Goal: Task Accomplishment & Management: Manage account settings

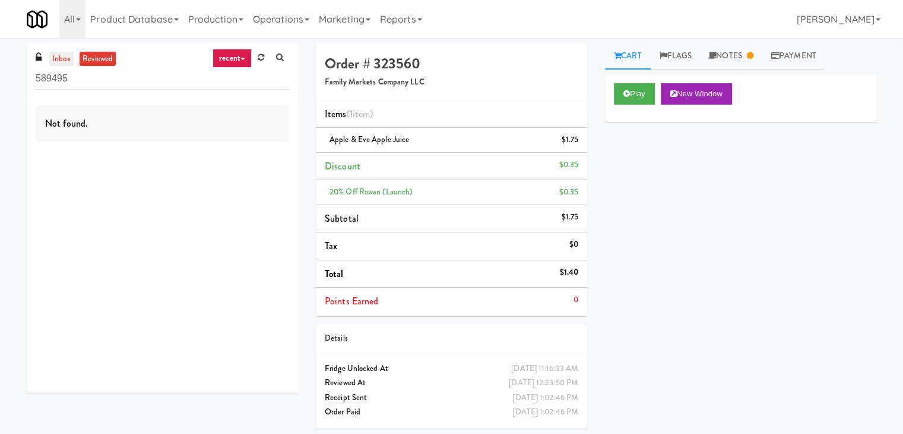
click at [60, 56] on link "inbox" at bounding box center [61, 59] width 24 height 15
click at [133, 78] on input "589495" at bounding box center [163, 79] width 254 height 22
paste input "399 Fremont - Cooler"
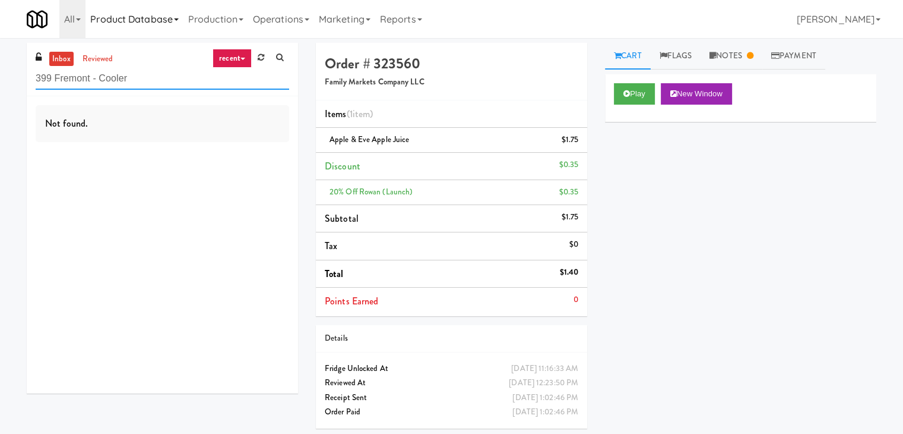
type input "399 Fremont - Cooler"
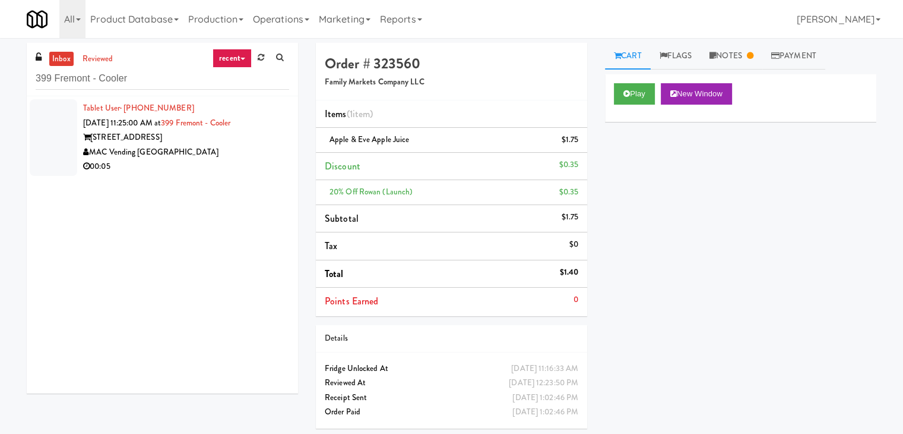
click at [192, 157] on div "MAC Vending [GEOGRAPHIC_DATA]" at bounding box center [186, 152] width 206 height 15
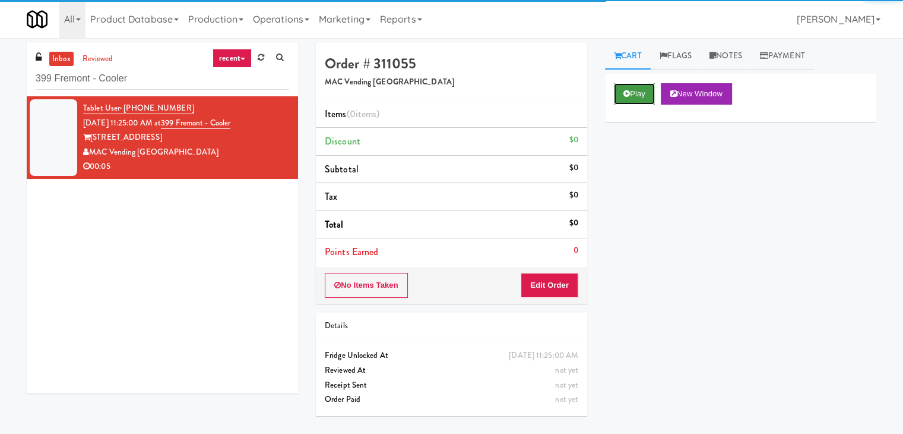
click at [641, 98] on button "Play" at bounding box center [634, 93] width 41 height 21
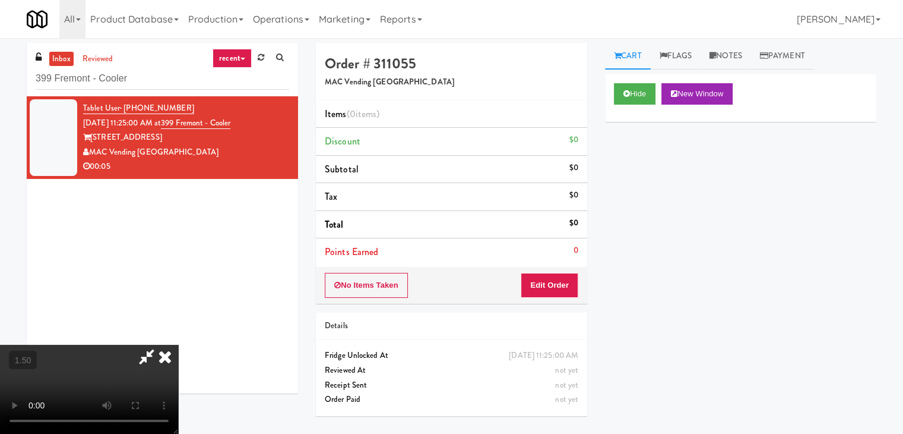
click at [178, 344] on video at bounding box center [89, 388] width 178 height 89
click at [178, 344] on icon at bounding box center [165, 356] width 26 height 24
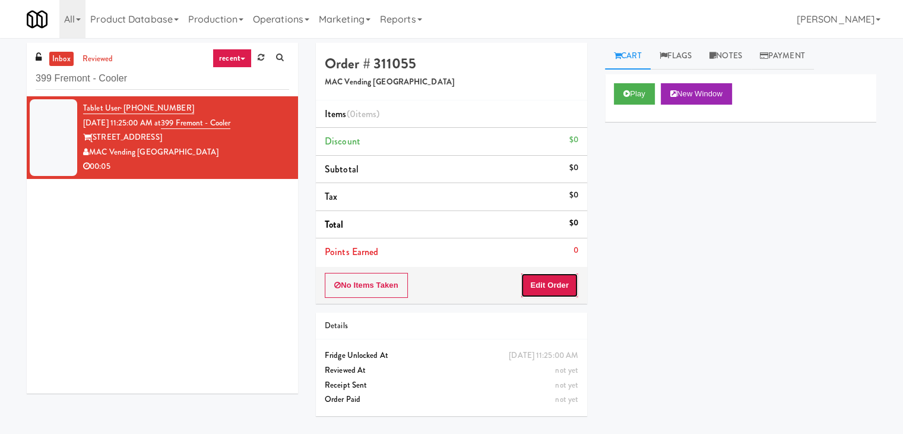
click at [561, 279] on button "Edit Order" at bounding box center [550, 285] width 58 height 25
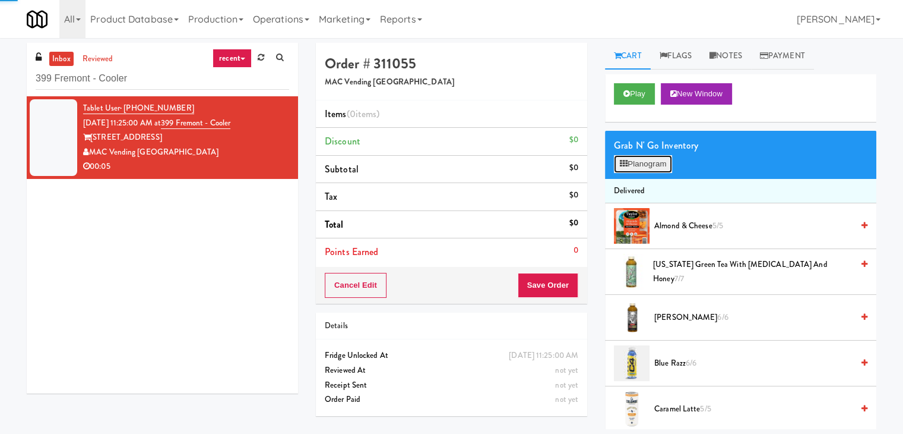
click at [636, 167] on button "Planogram" at bounding box center [643, 164] width 58 height 18
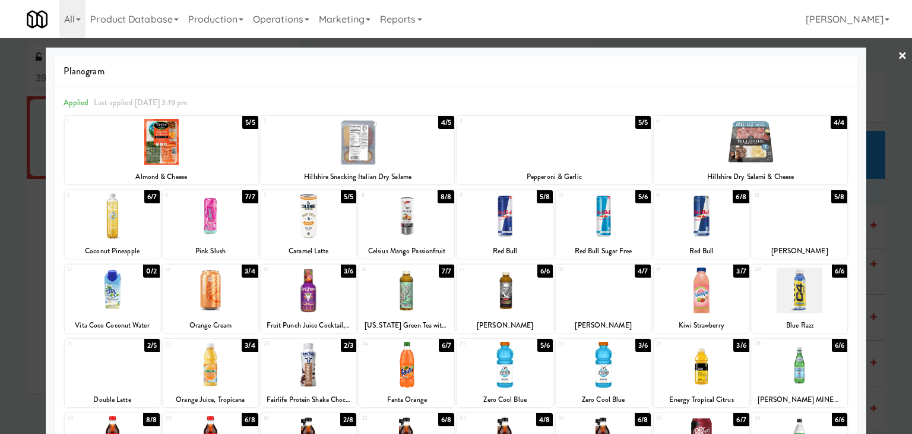
click at [510, 215] on div at bounding box center [504, 216] width 95 height 46
click at [898, 58] on link "×" at bounding box center [903, 56] width 10 height 37
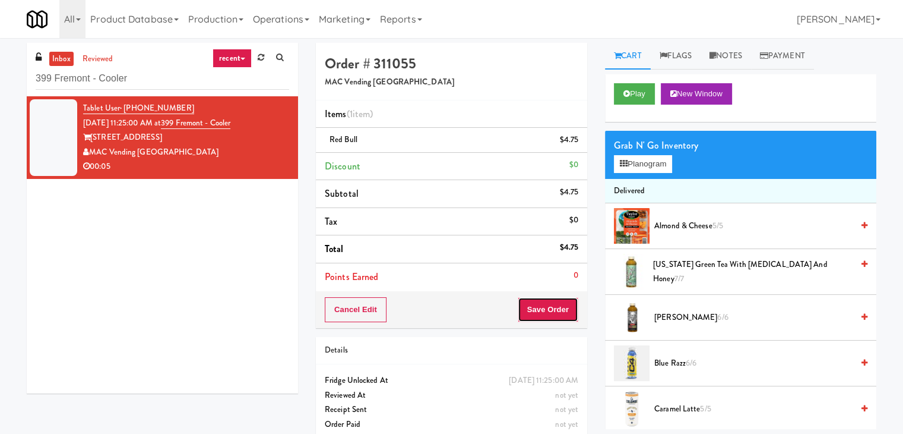
click at [545, 310] on button "Save Order" at bounding box center [548, 309] width 61 height 25
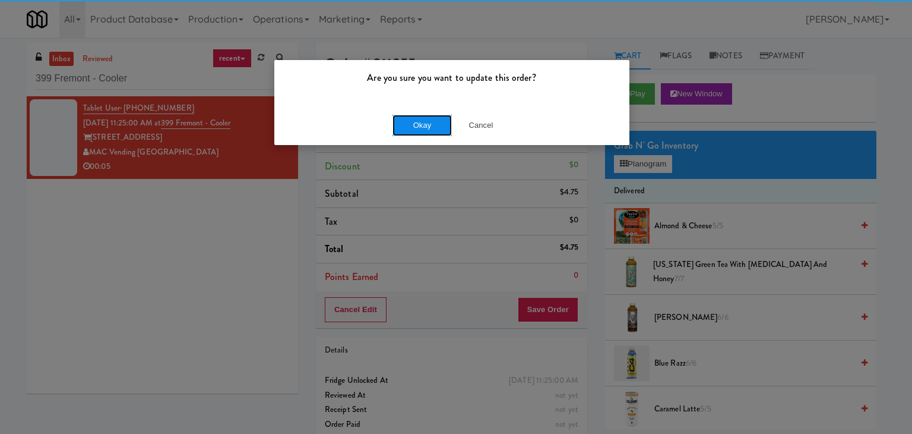
click at [440, 130] on button "Okay" at bounding box center [422, 125] width 59 height 21
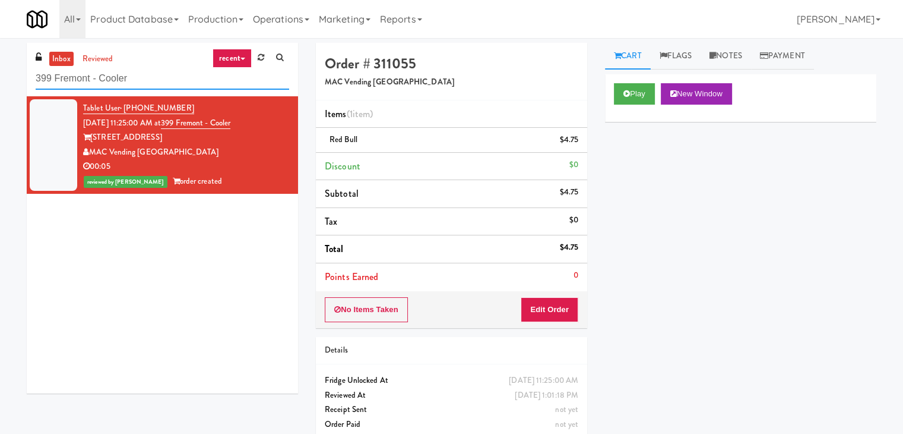
click at [140, 78] on input "399 Fremont - Cooler" at bounding box center [163, 79] width 254 height 22
paste input "60 W [PERSON_NAME] - Left - Fridge"
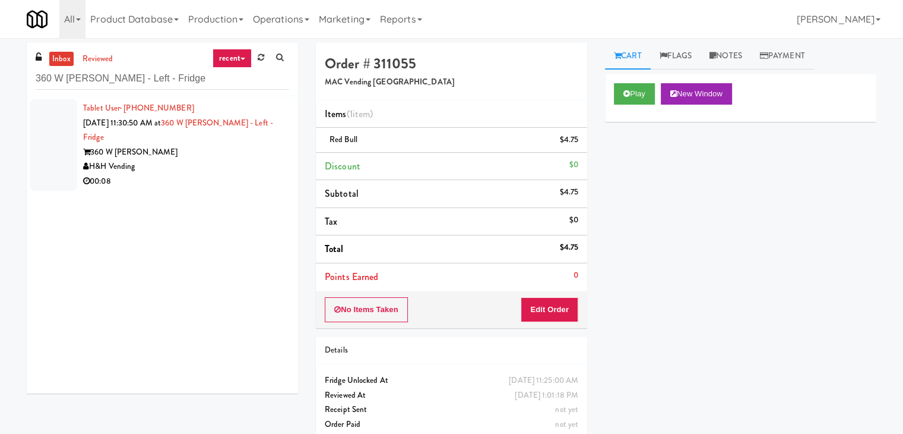
click at [208, 189] on li "Tablet User · (773) 620-0512 [DATE] 11:30:50 AM at 360 W [PERSON_NAME] - Left -…" at bounding box center [162, 144] width 271 height 97
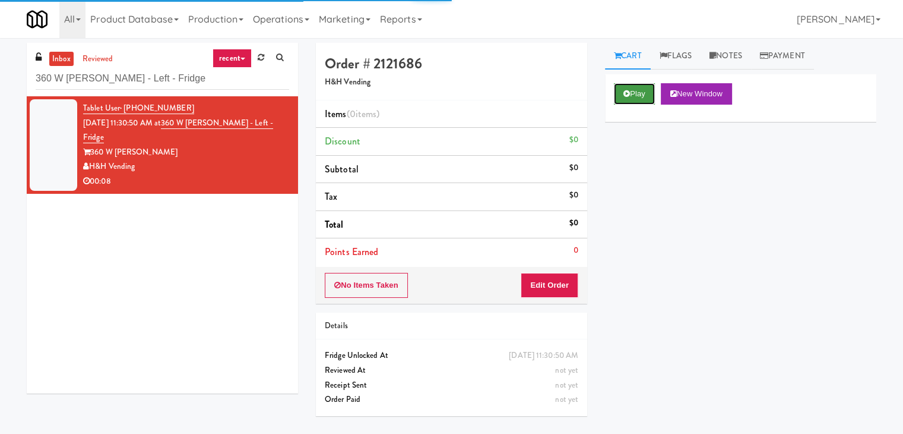
click at [639, 94] on button "Play" at bounding box center [634, 93] width 41 height 21
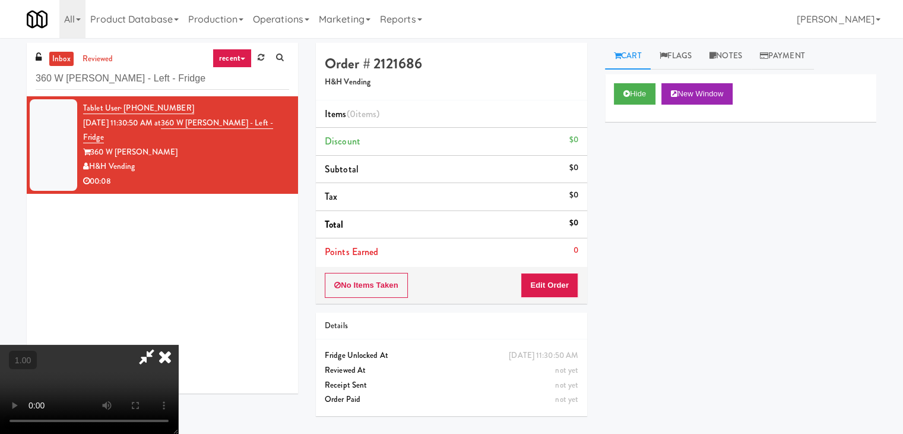
click at [178, 344] on video at bounding box center [89, 388] width 178 height 89
drag, startPoint x: 729, startPoint y: 55, endPoint x: 729, endPoint y: 62, distance: 7.1
click at [729, 55] on link "Notes" at bounding box center [726, 56] width 50 height 27
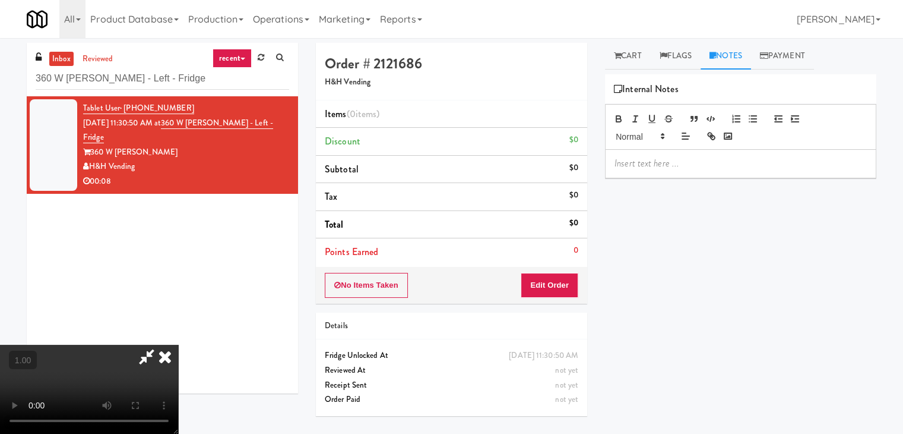
click at [653, 167] on p at bounding box center [741, 163] width 252 height 13
click at [789, 162] on p at bounding box center [741, 163] width 252 height 13
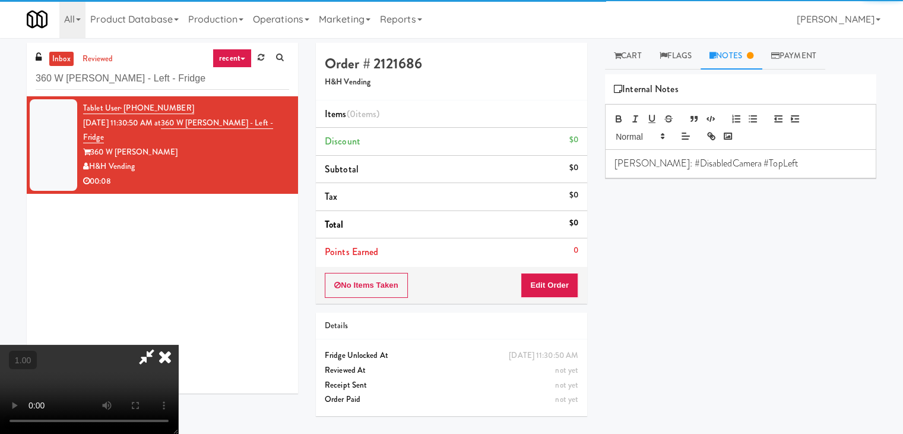
click at [178, 344] on video at bounding box center [89, 388] width 178 height 89
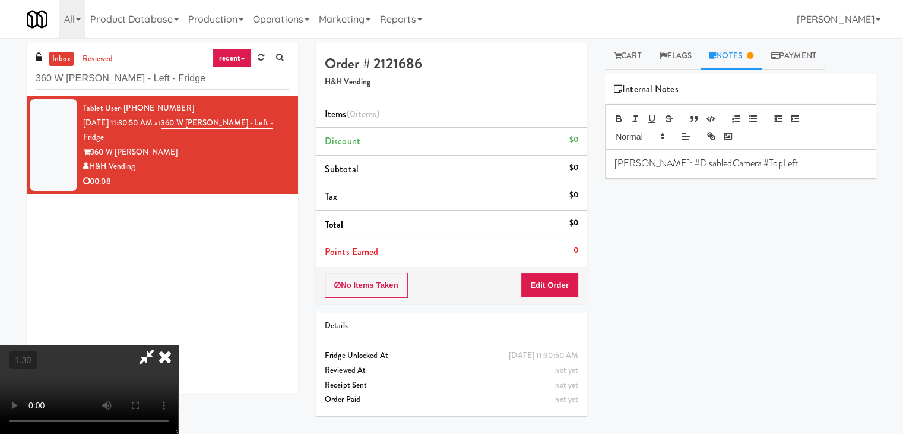
click at [178, 344] on video at bounding box center [89, 388] width 178 height 89
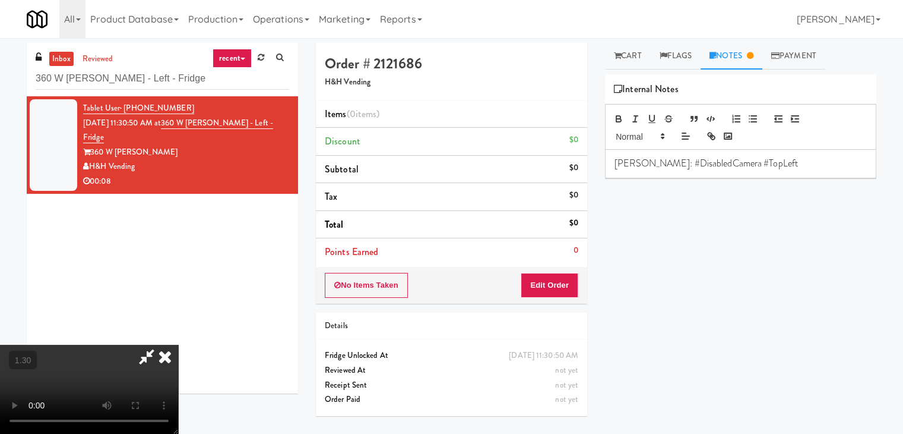
click at [178, 344] on video at bounding box center [89, 388] width 178 height 89
click at [178, 344] on icon at bounding box center [165, 356] width 26 height 24
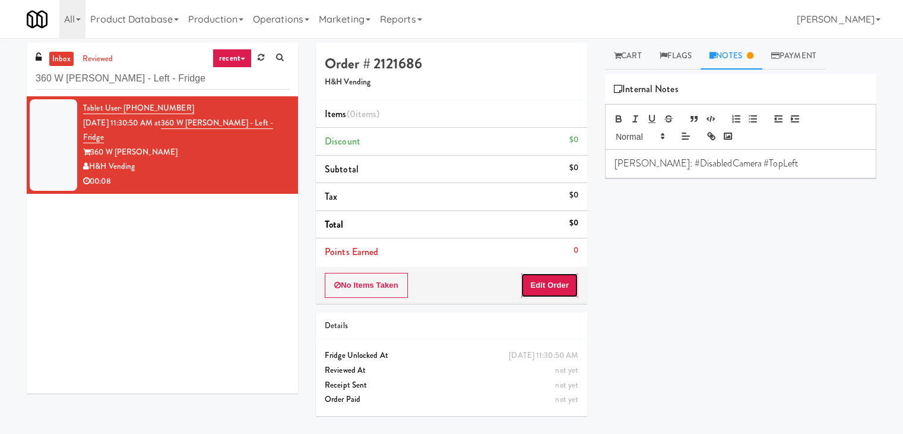
click at [553, 280] on button "Edit Order" at bounding box center [550, 285] width 58 height 25
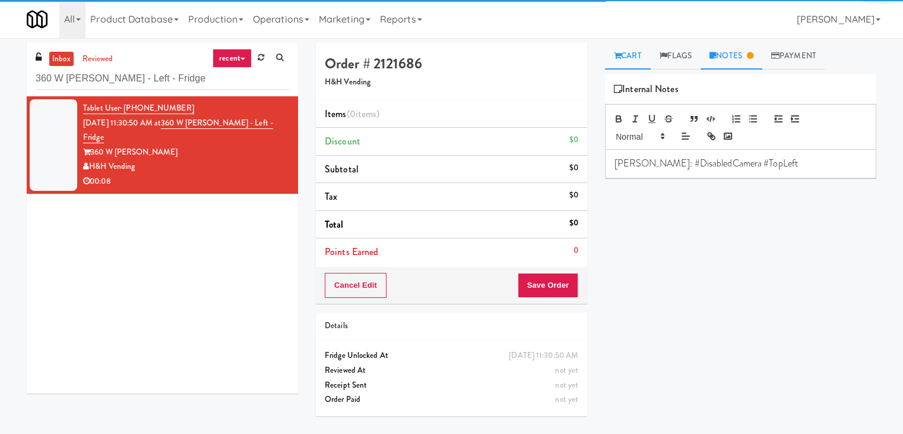
click at [628, 47] on link "Cart" at bounding box center [628, 56] width 46 height 27
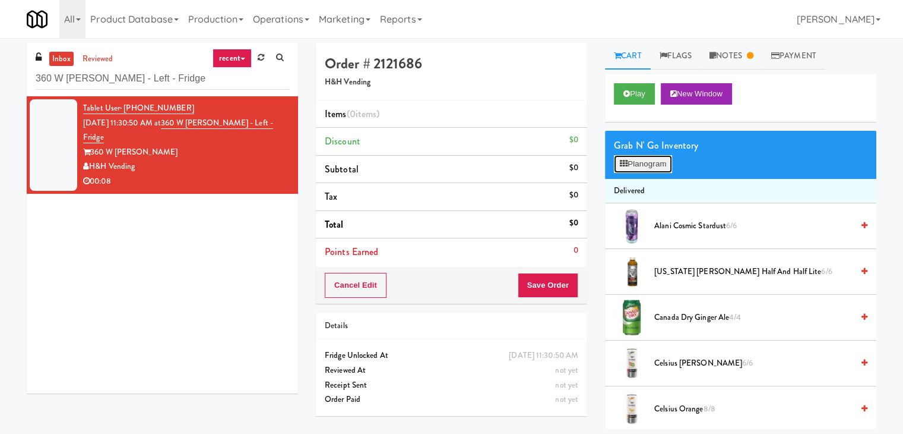
click at [635, 167] on button "Planogram" at bounding box center [643, 164] width 58 height 18
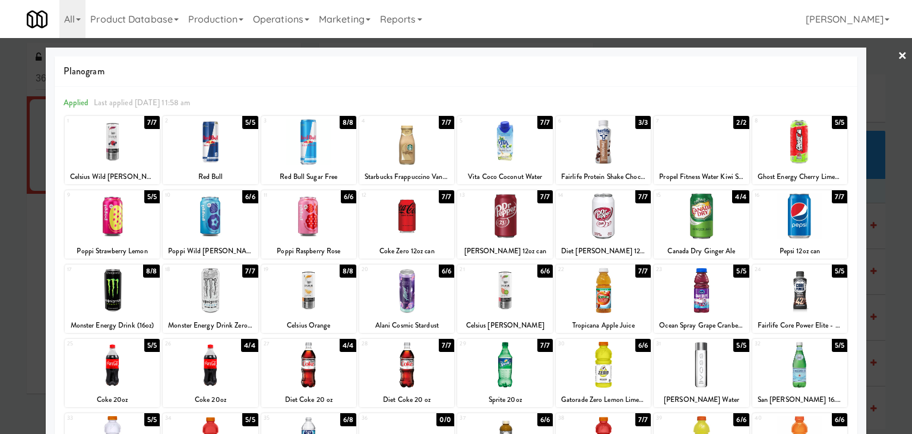
click at [121, 293] on div at bounding box center [112, 290] width 95 height 46
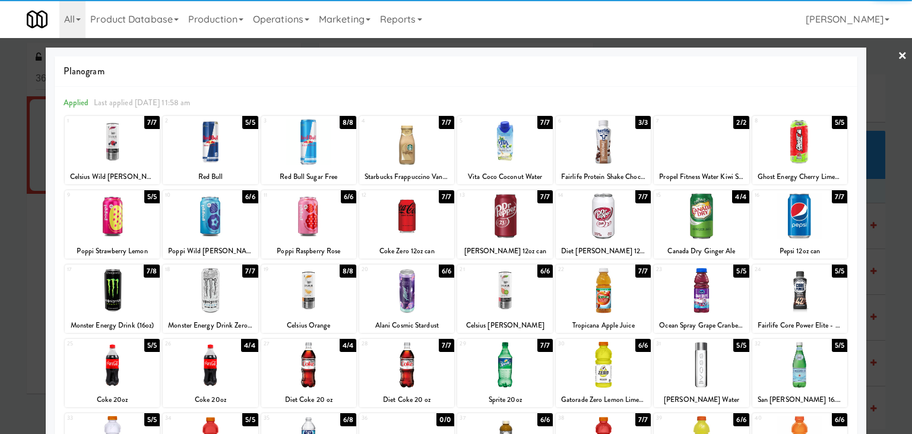
click at [898, 55] on link "×" at bounding box center [903, 56] width 10 height 37
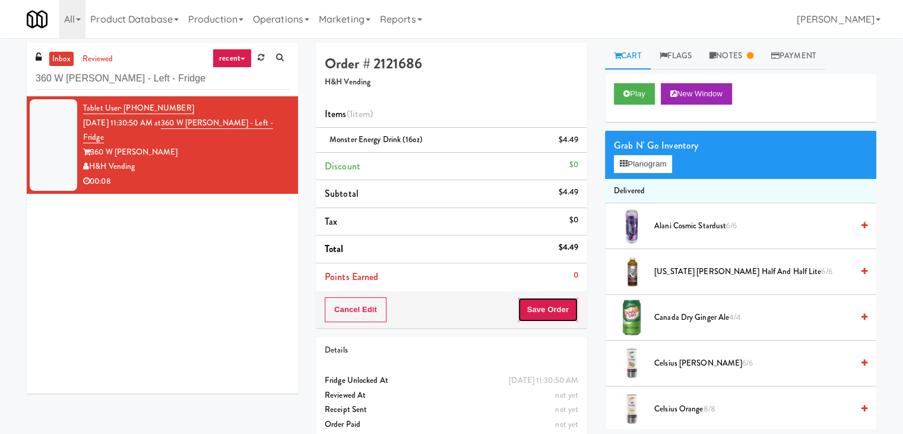
click at [563, 317] on button "Save Order" at bounding box center [548, 309] width 61 height 25
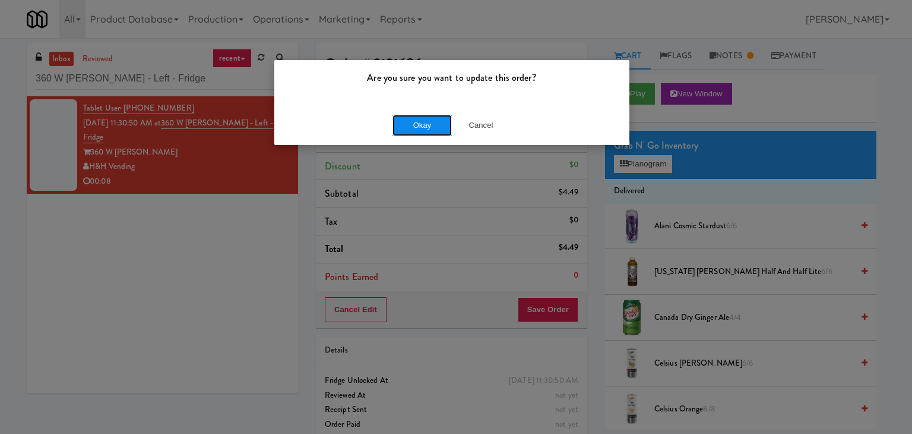
click at [438, 127] on button "Okay" at bounding box center [422, 125] width 59 height 21
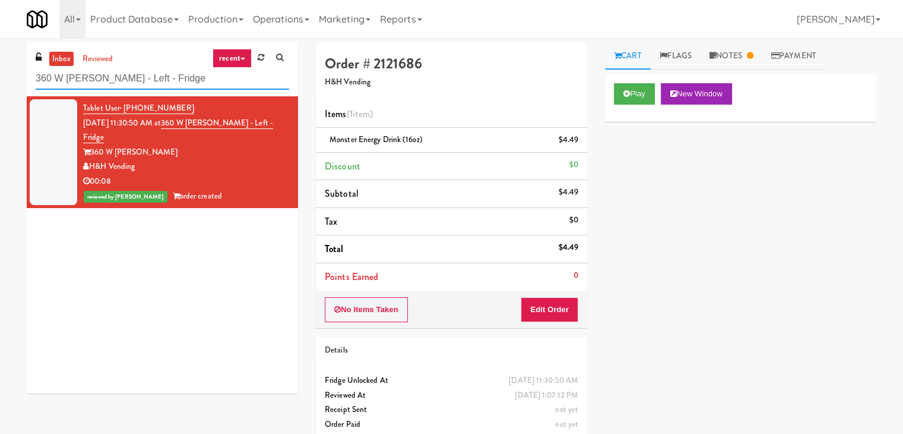
click at [173, 74] on input "360 W [PERSON_NAME] - Left - Fridge" at bounding box center [163, 79] width 254 height 22
paste input "[PERSON_NAME] - Cooler - Left"
type input "[PERSON_NAME] - Cooler - Left"
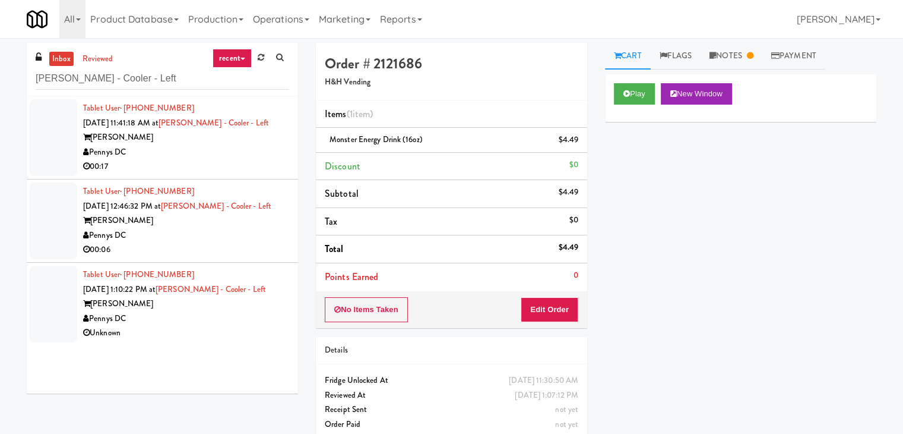
click at [205, 157] on div "Pennys DC" at bounding box center [186, 152] width 206 height 15
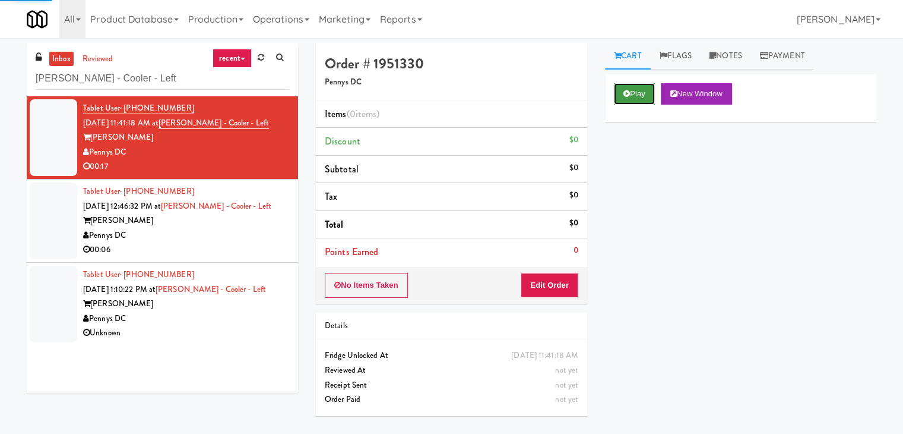
click at [619, 96] on button "Play" at bounding box center [634, 93] width 41 height 21
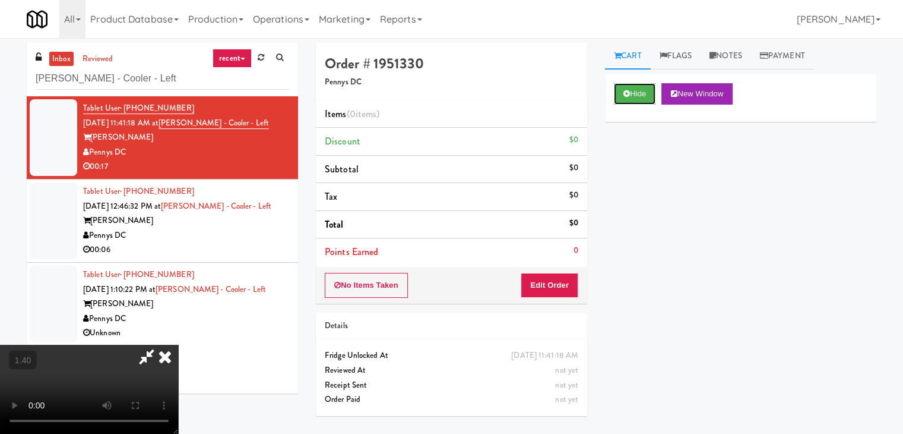
scroll to position [167, 0]
click at [178, 344] on video at bounding box center [89, 388] width 178 height 89
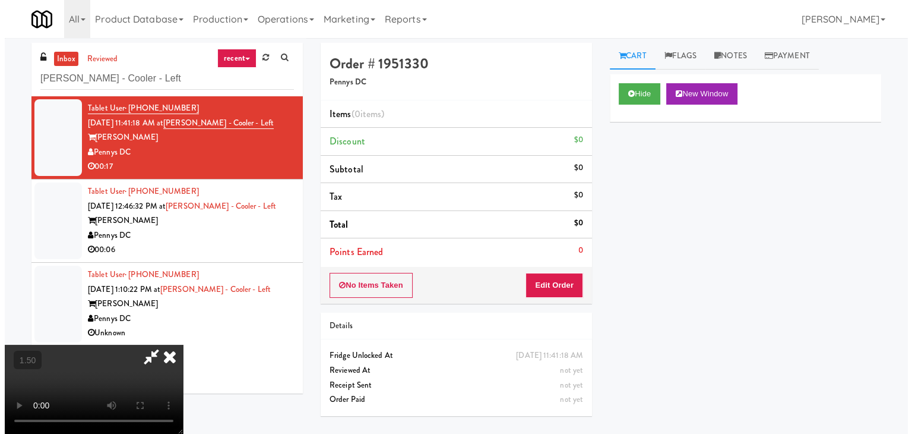
scroll to position [0, 0]
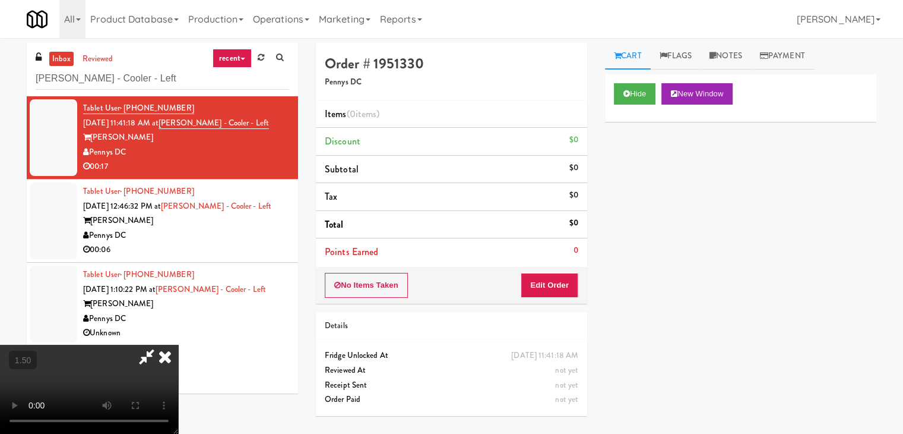
click at [178, 344] on icon at bounding box center [165, 356] width 26 height 24
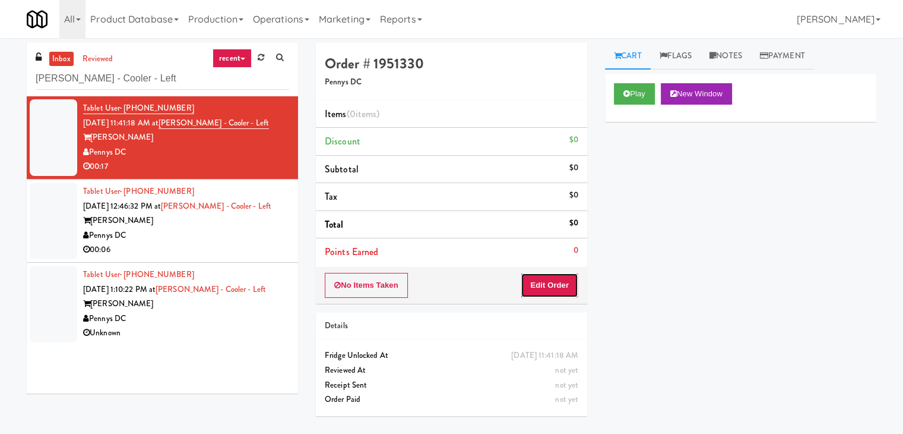
click at [560, 276] on button "Edit Order" at bounding box center [550, 285] width 58 height 25
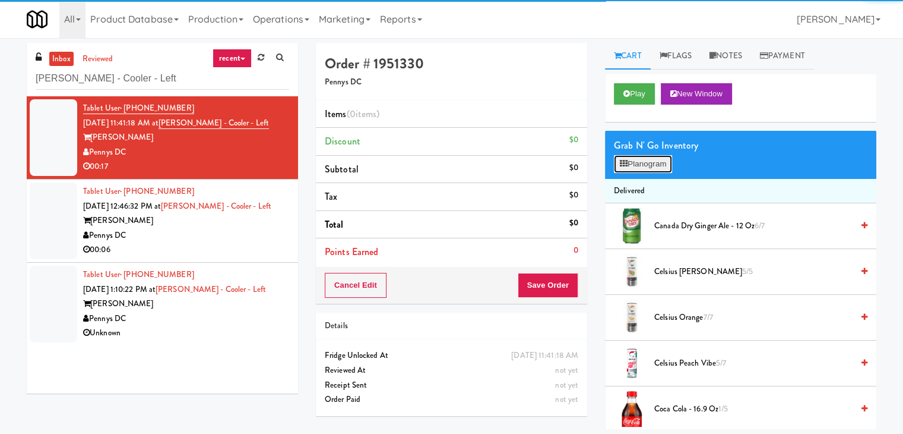
click at [649, 163] on button "Planogram" at bounding box center [643, 164] width 58 height 18
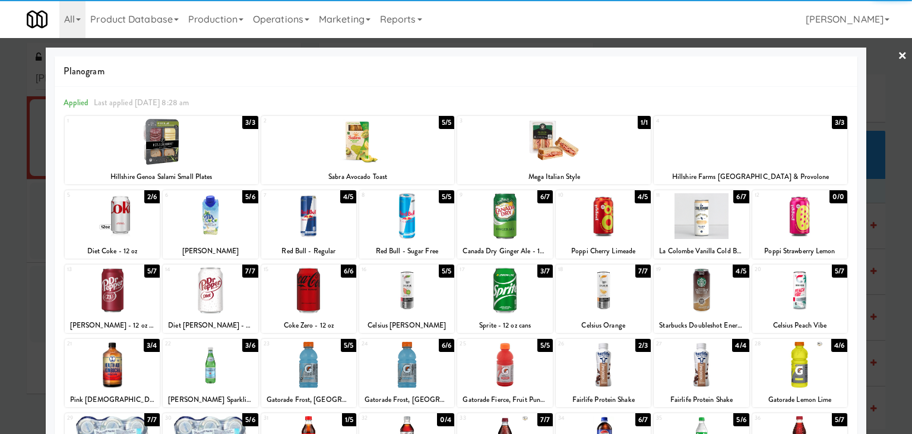
scroll to position [150, 0]
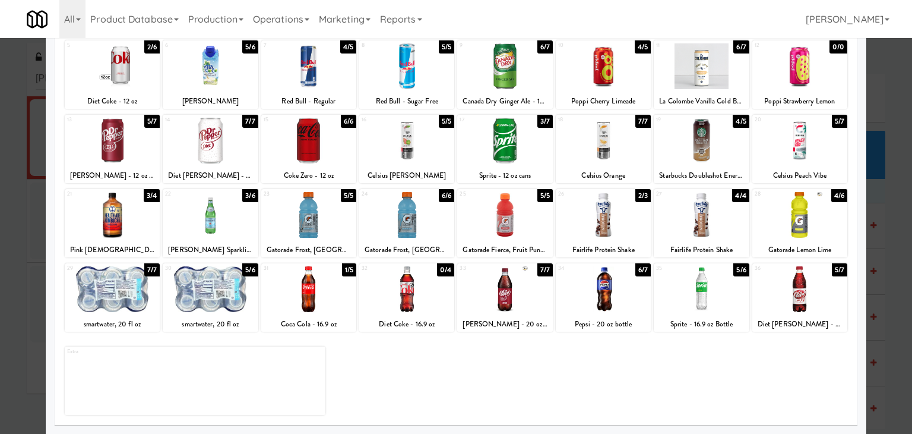
click at [226, 263] on div "30 5/6 smartwater, 20 fl oz" at bounding box center [210, 297] width 95 height 68
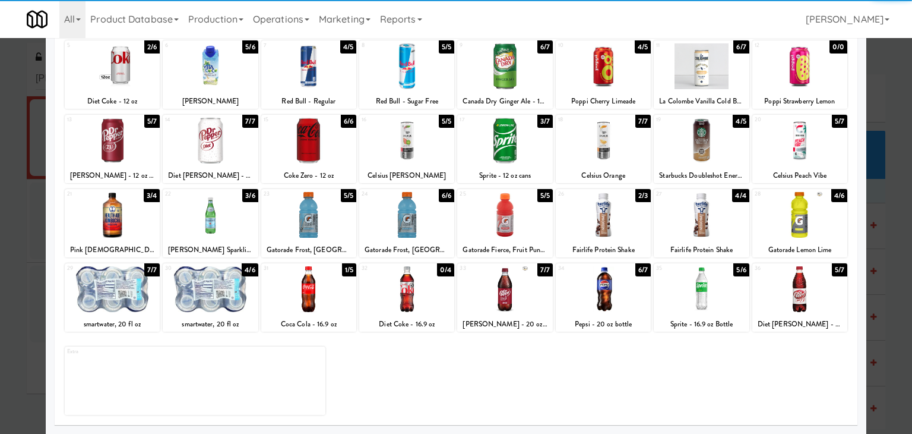
click at [318, 276] on div at bounding box center [308, 289] width 95 height 46
click at [713, 288] on div at bounding box center [701, 289] width 95 height 46
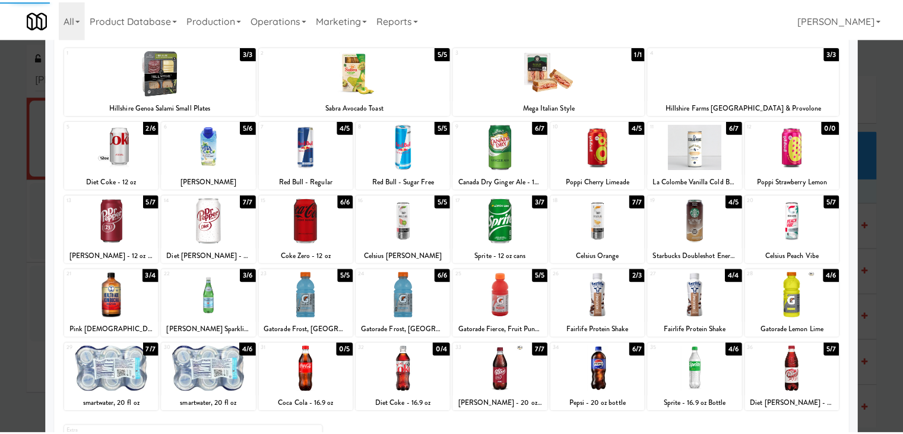
scroll to position [0, 0]
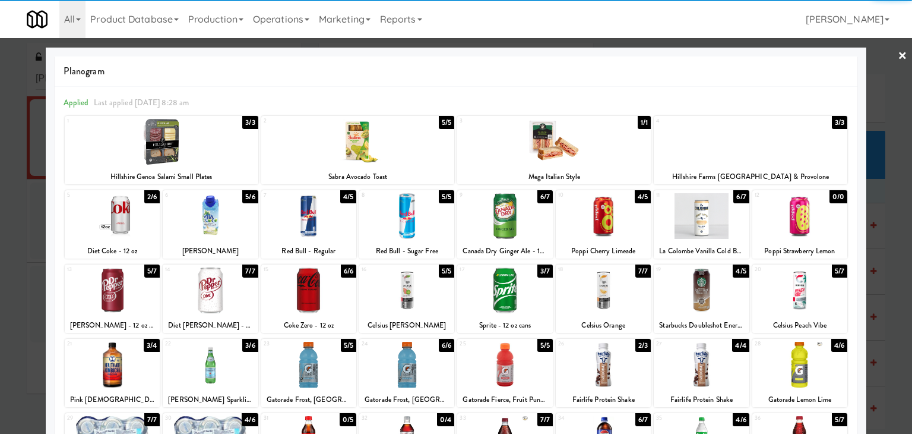
click at [886, 55] on div at bounding box center [456, 217] width 912 height 434
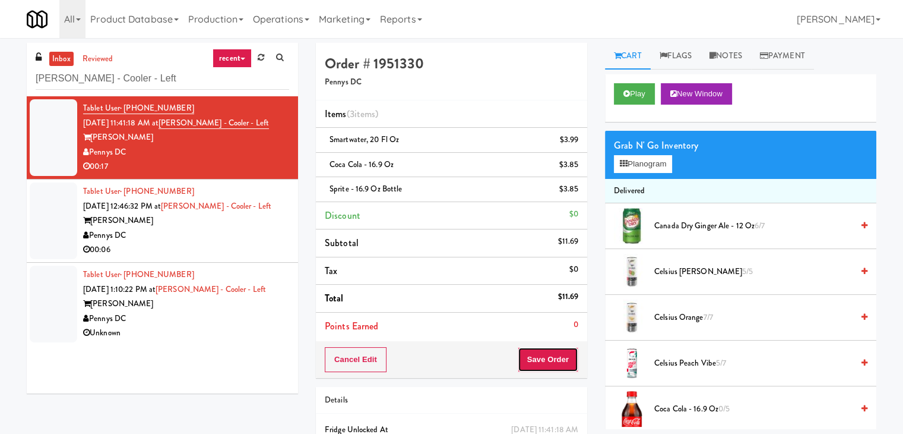
click at [530, 362] on button "Save Order" at bounding box center [548, 359] width 61 height 25
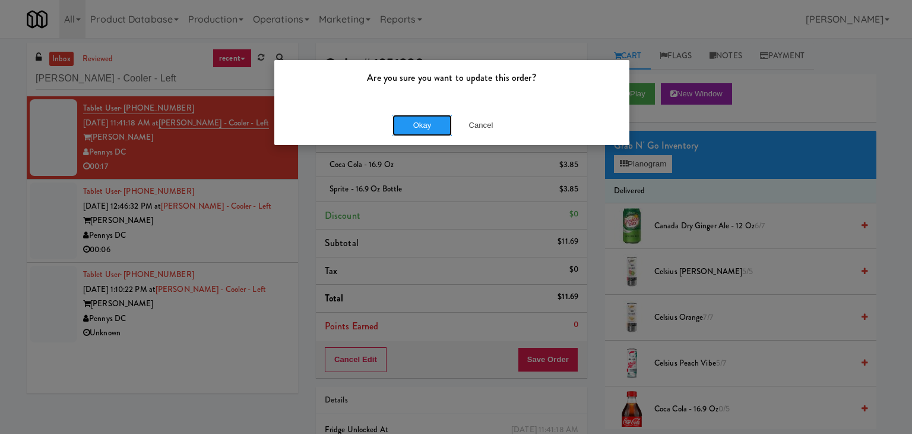
drag, startPoint x: 422, startPoint y: 127, endPoint x: 363, endPoint y: 162, distance: 68.4
click at [421, 127] on button "Okay" at bounding box center [422, 125] width 59 height 21
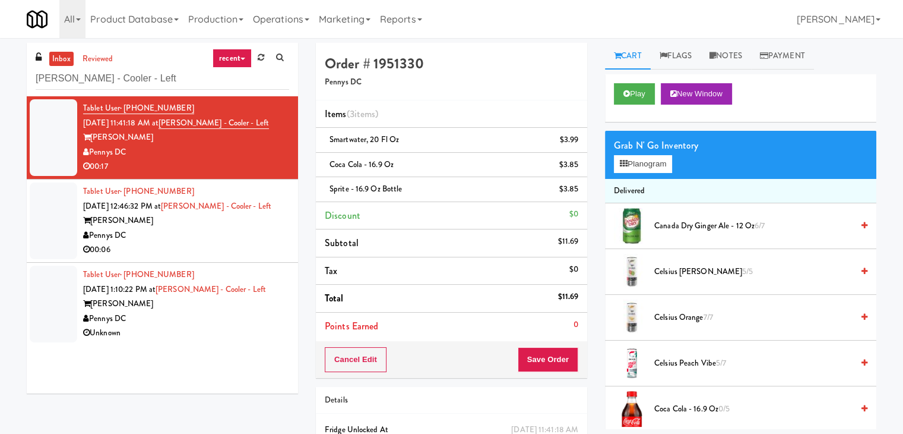
click at [261, 248] on div "00:06" at bounding box center [186, 249] width 206 height 15
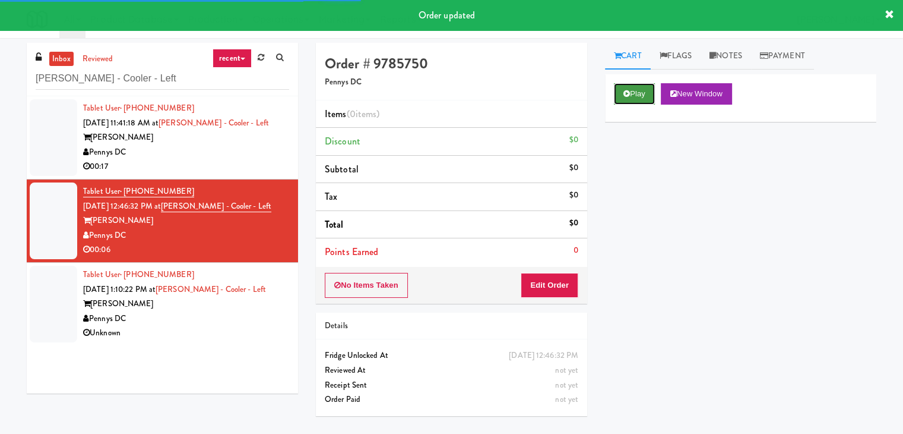
click at [637, 85] on button "Play" at bounding box center [634, 93] width 41 height 21
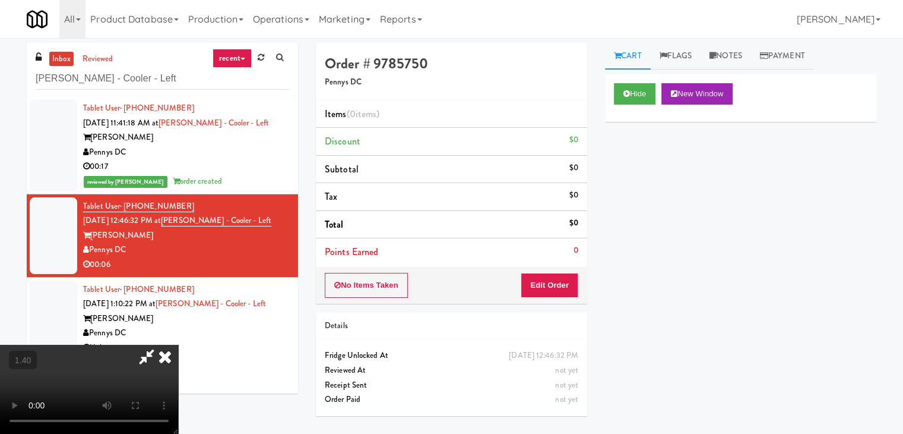
click at [178, 344] on video at bounding box center [89, 388] width 178 height 89
click at [178, 344] on icon at bounding box center [165, 356] width 26 height 24
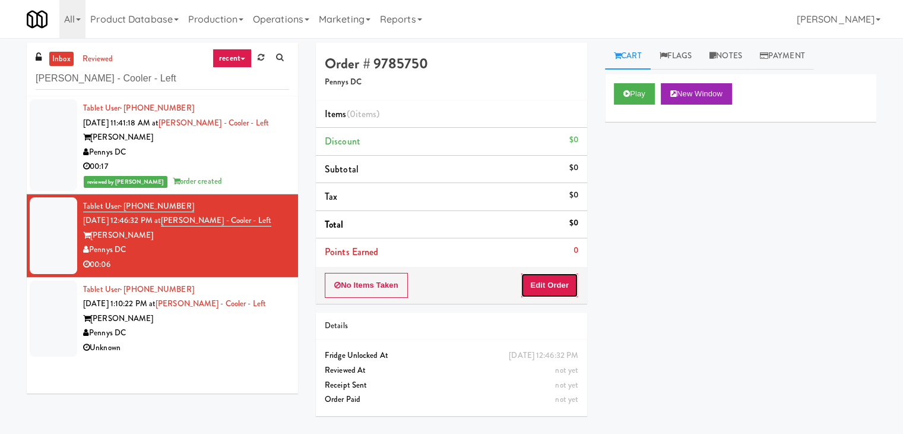
click at [540, 287] on button "Edit Order" at bounding box center [550, 285] width 58 height 25
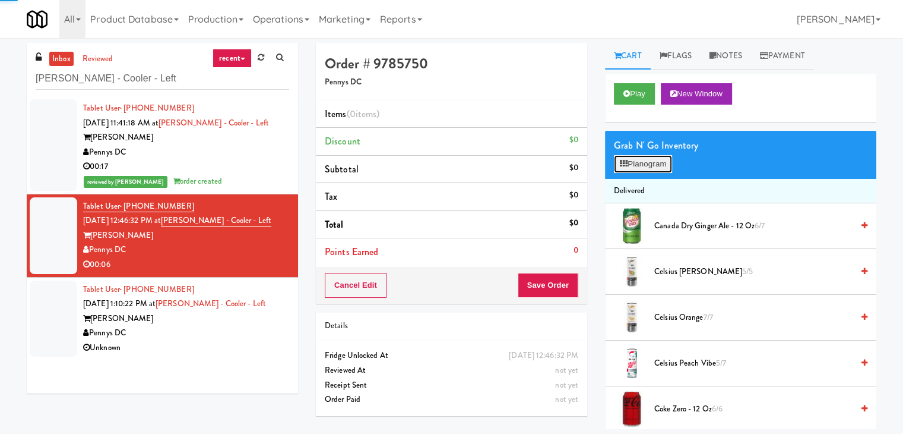
click at [634, 167] on button "Planogram" at bounding box center [643, 164] width 58 height 18
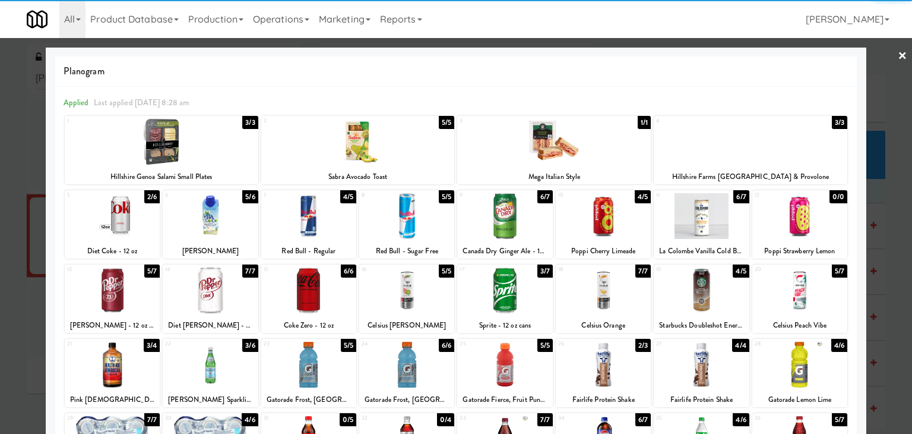
click at [221, 369] on div at bounding box center [210, 365] width 95 height 46
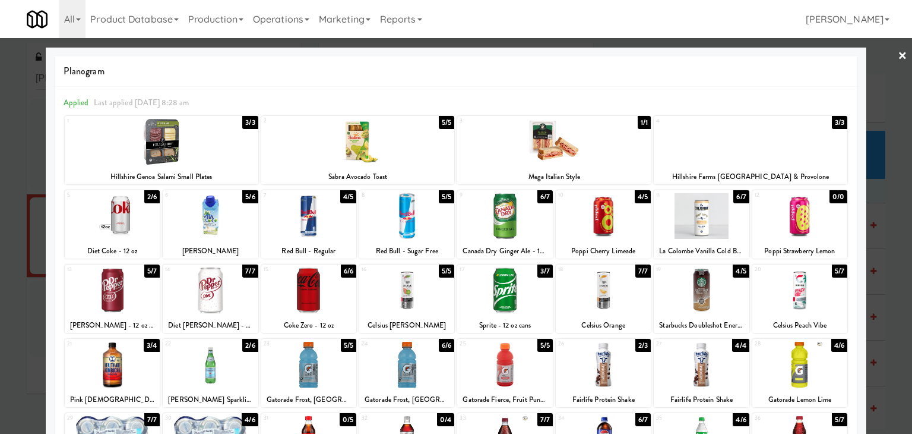
click at [898, 55] on link "×" at bounding box center [903, 56] width 10 height 37
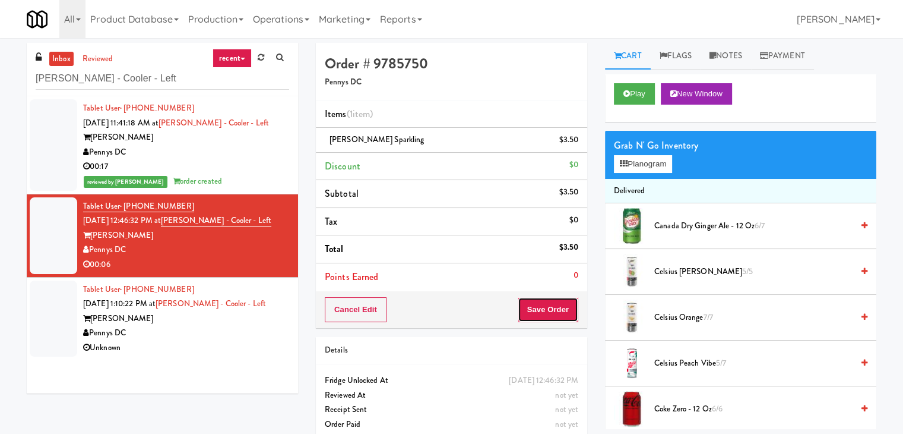
click at [538, 308] on button "Save Order" at bounding box center [548, 309] width 61 height 25
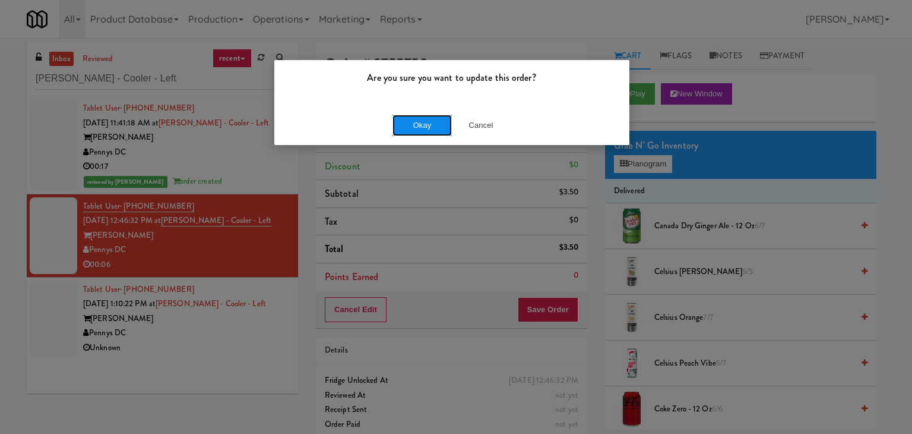
click at [432, 125] on button "Okay" at bounding box center [422, 125] width 59 height 21
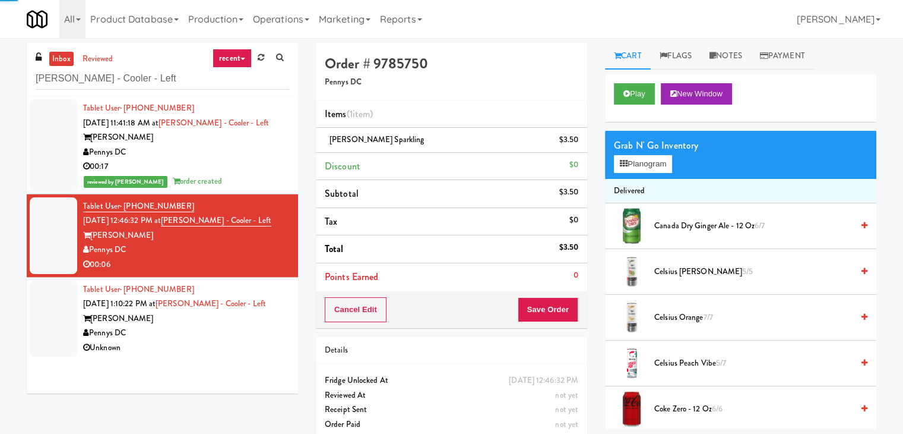
drag, startPoint x: 240, startPoint y: 327, endPoint x: 237, endPoint y: 321, distance: 6.1
click at [239, 327] on div "Pennys DC" at bounding box center [186, 332] width 206 height 15
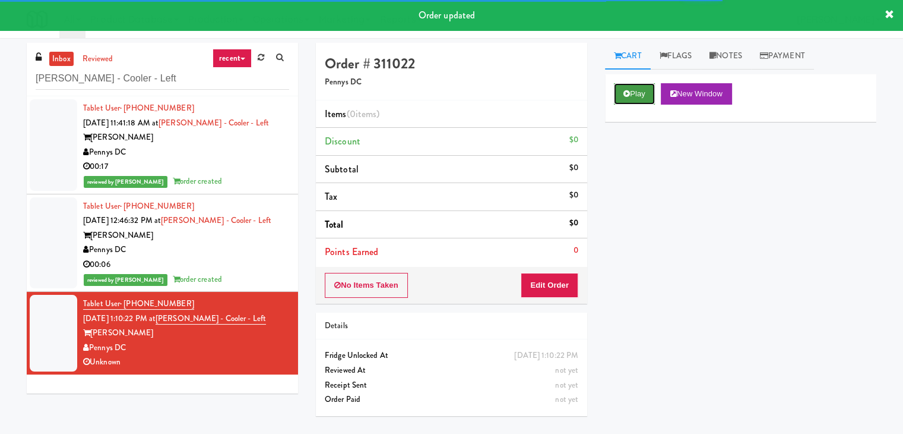
click at [641, 91] on button "Play" at bounding box center [634, 93] width 41 height 21
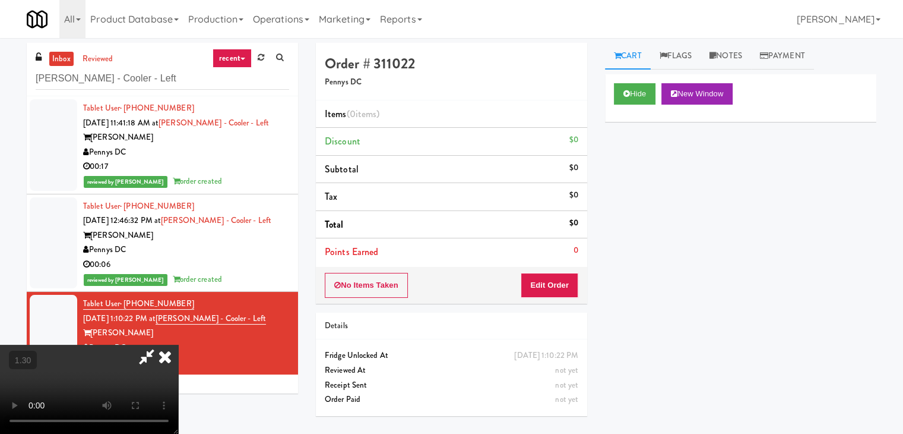
click at [178, 344] on video at bounding box center [89, 388] width 178 height 89
click at [178, 344] on icon at bounding box center [165, 356] width 26 height 24
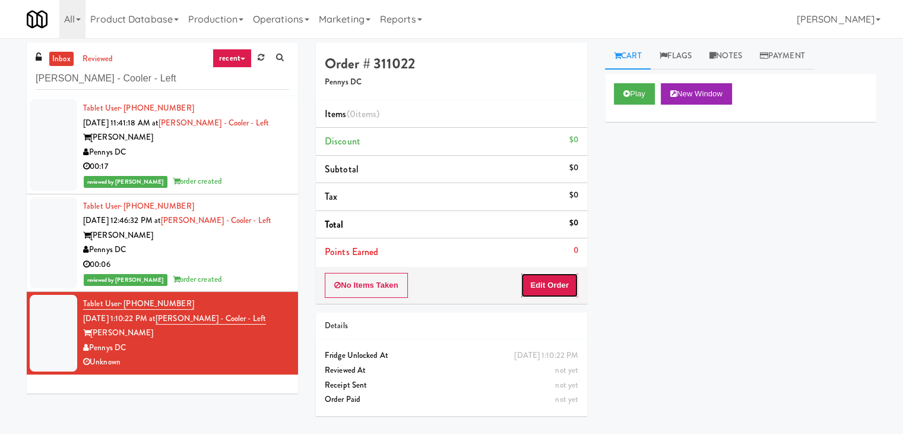
click at [549, 285] on button "Edit Order" at bounding box center [550, 285] width 58 height 25
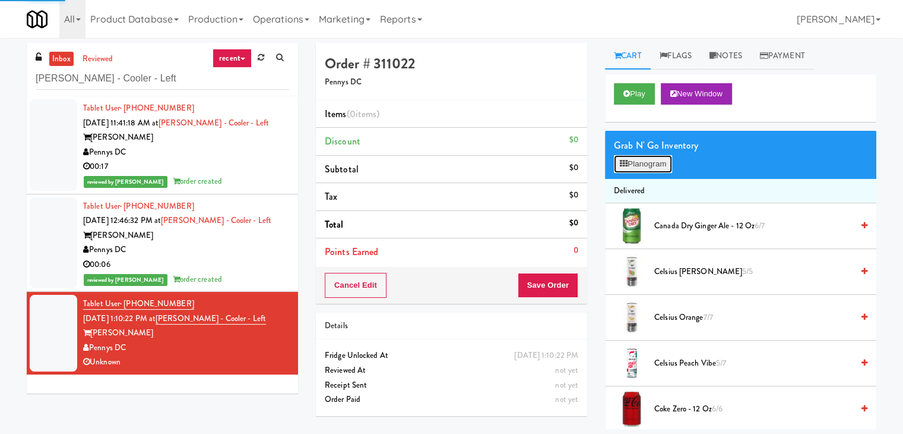
click at [652, 158] on button "Planogram" at bounding box center [643, 164] width 58 height 18
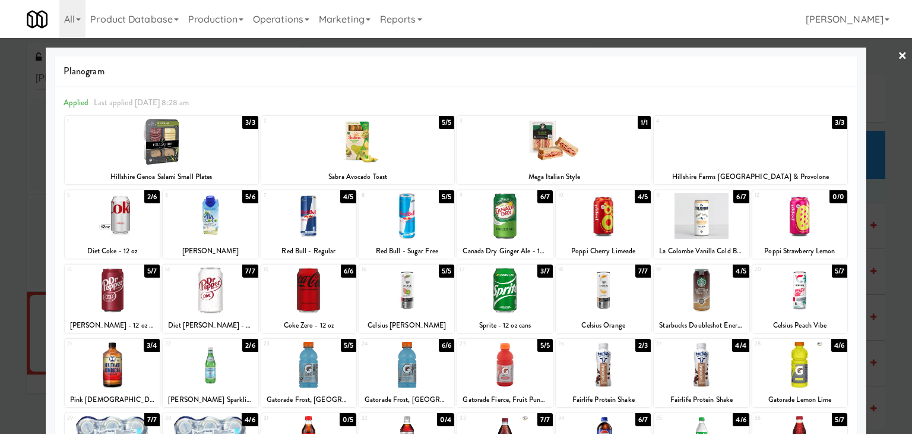
click at [499, 302] on div at bounding box center [504, 290] width 95 height 46
click at [898, 50] on link "×" at bounding box center [903, 56] width 10 height 37
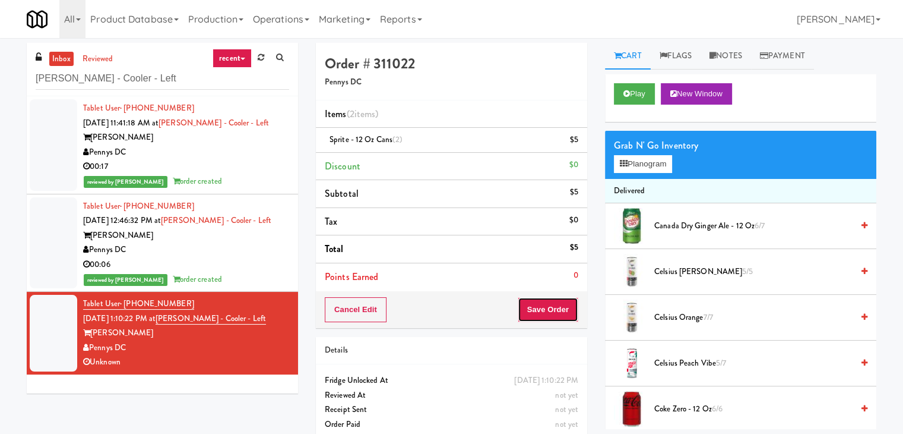
click at [543, 303] on button "Save Order" at bounding box center [548, 309] width 61 height 25
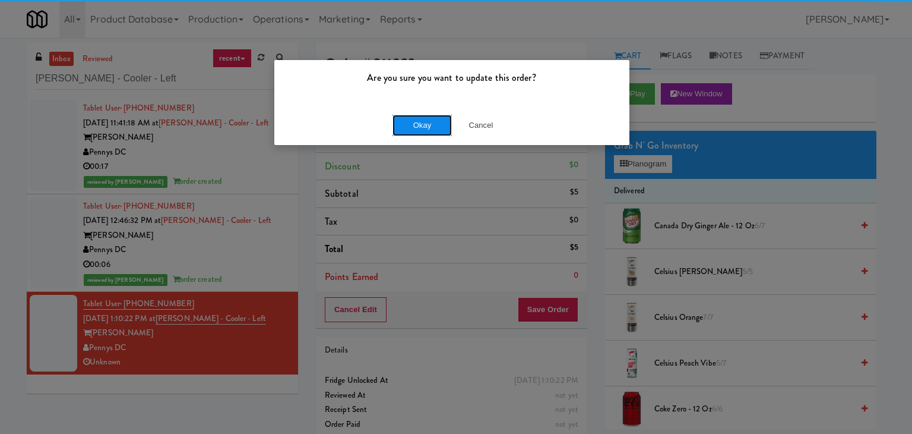
click at [420, 124] on button "Okay" at bounding box center [422, 125] width 59 height 21
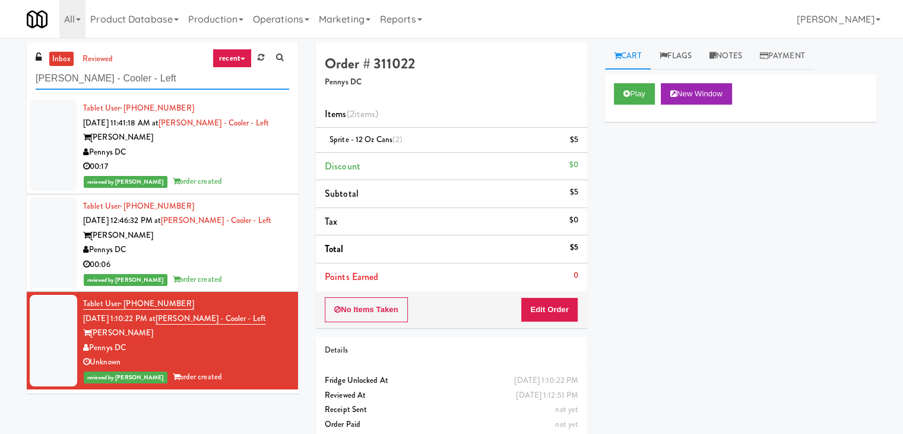
click at [139, 85] on input "[PERSON_NAME] - Cooler - Left" at bounding box center [163, 79] width 254 height 22
paste input "Aperture UCF - Cooler - Middle"
type input "Aperture UCF - Cooler - Middle"
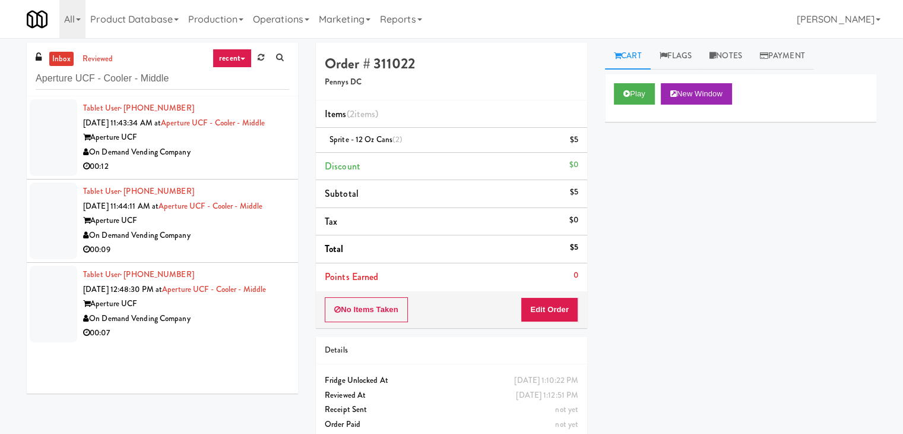
drag, startPoint x: 241, startPoint y: 160, endPoint x: 233, endPoint y: 161, distance: 7.2
click at [241, 160] on div "On Demand Vending Company" at bounding box center [186, 152] width 206 height 15
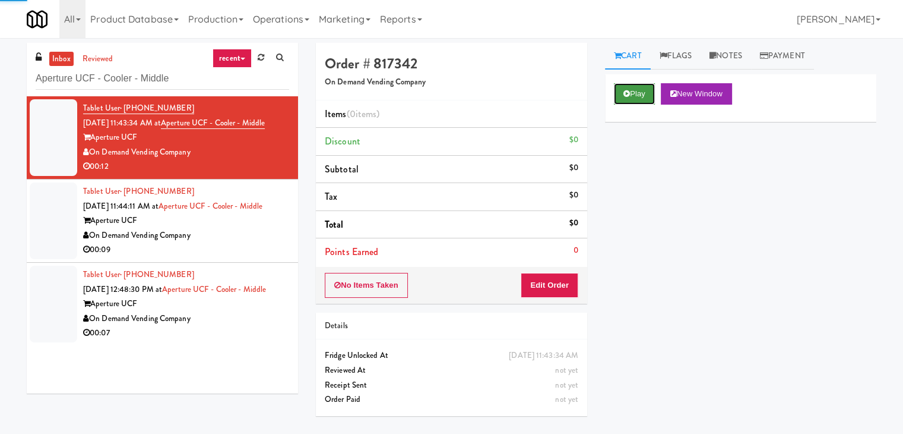
click at [637, 99] on button "Play" at bounding box center [634, 93] width 41 height 21
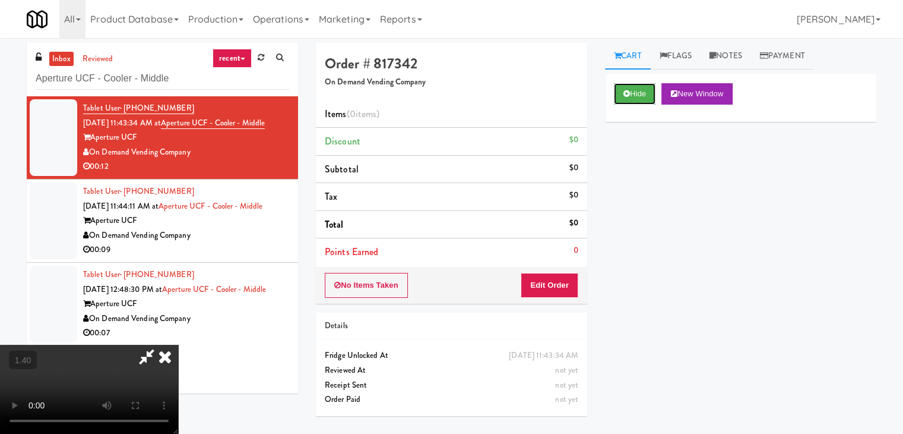
scroll to position [167, 0]
click at [178, 344] on video at bounding box center [89, 388] width 178 height 89
click at [178, 344] on icon at bounding box center [165, 356] width 26 height 24
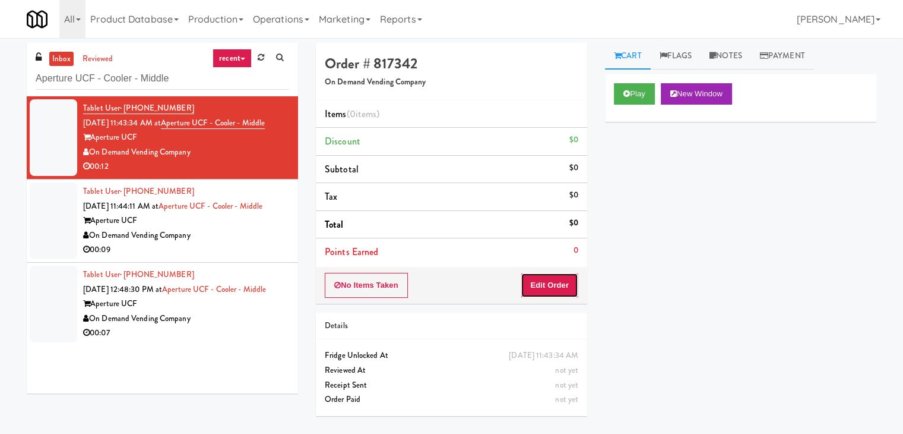
click at [558, 292] on button "Edit Order" at bounding box center [550, 285] width 58 height 25
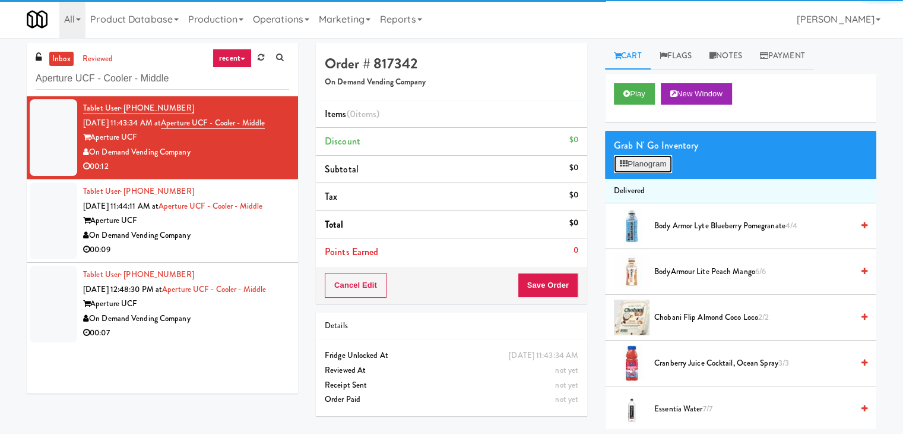
click at [647, 163] on button "Planogram" at bounding box center [643, 164] width 58 height 18
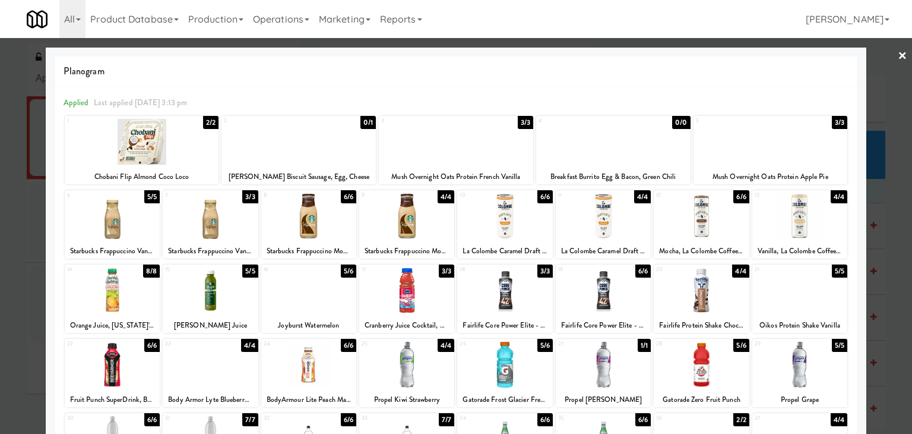
click at [209, 226] on div at bounding box center [210, 216] width 95 height 46
drag, startPoint x: 896, startPoint y: 56, endPoint x: 834, endPoint y: 65, distance: 62.5
click at [898, 56] on link "×" at bounding box center [903, 56] width 10 height 37
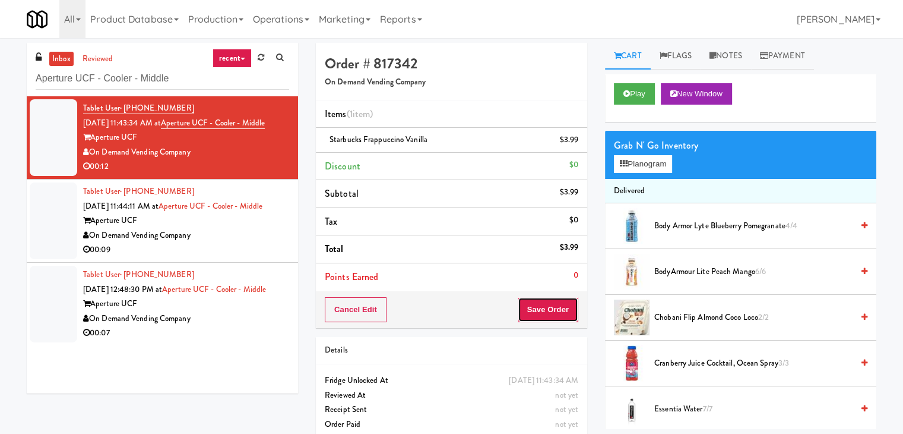
click at [540, 301] on button "Save Order" at bounding box center [548, 309] width 61 height 25
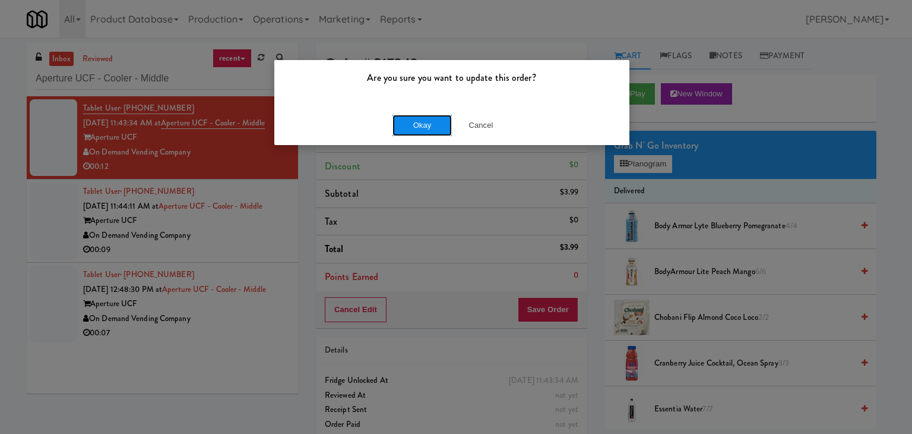
click at [420, 115] on button "Okay" at bounding box center [422, 125] width 59 height 21
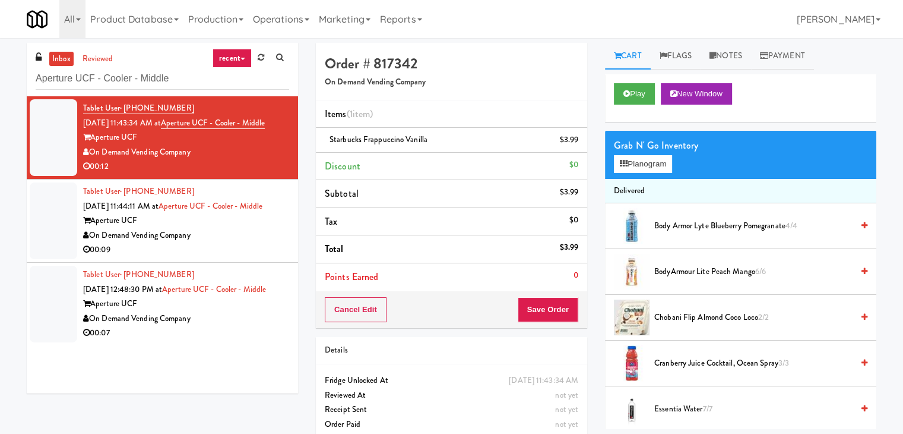
click at [249, 228] on div "Aperture UCF" at bounding box center [186, 220] width 206 height 15
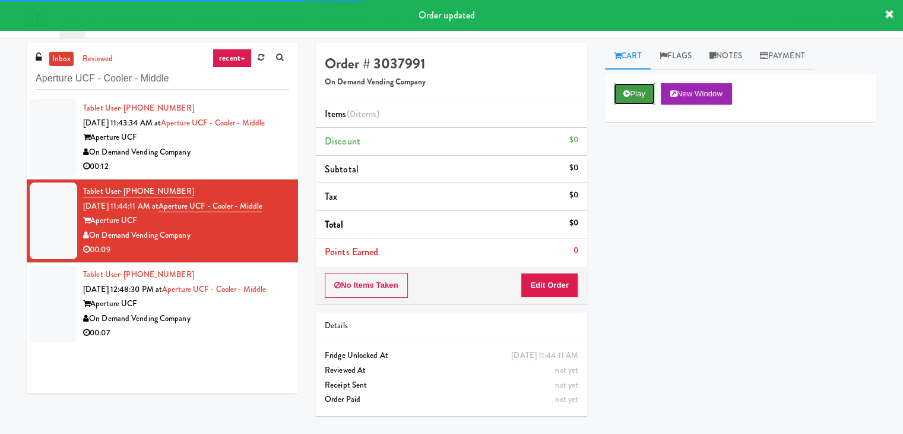
click at [631, 87] on button "Play" at bounding box center [634, 93] width 41 height 21
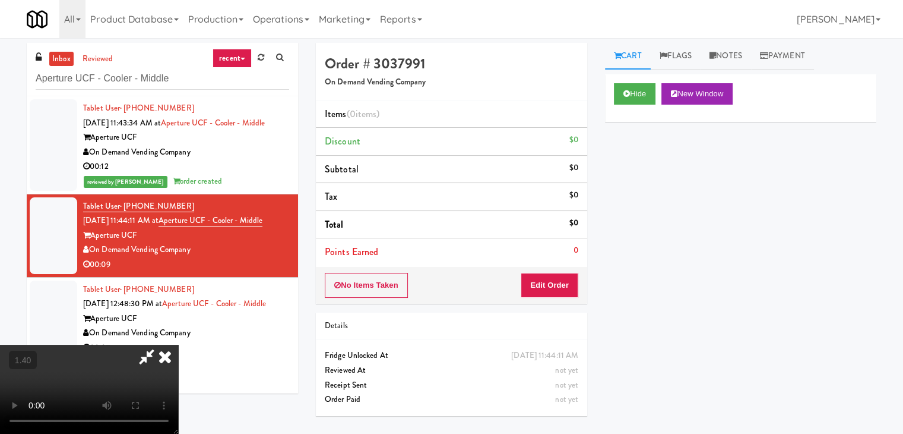
click at [178, 344] on video at bounding box center [89, 388] width 178 height 89
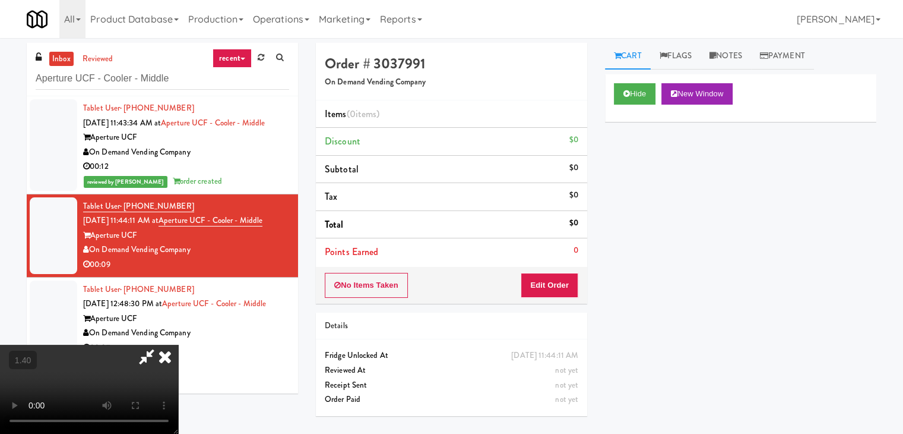
click at [178, 344] on video at bounding box center [89, 388] width 178 height 89
click at [178, 344] on icon at bounding box center [165, 356] width 26 height 24
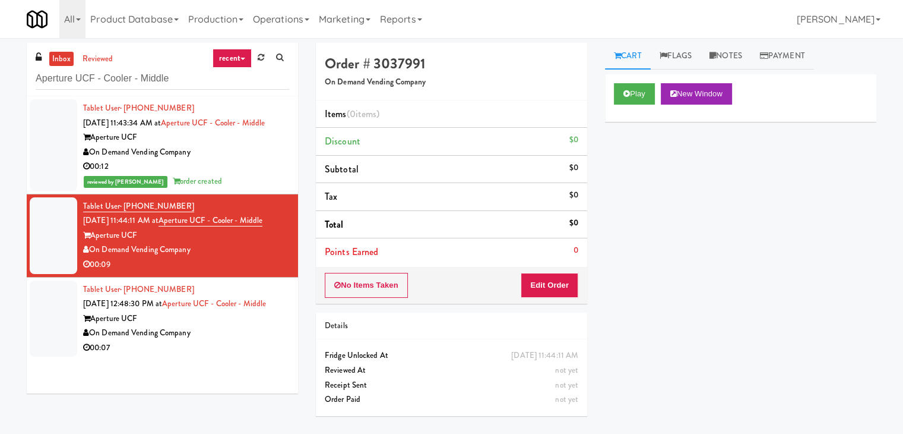
click at [568, 298] on div "No Items Taken Edit Order" at bounding box center [451, 285] width 271 height 37
drag, startPoint x: 563, startPoint y: 284, endPoint x: 593, endPoint y: 261, distance: 37.3
click at [563, 283] on button "Edit Order" at bounding box center [550, 285] width 58 height 25
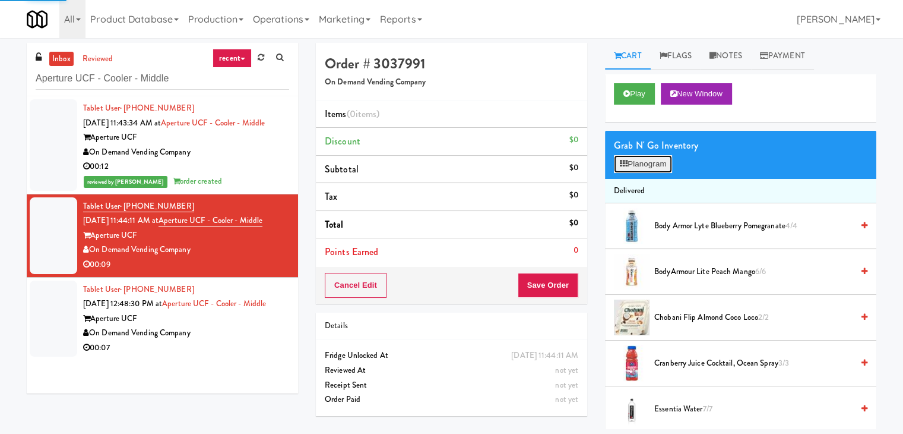
click at [651, 162] on button "Planogram" at bounding box center [643, 164] width 58 height 18
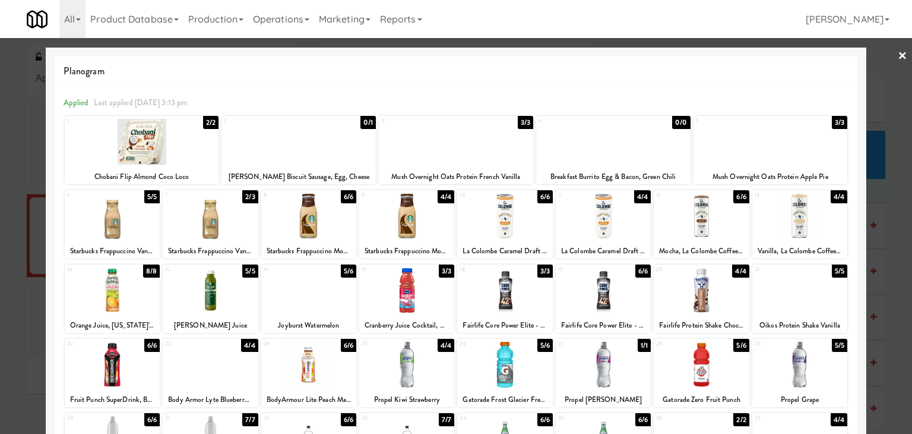
click at [467, 138] on div at bounding box center [456, 142] width 154 height 46
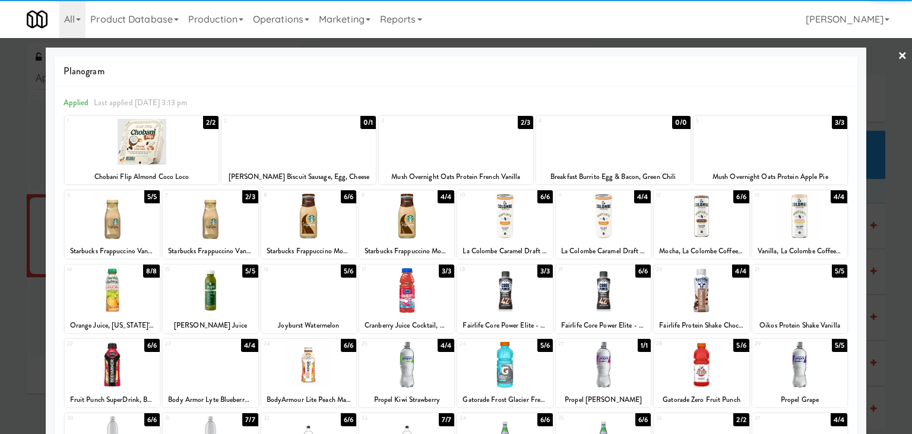
click at [207, 221] on div at bounding box center [210, 216] width 95 height 46
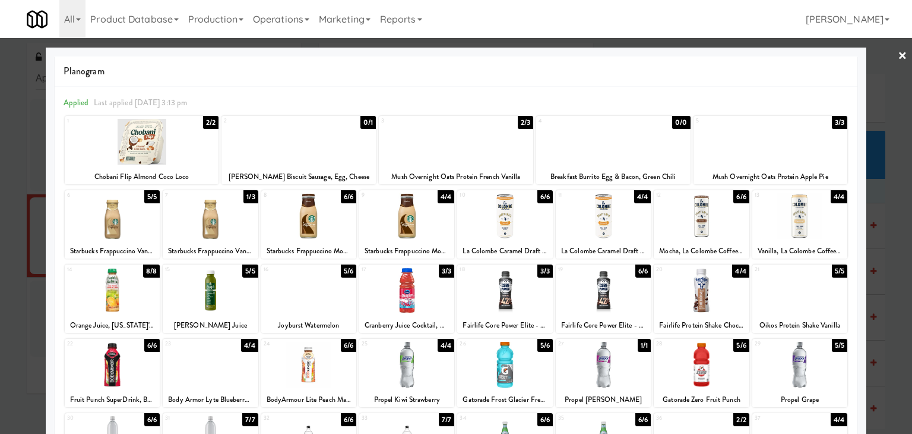
click at [898, 50] on link "×" at bounding box center [903, 56] width 10 height 37
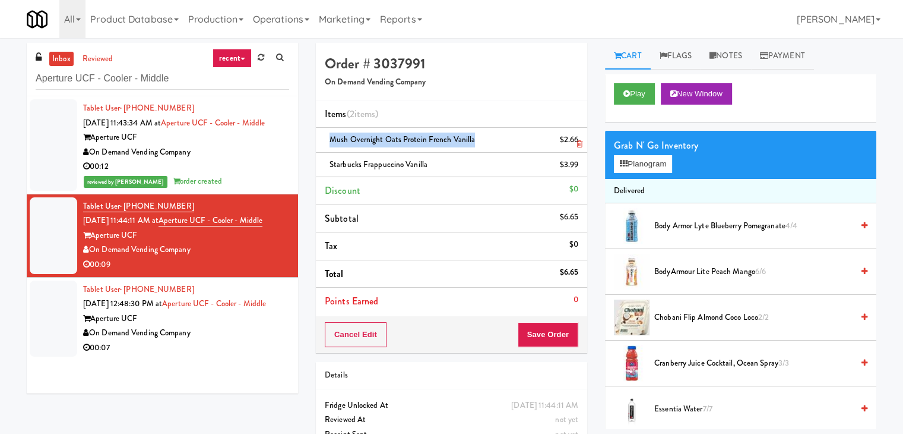
drag, startPoint x: 470, startPoint y: 138, endPoint x: 329, endPoint y: 144, distance: 140.9
click at [329, 144] on div "Mush Overnight Oats Protein French Vanilla $2.66" at bounding box center [452, 139] width 254 height 15
copy span "Mush Overnight Oats Protein French Vanilla"
click at [624, 94] on icon at bounding box center [627, 94] width 7 height 8
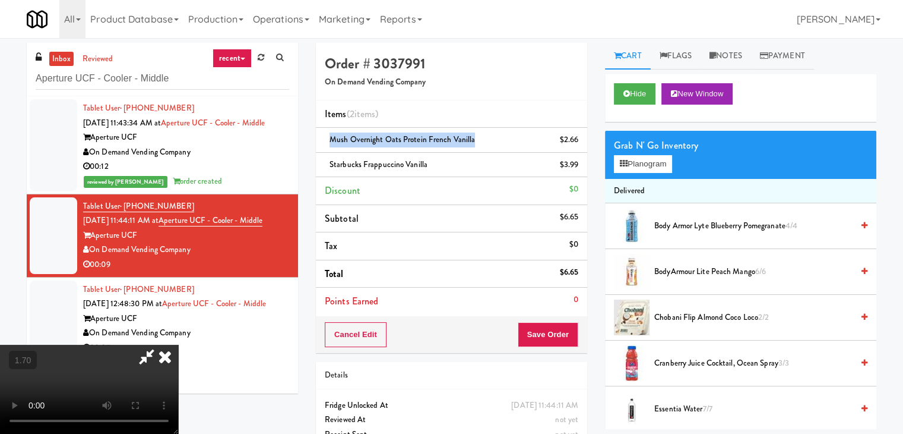
click at [178, 344] on video at bounding box center [89, 388] width 178 height 89
click at [178, 344] on icon at bounding box center [165, 356] width 26 height 24
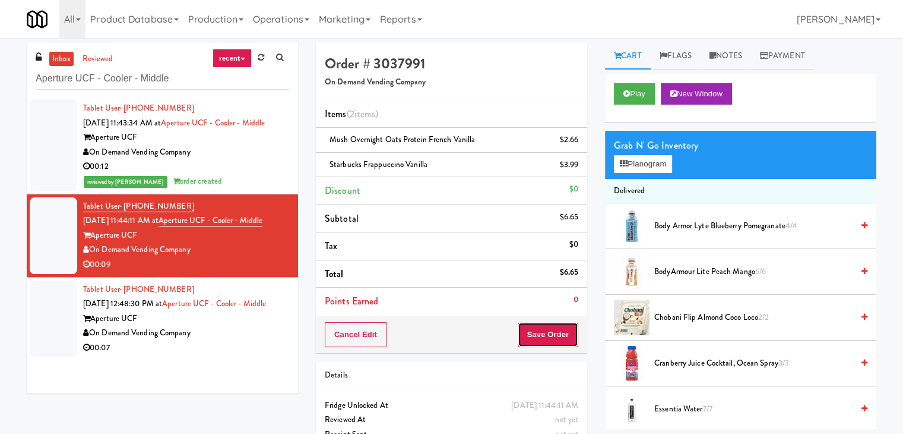
click at [530, 335] on button "Save Order" at bounding box center [548, 334] width 61 height 25
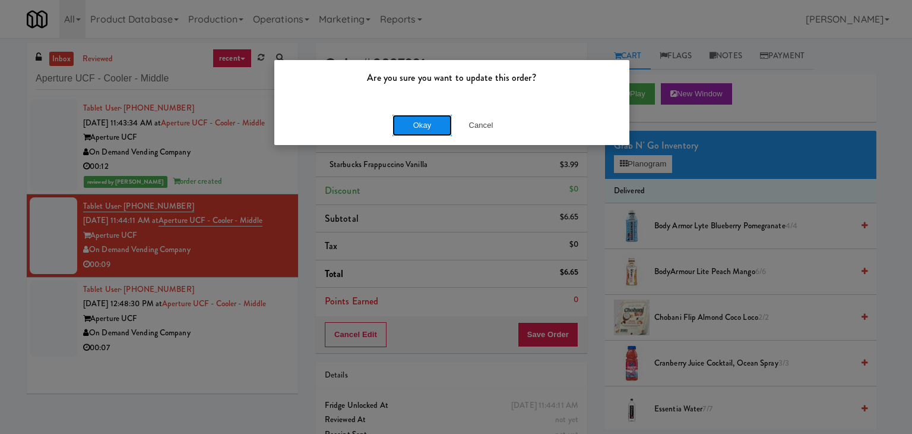
drag, startPoint x: 404, startPoint y: 122, endPoint x: 248, endPoint y: 222, distance: 184.9
click at [403, 122] on button "Okay" at bounding box center [422, 125] width 59 height 21
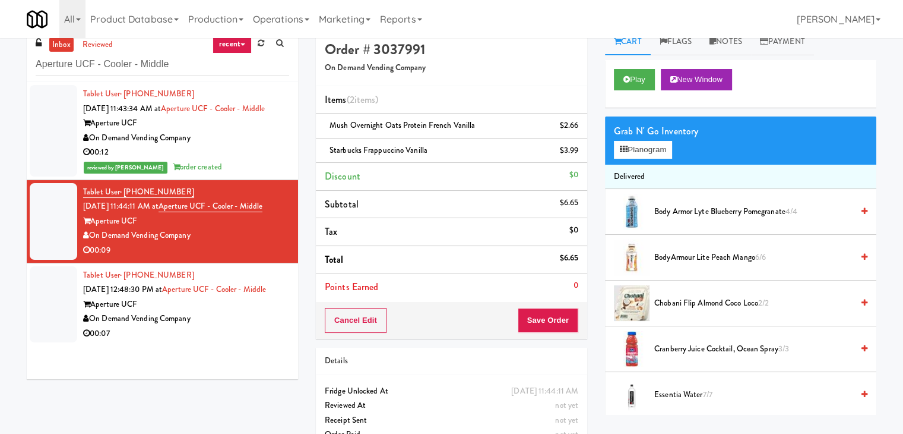
scroll to position [39, 0]
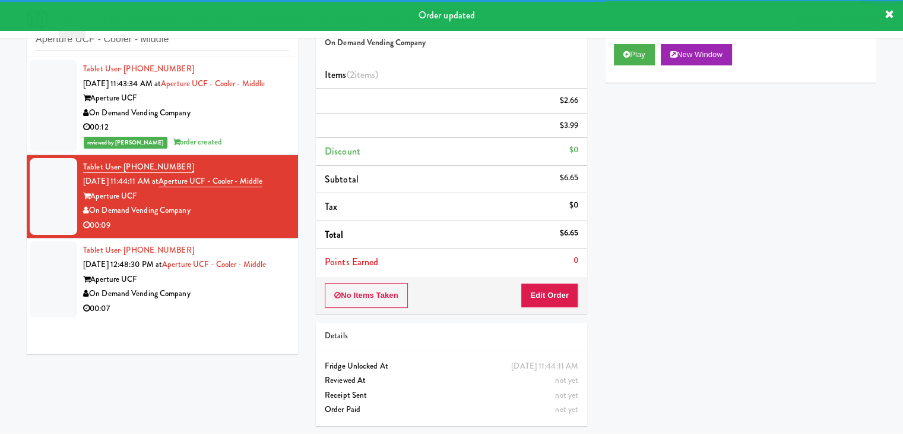
click at [247, 316] on div "00:07" at bounding box center [186, 308] width 206 height 15
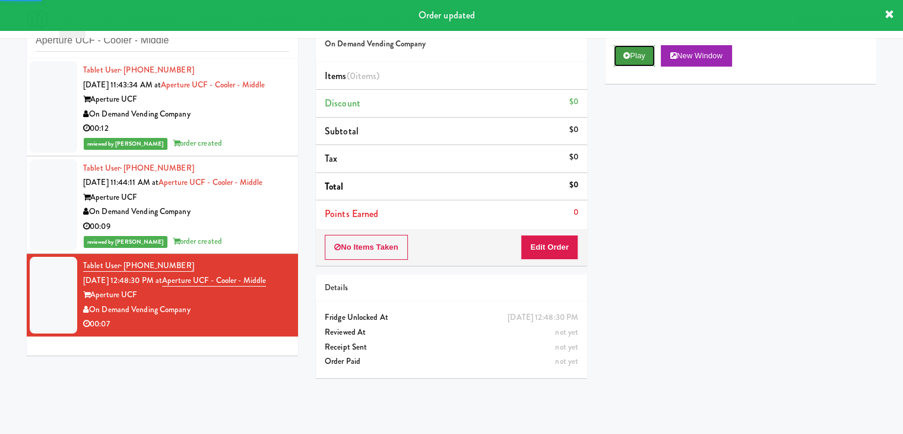
click at [634, 60] on button "Play" at bounding box center [634, 55] width 41 height 21
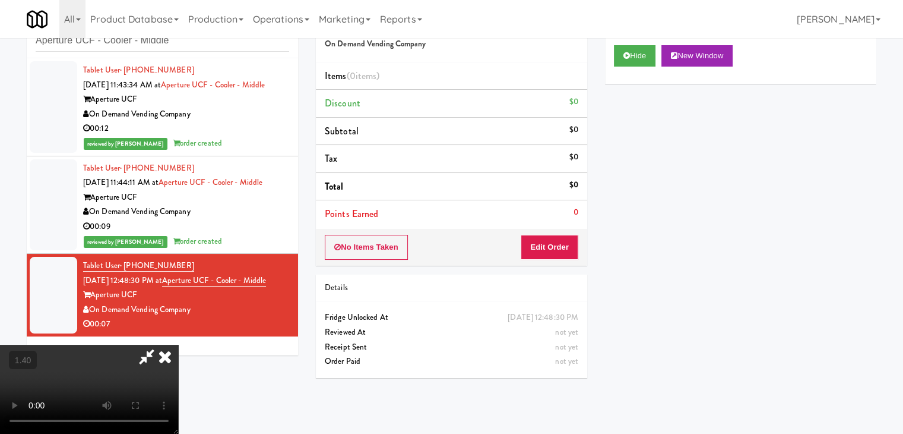
click at [178, 344] on video at bounding box center [89, 388] width 178 height 89
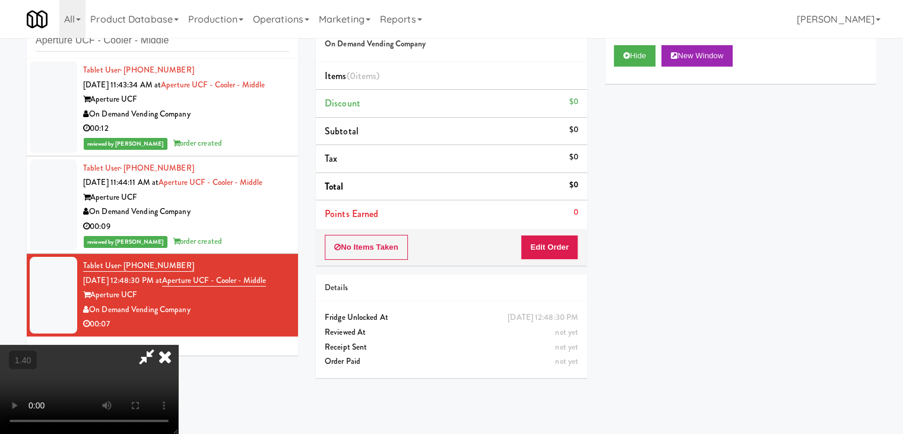
click at [178, 344] on video at bounding box center [89, 388] width 178 height 89
click at [178, 344] on icon at bounding box center [165, 356] width 26 height 24
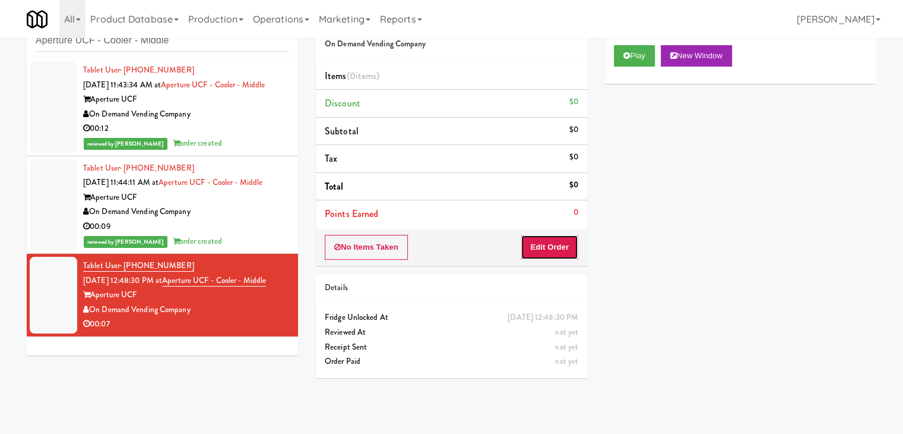
click at [532, 248] on button "Edit Order" at bounding box center [550, 247] width 58 height 25
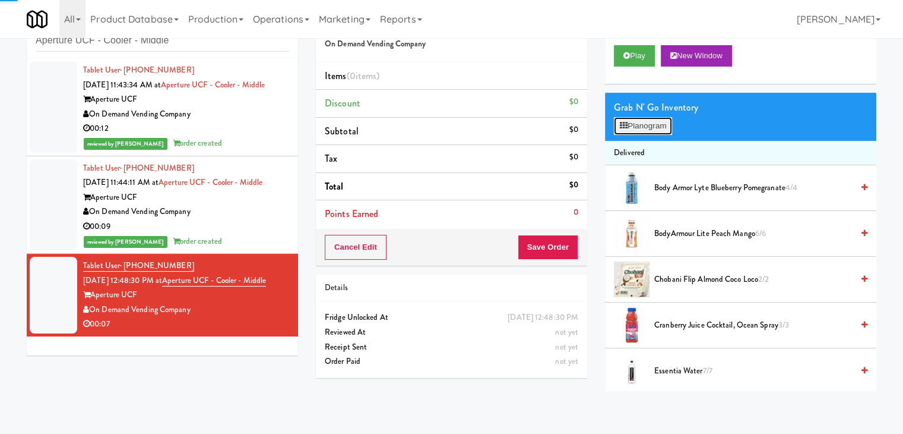
click at [635, 128] on button "Planogram" at bounding box center [643, 126] width 58 height 18
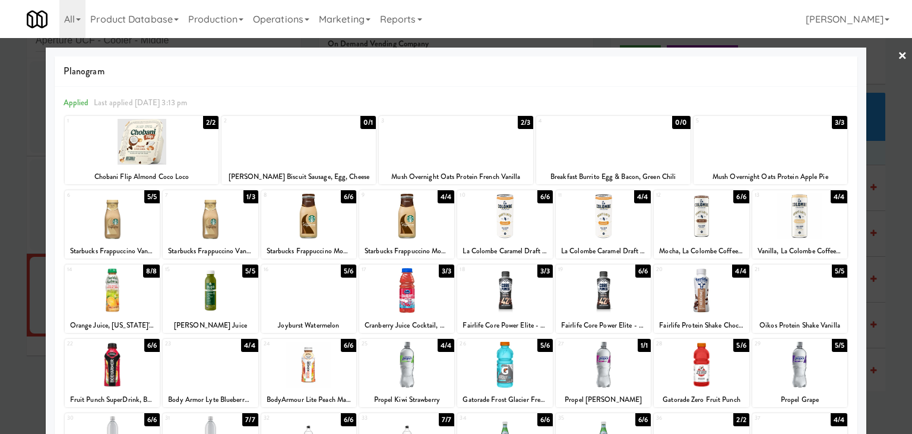
click at [503, 359] on div at bounding box center [504, 365] width 95 height 46
drag, startPoint x: 892, startPoint y: 50, endPoint x: 866, endPoint y: 57, distance: 26.9
click at [898, 50] on link "×" at bounding box center [903, 56] width 10 height 37
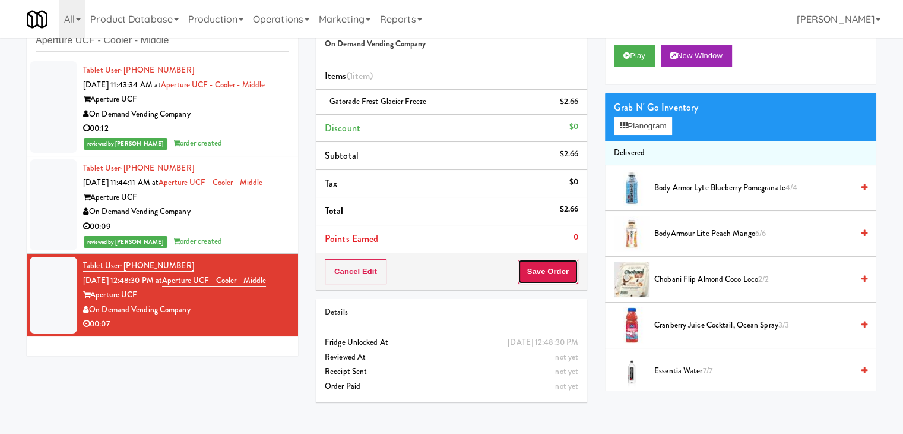
click at [538, 279] on button "Save Order" at bounding box center [548, 271] width 61 height 25
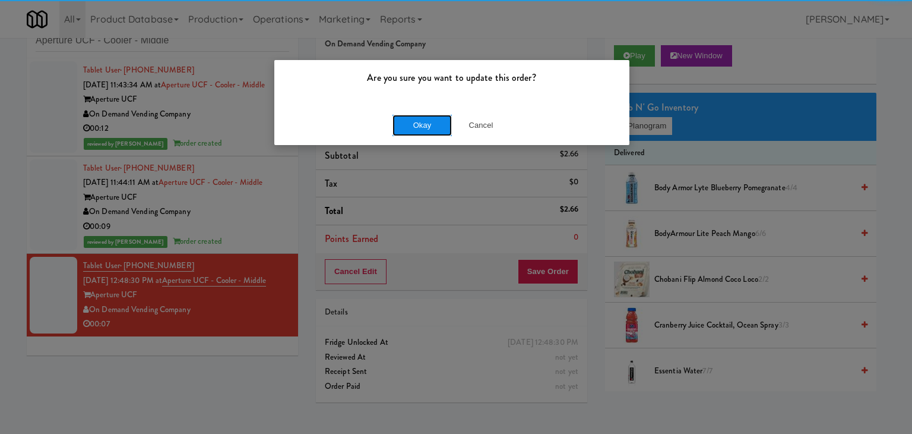
click at [396, 120] on button "Okay" at bounding box center [422, 125] width 59 height 21
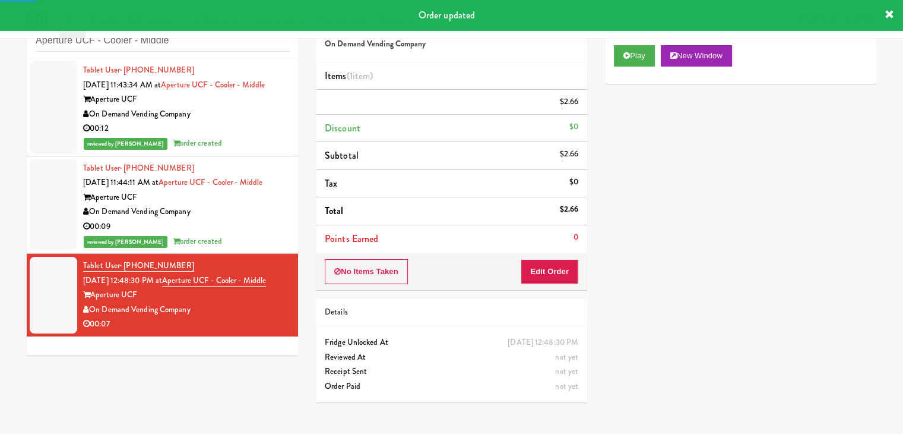
click at [257, 234] on div "00:09" at bounding box center [186, 226] width 206 height 15
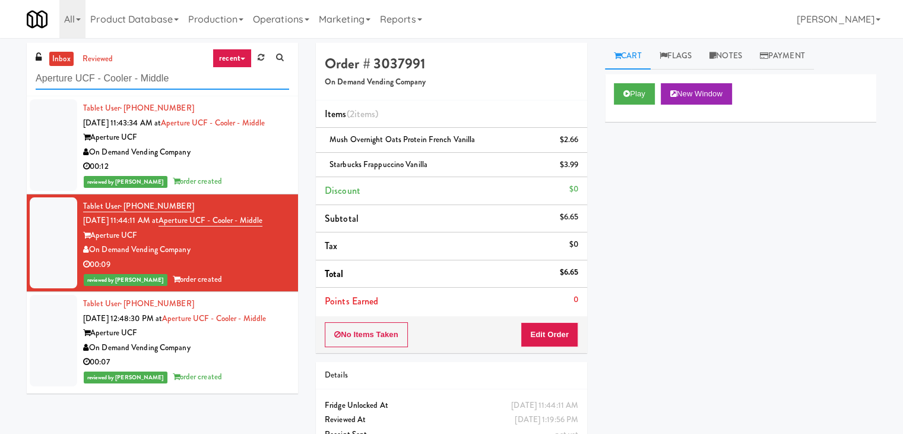
click at [166, 81] on input "Aperture UCF - Cooler - Middle" at bounding box center [163, 79] width 254 height 22
paste input "335 Bala - Cooler"
type input "335 Bala - Cooler"
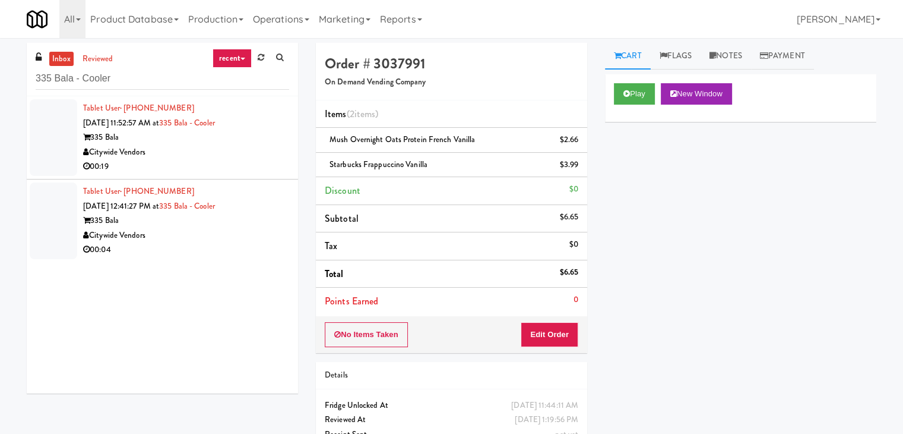
click at [241, 161] on div "00:19" at bounding box center [186, 166] width 206 height 15
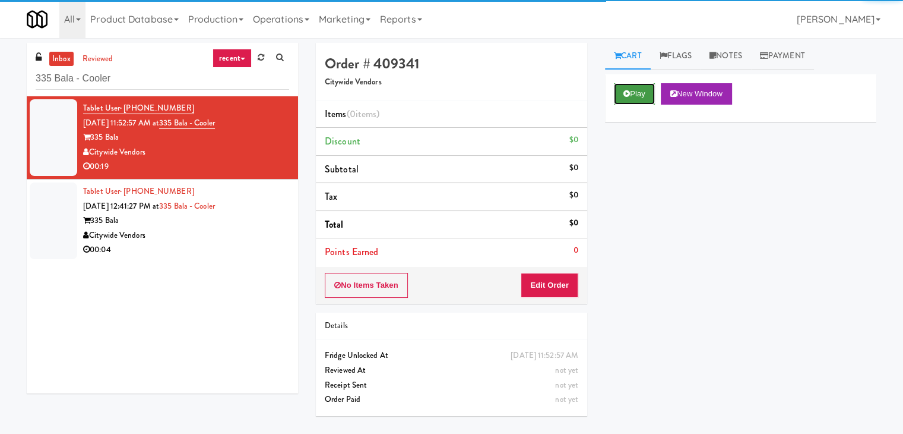
click at [622, 97] on button "Play" at bounding box center [634, 93] width 41 height 21
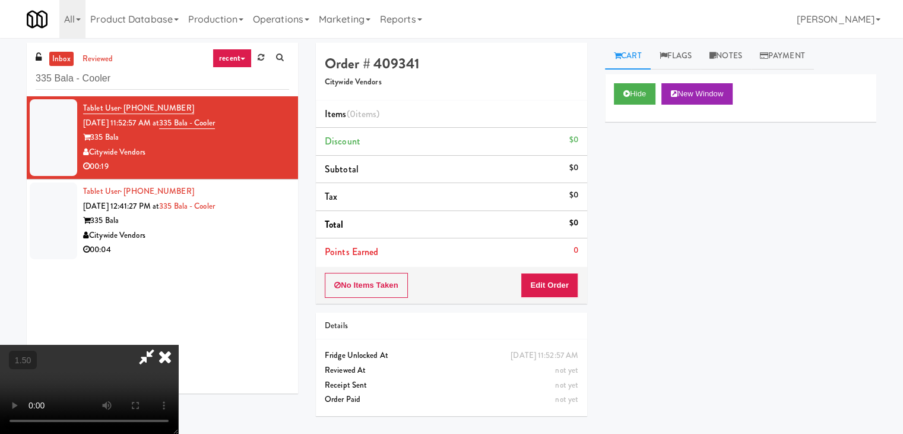
click at [178, 344] on video at bounding box center [89, 388] width 178 height 89
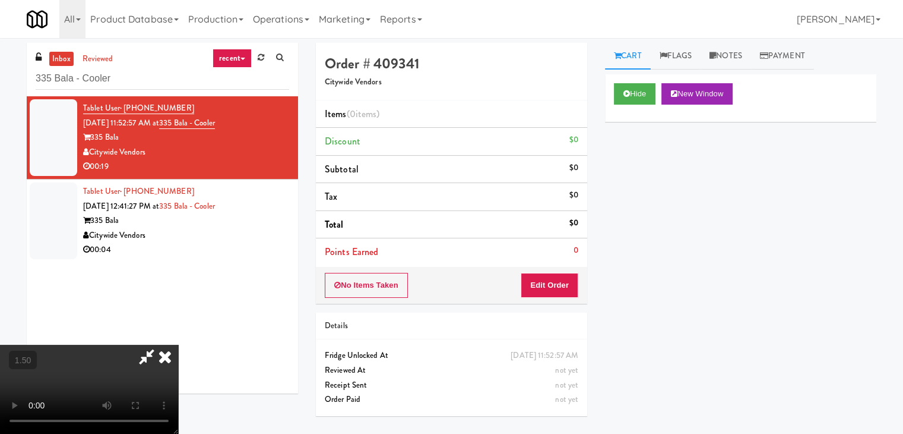
click at [178, 344] on video at bounding box center [89, 388] width 178 height 89
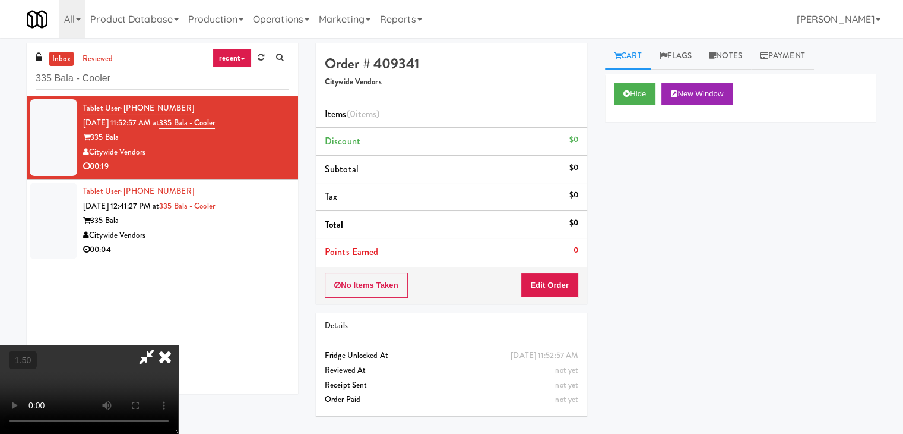
click at [178, 344] on video at bounding box center [89, 388] width 178 height 89
click at [178, 344] on icon at bounding box center [165, 356] width 26 height 24
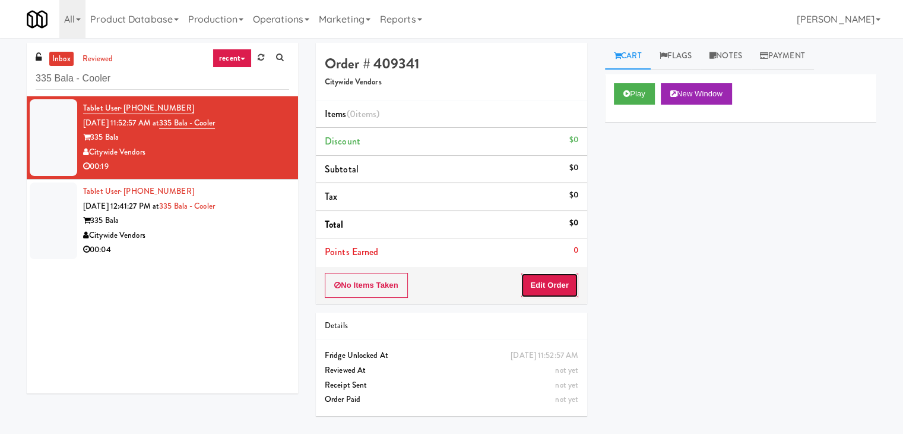
click at [553, 288] on button "Edit Order" at bounding box center [550, 285] width 58 height 25
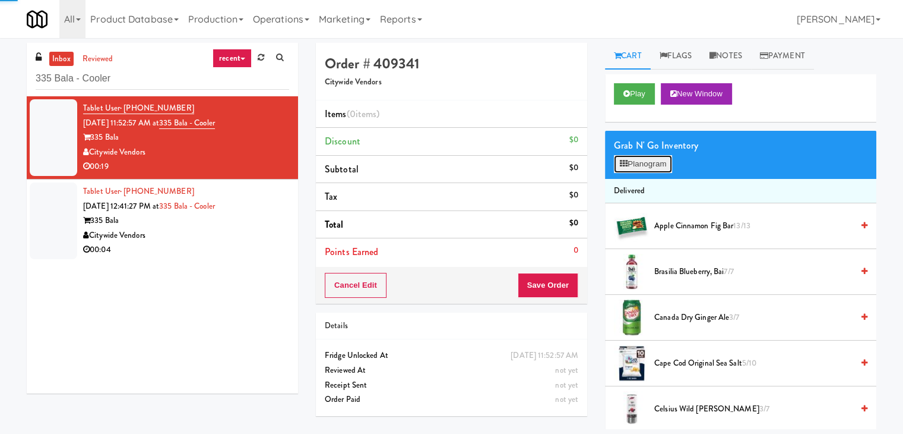
click at [670, 159] on button "Planogram" at bounding box center [643, 164] width 58 height 18
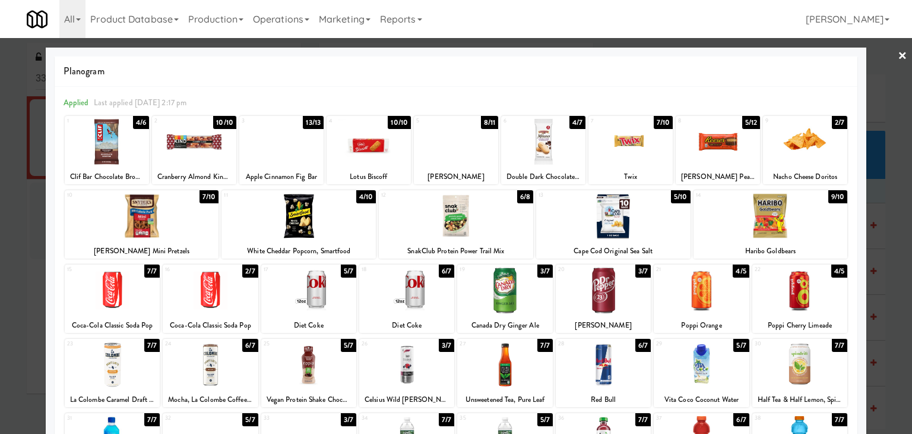
click at [698, 134] on div at bounding box center [718, 142] width 84 height 46
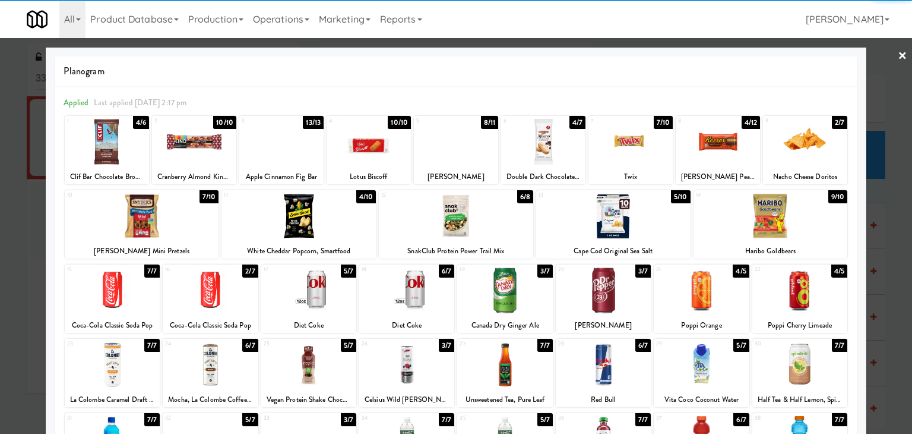
click at [766, 218] on div at bounding box center [771, 216] width 154 height 46
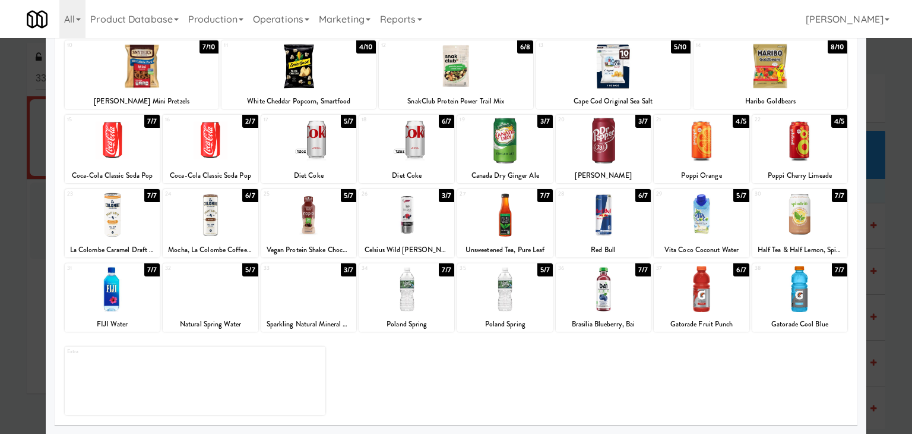
click at [220, 214] on div at bounding box center [210, 215] width 95 height 46
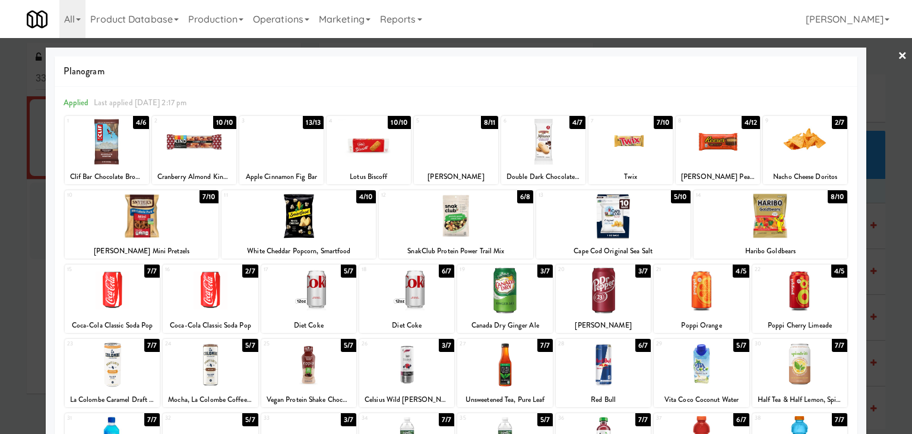
drag, startPoint x: 894, startPoint y: 54, endPoint x: 632, endPoint y: 73, distance: 262.6
click at [898, 54] on link "×" at bounding box center [903, 56] width 10 height 37
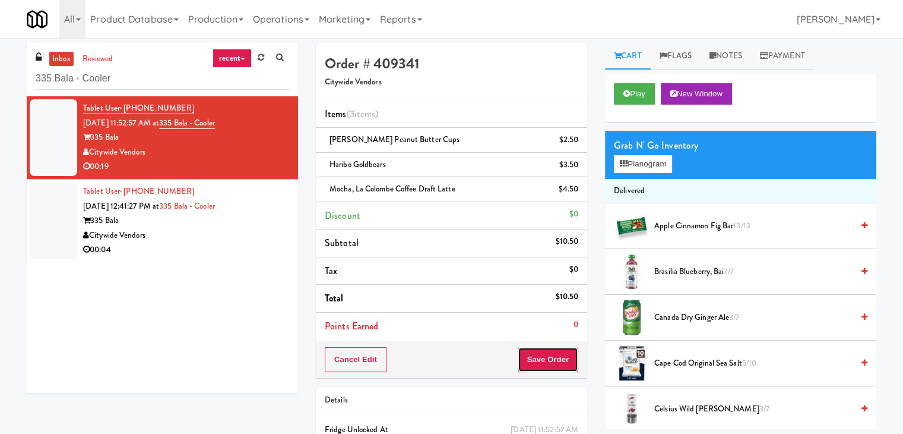
click at [533, 352] on button "Save Order" at bounding box center [548, 359] width 61 height 25
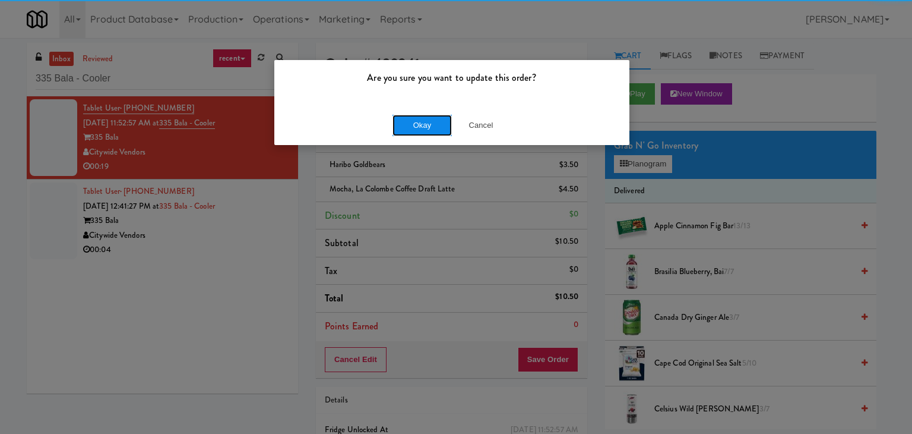
click at [404, 124] on button "Okay" at bounding box center [422, 125] width 59 height 21
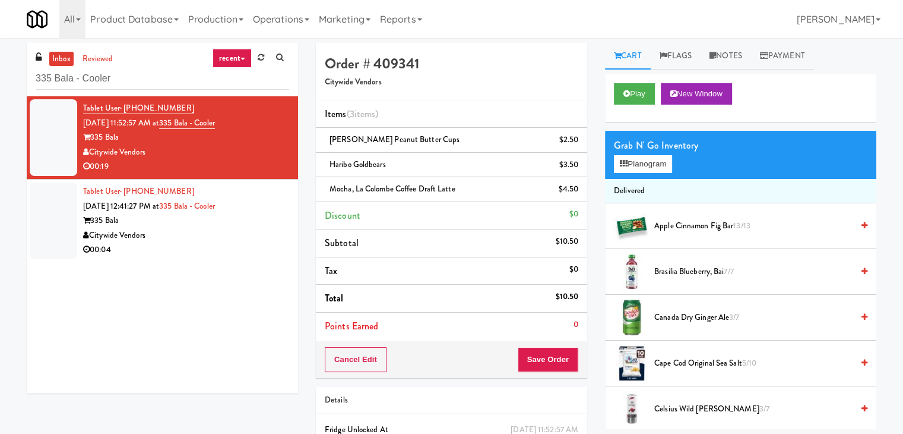
click at [270, 226] on div "335 Bala" at bounding box center [186, 220] width 206 height 15
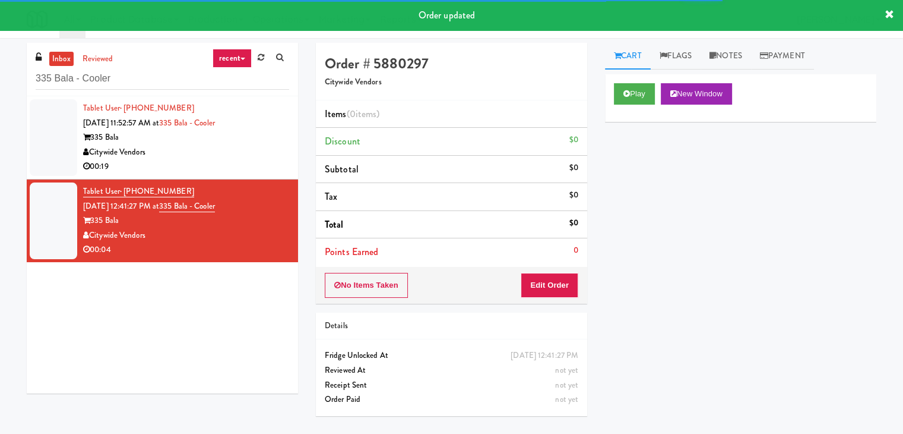
click at [626, 82] on div "Play New Window" at bounding box center [740, 98] width 271 height 48
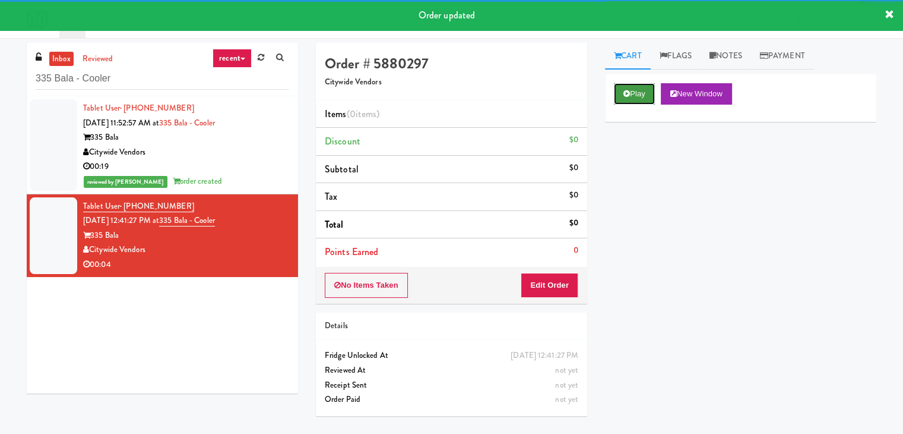
click at [631, 95] on button "Play" at bounding box center [634, 93] width 41 height 21
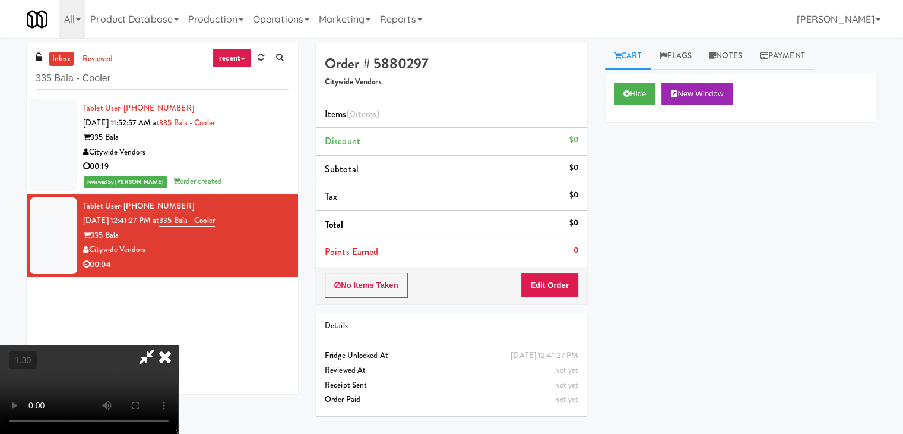
click at [178, 344] on video at bounding box center [89, 388] width 178 height 89
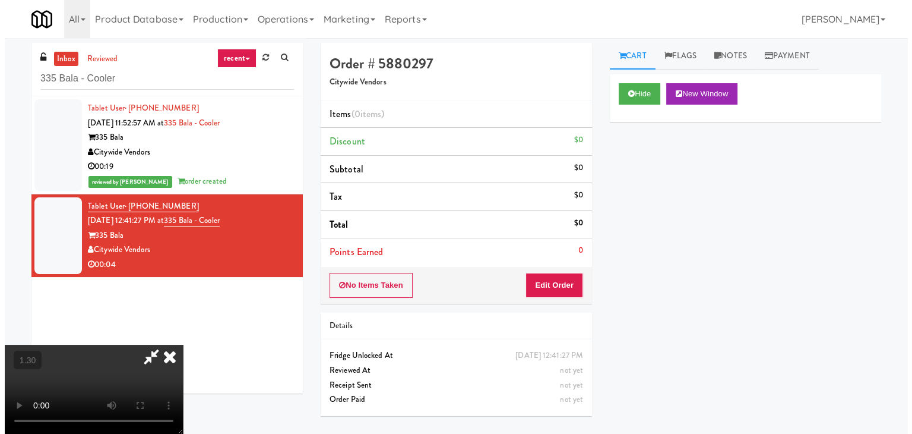
scroll to position [0, 0]
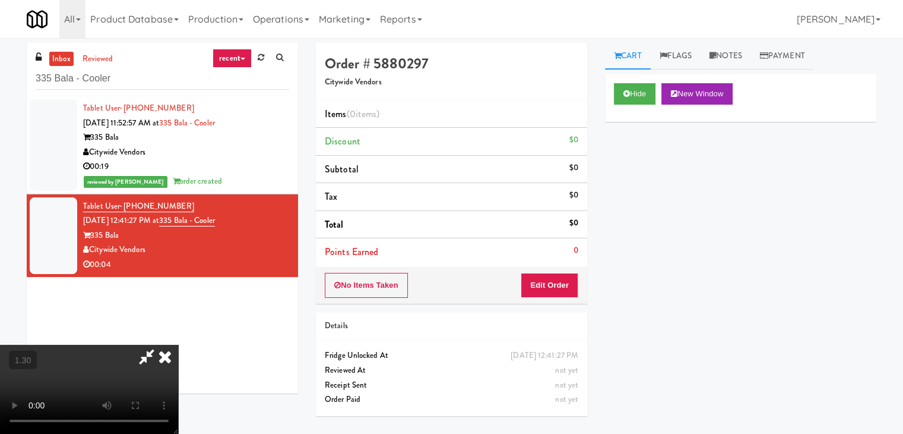
click at [178, 344] on icon at bounding box center [165, 356] width 26 height 24
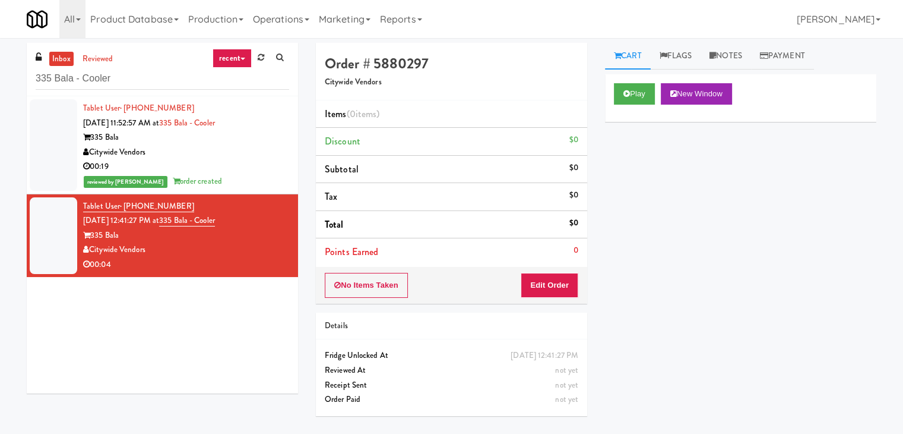
click at [560, 300] on div "No Items Taken Edit Order" at bounding box center [451, 285] width 271 height 37
drag, startPoint x: 562, startPoint y: 286, endPoint x: 598, endPoint y: 241, distance: 57.5
click at [562, 285] on button "Edit Order" at bounding box center [550, 285] width 58 height 25
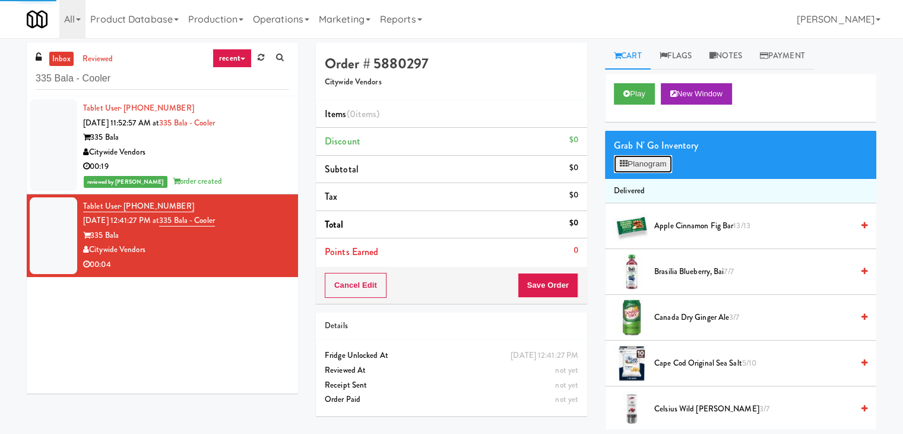
click at [634, 162] on button "Planogram" at bounding box center [643, 164] width 58 height 18
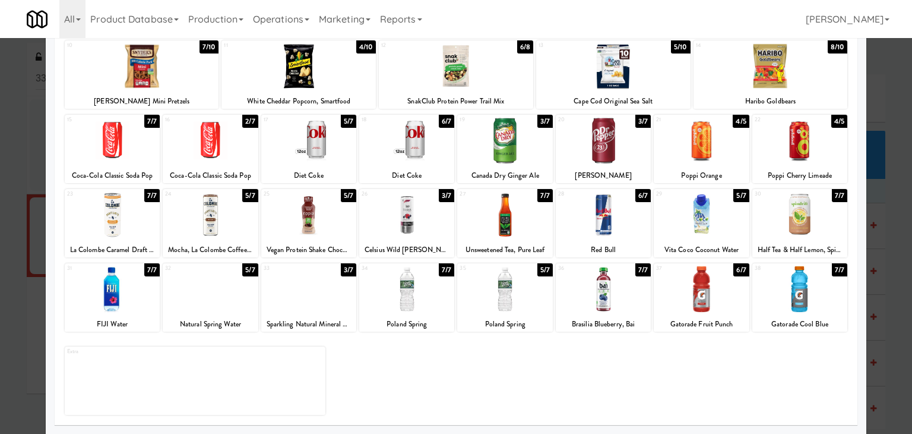
click at [411, 206] on div at bounding box center [406, 215] width 95 height 46
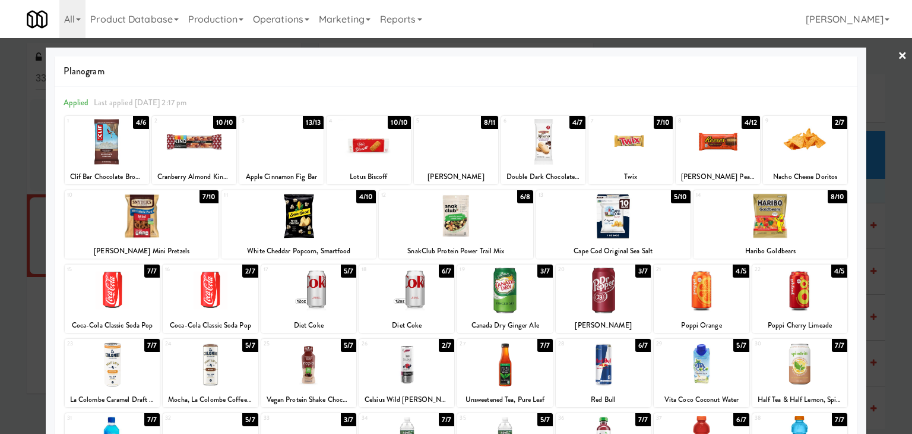
click at [898, 55] on link "×" at bounding box center [903, 56] width 10 height 37
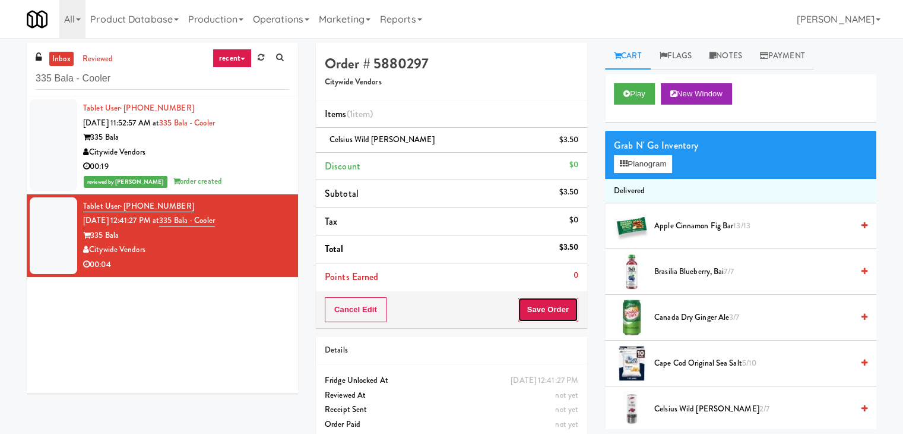
click at [544, 306] on button "Save Order" at bounding box center [548, 309] width 61 height 25
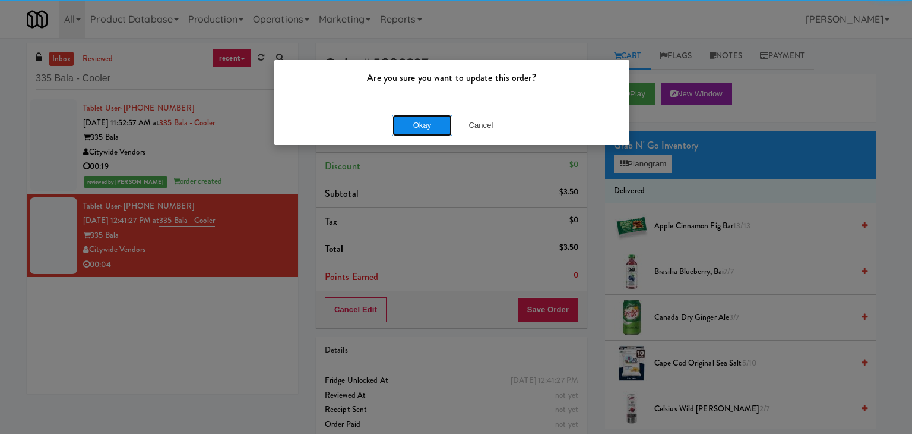
click at [428, 125] on button "Okay" at bounding box center [422, 125] width 59 height 21
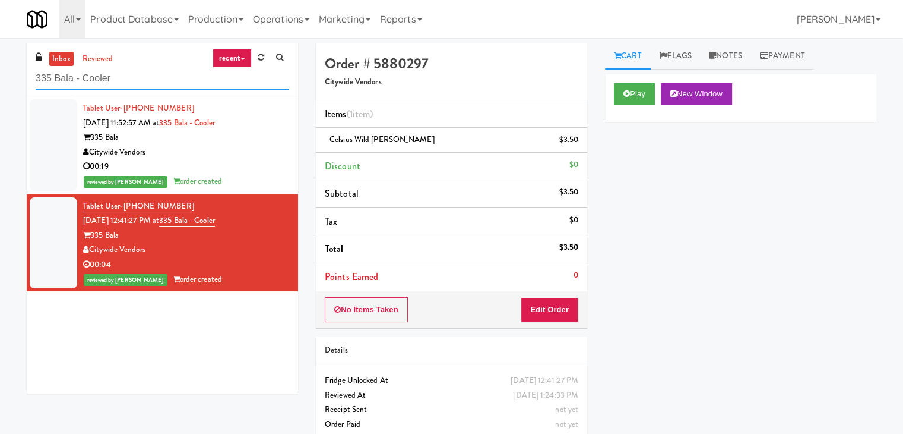
click at [124, 78] on input "335 Bala - Cooler" at bounding box center [163, 79] width 254 height 22
paste input "APCU - Cooler - Right"
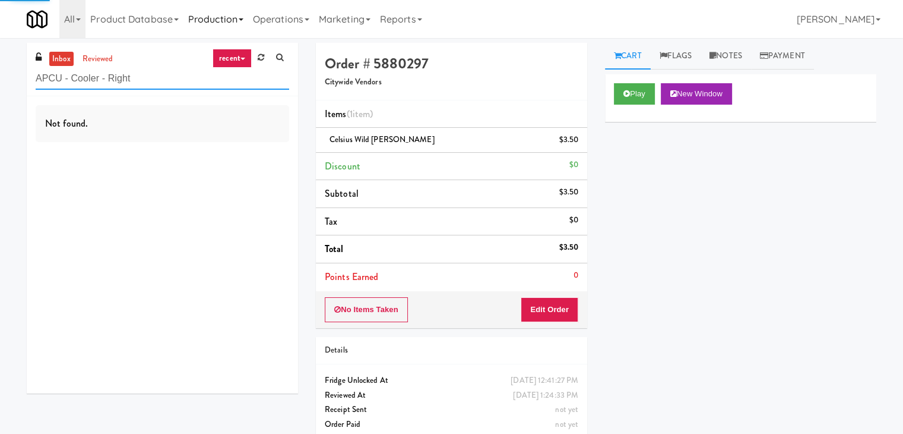
type input "APCU - Cooler - Right"
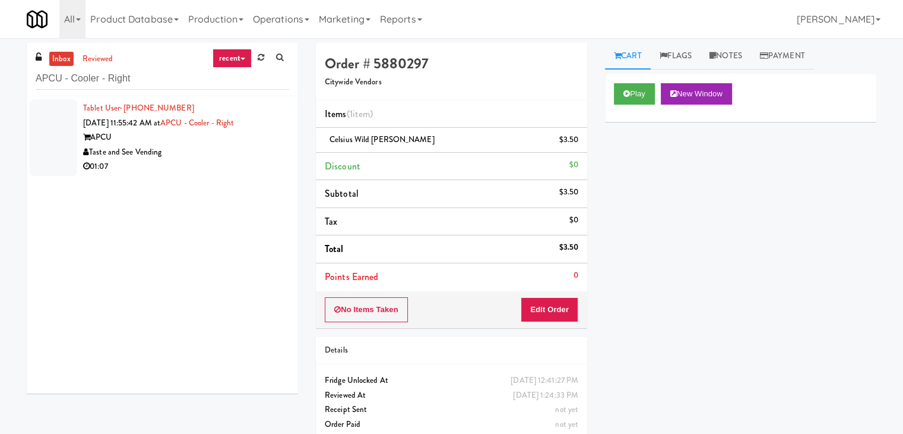
click at [221, 156] on div "Taste and See Vending" at bounding box center [186, 152] width 206 height 15
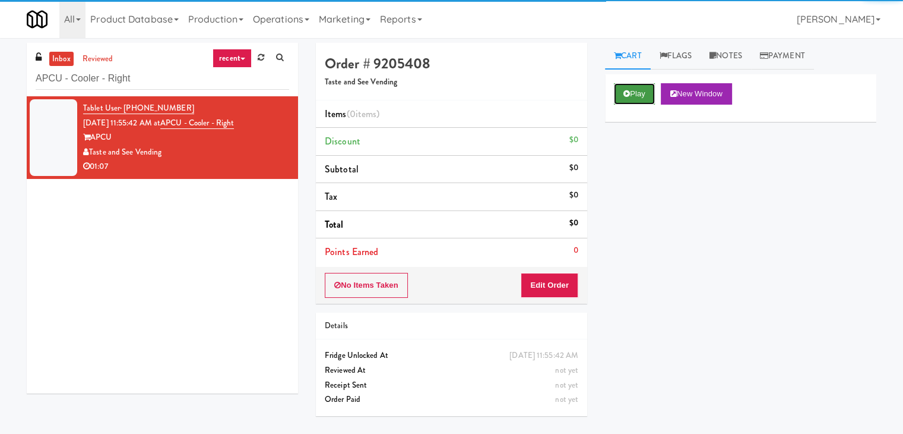
click at [641, 89] on button "Play" at bounding box center [634, 93] width 41 height 21
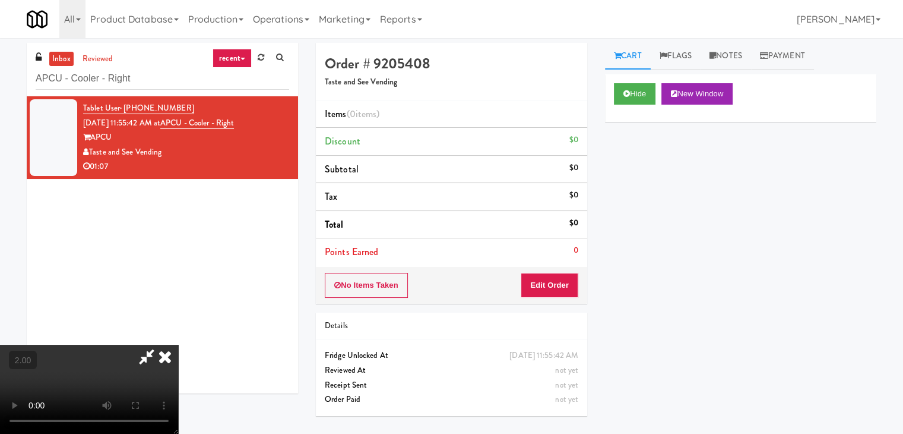
click at [178, 344] on video at bounding box center [89, 388] width 178 height 89
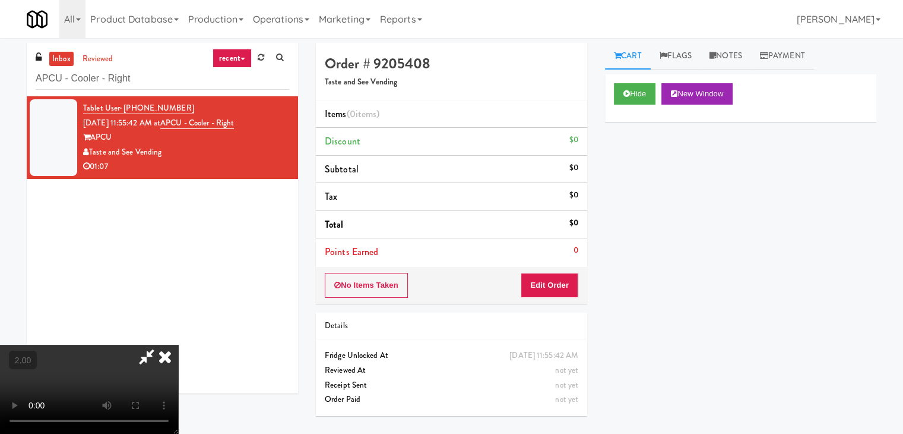
click at [178, 344] on video at bounding box center [89, 388] width 178 height 89
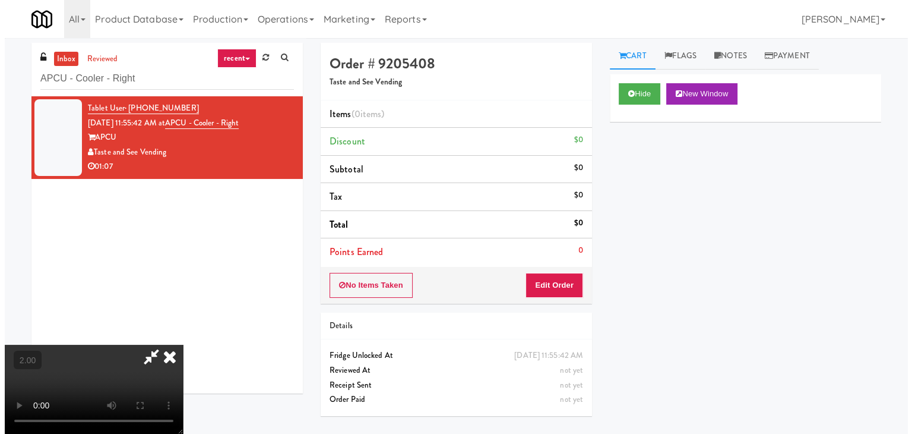
scroll to position [0, 0]
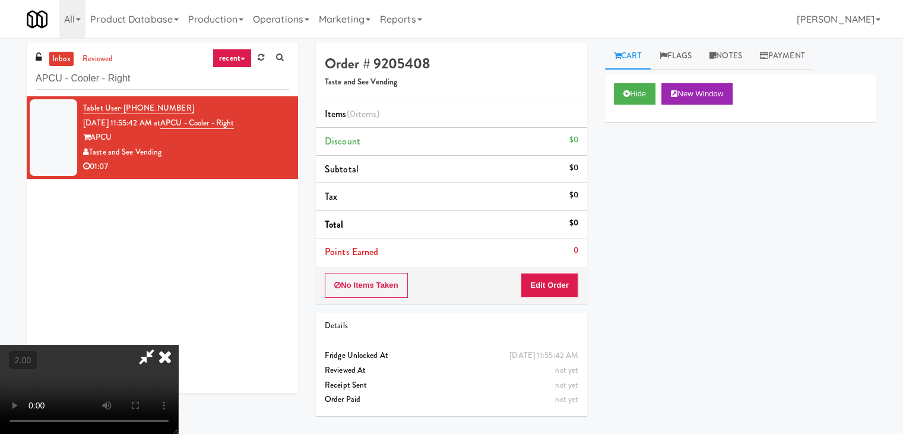
click at [160, 344] on icon at bounding box center [146, 356] width 27 height 24
click at [553, 294] on button "Edit Order" at bounding box center [550, 285] width 58 height 25
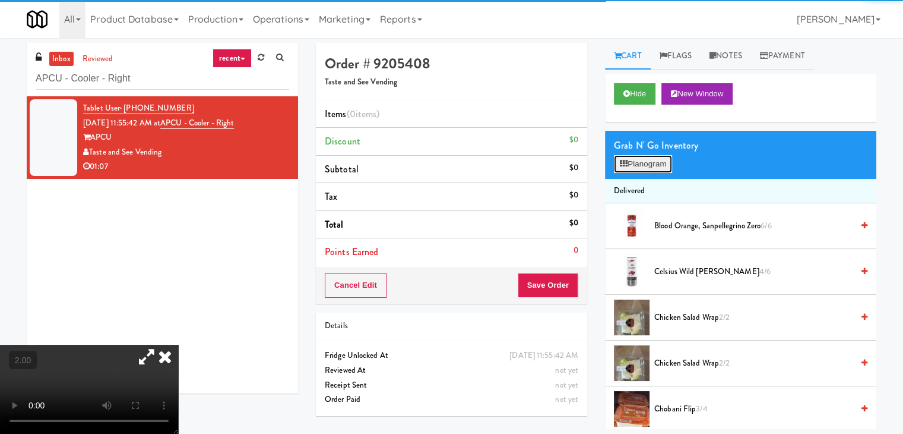
click at [644, 163] on button "Planogram" at bounding box center [643, 164] width 58 height 18
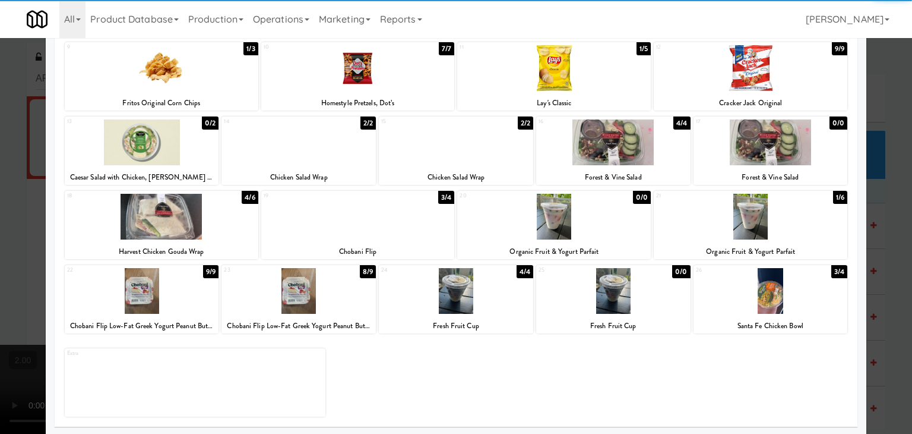
scroll to position [150, 0]
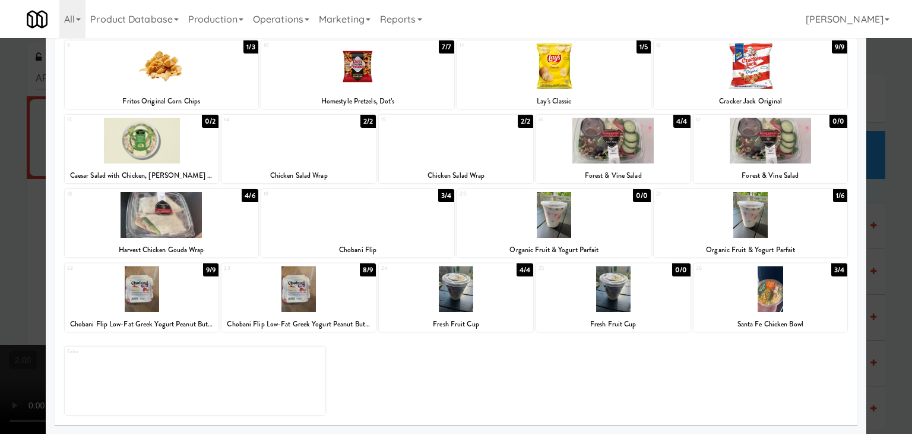
click at [442, 147] on div at bounding box center [456, 141] width 154 height 46
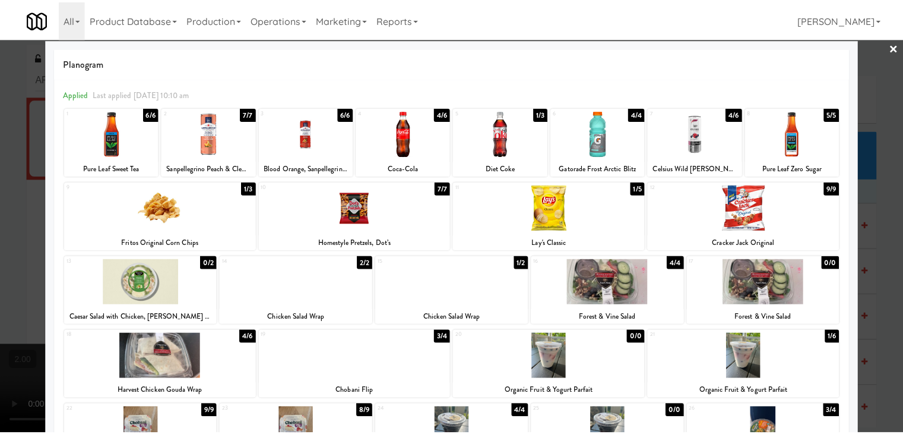
scroll to position [0, 0]
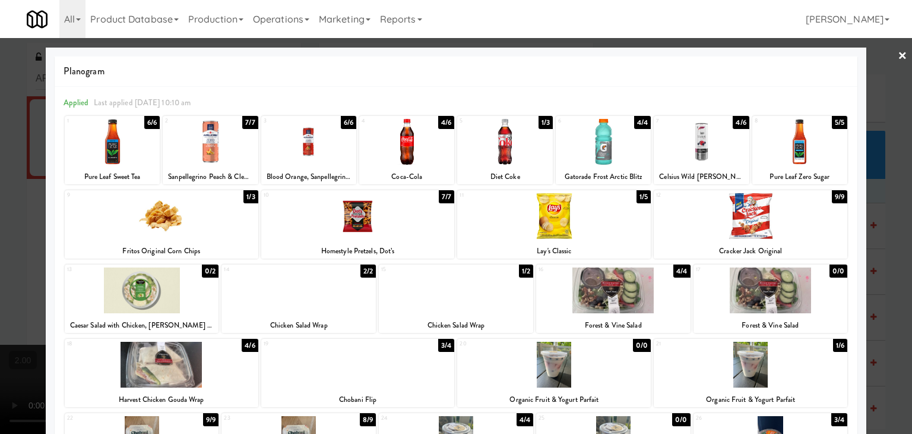
click at [898, 50] on link "×" at bounding box center [903, 56] width 10 height 37
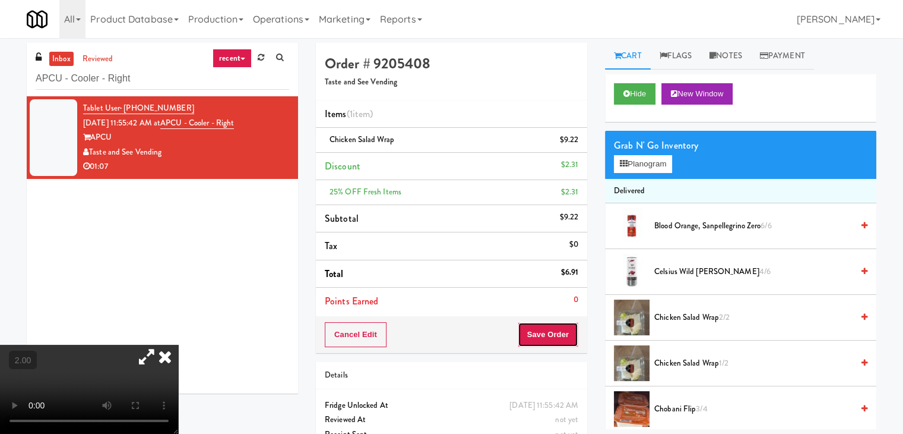
click at [535, 332] on button "Save Order" at bounding box center [548, 334] width 61 height 25
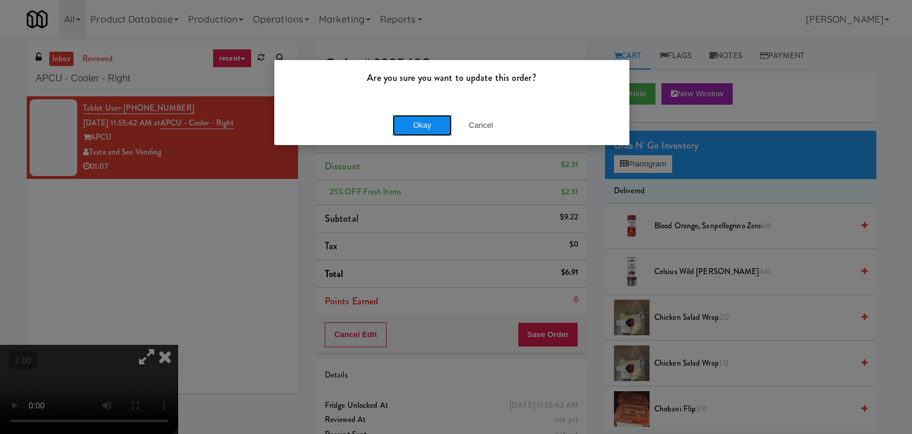
click at [423, 129] on button "Okay" at bounding box center [422, 125] width 59 height 21
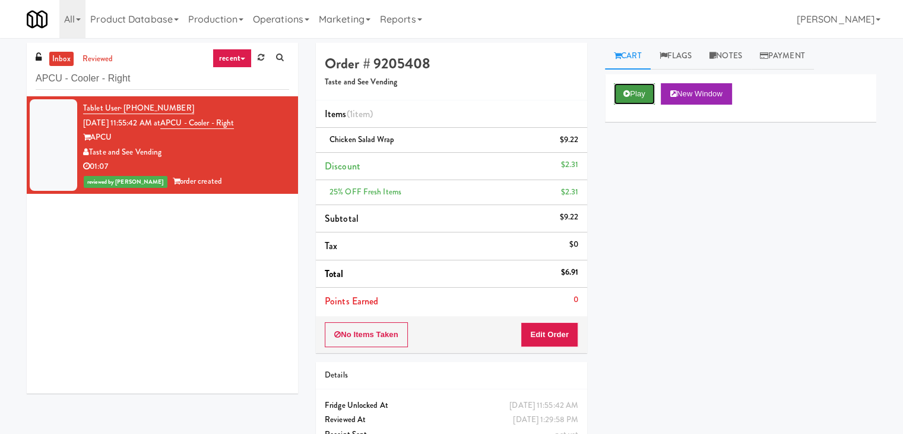
click at [630, 103] on button "Play" at bounding box center [634, 93] width 41 height 21
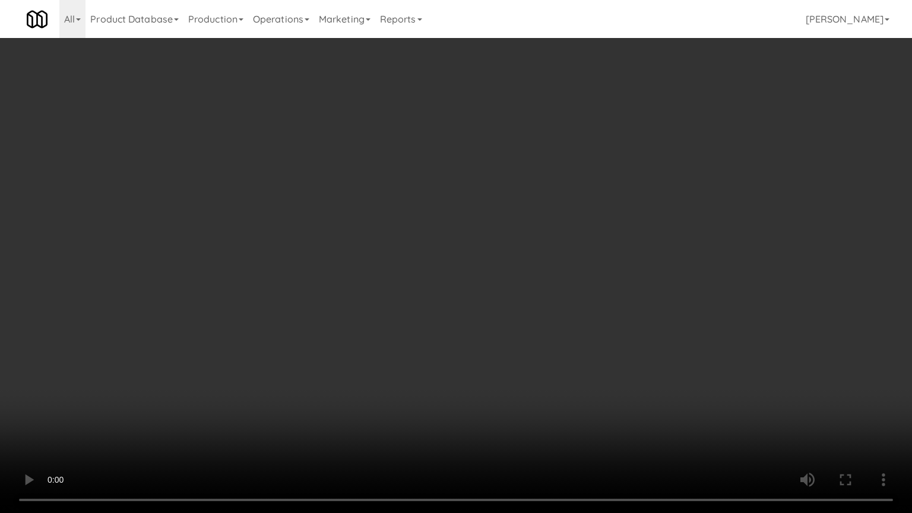
click at [499, 255] on video at bounding box center [456, 256] width 912 height 513
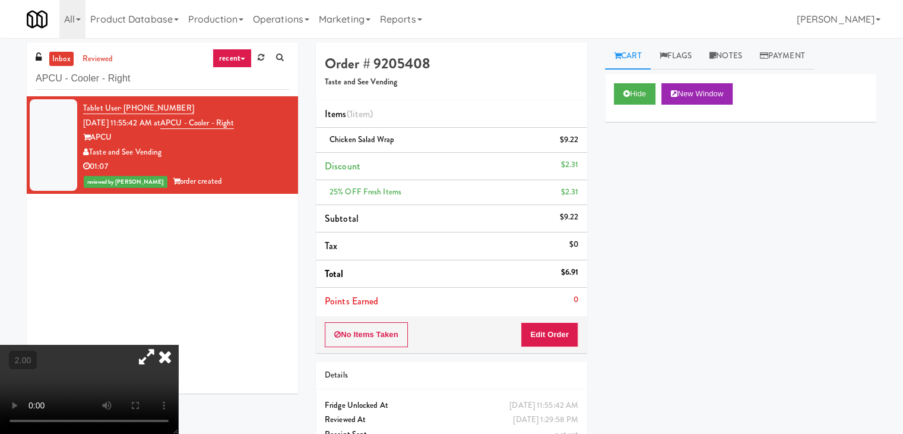
click at [178, 344] on icon at bounding box center [165, 356] width 26 height 24
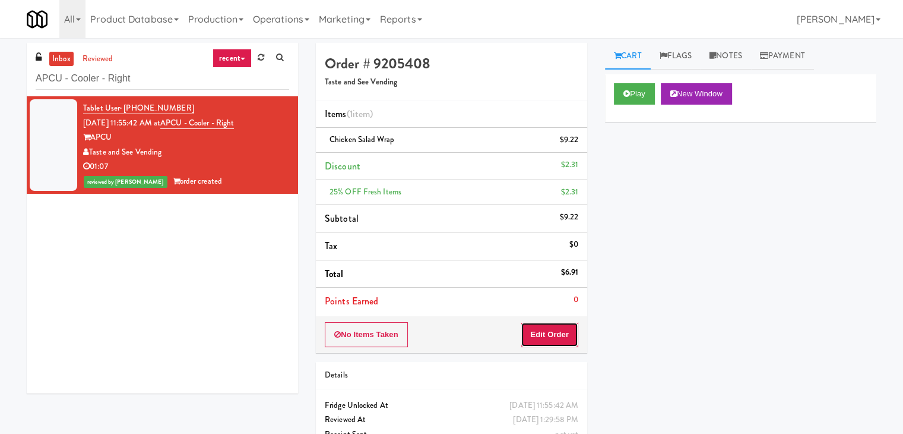
click at [544, 336] on button "Edit Order" at bounding box center [550, 334] width 58 height 25
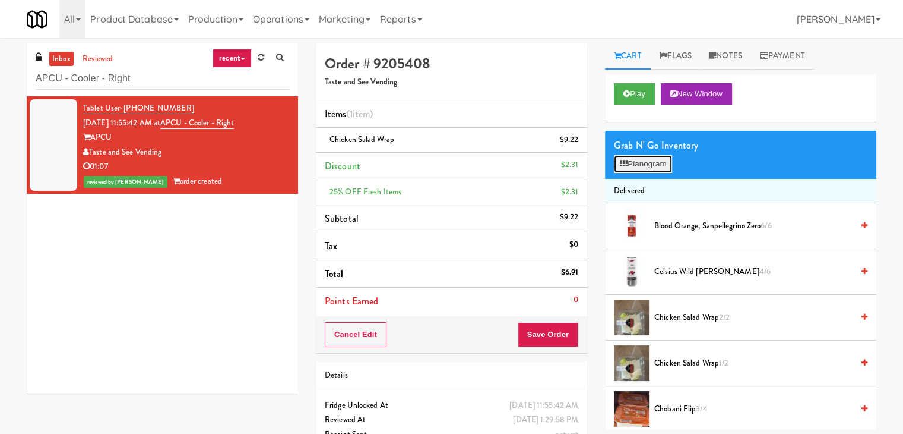
click at [644, 162] on button "Planogram" at bounding box center [643, 164] width 58 height 18
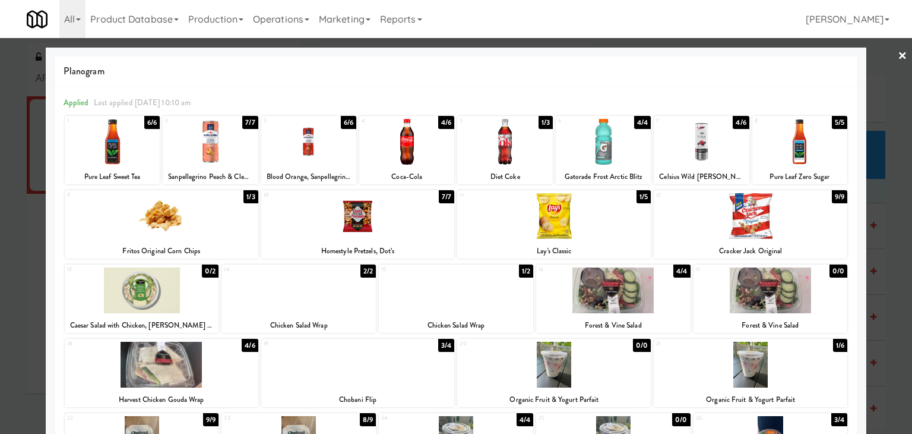
click at [898, 54] on div at bounding box center [456, 217] width 912 height 434
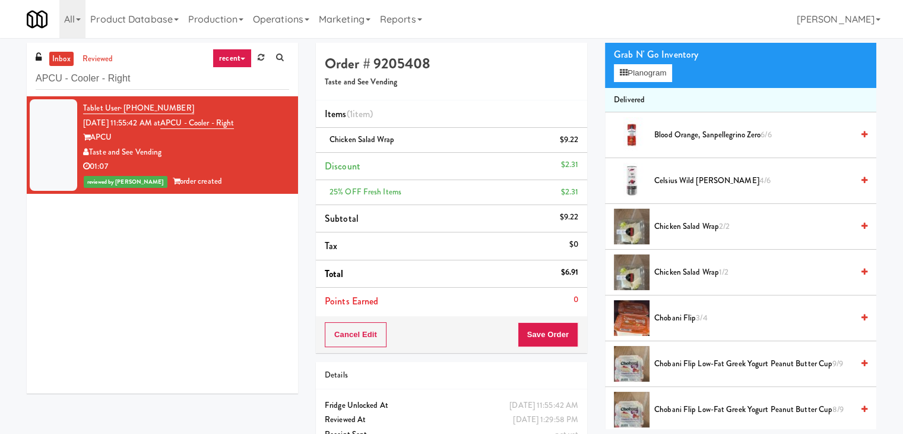
scroll to position [178, 0]
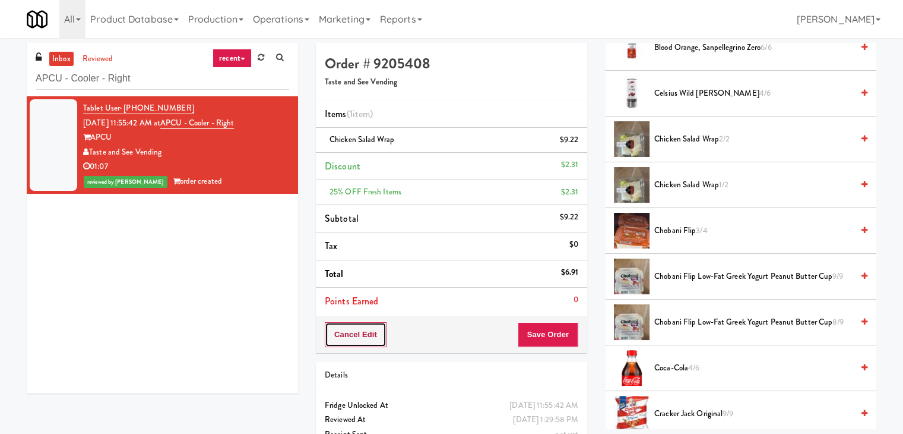
click at [374, 334] on button "Cancel Edit" at bounding box center [356, 334] width 62 height 25
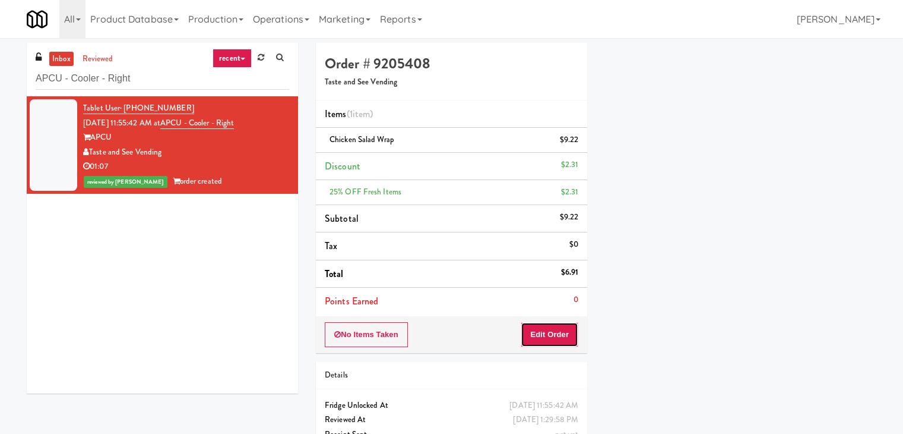
click at [536, 339] on button "Edit Order" at bounding box center [550, 334] width 58 height 25
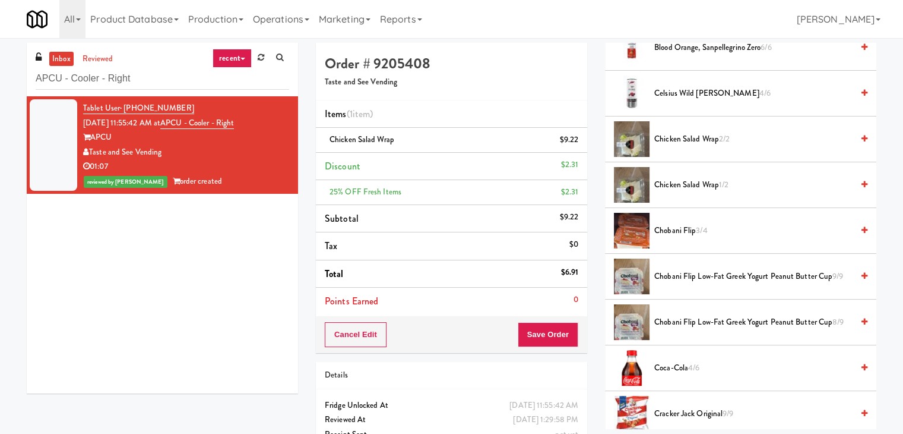
scroll to position [0, 0]
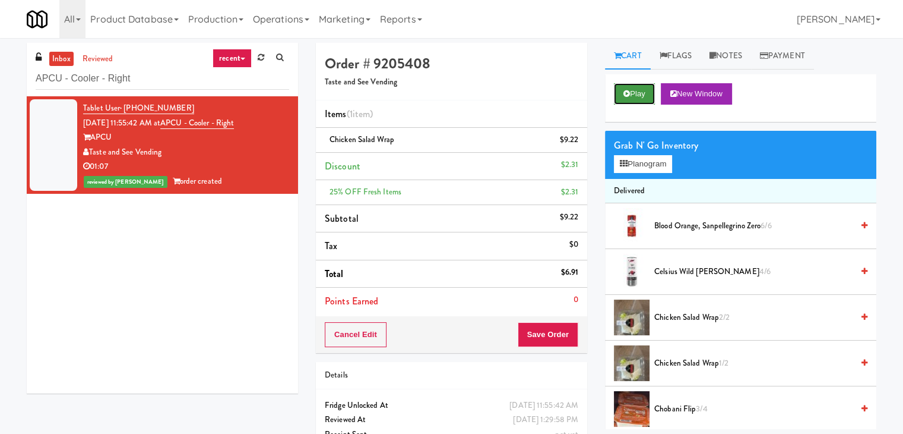
click at [644, 99] on button "Play" at bounding box center [634, 93] width 41 height 21
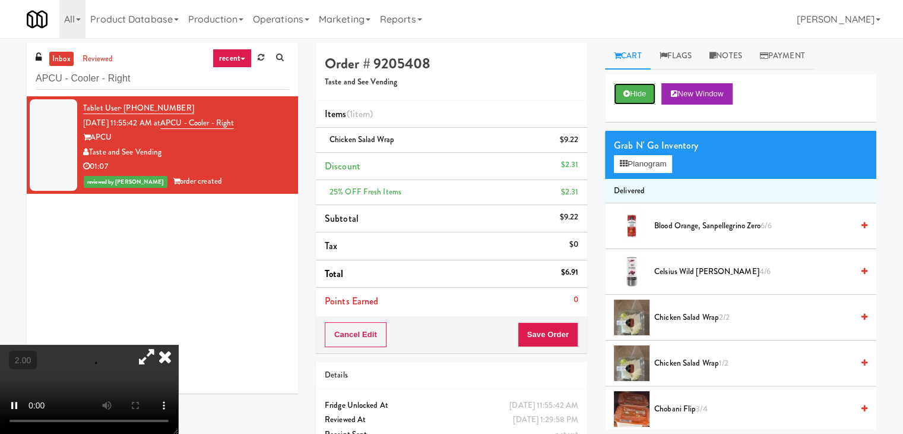
scroll to position [39, 0]
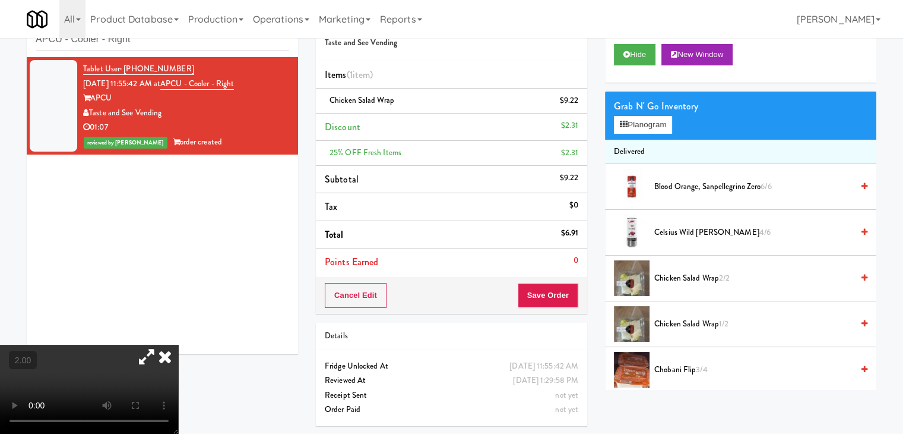
click at [178, 344] on video at bounding box center [89, 388] width 178 height 89
click at [178, 344] on icon at bounding box center [165, 356] width 26 height 24
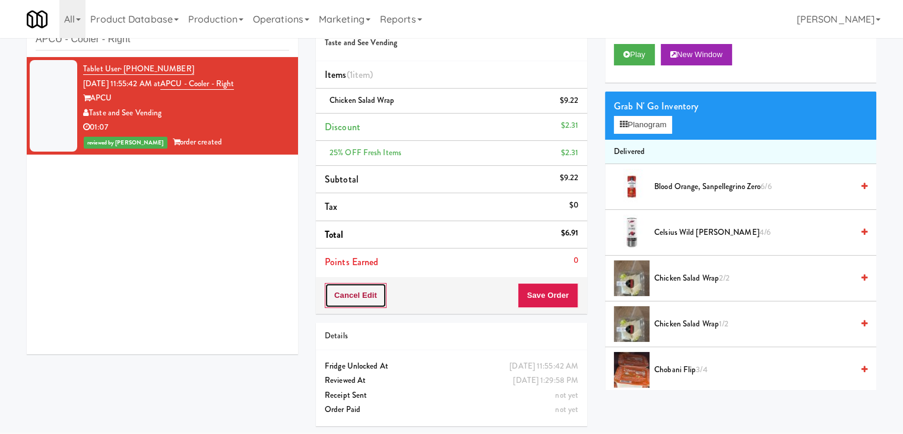
click at [337, 293] on button "Cancel Edit" at bounding box center [356, 295] width 62 height 25
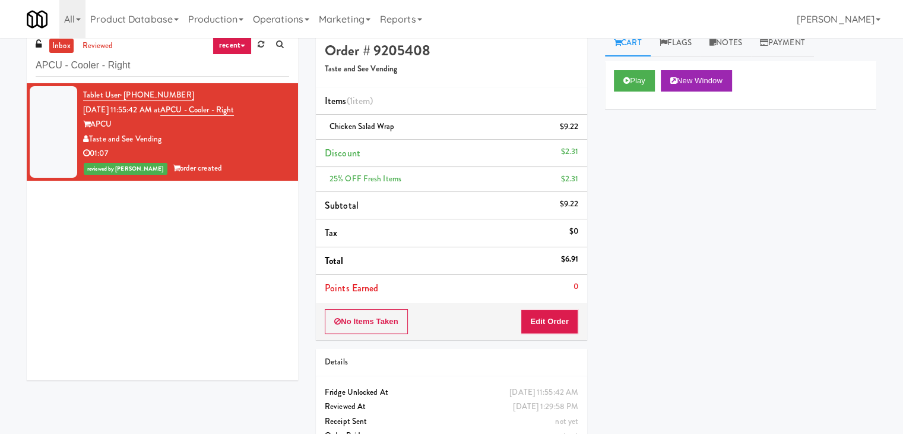
scroll to position [0, 0]
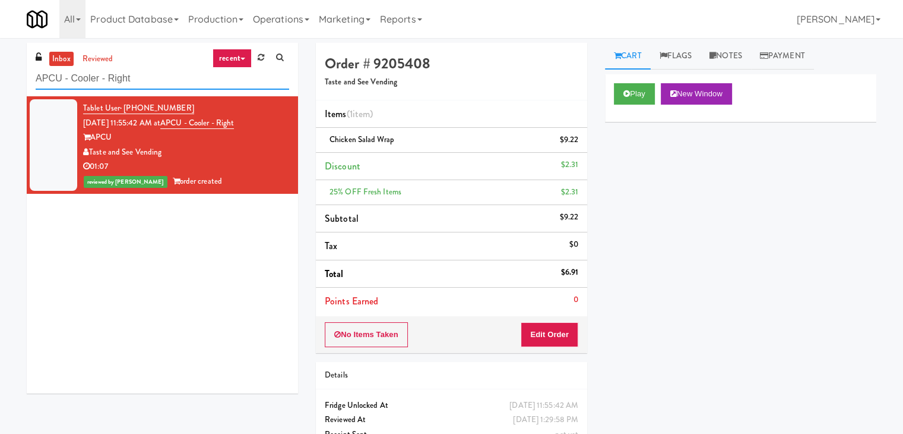
click at [169, 81] on input "APCU - Cooler - Right" at bounding box center [163, 79] width 254 height 22
paste input "lta Springs-Pantry/Cooler"
type input "[GEOGRAPHIC_DATA]-Pantry/Cooler"
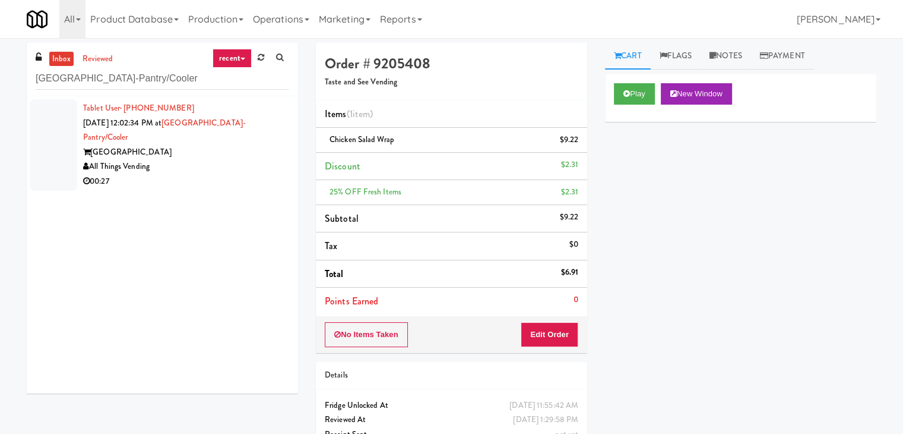
click at [238, 159] on div "All Things Vending" at bounding box center [186, 166] width 206 height 15
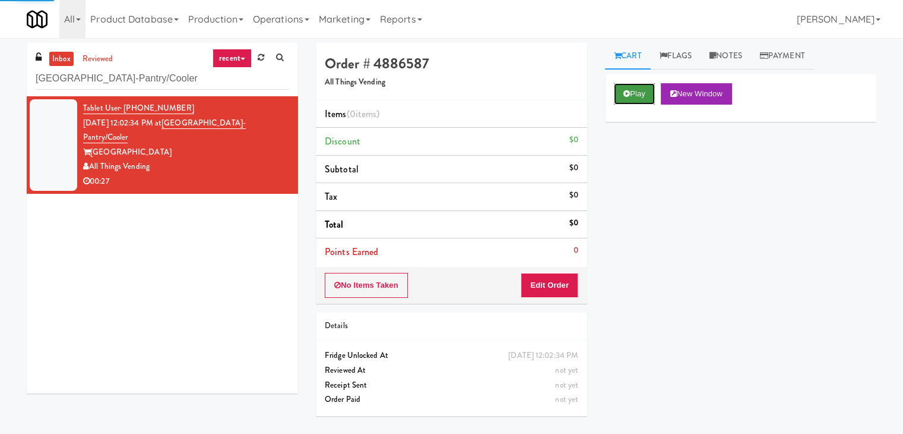
click at [624, 96] on icon at bounding box center [627, 94] width 7 height 8
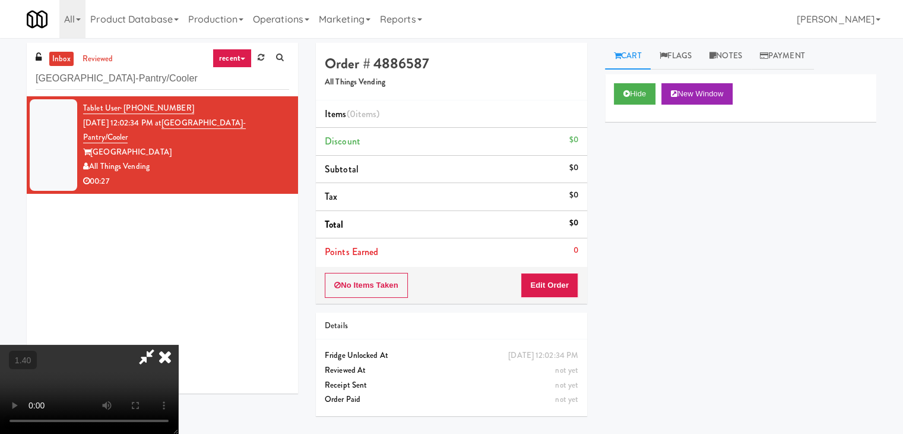
click at [178, 344] on video at bounding box center [89, 388] width 178 height 89
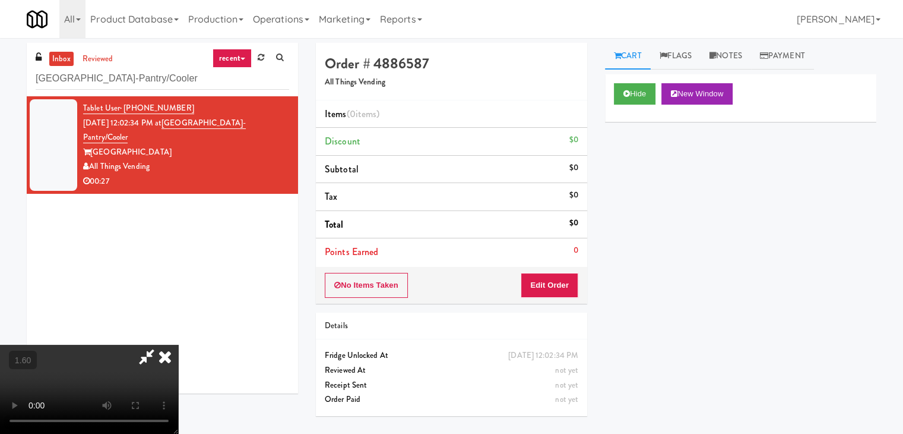
click at [178, 344] on video at bounding box center [89, 388] width 178 height 89
click at [178, 344] on icon at bounding box center [165, 356] width 26 height 24
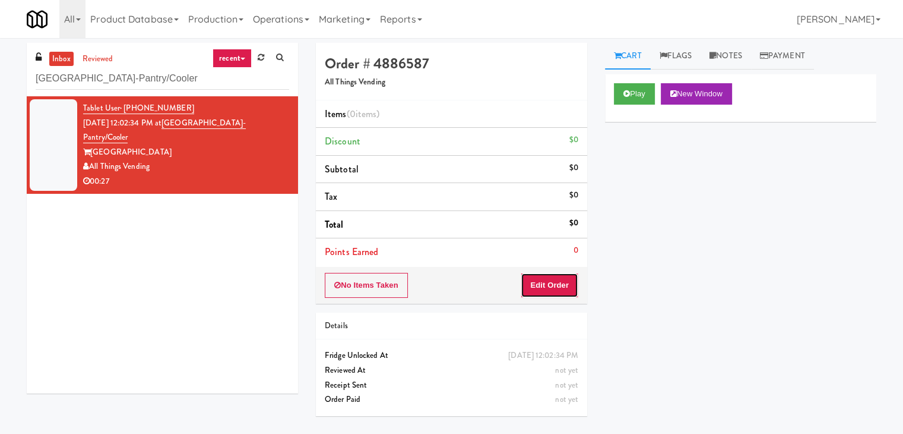
click at [551, 289] on button "Edit Order" at bounding box center [550, 285] width 58 height 25
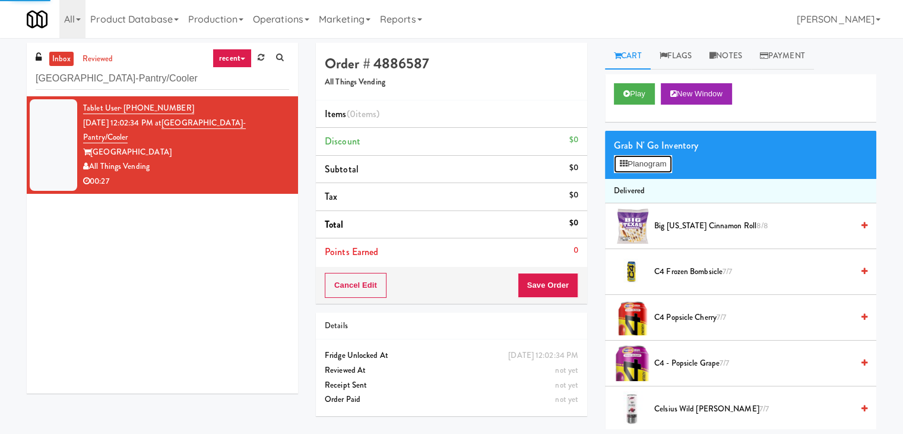
click at [644, 169] on button "Planogram" at bounding box center [643, 164] width 58 height 18
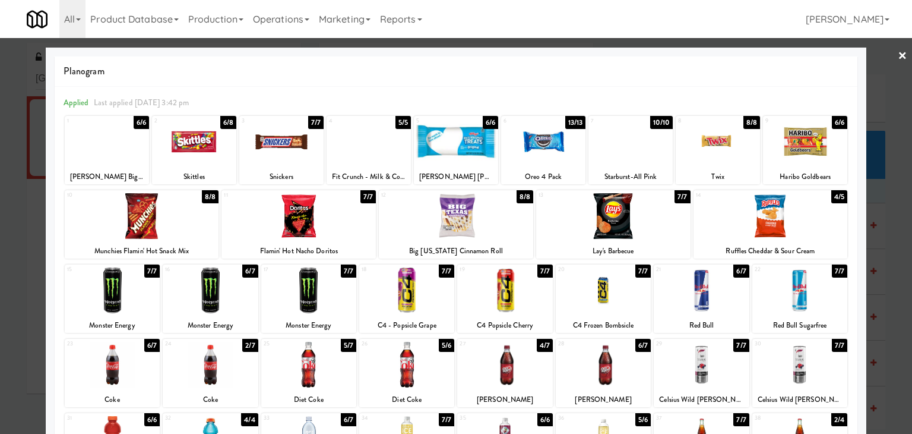
click at [609, 297] on div at bounding box center [603, 290] width 95 height 46
click at [898, 58] on link "×" at bounding box center [903, 56] width 10 height 37
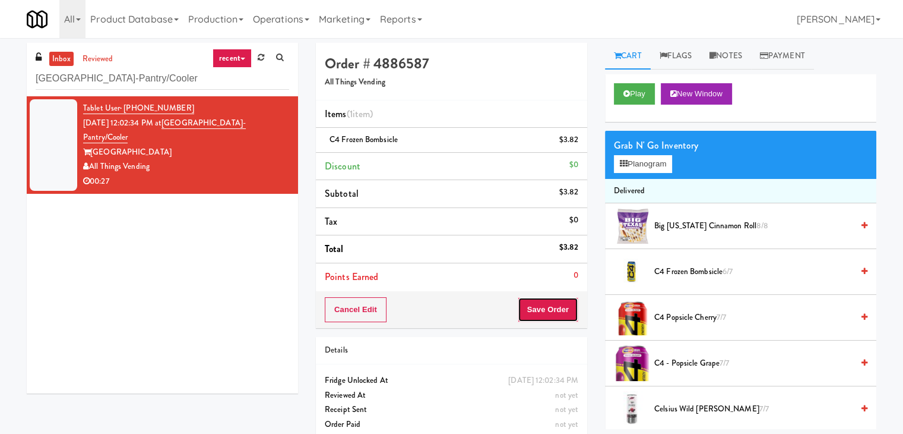
click at [530, 302] on button "Save Order" at bounding box center [548, 309] width 61 height 25
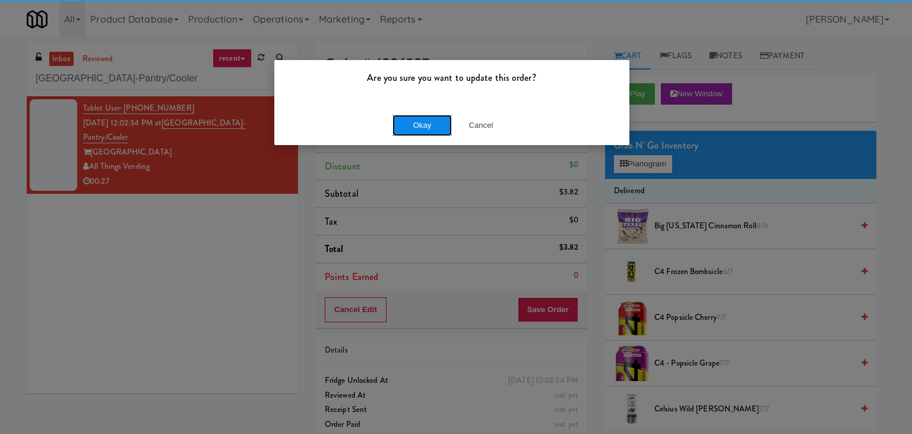
click at [430, 124] on button "Okay" at bounding box center [422, 125] width 59 height 21
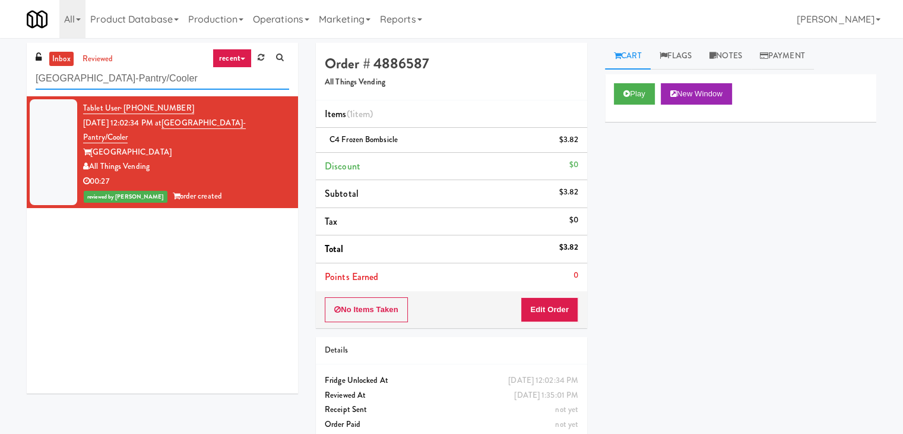
click at [143, 74] on input "[GEOGRAPHIC_DATA]-Pantry/Cooler" at bounding box center [163, 79] width 254 height 22
paste input "rapahoe Square Pantry"
type input "[GEOGRAPHIC_DATA] Pantry"
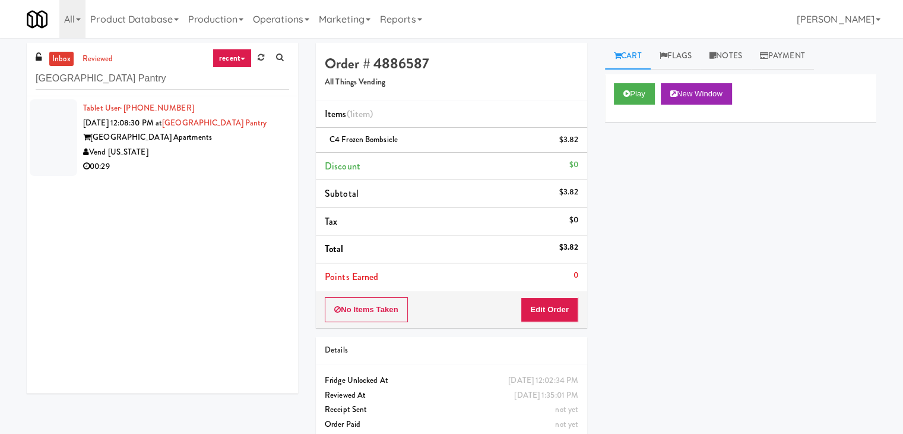
click at [219, 165] on div "00:29" at bounding box center [186, 166] width 206 height 15
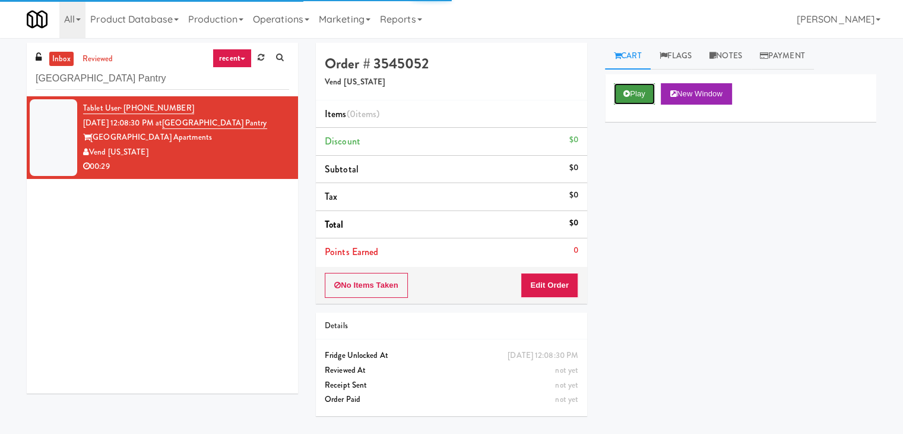
click at [631, 91] on button "Play" at bounding box center [634, 93] width 41 height 21
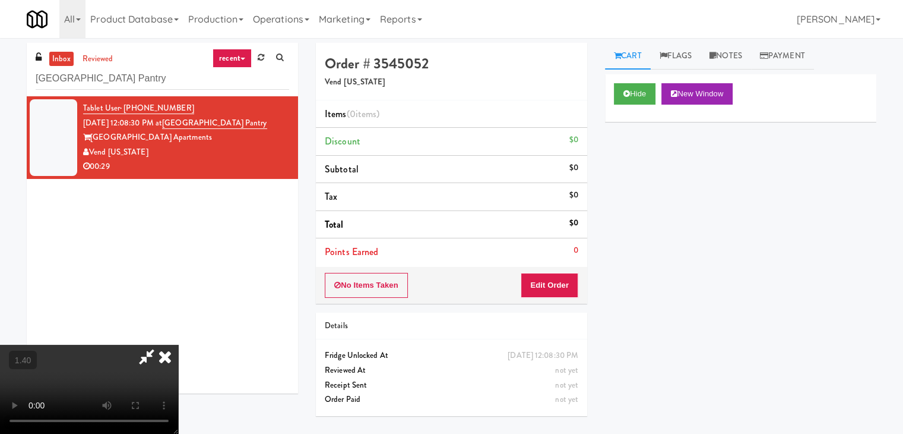
click at [178, 344] on video at bounding box center [89, 388] width 178 height 89
click at [178, 344] on icon at bounding box center [165, 356] width 26 height 24
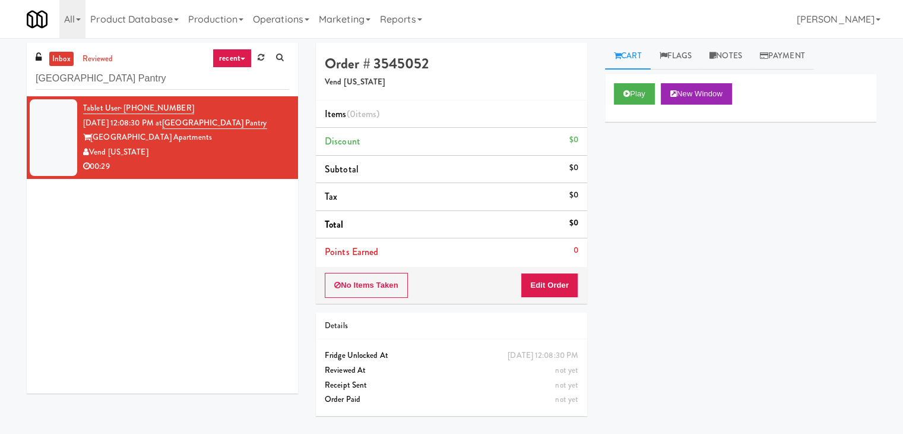
click at [557, 303] on div "Order # 3545052 Vend [US_STATE] Items (0 items ) Discount $0 Subtotal $0 Tax $0…" at bounding box center [451, 234] width 289 height 382
click at [557, 287] on button "Edit Order" at bounding box center [550, 285] width 58 height 25
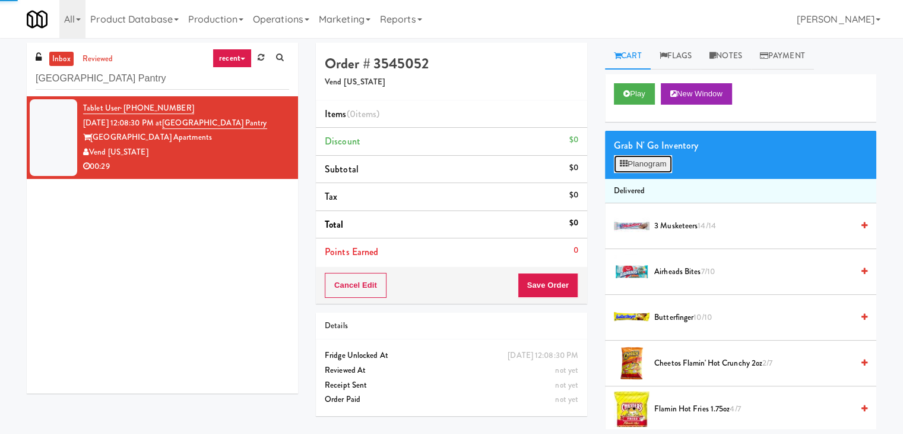
click at [659, 160] on button "Planogram" at bounding box center [643, 164] width 58 height 18
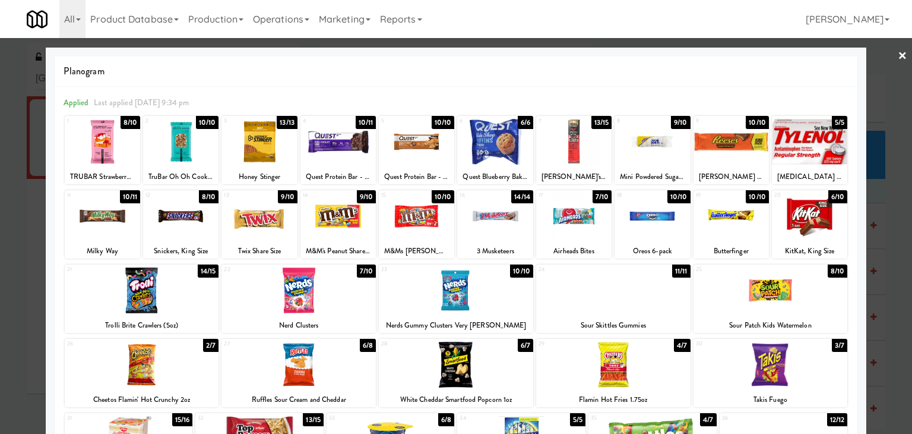
click at [658, 144] on div at bounding box center [652, 142] width 75 height 46
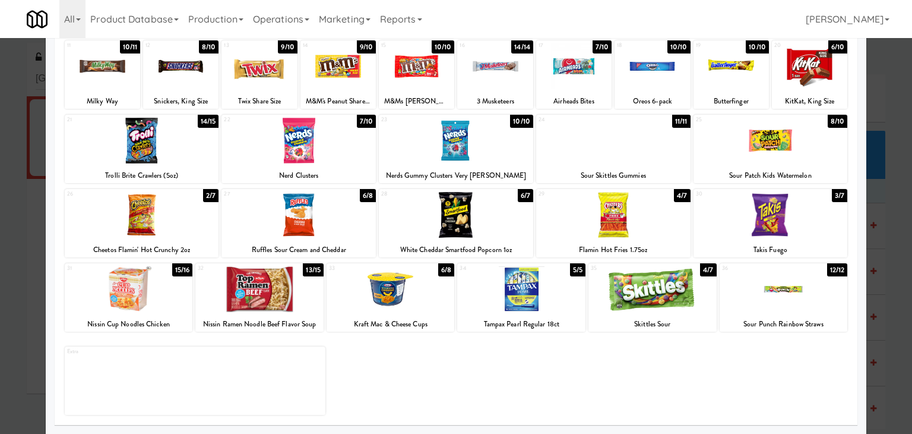
click at [653, 298] on div at bounding box center [653, 289] width 128 height 46
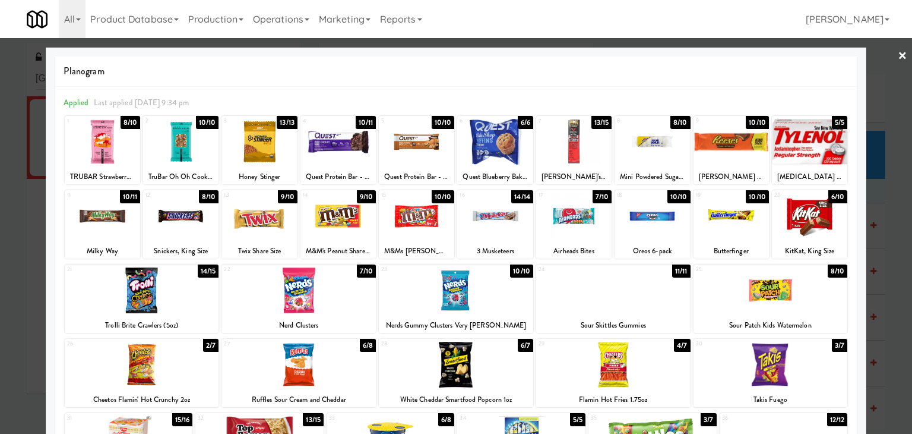
click at [898, 58] on link "×" at bounding box center [903, 56] width 10 height 37
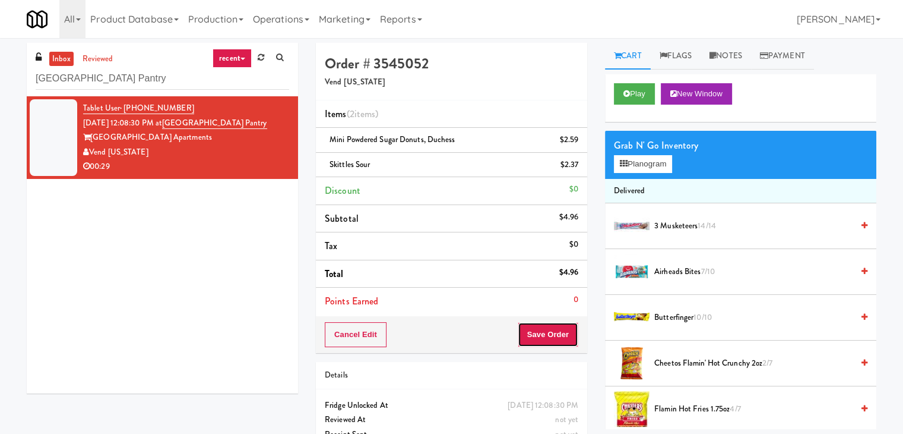
click at [546, 333] on button "Save Order" at bounding box center [548, 334] width 61 height 25
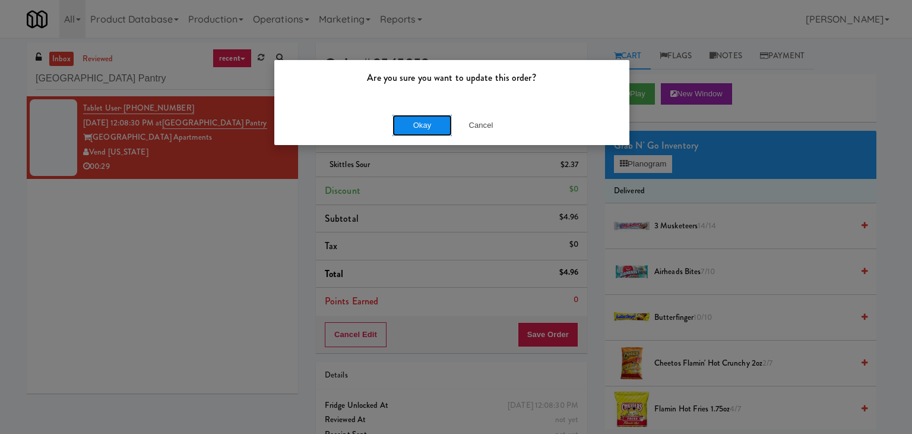
click at [423, 129] on button "Okay" at bounding box center [422, 125] width 59 height 21
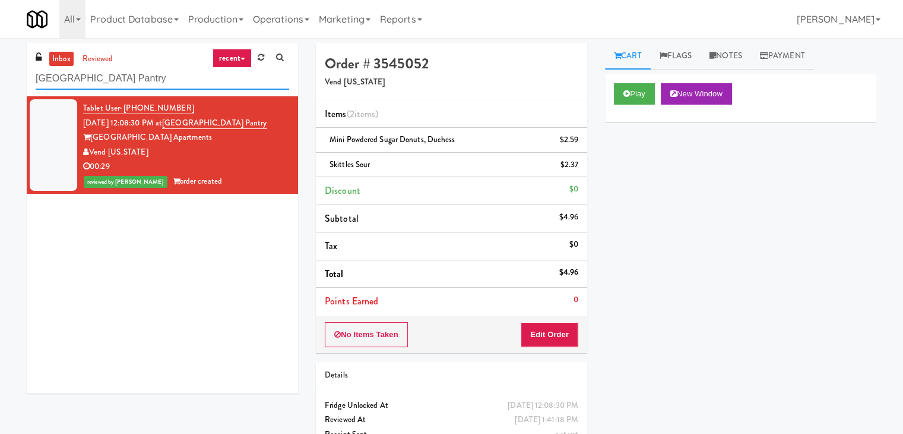
click at [146, 82] on input "[GEOGRAPHIC_DATA] Pantry" at bounding box center [163, 79] width 254 height 22
paste input "640 N [PERSON_NAME] - Left - Fridge"
type input "640 N [PERSON_NAME] - Left - Fridge"
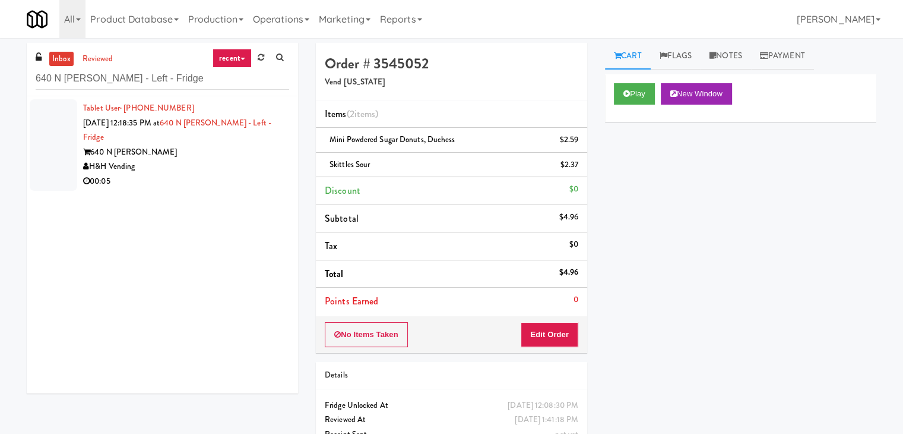
click at [236, 175] on li "Tablet User · (612) 968-7520 [DATE] 12:18:35 PM at [STREET_ADDRESS][PERSON_NAME…" at bounding box center [162, 144] width 271 height 97
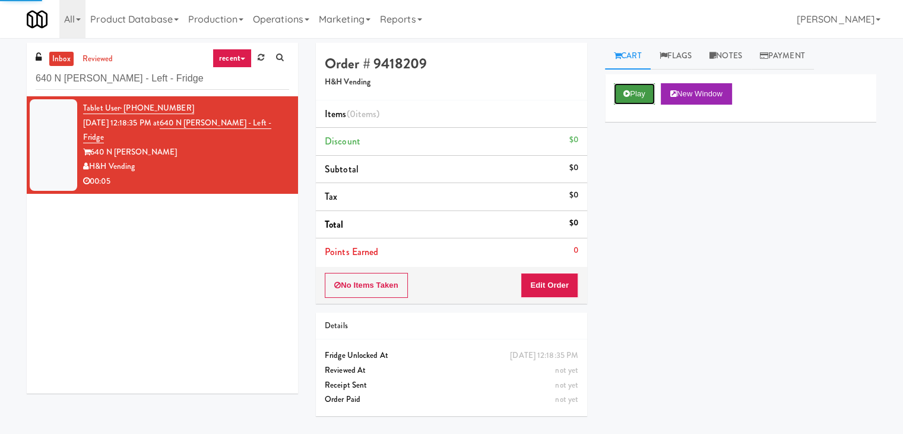
click at [636, 94] on button "Play" at bounding box center [634, 93] width 41 height 21
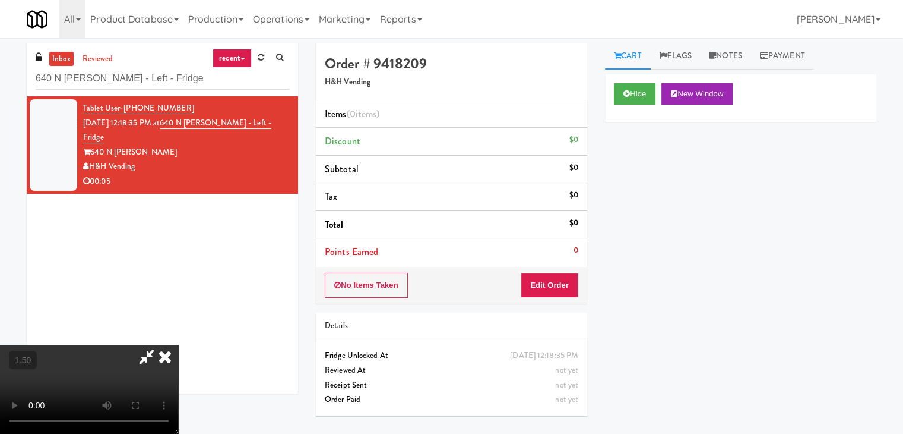
click at [178, 344] on video at bounding box center [89, 388] width 178 height 89
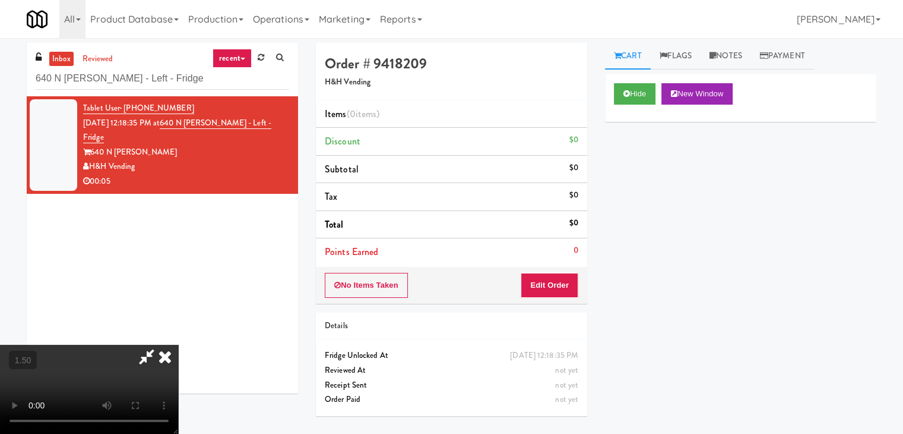
click at [178, 344] on video at bounding box center [89, 388] width 178 height 89
click at [178, 344] on icon at bounding box center [165, 356] width 26 height 24
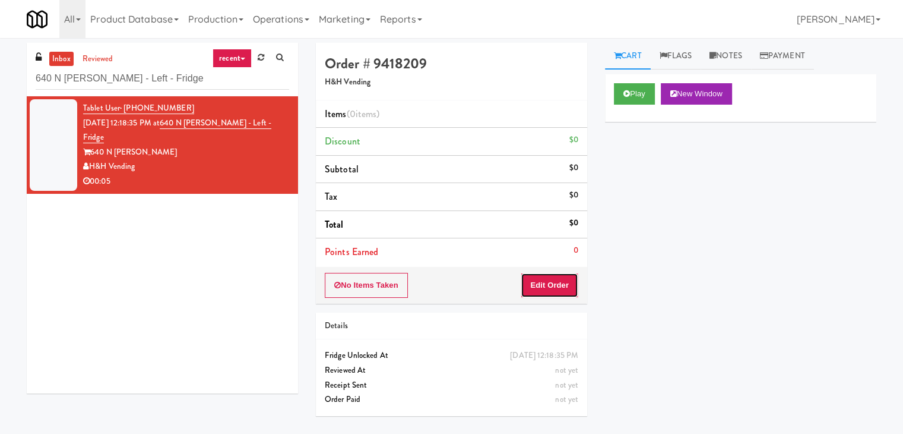
click at [545, 287] on button "Edit Order" at bounding box center [550, 285] width 58 height 25
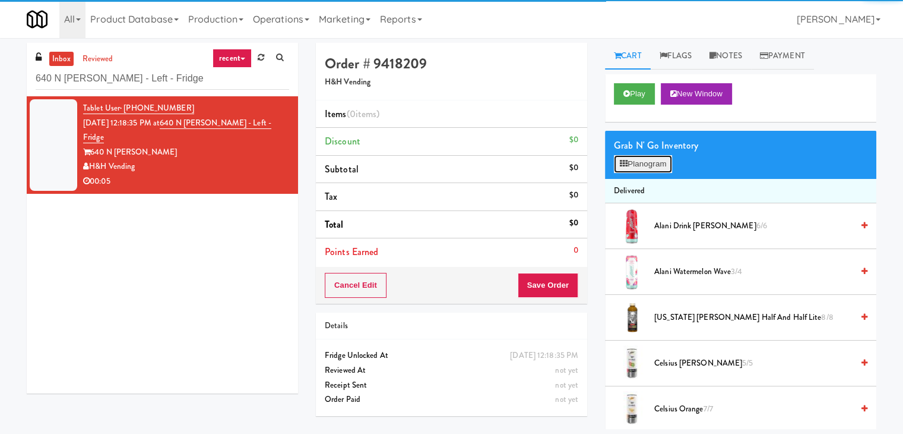
click at [646, 160] on button "Planogram" at bounding box center [643, 164] width 58 height 18
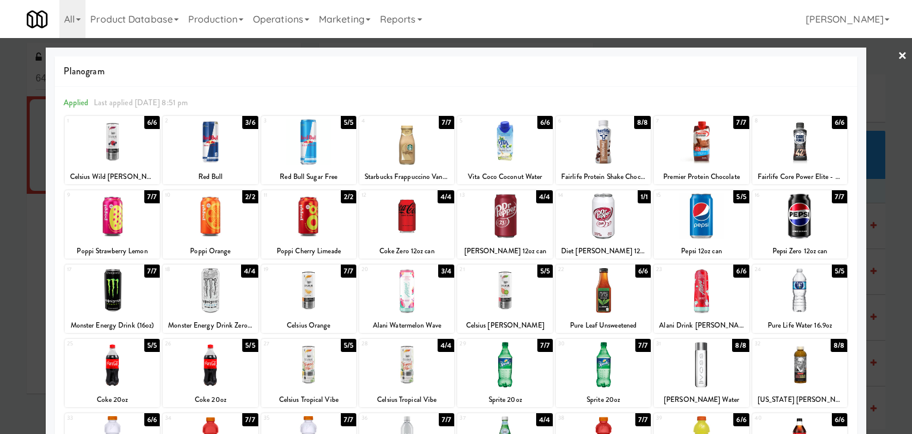
click at [788, 150] on div at bounding box center [800, 142] width 95 height 46
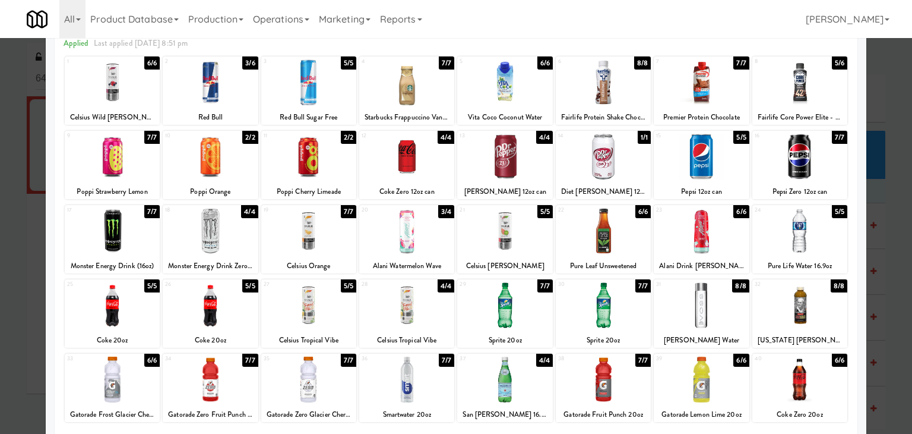
click at [411, 245] on div at bounding box center [406, 231] width 95 height 46
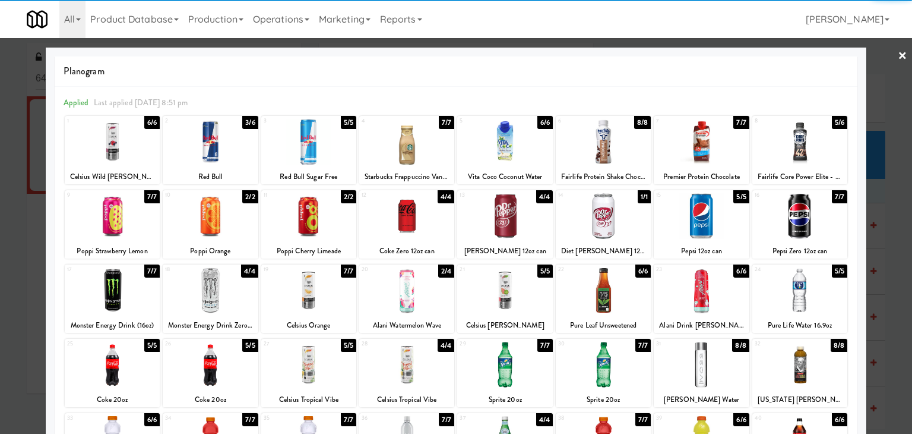
click at [898, 57] on link "×" at bounding box center [903, 56] width 10 height 37
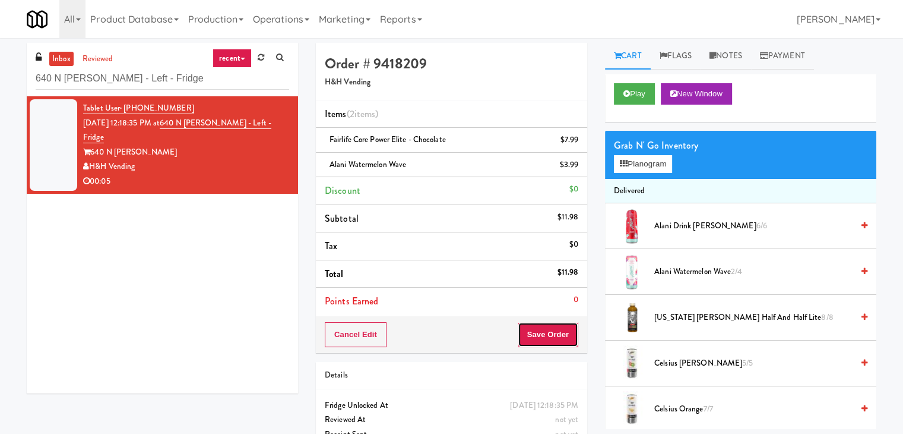
click at [552, 333] on button "Save Order" at bounding box center [548, 334] width 61 height 25
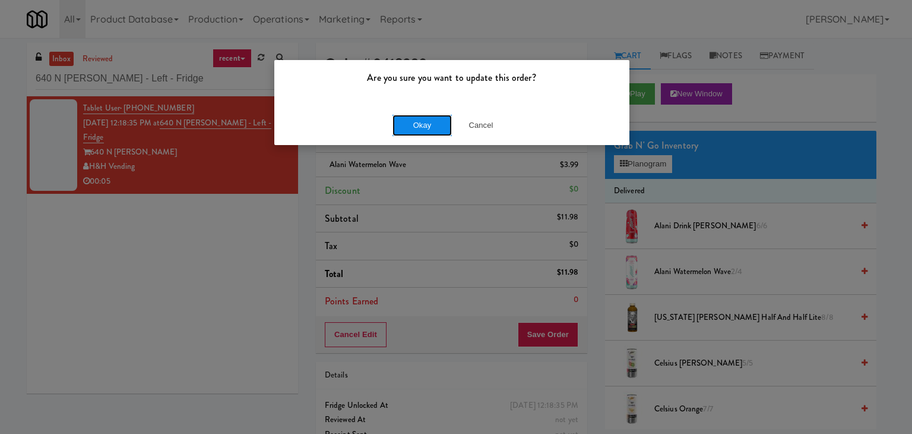
click at [416, 122] on button "Okay" at bounding box center [422, 125] width 59 height 21
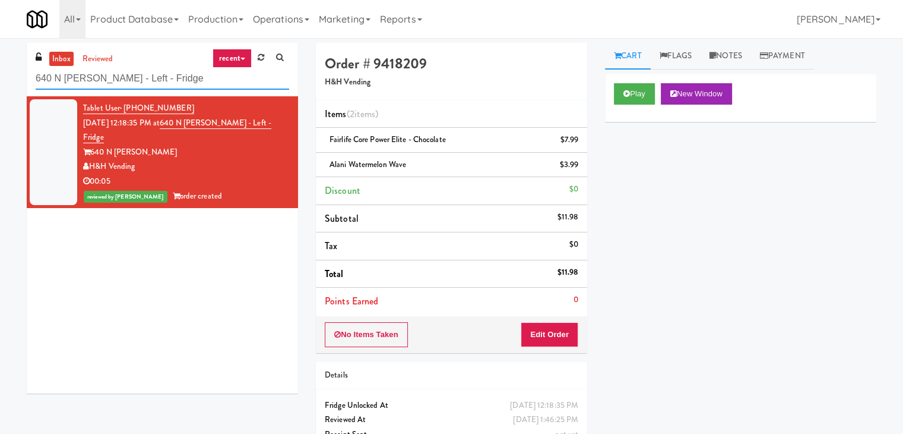
click at [181, 86] on input "640 N [PERSON_NAME] - Left - Fridge" at bounding box center [163, 79] width 254 height 22
paste input "Rock Solid Reboot 2"
type input "Rock Solid Reboot 2"
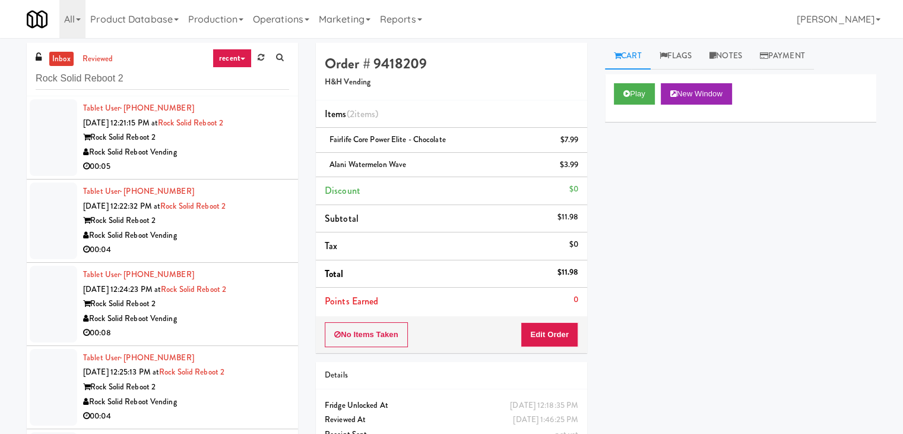
click at [253, 143] on div "Rock Solid Reboot 2" at bounding box center [186, 137] width 206 height 15
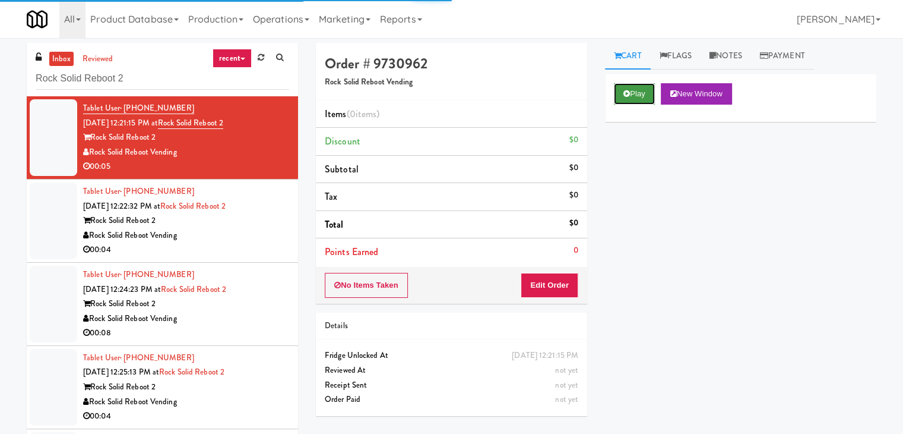
click at [644, 100] on button "Play" at bounding box center [634, 93] width 41 height 21
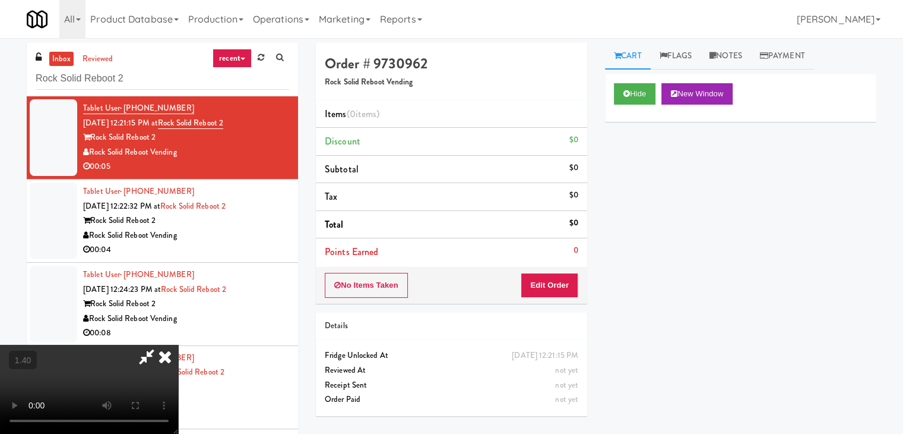
click at [178, 344] on icon at bounding box center [165, 356] width 26 height 24
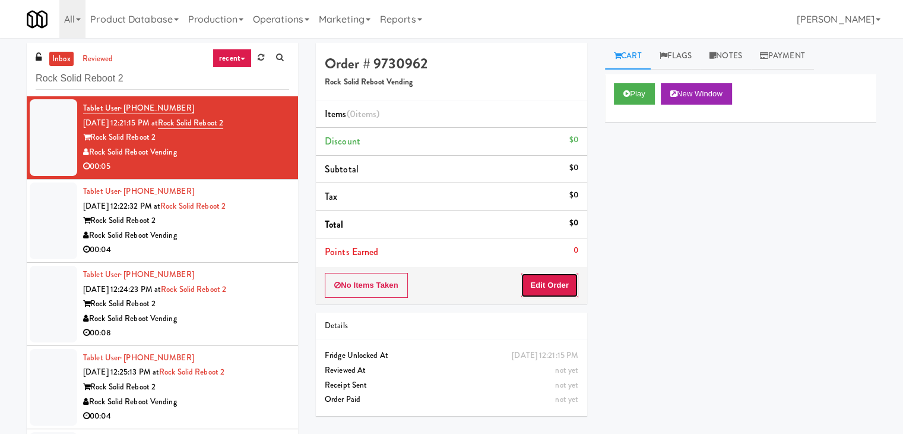
click at [541, 279] on button "Edit Order" at bounding box center [550, 285] width 58 height 25
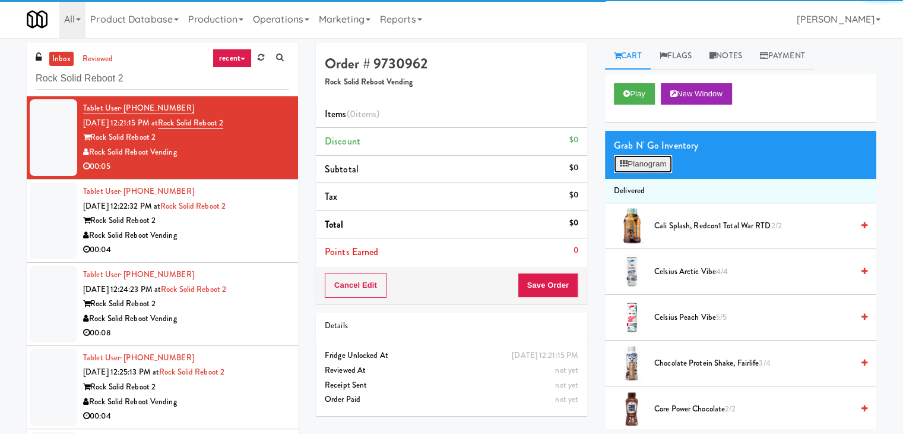
click at [644, 160] on button "Planogram" at bounding box center [643, 164] width 58 height 18
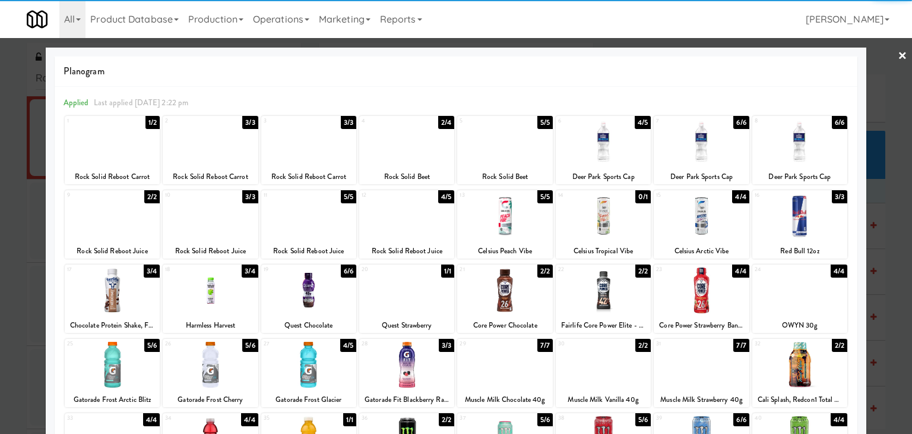
click at [805, 212] on div at bounding box center [800, 216] width 95 height 46
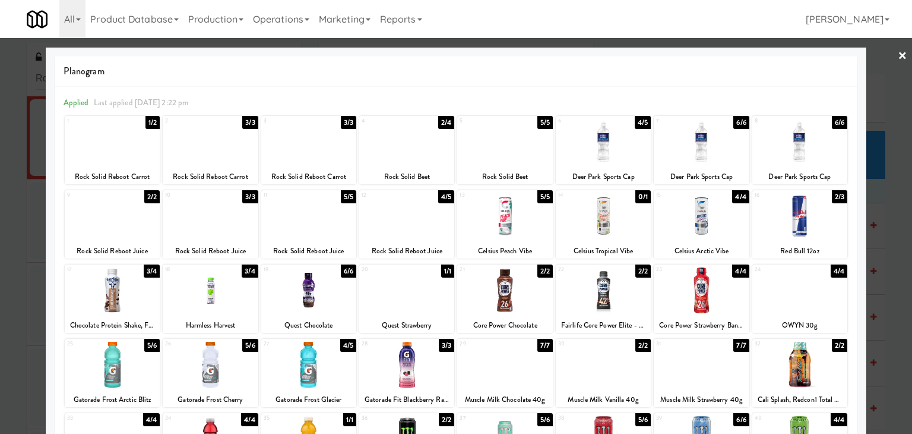
click at [898, 53] on link "×" at bounding box center [903, 56] width 10 height 37
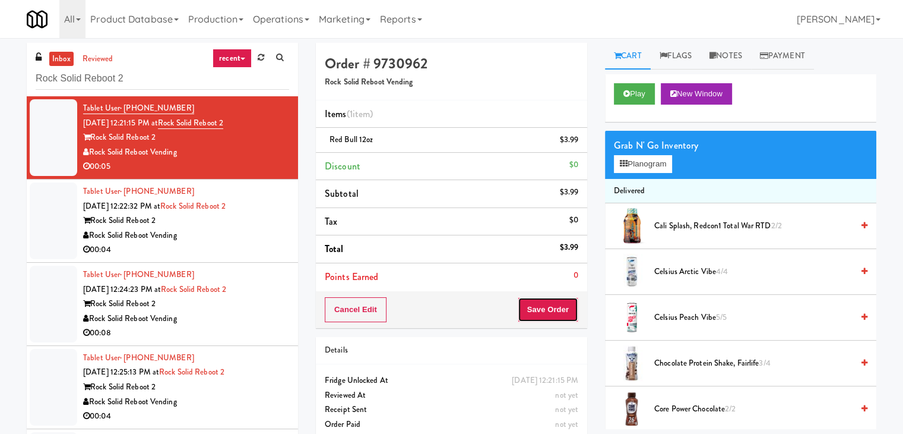
click at [530, 309] on button "Save Order" at bounding box center [548, 309] width 61 height 25
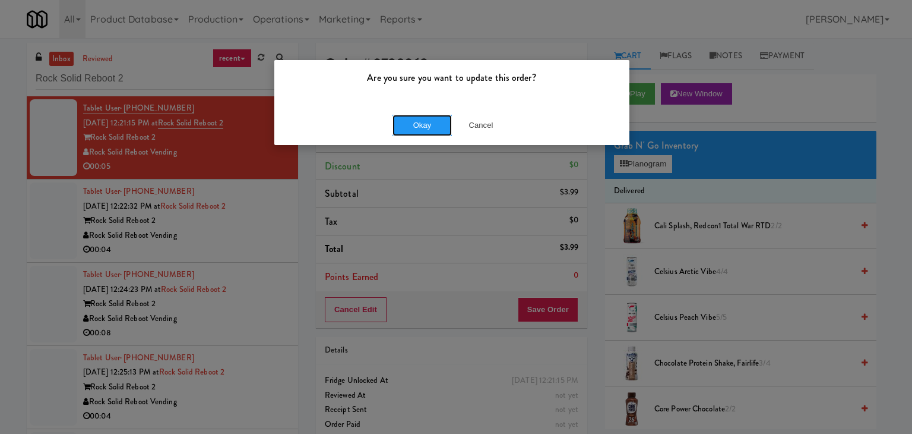
drag, startPoint x: 435, startPoint y: 125, endPoint x: 385, endPoint y: 146, distance: 54.0
click at [435, 124] on button "Okay" at bounding box center [422, 125] width 59 height 21
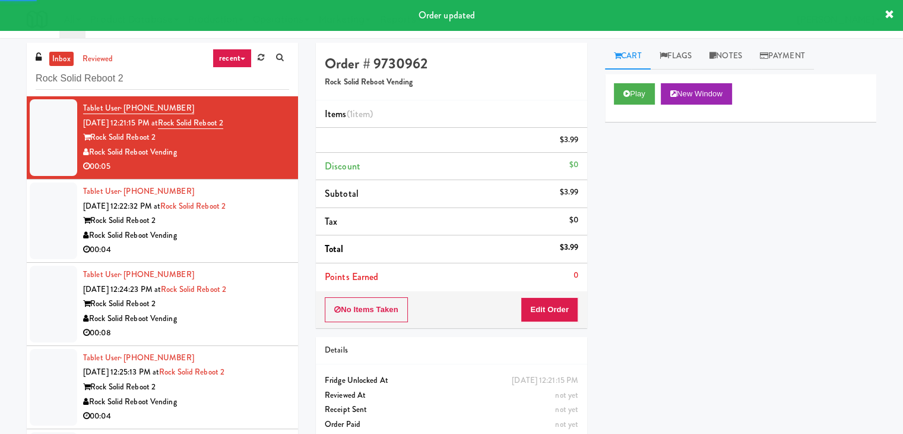
click at [225, 241] on div "Rock Solid Reboot Vending" at bounding box center [186, 235] width 206 height 15
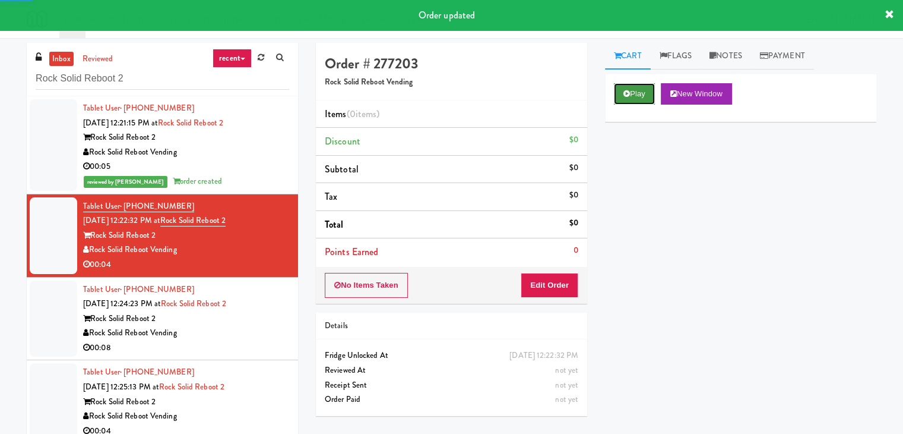
click at [645, 96] on button "Play" at bounding box center [634, 93] width 41 height 21
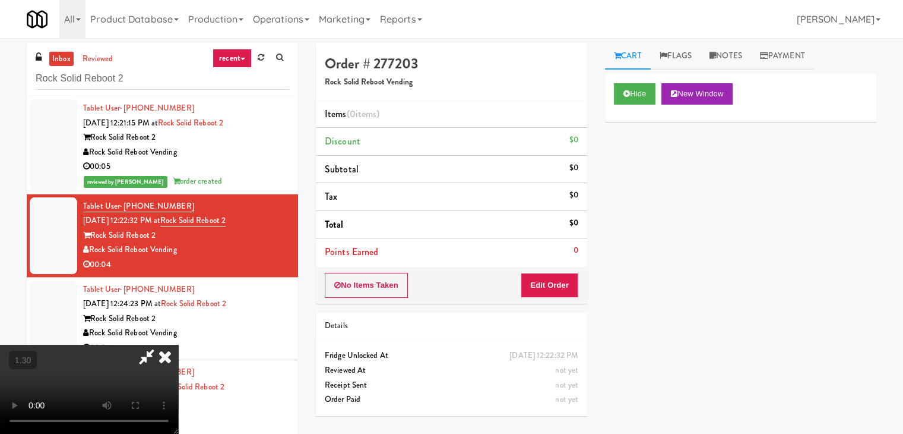
click at [178, 344] on video at bounding box center [89, 388] width 178 height 89
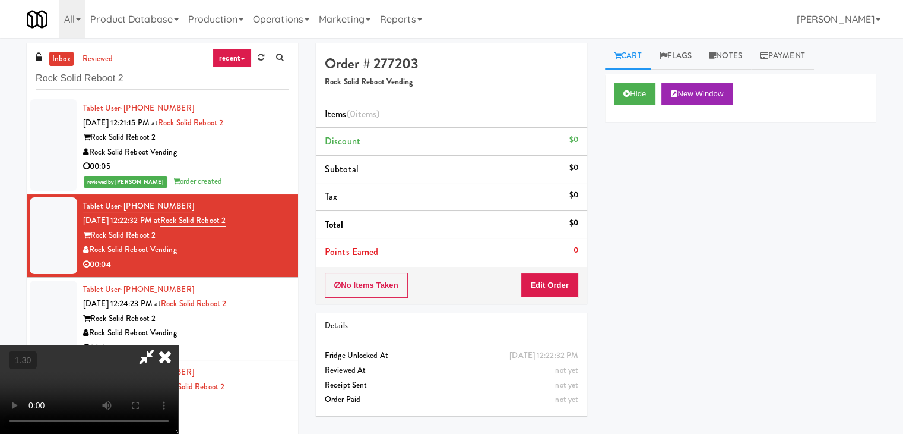
scroll to position [0, 0]
click at [178, 344] on icon at bounding box center [165, 356] width 26 height 24
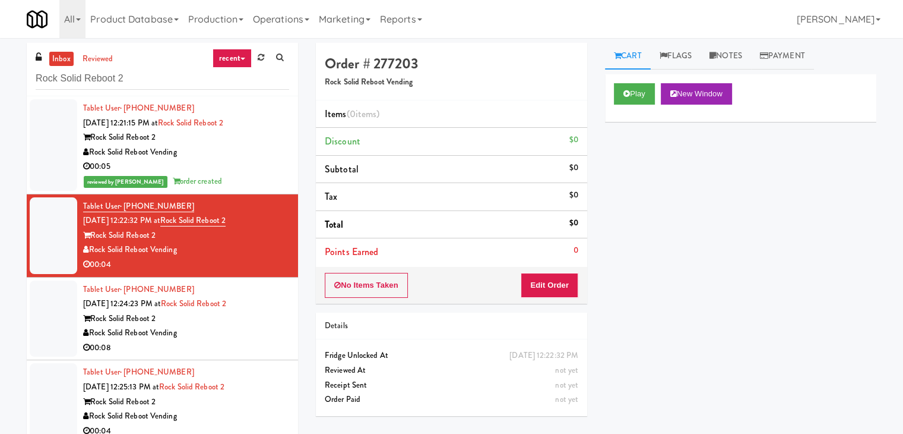
click at [551, 302] on div "Order # 277203 Rock Solid Reboot Vending Items (0 items ) Discount $0 Subtotal …" at bounding box center [451, 173] width 271 height 261
drag, startPoint x: 551, startPoint y: 286, endPoint x: 592, endPoint y: 250, distance: 54.3
click at [551, 286] on button "Edit Order" at bounding box center [550, 285] width 58 height 25
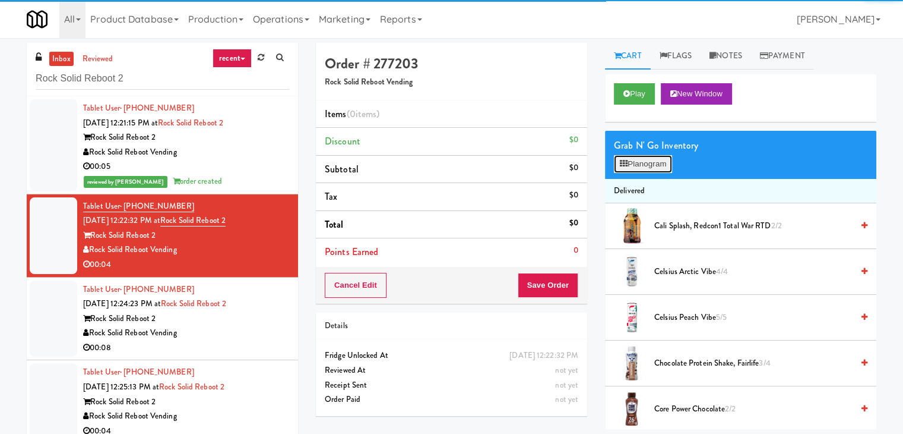
click at [639, 155] on button "Planogram" at bounding box center [643, 164] width 58 height 18
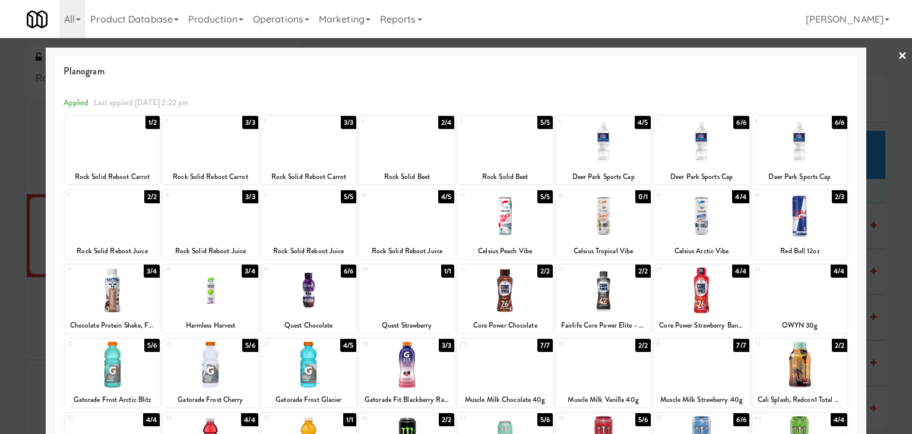
click at [616, 295] on div at bounding box center [603, 290] width 95 height 46
click at [898, 52] on link "×" at bounding box center [903, 56] width 10 height 37
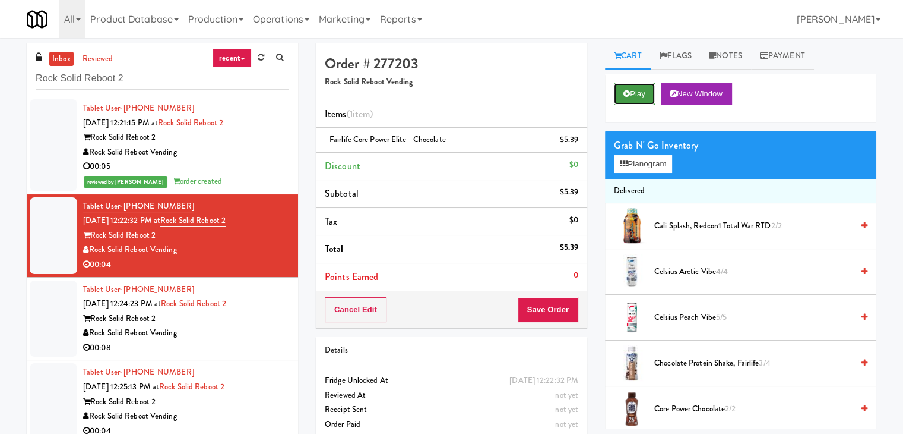
drag, startPoint x: 649, startPoint y: 89, endPoint x: 564, endPoint y: 125, distance: 92.3
click at [649, 89] on button "Play" at bounding box center [634, 93] width 41 height 21
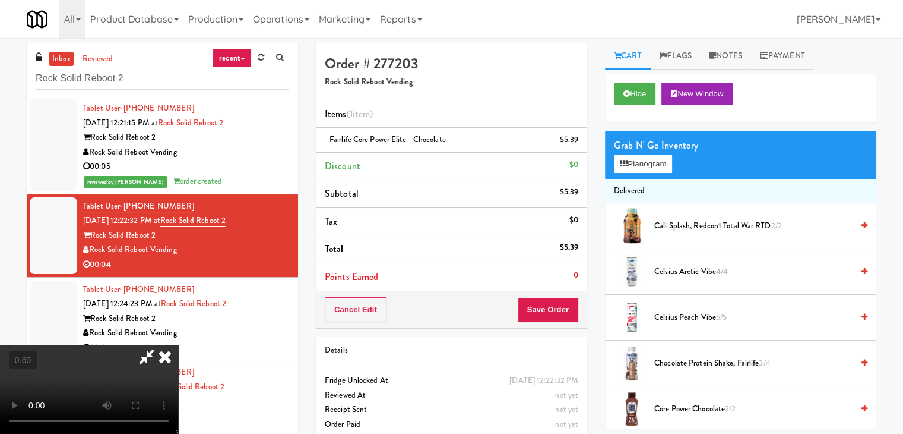
click at [178, 344] on video at bounding box center [89, 388] width 178 height 89
click at [178, 344] on icon at bounding box center [165, 356] width 26 height 24
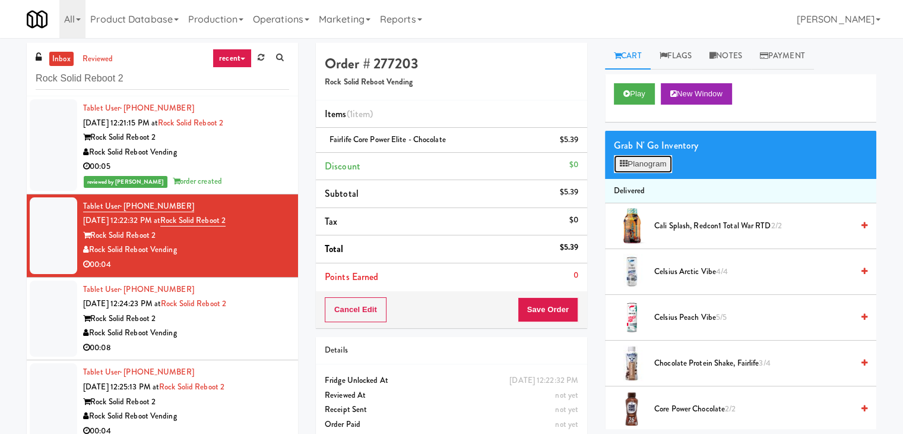
click at [648, 166] on button "Planogram" at bounding box center [643, 164] width 58 height 18
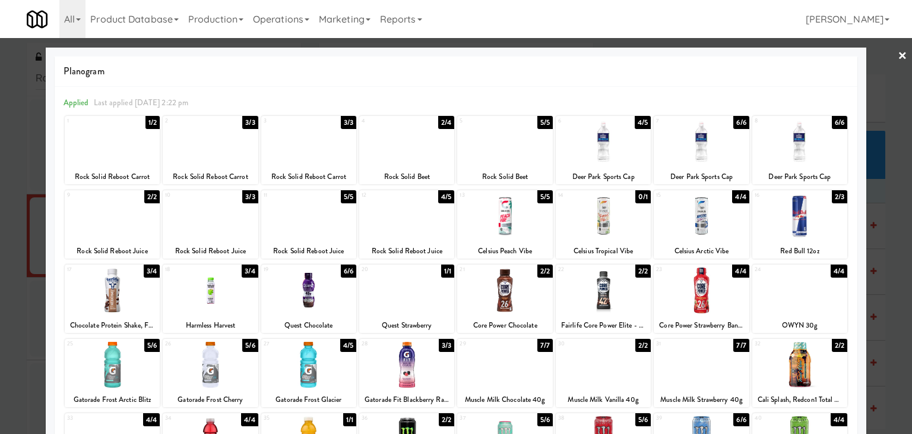
click at [898, 55] on link "×" at bounding box center [903, 56] width 10 height 37
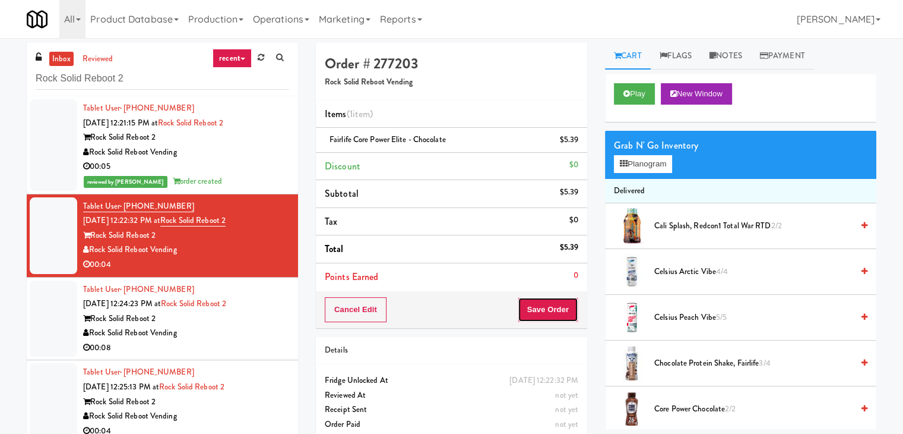
click at [554, 309] on button "Save Order" at bounding box center [548, 309] width 61 height 25
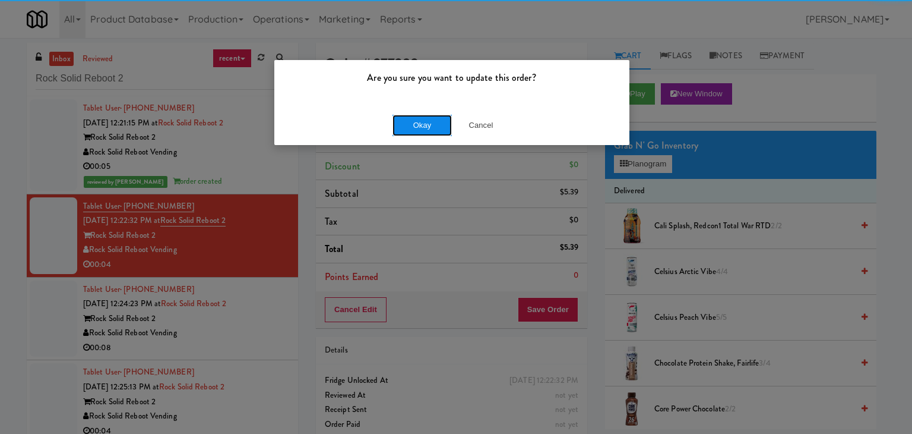
click at [422, 126] on button "Okay" at bounding box center [422, 125] width 59 height 21
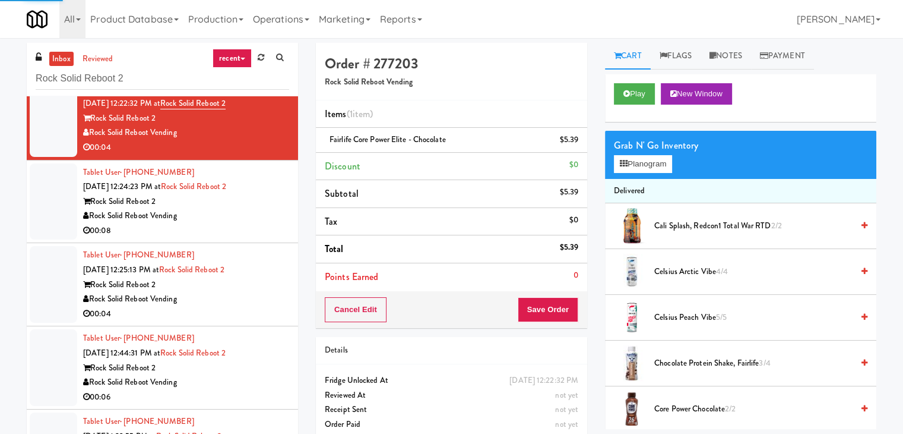
scroll to position [119, 0]
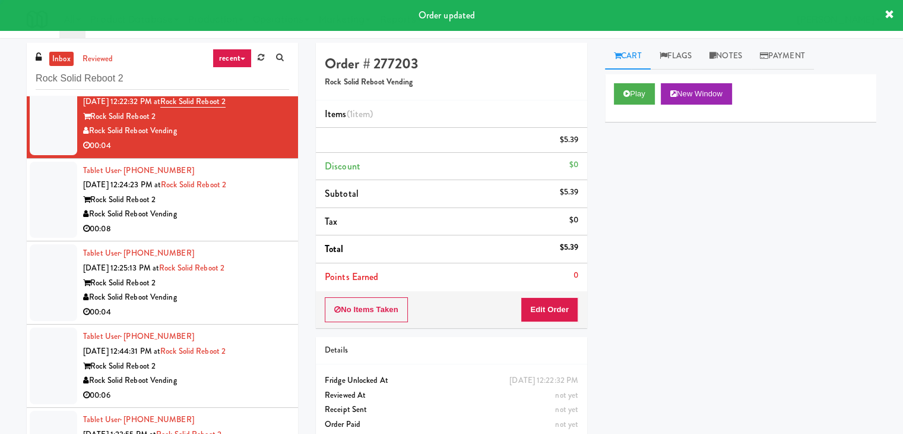
click at [248, 227] on div "00:08" at bounding box center [186, 229] width 206 height 15
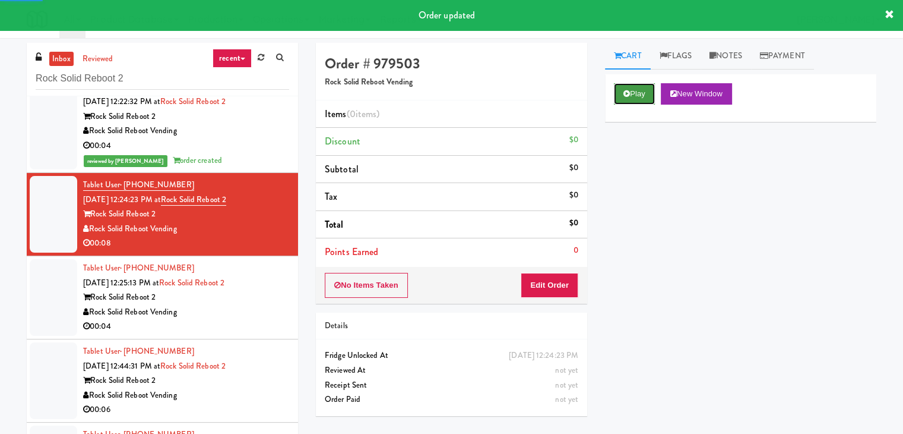
click at [618, 87] on button "Play" at bounding box center [634, 93] width 41 height 21
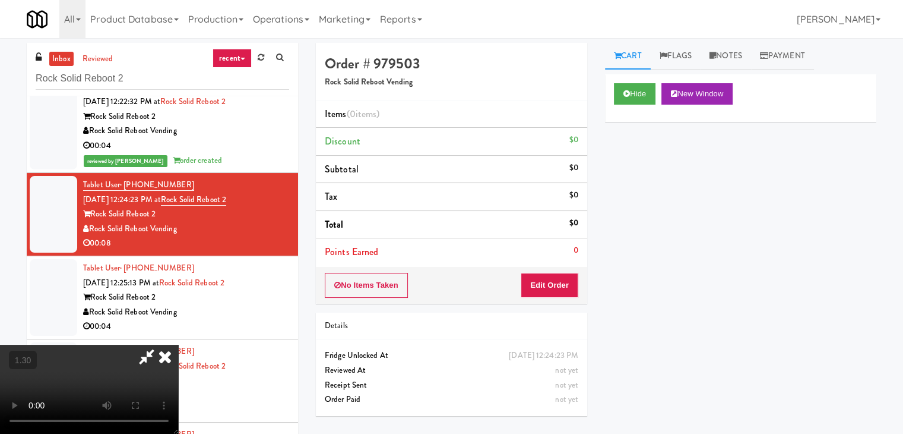
scroll to position [167, 0]
drag, startPoint x: 302, startPoint y: 252, endPoint x: 323, endPoint y: 261, distance: 23.4
click at [178, 344] on video at bounding box center [89, 388] width 178 height 89
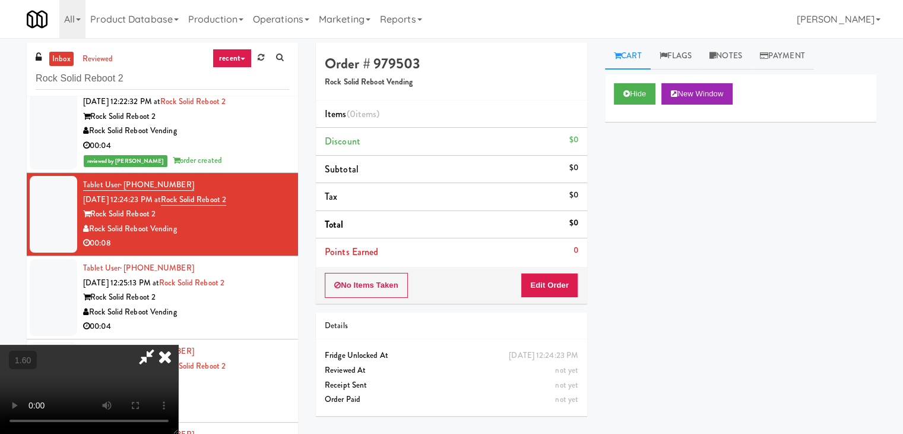
click at [178, 344] on icon at bounding box center [165, 356] width 26 height 24
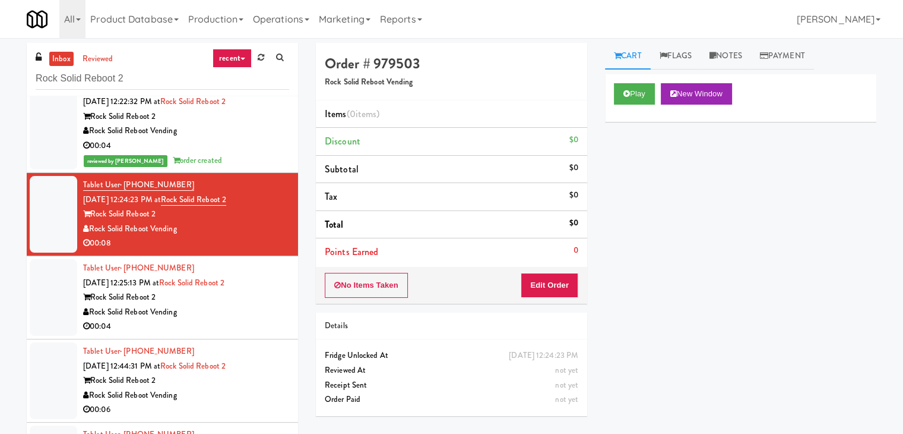
click at [536, 298] on div "No Items Taken Edit Order" at bounding box center [451, 285] width 271 height 37
click at [569, 276] on button "Edit Order" at bounding box center [550, 285] width 58 height 25
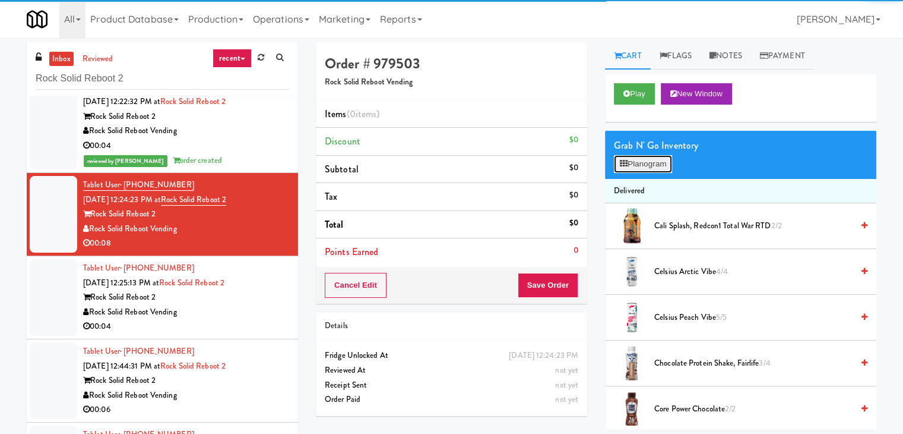
click at [638, 157] on button "Planogram" at bounding box center [643, 164] width 58 height 18
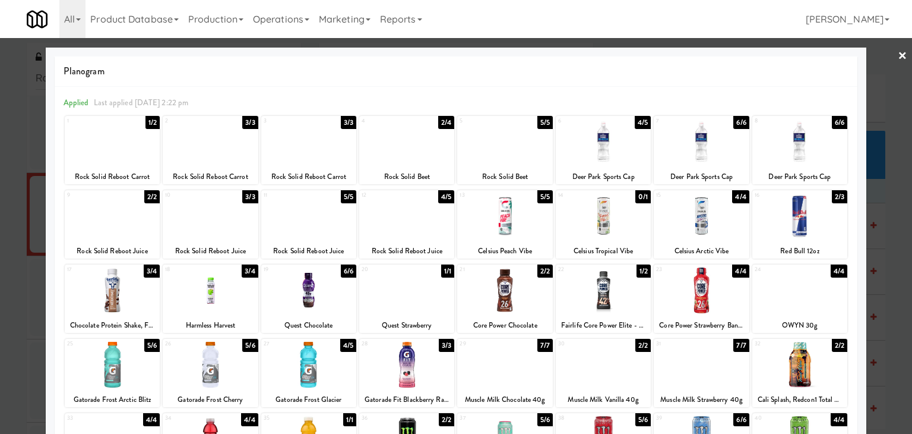
click at [518, 149] on div at bounding box center [504, 142] width 95 height 46
click at [898, 54] on link "×" at bounding box center [903, 56] width 10 height 37
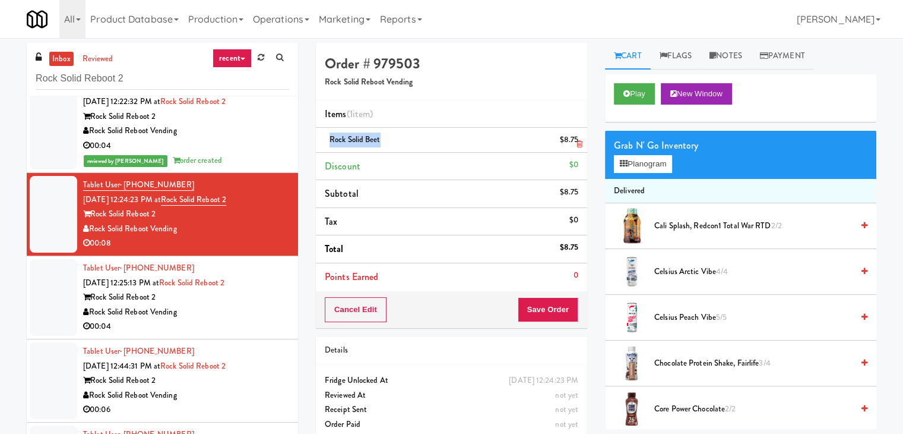
drag, startPoint x: 380, startPoint y: 138, endPoint x: 330, endPoint y: 141, distance: 50.6
click at [330, 141] on span "Rock Solid Beet" at bounding box center [355, 139] width 51 height 11
copy span "Rock Solid Beet"
drag, startPoint x: 176, startPoint y: 229, endPoint x: 91, endPoint y: 227, distance: 84.9
click at [91, 227] on div "Rock Solid Reboot Vending" at bounding box center [186, 229] width 206 height 15
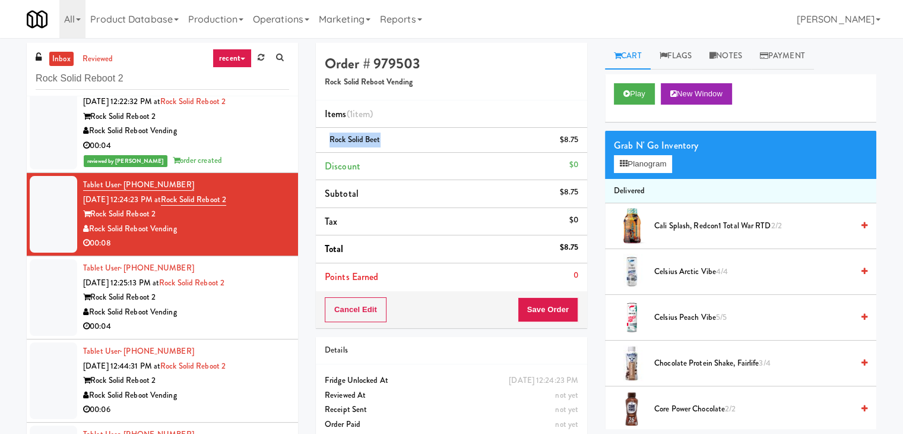
copy div "Rock Solid Reboot Vending"
drag, startPoint x: 157, startPoint y: 213, endPoint x: 94, endPoint y: 217, distance: 63.1
click at [94, 217] on div "Rock Solid Reboot 2" at bounding box center [186, 214] width 206 height 15
copy div "Rock Solid Reboot 2"
drag, startPoint x: 550, startPoint y: 311, endPoint x: 546, endPoint y: 305, distance: 6.9
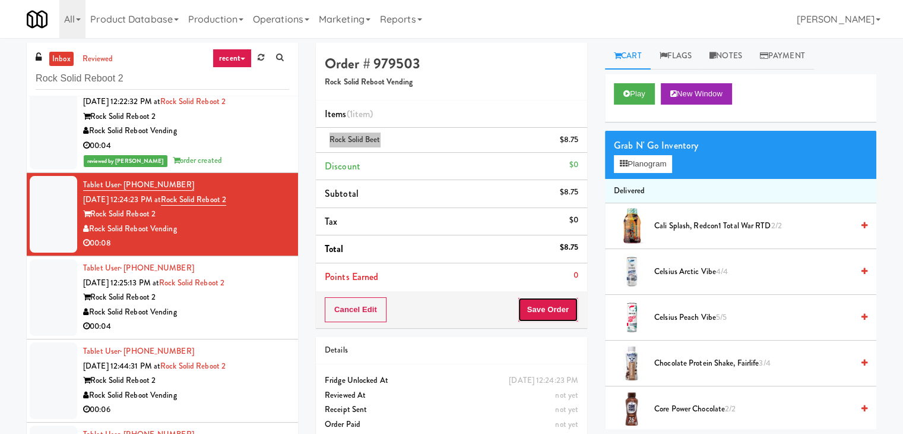
click at [550, 311] on button "Save Order" at bounding box center [548, 309] width 61 height 25
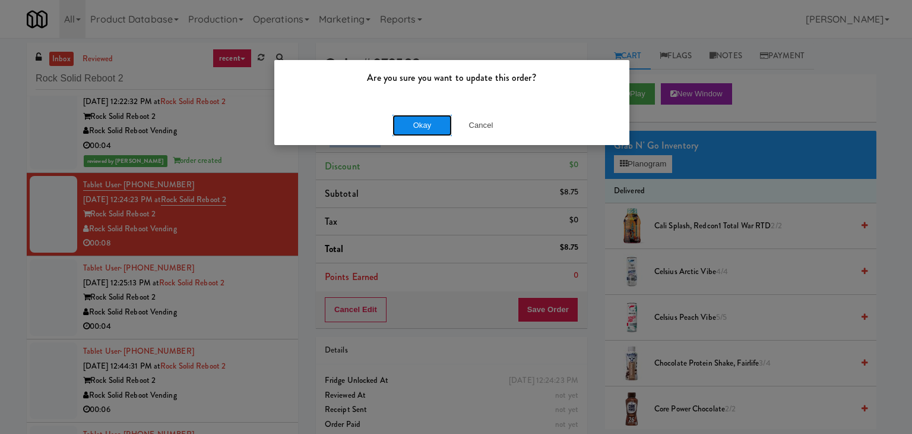
click at [415, 123] on button "Okay" at bounding box center [422, 125] width 59 height 21
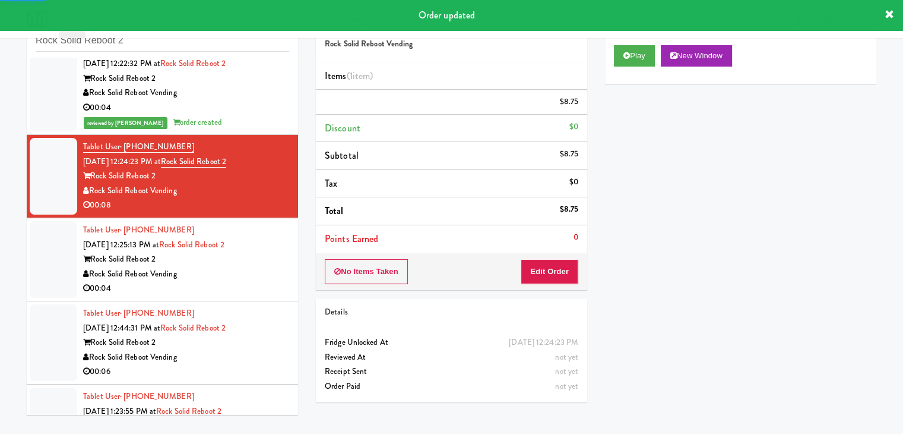
scroll to position [178, 0]
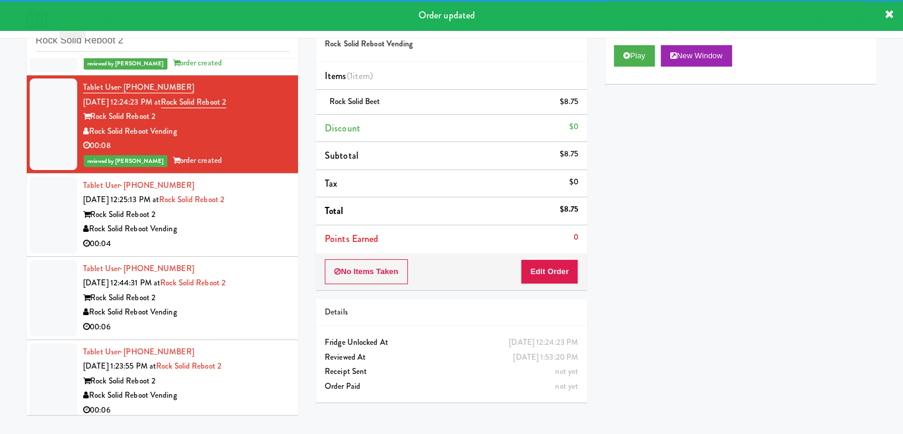
click at [248, 235] on div "Rock Solid Reboot Vending" at bounding box center [186, 229] width 206 height 15
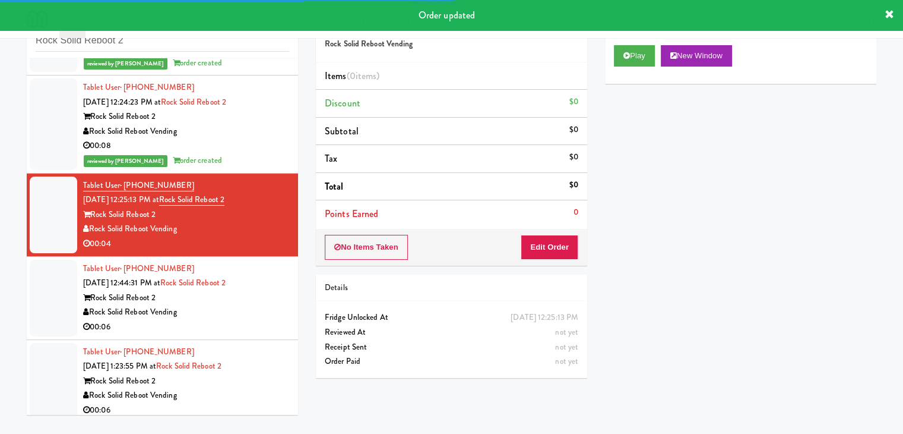
click at [248, 136] on div "Rock Solid Reboot Vending" at bounding box center [186, 131] width 206 height 15
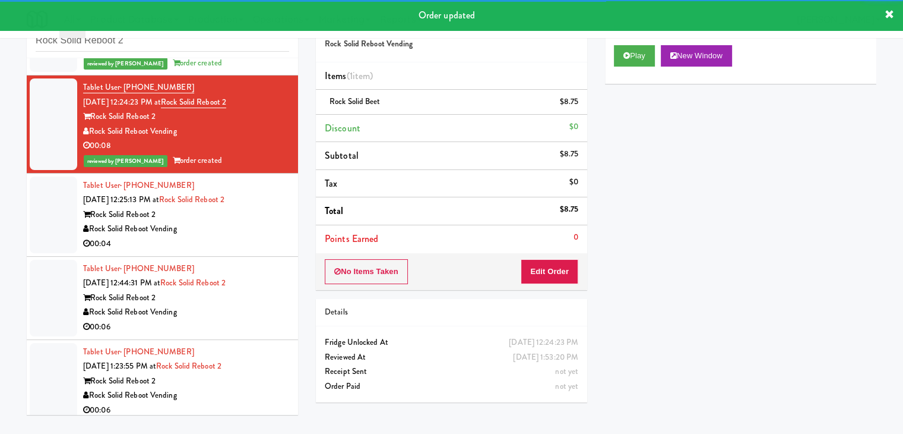
click at [236, 226] on div "Rock Solid Reboot Vending" at bounding box center [186, 229] width 206 height 15
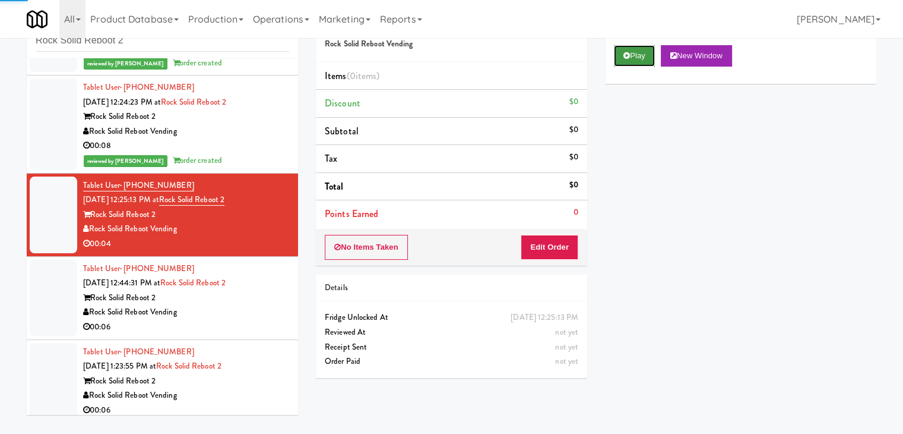
click at [634, 55] on button "Play" at bounding box center [634, 55] width 41 height 21
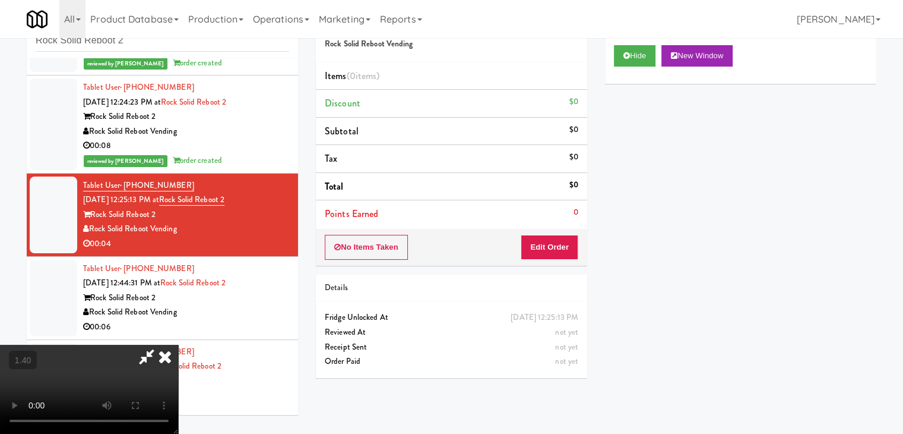
click at [178, 344] on video at bounding box center [89, 388] width 178 height 89
click at [178, 344] on icon at bounding box center [165, 356] width 26 height 24
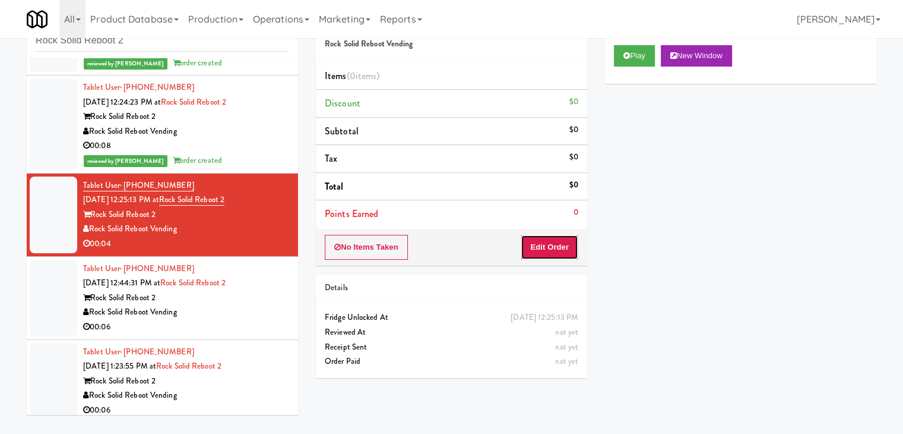
click at [543, 244] on button "Edit Order" at bounding box center [550, 247] width 58 height 25
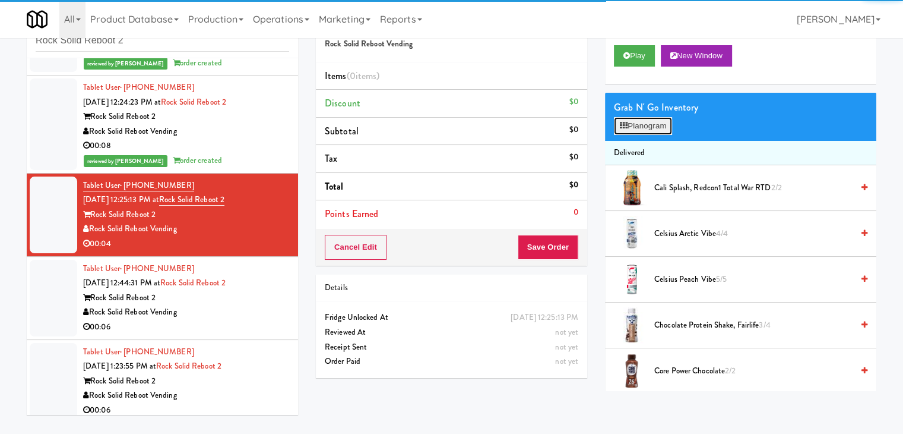
click at [639, 121] on button "Planogram" at bounding box center [643, 126] width 58 height 18
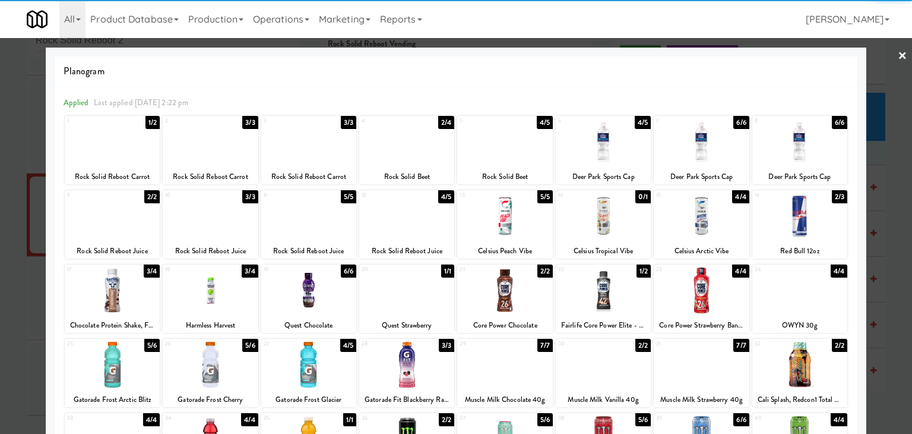
drag, startPoint x: 600, startPoint y: 143, endPoint x: 652, endPoint y: 140, distance: 51.2
click at [600, 142] on div at bounding box center [603, 142] width 95 height 46
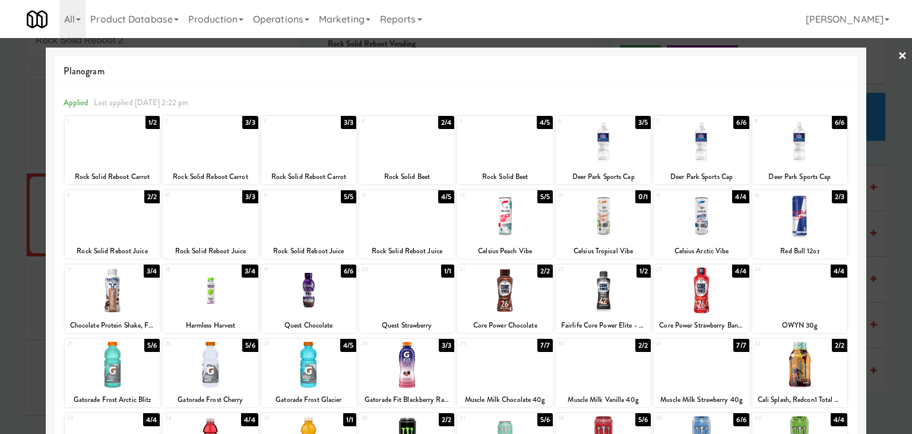
click at [898, 54] on link "×" at bounding box center [903, 56] width 10 height 37
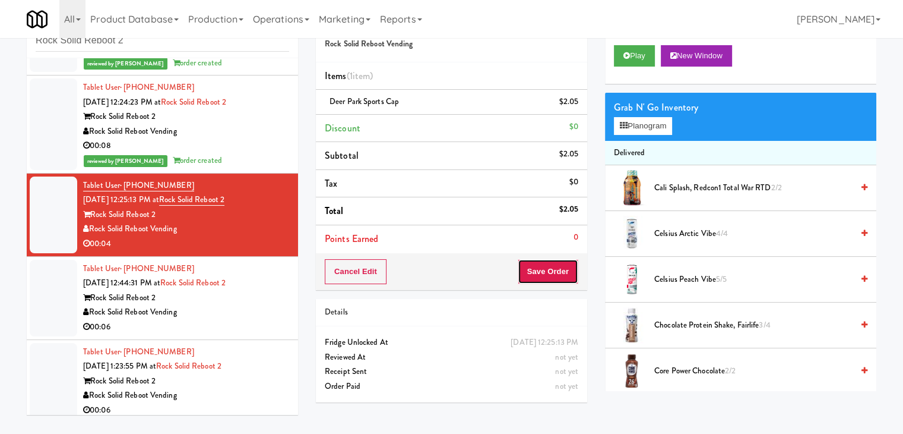
click at [546, 270] on button "Save Order" at bounding box center [548, 271] width 61 height 25
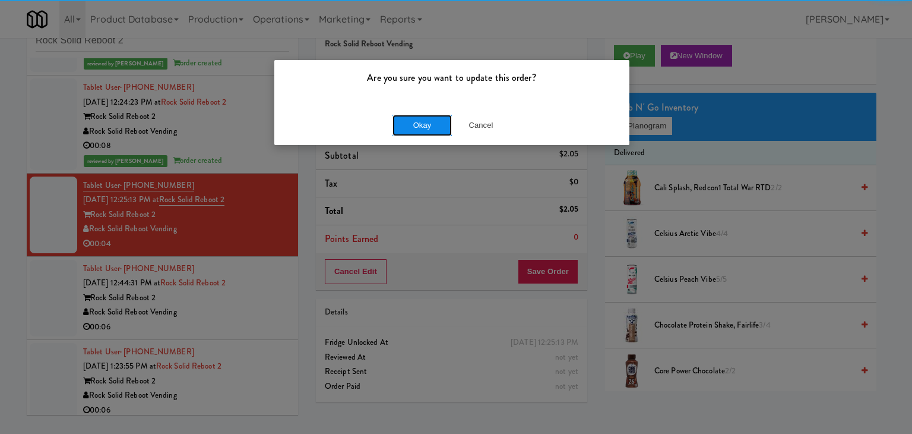
drag, startPoint x: 433, startPoint y: 117, endPoint x: 420, endPoint y: 122, distance: 13.3
click at [432, 117] on button "Okay" at bounding box center [422, 125] width 59 height 21
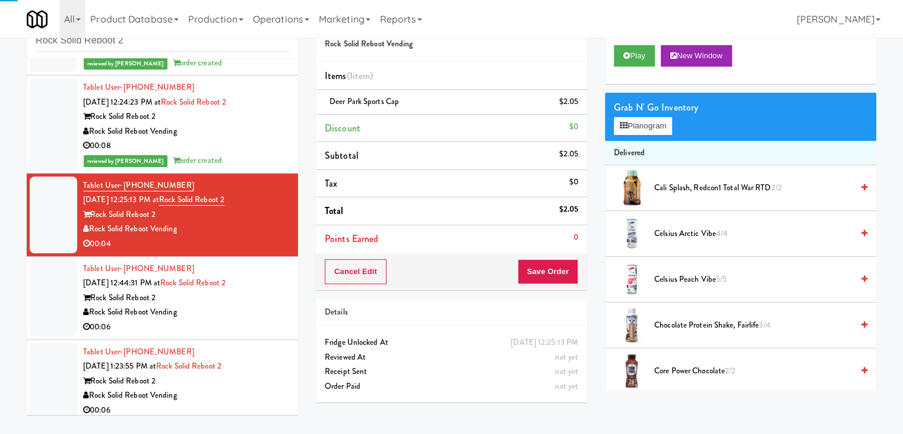
scroll to position [268, 0]
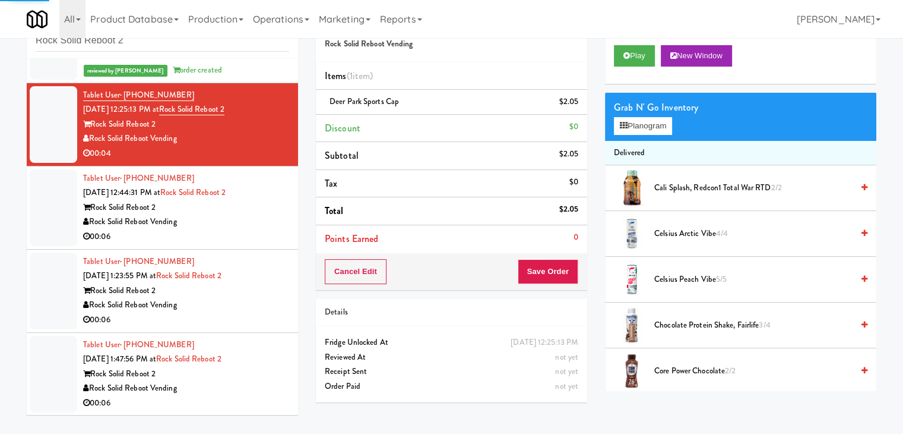
click at [252, 233] on div "00:06" at bounding box center [186, 236] width 206 height 15
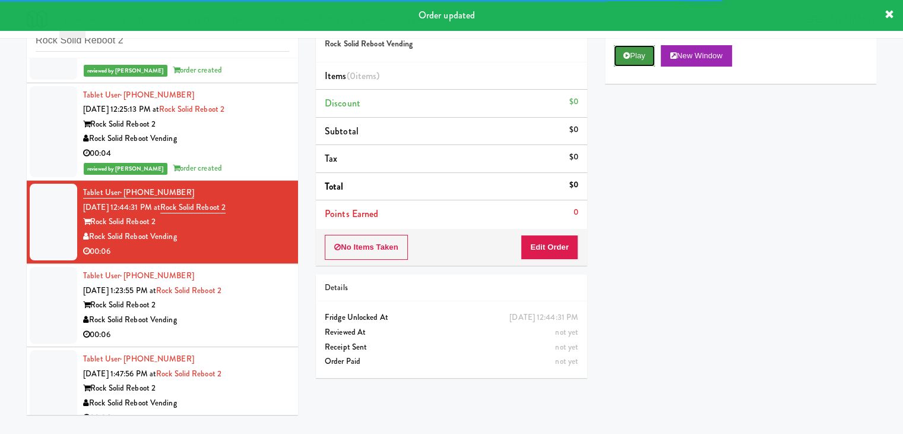
click at [633, 54] on button "Play" at bounding box center [634, 55] width 41 height 21
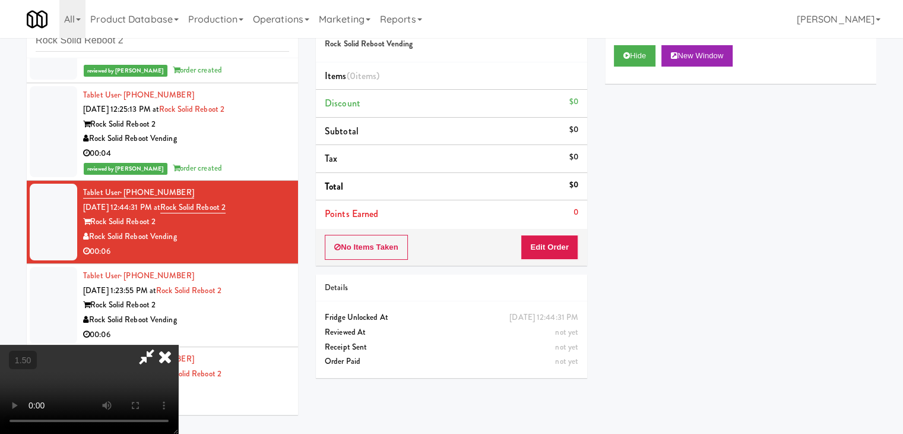
click at [178, 344] on video at bounding box center [89, 388] width 178 height 89
click at [178, 344] on icon at bounding box center [165, 356] width 26 height 24
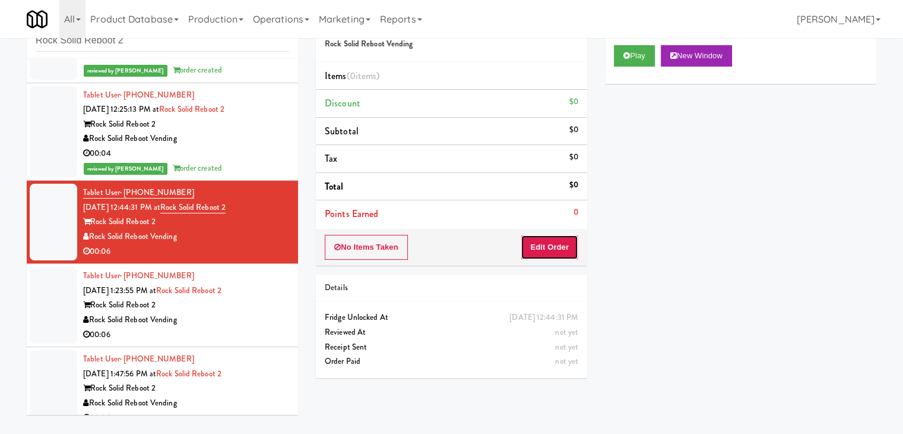
click at [559, 243] on button "Edit Order" at bounding box center [550, 247] width 58 height 25
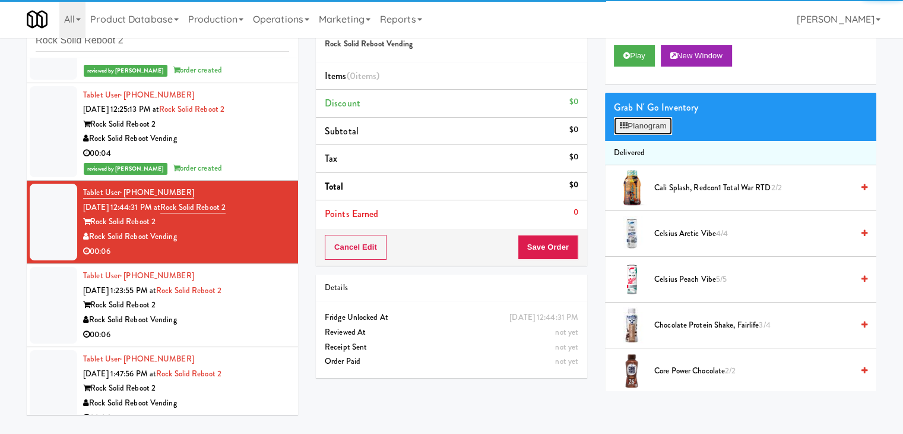
click at [653, 129] on button "Planogram" at bounding box center [643, 126] width 58 height 18
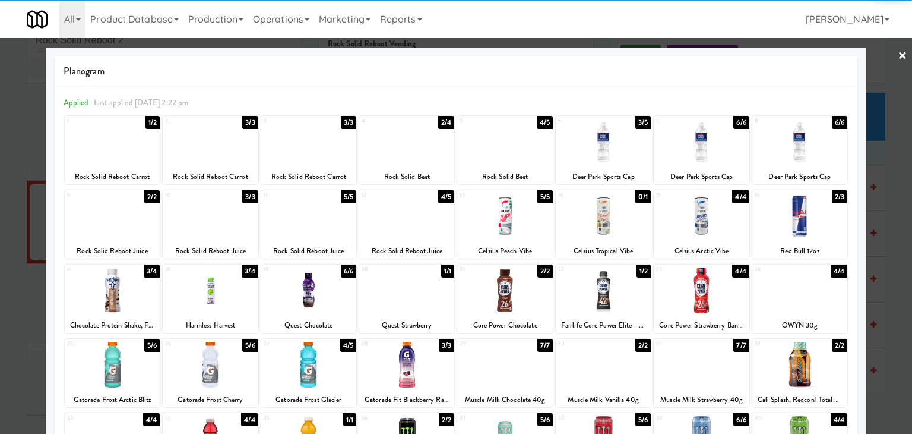
click at [498, 220] on div at bounding box center [504, 216] width 95 height 46
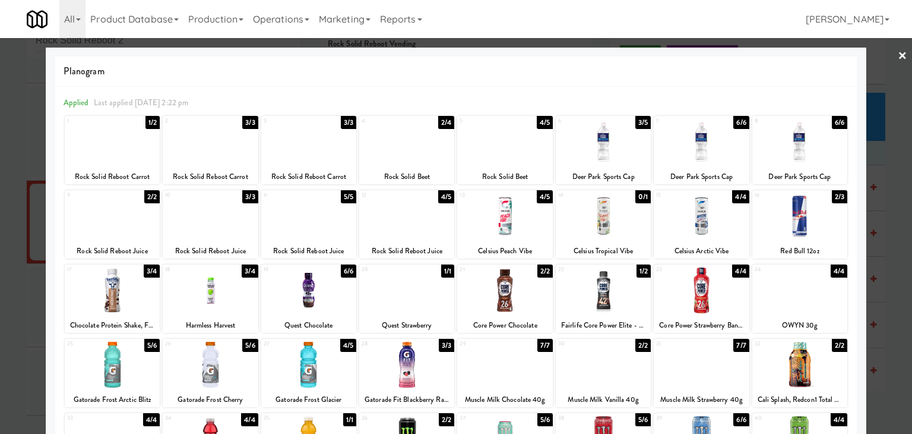
click at [898, 52] on link "×" at bounding box center [903, 56] width 10 height 37
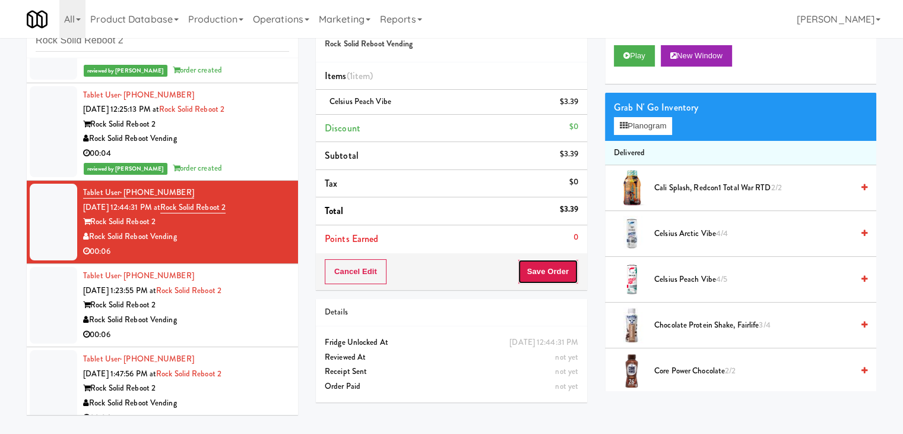
click at [561, 267] on button "Save Order" at bounding box center [548, 271] width 61 height 25
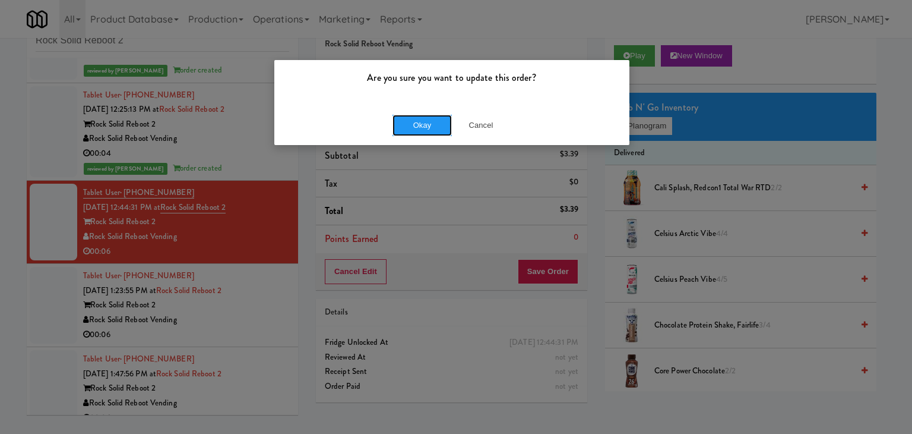
drag, startPoint x: 434, startPoint y: 127, endPoint x: 261, endPoint y: 176, distance: 179.9
click at [434, 126] on button "Okay" at bounding box center [422, 125] width 59 height 21
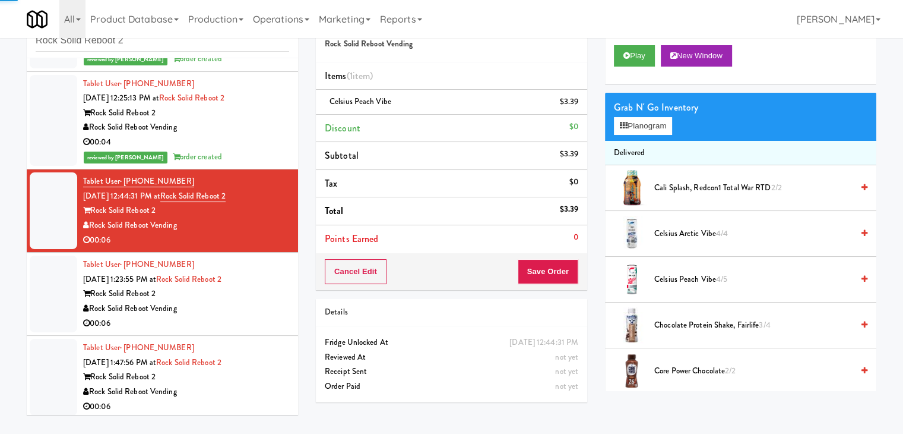
scroll to position [283, 0]
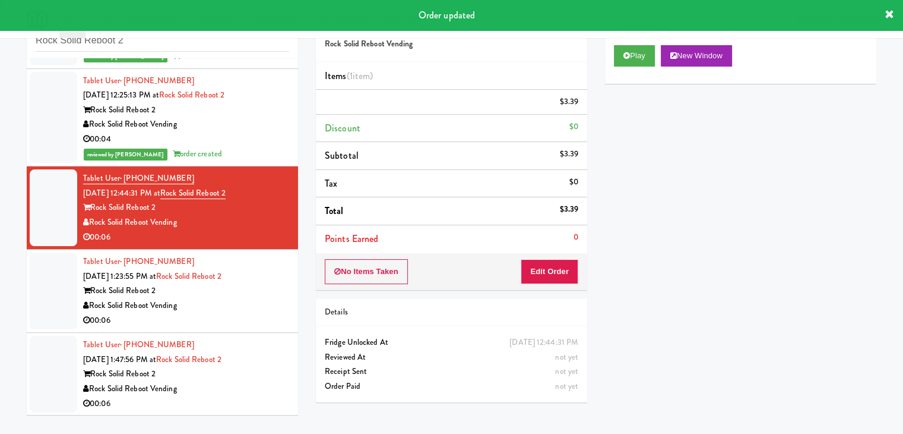
click at [221, 313] on div "00:06" at bounding box center [186, 320] width 206 height 15
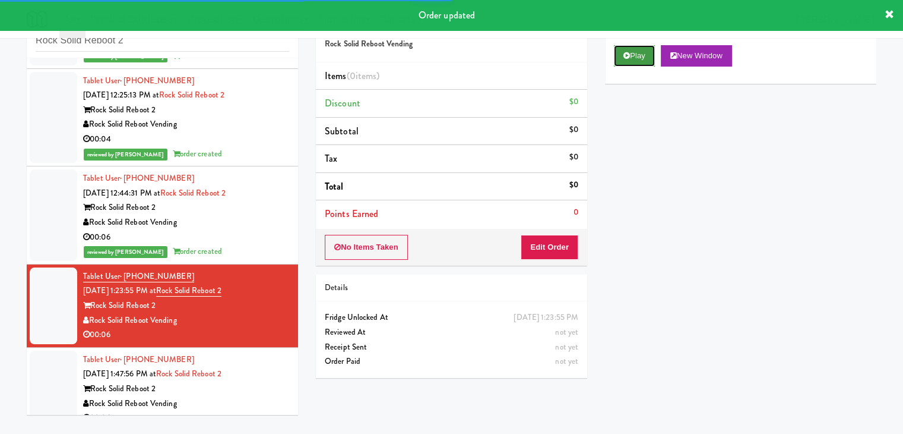
click at [622, 52] on button "Play" at bounding box center [634, 55] width 41 height 21
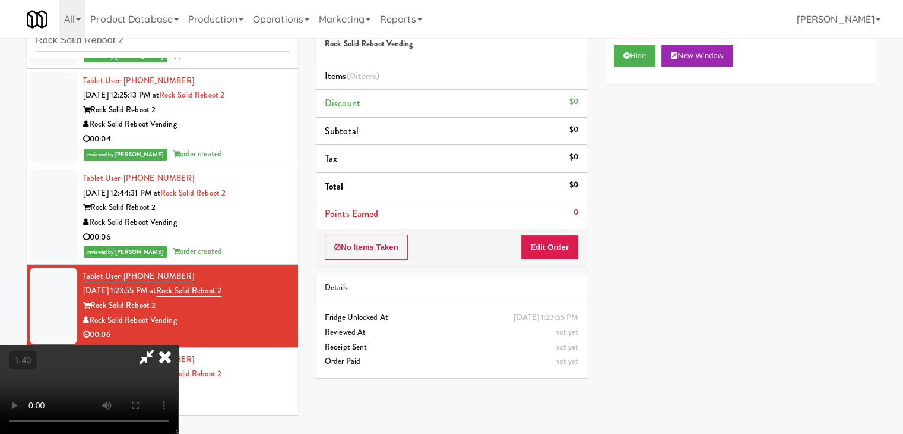
click at [178, 344] on video at bounding box center [89, 388] width 178 height 89
click at [178, 344] on icon at bounding box center [165, 356] width 26 height 24
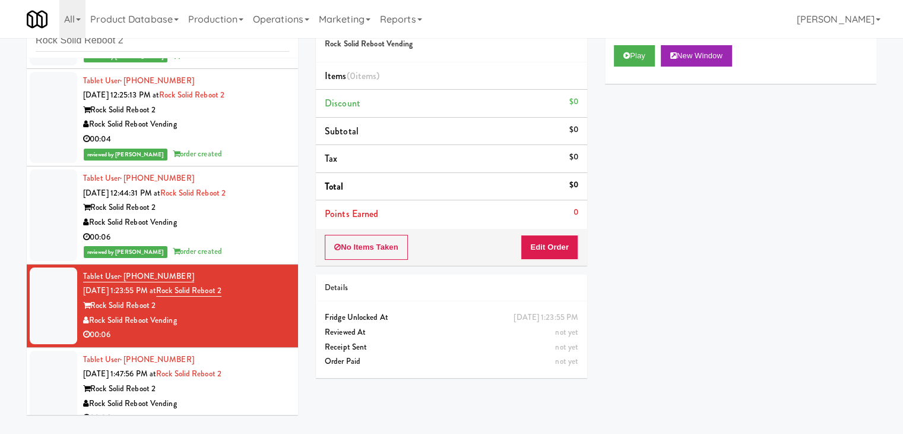
click at [548, 260] on div "No Items Taken Edit Order" at bounding box center [451, 247] width 271 height 37
click at [558, 245] on button "Edit Order" at bounding box center [550, 247] width 58 height 25
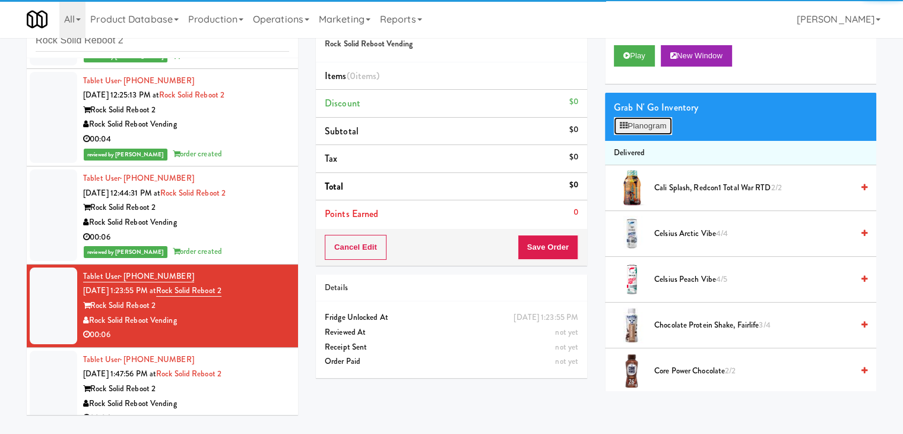
click at [644, 131] on button "Planogram" at bounding box center [643, 126] width 58 height 18
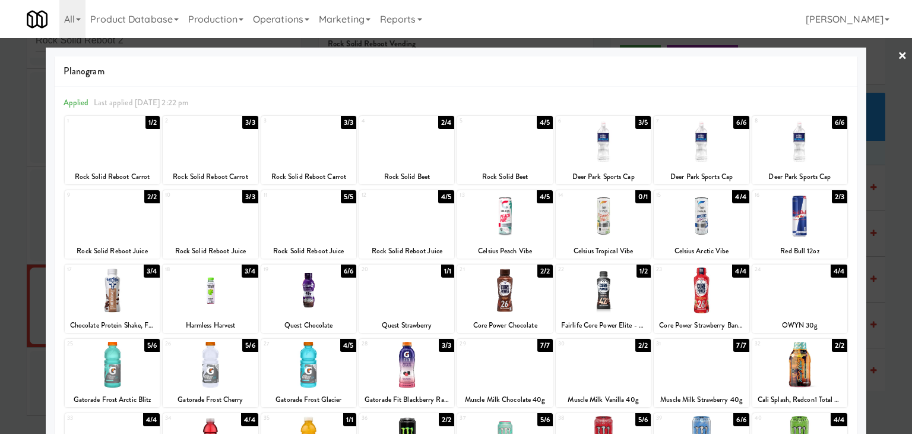
click at [522, 222] on div at bounding box center [504, 216] width 95 height 46
click at [898, 58] on link "×" at bounding box center [903, 56] width 10 height 37
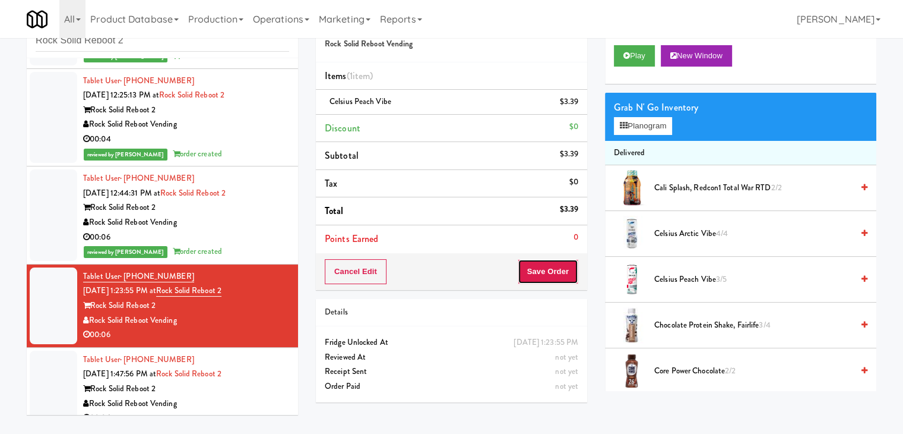
click at [542, 271] on button "Save Order" at bounding box center [548, 271] width 61 height 25
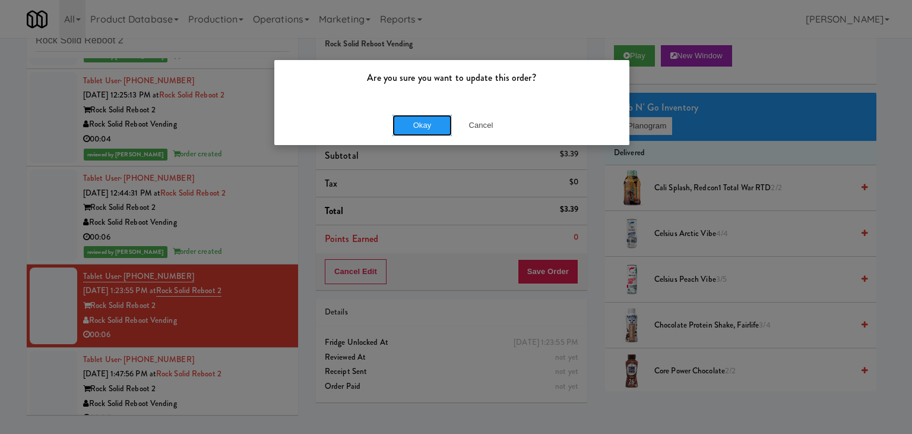
click at [423, 131] on button "Okay" at bounding box center [422, 125] width 59 height 21
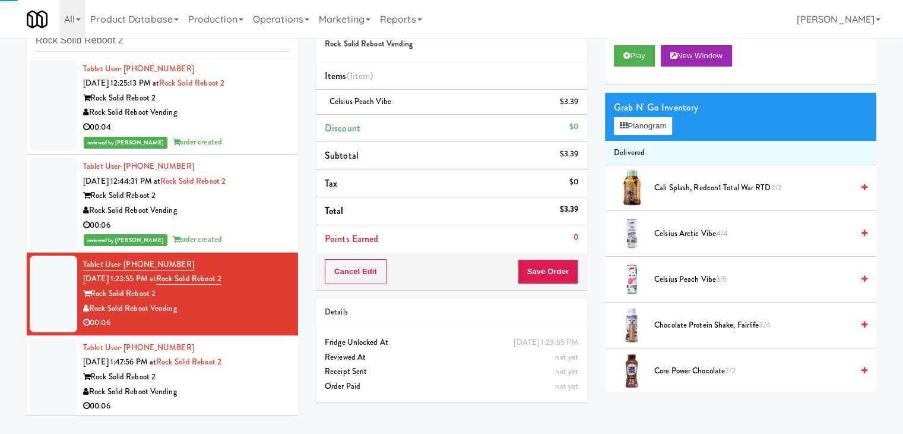
scroll to position [297, 0]
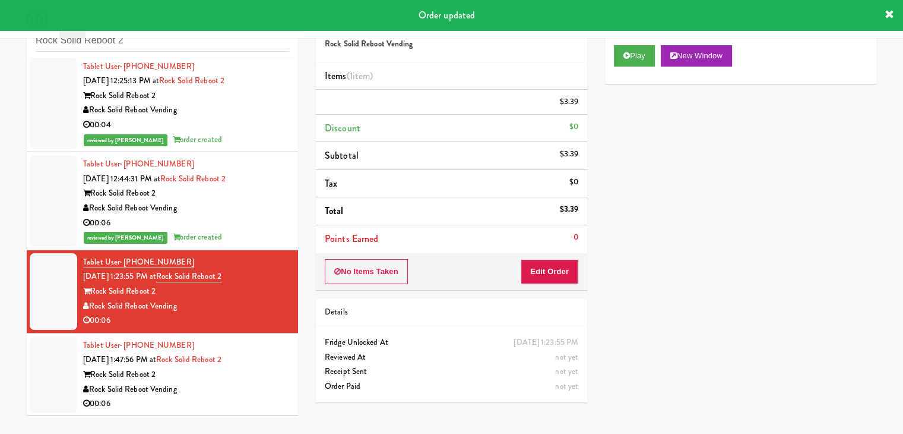
click at [257, 374] on div "Rock Solid Reboot 2" at bounding box center [186, 374] width 206 height 15
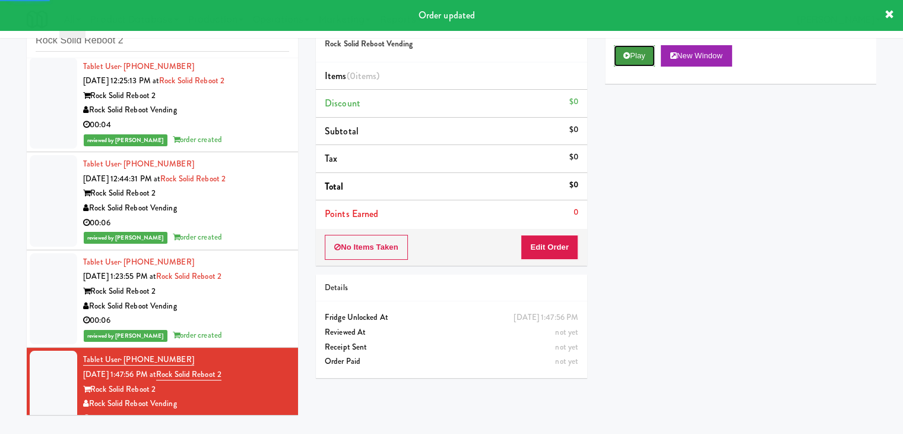
click at [615, 48] on button "Play" at bounding box center [634, 55] width 41 height 21
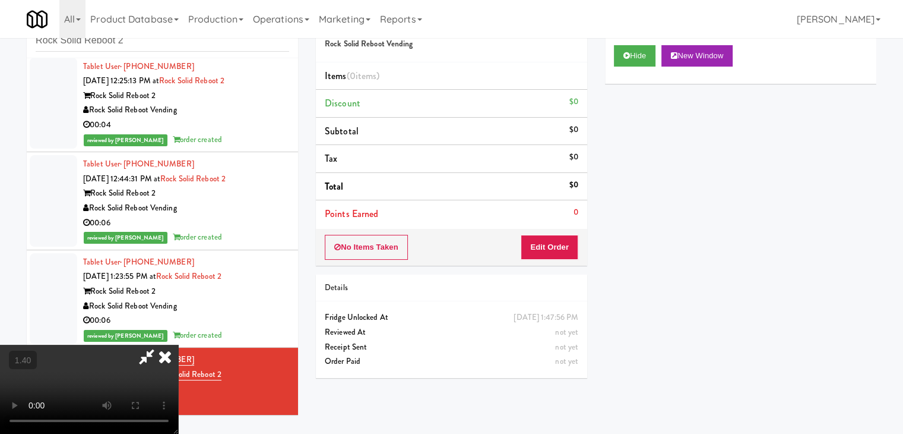
click at [178, 344] on video at bounding box center [89, 388] width 178 height 89
click at [178, 344] on icon at bounding box center [165, 356] width 26 height 24
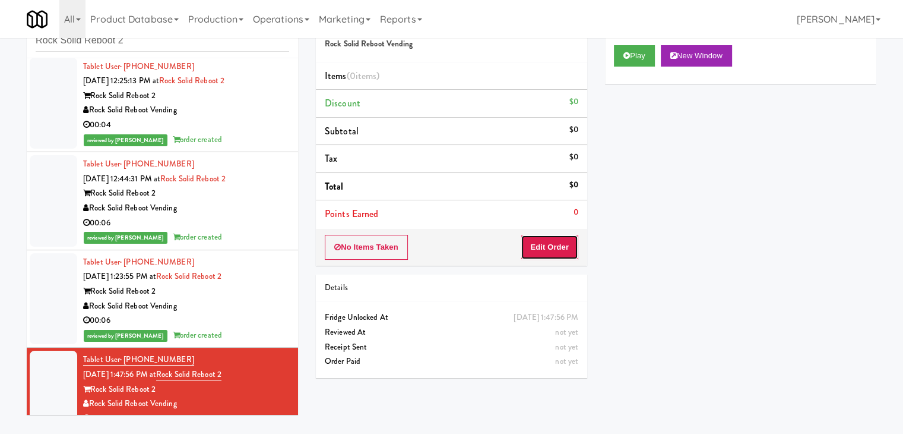
click at [552, 251] on button "Edit Order" at bounding box center [550, 247] width 58 height 25
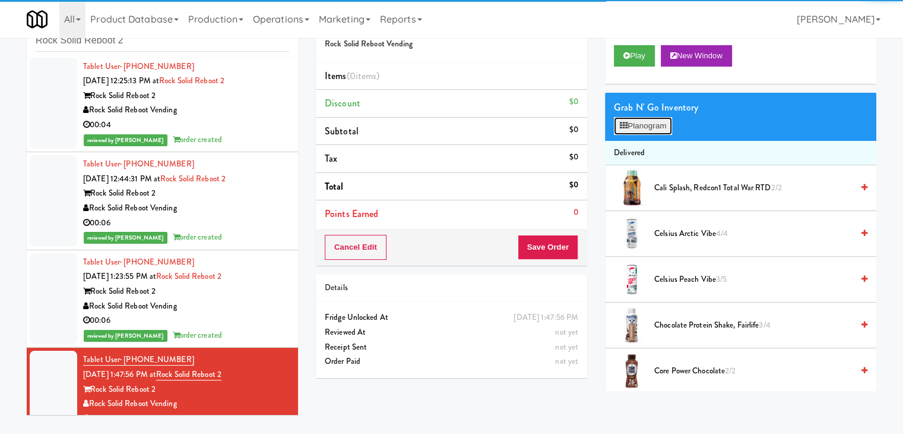
click at [627, 127] on icon at bounding box center [624, 126] width 8 height 8
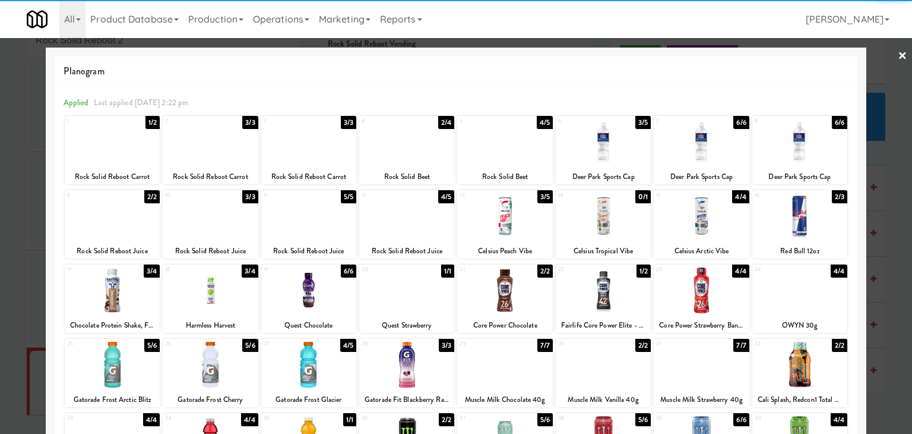
scroll to position [150, 0]
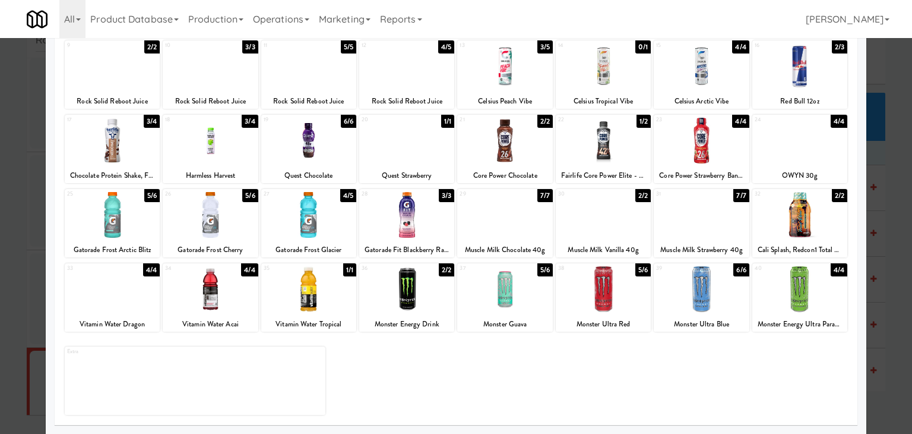
click at [297, 151] on div at bounding box center [308, 141] width 95 height 46
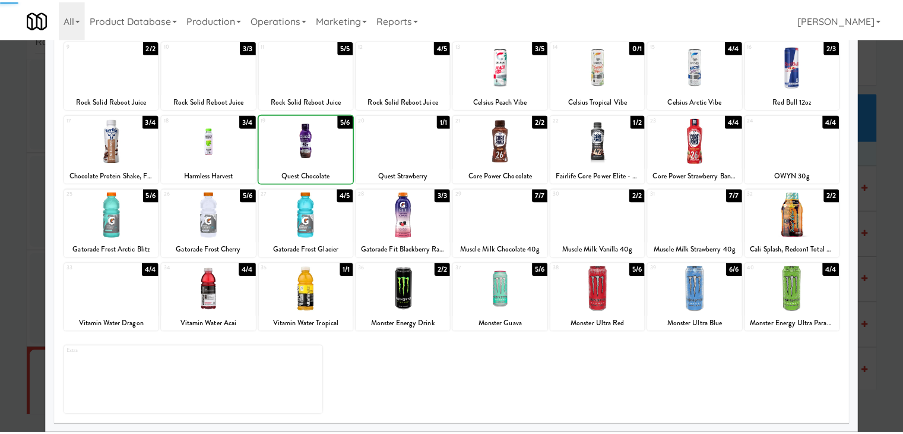
scroll to position [0, 0]
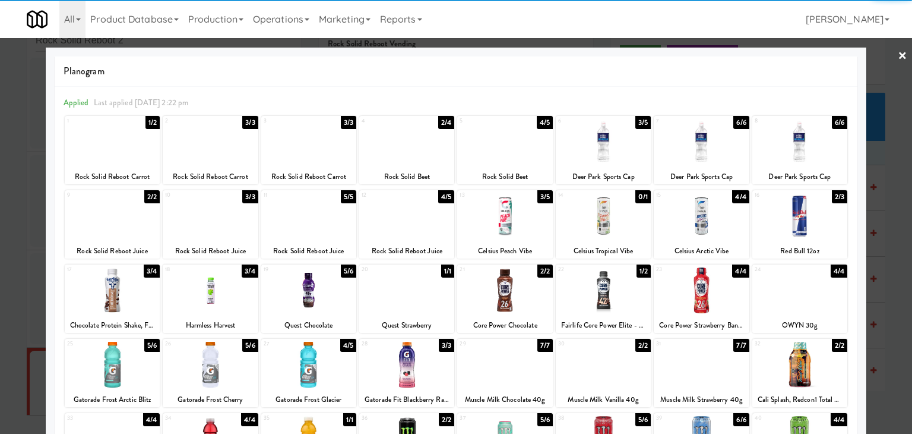
click at [900, 58] on div at bounding box center [456, 217] width 912 height 434
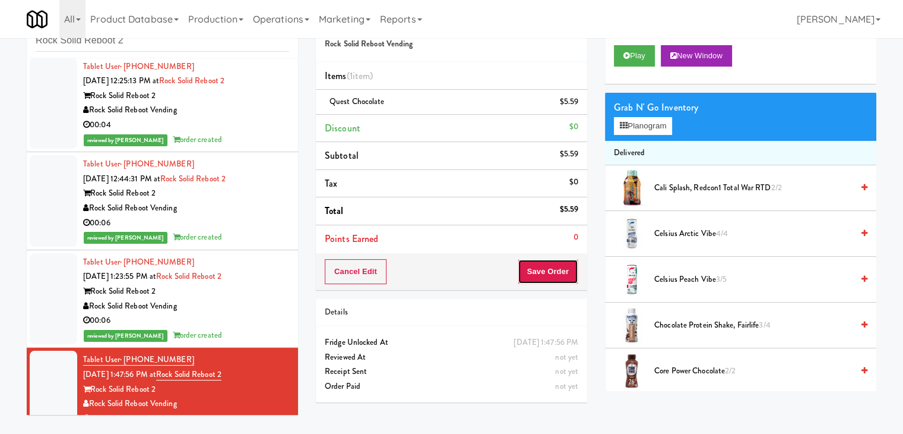
click at [557, 273] on button "Save Order" at bounding box center [548, 271] width 61 height 25
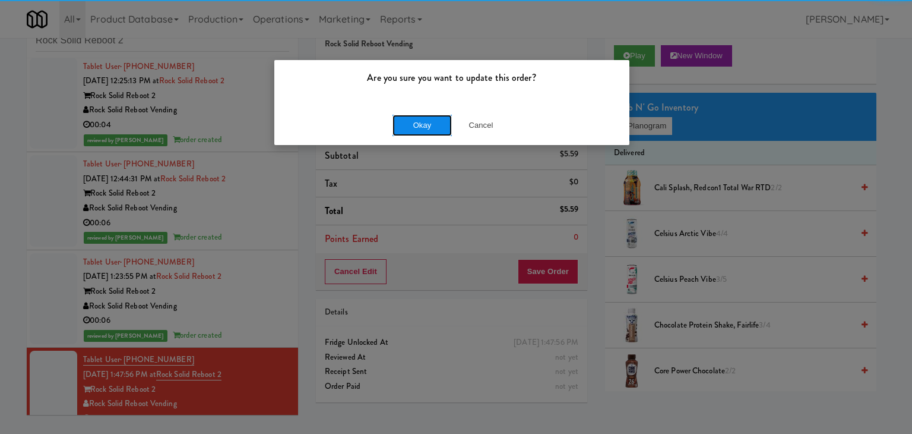
click at [427, 124] on button "Okay" at bounding box center [422, 125] width 59 height 21
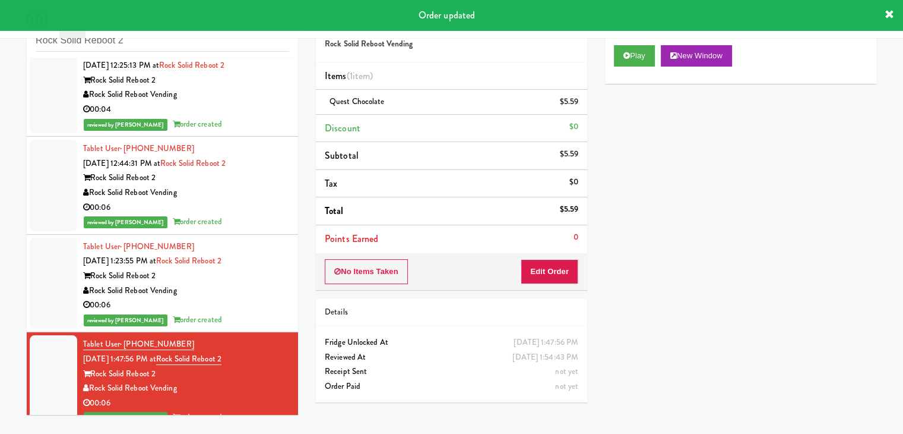
scroll to position [327, 0]
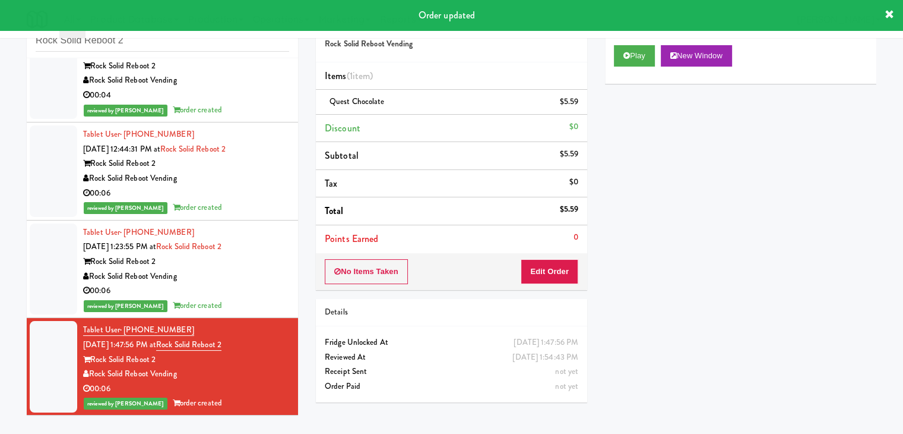
click at [275, 284] on div "00:06" at bounding box center [186, 290] width 206 height 15
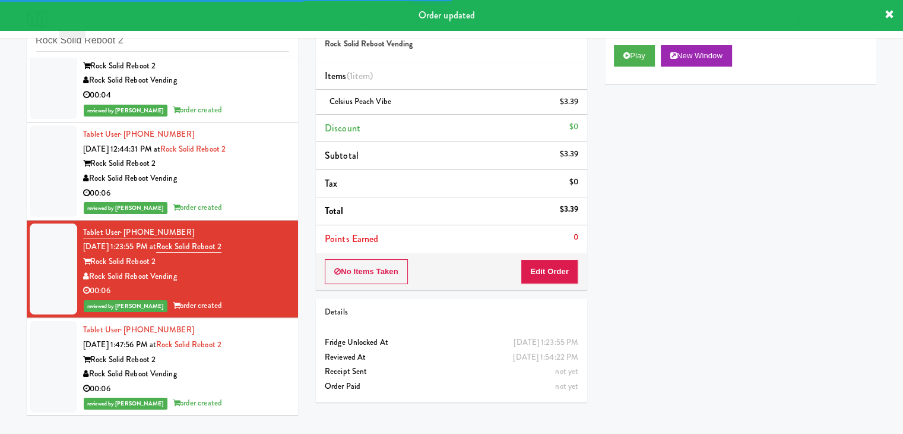
click at [258, 190] on div "00:06" at bounding box center [186, 193] width 206 height 15
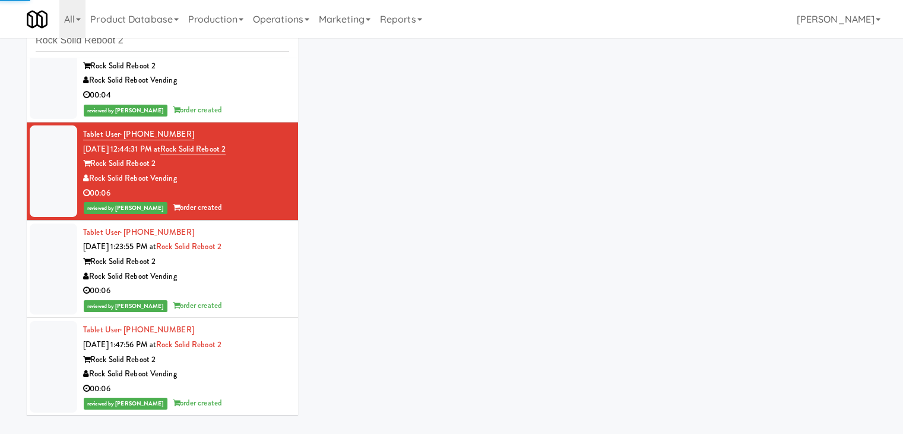
scroll to position [208, 0]
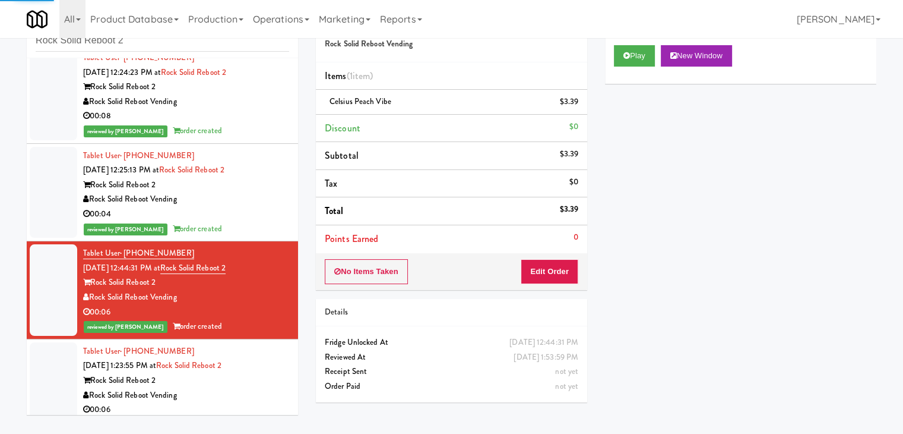
click at [258, 190] on div "Rock Solid Reboot 2" at bounding box center [186, 185] width 206 height 15
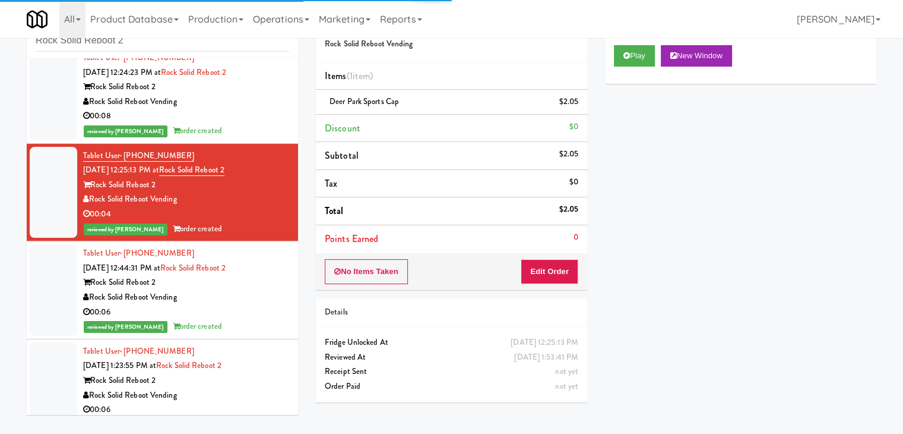
click at [251, 124] on div "reviewed by [PERSON_NAME] A order created" at bounding box center [186, 131] width 206 height 15
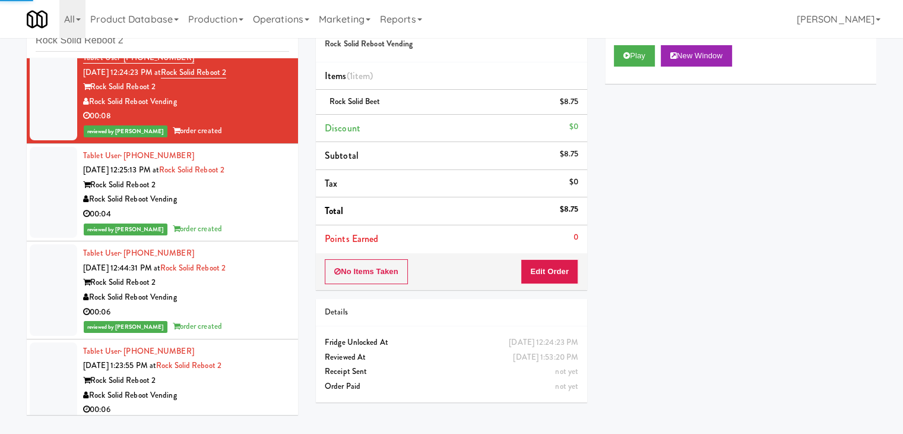
scroll to position [30, 0]
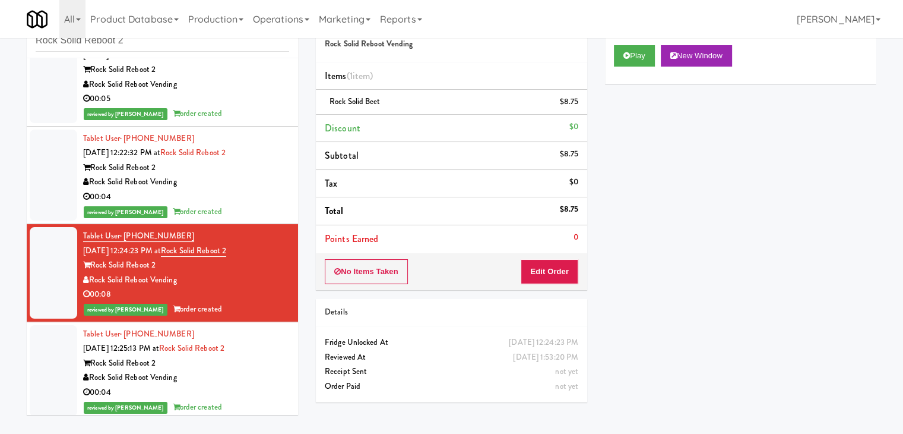
click at [254, 198] on div "00:04" at bounding box center [186, 196] width 206 height 15
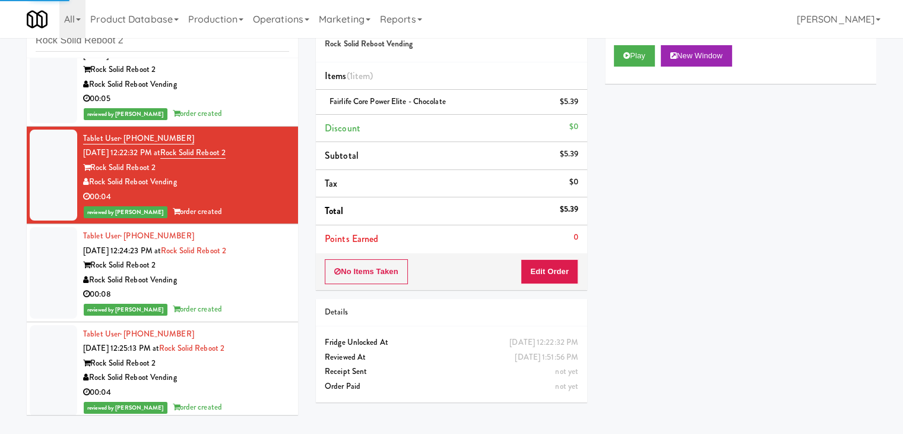
click at [255, 81] on div "Rock Solid Reboot Vending" at bounding box center [186, 84] width 206 height 15
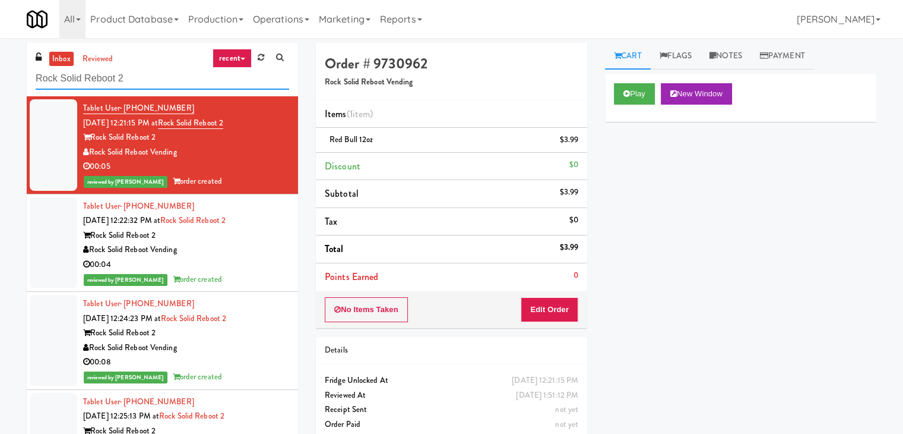
click at [166, 81] on input "Rock Solid Reboot 2" at bounding box center [163, 79] width 254 height 22
paste input "680 LSD Cooler"
type input "680 LSD Cooler"
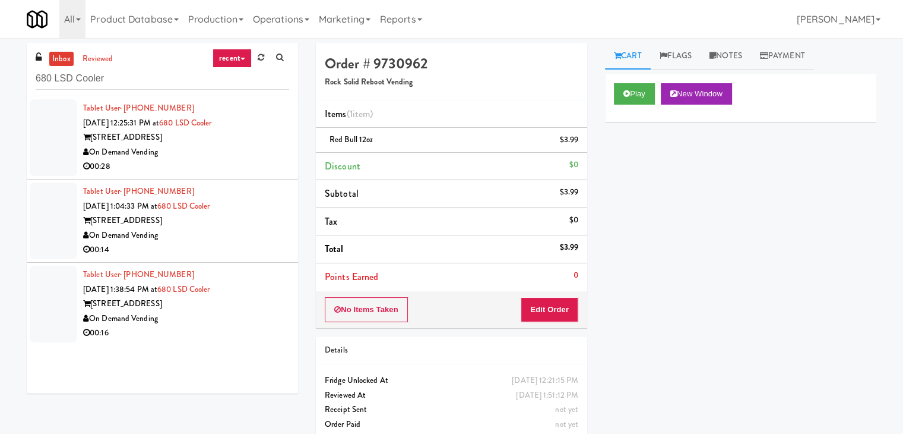
click at [245, 159] on div "00:28" at bounding box center [186, 166] width 206 height 15
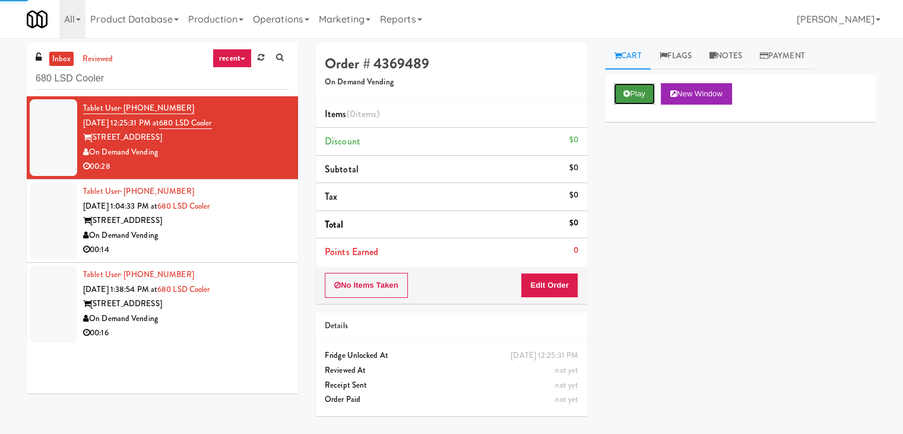
click at [627, 90] on icon at bounding box center [627, 94] width 7 height 8
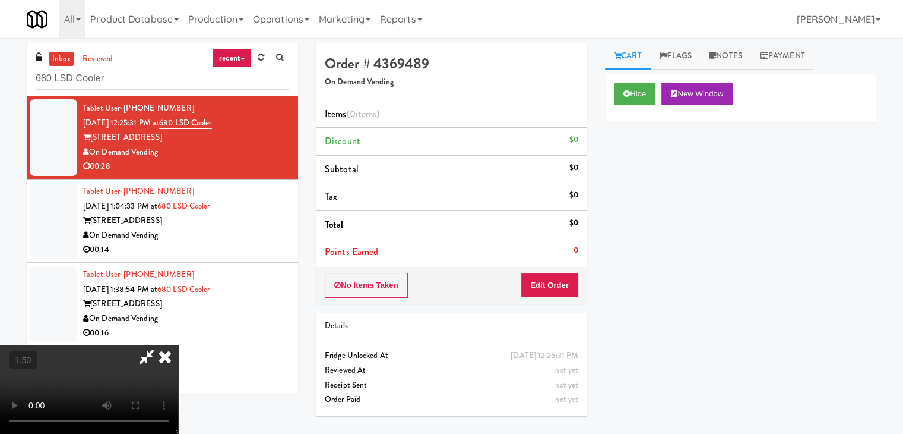
click at [178, 344] on video at bounding box center [89, 388] width 178 height 89
click at [178, 344] on icon at bounding box center [165, 356] width 26 height 24
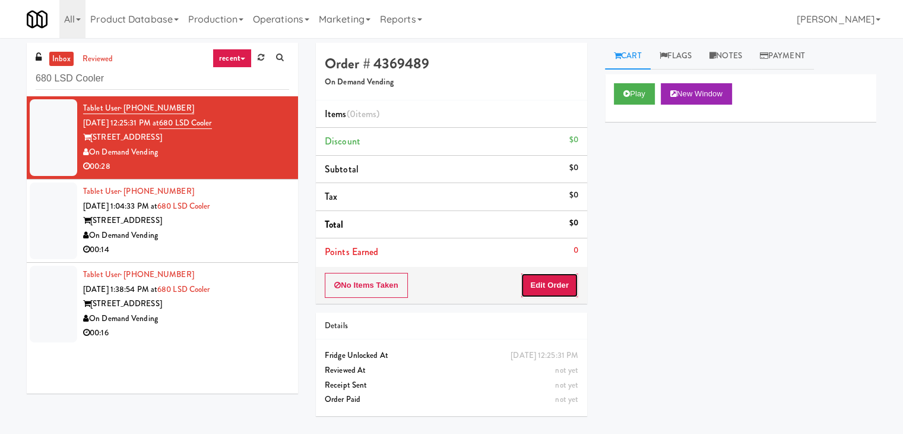
click at [539, 277] on button "Edit Order" at bounding box center [550, 285] width 58 height 25
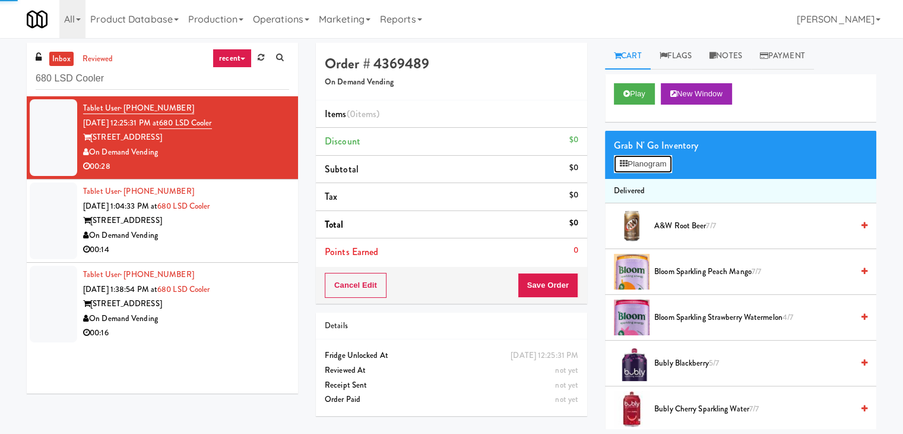
click at [628, 169] on button "Planogram" at bounding box center [643, 164] width 58 height 18
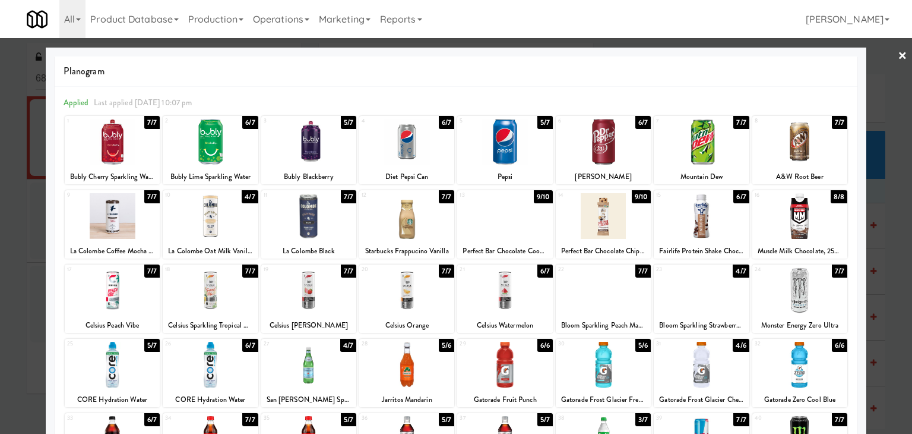
click at [299, 295] on div at bounding box center [308, 290] width 95 height 46
click at [403, 147] on div at bounding box center [406, 142] width 95 height 46
click at [898, 52] on div at bounding box center [456, 217] width 912 height 434
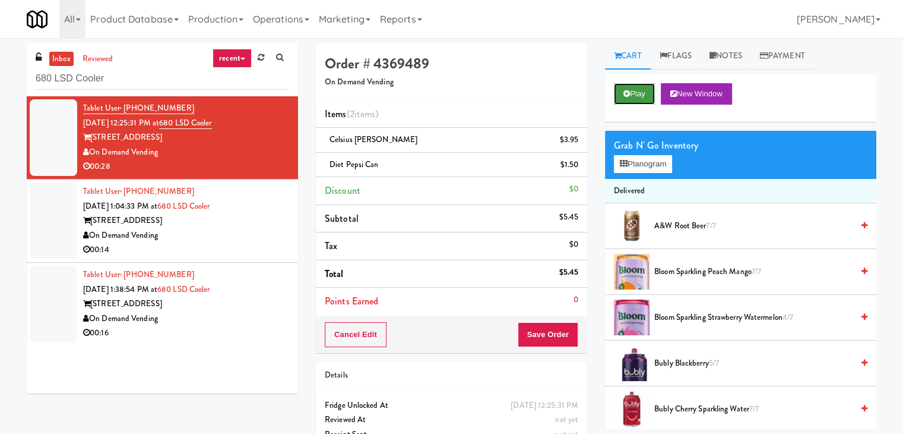
click at [640, 99] on button "Play" at bounding box center [634, 93] width 41 height 21
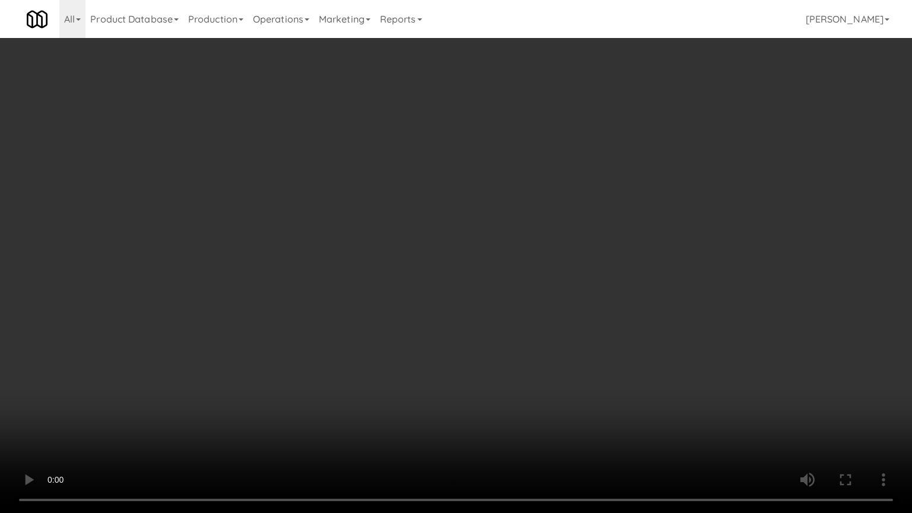
click at [478, 316] on video at bounding box center [456, 256] width 912 height 513
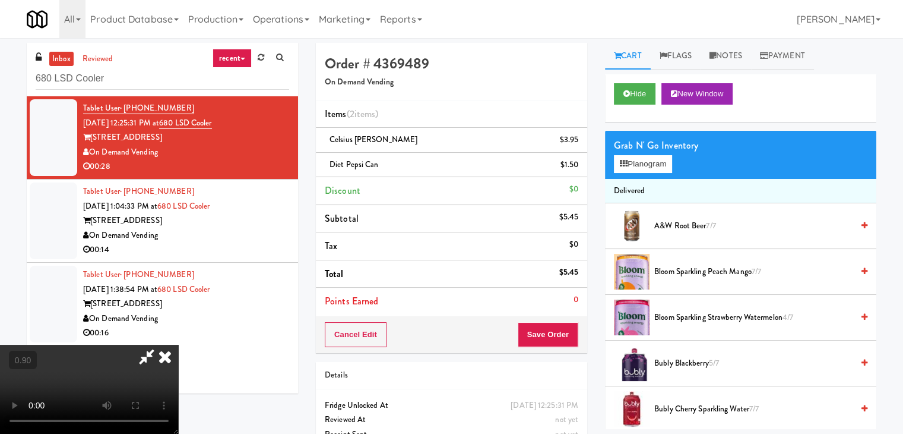
click at [178, 344] on icon at bounding box center [165, 356] width 26 height 24
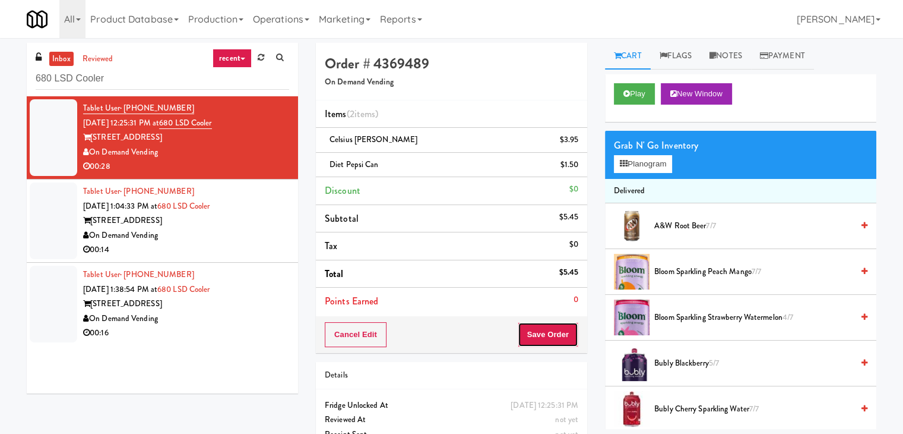
click at [532, 333] on button "Save Order" at bounding box center [548, 334] width 61 height 25
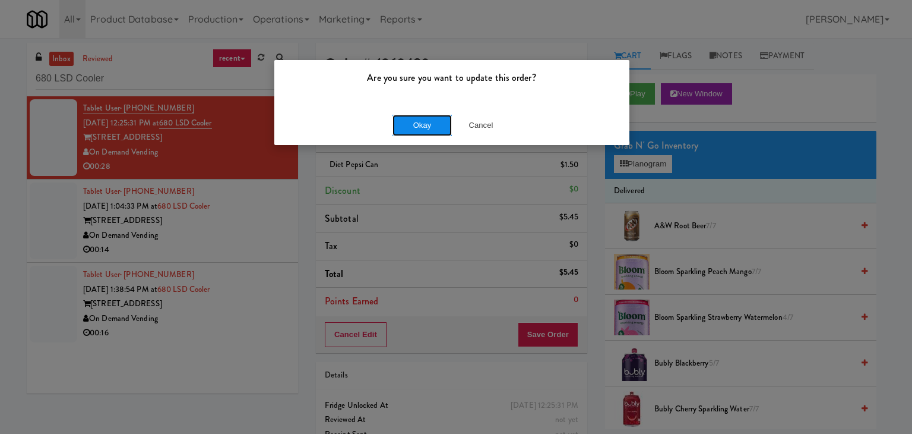
click at [416, 121] on button "Okay" at bounding box center [422, 125] width 59 height 21
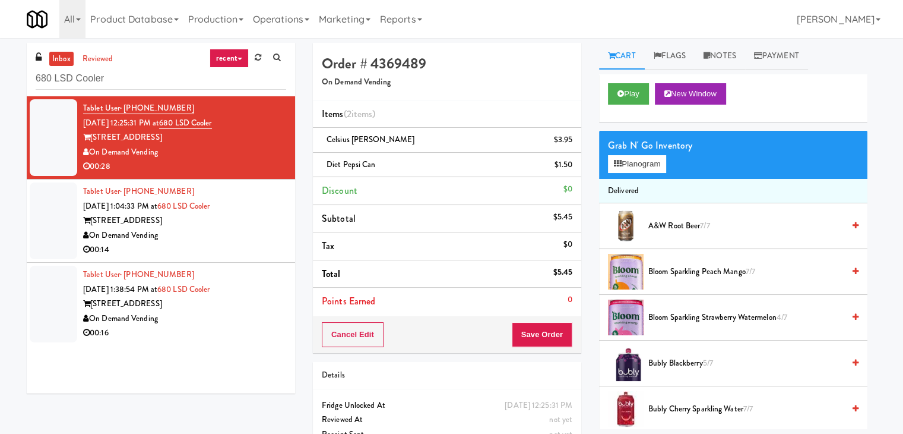
click at [257, 242] on div "00:14" at bounding box center [184, 249] width 203 height 15
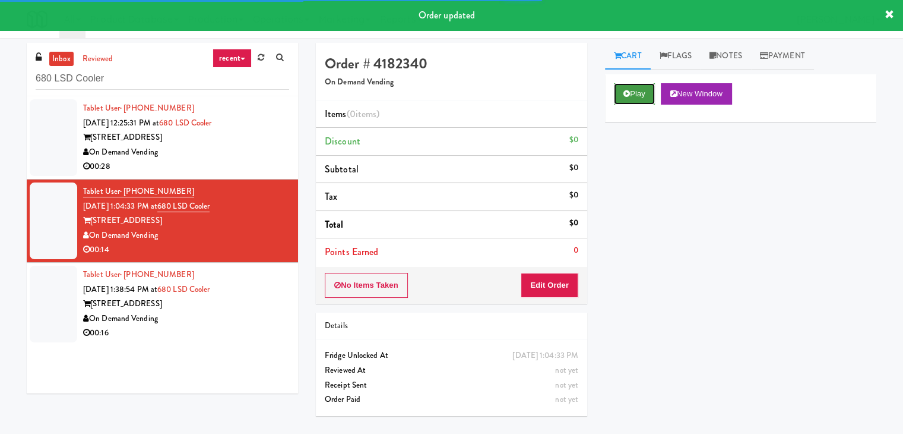
click at [627, 95] on icon at bounding box center [627, 94] width 7 height 8
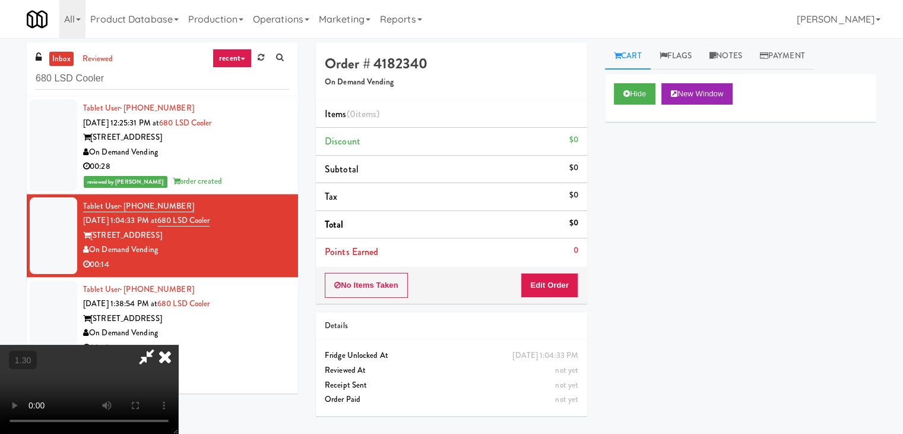
click at [178, 344] on video at bounding box center [89, 388] width 178 height 89
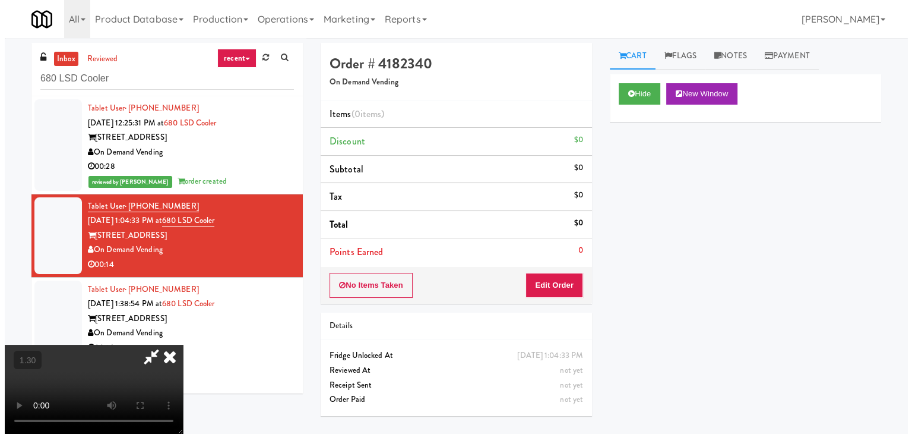
scroll to position [38, 0]
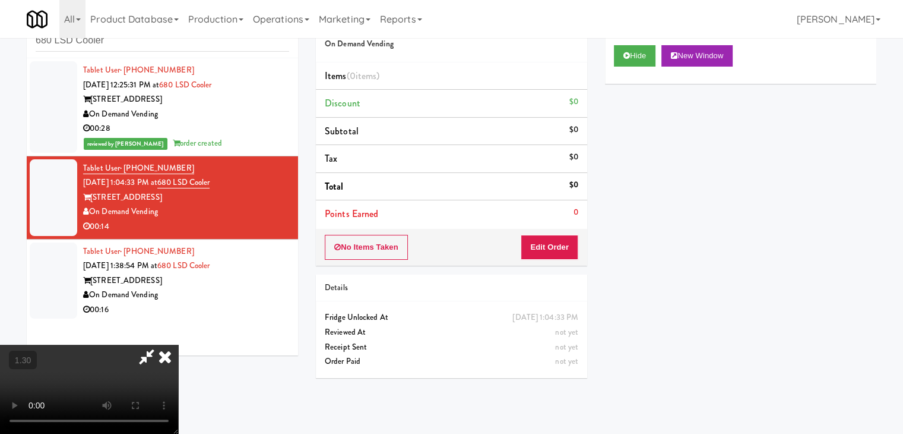
click at [178, 344] on video at bounding box center [89, 388] width 178 height 89
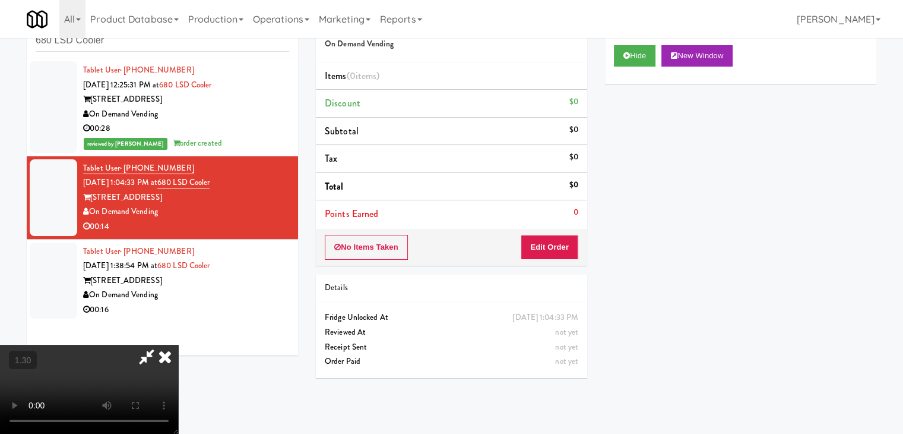
drag, startPoint x: 530, startPoint y: 143, endPoint x: 535, endPoint y: 175, distance: 32.5
click at [178, 344] on icon at bounding box center [165, 356] width 26 height 24
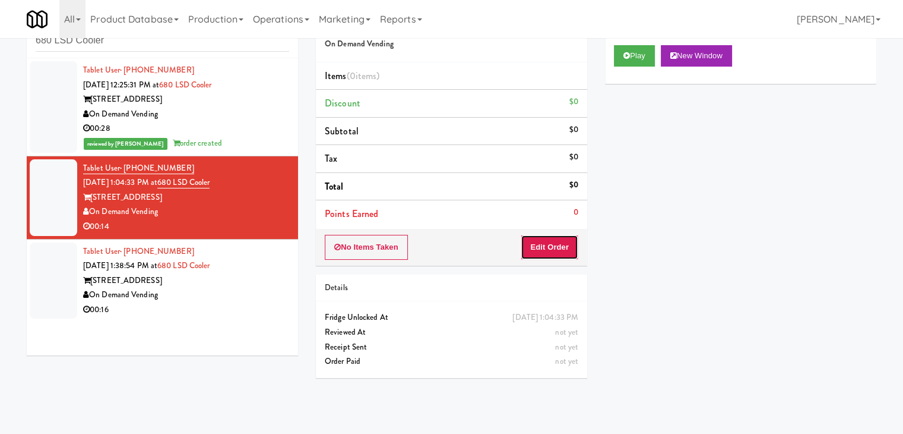
click at [561, 249] on button "Edit Order" at bounding box center [550, 247] width 58 height 25
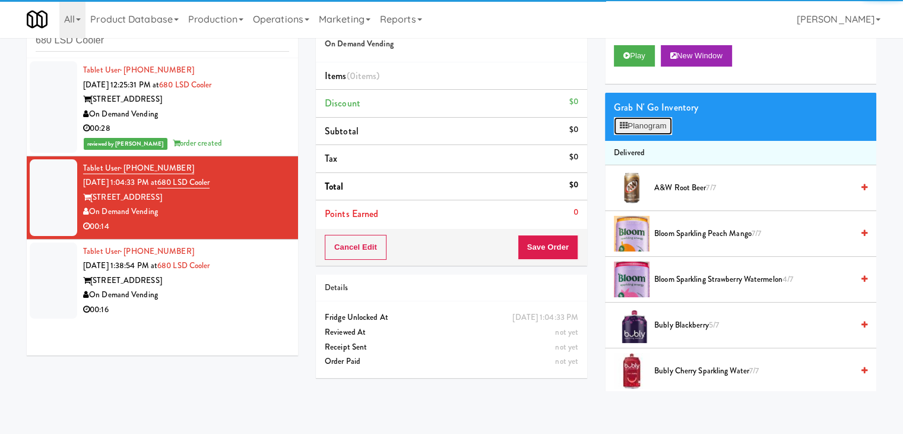
click at [649, 124] on button "Planogram" at bounding box center [643, 126] width 58 height 18
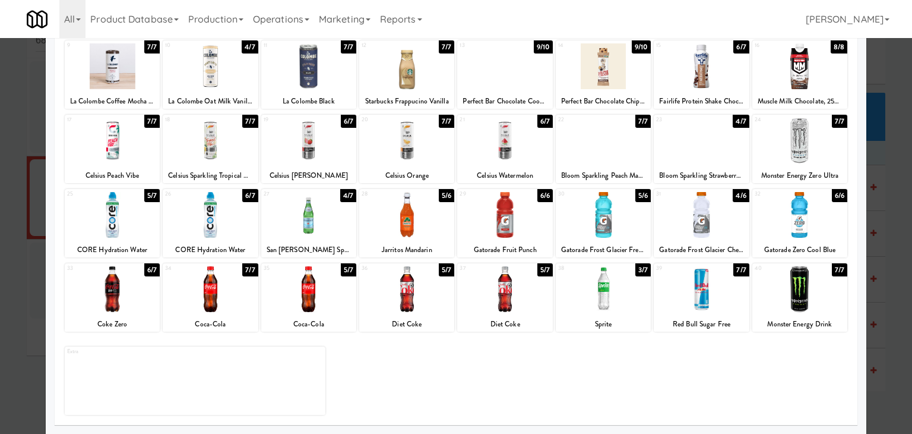
click at [700, 287] on div at bounding box center [701, 289] width 95 height 46
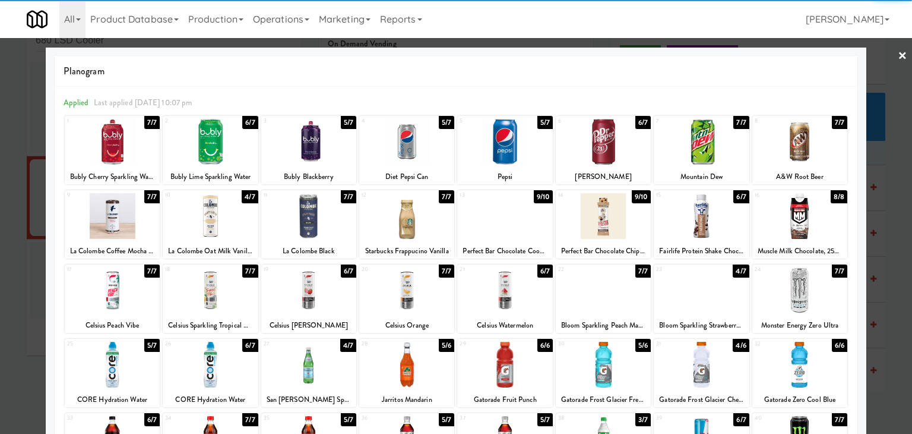
click at [898, 55] on link "×" at bounding box center [903, 56] width 10 height 37
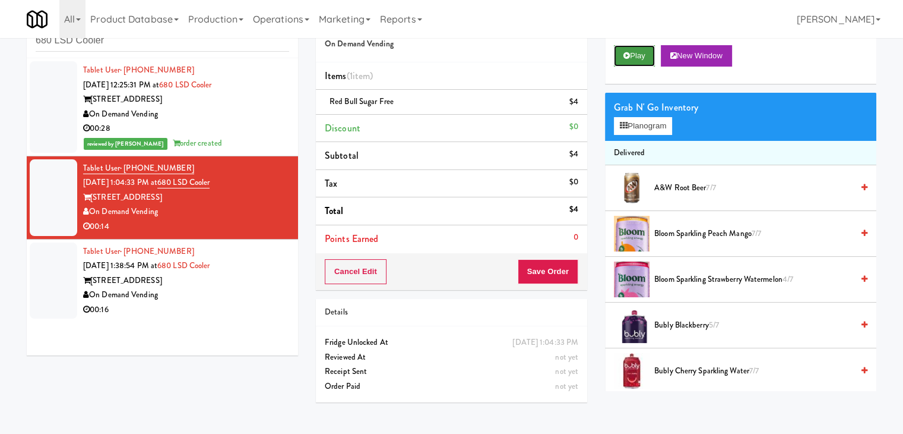
click at [640, 58] on button "Play" at bounding box center [634, 55] width 41 height 21
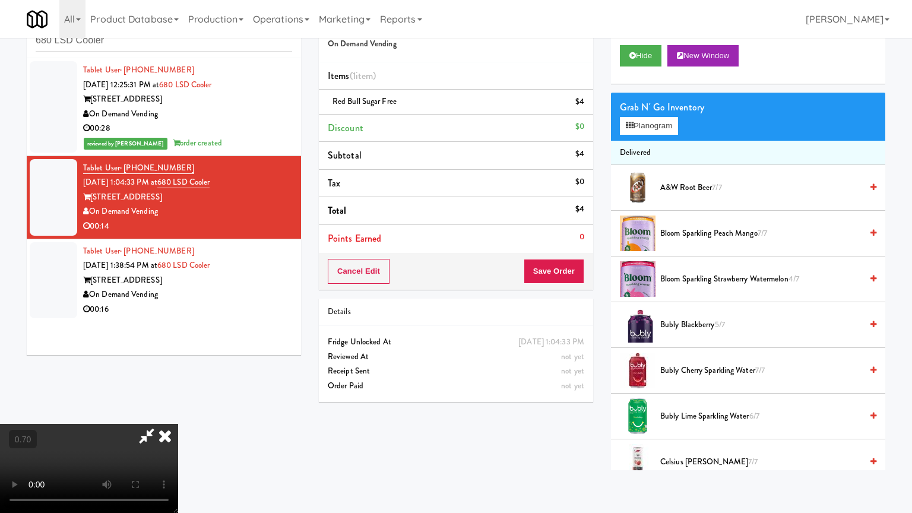
click at [178, 424] on video at bounding box center [89, 468] width 178 height 89
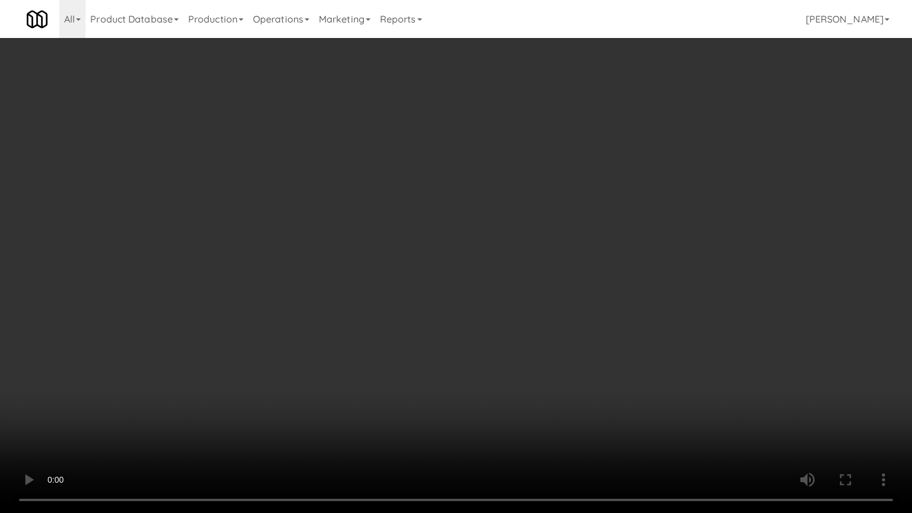
click at [491, 328] on video at bounding box center [456, 256] width 912 height 513
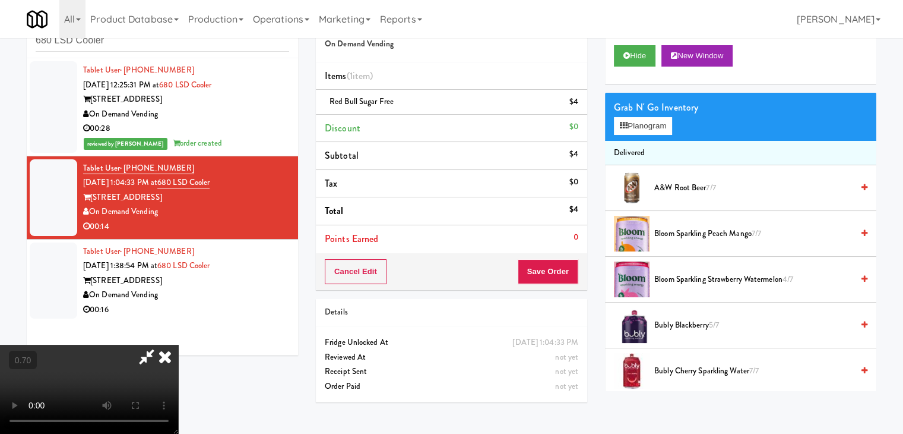
drag, startPoint x: 526, startPoint y: 141, endPoint x: 528, endPoint y: 189, distance: 47.5
click at [178, 344] on icon at bounding box center [165, 356] width 26 height 24
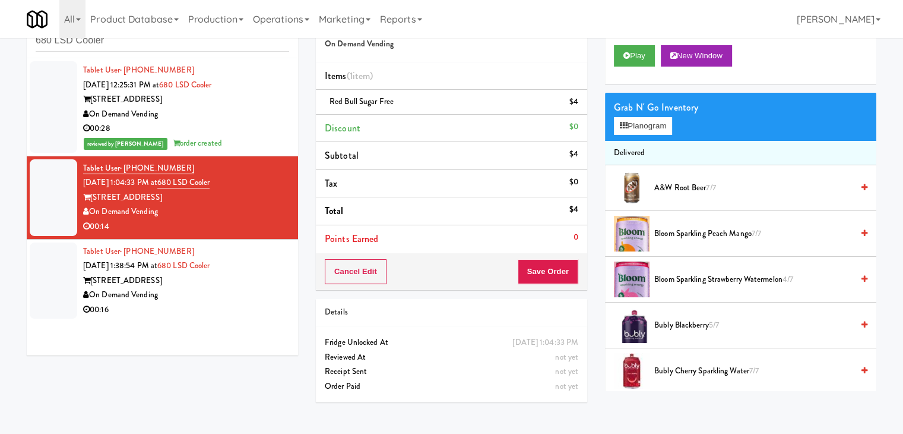
click at [550, 284] on div "Cancel Edit Save Order" at bounding box center [451, 271] width 271 height 37
click at [550, 265] on button "Save Order" at bounding box center [548, 271] width 61 height 25
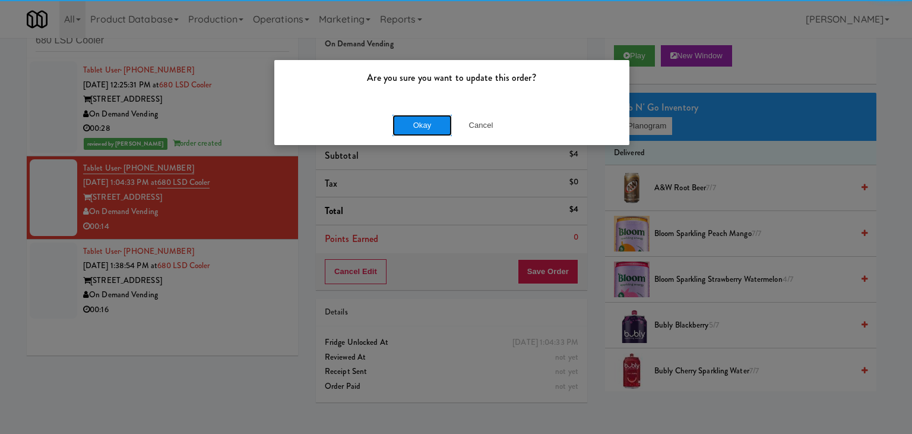
click at [427, 120] on button "Okay" at bounding box center [422, 125] width 59 height 21
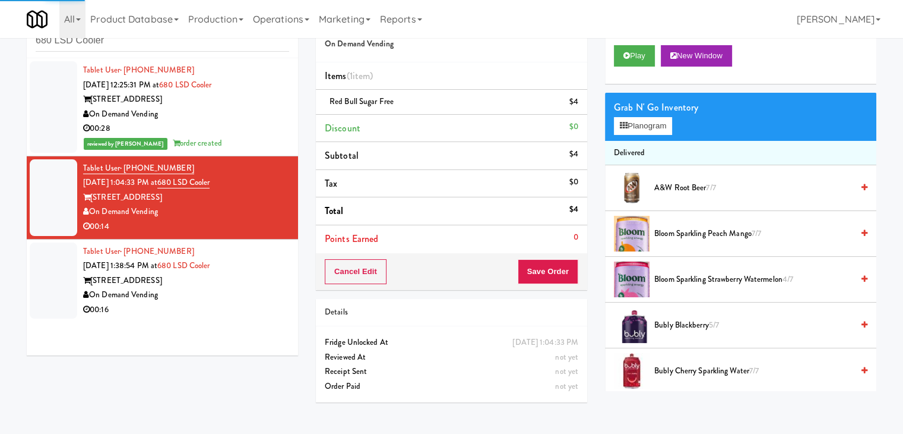
click at [214, 306] on div "00:16" at bounding box center [186, 309] width 206 height 15
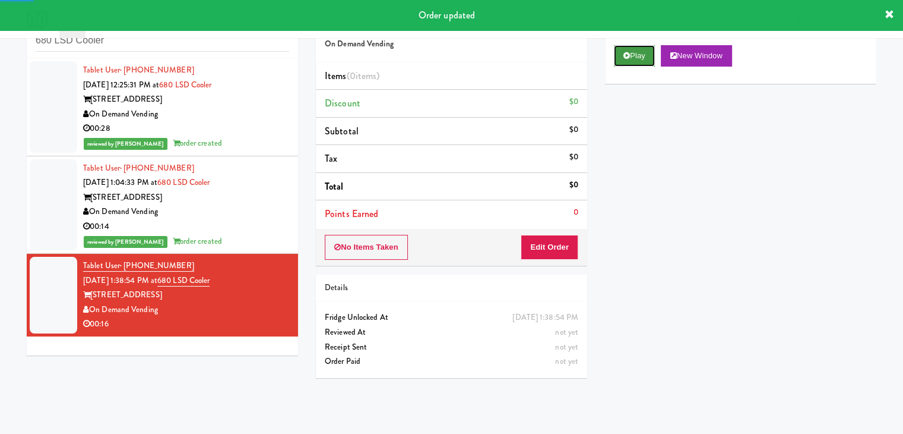
click at [639, 57] on button "Play" at bounding box center [634, 55] width 41 height 21
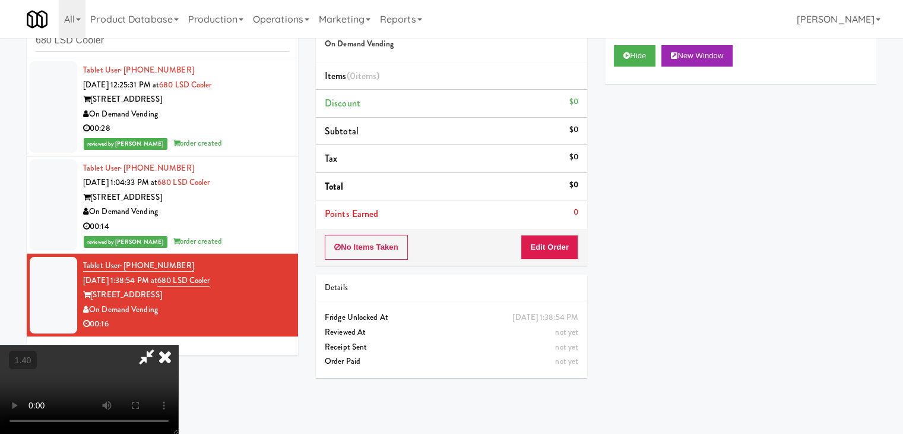
click at [178, 344] on video at bounding box center [89, 388] width 178 height 89
click at [178, 344] on icon at bounding box center [165, 356] width 26 height 24
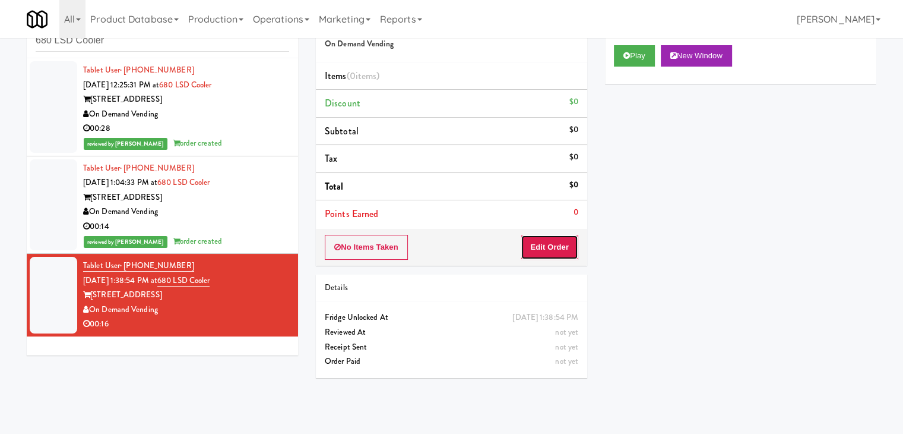
click at [547, 248] on button "Edit Order" at bounding box center [550, 247] width 58 height 25
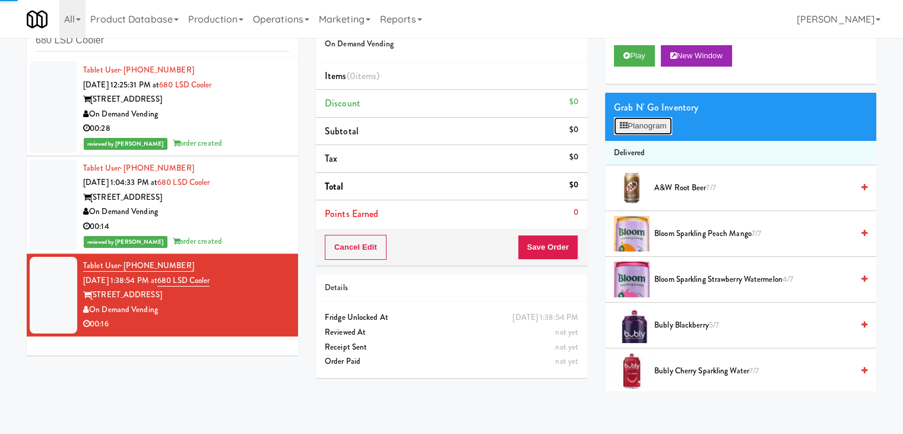
click at [660, 129] on button "Planogram" at bounding box center [643, 126] width 58 height 18
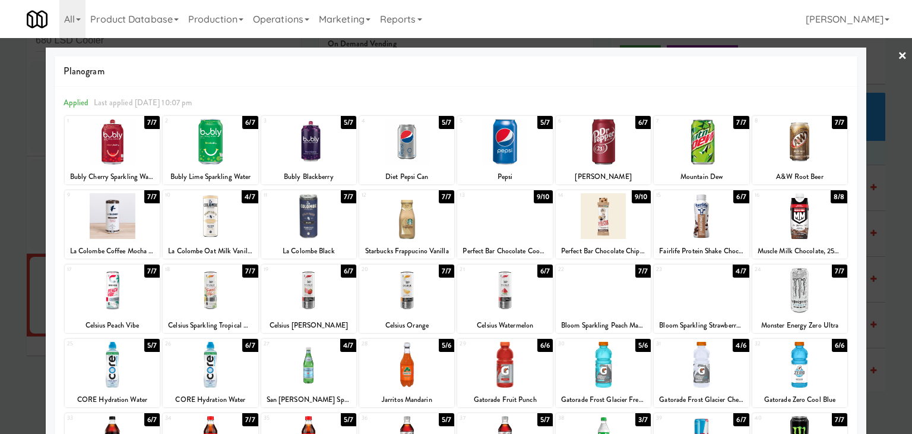
click at [716, 144] on div at bounding box center [701, 142] width 95 height 46
click at [504, 157] on div at bounding box center [504, 142] width 95 height 46
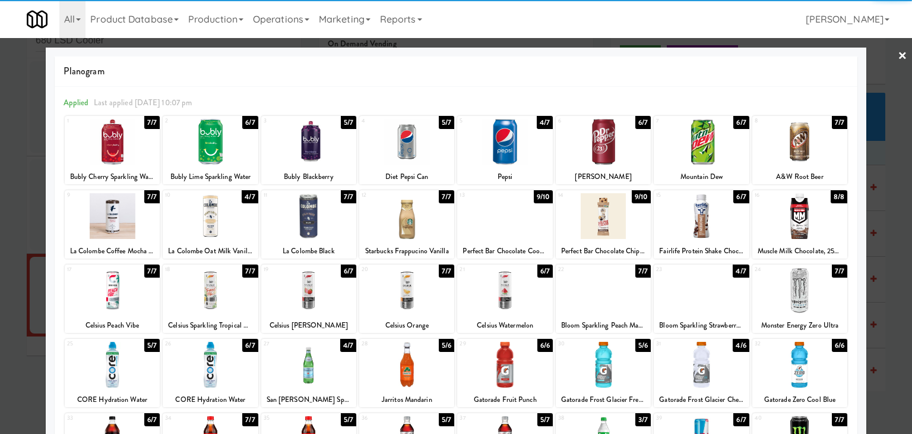
click at [898, 54] on link "×" at bounding box center [903, 56] width 10 height 37
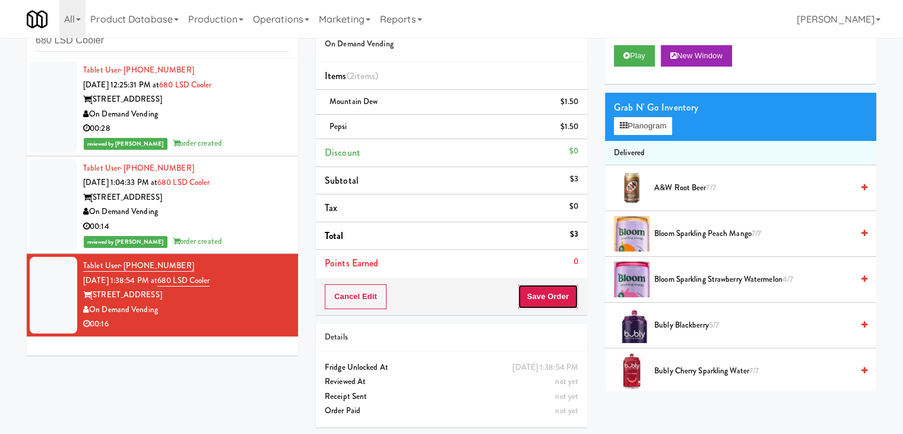
click at [538, 302] on button "Save Order" at bounding box center [548, 296] width 61 height 25
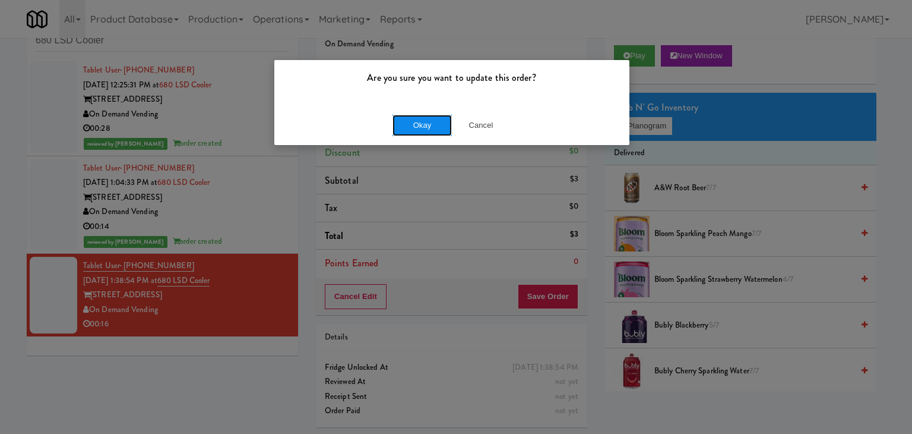
click at [397, 122] on button "Okay" at bounding box center [422, 125] width 59 height 21
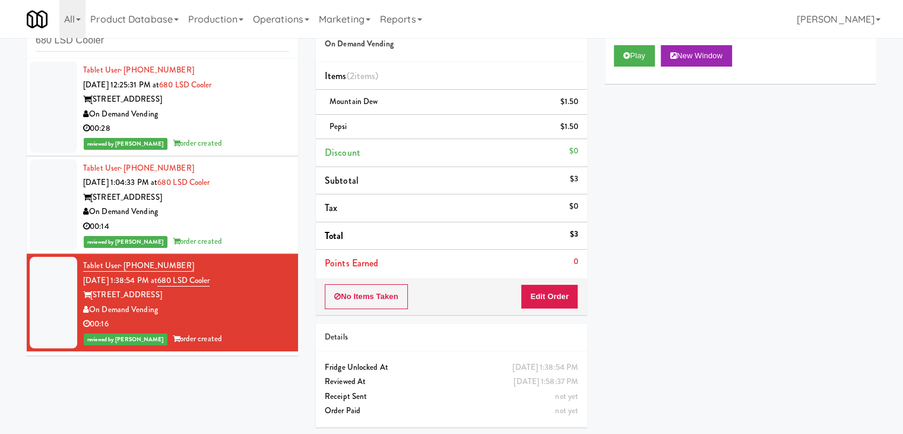
click at [241, 213] on div "On Demand Vending" at bounding box center [186, 211] width 206 height 15
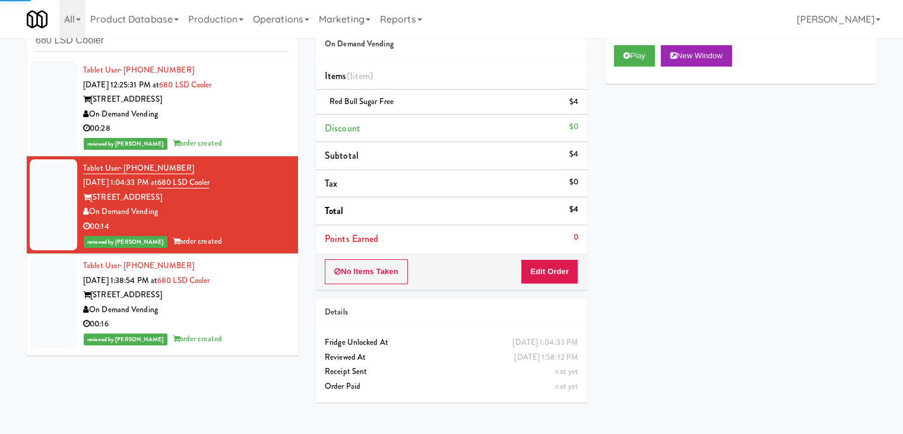
click at [248, 132] on div "00:28" at bounding box center [186, 128] width 206 height 15
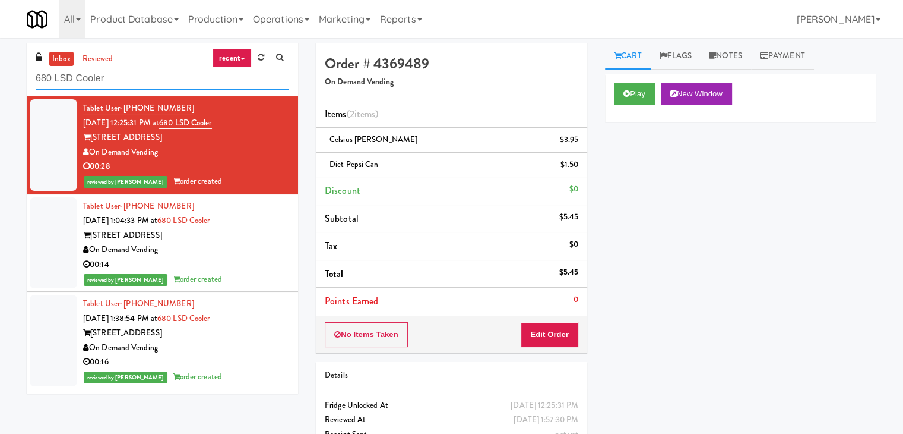
click at [131, 74] on input "680 LSD Cooler" at bounding box center [163, 79] width 254 height 22
paste input "[PERSON_NAME] Left"
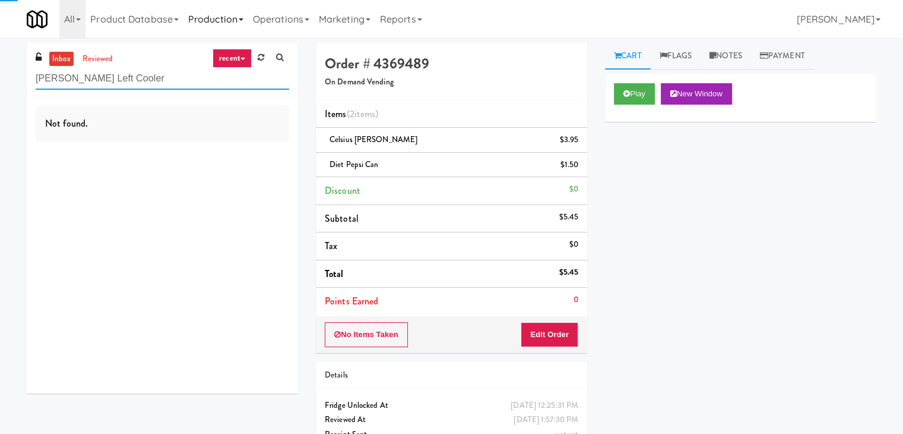
type input "[PERSON_NAME] Left Cooler"
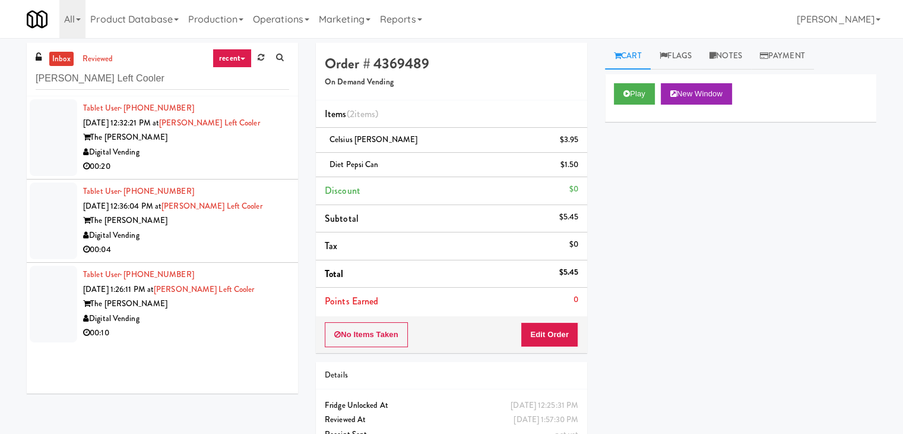
click at [225, 169] on div "00:20" at bounding box center [186, 166] width 206 height 15
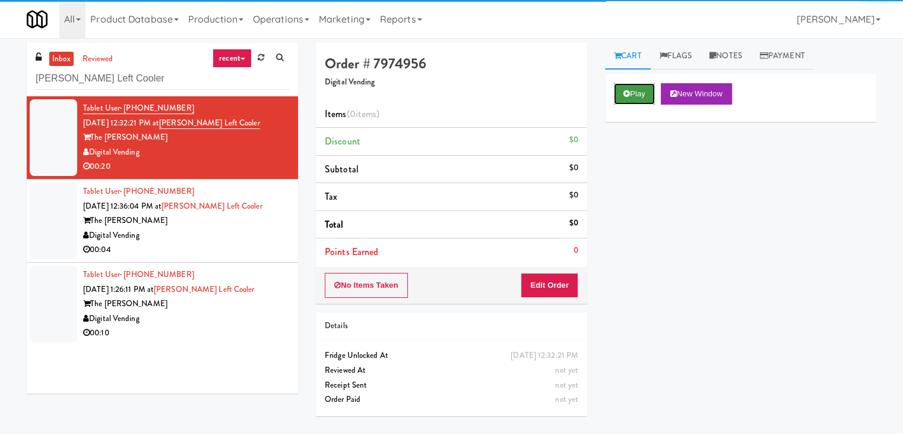
click at [631, 91] on button "Play" at bounding box center [634, 93] width 41 height 21
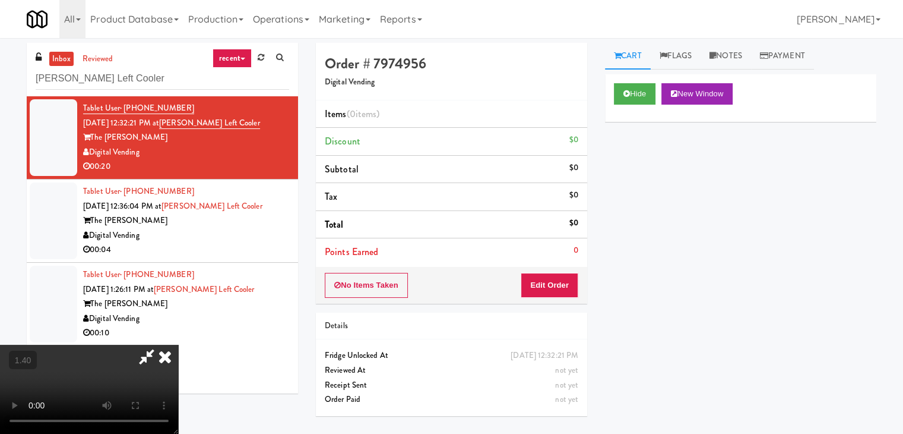
click at [178, 344] on video at bounding box center [89, 388] width 178 height 89
click at [178, 344] on icon at bounding box center [165, 356] width 26 height 24
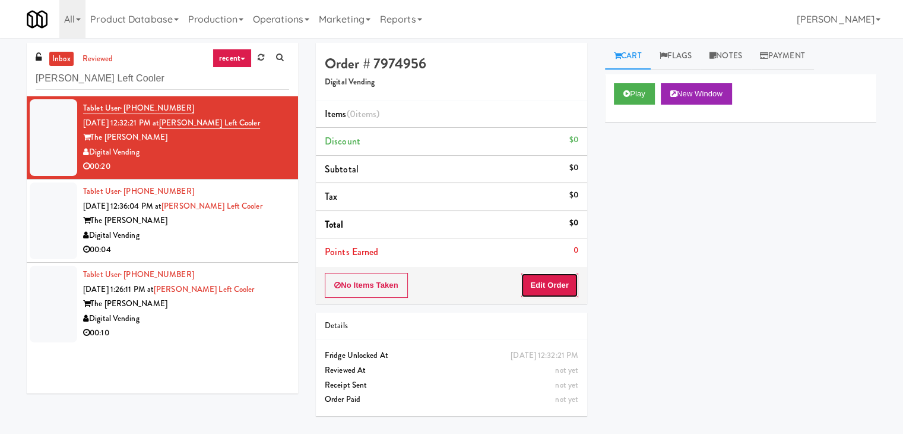
click at [544, 283] on button "Edit Order" at bounding box center [550, 285] width 58 height 25
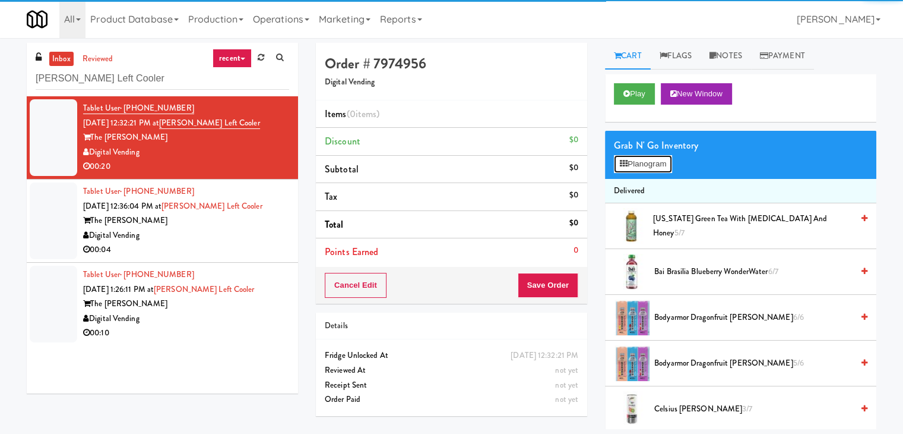
click at [634, 169] on button "Planogram" at bounding box center [643, 164] width 58 height 18
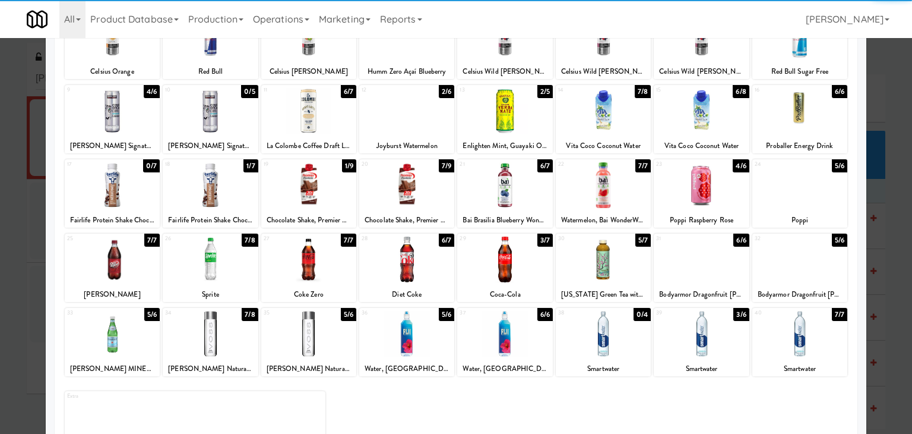
scroll to position [119, 0]
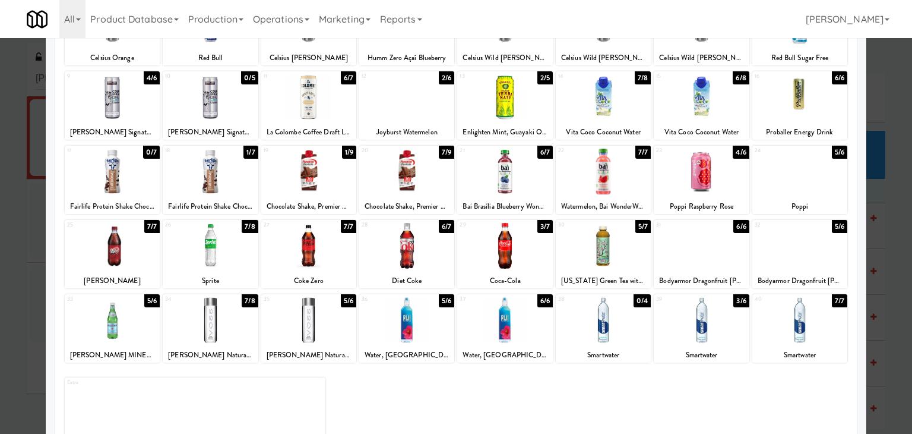
click at [698, 250] on div at bounding box center [701, 246] width 95 height 46
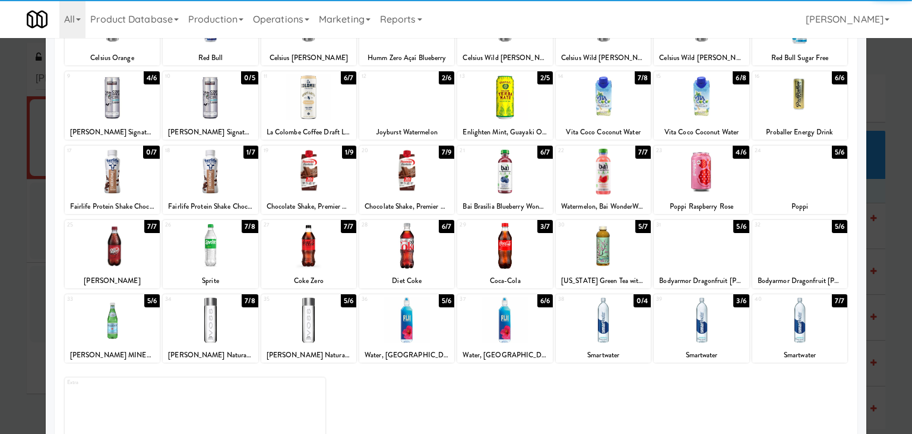
scroll to position [0, 0]
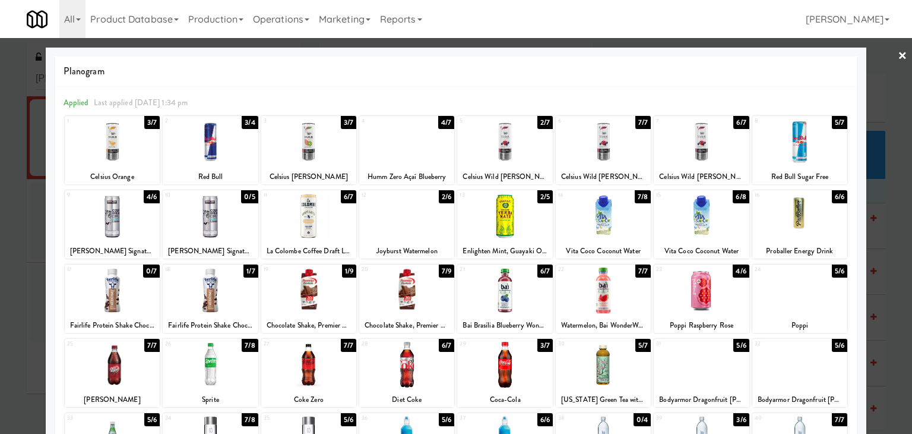
click at [781, 151] on div at bounding box center [800, 142] width 95 height 46
click at [898, 56] on link "×" at bounding box center [903, 56] width 10 height 37
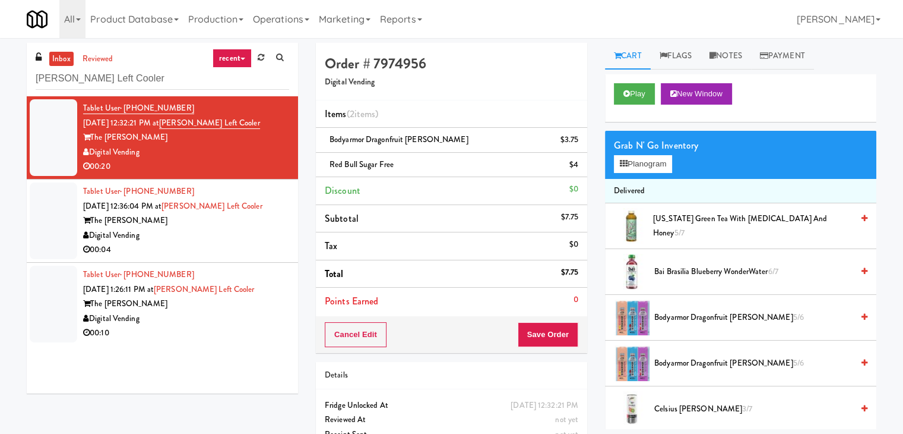
scroll to position [59, 0]
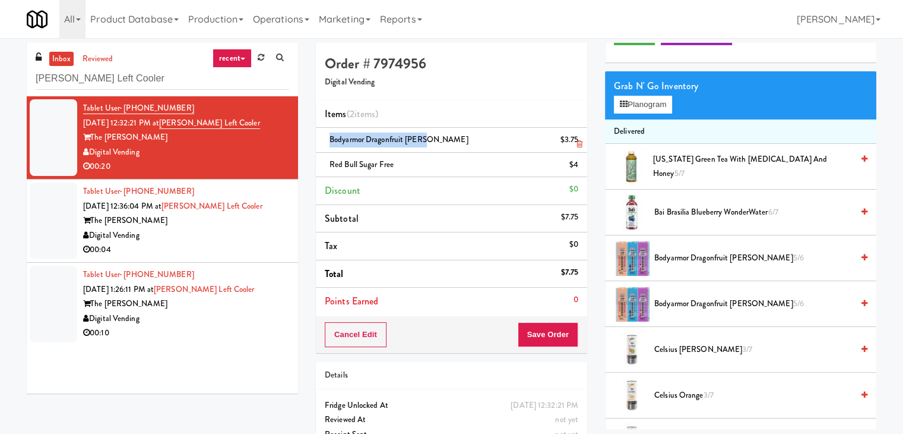
drag, startPoint x: 423, startPoint y: 141, endPoint x: 330, endPoint y: 140, distance: 93.8
click at [330, 140] on span "Bodyarmor Dragonfruit [PERSON_NAME]" at bounding box center [399, 139] width 139 height 11
copy span "Bodyarmor Dragonfruit [PERSON_NAME]"
click at [543, 337] on button "Save Order" at bounding box center [548, 334] width 61 height 25
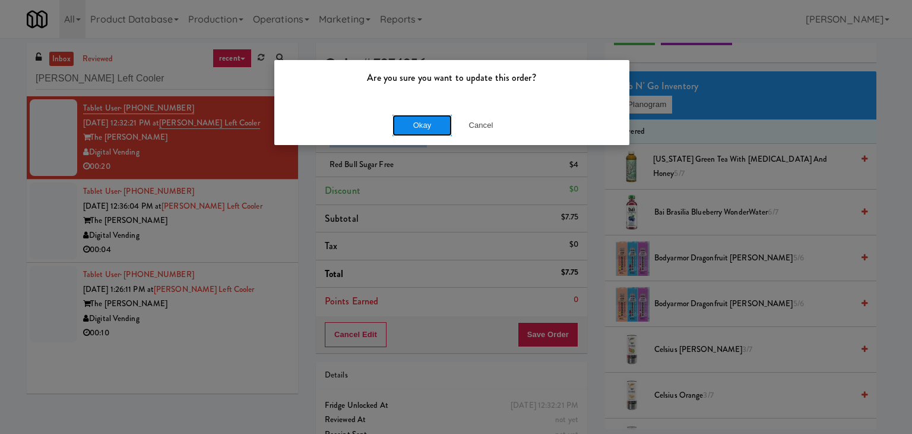
click at [423, 119] on button "Okay" at bounding box center [422, 125] width 59 height 21
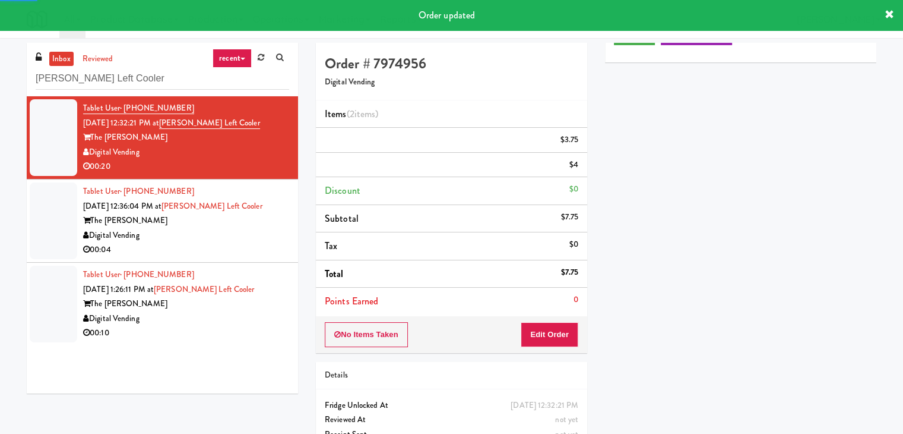
click at [238, 242] on div "00:04" at bounding box center [186, 249] width 206 height 15
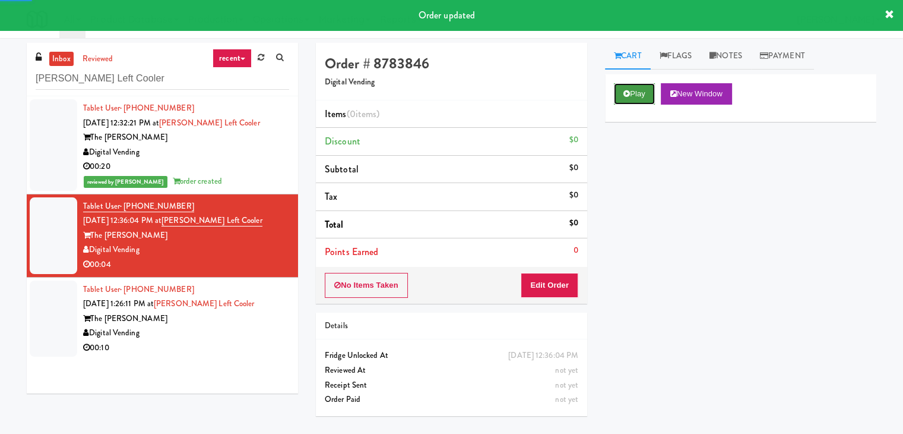
click at [641, 100] on button "Play" at bounding box center [634, 93] width 41 height 21
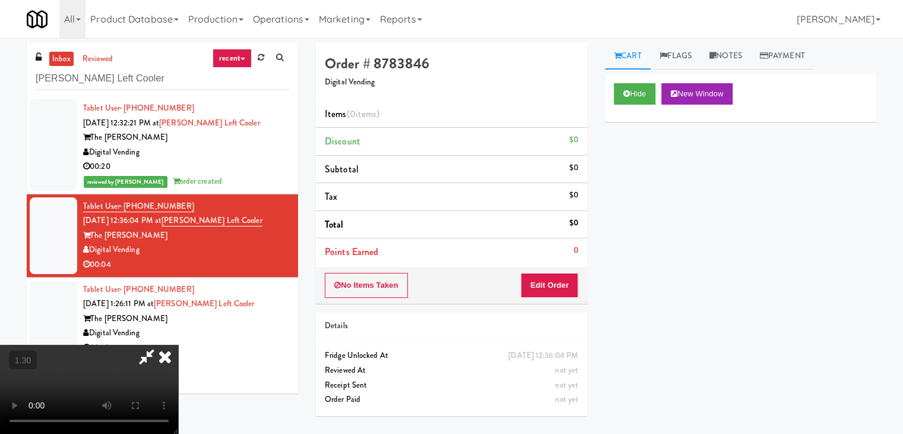
click at [178, 344] on video at bounding box center [89, 388] width 178 height 89
drag, startPoint x: 526, startPoint y: 141, endPoint x: 532, endPoint y: 192, distance: 51.4
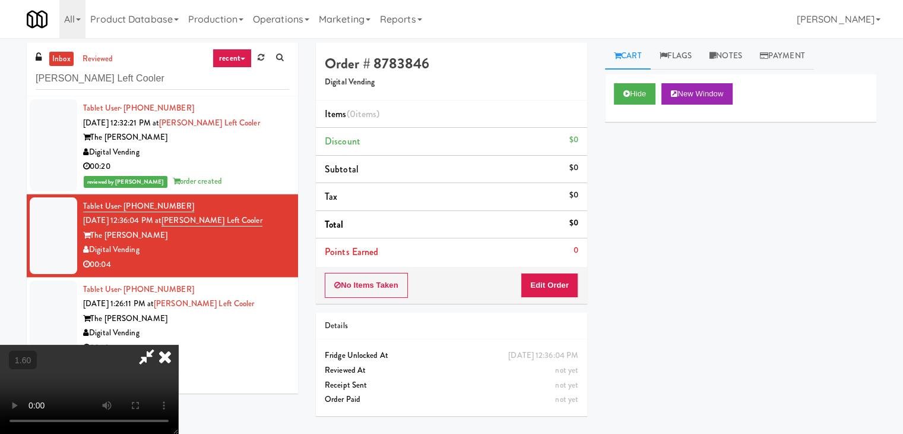
click at [178, 344] on icon at bounding box center [165, 356] width 26 height 24
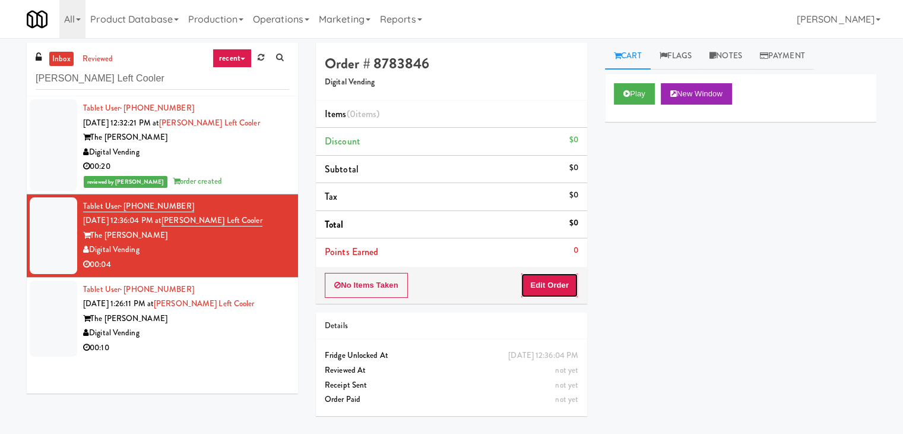
click at [539, 283] on button "Edit Order" at bounding box center [550, 285] width 58 height 25
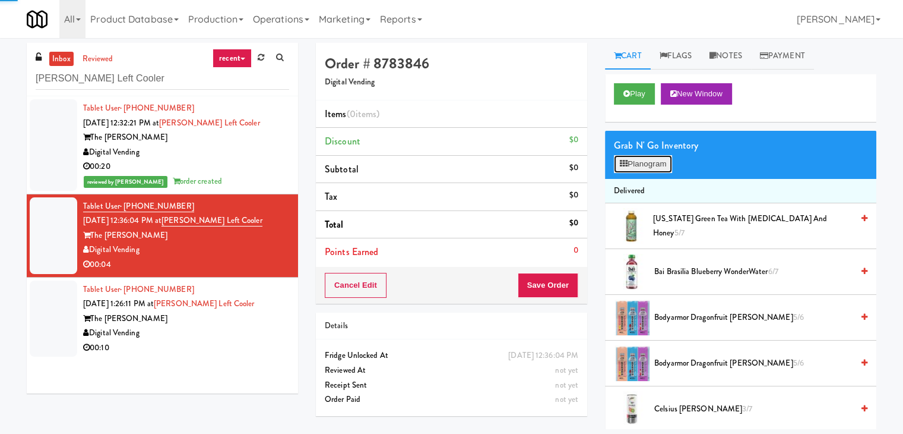
click at [649, 169] on button "Planogram" at bounding box center [643, 164] width 58 height 18
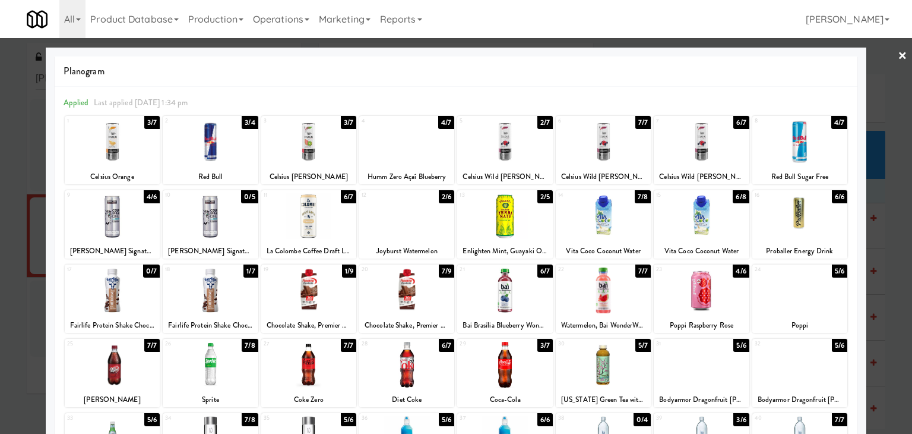
click at [309, 282] on div at bounding box center [308, 290] width 95 height 46
click at [898, 54] on link "×" at bounding box center [903, 56] width 10 height 37
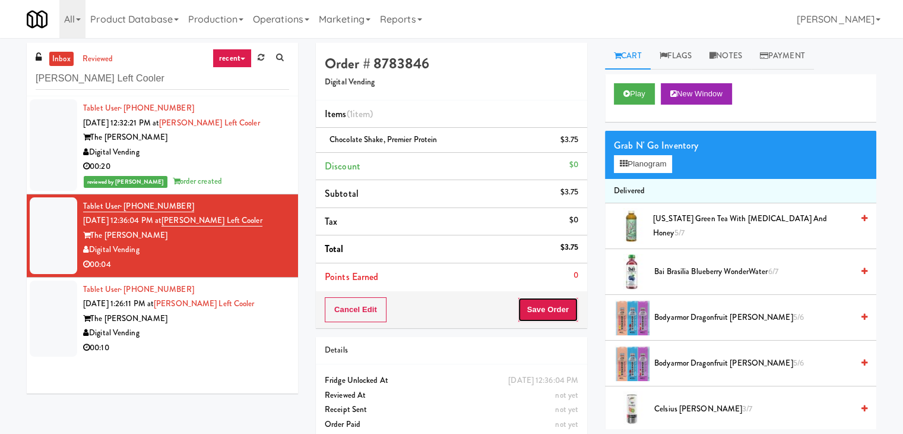
click at [525, 305] on button "Save Order" at bounding box center [548, 309] width 61 height 25
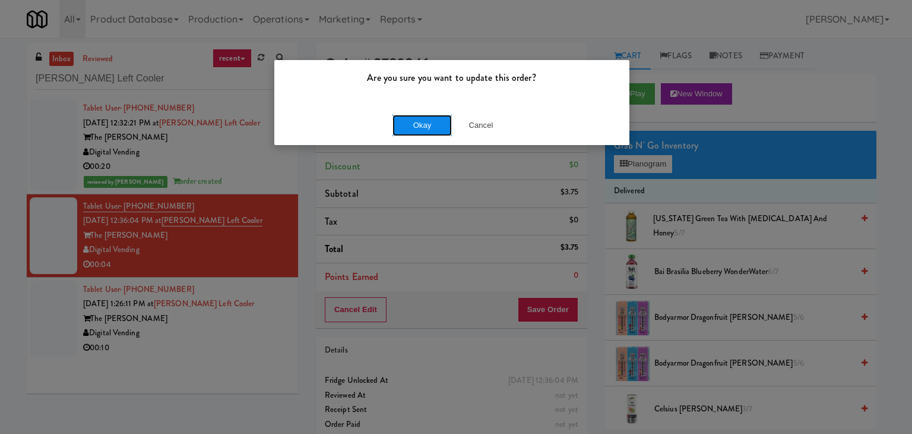
click at [410, 122] on button "Okay" at bounding box center [422, 125] width 59 height 21
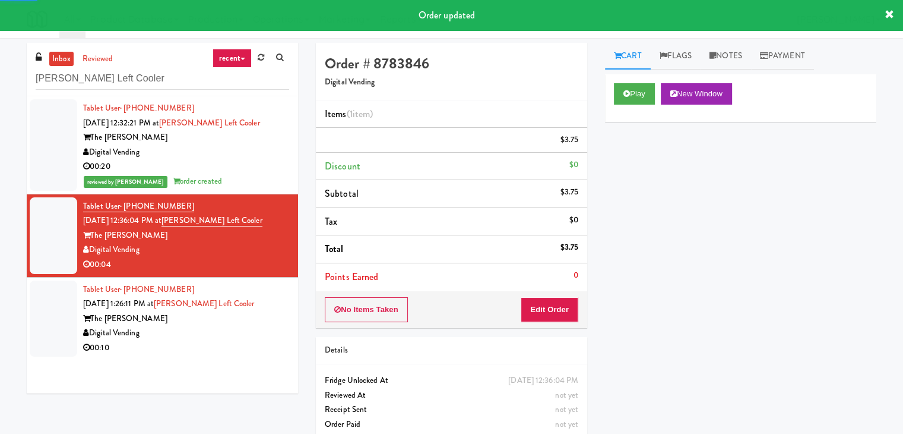
click at [242, 327] on div "Digital Vending" at bounding box center [186, 332] width 206 height 15
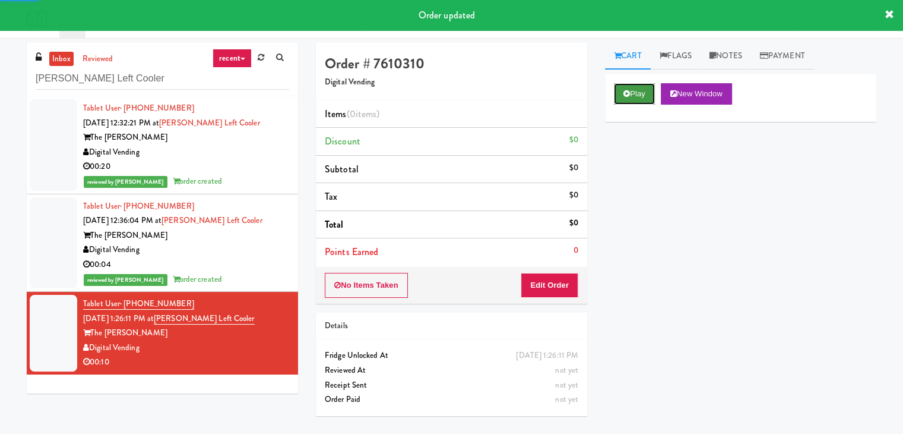
click at [633, 97] on button "Play" at bounding box center [634, 93] width 41 height 21
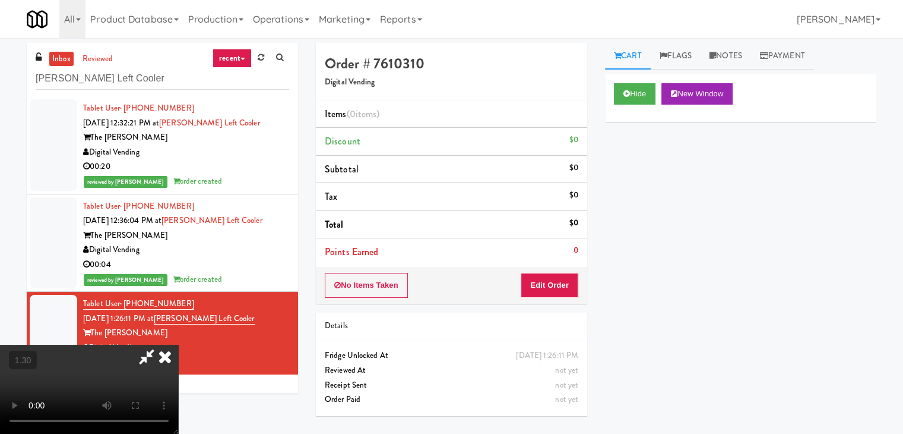
click at [178, 344] on video at bounding box center [89, 388] width 178 height 89
drag, startPoint x: 531, startPoint y: 137, endPoint x: 538, endPoint y: 248, distance: 110.7
click at [178, 344] on icon at bounding box center [165, 356] width 26 height 24
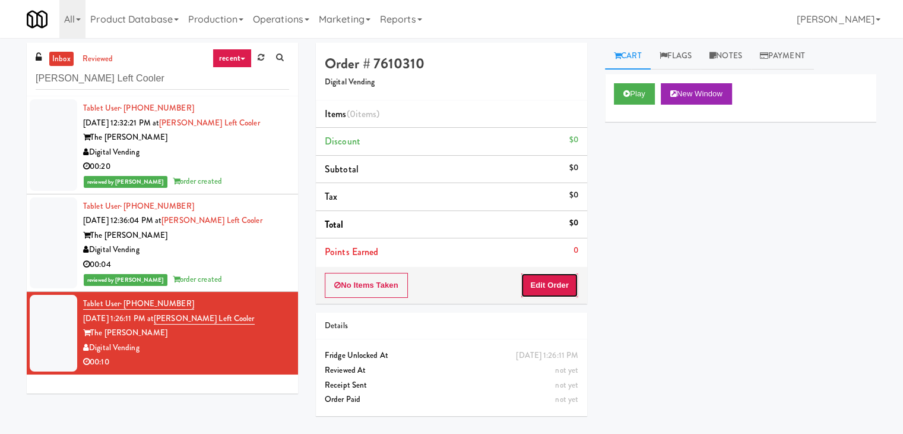
click at [543, 286] on button "Edit Order" at bounding box center [550, 285] width 58 height 25
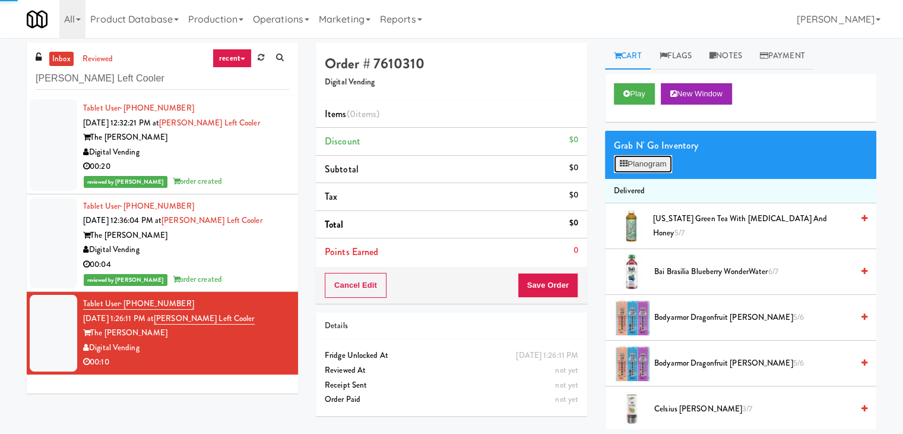
click at [641, 169] on button "Planogram" at bounding box center [643, 164] width 58 height 18
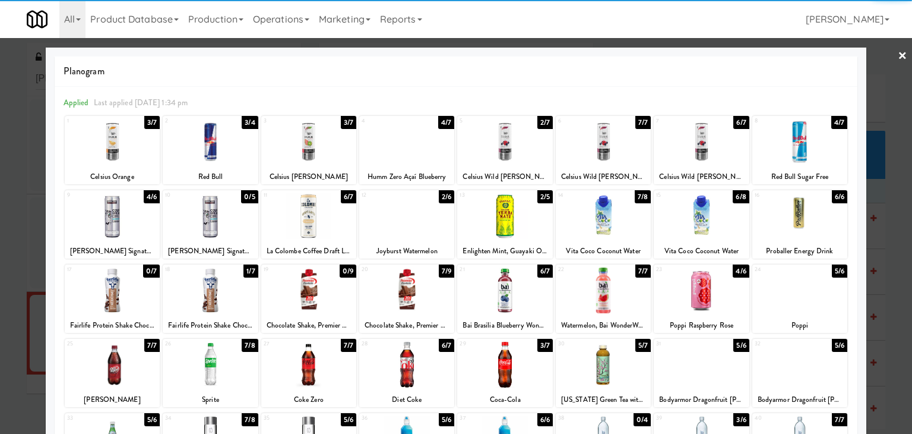
click at [681, 140] on div at bounding box center [701, 142] width 95 height 46
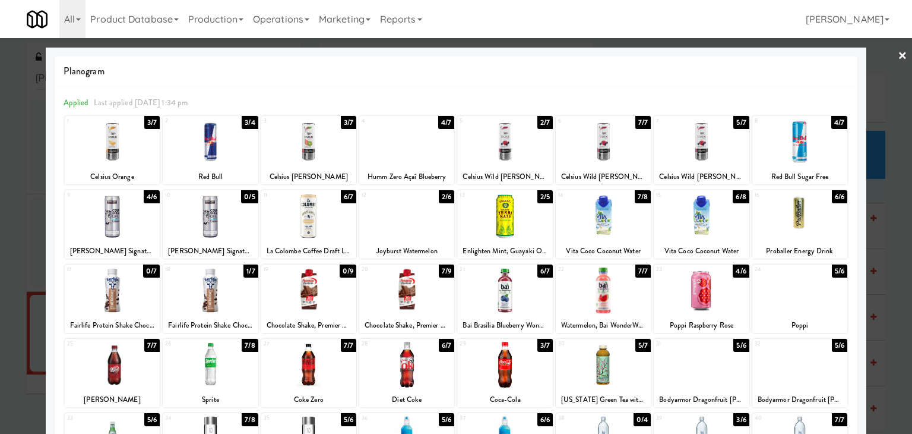
click at [898, 52] on link "×" at bounding box center [903, 56] width 10 height 37
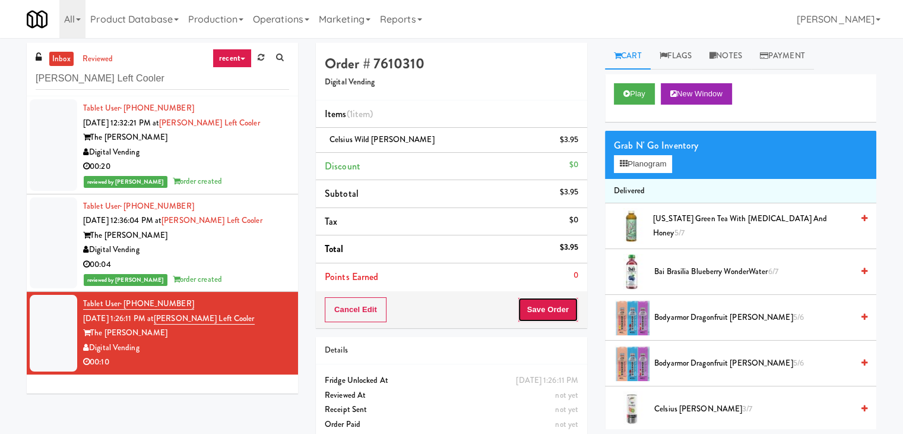
click at [541, 302] on button "Save Order" at bounding box center [548, 309] width 61 height 25
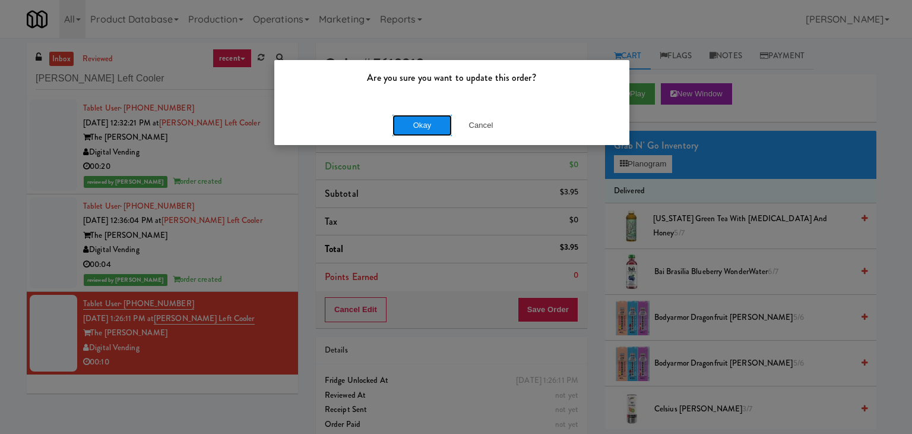
click at [413, 120] on button "Okay" at bounding box center [422, 125] width 59 height 21
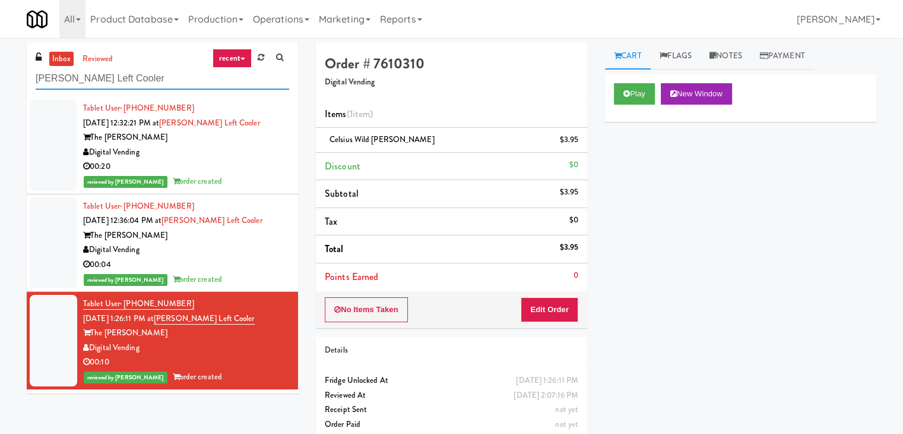
click at [146, 85] on input "[PERSON_NAME] Left Cooler" at bounding box center [163, 79] width 254 height 22
paste input "The Horizons - Cooler #2"
type input "The Horizons - Cooler #2"
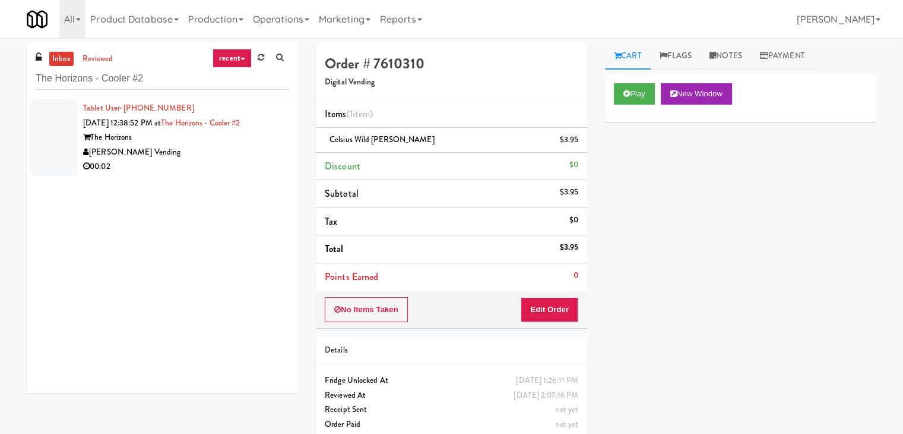
click at [194, 153] on div "[PERSON_NAME] Vending" at bounding box center [186, 152] width 206 height 15
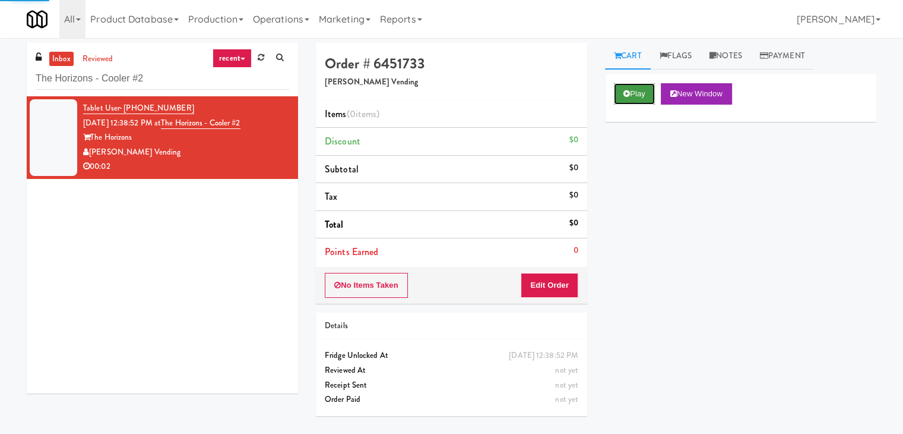
click at [626, 97] on button "Play" at bounding box center [634, 93] width 41 height 21
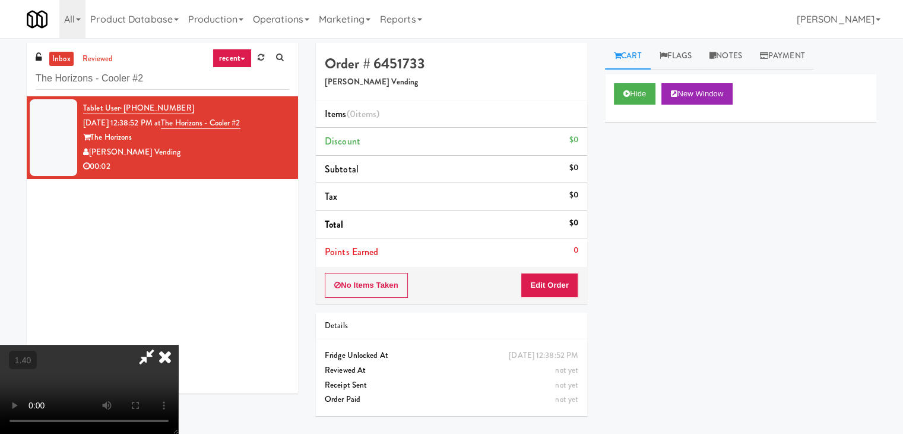
click at [178, 344] on video at bounding box center [89, 388] width 178 height 89
click at [178, 344] on icon at bounding box center [165, 356] width 26 height 24
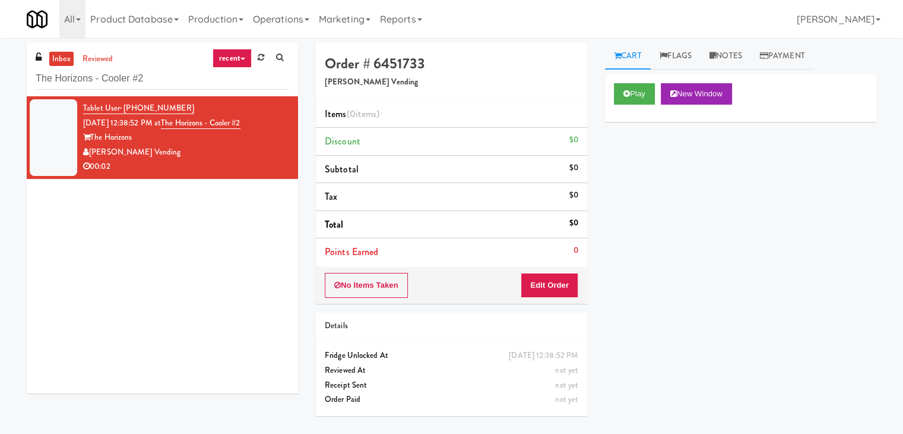
click at [536, 300] on div "No Items Taken Edit Order" at bounding box center [451, 285] width 271 height 37
click at [540, 282] on button "Edit Order" at bounding box center [550, 285] width 58 height 25
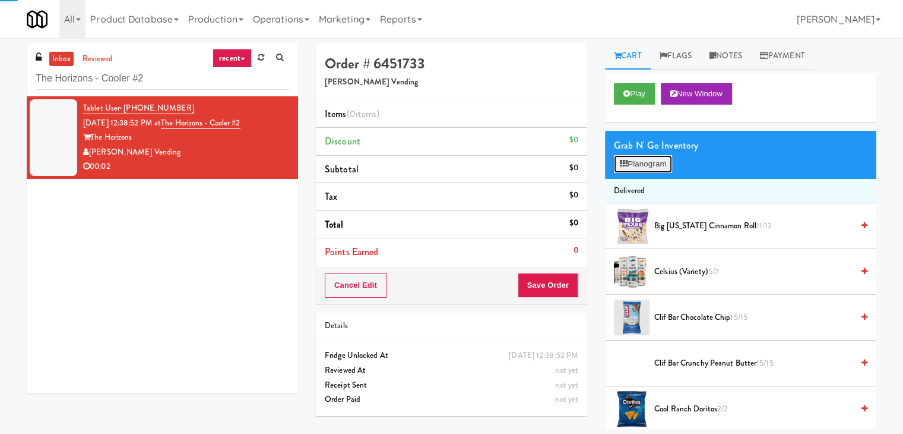
click at [649, 164] on button "Planogram" at bounding box center [643, 164] width 58 height 18
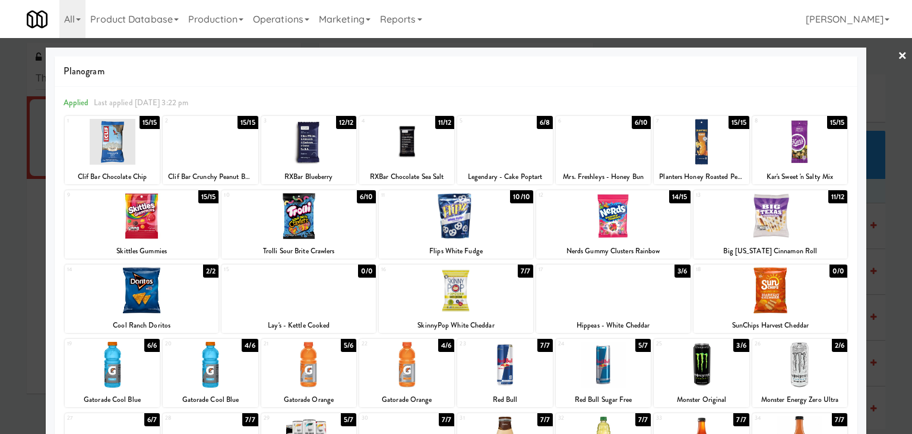
click at [480, 302] on div at bounding box center [456, 290] width 154 height 46
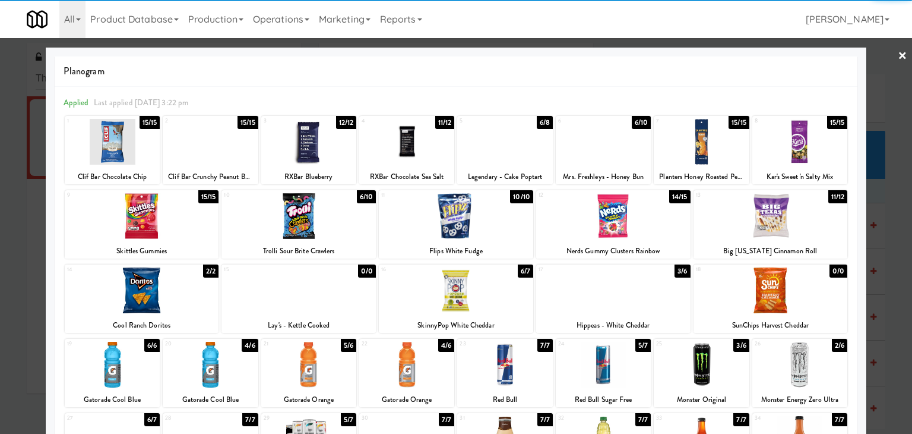
click at [898, 60] on link "×" at bounding box center [903, 56] width 10 height 37
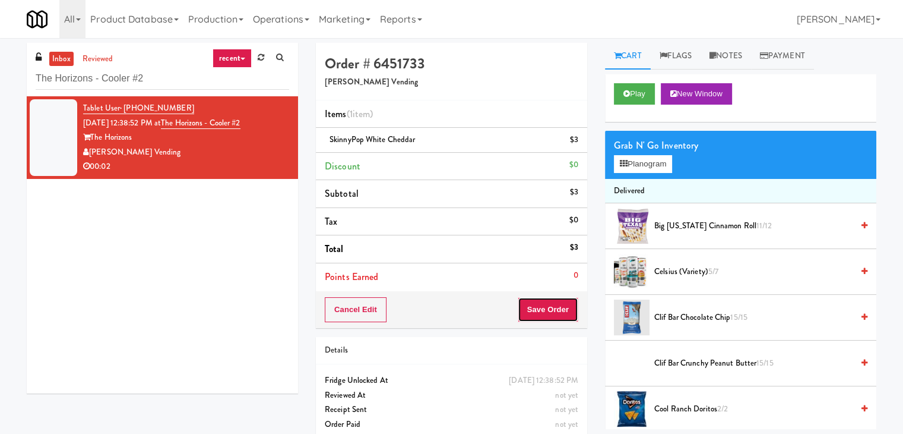
click at [543, 312] on button "Save Order" at bounding box center [548, 309] width 61 height 25
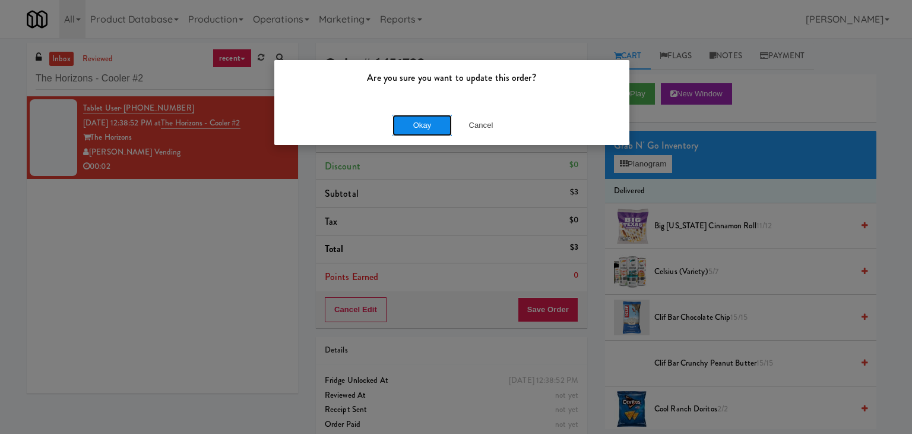
click at [430, 119] on button "Okay" at bounding box center [422, 125] width 59 height 21
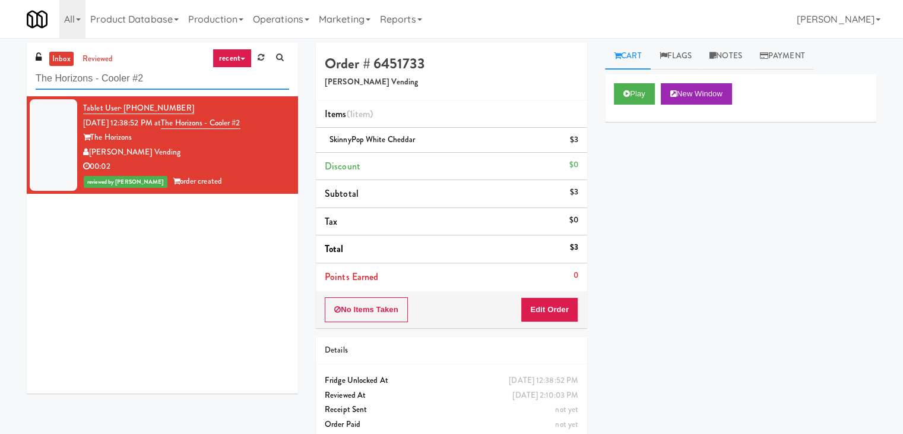
click at [121, 86] on input "The Horizons - Cooler #2" at bounding box center [163, 79] width 254 height 22
paste input "Cool - MW - Pre Launch"
type input "Cool - MW - Pre Launch"
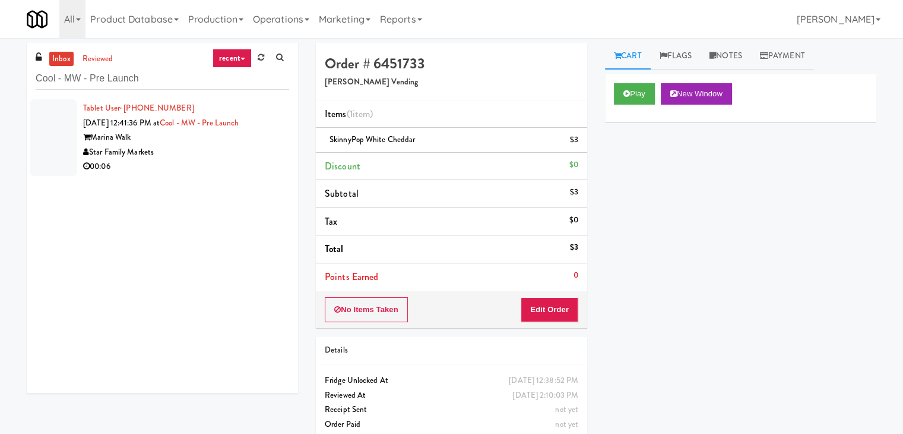
click at [204, 165] on div "00:06" at bounding box center [186, 166] width 206 height 15
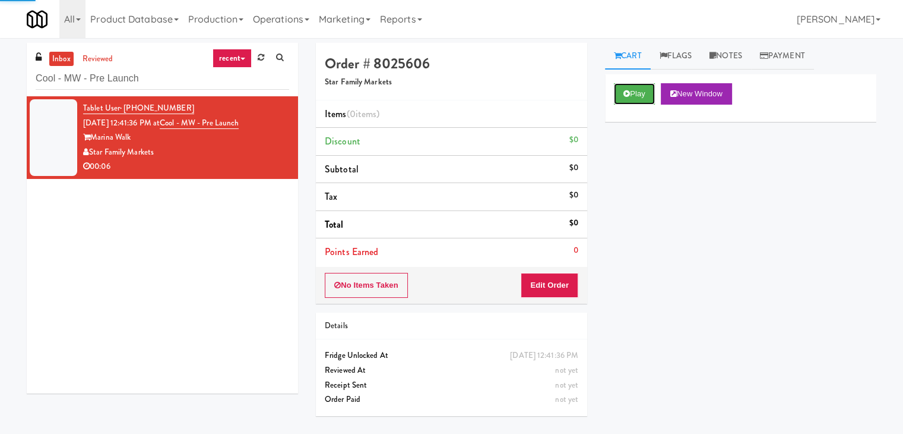
drag, startPoint x: 633, startPoint y: 90, endPoint x: 497, endPoint y: 50, distance: 142.3
click at [633, 90] on button "Play" at bounding box center [634, 93] width 41 height 21
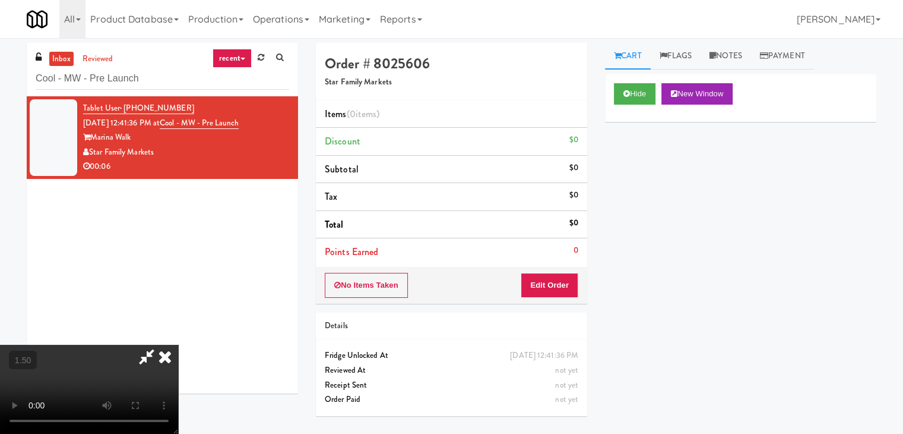
click at [178, 344] on video at bounding box center [89, 388] width 178 height 89
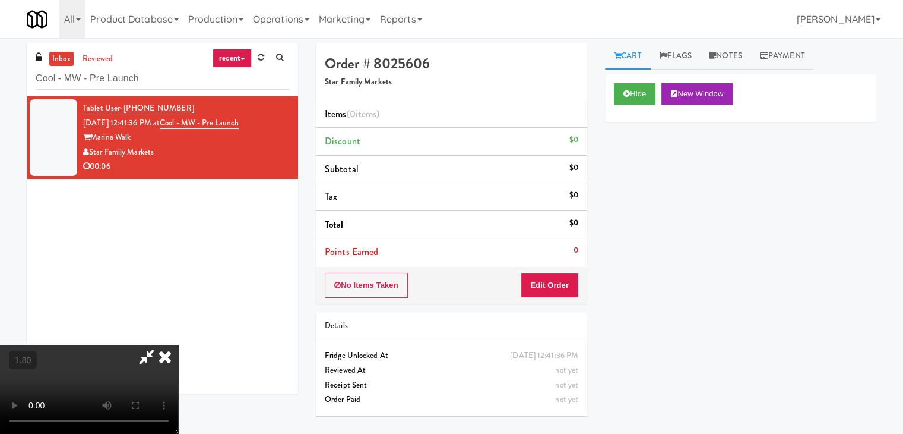
click at [178, 344] on icon at bounding box center [165, 356] width 26 height 24
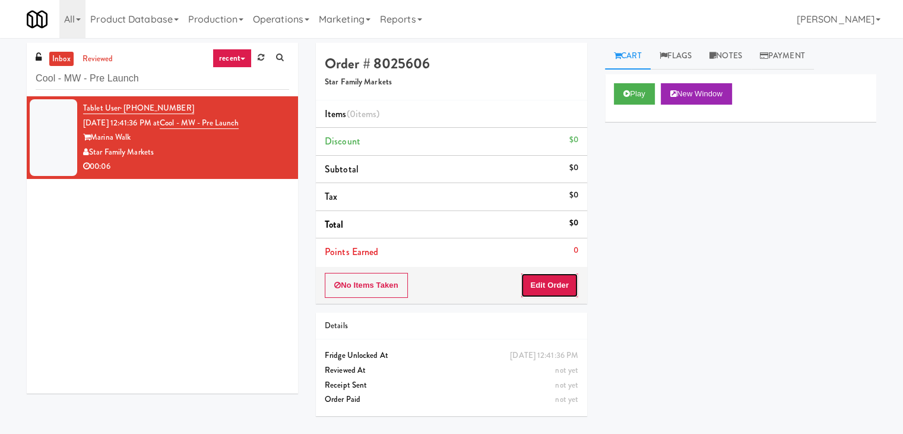
click at [549, 276] on button "Edit Order" at bounding box center [550, 285] width 58 height 25
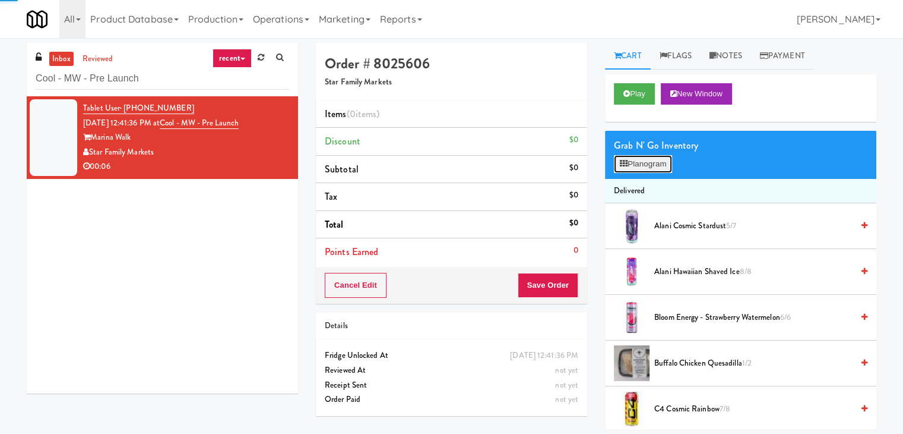
click at [641, 164] on button "Planogram" at bounding box center [643, 164] width 58 height 18
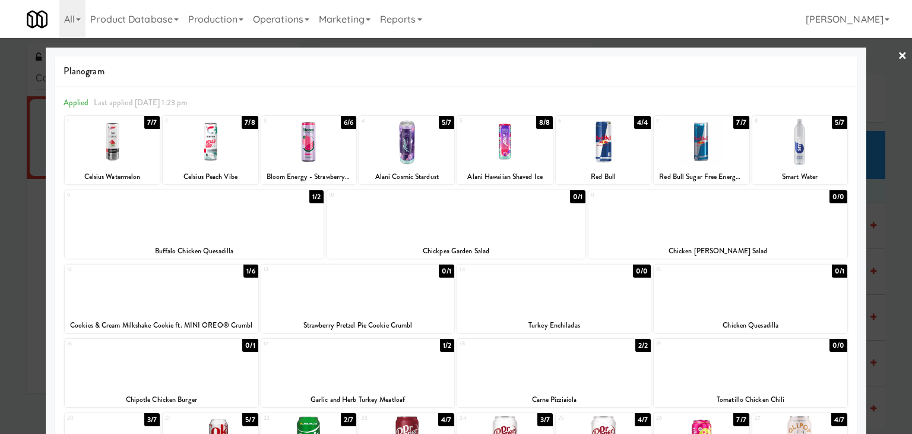
click at [196, 137] on div at bounding box center [210, 142] width 95 height 46
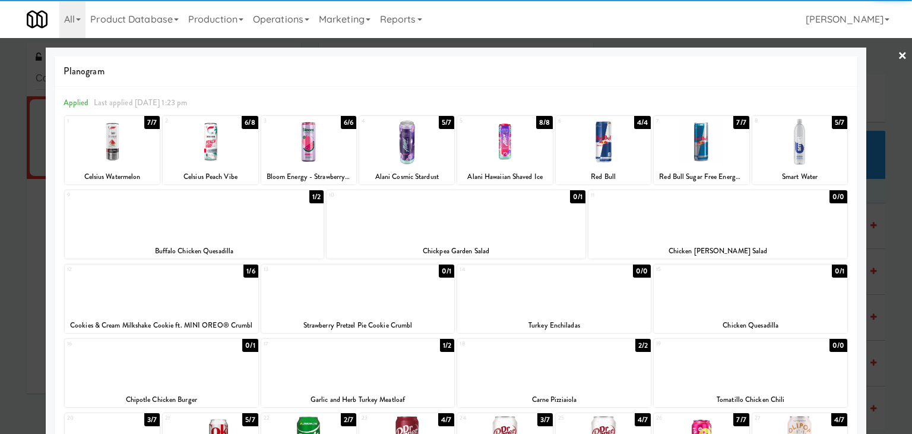
click at [898, 53] on link "×" at bounding box center [903, 56] width 10 height 37
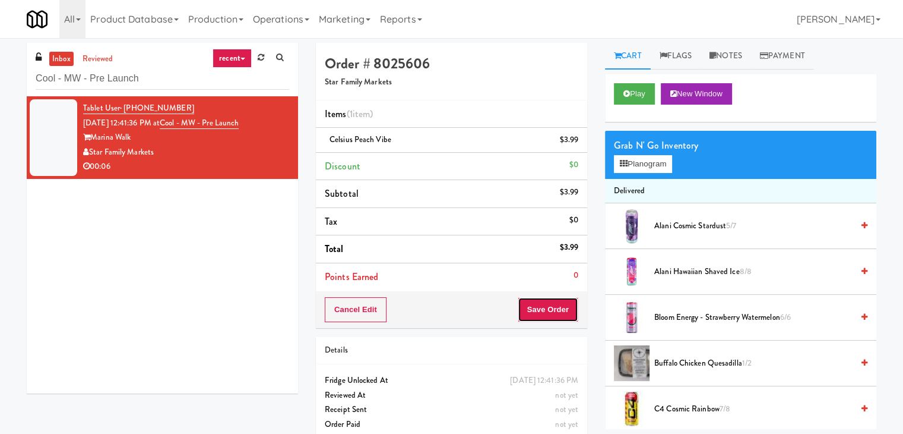
click at [546, 302] on button "Save Order" at bounding box center [548, 309] width 61 height 25
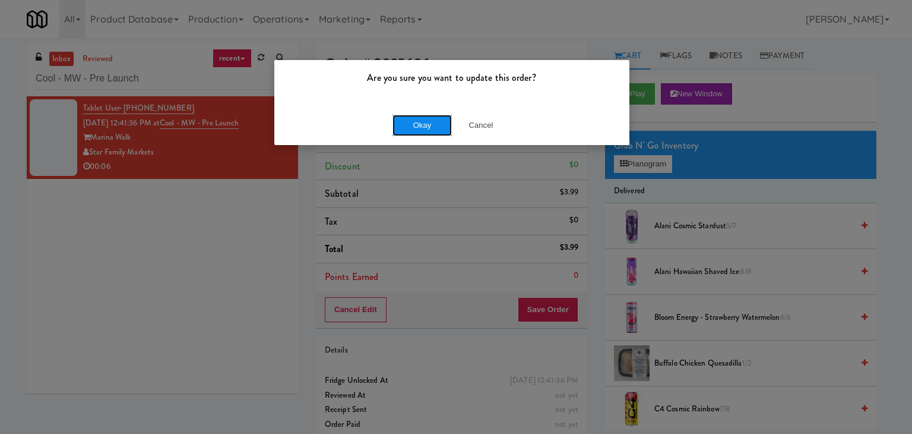
click at [407, 122] on button "Okay" at bounding box center [422, 125] width 59 height 21
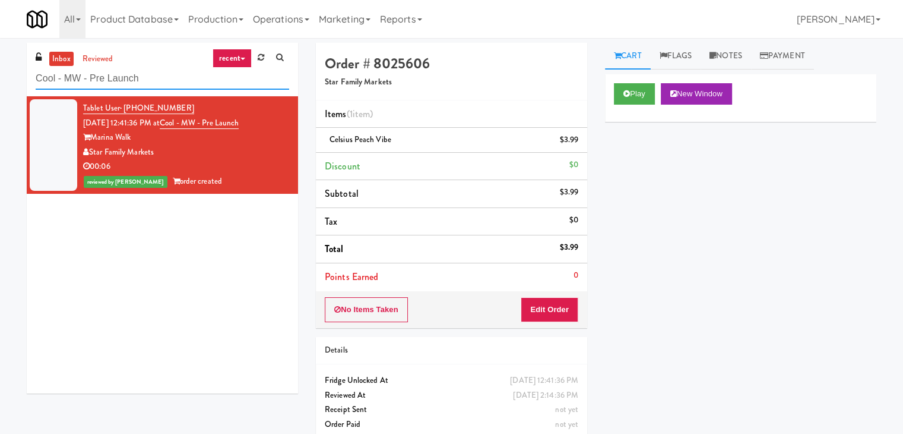
click at [162, 78] on input "Cool - MW - Pre Launch" at bounding box center [163, 79] width 254 height 22
paste input "The [PERSON_NAME] - Left"
type input "The [PERSON_NAME] - Left"
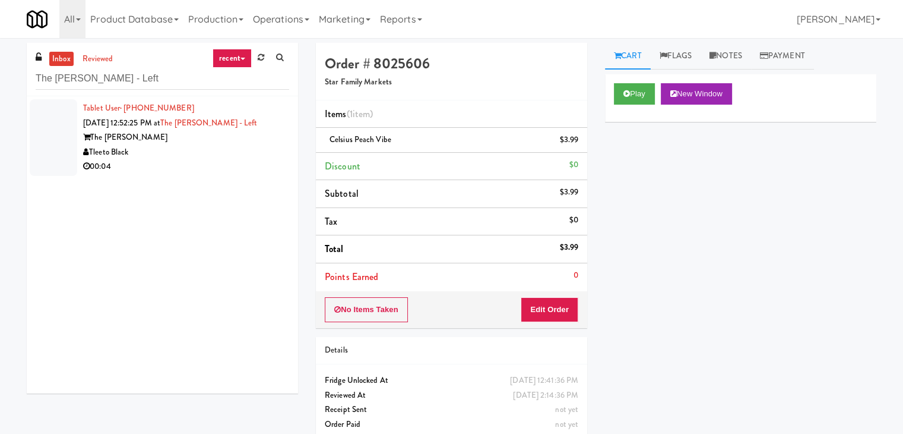
click at [239, 155] on div "Tleeto Black" at bounding box center [186, 152] width 206 height 15
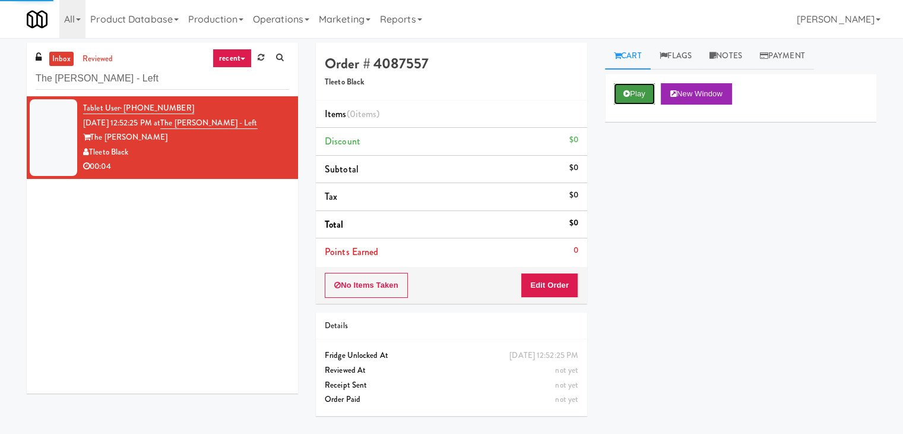
click at [628, 91] on icon at bounding box center [627, 94] width 7 height 8
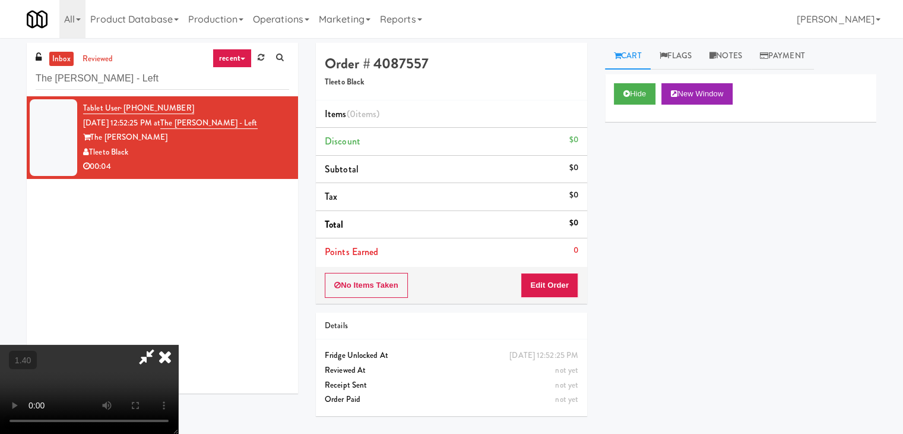
click at [178, 344] on video at bounding box center [89, 388] width 178 height 89
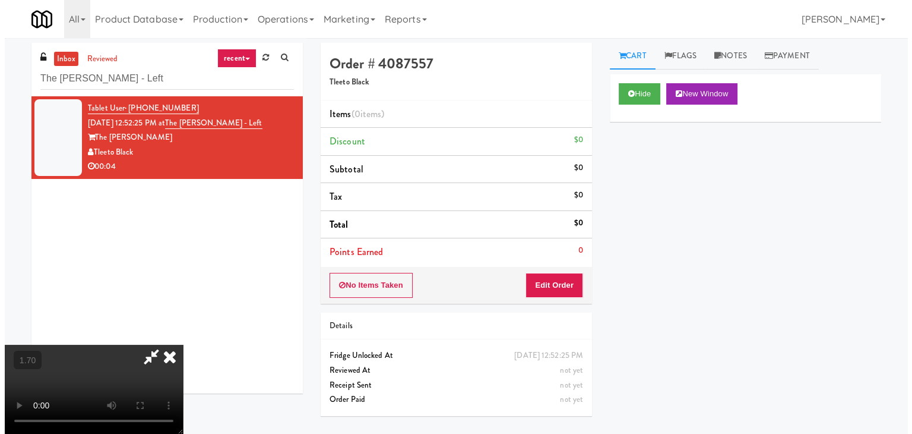
scroll to position [0, 0]
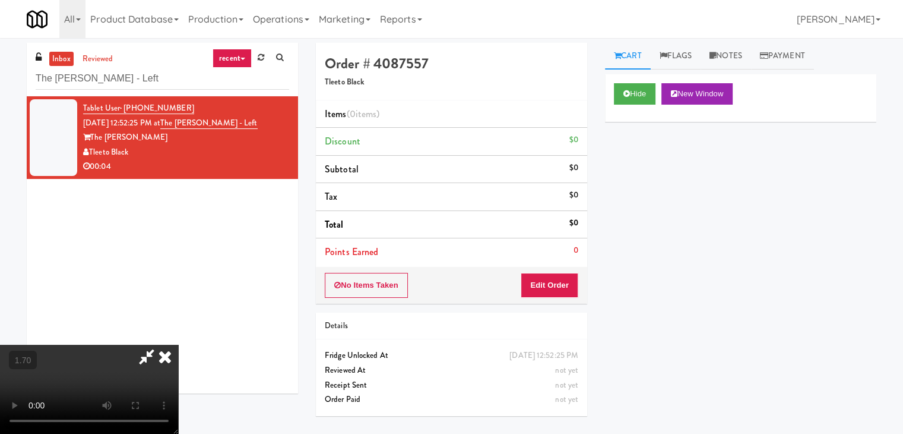
drag, startPoint x: 517, startPoint y: 48, endPoint x: 527, endPoint y: 146, distance: 99.1
click at [178, 344] on icon at bounding box center [165, 356] width 26 height 24
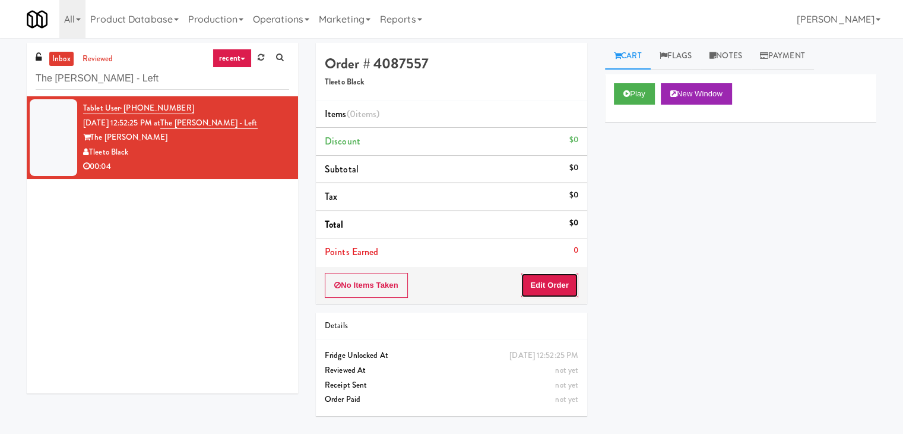
drag, startPoint x: 540, startPoint y: 284, endPoint x: 573, endPoint y: 258, distance: 41.5
click at [540, 284] on button "Edit Order" at bounding box center [550, 285] width 58 height 25
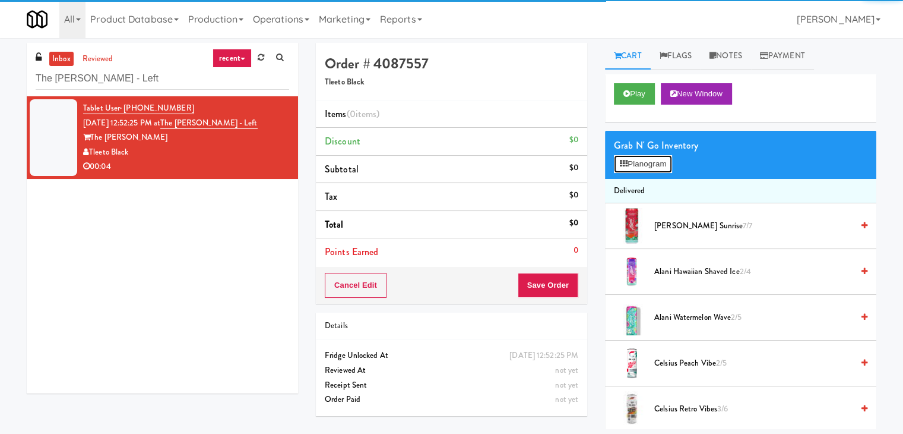
click at [641, 159] on button "Planogram" at bounding box center [643, 164] width 58 height 18
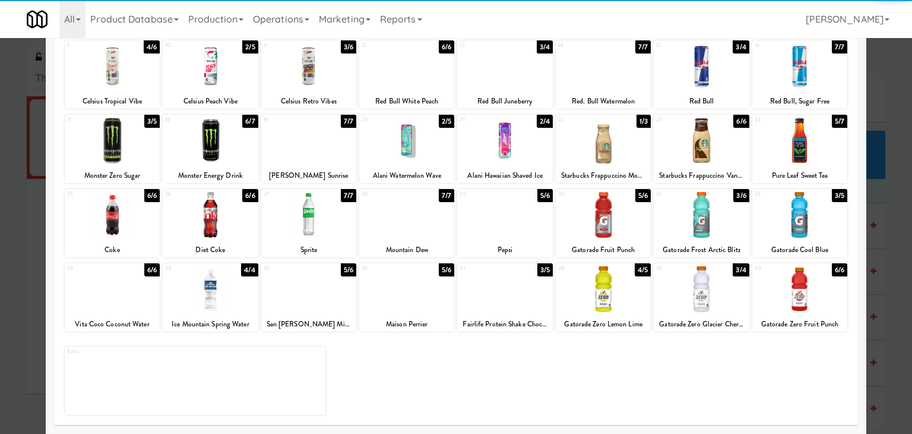
click at [501, 208] on div at bounding box center [504, 215] width 95 height 46
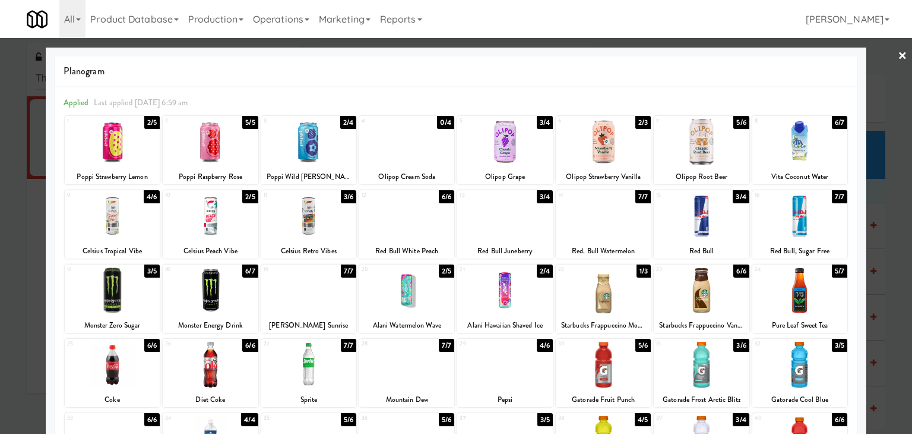
click at [898, 55] on link "×" at bounding box center [903, 56] width 10 height 37
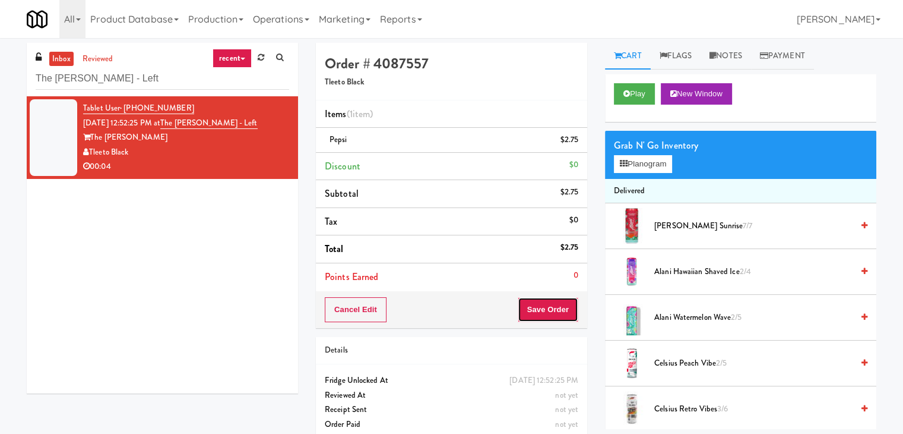
click at [537, 319] on button "Save Order" at bounding box center [548, 309] width 61 height 25
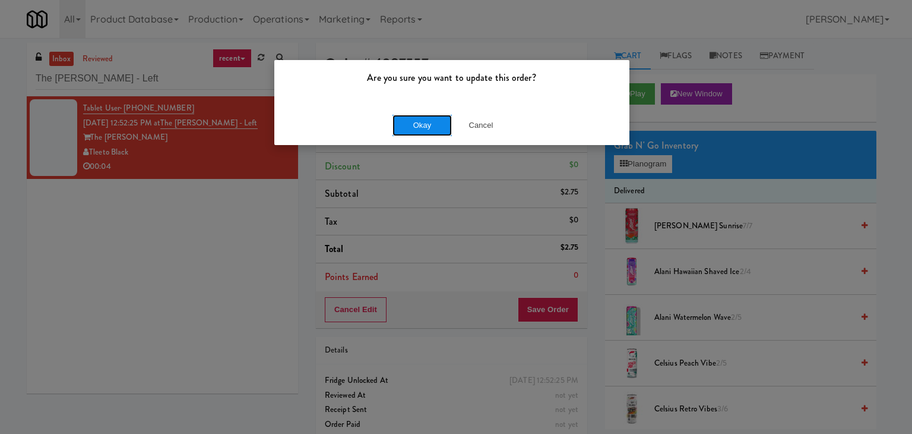
click at [416, 119] on button "Okay" at bounding box center [422, 125] width 59 height 21
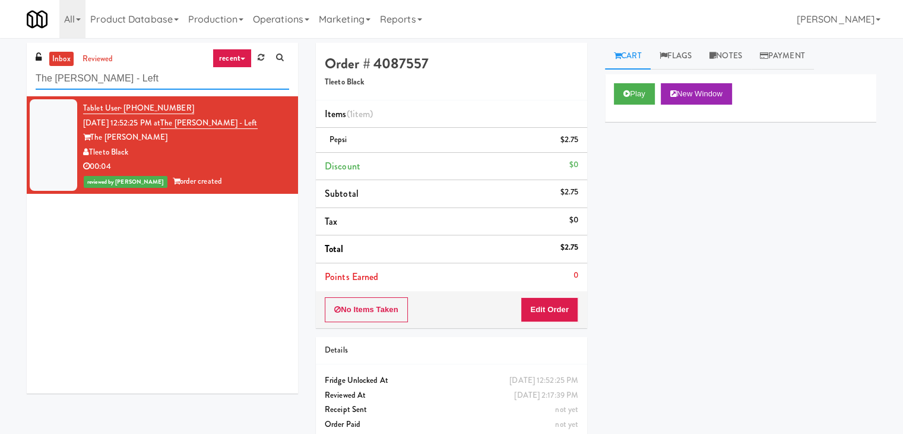
click at [156, 87] on input "The [PERSON_NAME] - Left" at bounding box center [163, 79] width 254 height 22
click at [156, 84] on input "The [PERSON_NAME] - Left" at bounding box center [163, 79] width 254 height 22
paste input "215 Lake - Right - Fridge"
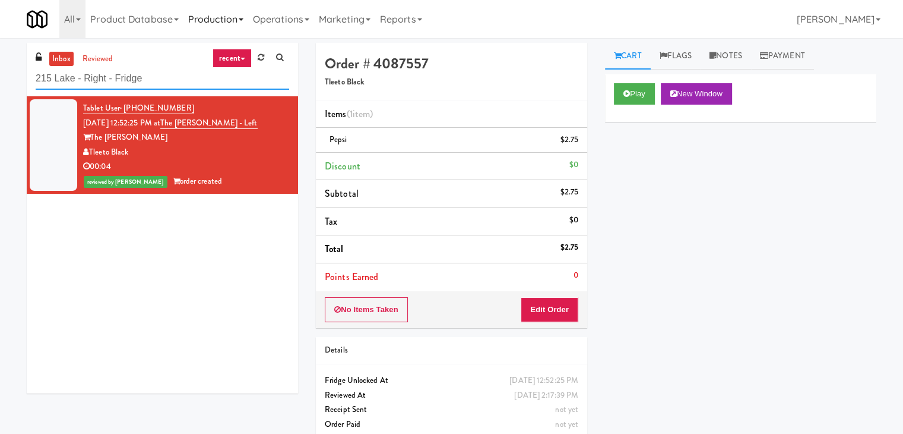
type input "215 Lake - Right - Fridge"
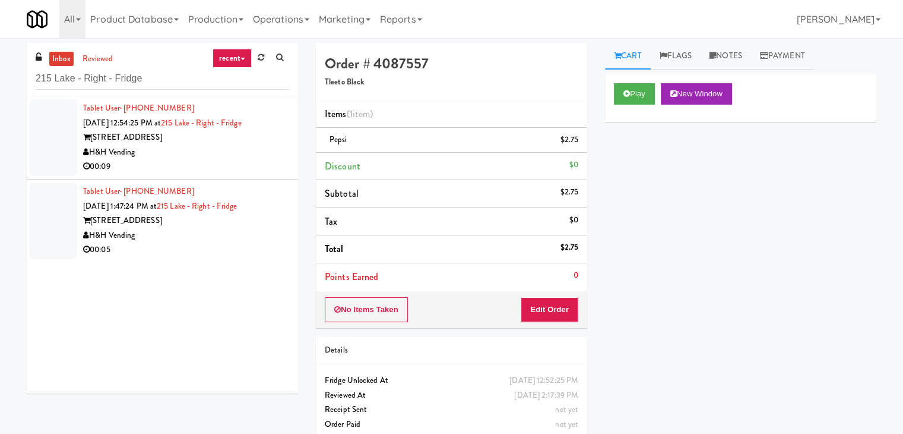
click at [229, 171] on div "00:09" at bounding box center [186, 166] width 206 height 15
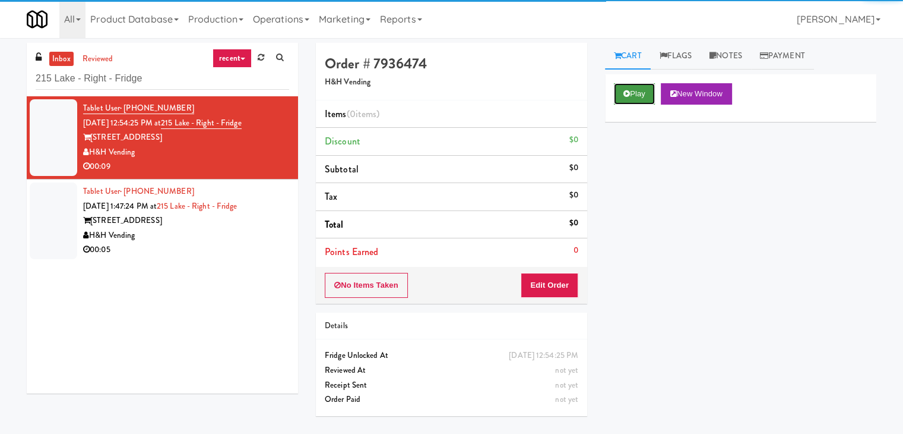
click at [622, 97] on button "Play" at bounding box center [634, 93] width 41 height 21
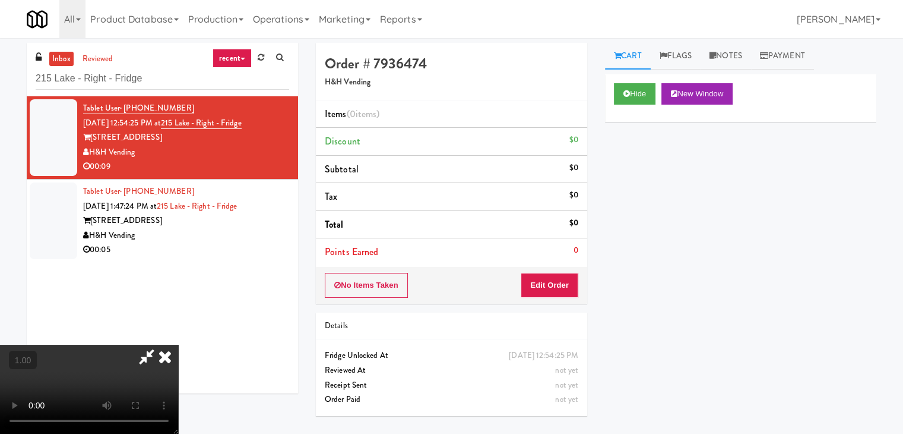
click at [178, 344] on video at bounding box center [89, 388] width 178 height 89
click at [730, 50] on link "Notes" at bounding box center [726, 56] width 50 height 27
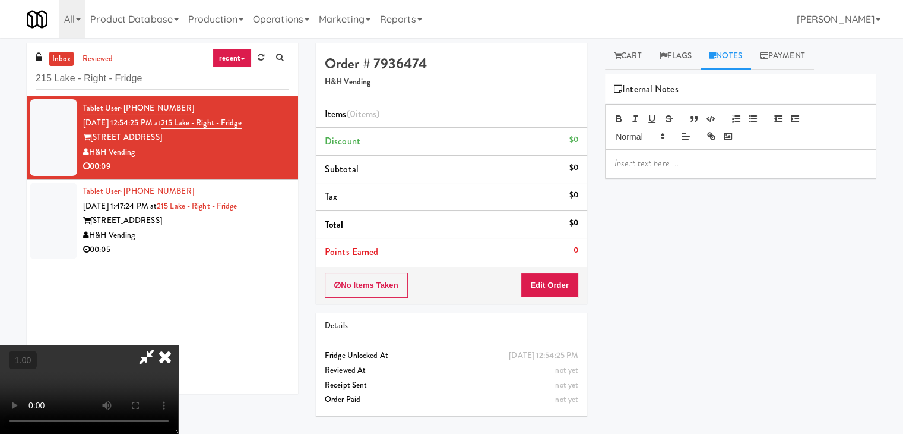
click at [668, 166] on p at bounding box center [741, 163] width 252 height 13
click at [772, 166] on p at bounding box center [741, 163] width 252 height 13
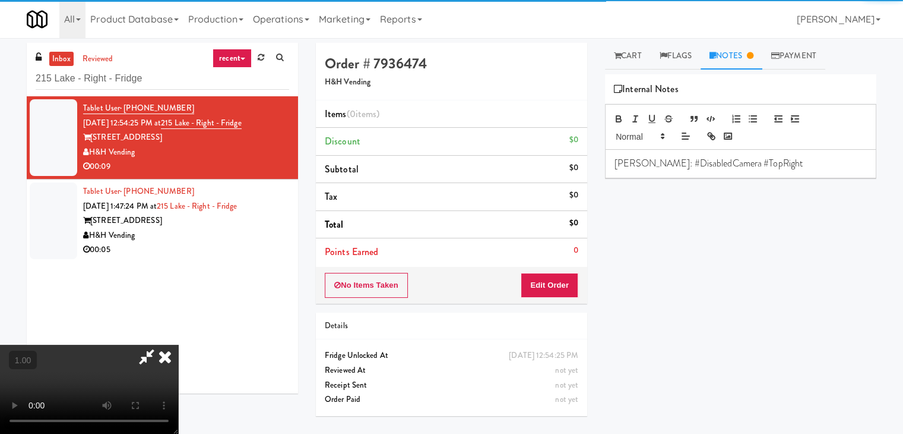
click at [178, 344] on video at bounding box center [89, 388] width 178 height 89
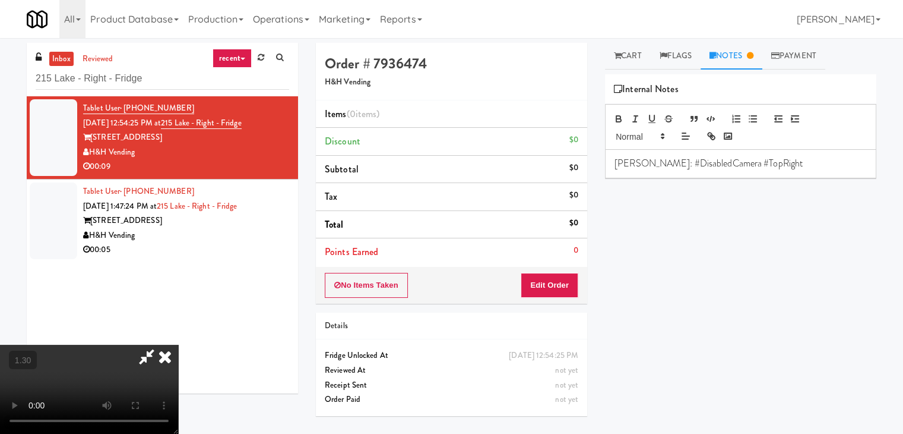
click at [178, 344] on video at bounding box center [89, 388] width 178 height 89
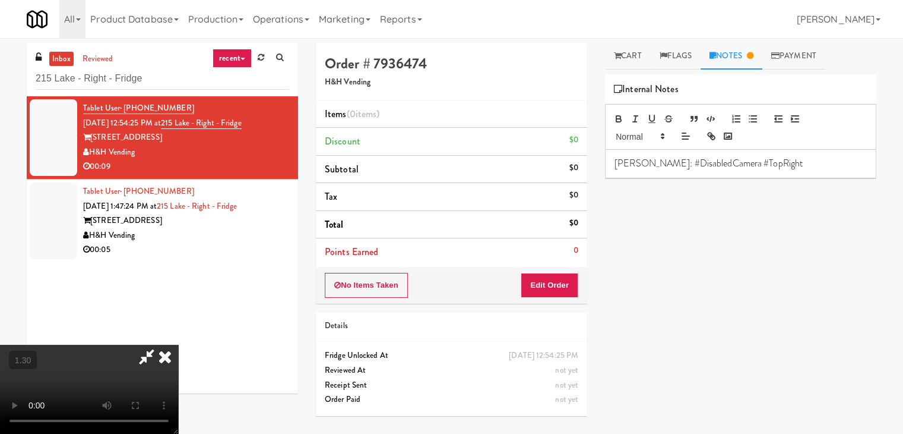
click at [178, 344] on video at bounding box center [89, 388] width 178 height 89
click at [178, 344] on icon at bounding box center [165, 356] width 26 height 24
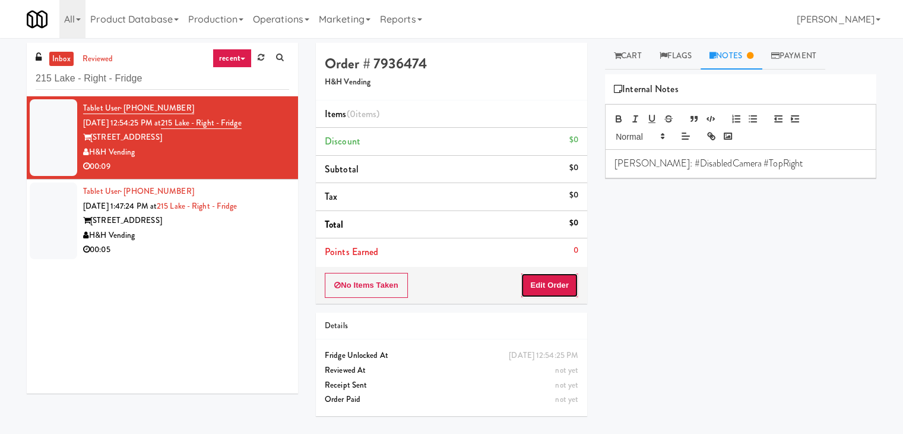
drag, startPoint x: 535, startPoint y: 281, endPoint x: 578, endPoint y: 241, distance: 58.8
click at [535, 281] on button "Edit Order" at bounding box center [550, 285] width 58 height 25
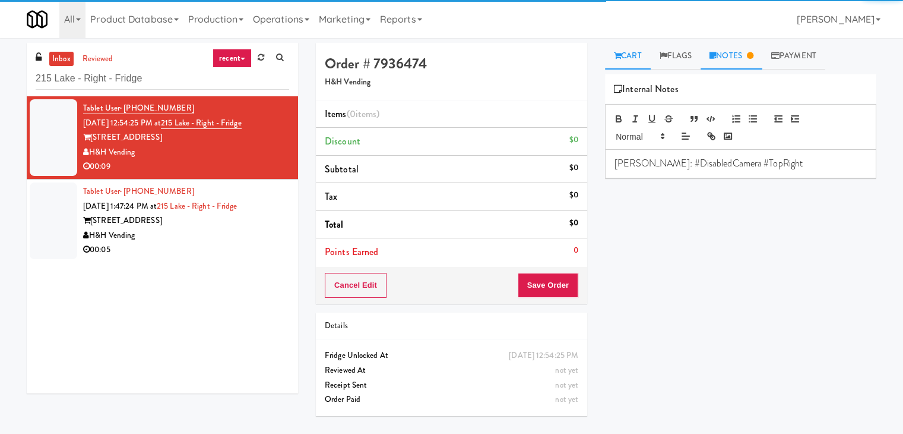
click at [621, 55] on link "Cart" at bounding box center [628, 56] width 46 height 27
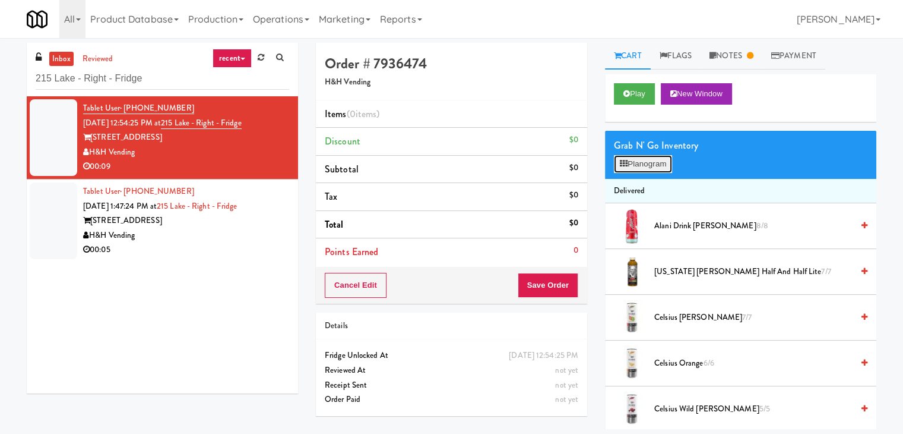
click at [637, 169] on button "Planogram" at bounding box center [643, 164] width 58 height 18
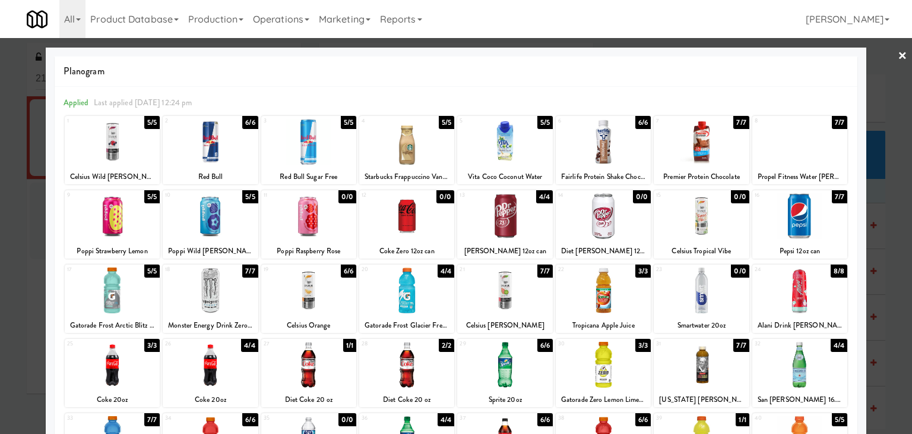
click at [608, 144] on div at bounding box center [603, 142] width 95 height 46
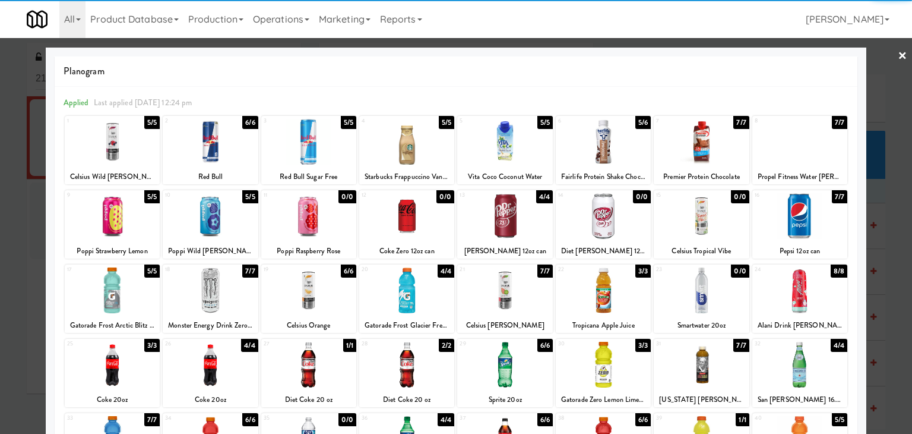
click at [504, 224] on div at bounding box center [504, 216] width 95 height 46
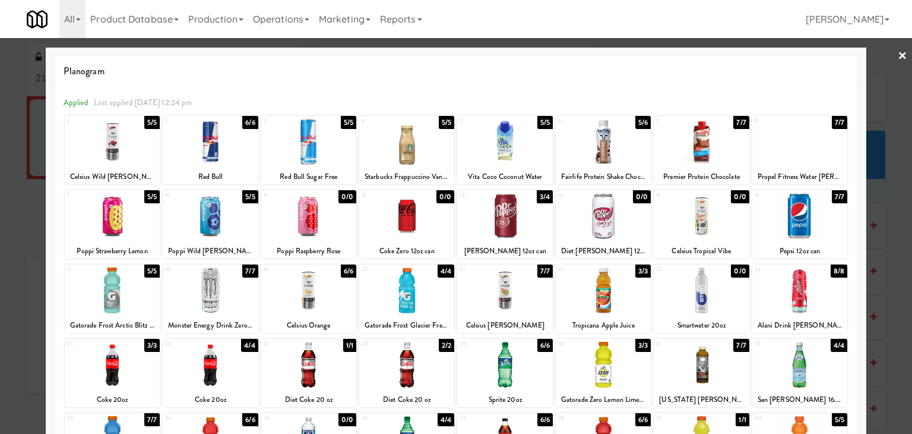
drag, startPoint x: 895, startPoint y: 53, endPoint x: 884, endPoint y: 58, distance: 11.7
click at [898, 52] on link "×" at bounding box center [903, 56] width 10 height 37
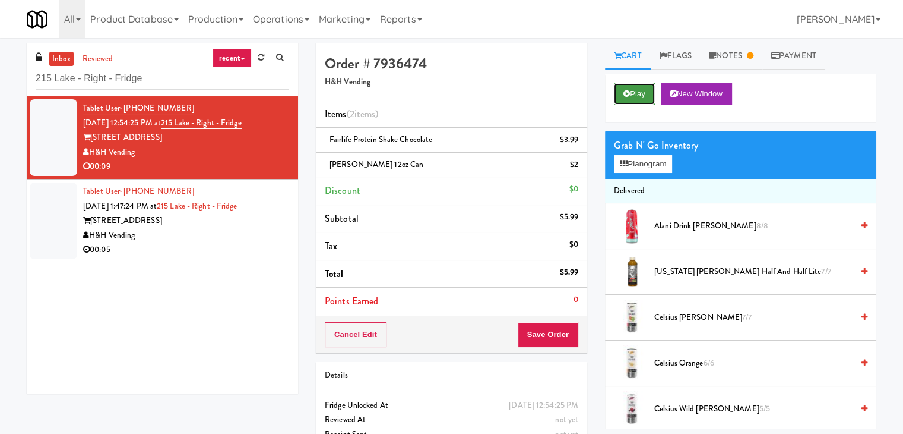
click at [640, 89] on button "Play" at bounding box center [634, 93] width 41 height 21
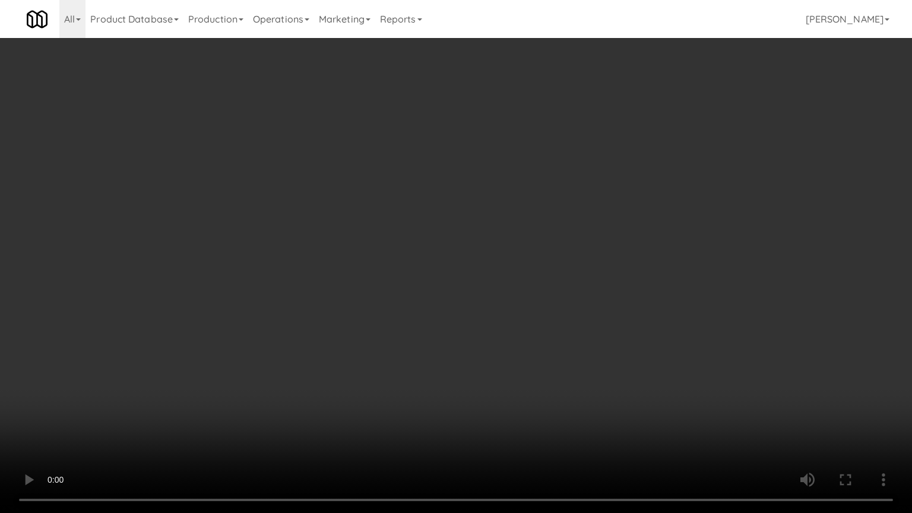
click at [404, 233] on video at bounding box center [456, 256] width 912 height 513
click at [394, 227] on video at bounding box center [456, 256] width 912 height 513
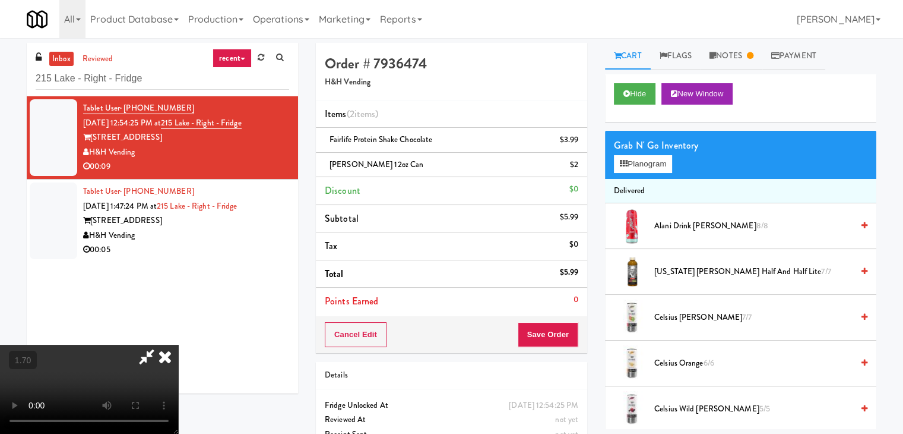
click at [178, 344] on icon at bounding box center [165, 356] width 26 height 24
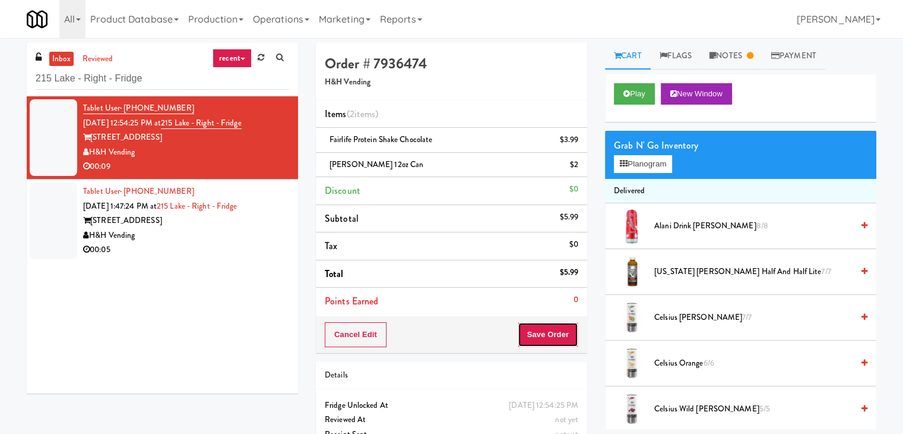
click at [538, 332] on button "Save Order" at bounding box center [548, 334] width 61 height 25
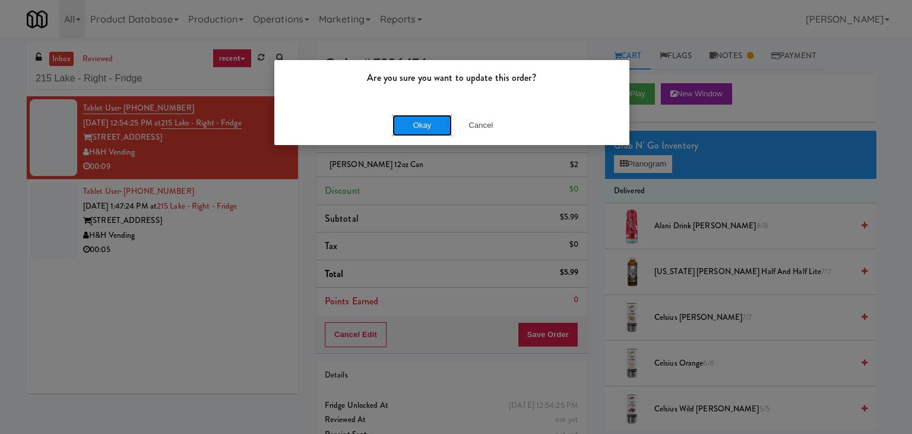
click at [428, 126] on button "Okay" at bounding box center [422, 125] width 59 height 21
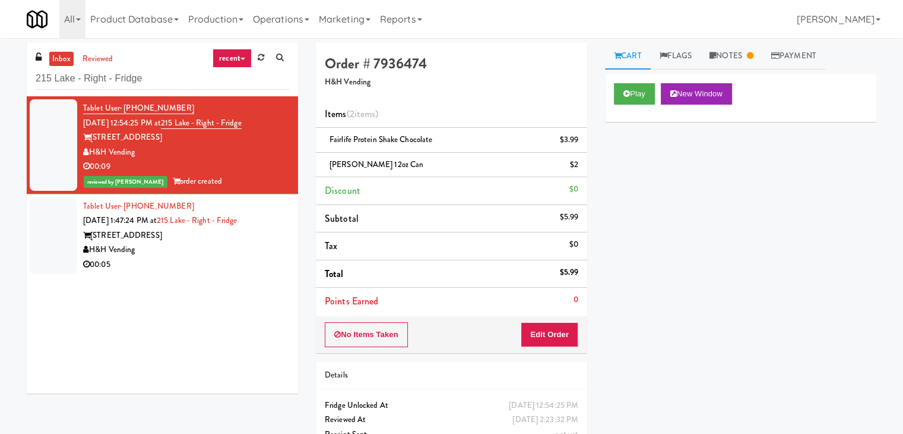
click at [230, 255] on div "H&H Vending" at bounding box center [186, 249] width 206 height 15
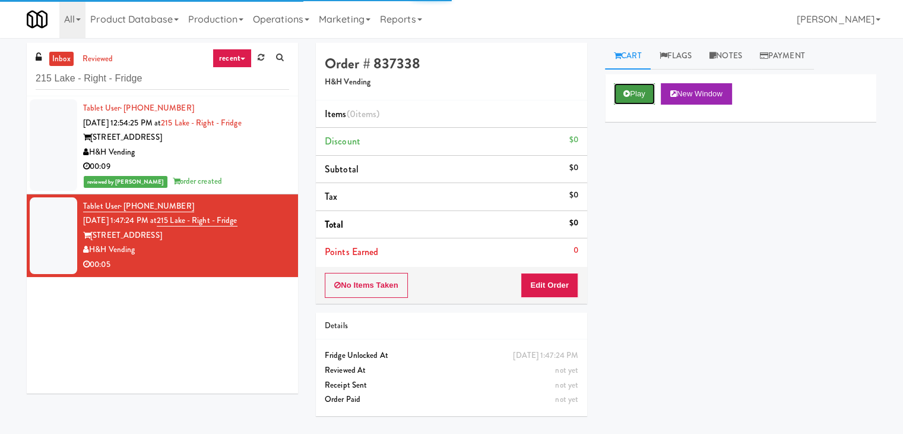
click at [640, 88] on button "Play" at bounding box center [634, 93] width 41 height 21
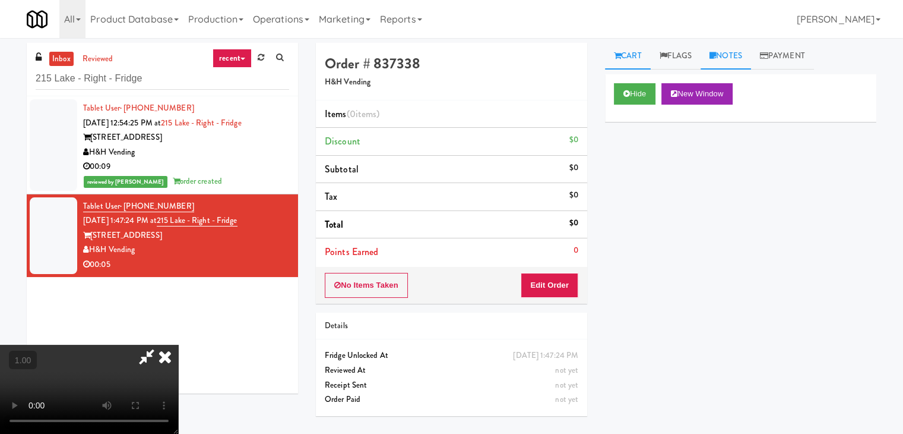
click at [722, 55] on link "Notes" at bounding box center [726, 56] width 50 height 27
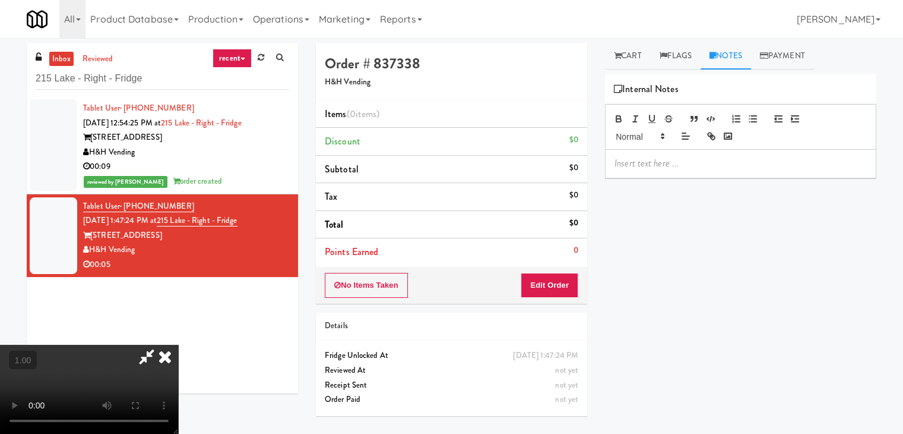
click at [665, 153] on div at bounding box center [741, 163] width 270 height 27
click at [782, 162] on p at bounding box center [741, 163] width 252 height 13
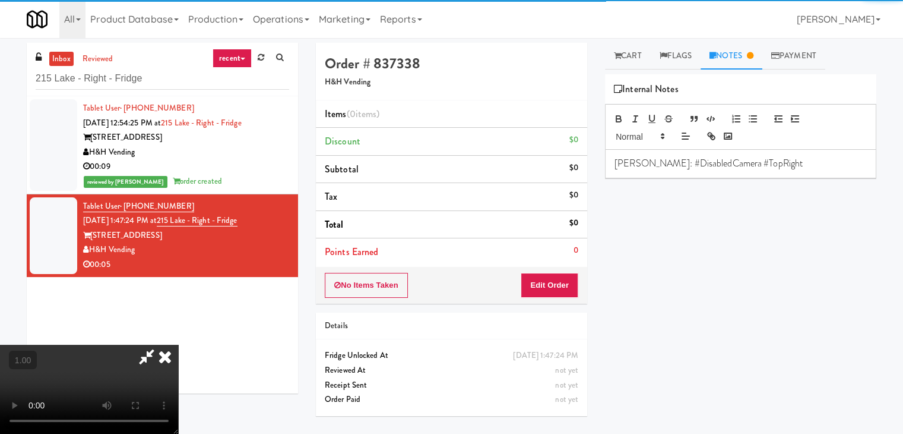
click at [178, 344] on video at bounding box center [89, 388] width 178 height 89
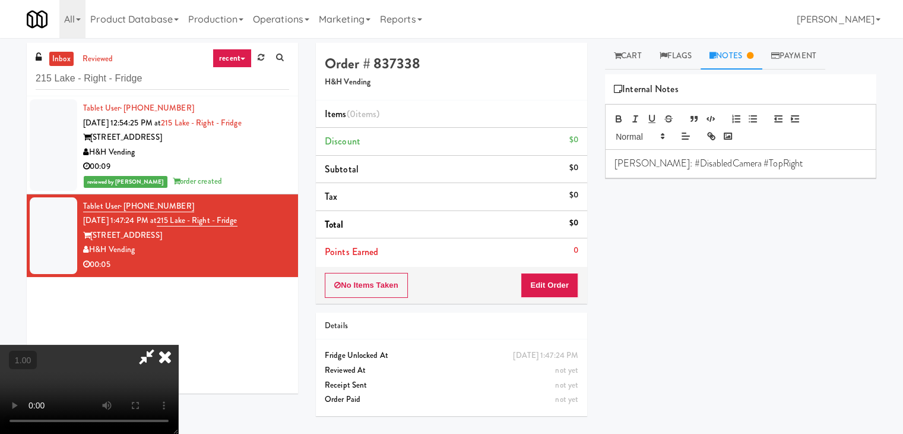
click at [178, 344] on video at bounding box center [89, 388] width 178 height 89
click at [178, 344] on icon at bounding box center [165, 356] width 26 height 24
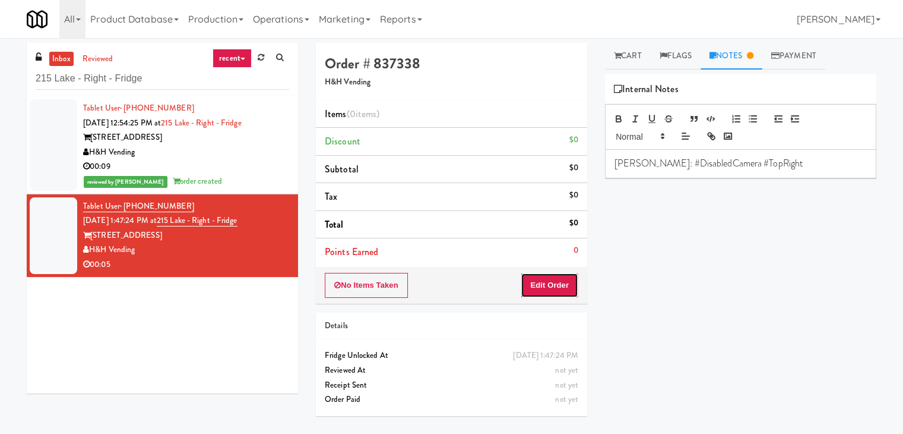
drag, startPoint x: 557, startPoint y: 281, endPoint x: 596, endPoint y: 211, distance: 80.6
click at [557, 282] on button "Edit Order" at bounding box center [550, 285] width 58 height 25
click at [621, 58] on link "Cart" at bounding box center [628, 56] width 46 height 27
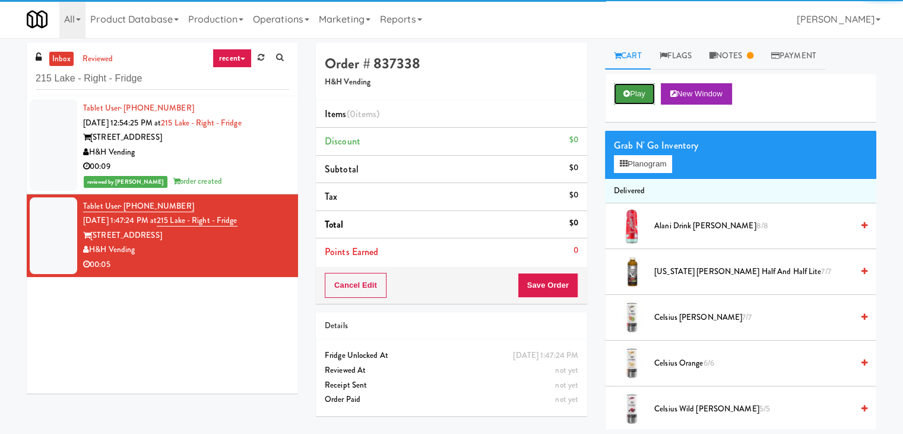
click at [638, 90] on button "Play" at bounding box center [634, 93] width 41 height 21
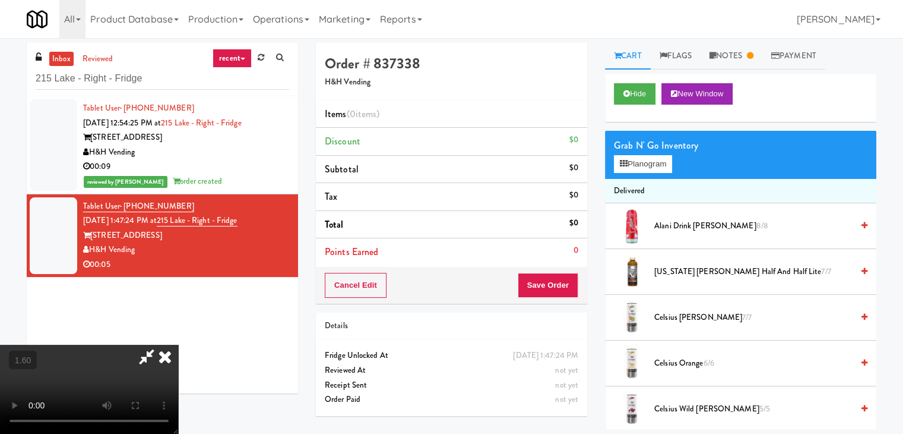
click at [165, 357] on icon at bounding box center [165, 356] width 26 height 24
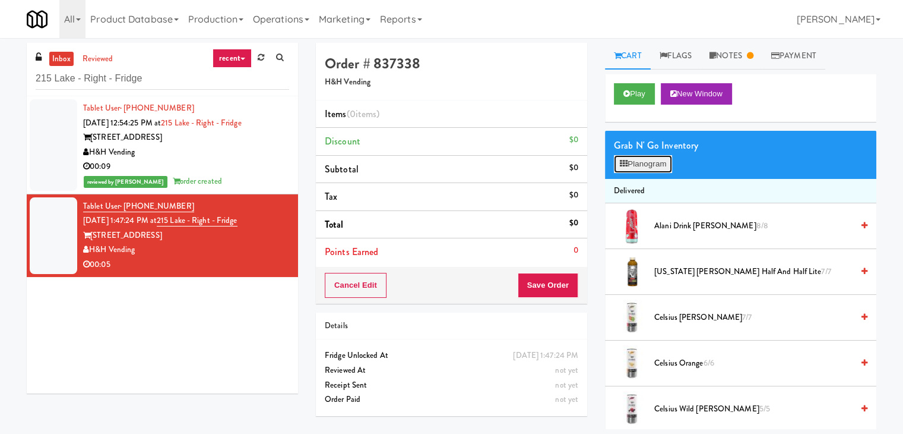
click at [625, 166] on icon at bounding box center [624, 164] width 8 height 8
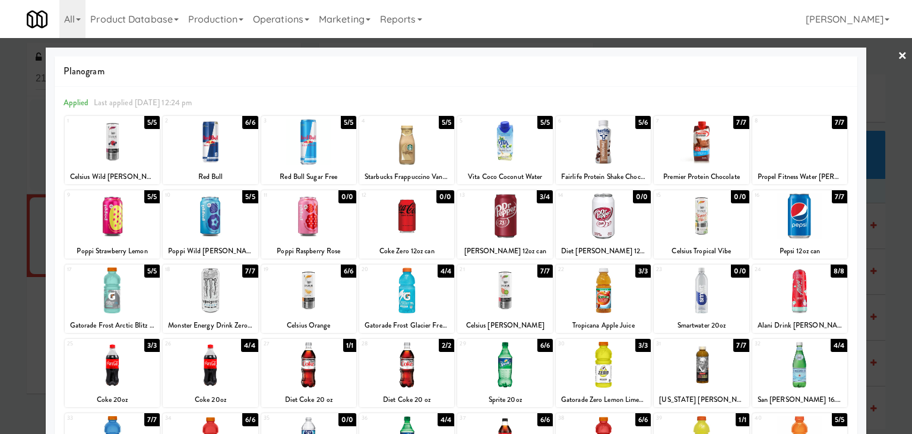
click at [115, 219] on div at bounding box center [112, 216] width 95 height 46
click at [898, 57] on link "×" at bounding box center [903, 56] width 10 height 37
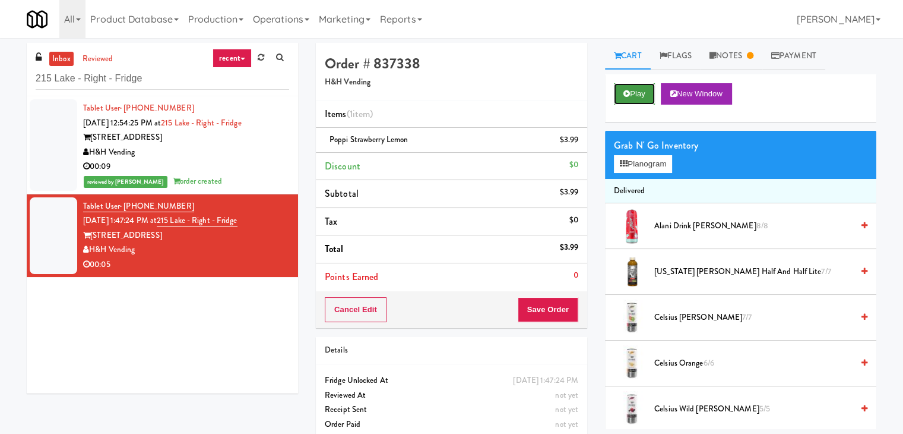
click at [632, 100] on button "Play" at bounding box center [634, 93] width 41 height 21
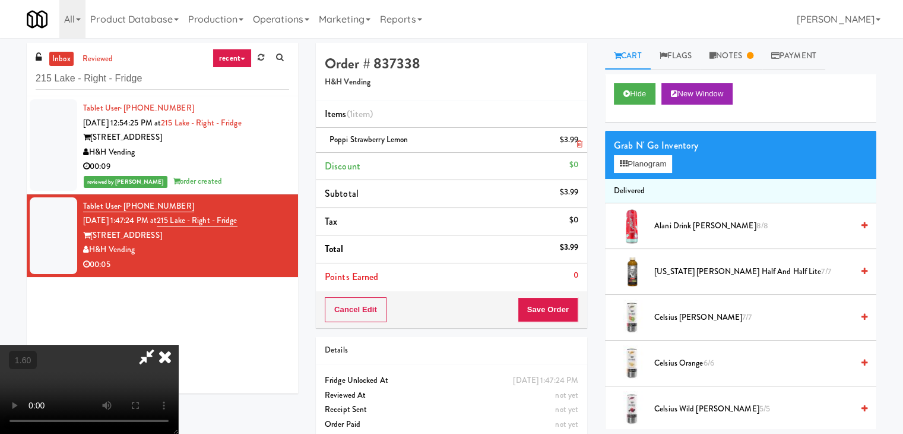
click at [178, 344] on icon at bounding box center [165, 356] width 26 height 24
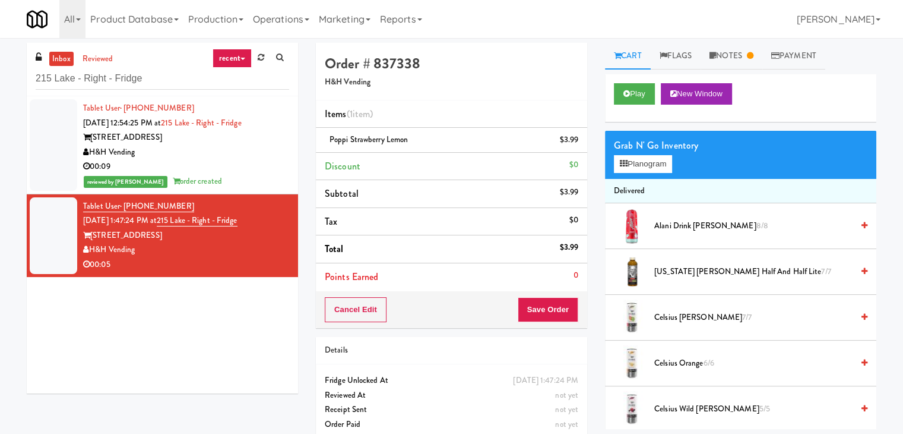
click at [640, 153] on div "Grab N' Go Inventory" at bounding box center [741, 146] width 254 height 18
click at [640, 167] on button "Planogram" at bounding box center [643, 164] width 58 height 18
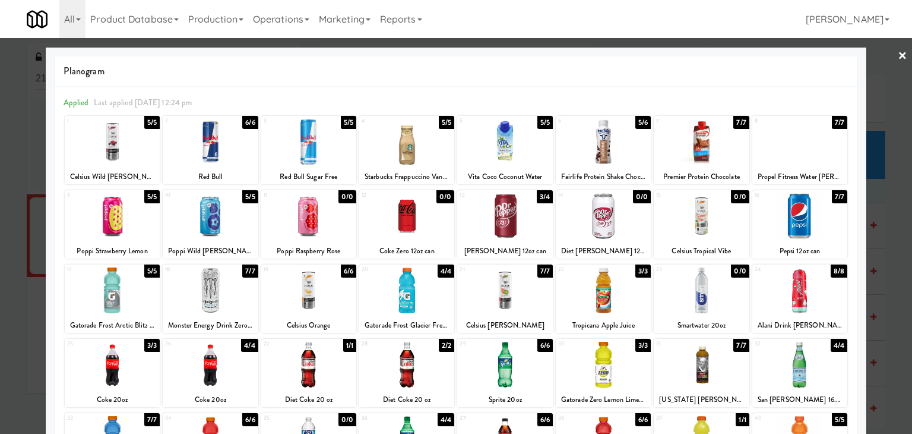
drag, startPoint x: 889, startPoint y: 56, endPoint x: 713, endPoint y: 78, distance: 177.1
click at [898, 56] on link "×" at bounding box center [903, 56] width 10 height 37
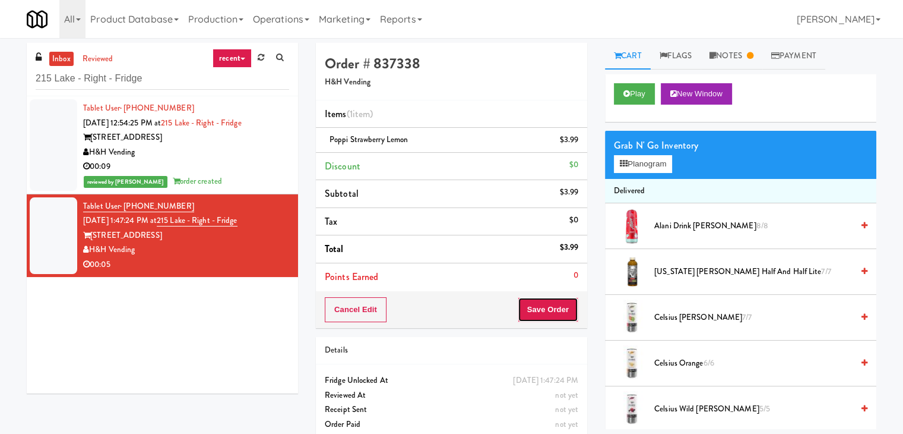
click at [549, 307] on button "Save Order" at bounding box center [548, 309] width 61 height 25
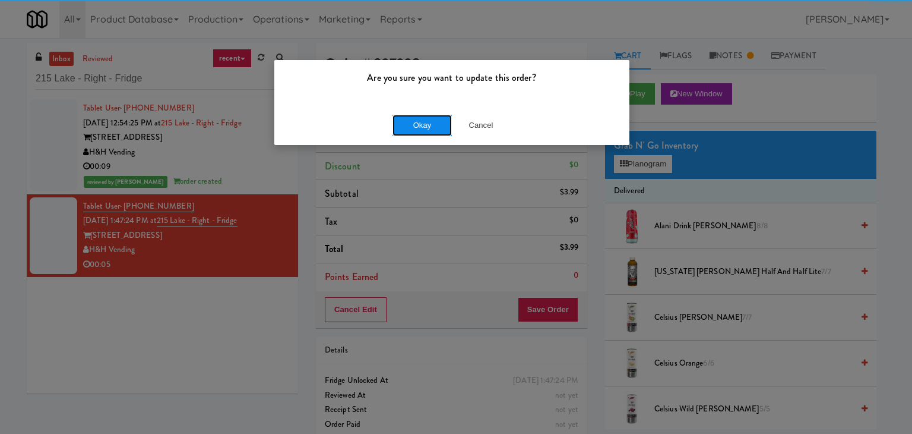
click at [429, 119] on button "Okay" at bounding box center [422, 125] width 59 height 21
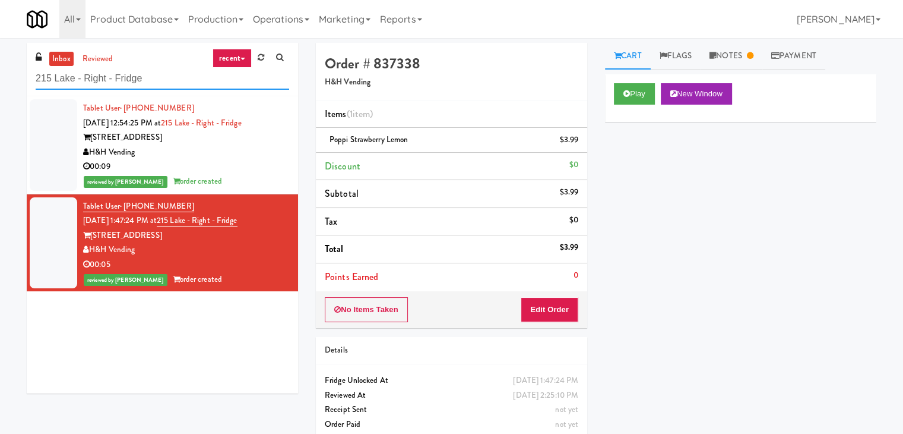
click at [159, 78] on input "215 Lake - Right - Fridge" at bounding box center [163, 79] width 254 height 22
paste input "(Food, Snack & Drink) South Brunswick Police Department"
type input "(Food, Snack & Drink) South Brunswick Police Department"
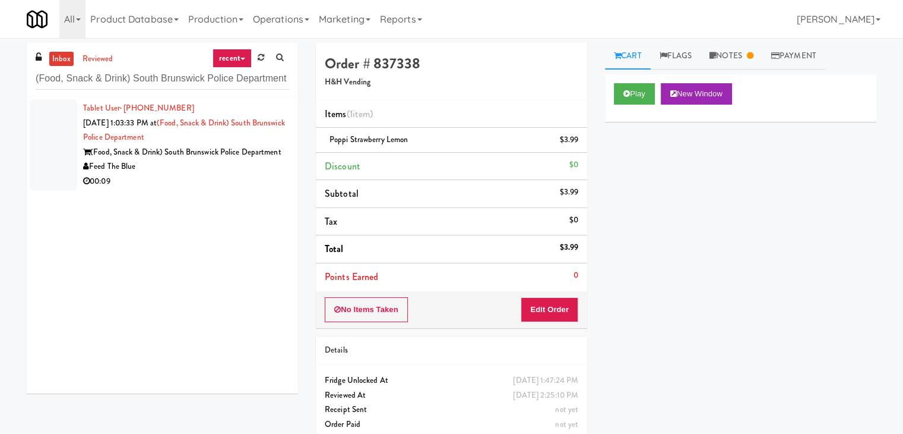
click at [232, 174] on div "Feed The Blue" at bounding box center [186, 166] width 206 height 15
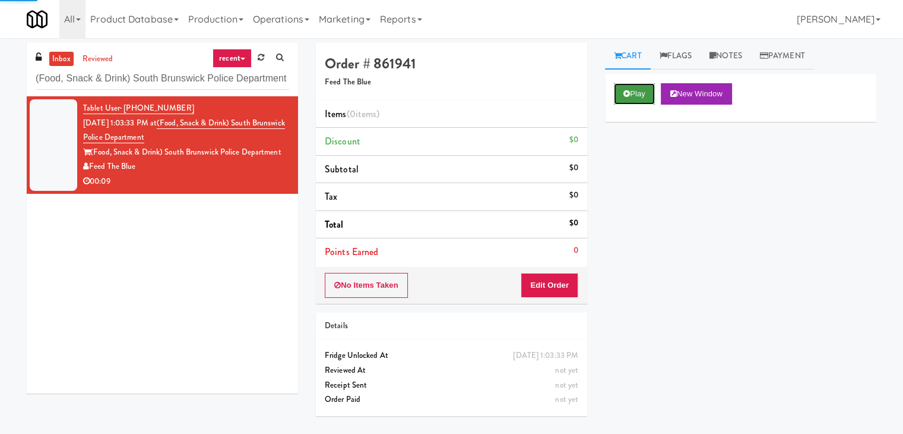
click at [626, 91] on icon at bounding box center [627, 94] width 7 height 8
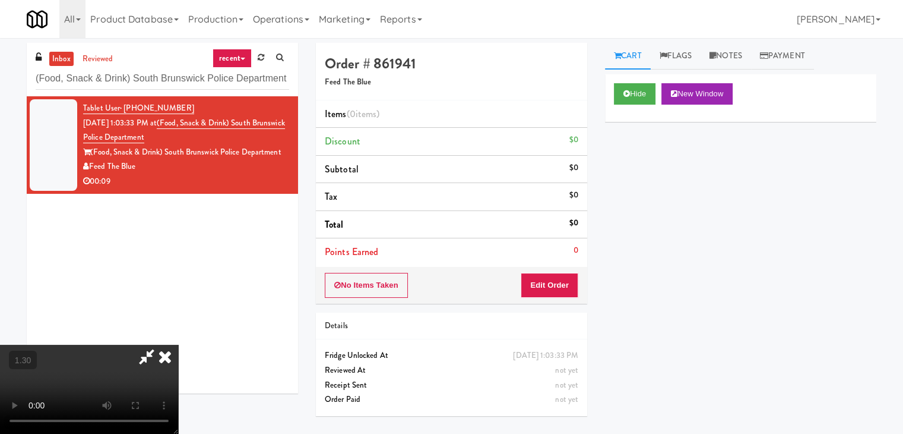
click at [178, 344] on video at bounding box center [89, 388] width 178 height 89
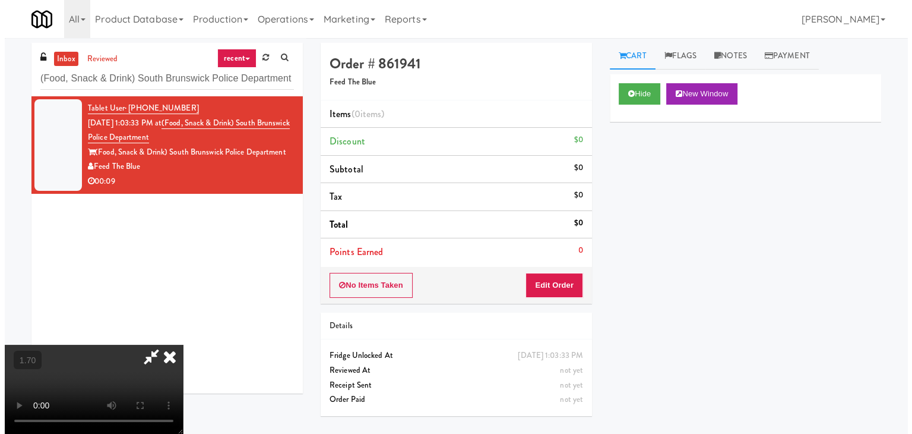
scroll to position [0, 0]
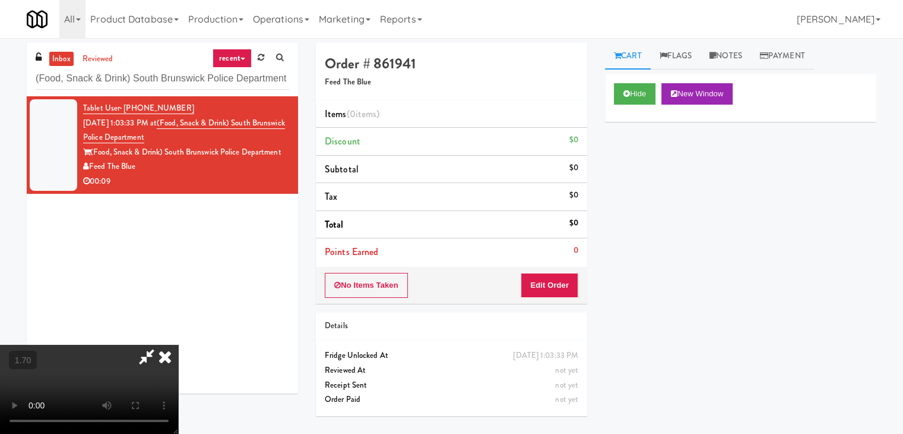
click at [178, 344] on icon at bounding box center [165, 356] width 26 height 24
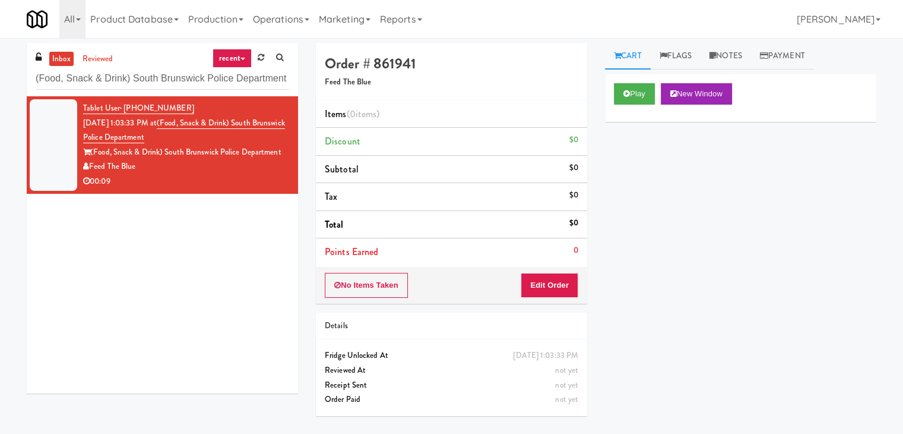
click at [564, 301] on div "No Items Taken Edit Order" at bounding box center [451, 285] width 271 height 37
click at [561, 280] on button "Edit Order" at bounding box center [550, 285] width 58 height 25
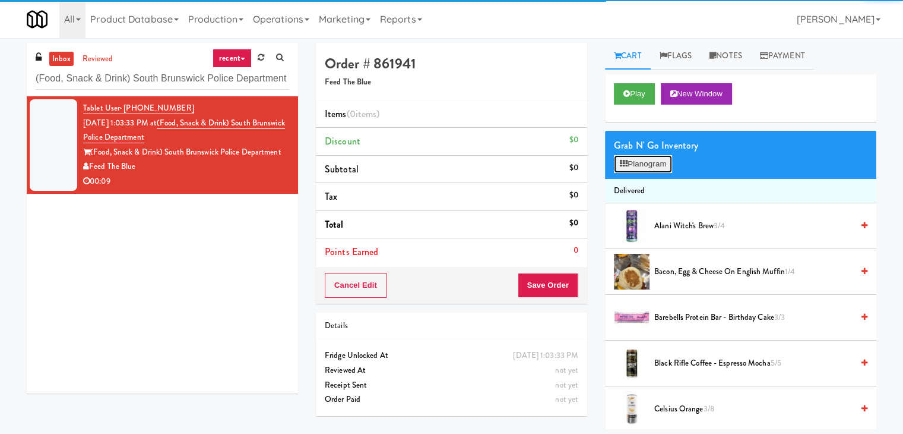
click at [632, 167] on button "Planogram" at bounding box center [643, 164] width 58 height 18
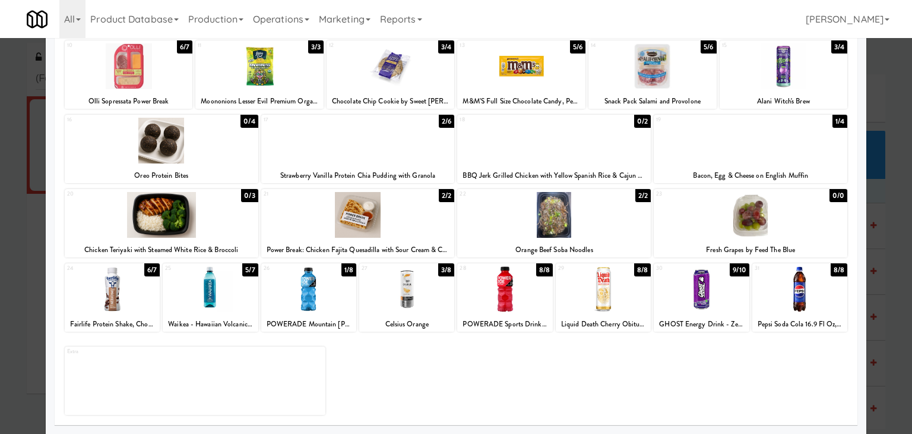
click at [508, 293] on div at bounding box center [504, 289] width 95 height 46
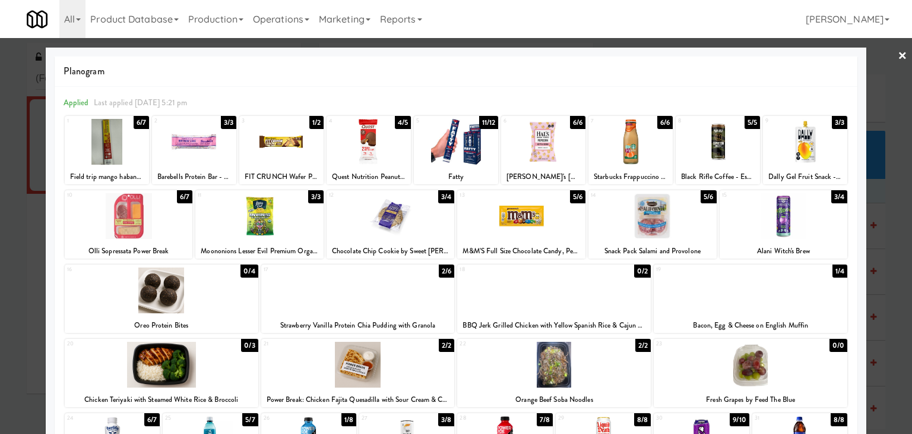
click at [898, 57] on link "×" at bounding box center [903, 56] width 10 height 37
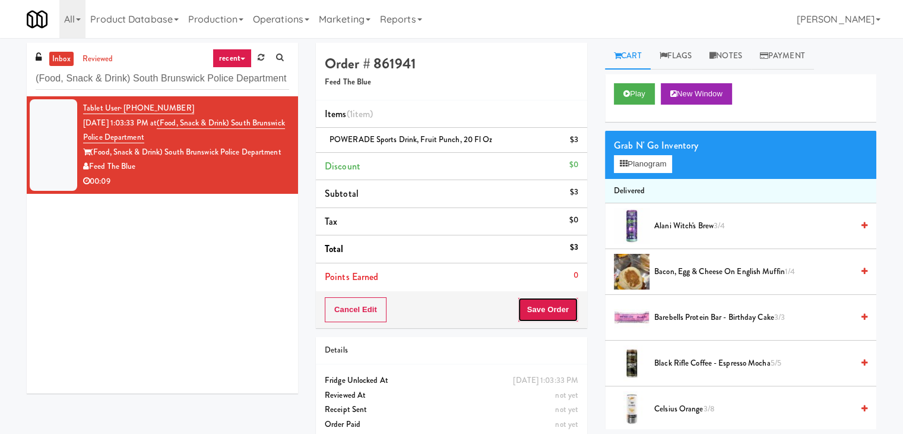
click at [545, 312] on button "Save Order" at bounding box center [548, 309] width 61 height 25
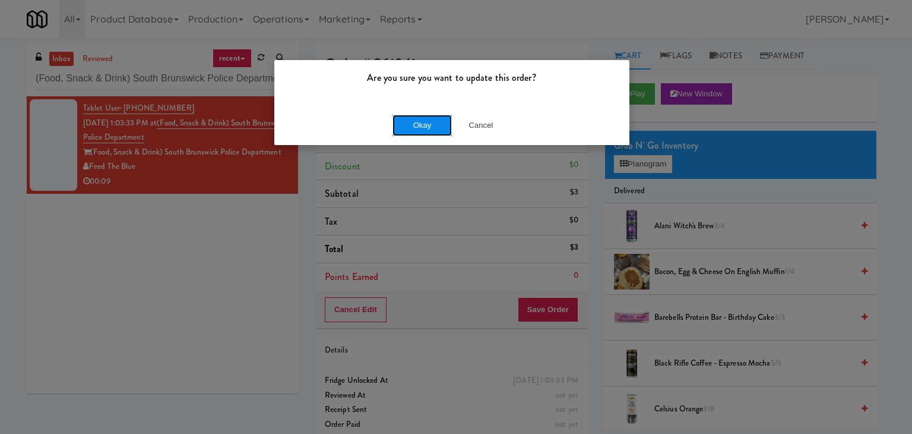
click at [410, 127] on button "Okay" at bounding box center [422, 125] width 59 height 21
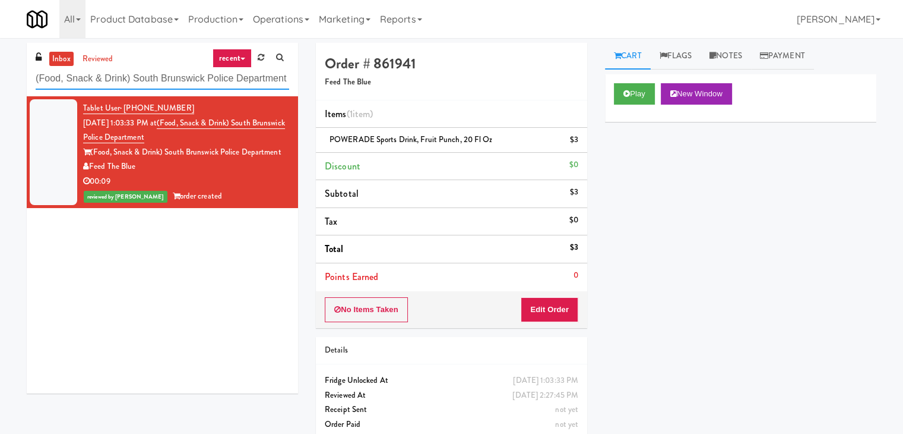
click at [165, 77] on input "(Food, Snack & Drink) South Brunswick Police Department" at bounding box center [163, 79] width 254 height 22
paste input "Sachs-Cooler-Righ"
type input "Sachs-Cooler-Right"
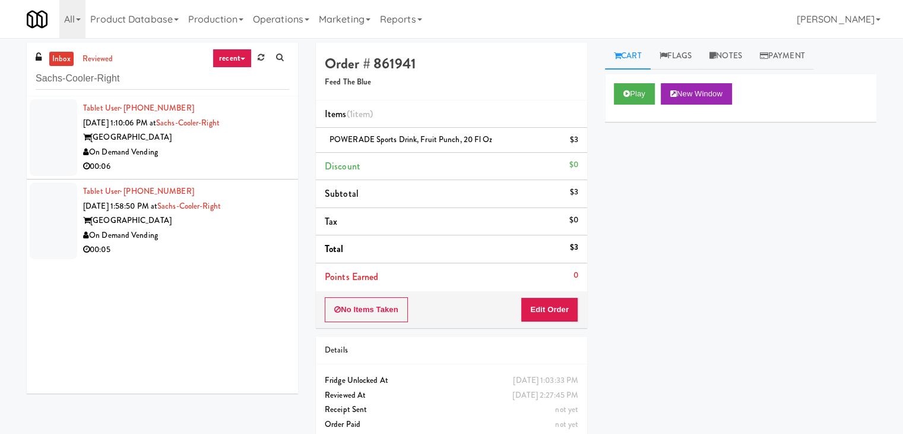
click at [246, 160] on div "00:06" at bounding box center [186, 166] width 206 height 15
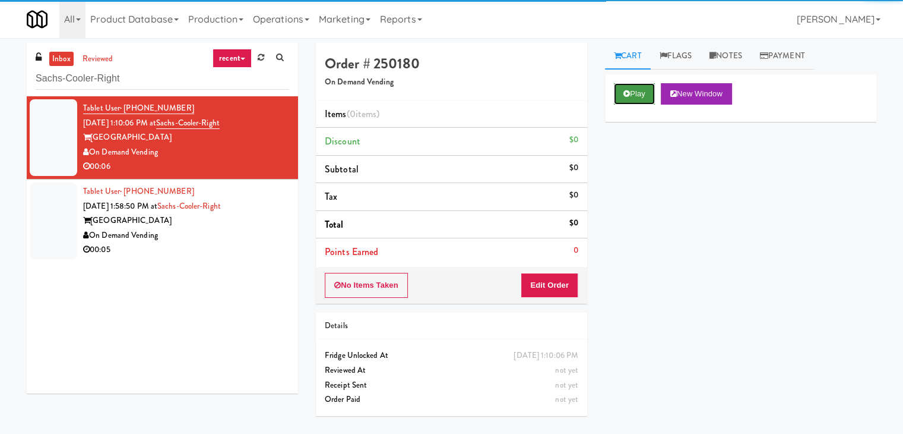
click at [624, 91] on icon at bounding box center [627, 94] width 7 height 8
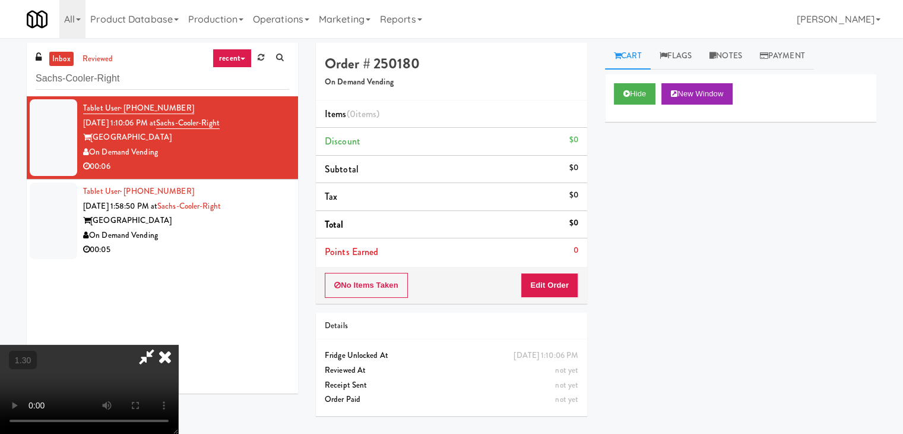
click at [178, 344] on video at bounding box center [89, 388] width 178 height 89
click at [178, 344] on icon at bounding box center [165, 356] width 26 height 24
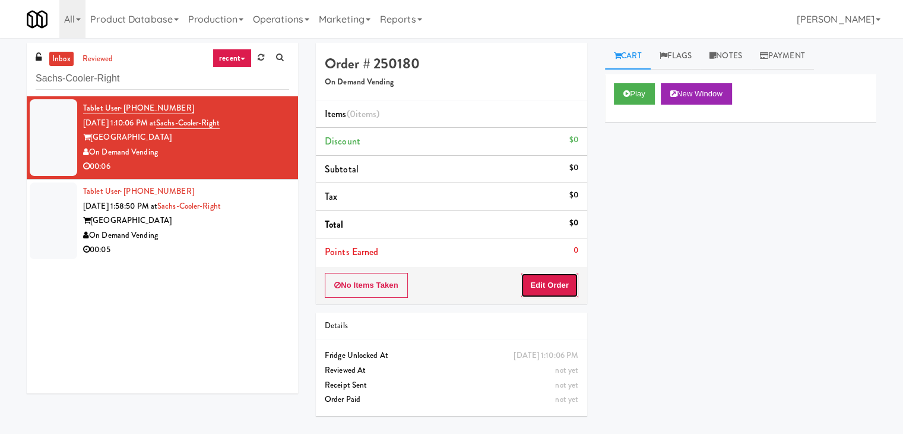
click at [548, 287] on button "Edit Order" at bounding box center [550, 285] width 58 height 25
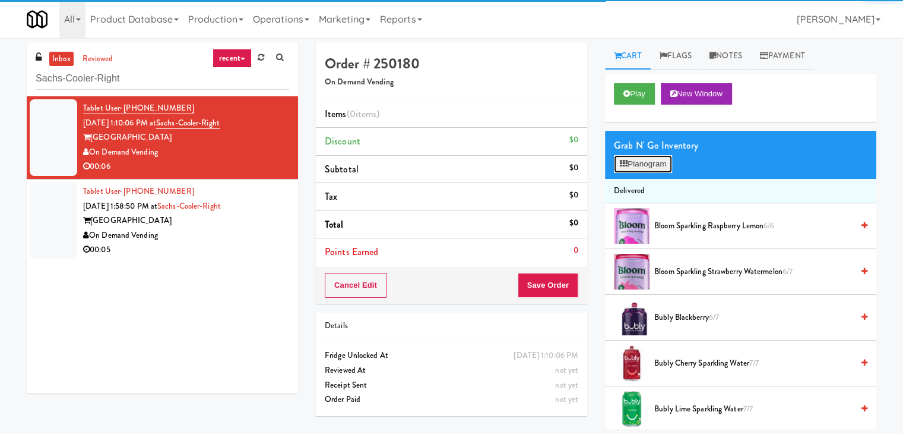
click at [638, 155] on button "Planogram" at bounding box center [643, 164] width 58 height 18
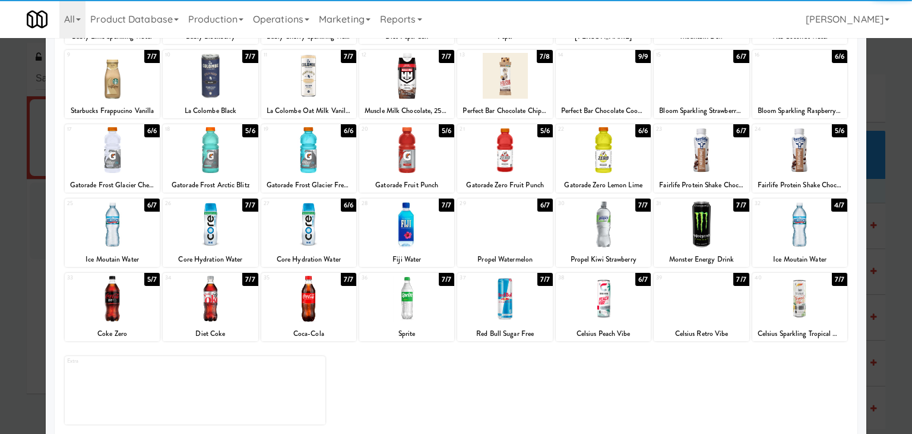
scroll to position [150, 0]
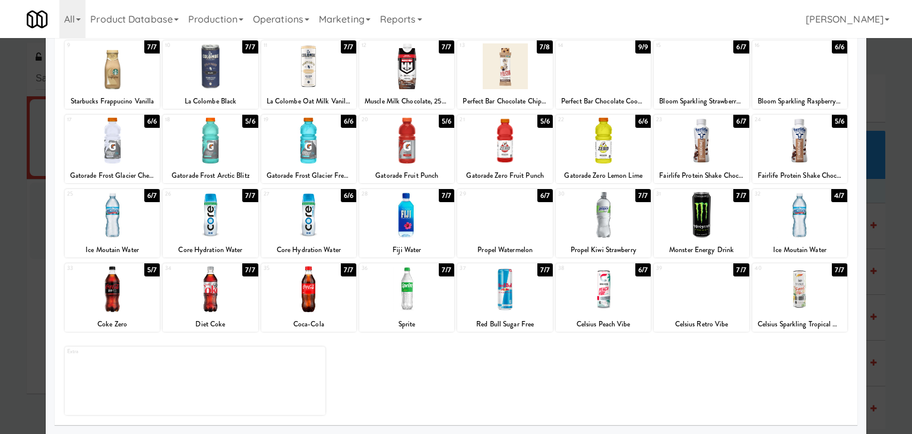
click at [816, 198] on div at bounding box center [800, 215] width 95 height 46
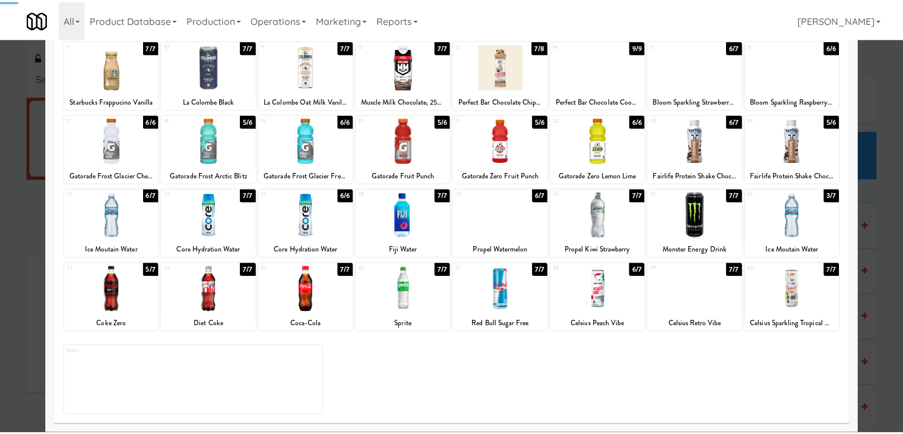
scroll to position [0, 0]
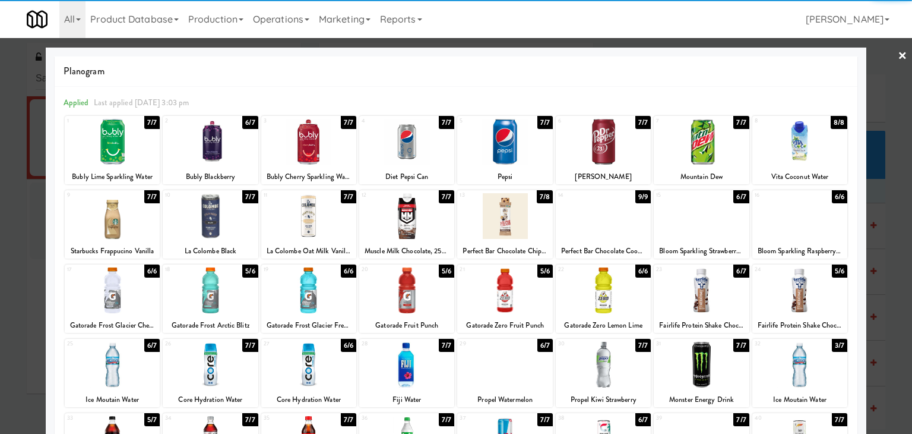
click at [898, 52] on link "×" at bounding box center [903, 56] width 10 height 37
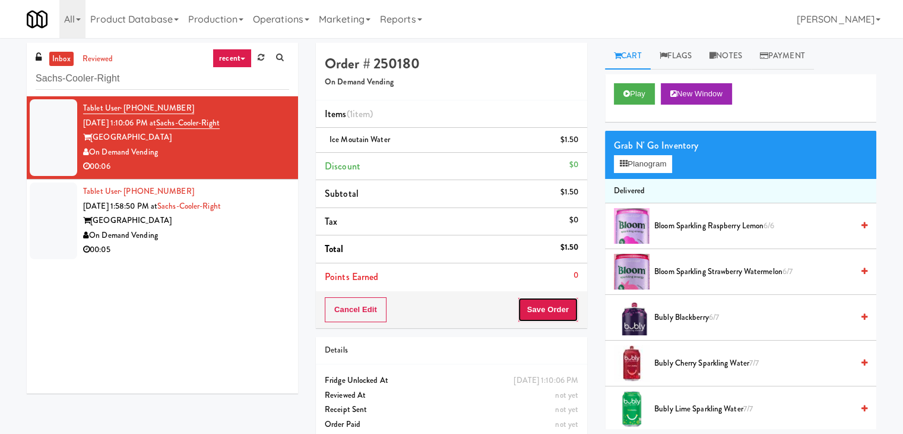
drag, startPoint x: 530, startPoint y: 305, endPoint x: 532, endPoint y: 298, distance: 7.0
click at [530, 304] on button "Save Order" at bounding box center [548, 309] width 61 height 25
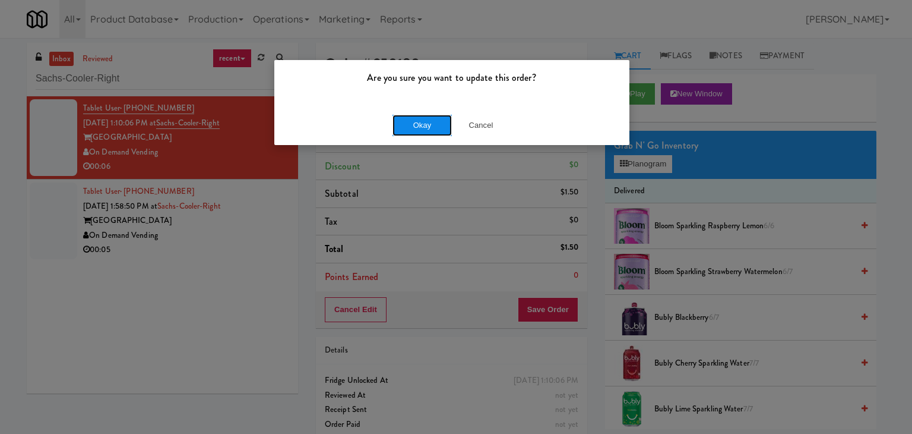
drag, startPoint x: 440, startPoint y: 116, endPoint x: 435, endPoint y: 122, distance: 8.0
click at [440, 116] on button "Okay" at bounding box center [422, 125] width 59 height 21
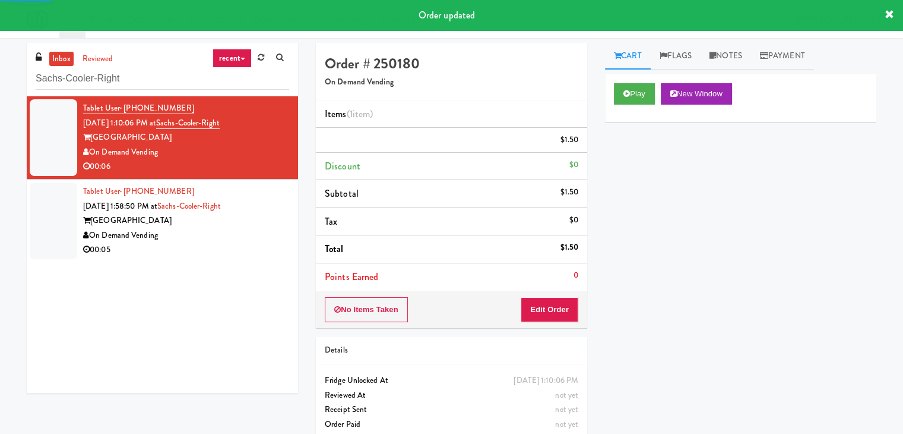
click at [256, 244] on div "00:05" at bounding box center [186, 249] width 206 height 15
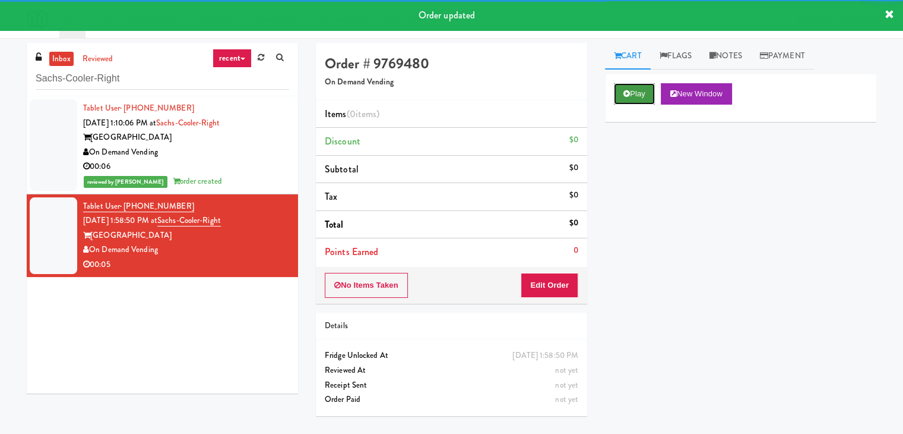
click at [641, 85] on button "Play" at bounding box center [634, 93] width 41 height 21
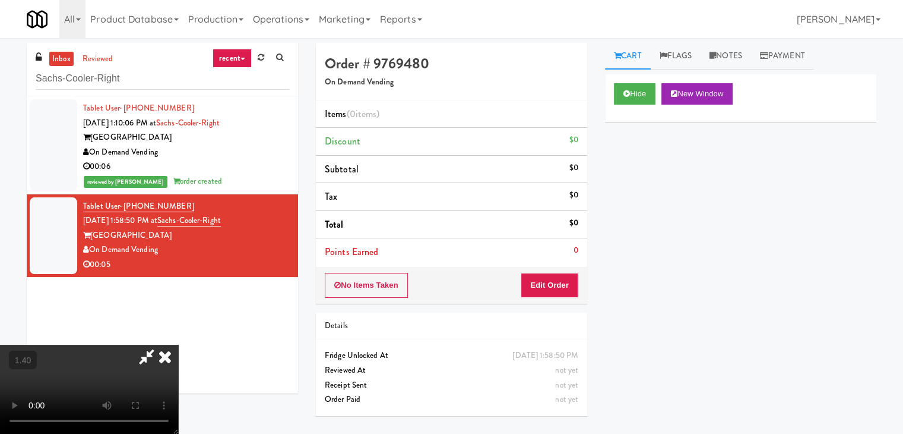
click at [178, 344] on video at bounding box center [89, 388] width 178 height 89
click at [178, 344] on icon at bounding box center [165, 356] width 26 height 24
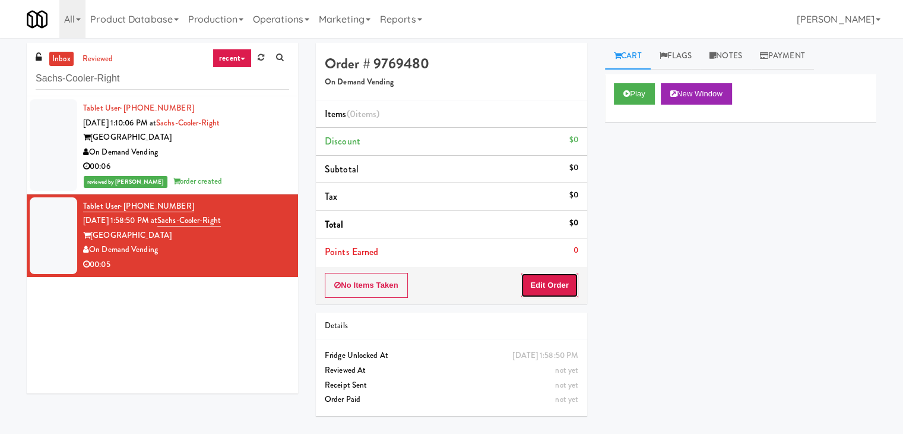
drag, startPoint x: 552, startPoint y: 283, endPoint x: 589, endPoint y: 264, distance: 41.7
click at [553, 283] on button "Edit Order" at bounding box center [550, 285] width 58 height 25
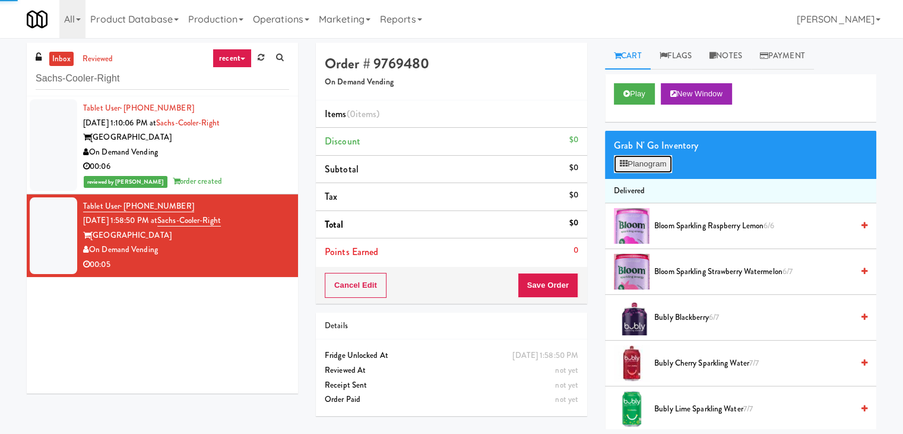
click at [654, 163] on button "Planogram" at bounding box center [643, 164] width 58 height 18
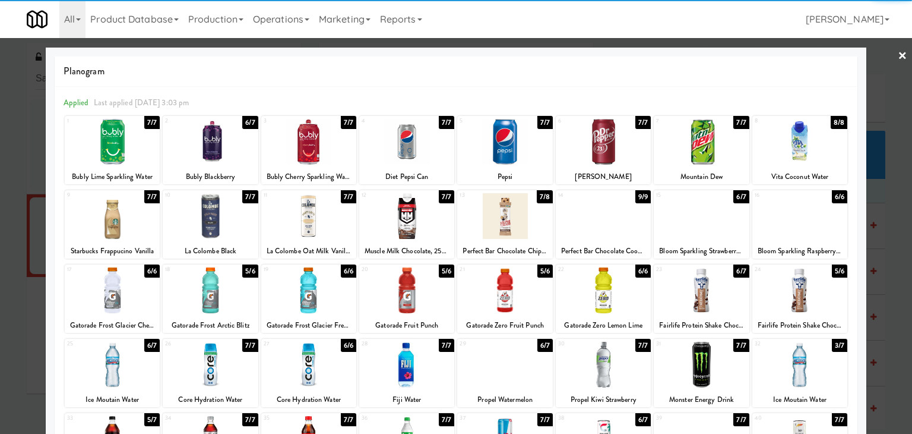
click at [704, 275] on div at bounding box center [701, 290] width 95 height 46
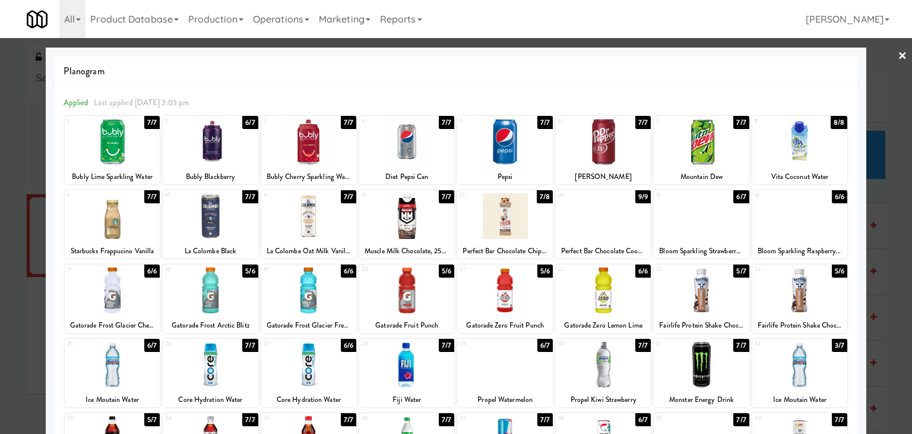
click at [898, 55] on link "×" at bounding box center [903, 56] width 10 height 37
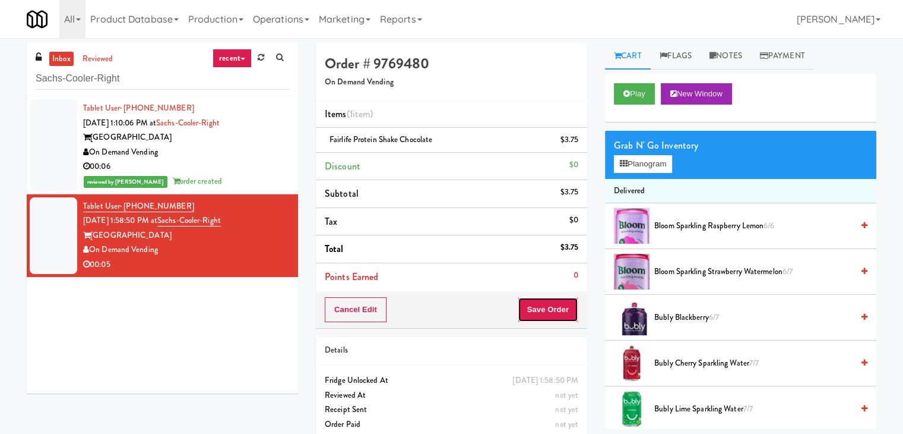
click at [531, 305] on button "Save Order" at bounding box center [548, 309] width 61 height 25
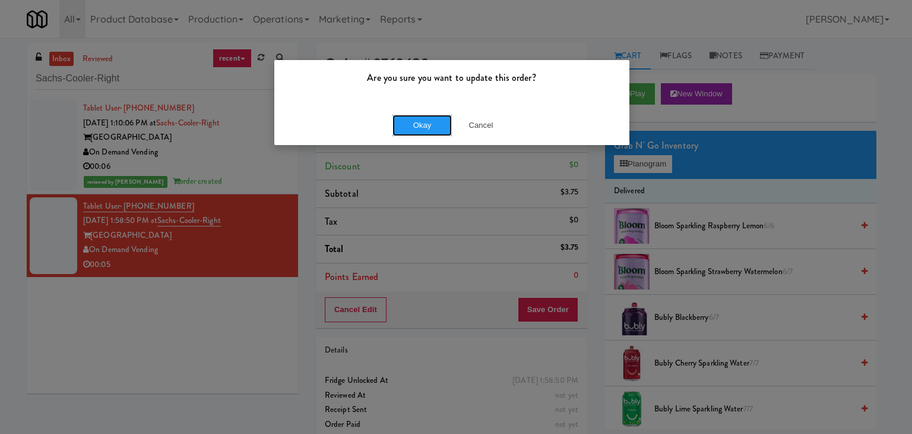
drag, startPoint x: 438, startPoint y: 124, endPoint x: 420, endPoint y: 110, distance: 22.0
click at [437, 124] on button "Okay" at bounding box center [422, 125] width 59 height 21
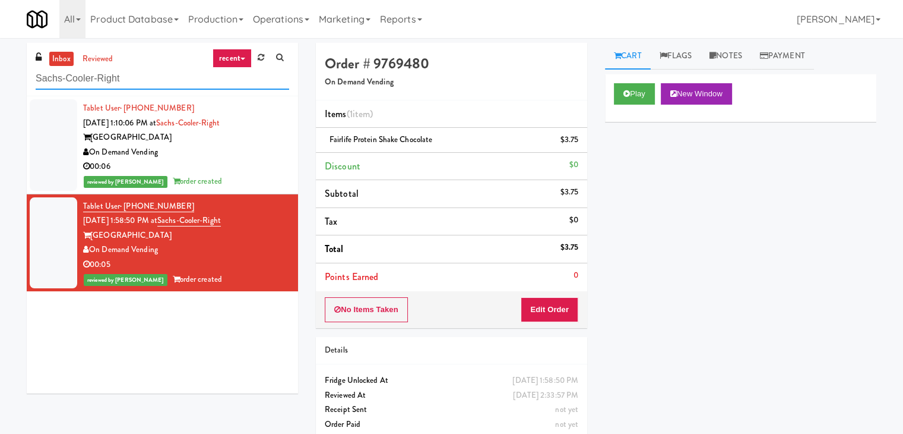
click at [137, 79] on input "Sachs-Cooler-Right" at bounding box center [163, 79] width 254 height 22
paste input "[MEDICAL_DATA] Insurance"
type input "[MEDICAL_DATA] Insurance"
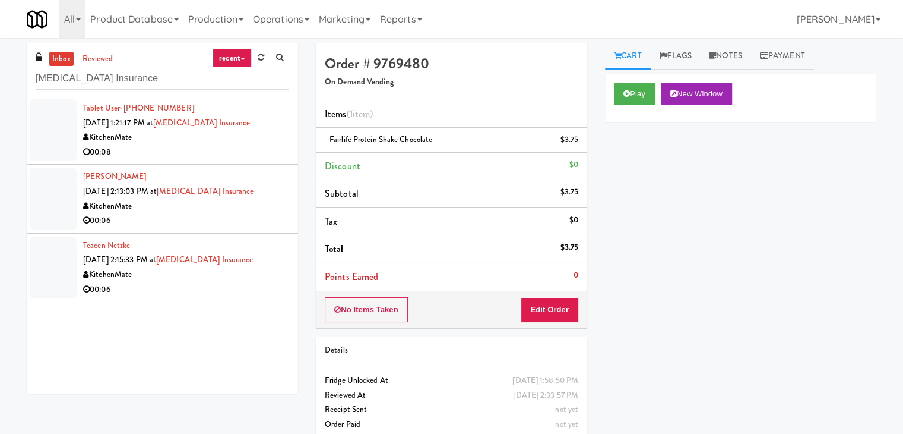
click at [241, 169] on div "[PERSON_NAME] [DATE] 2:13:03 PM at [MEDICAL_DATA] Insurance KitchenMate 00:06" at bounding box center [186, 198] width 206 height 58
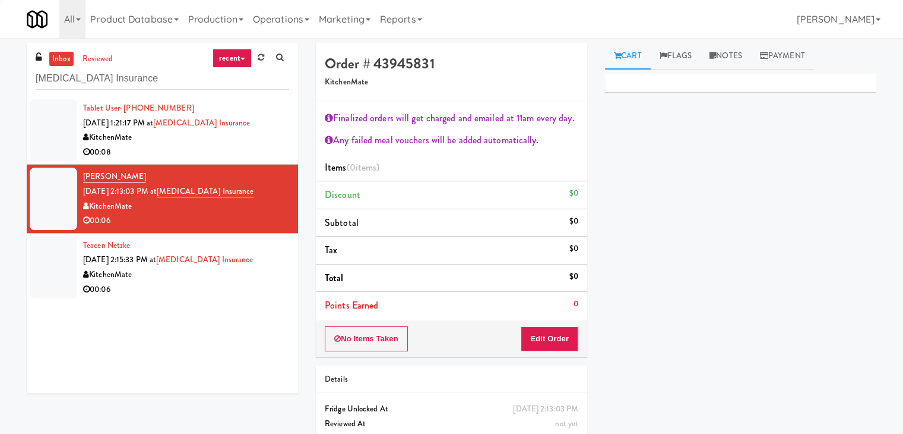
click at [242, 148] on div "00:08" at bounding box center [186, 152] width 206 height 15
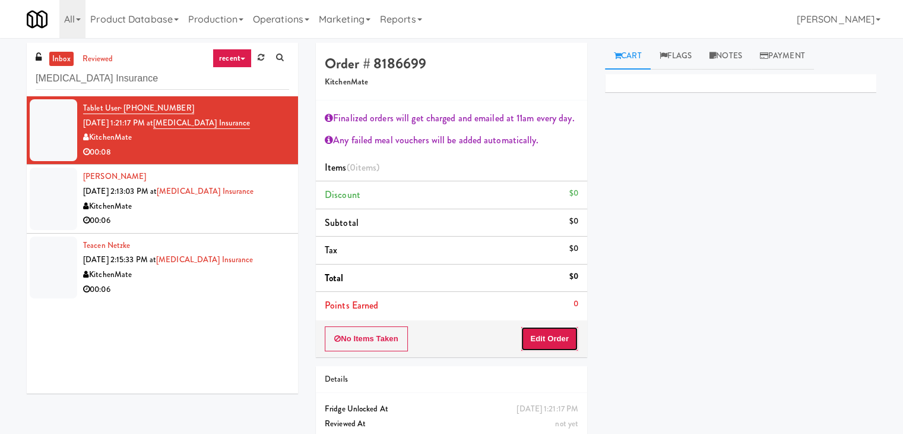
drag, startPoint x: 555, startPoint y: 336, endPoint x: 599, endPoint y: 308, distance: 51.6
click at [555, 336] on button "Edit Order" at bounding box center [550, 338] width 58 height 25
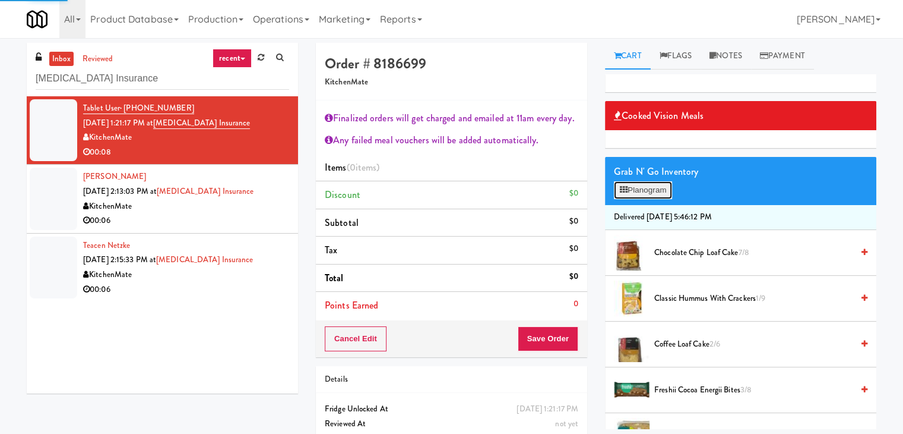
click at [649, 183] on button "Planogram" at bounding box center [643, 190] width 58 height 18
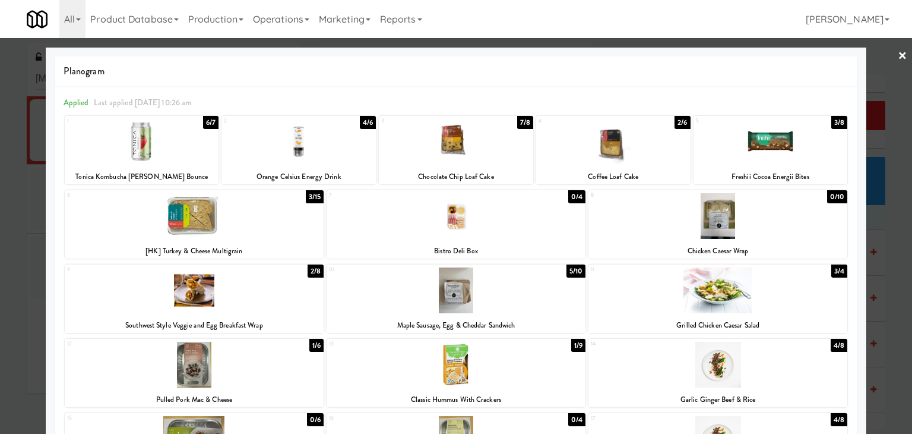
click at [266, 293] on div at bounding box center [194, 290] width 259 height 46
drag, startPoint x: 895, startPoint y: 56, endPoint x: 785, endPoint y: 81, distance: 113.1
click at [898, 56] on link "×" at bounding box center [903, 56] width 10 height 37
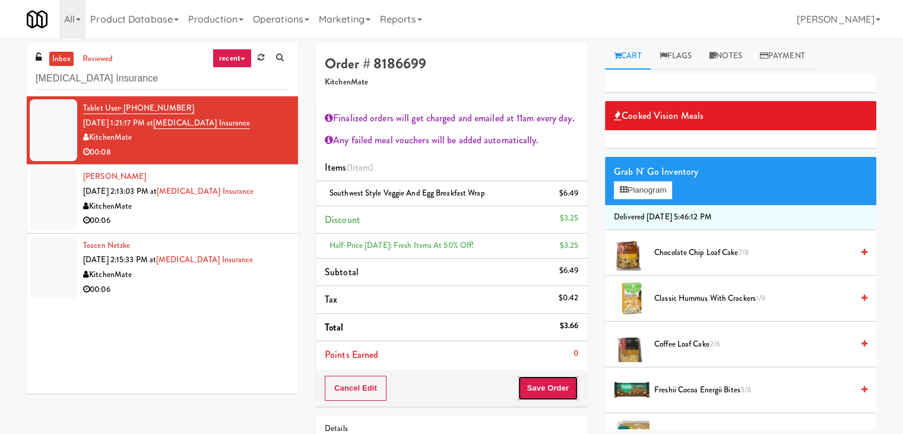
click at [544, 387] on button "Save Order" at bounding box center [548, 387] width 61 height 25
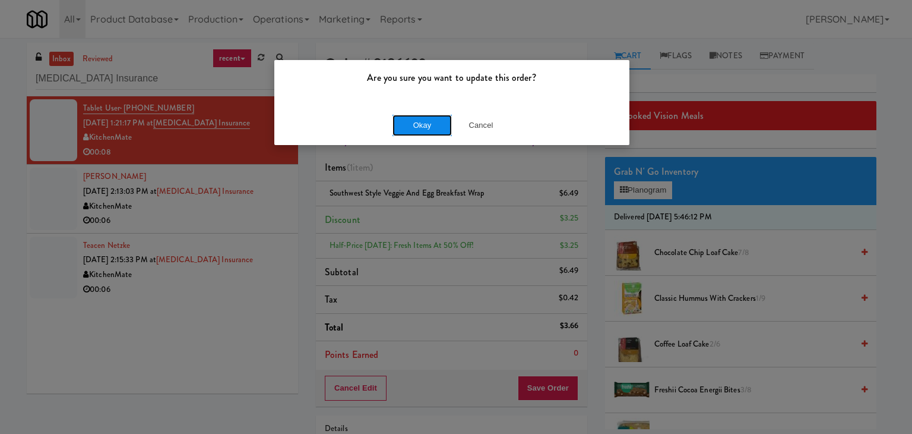
click at [407, 121] on button "Okay" at bounding box center [422, 125] width 59 height 21
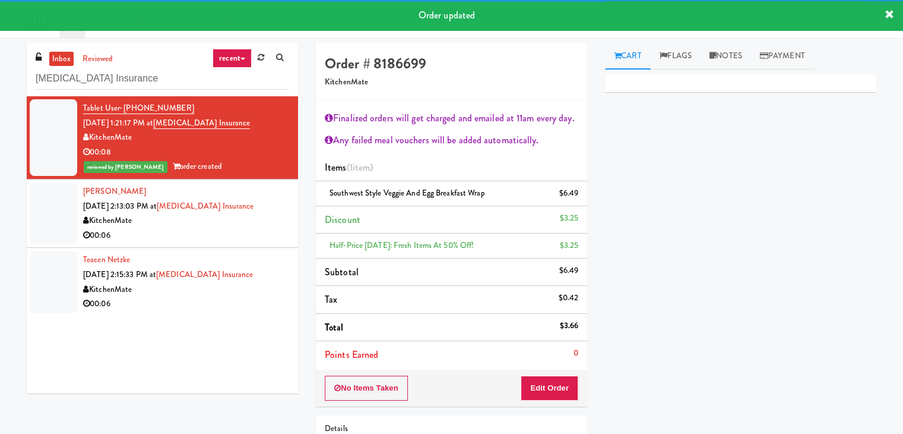
click at [244, 230] on div "00:06" at bounding box center [186, 235] width 206 height 15
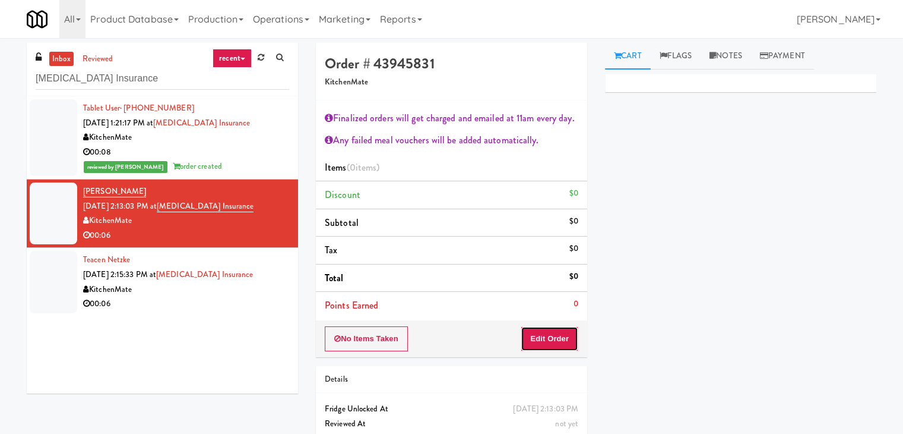
click at [552, 340] on button "Edit Order" at bounding box center [550, 338] width 58 height 25
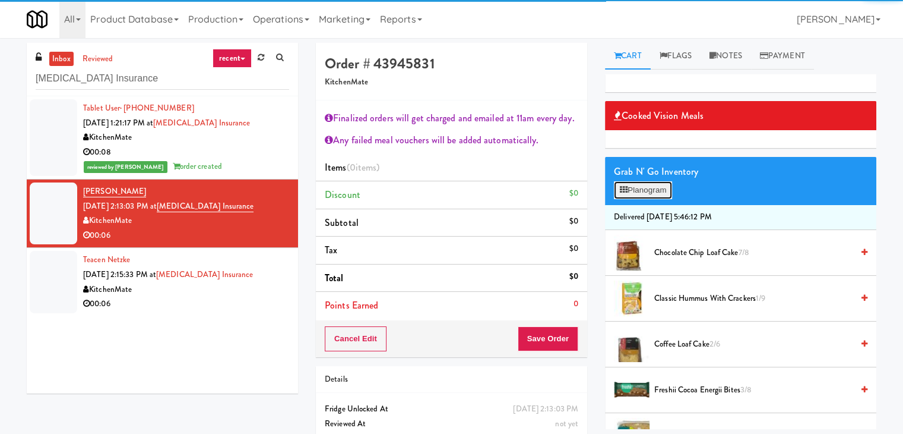
click at [649, 188] on button "Planogram" at bounding box center [643, 190] width 58 height 18
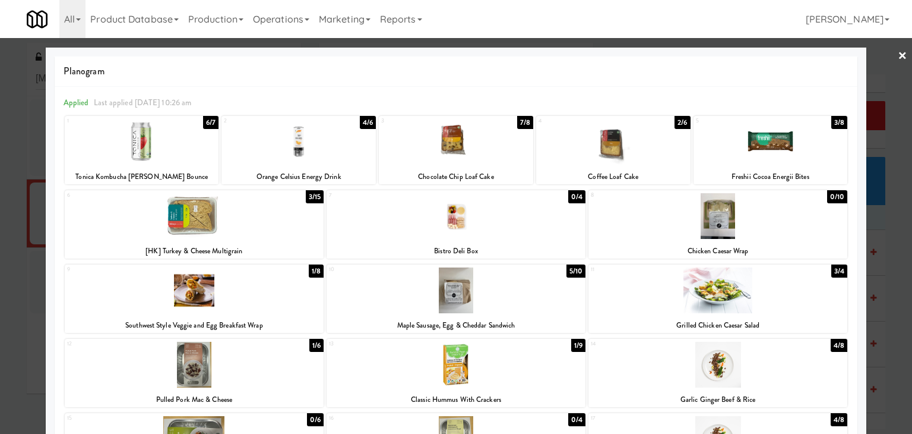
click at [716, 295] on div at bounding box center [718, 290] width 259 height 46
click at [888, 55] on div at bounding box center [456, 217] width 912 height 434
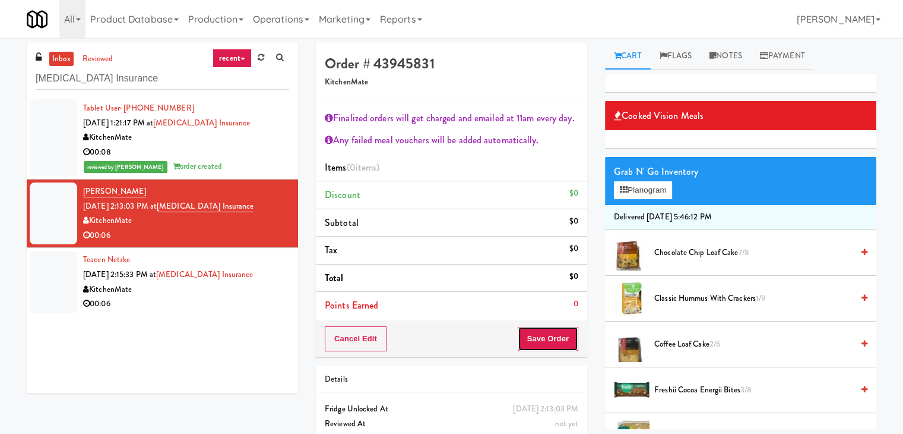
click at [549, 339] on button "Save Order" at bounding box center [548, 338] width 61 height 25
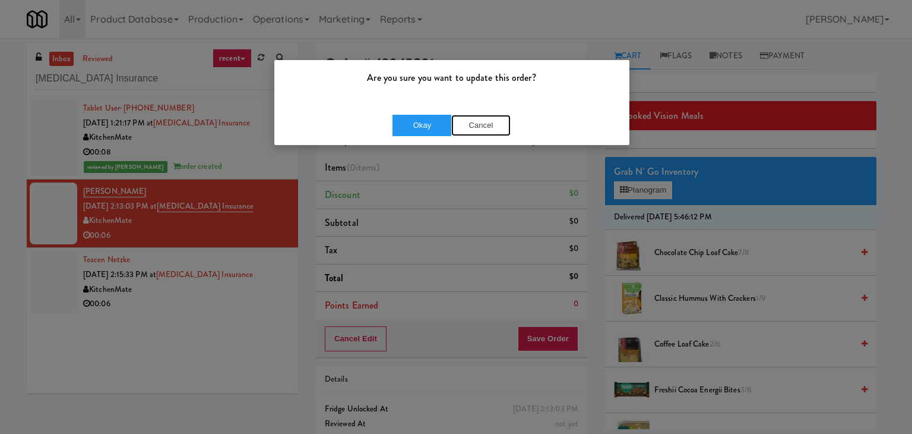
click at [488, 127] on button "Cancel" at bounding box center [480, 125] width 59 height 21
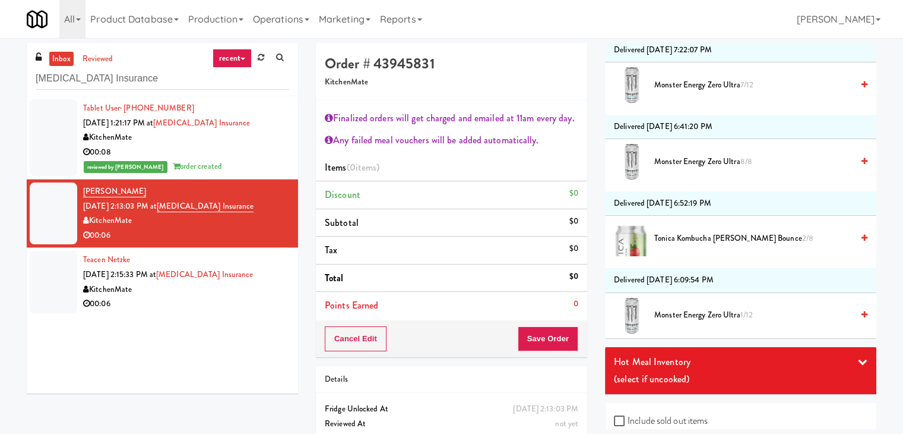
scroll to position [969, 0]
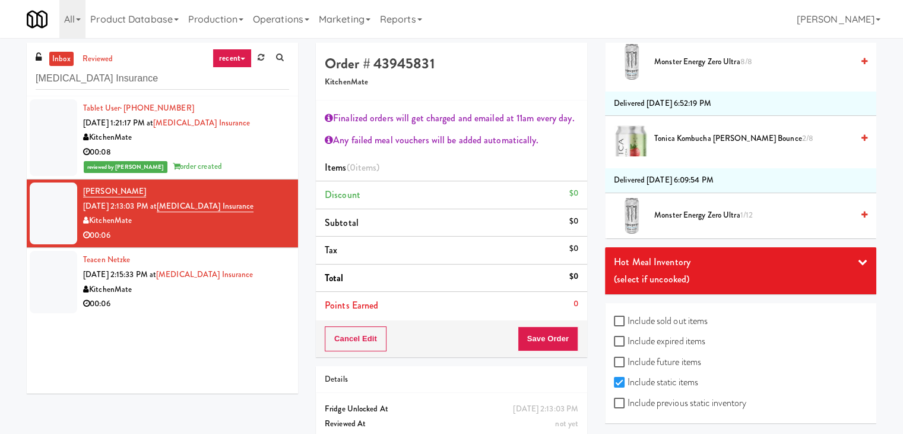
click at [613, 403] on div "Include sold out items Include expired items Include future items Include stati…" at bounding box center [740, 363] width 271 height 121
click at [621, 399] on input "Include previous static inventory" at bounding box center [621, 404] width 14 height 10
checkbox input "true"
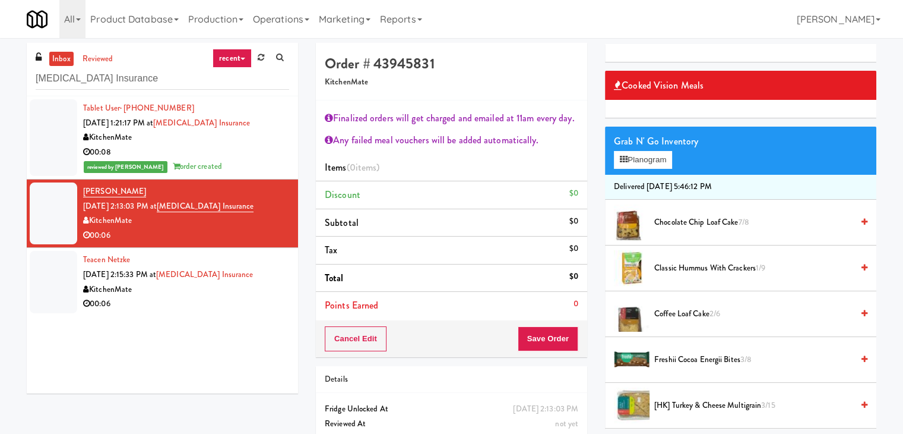
scroll to position [0, 0]
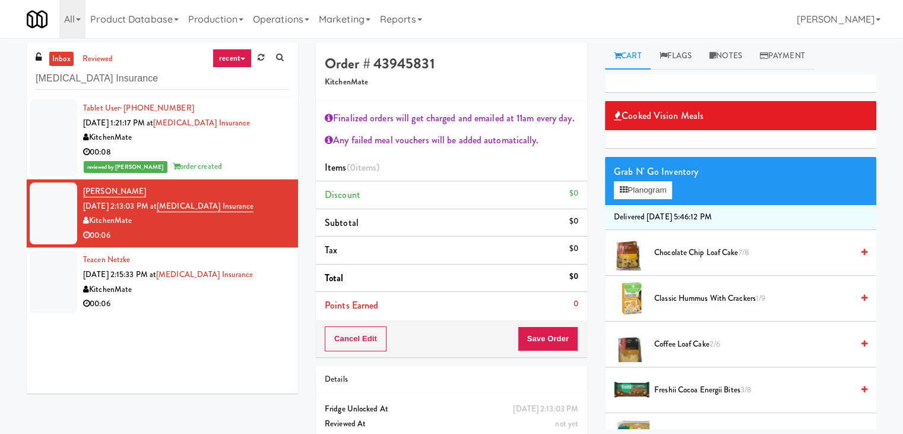
click at [639, 201] on div "Grab N' Go Inventory Planogram" at bounding box center [740, 181] width 271 height 48
click at [638, 195] on button "Planogram" at bounding box center [643, 190] width 58 height 18
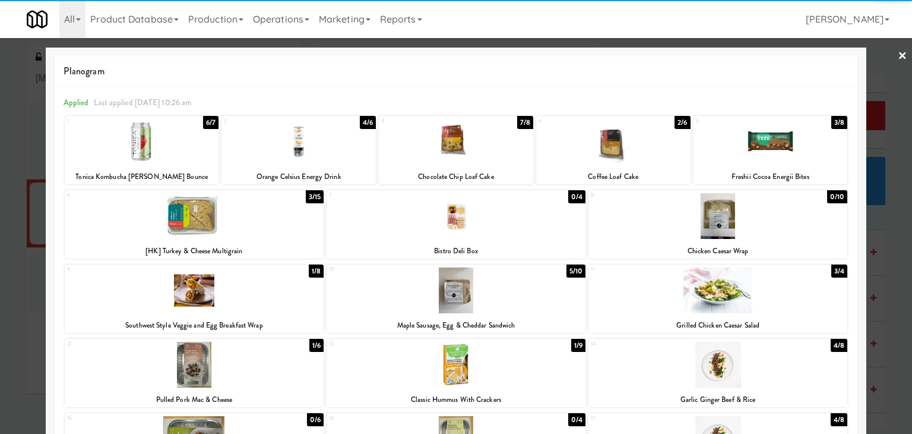
click at [687, 290] on div at bounding box center [718, 290] width 259 height 46
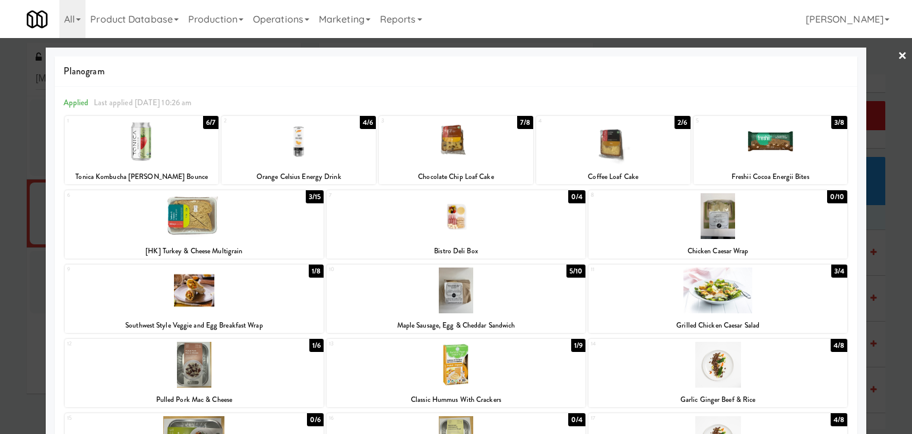
click at [898, 52] on link "×" at bounding box center [903, 56] width 10 height 37
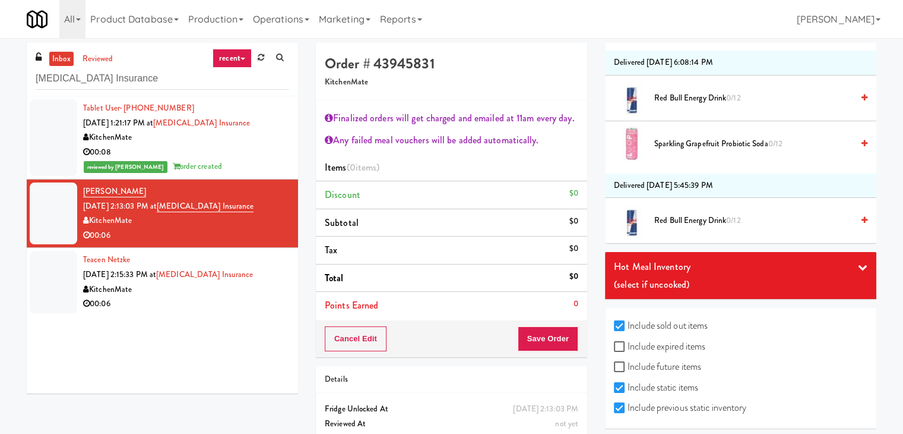
scroll to position [1916, 0]
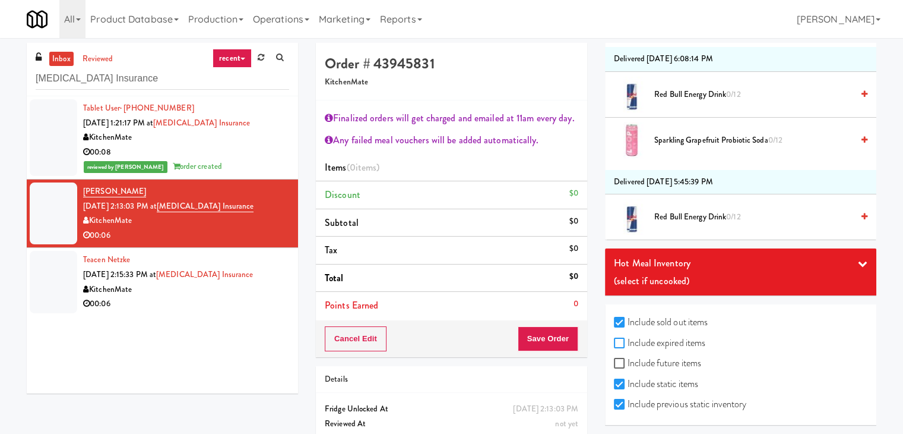
click at [621, 339] on input "Include expired items" at bounding box center [621, 344] width 14 height 10
checkbox input "true"
click at [619, 360] on input "Include future items" at bounding box center [621, 364] width 14 height 10
checkbox input "true"
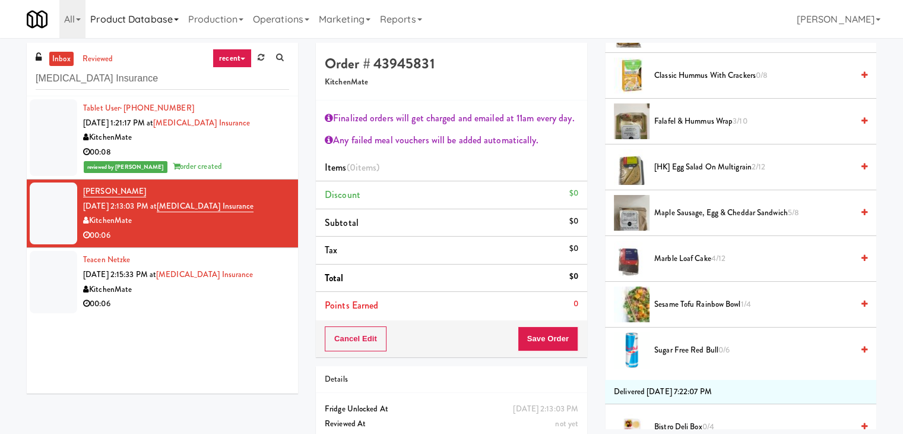
scroll to position [9221, 0]
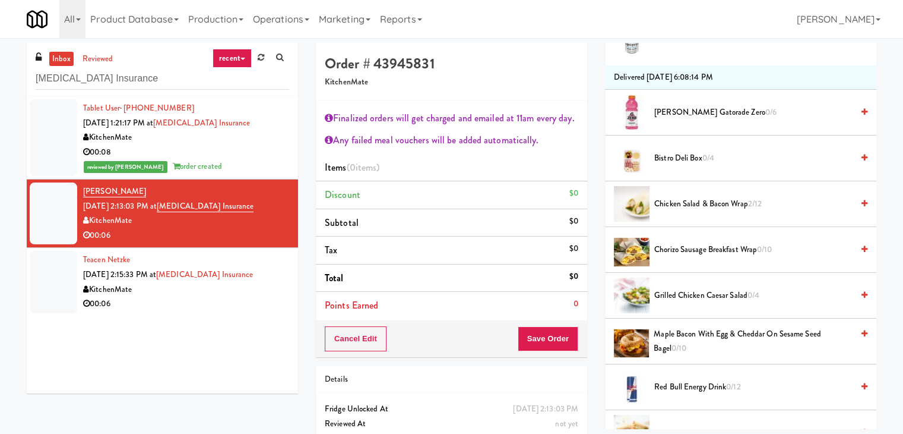
click at [862, 291] on icon at bounding box center [865, 295] width 6 height 8
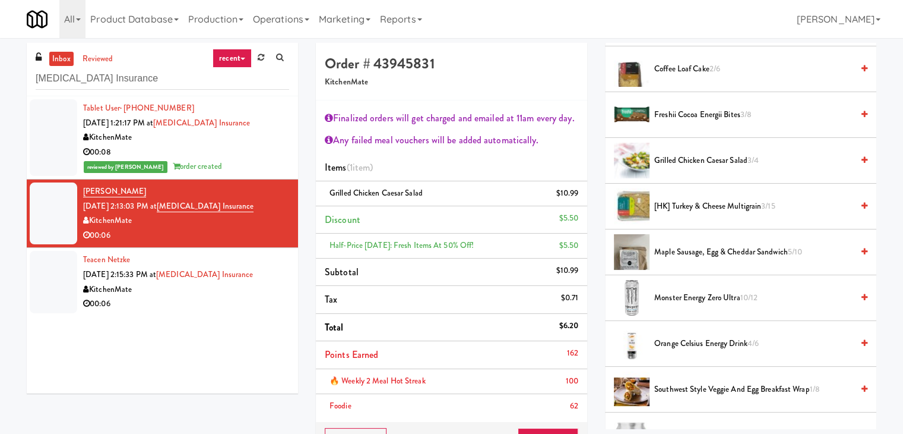
scroll to position [297, 0]
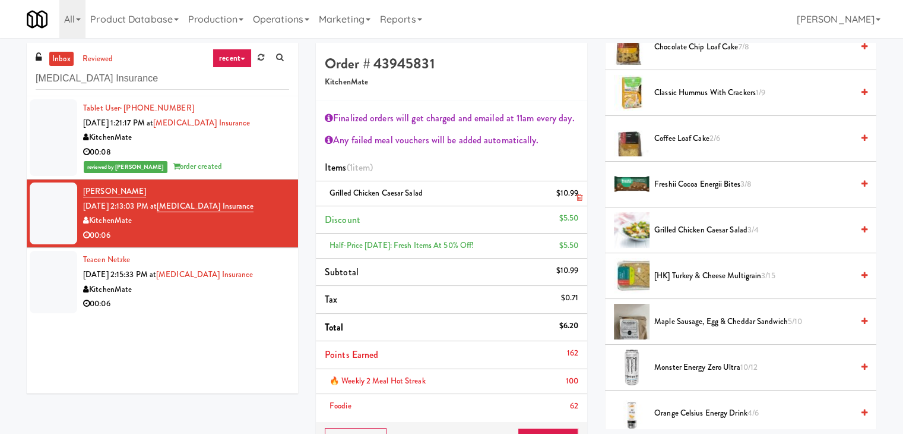
click at [577, 198] on icon at bounding box center [580, 198] width 6 height 8
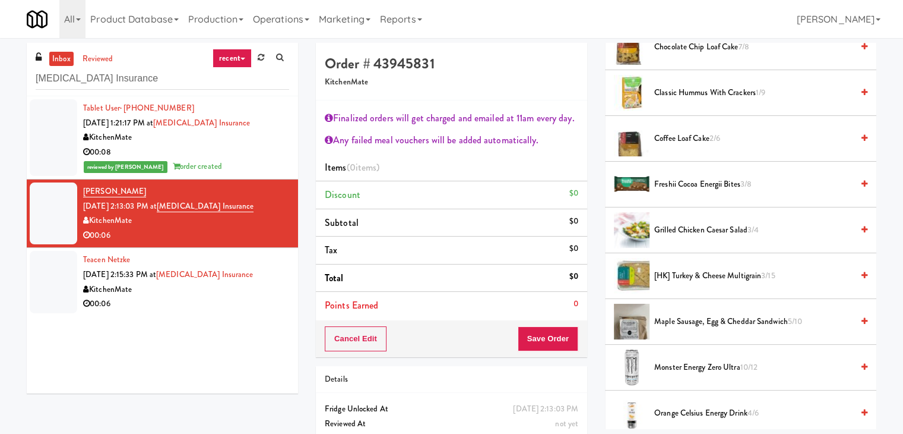
click at [859, 223] on li "Grilled Chicken Caesar Salad 3/4" at bounding box center [740, 230] width 271 height 46
click at [862, 226] on icon at bounding box center [865, 230] width 6 height 8
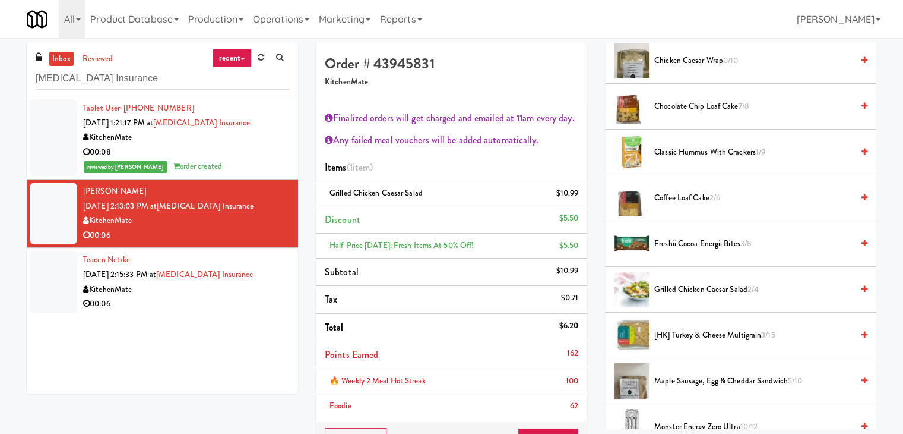
scroll to position [119, 0]
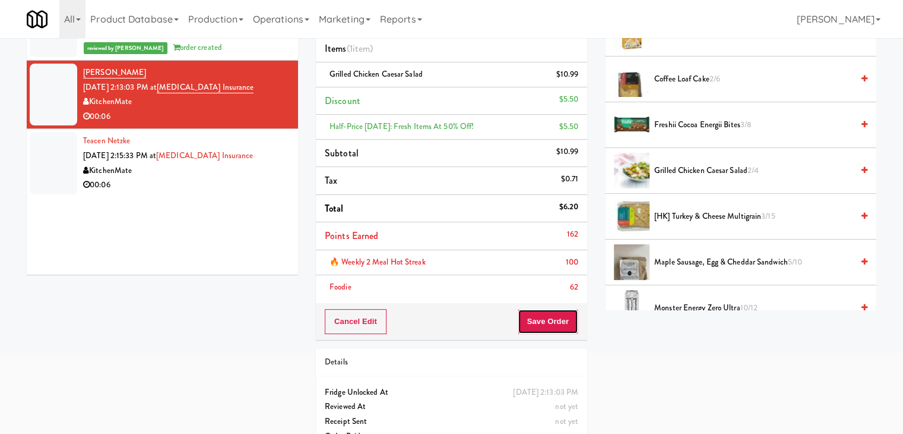
click at [555, 325] on button "Save Order" at bounding box center [548, 321] width 61 height 25
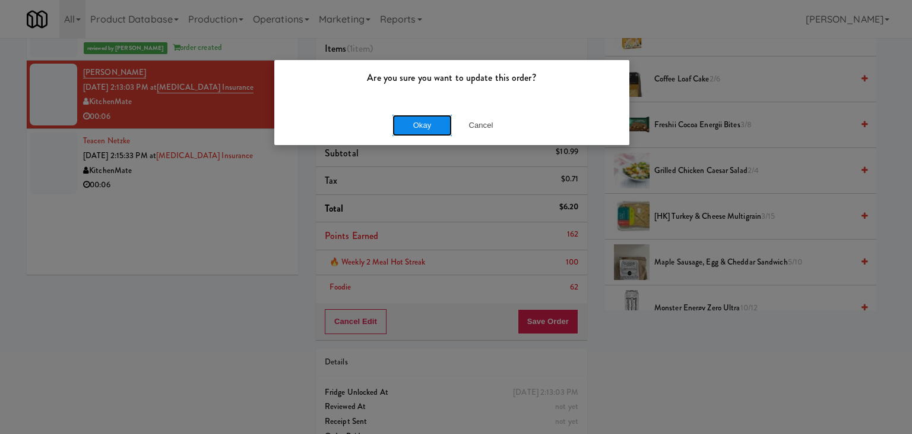
click at [434, 121] on button "Okay" at bounding box center [422, 125] width 59 height 21
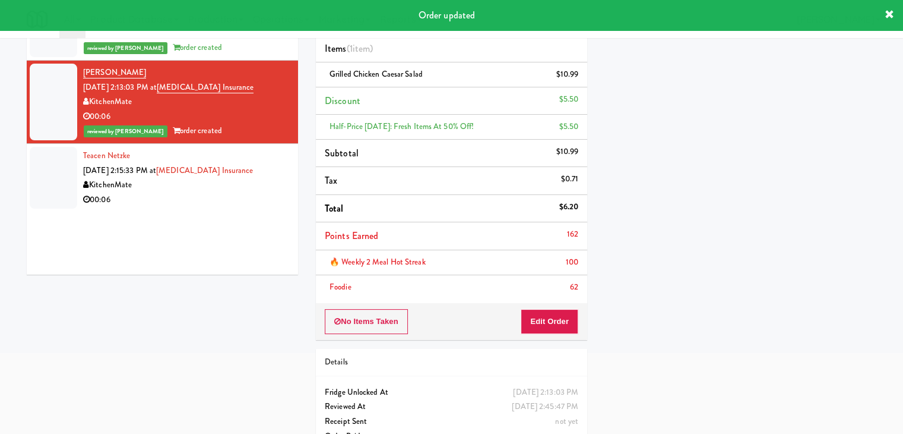
click at [252, 213] on div "Tablet User · (226) 988-1712 [DATE] 1:21:17 PM at [MEDICAL_DATA] Insurance Kitc…" at bounding box center [162, 125] width 271 height 297
click at [246, 196] on div "00:06" at bounding box center [186, 199] width 206 height 15
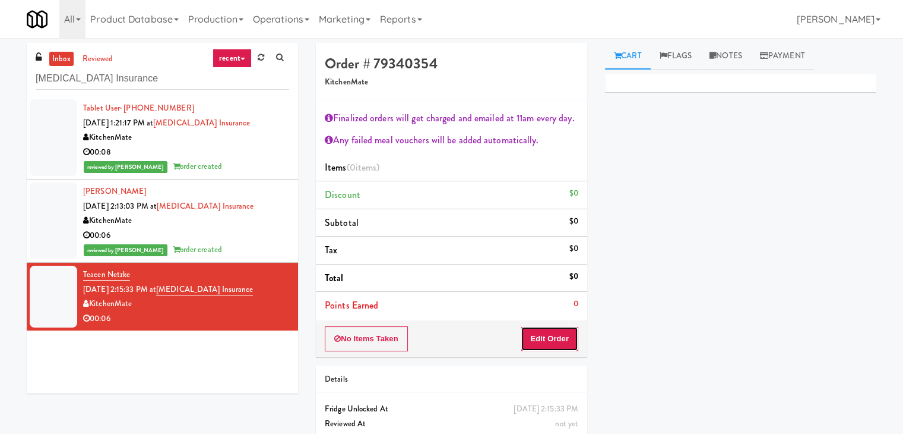
click at [542, 342] on button "Edit Order" at bounding box center [550, 338] width 58 height 25
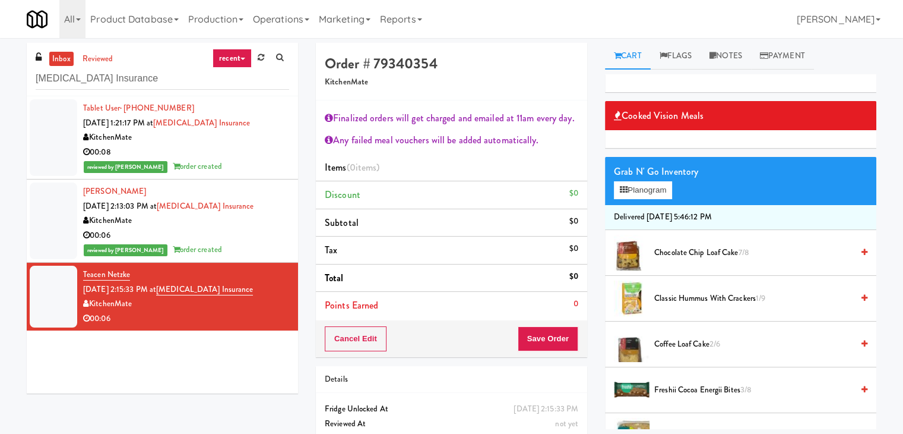
click at [177, 235] on div "00:06" at bounding box center [186, 235] width 206 height 15
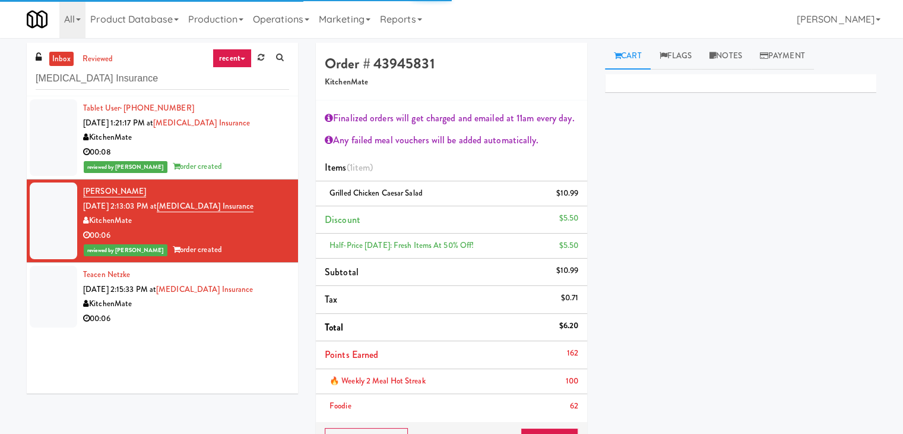
click at [201, 318] on div "00:06" at bounding box center [186, 318] width 206 height 15
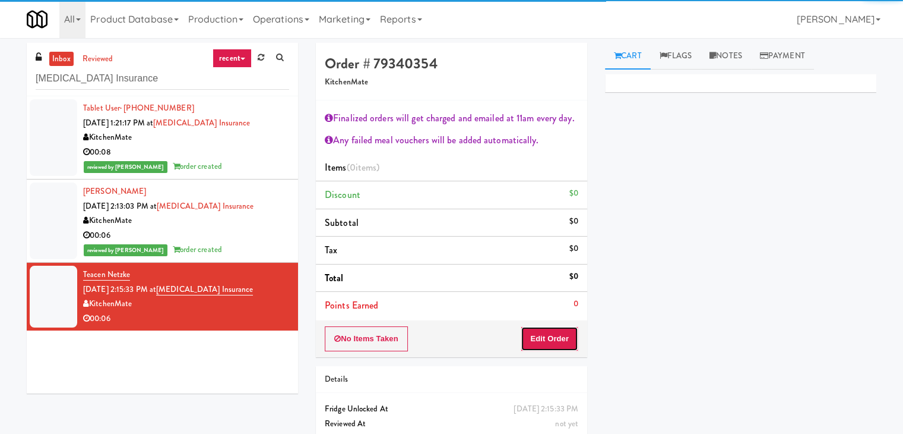
click at [559, 337] on button "Edit Order" at bounding box center [550, 338] width 58 height 25
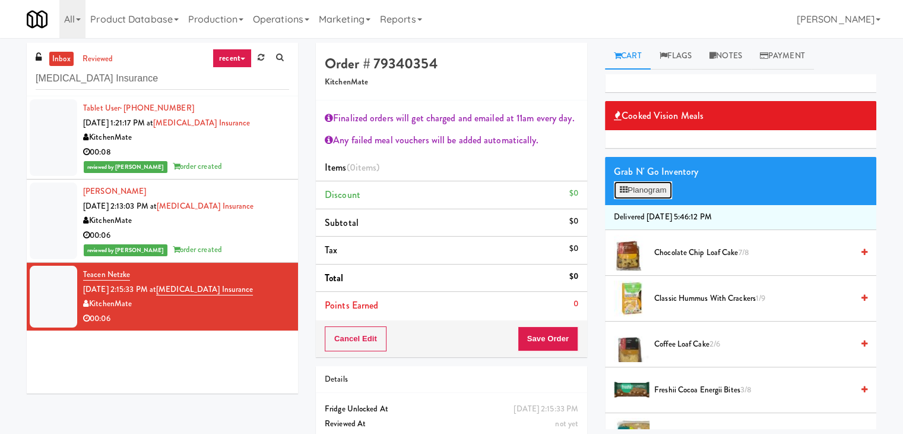
click at [654, 188] on button "Planogram" at bounding box center [643, 190] width 58 height 18
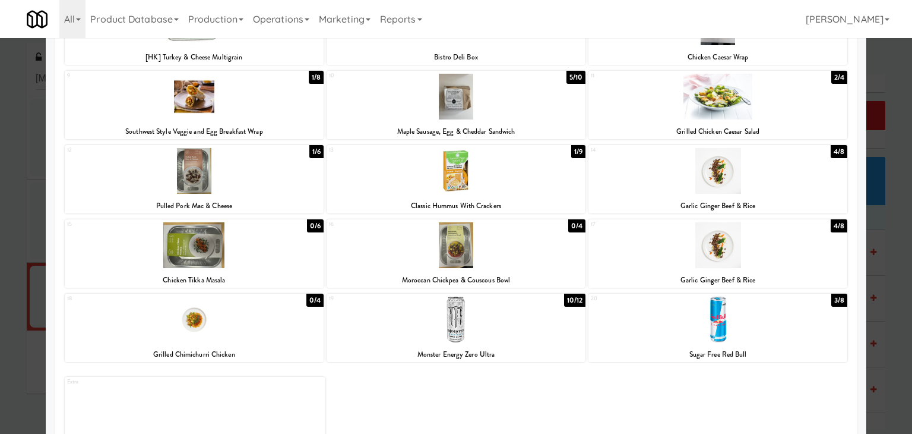
scroll to position [224, 0]
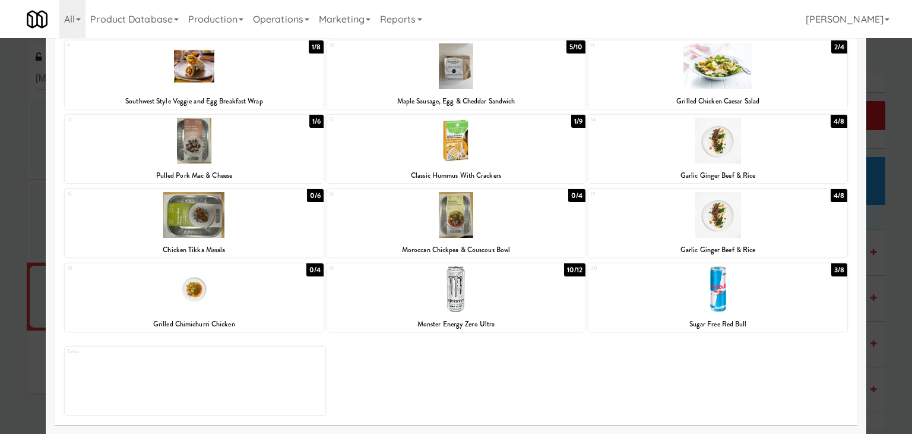
click at [672, 219] on div at bounding box center [718, 215] width 259 height 46
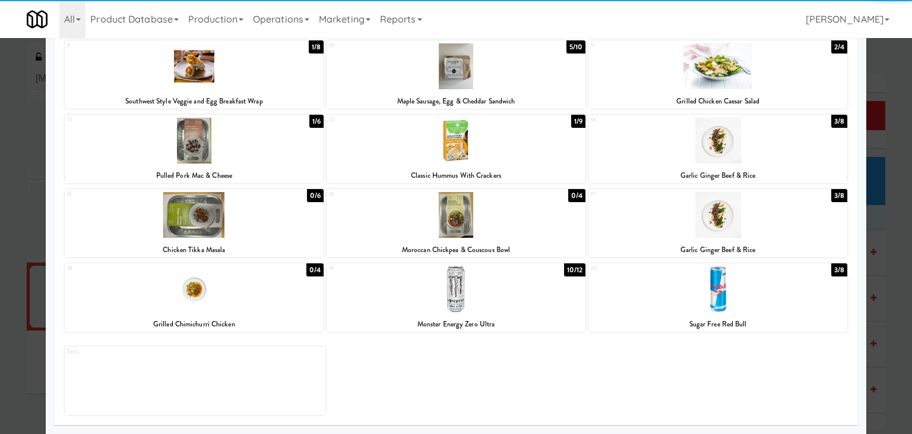
click at [672, 219] on div at bounding box center [718, 215] width 259 height 46
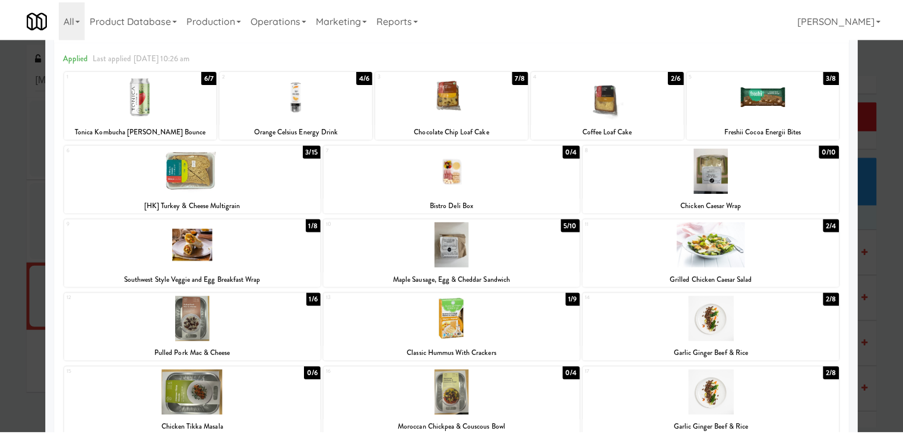
scroll to position [0, 0]
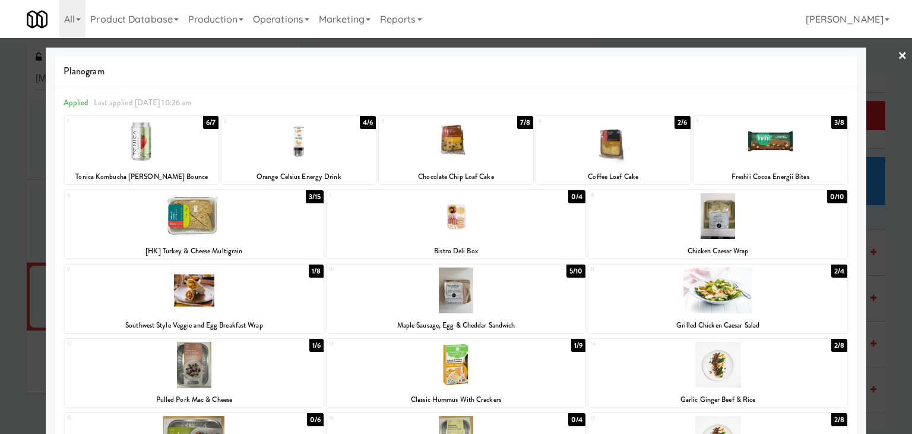
click at [898, 50] on link "×" at bounding box center [903, 56] width 10 height 37
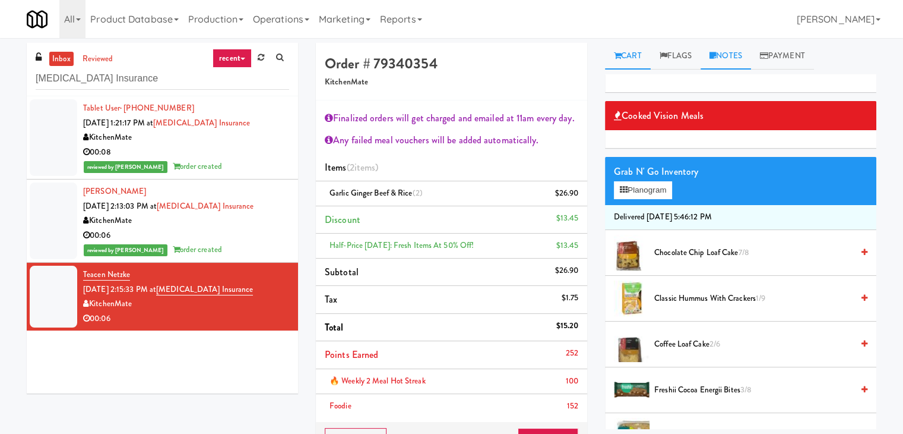
click at [721, 55] on link "Notes" at bounding box center [726, 56] width 50 height 27
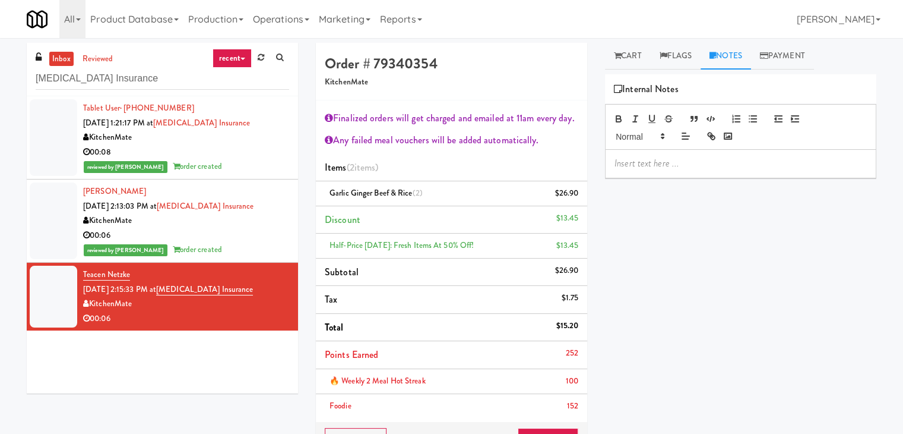
click at [681, 154] on div at bounding box center [741, 163] width 270 height 27
click at [793, 166] on p at bounding box center [741, 163] width 252 height 13
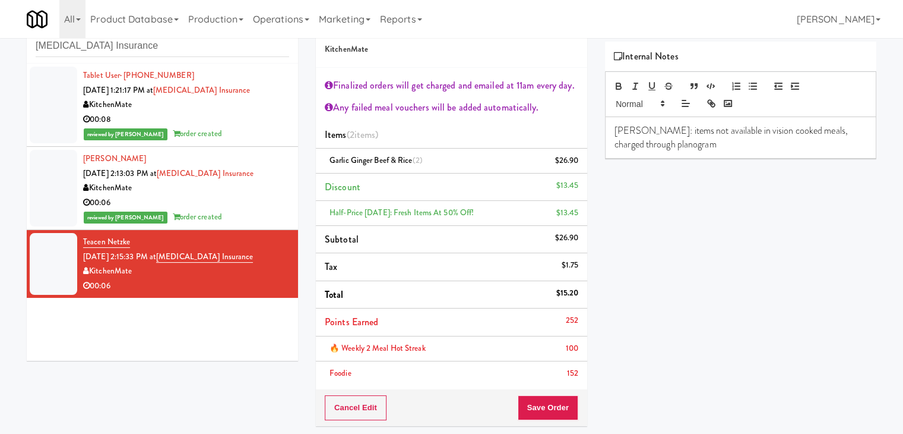
scroll to position [145, 0]
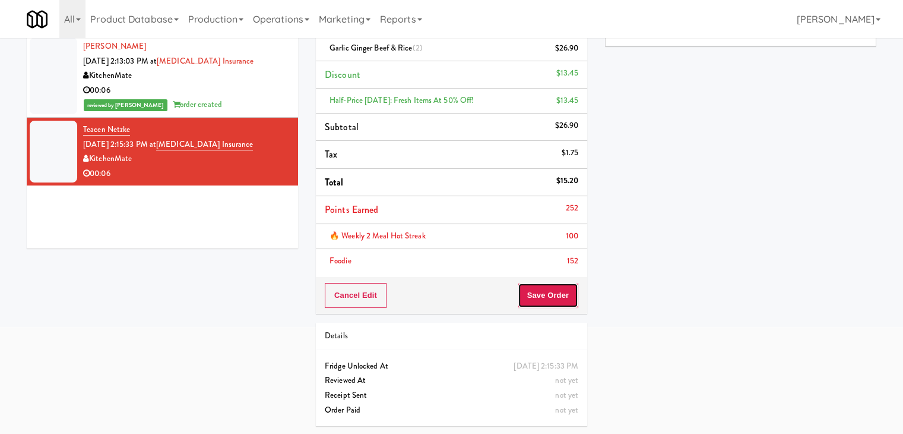
click at [532, 298] on button "Save Order" at bounding box center [548, 295] width 61 height 25
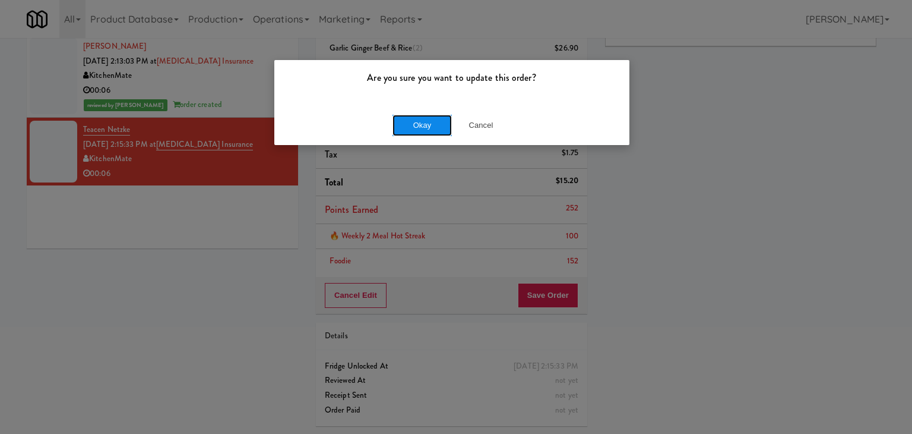
click at [441, 122] on button "Okay" at bounding box center [422, 125] width 59 height 21
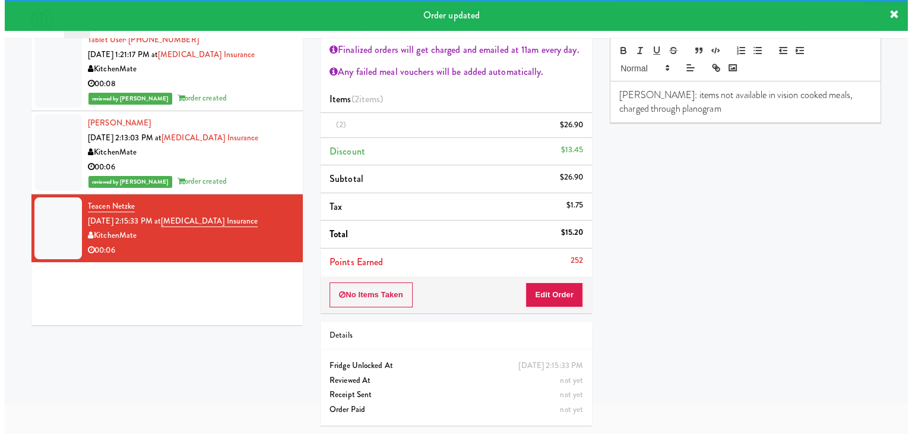
scroll to position [0, 0]
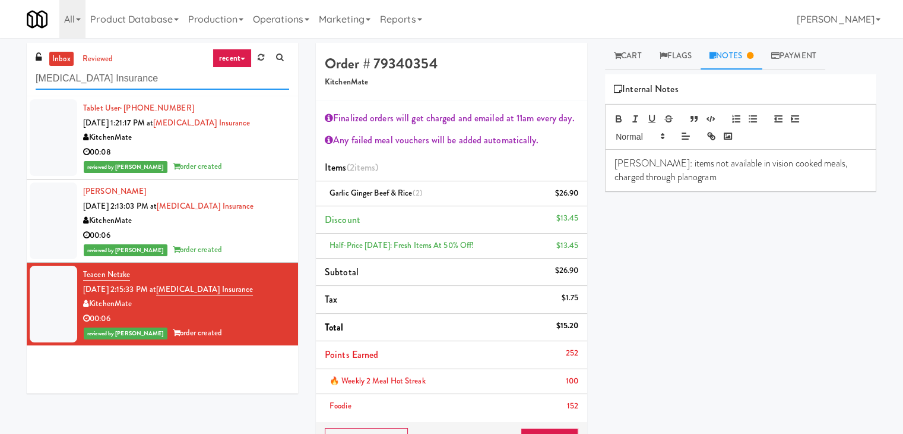
click at [148, 81] on input "[MEDICAL_DATA] Insurance" at bounding box center [163, 79] width 254 height 22
paste input "Armada Combo Unit"
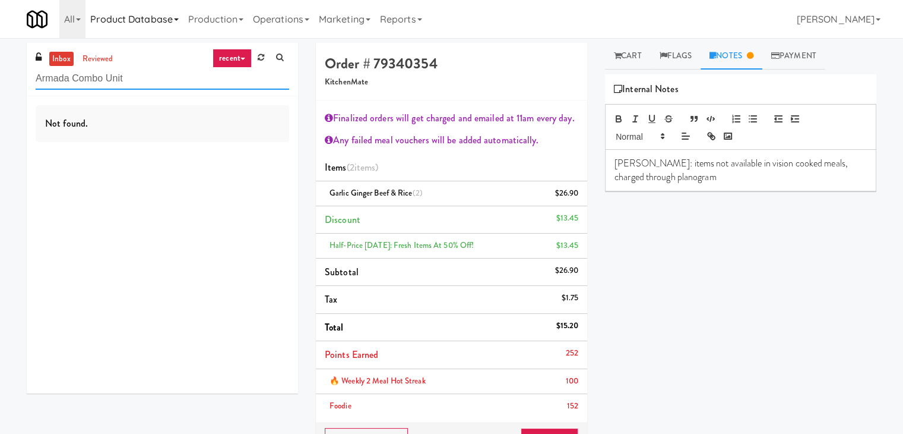
type input "Armada Combo Unit"
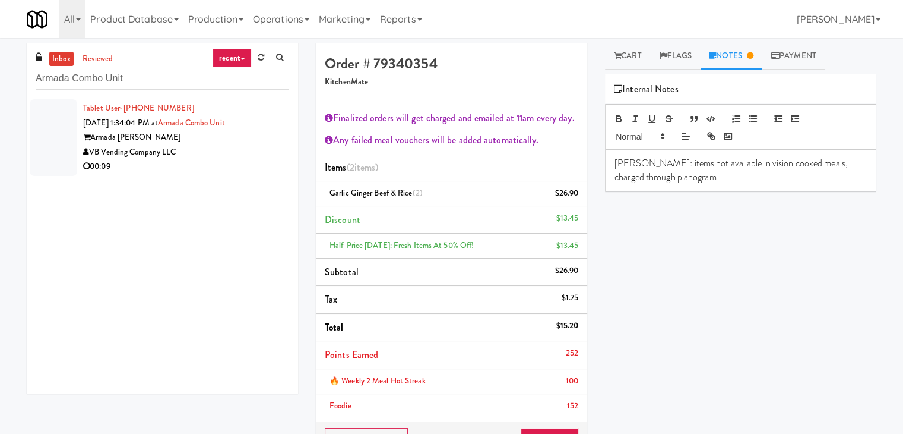
click at [236, 146] on div "VB Vending Company LLC" at bounding box center [186, 152] width 206 height 15
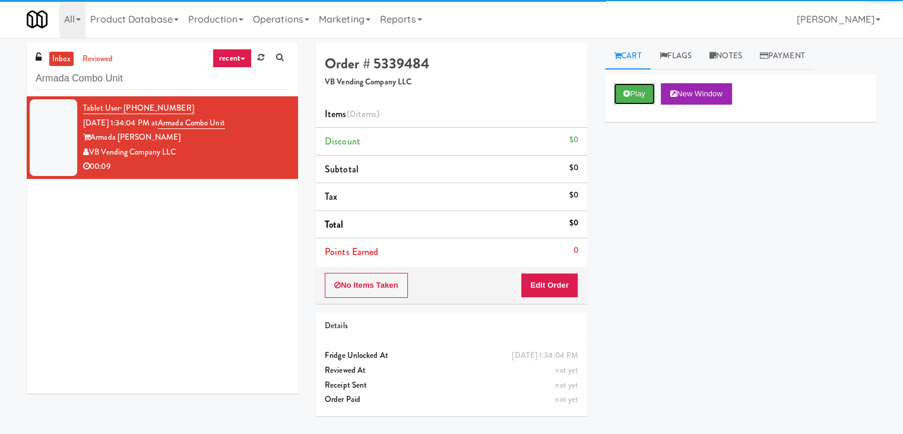
drag, startPoint x: 637, startPoint y: 95, endPoint x: 470, endPoint y: 53, distance: 171.6
click at [637, 95] on button "Play" at bounding box center [634, 93] width 41 height 21
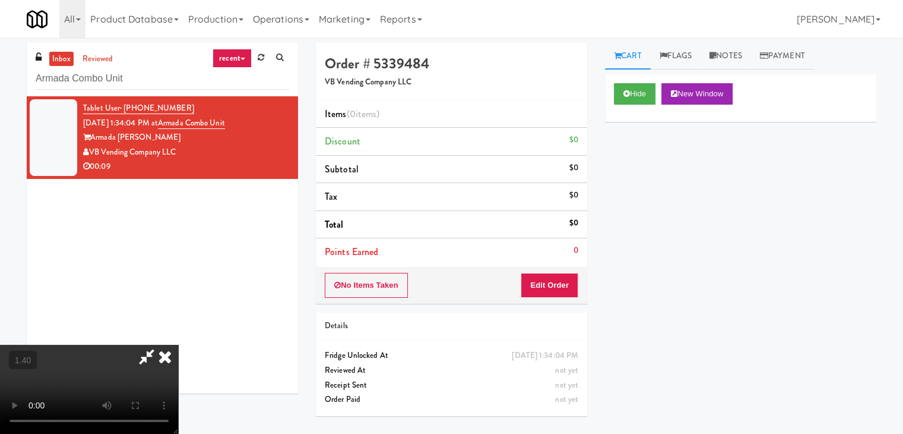
click at [178, 344] on video at bounding box center [89, 388] width 178 height 89
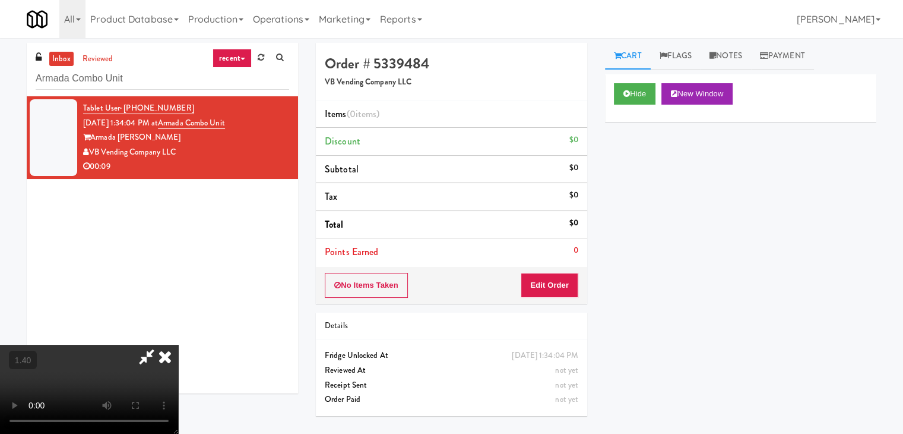
click at [178, 344] on video at bounding box center [89, 388] width 178 height 89
click at [178, 344] on icon at bounding box center [165, 356] width 26 height 24
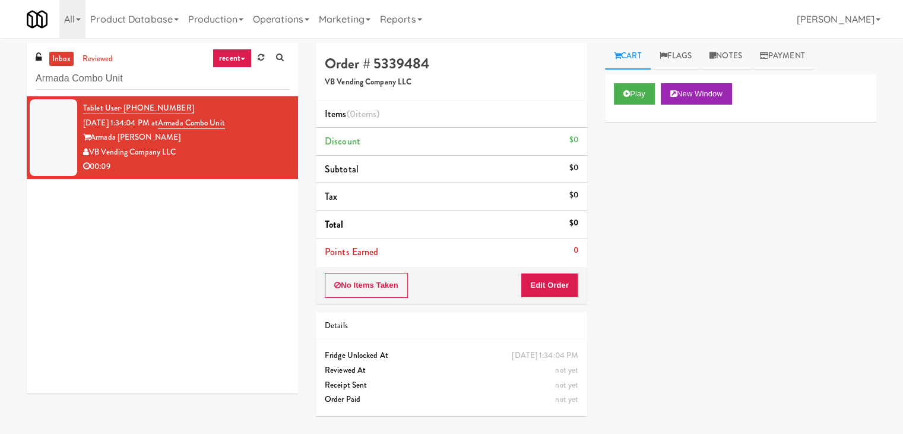
click at [544, 299] on div "No Items Taken Edit Order" at bounding box center [451, 285] width 271 height 37
click at [551, 290] on button "Edit Order" at bounding box center [550, 285] width 58 height 25
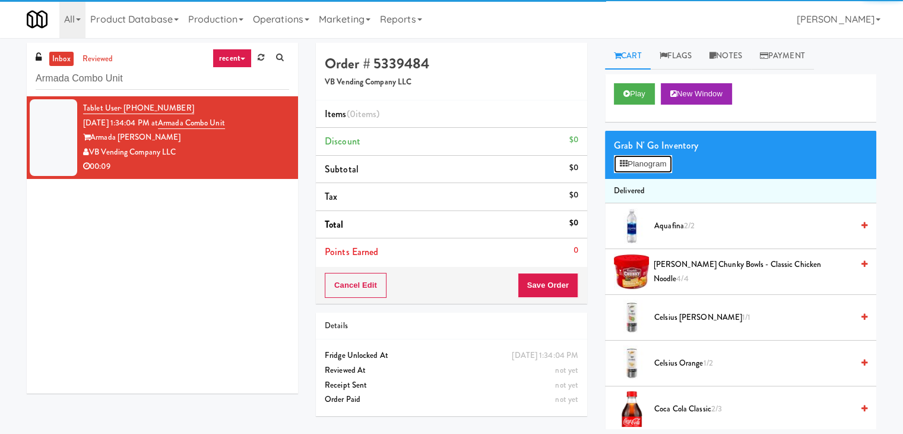
click at [641, 159] on button "Planogram" at bounding box center [643, 164] width 58 height 18
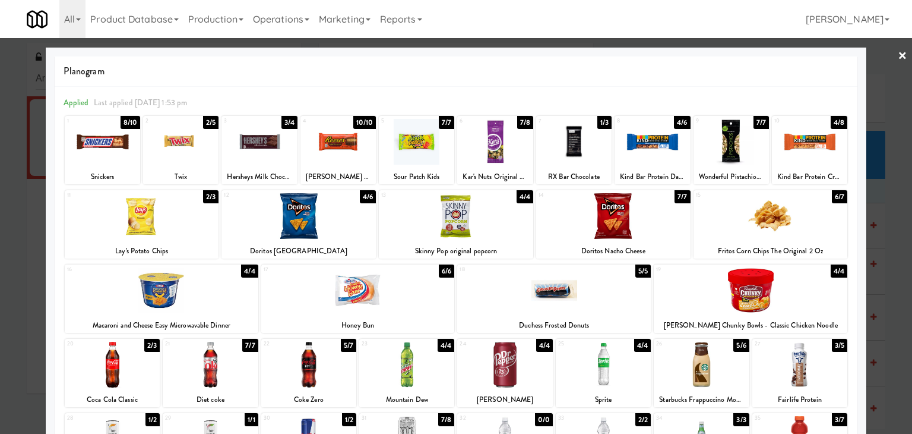
click at [508, 358] on div at bounding box center [504, 365] width 95 height 46
click at [339, 148] on div at bounding box center [338, 142] width 75 height 46
click at [898, 54] on link "×" at bounding box center [903, 56] width 10 height 37
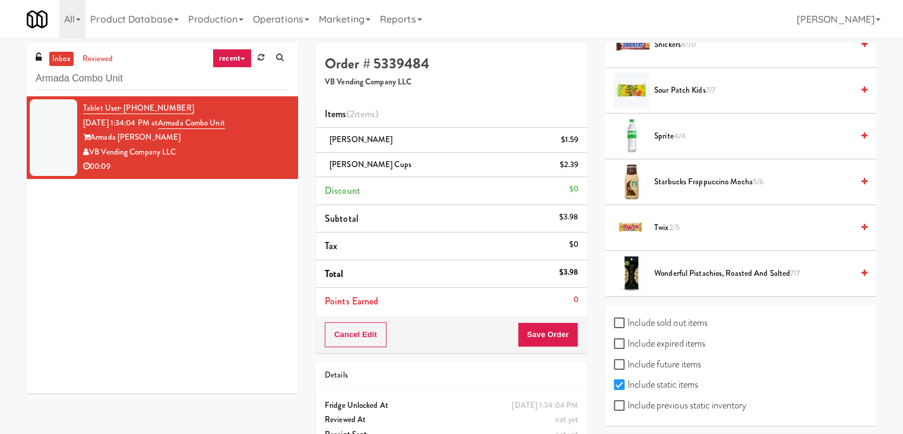
scroll to position [1462, 0]
click at [620, 404] on input "Include previous static inventory" at bounding box center [621, 405] width 14 height 10
checkbox input "true"
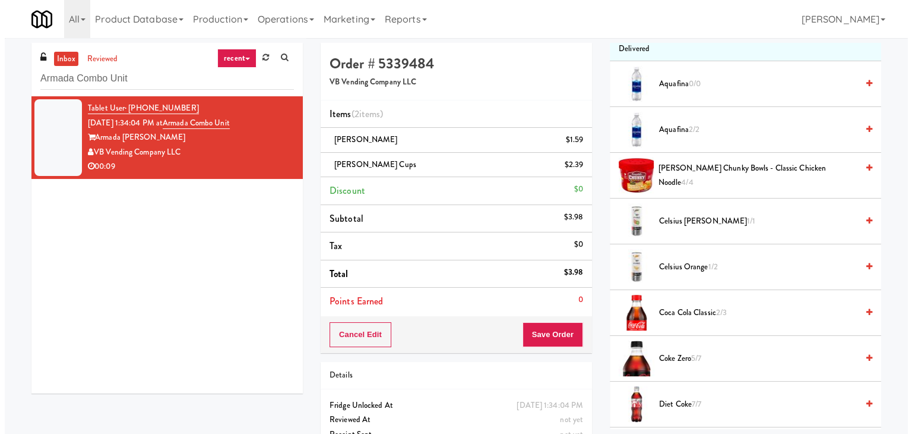
scroll to position [0, 0]
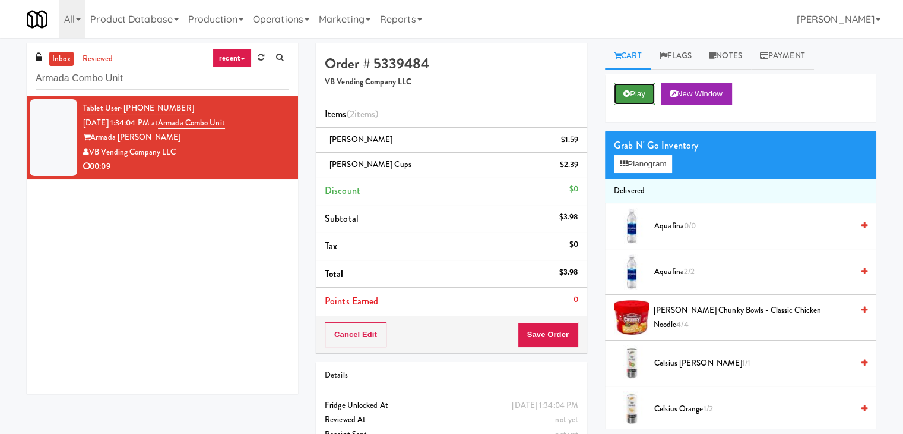
click at [646, 88] on button "Play" at bounding box center [634, 93] width 41 height 21
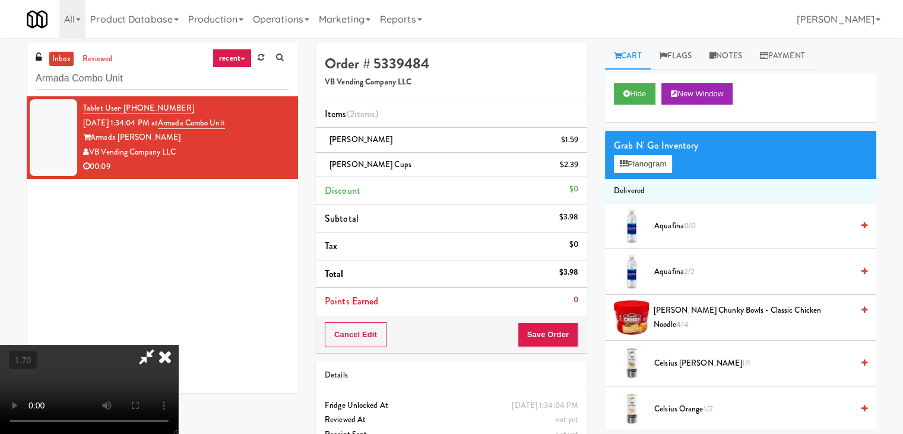
click at [178, 344] on video at bounding box center [89, 388] width 178 height 89
click at [178, 344] on icon at bounding box center [165, 356] width 26 height 24
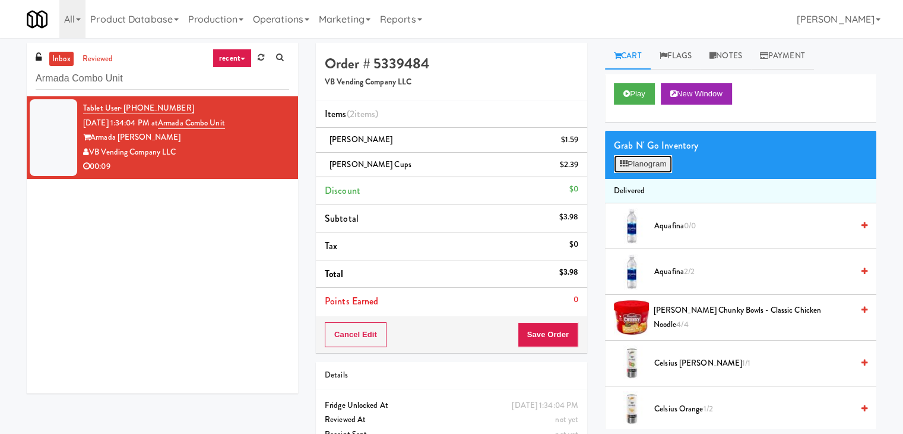
click at [627, 169] on button "Planogram" at bounding box center [643, 164] width 58 height 18
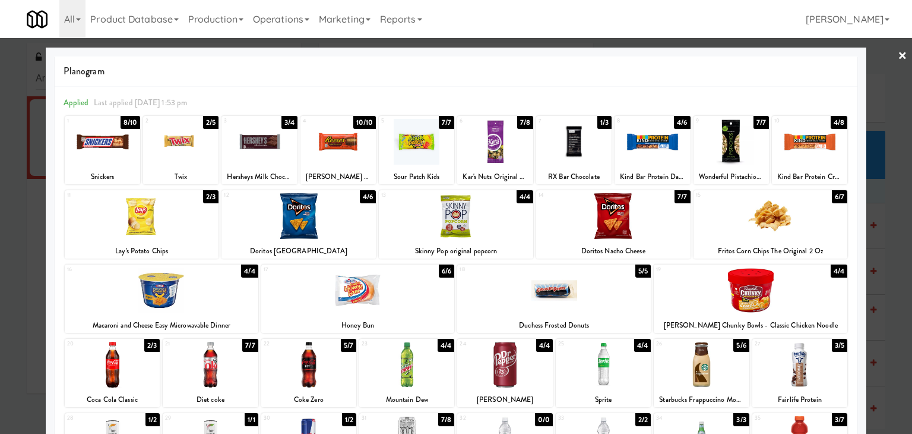
click at [173, 219] on div at bounding box center [142, 216] width 154 height 46
click at [898, 59] on link "×" at bounding box center [903, 56] width 10 height 37
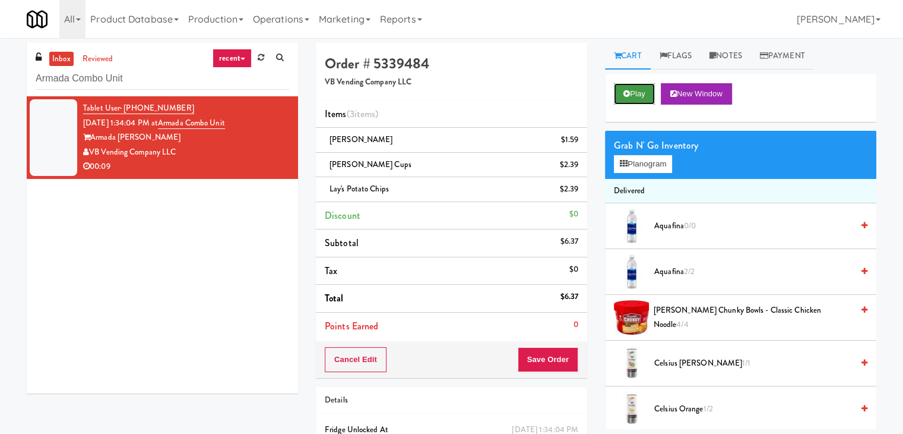
click at [643, 97] on button "Play" at bounding box center [634, 93] width 41 height 21
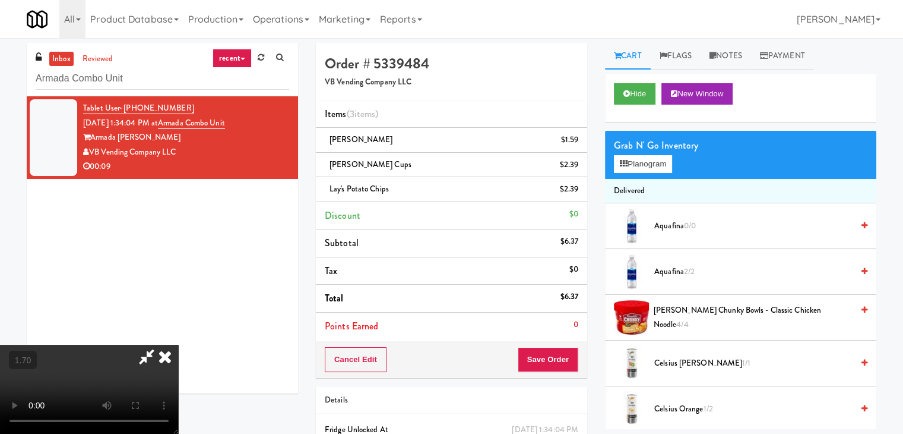
click at [178, 344] on icon at bounding box center [165, 356] width 26 height 24
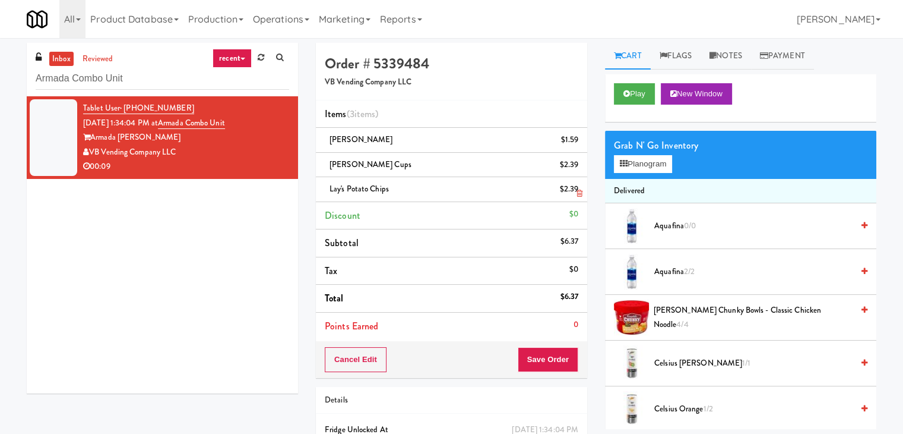
click at [579, 190] on icon at bounding box center [580, 193] width 6 height 8
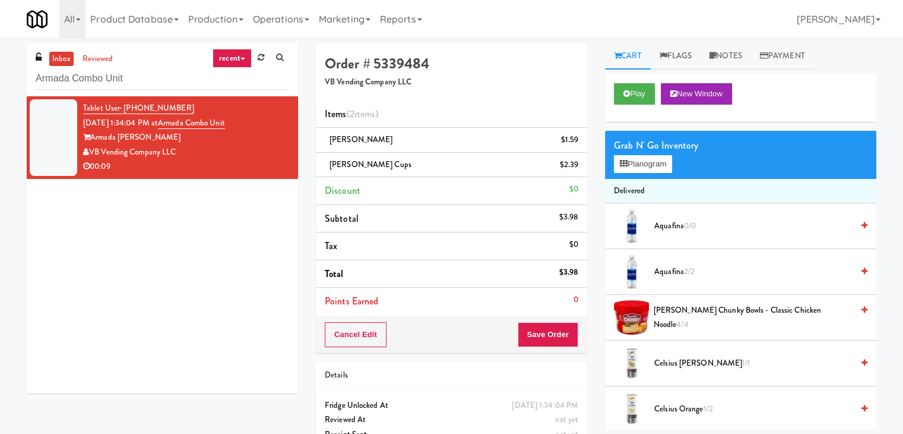
drag, startPoint x: 177, startPoint y: 153, endPoint x: 92, endPoint y: 152, distance: 84.9
click at [92, 152] on div "VB Vending Company LLC" at bounding box center [186, 152] width 206 height 15
copy div "VB Vending Company LLC"
drag, startPoint x: 144, startPoint y: 138, endPoint x: 93, endPoint y: 138, distance: 51.1
click at [93, 138] on div "Armada [PERSON_NAME]" at bounding box center [186, 137] width 206 height 15
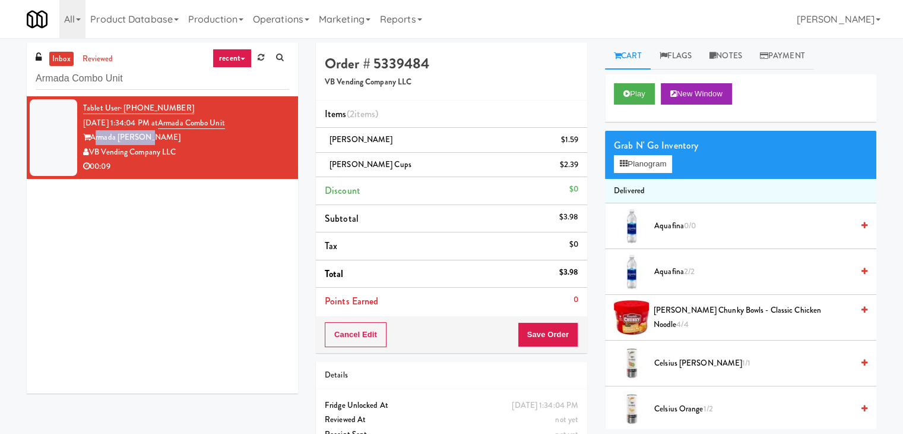
copy div "Armada [PERSON_NAME]"
click at [739, 63] on link "Notes" at bounding box center [726, 56] width 50 height 27
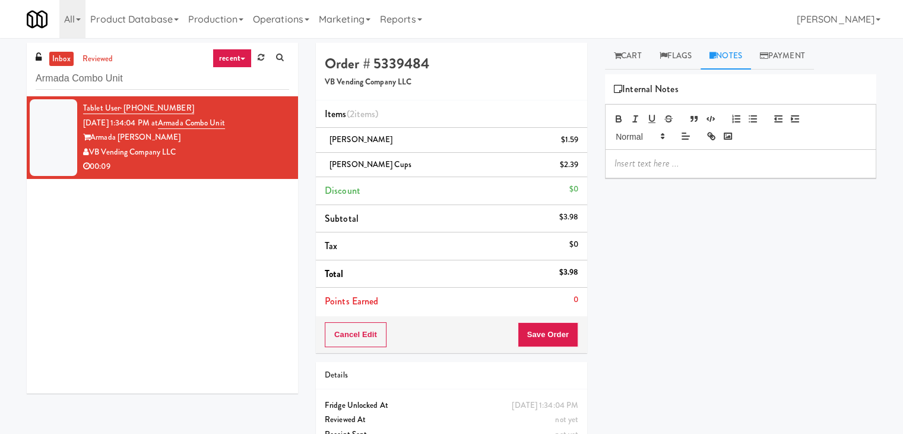
click at [685, 165] on p at bounding box center [741, 163] width 252 height 13
click at [798, 164] on p "[PERSON_NAME]:" at bounding box center [741, 163] width 252 height 13
drag, startPoint x: 740, startPoint y: 166, endPoint x: 571, endPoint y: 157, distance: 169.5
click at [571, 157] on div "Order # 5339484 VB Vending Company LLC Items (2 items ) [PERSON_NAME] $1.59 [PE…" at bounding box center [596, 258] width 578 height 431
drag, startPoint x: 753, startPoint y: 163, endPoint x: 712, endPoint y: 162, distance: 41.0
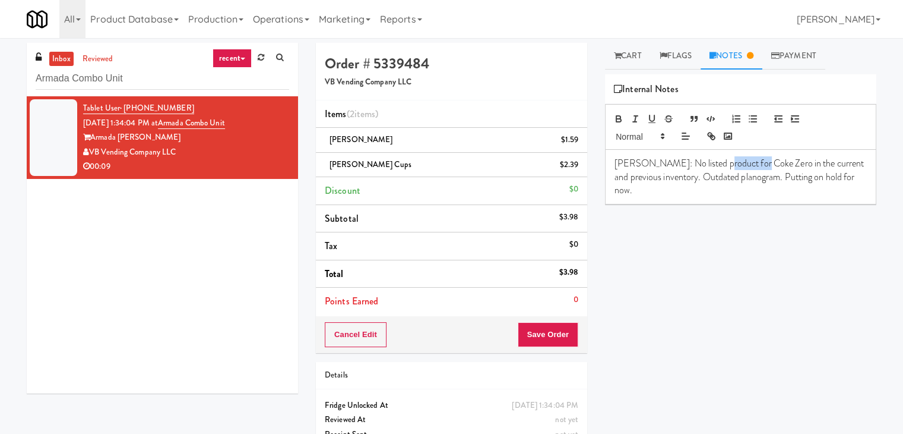
click at [712, 162] on p "[PERSON_NAME]: No listed product for Coke Zero in the current and previous inve…" at bounding box center [741, 177] width 252 height 40
click at [687, 188] on p "[PERSON_NAME]: No listed product for SunChips Original in the current and previ…" at bounding box center [741, 177] width 252 height 40
drag, startPoint x: 773, startPoint y: 162, endPoint x: 715, endPoint y: 160, distance: 58.3
click at [715, 160] on p "[PERSON_NAME]: No listed product for SunChips Original in the current and previ…" at bounding box center [741, 177] width 252 height 40
copy link "SunChips Original"
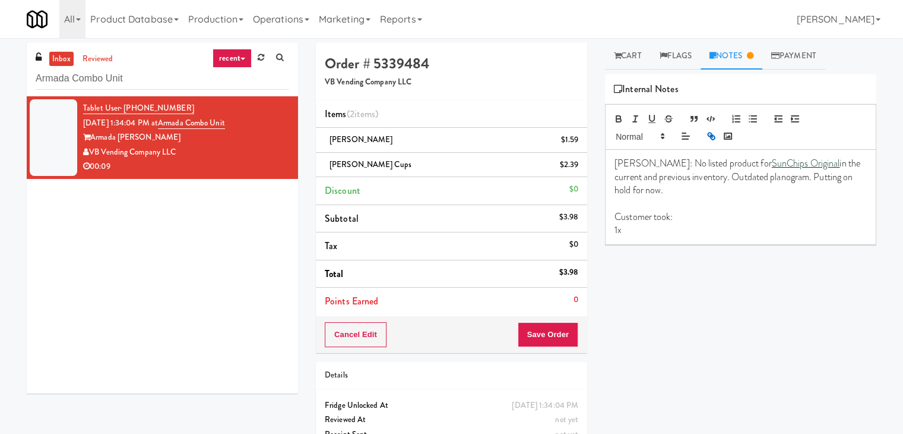
click at [647, 229] on p "1x" at bounding box center [741, 229] width 252 height 13
drag, startPoint x: 359, startPoint y: 140, endPoint x: 325, endPoint y: 138, distance: 33.9
click at [325, 138] on div "[PERSON_NAME] $1.59" at bounding box center [452, 139] width 254 height 15
copy span "[PERSON_NAME]"
click at [661, 246] on p "1x" at bounding box center [741, 243] width 252 height 13
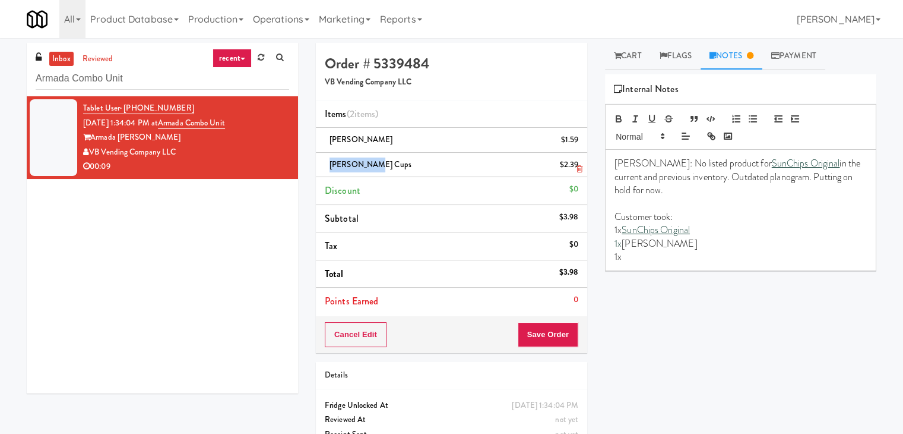
drag, startPoint x: 372, startPoint y: 166, endPoint x: 327, endPoint y: 165, distance: 45.7
click at [327, 165] on div "[PERSON_NAME] Cups $2.39" at bounding box center [452, 164] width 254 height 15
copy span "[PERSON_NAME] Cups"
click at [652, 258] on p "1x" at bounding box center [741, 256] width 252 height 13
drag, startPoint x: 634, startPoint y: 160, endPoint x: 696, endPoint y: 257, distance: 115.2
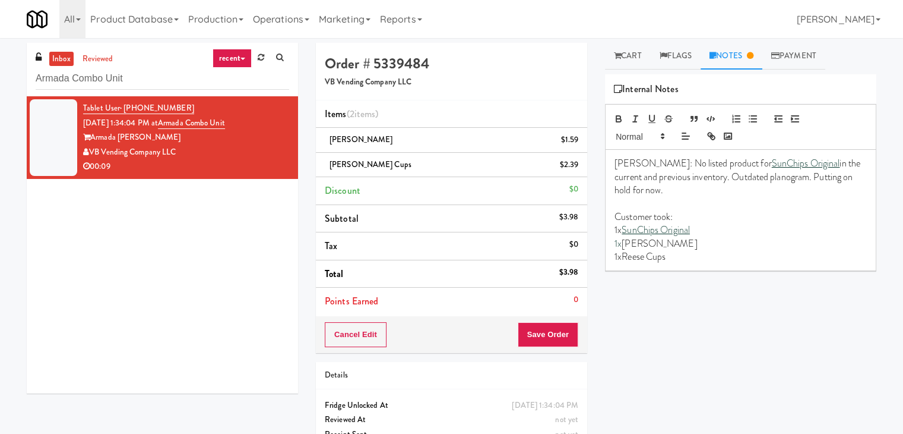
click at [696, 257] on div "[PERSON_NAME]: No listed product for SunChips Original in the current and previ…" at bounding box center [741, 210] width 270 height 121
click at [718, 219] on p "Customer took:" at bounding box center [741, 216] width 252 height 13
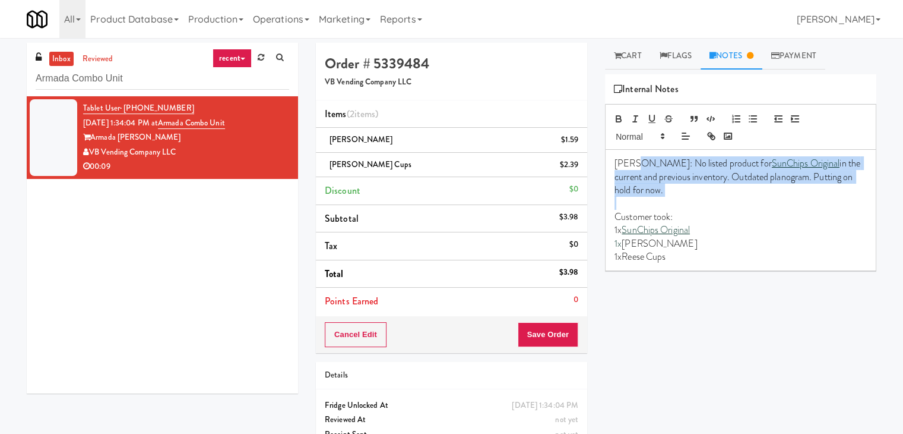
drag, startPoint x: 634, startPoint y: 156, endPoint x: 646, endPoint y: 198, distance: 44.0
click at [646, 198] on div "[PERSON_NAME]: No listed product for SunChips Original in the current and previ…" at bounding box center [741, 210] width 270 height 121
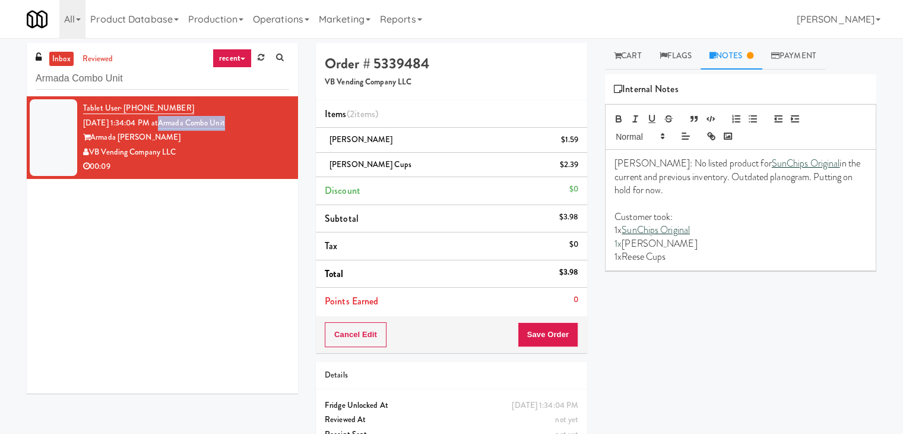
drag, startPoint x: 244, startPoint y: 124, endPoint x: 180, endPoint y: 124, distance: 64.1
click at [180, 124] on span "[DATE] 1:34:04 PM at Armada Combo Unit" at bounding box center [154, 123] width 142 height 12
drag, startPoint x: 178, startPoint y: 151, endPoint x: 93, endPoint y: 152, distance: 85.5
click at [93, 152] on div "VB Vending Company LLC" at bounding box center [186, 152] width 206 height 15
click at [630, 58] on link "Cart" at bounding box center [628, 56] width 46 height 27
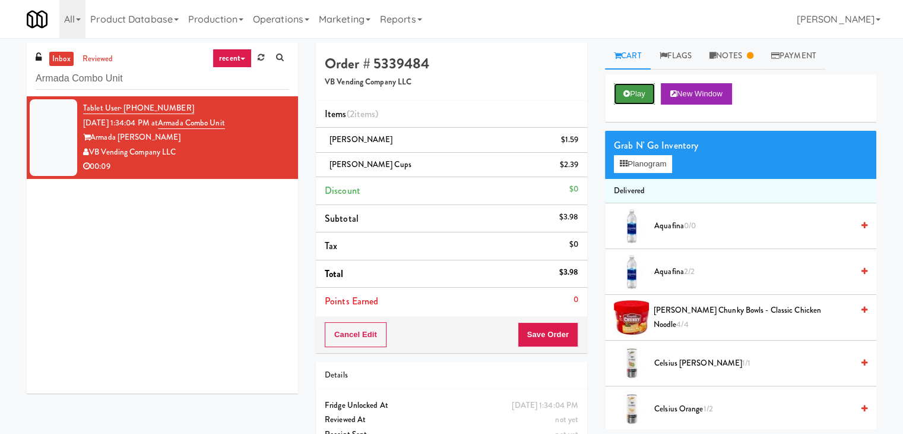
drag, startPoint x: 637, startPoint y: 93, endPoint x: 631, endPoint y: 93, distance: 6.0
click at [637, 93] on button "Play" at bounding box center [634, 93] width 41 height 21
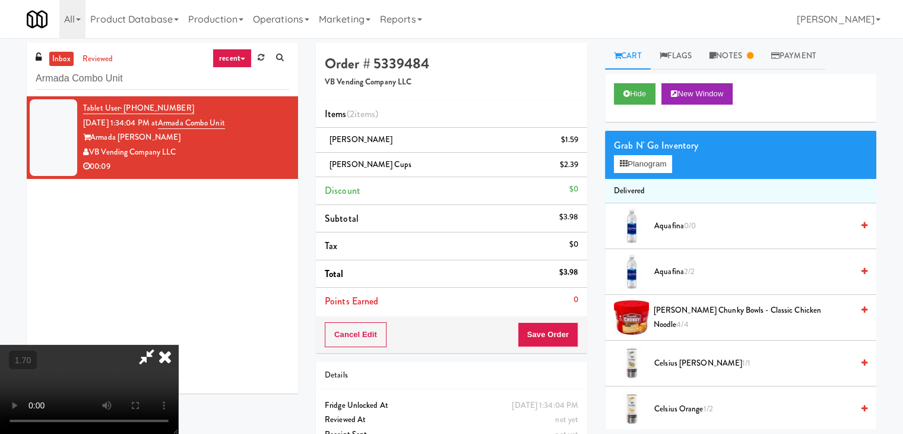
click at [178, 344] on video at bounding box center [89, 388] width 178 height 89
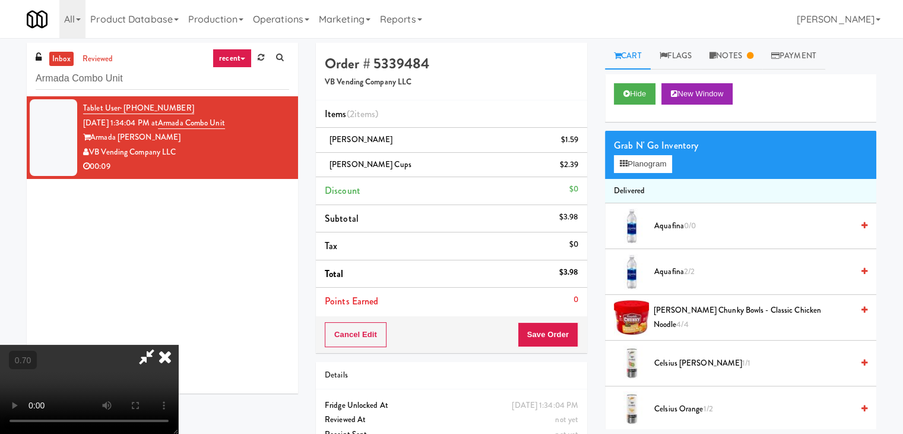
click at [178, 344] on video at bounding box center [89, 388] width 178 height 89
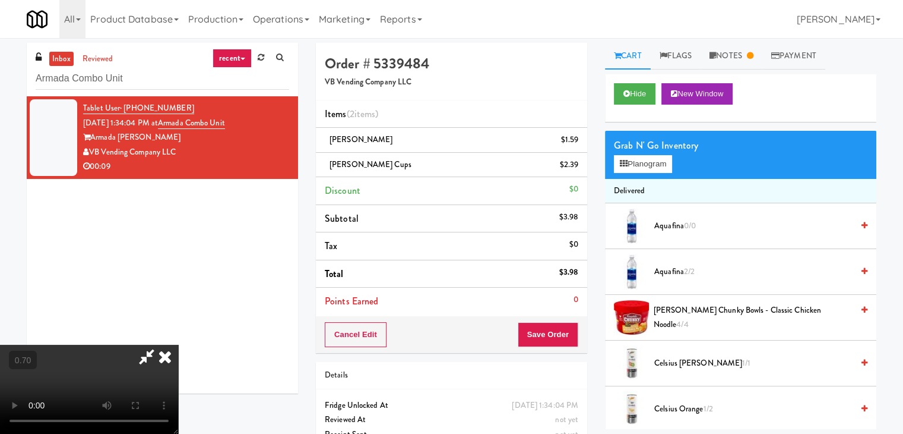
click at [178, 344] on video at bounding box center [89, 388] width 178 height 89
click at [178, 344] on icon at bounding box center [165, 356] width 26 height 24
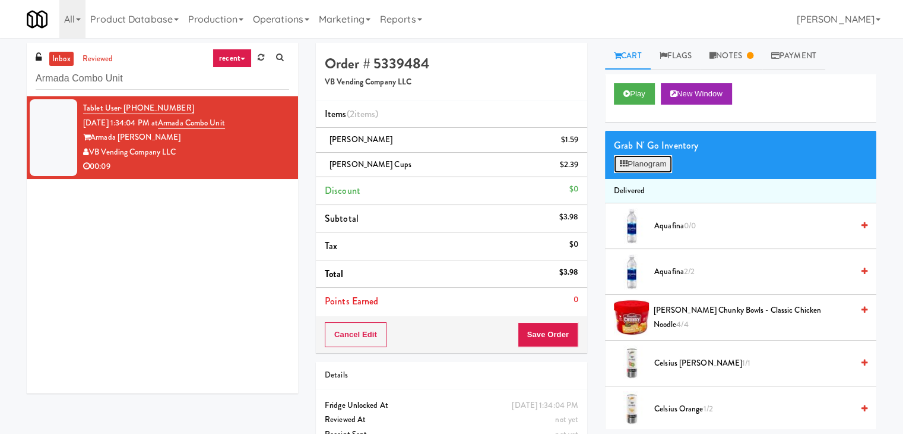
click at [650, 167] on button "Planogram" at bounding box center [643, 164] width 58 height 18
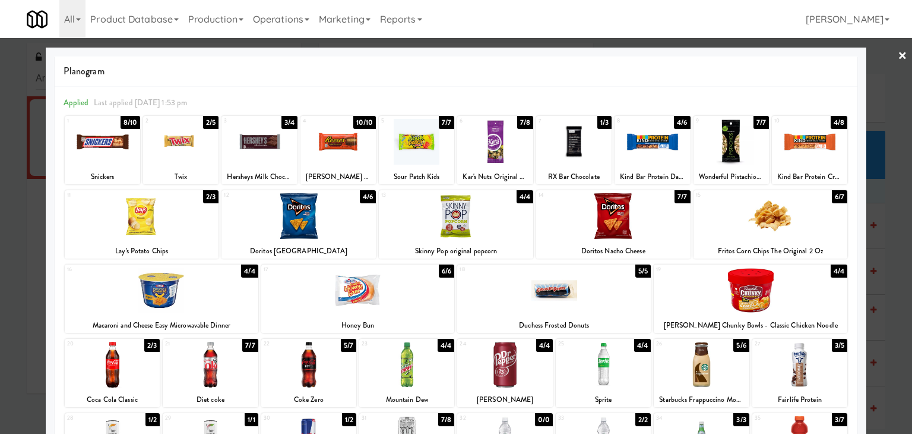
click at [898, 56] on link "×" at bounding box center [903, 56] width 10 height 37
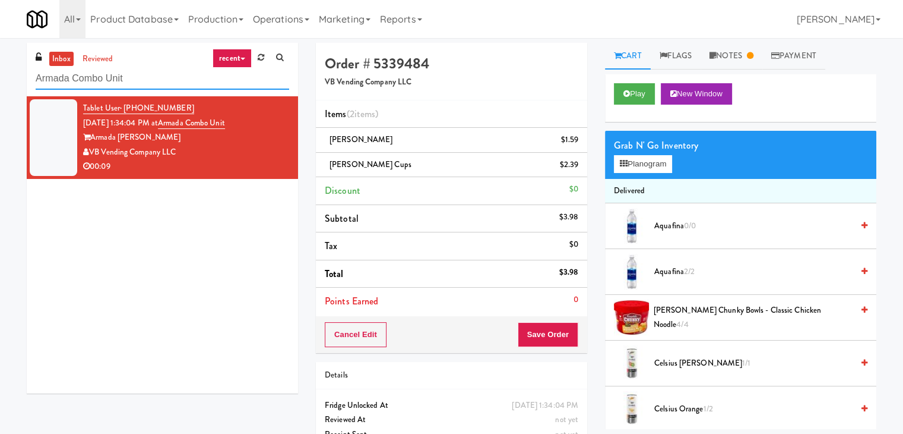
click at [157, 86] on input "Armada Combo Unit" at bounding box center [163, 79] width 254 height 22
paste input "Westlyn - Right - Fridge"
type input "Westlyn - Right - Fridge"
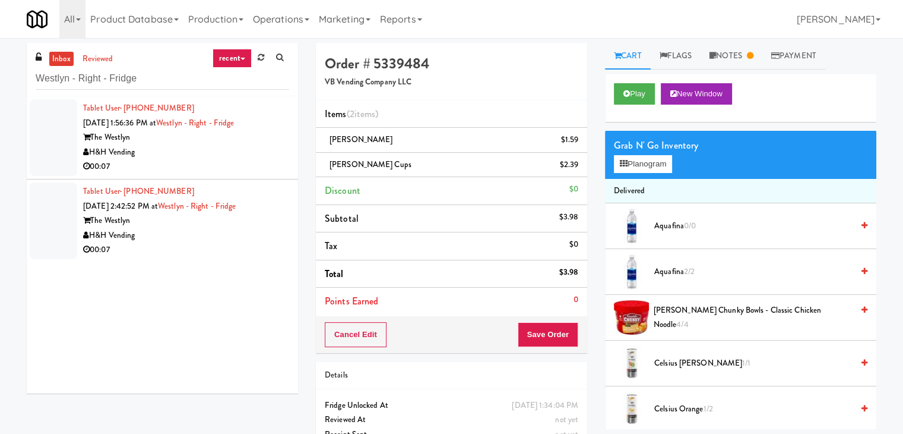
drag, startPoint x: 241, startPoint y: 156, endPoint x: 243, endPoint y: 150, distance: 6.4
click at [241, 156] on div "H&H Vending" at bounding box center [186, 152] width 206 height 15
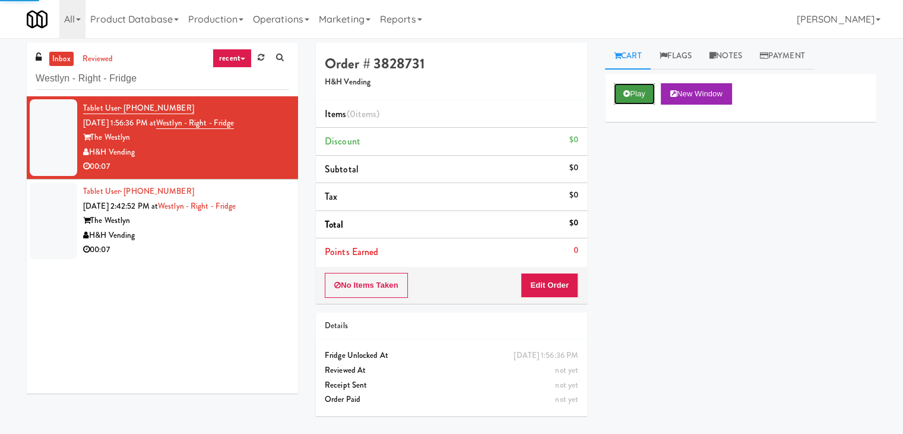
click at [647, 100] on button "Play" at bounding box center [634, 93] width 41 height 21
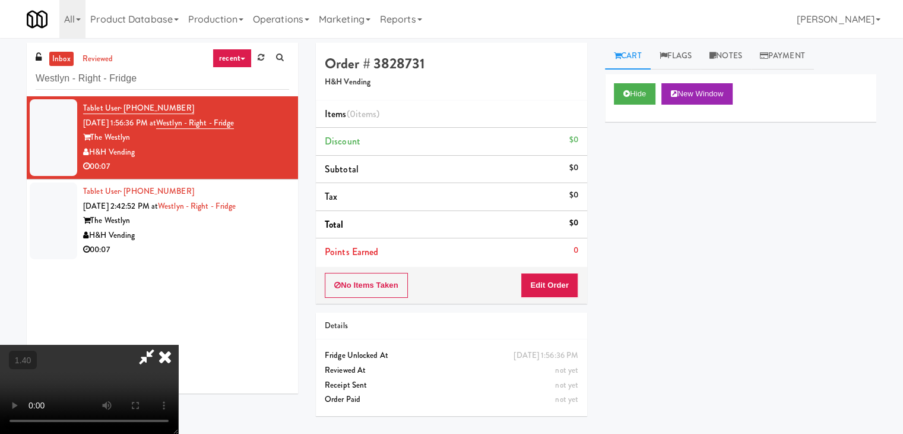
click at [178, 344] on video at bounding box center [89, 388] width 178 height 89
click at [178, 344] on icon at bounding box center [165, 356] width 26 height 24
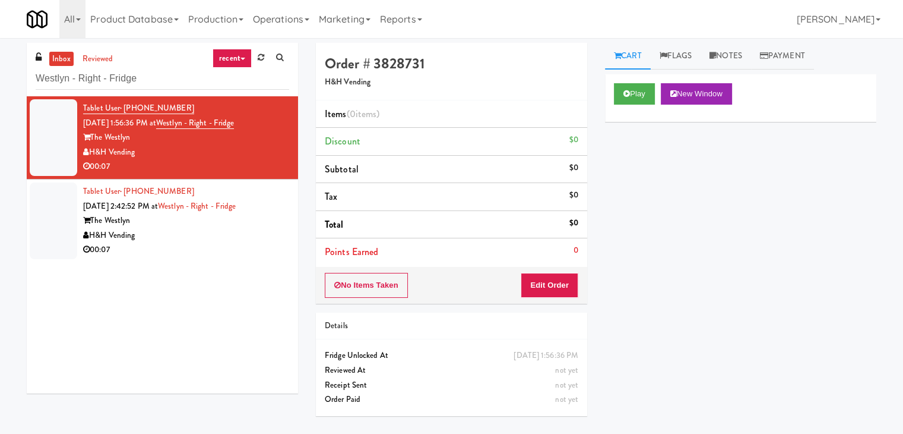
click at [558, 303] on div "Order # 3828731 H&H Vending Items (0 items ) Discount $0 Subtotal $0 Tax $0 Tot…" at bounding box center [451, 234] width 289 height 382
drag, startPoint x: 558, startPoint y: 284, endPoint x: 592, endPoint y: 263, distance: 40.0
click at [558, 284] on button "Edit Order" at bounding box center [550, 285] width 58 height 25
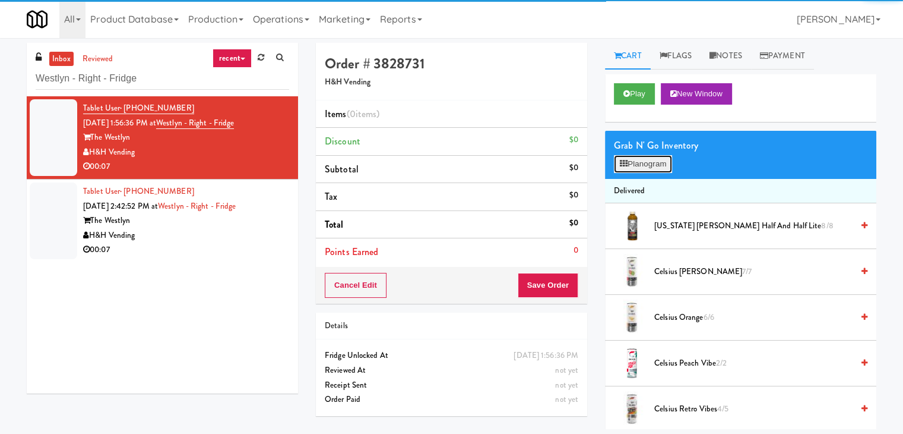
click at [659, 155] on button "Planogram" at bounding box center [643, 164] width 58 height 18
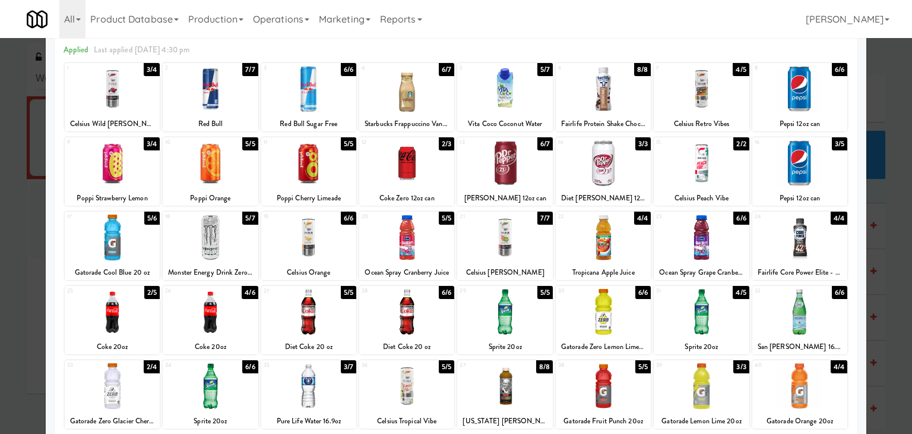
scroll to position [150, 0]
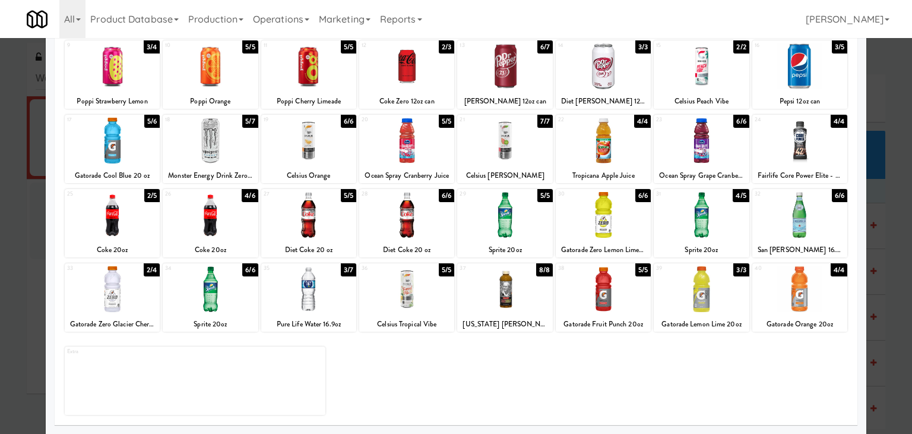
click at [700, 300] on div at bounding box center [701, 289] width 95 height 46
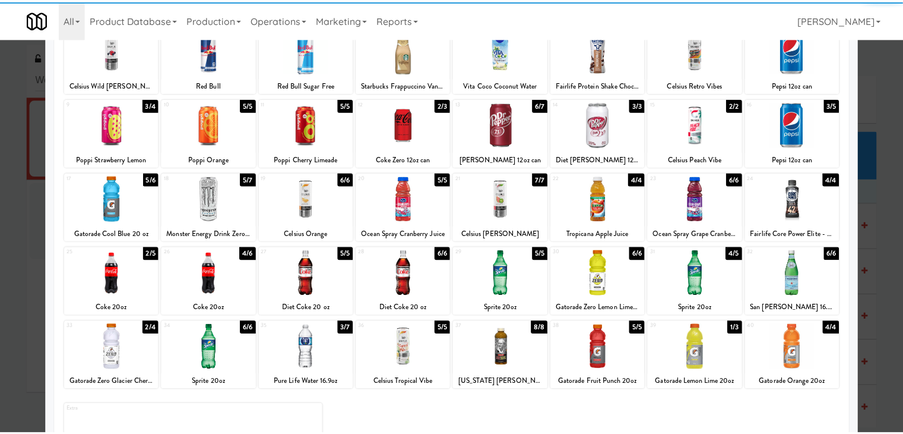
scroll to position [0, 0]
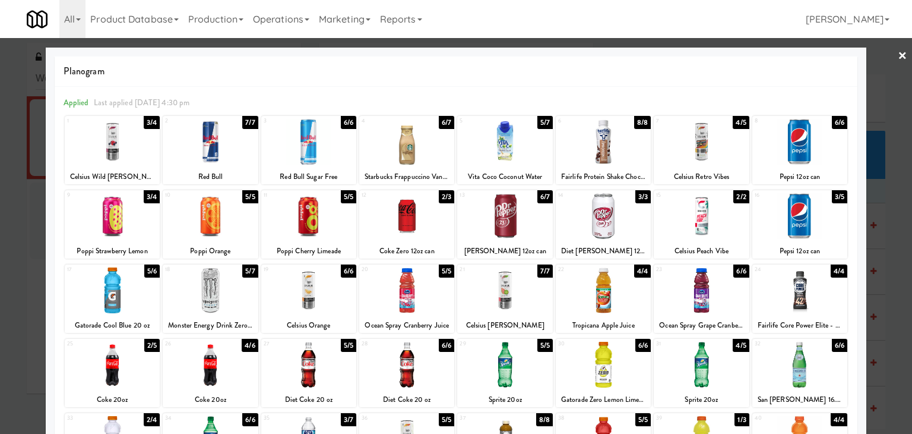
click at [898, 55] on link "×" at bounding box center [903, 56] width 10 height 37
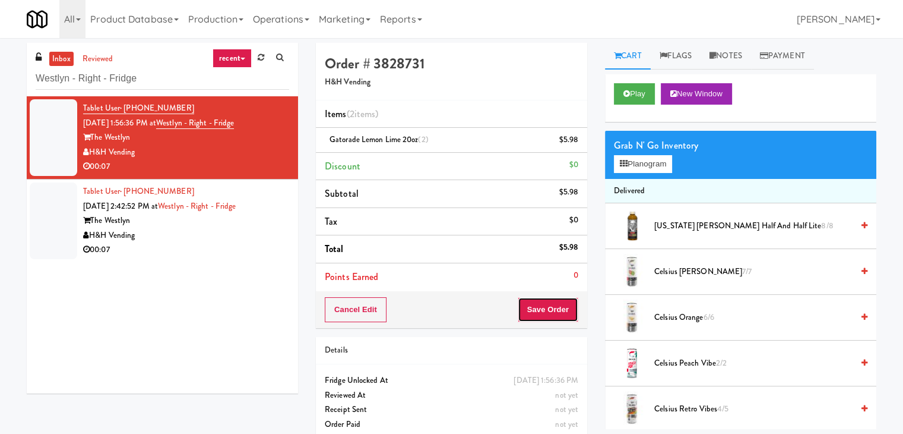
click at [539, 307] on button "Save Order" at bounding box center [548, 309] width 61 height 25
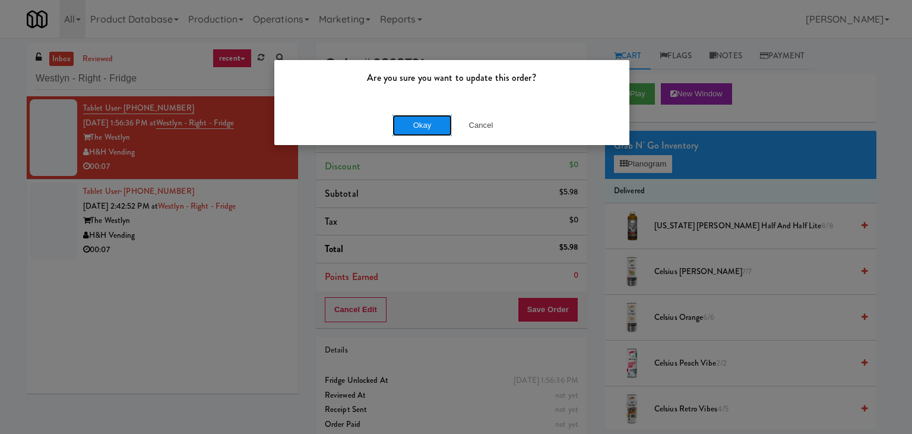
click at [441, 132] on button "Okay" at bounding box center [422, 125] width 59 height 21
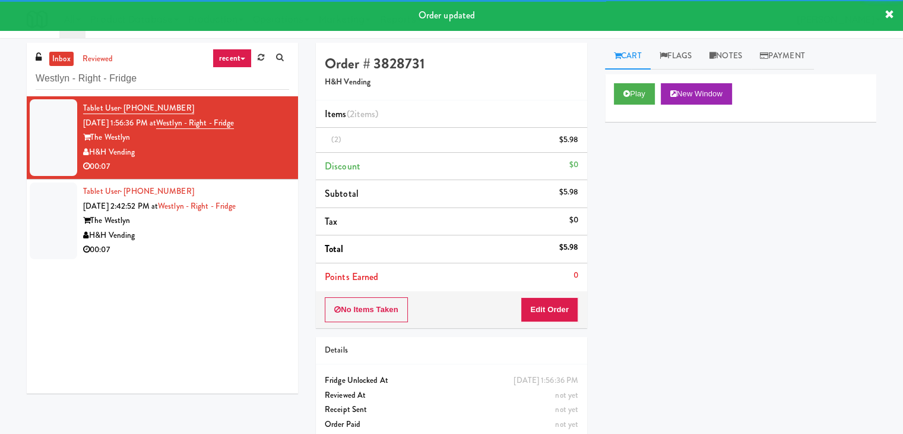
click at [236, 245] on div "00:07" at bounding box center [186, 249] width 206 height 15
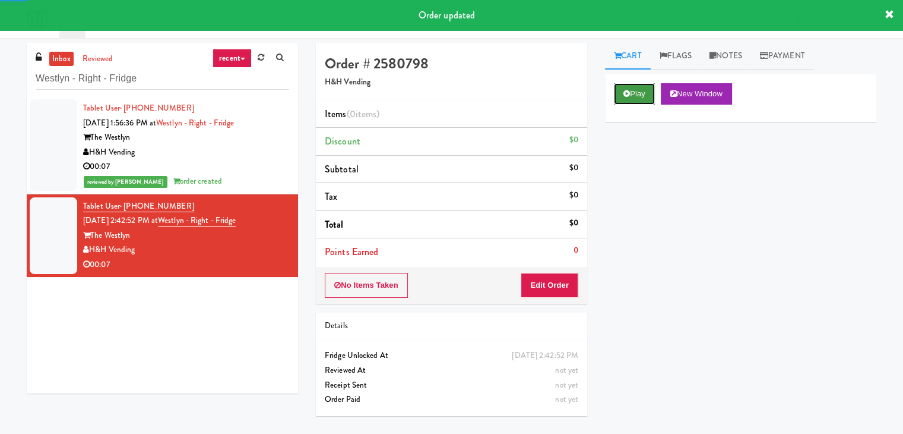
click at [632, 91] on button "Play" at bounding box center [634, 93] width 41 height 21
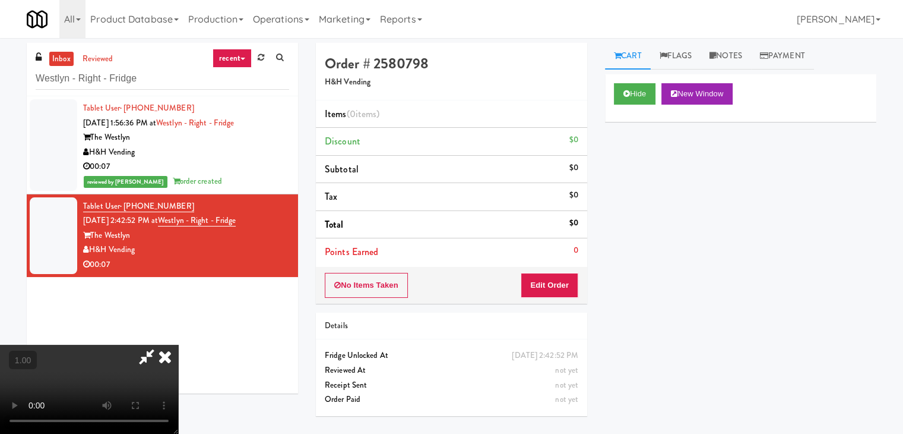
click at [178, 344] on video at bounding box center [89, 388] width 178 height 89
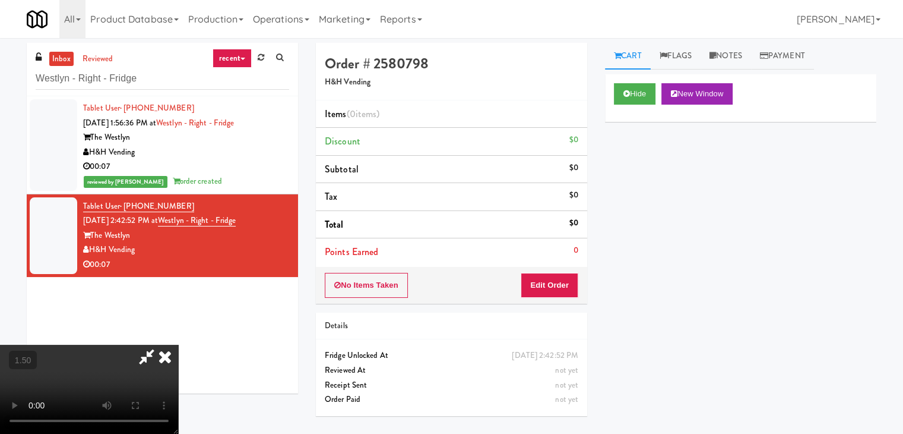
click at [178, 344] on video at bounding box center [89, 388] width 178 height 89
click at [178, 344] on icon at bounding box center [165, 356] width 26 height 24
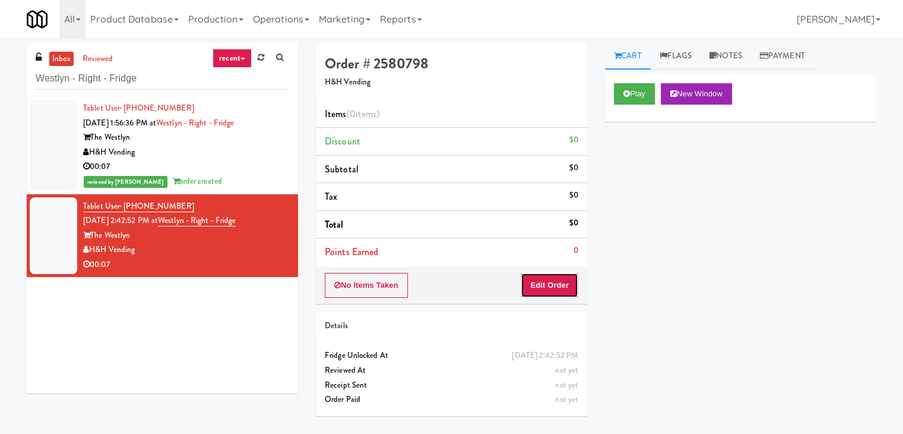
click at [544, 290] on button "Edit Order" at bounding box center [550, 285] width 58 height 25
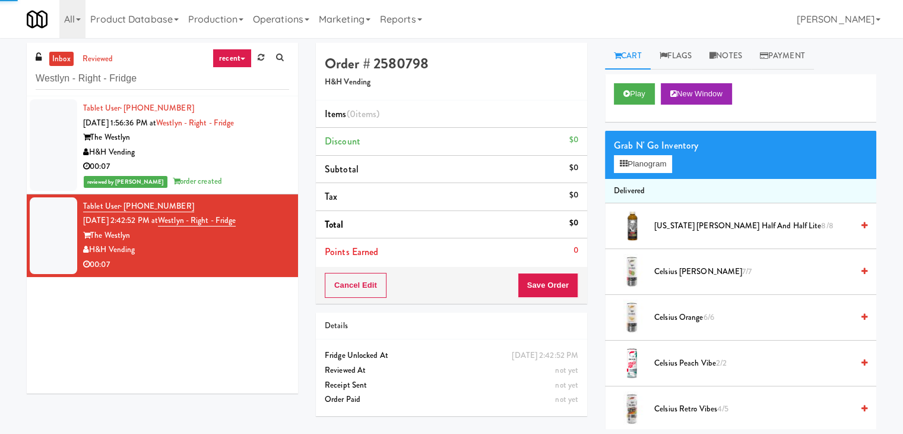
click at [645, 176] on div "Grab N' Go Inventory Planogram" at bounding box center [740, 155] width 271 height 48
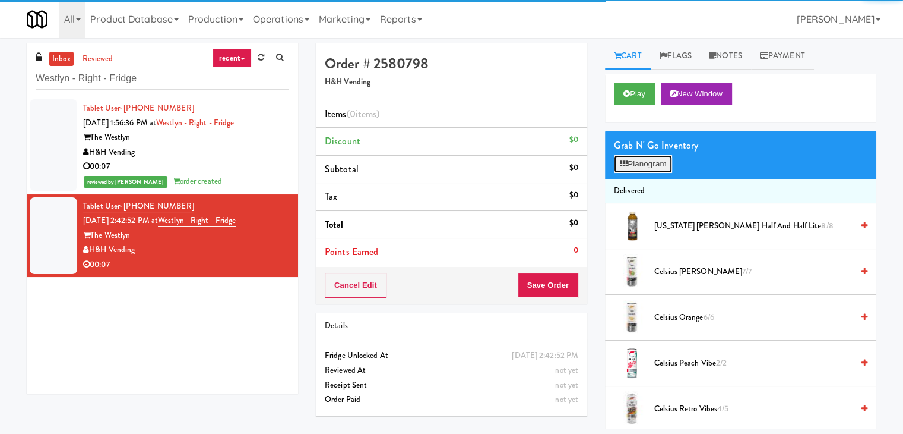
click at [647, 162] on button "Planogram" at bounding box center [643, 164] width 58 height 18
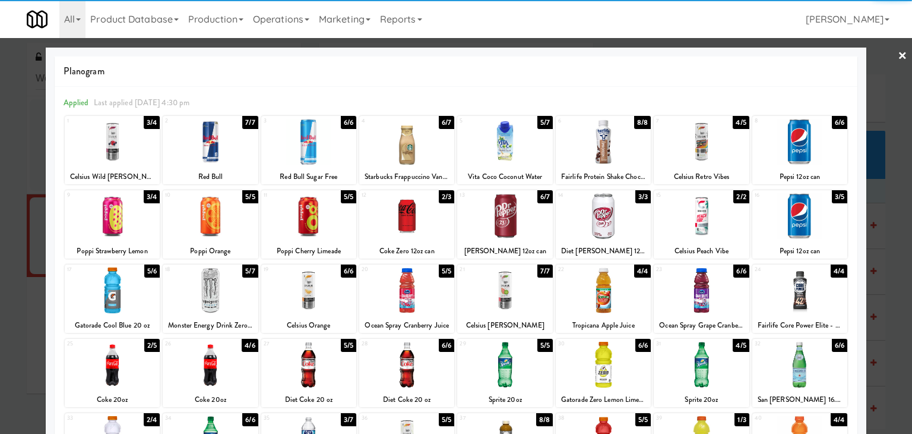
click at [787, 214] on div at bounding box center [800, 216] width 95 height 46
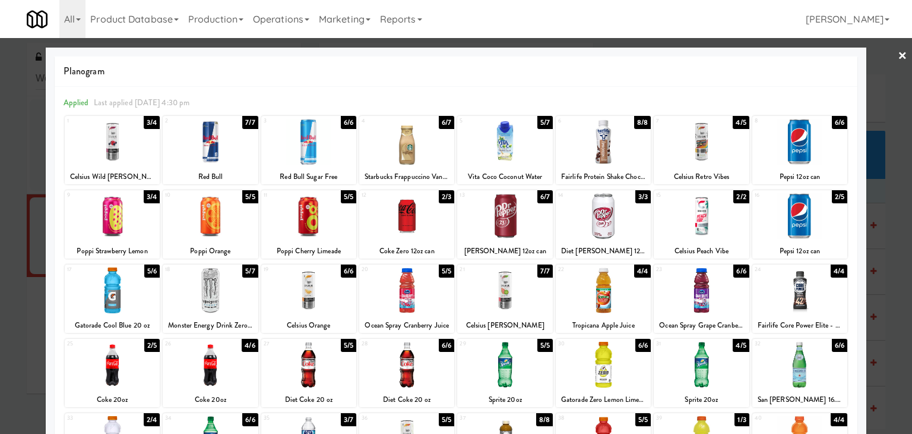
click at [898, 58] on link "×" at bounding box center [903, 56] width 10 height 37
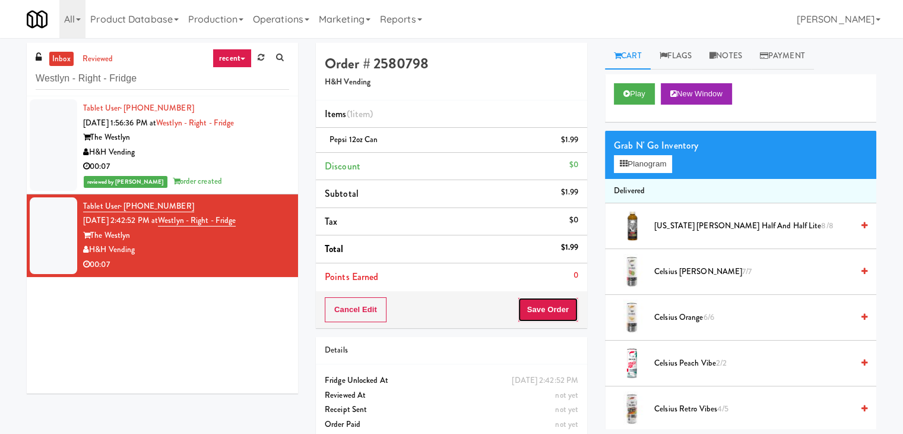
click at [568, 303] on button "Save Order" at bounding box center [548, 309] width 61 height 25
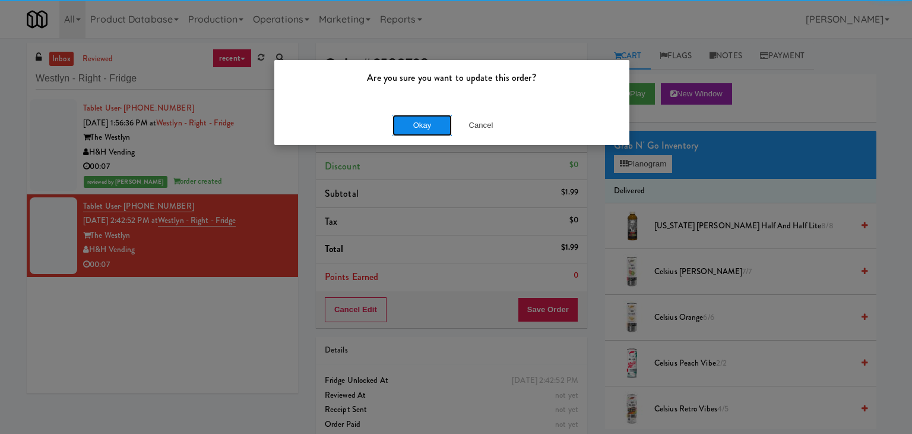
click at [415, 124] on button "Okay" at bounding box center [422, 125] width 59 height 21
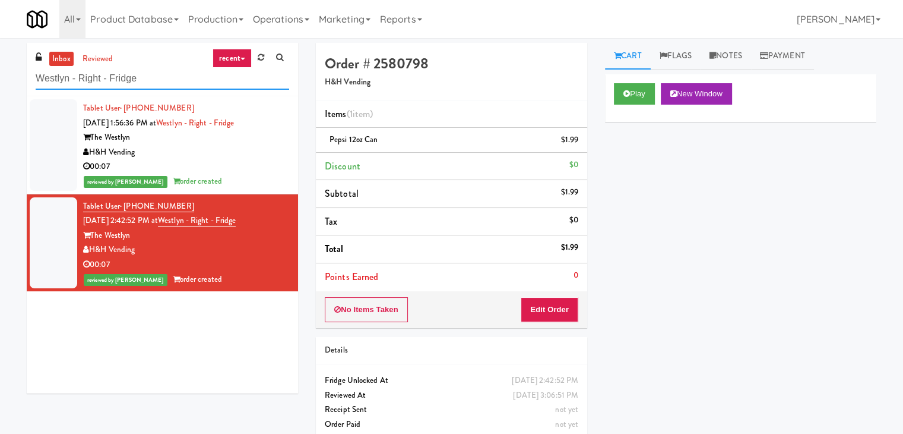
click at [151, 79] on input "Westlyn - Right - Fridge" at bounding box center [163, 79] width 254 height 22
paste input "Twelve12 - Cooler - Left"
type input "Twelve12 - Cooler - Left"
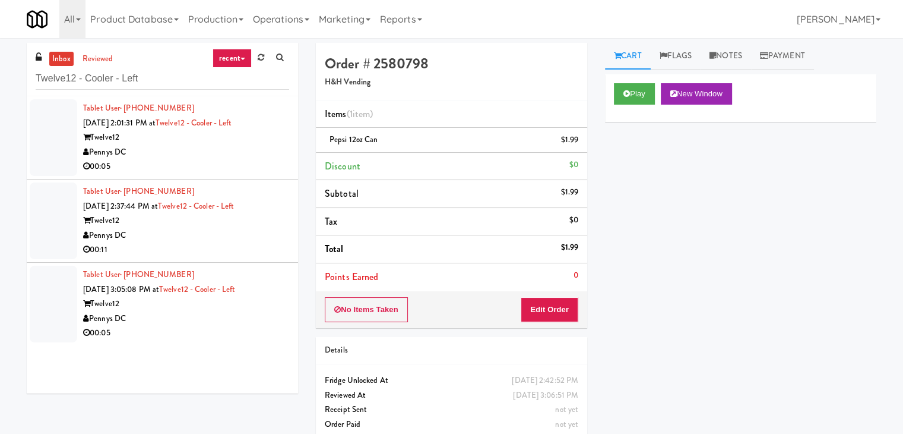
click at [182, 179] on li "Tablet User · (240) 861-3631 [DATE] 2:37:44 PM at Twelve12 - Cooler - Left Twel…" at bounding box center [162, 220] width 271 height 83
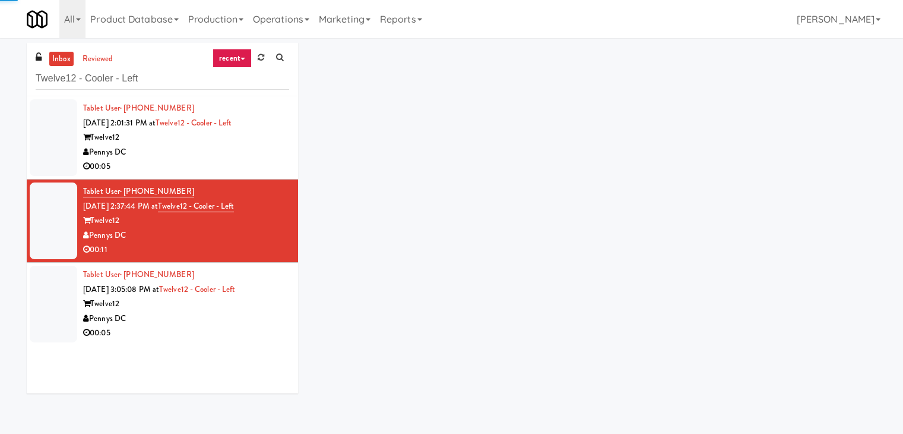
click at [197, 165] on div "00:05" at bounding box center [186, 166] width 206 height 15
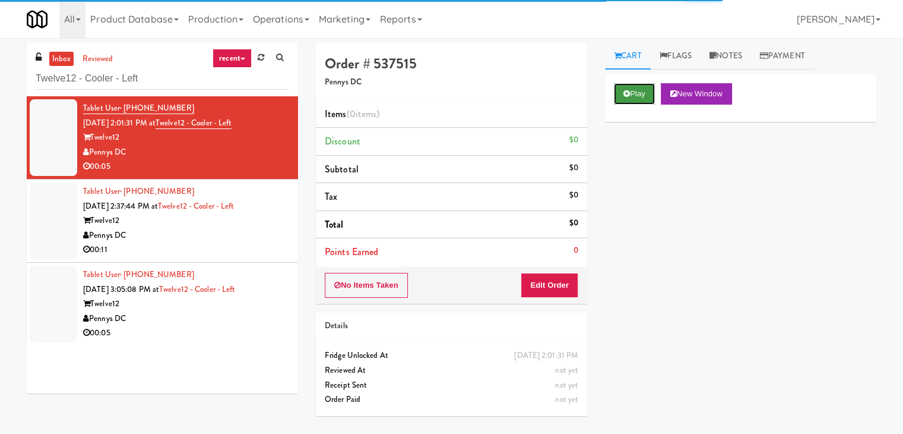
click at [626, 92] on icon at bounding box center [627, 94] width 7 height 8
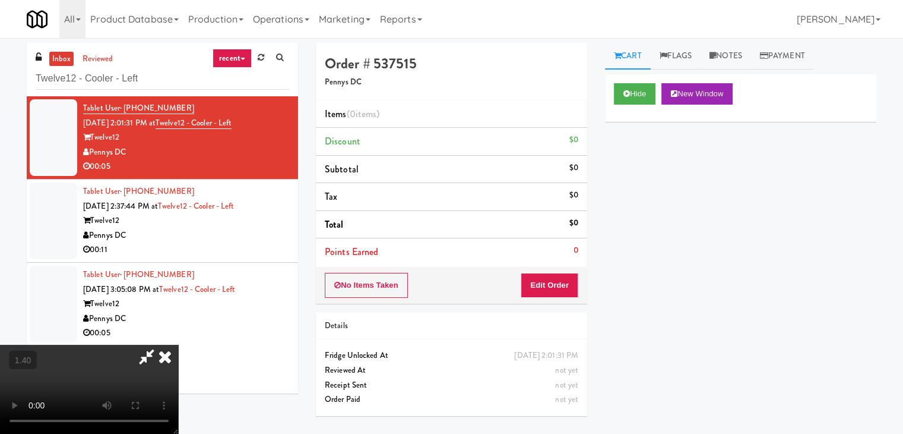
click at [178, 344] on video at bounding box center [89, 388] width 178 height 89
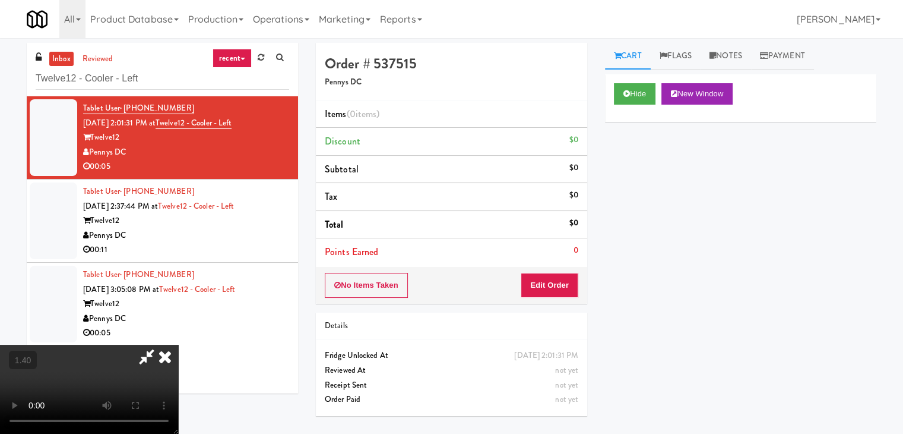
click at [178, 344] on video at bounding box center [89, 388] width 178 height 89
click at [178, 344] on icon at bounding box center [165, 356] width 26 height 24
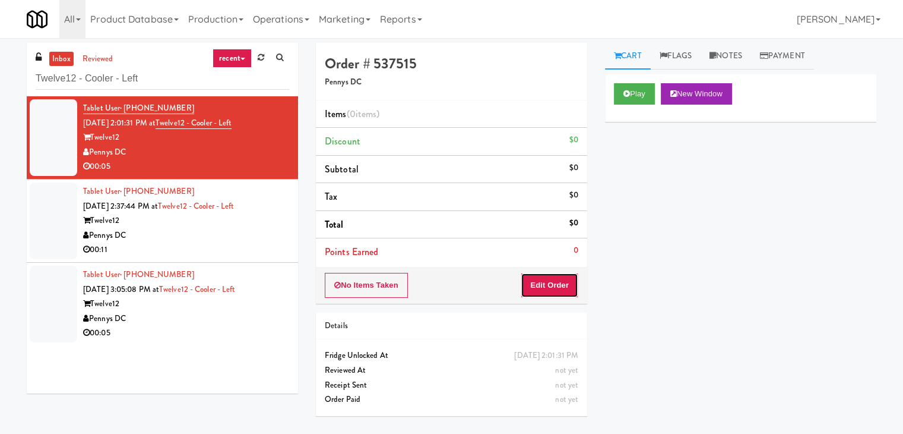
click at [555, 280] on button "Edit Order" at bounding box center [550, 285] width 58 height 25
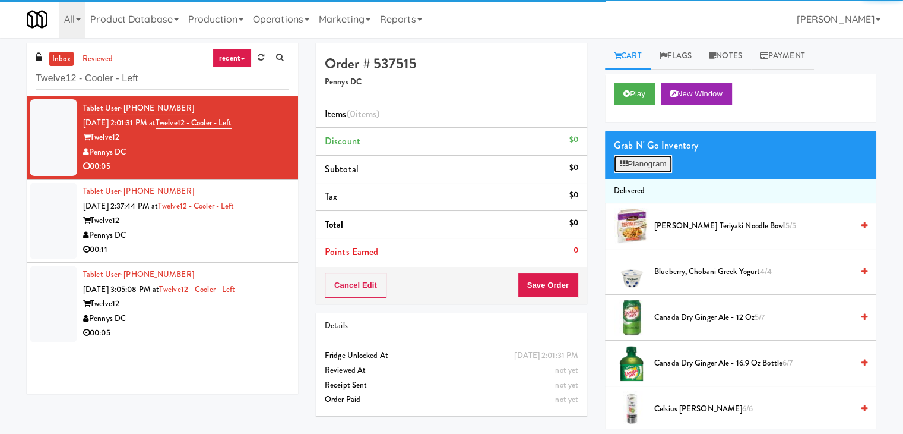
click at [640, 172] on button "Planogram" at bounding box center [643, 164] width 58 height 18
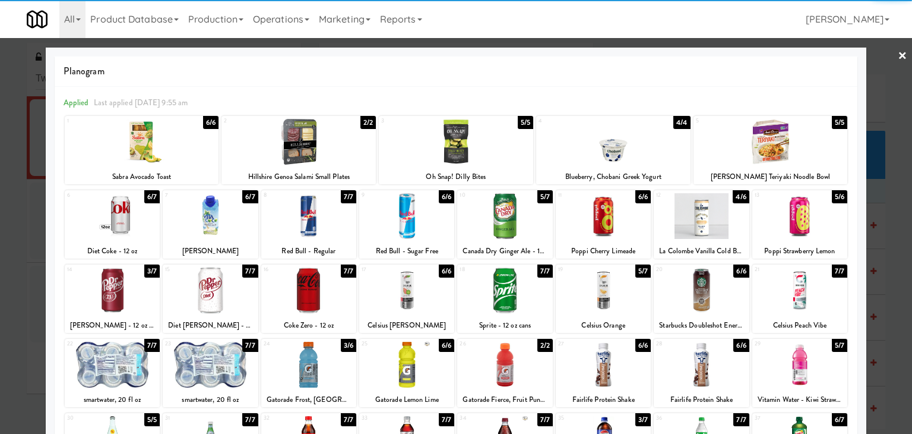
click at [728, 212] on div at bounding box center [701, 216] width 95 height 46
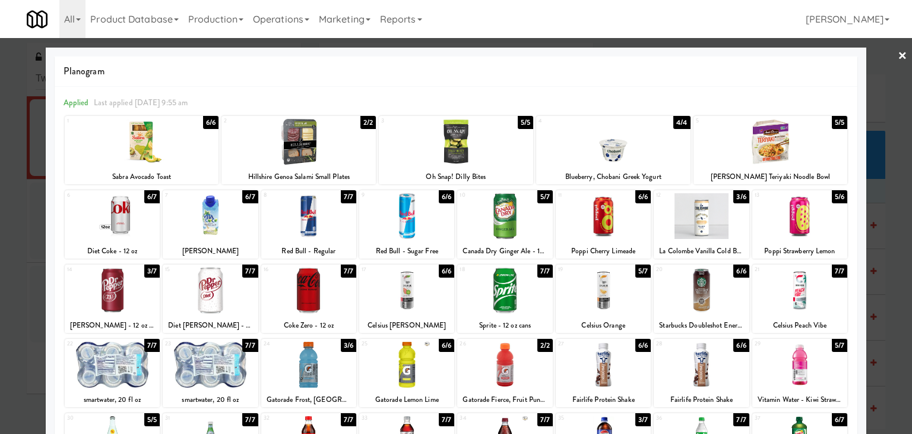
click at [898, 52] on link "×" at bounding box center [903, 56] width 10 height 37
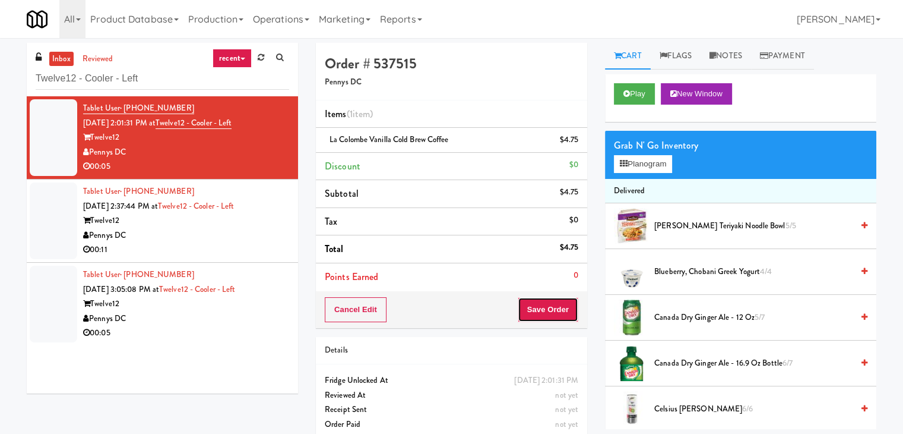
click at [539, 315] on button "Save Order" at bounding box center [548, 309] width 61 height 25
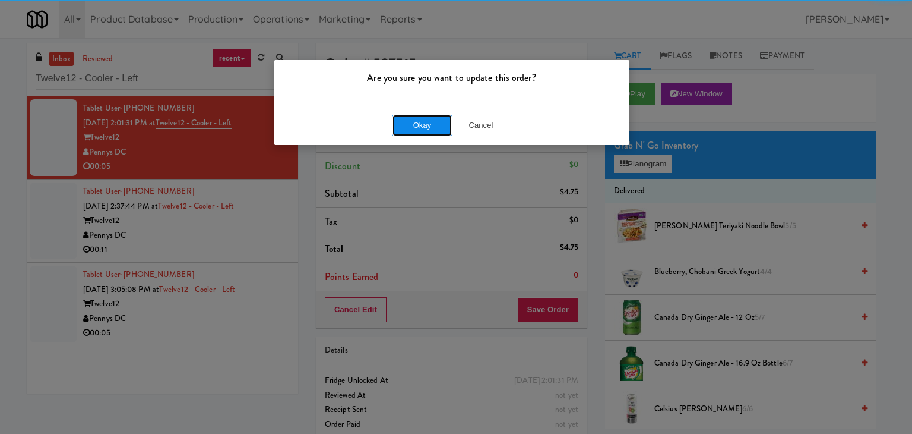
click at [423, 119] on button "Okay" at bounding box center [422, 125] width 59 height 21
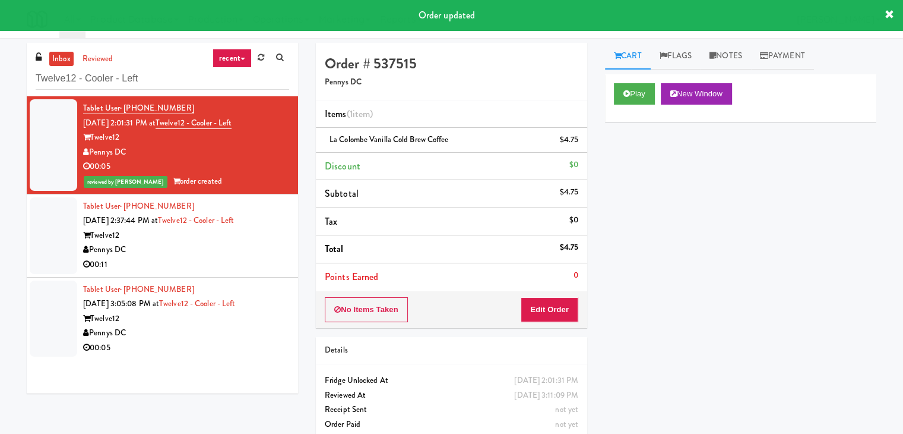
click at [245, 251] on div "Pennys DC" at bounding box center [186, 249] width 206 height 15
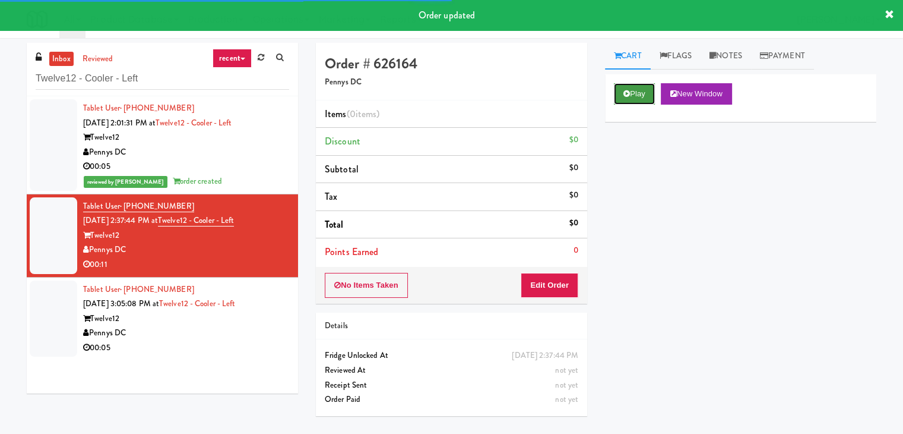
click at [629, 96] on icon at bounding box center [627, 94] width 7 height 8
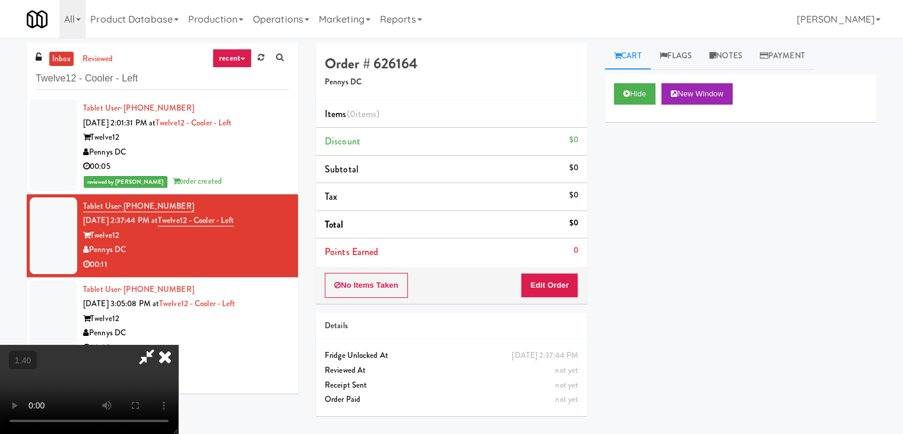
click at [178, 344] on video at bounding box center [89, 388] width 178 height 89
click at [178, 344] on icon at bounding box center [165, 356] width 26 height 24
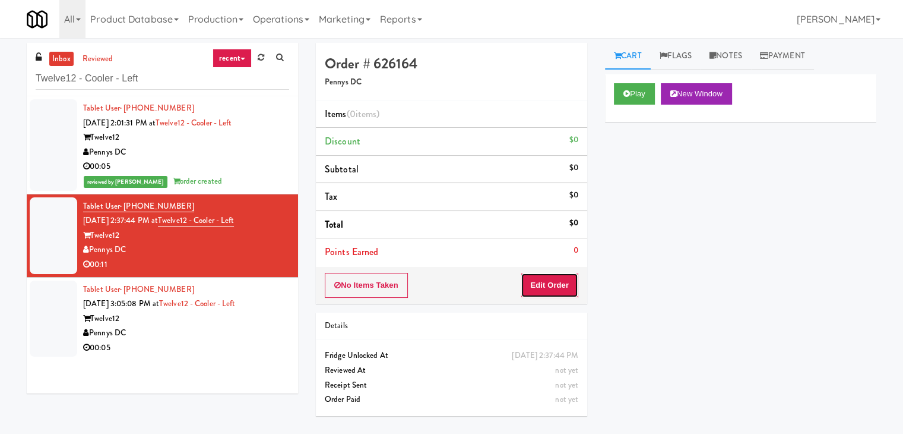
click at [556, 273] on button "Edit Order" at bounding box center [550, 285] width 58 height 25
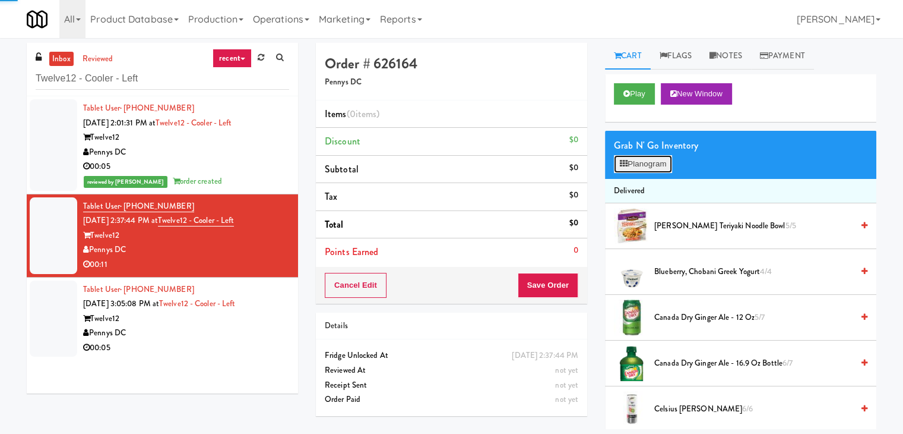
click at [639, 161] on button "Planogram" at bounding box center [643, 164] width 58 height 18
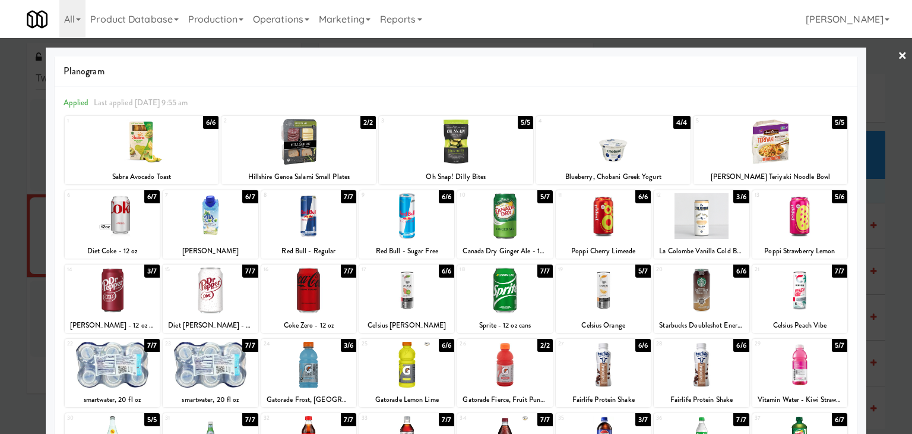
click at [408, 293] on div at bounding box center [406, 290] width 95 height 46
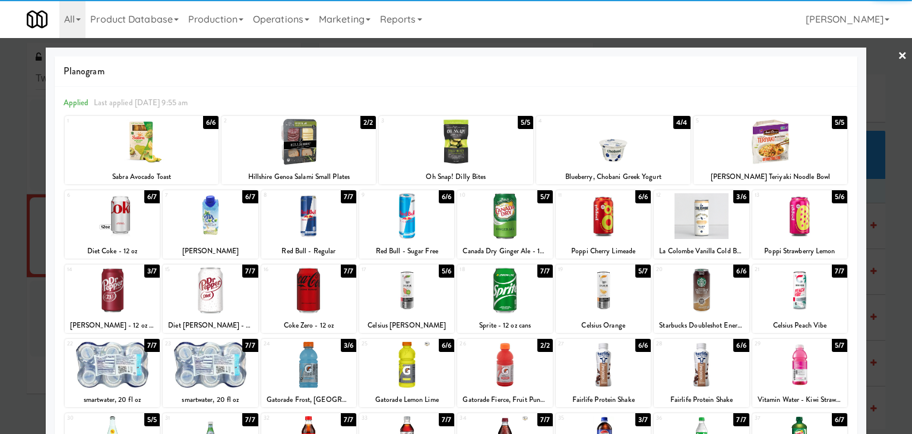
click at [898, 56] on link "×" at bounding box center [903, 56] width 10 height 37
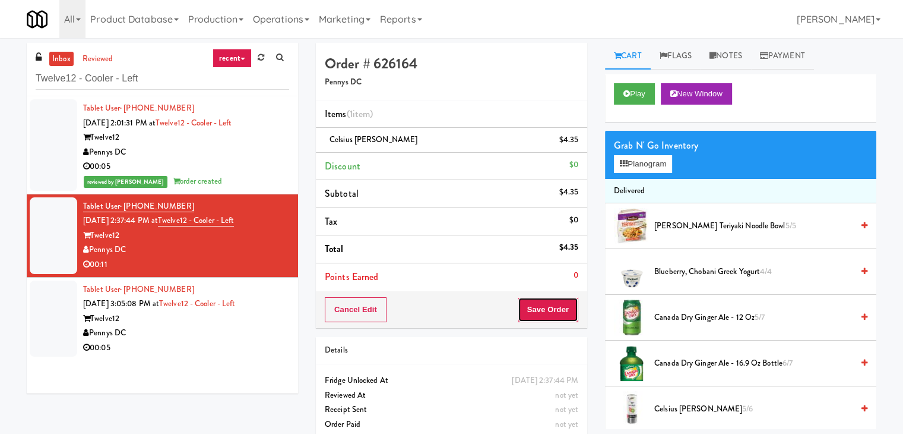
click at [533, 312] on button "Save Order" at bounding box center [548, 309] width 61 height 25
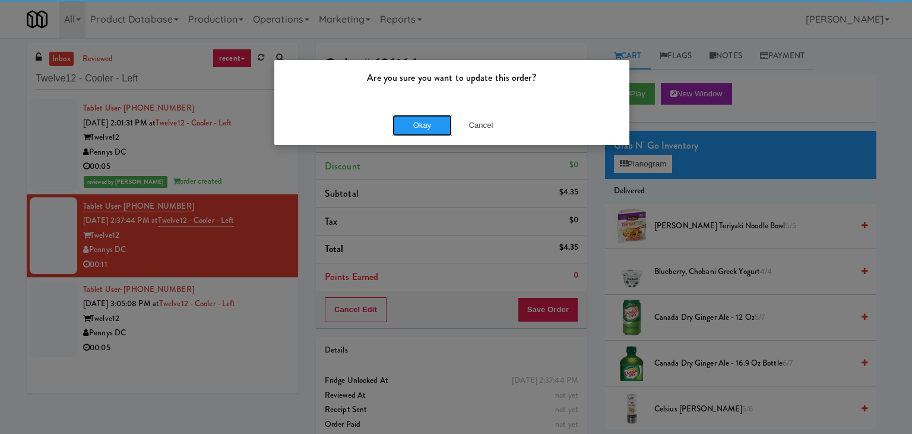
click at [416, 125] on button "Okay" at bounding box center [422, 125] width 59 height 21
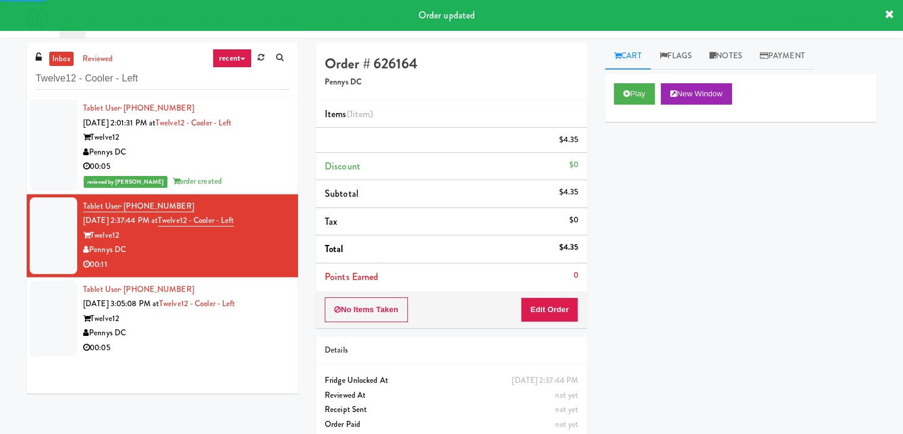
click at [229, 349] on div "00:05" at bounding box center [186, 347] width 206 height 15
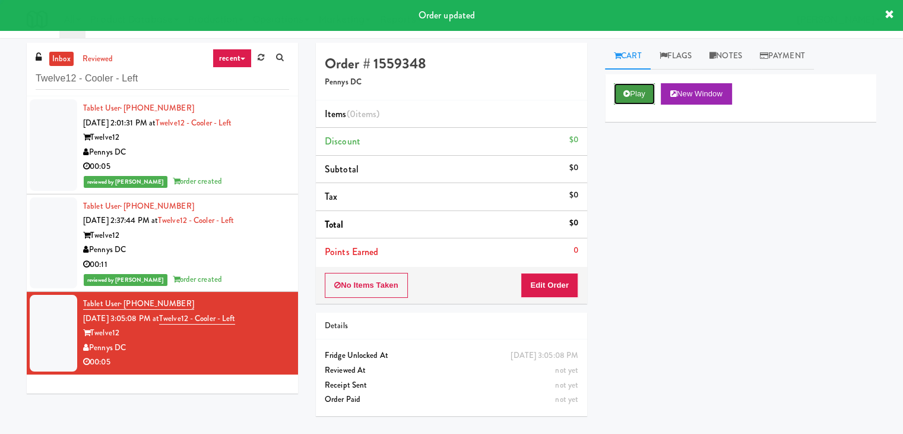
click at [634, 91] on button "Play" at bounding box center [634, 93] width 41 height 21
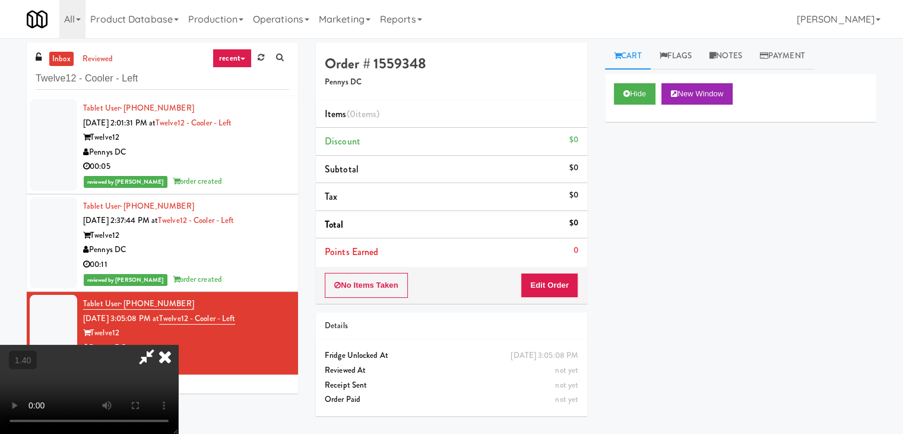
click at [178, 344] on video at bounding box center [89, 388] width 178 height 89
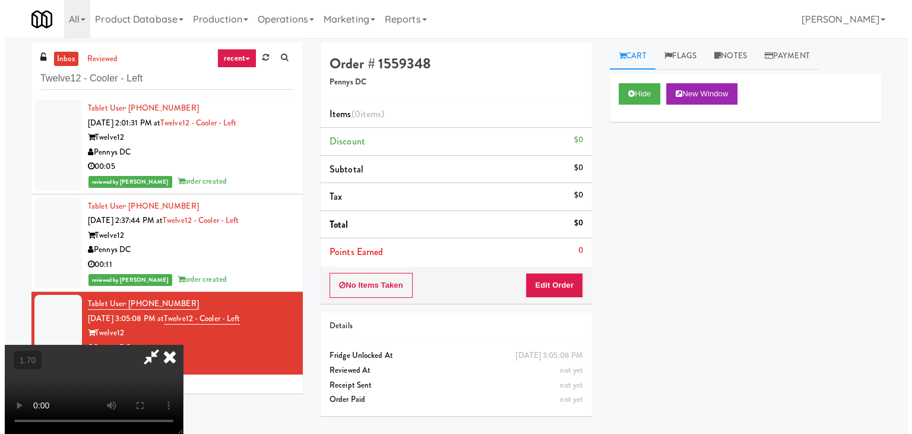
scroll to position [0, 0]
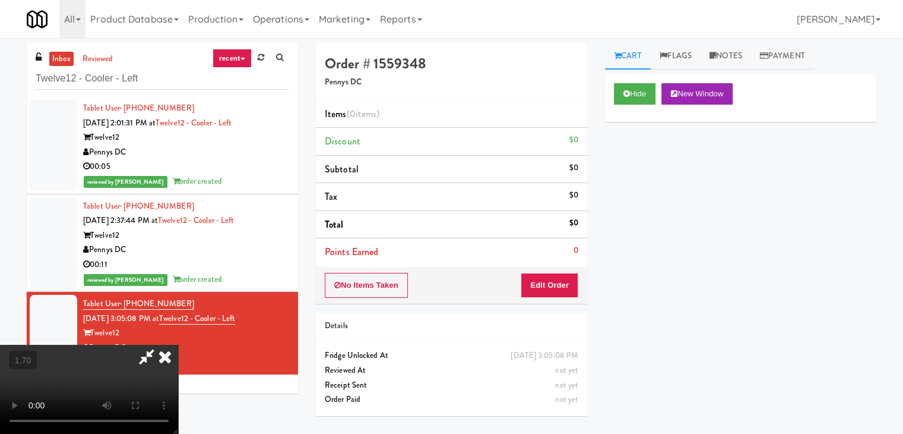
click at [178, 344] on icon at bounding box center [165, 356] width 26 height 24
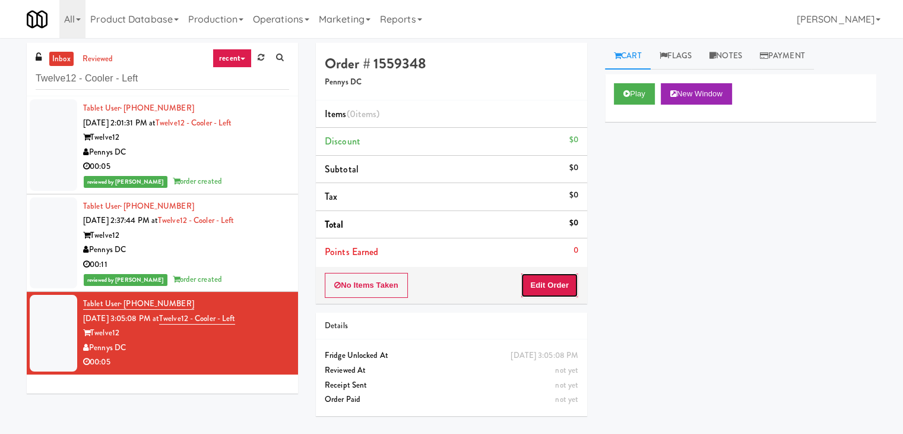
click at [552, 287] on button "Edit Order" at bounding box center [550, 285] width 58 height 25
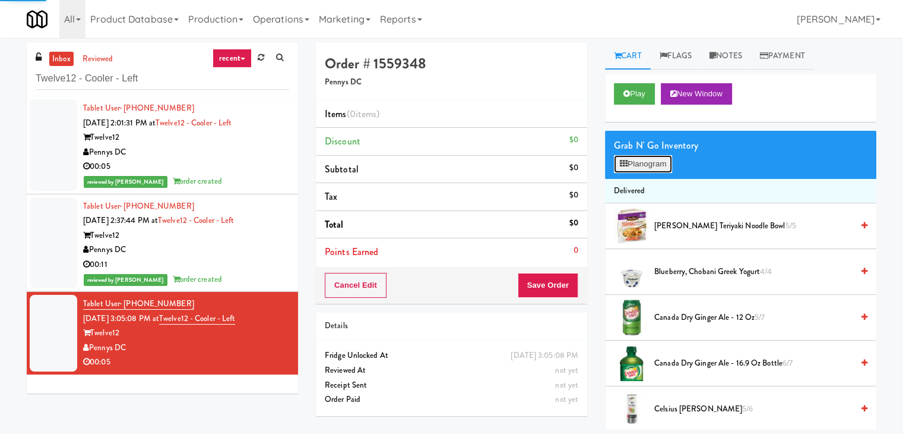
click at [631, 164] on button "Planogram" at bounding box center [643, 164] width 58 height 18
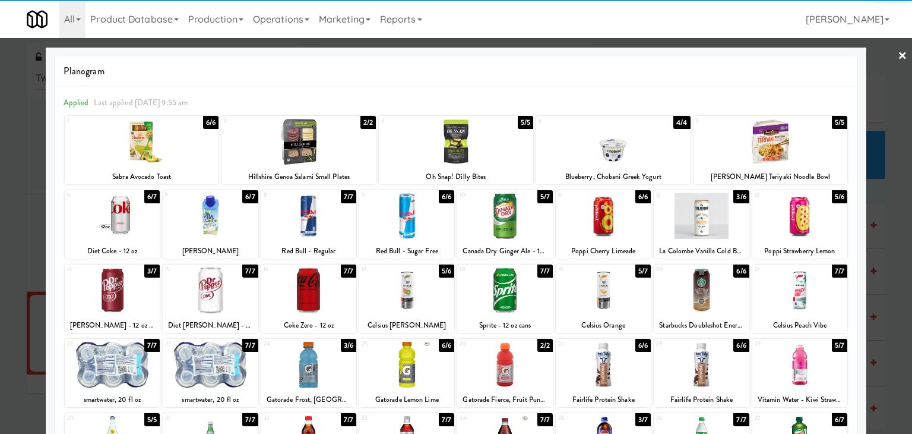
scroll to position [150, 0]
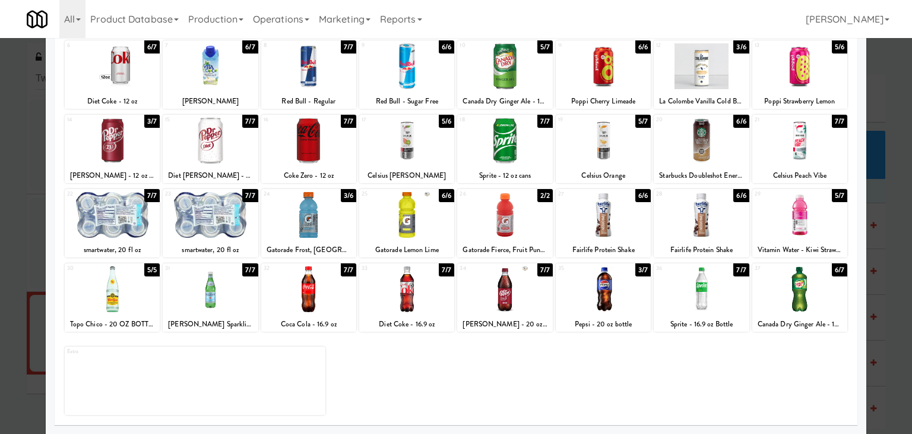
click at [198, 283] on div at bounding box center [210, 289] width 95 height 46
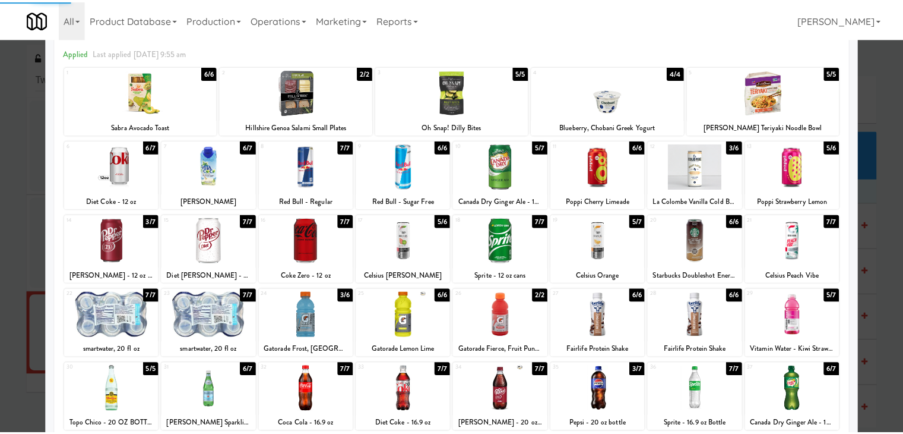
scroll to position [0, 0]
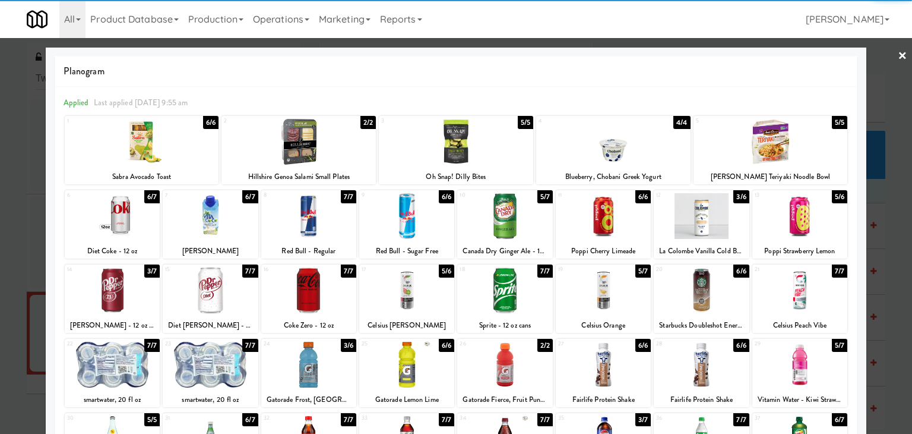
click at [898, 55] on link "×" at bounding box center [903, 56] width 10 height 37
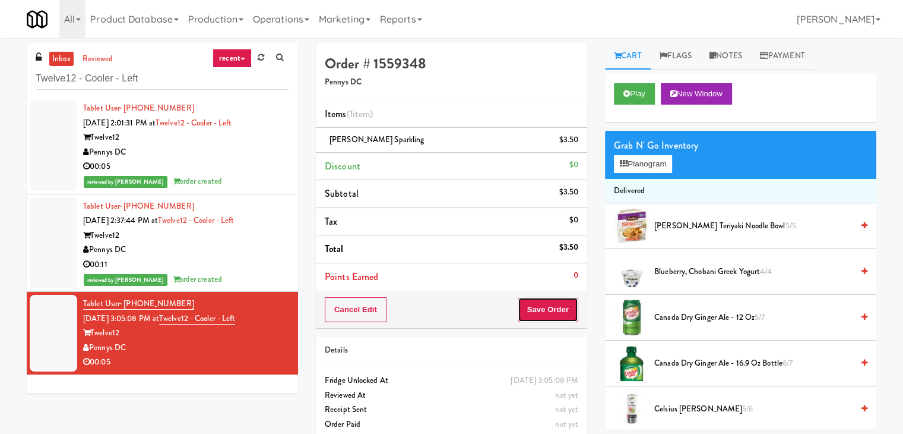
click at [546, 309] on button "Save Order" at bounding box center [548, 309] width 61 height 25
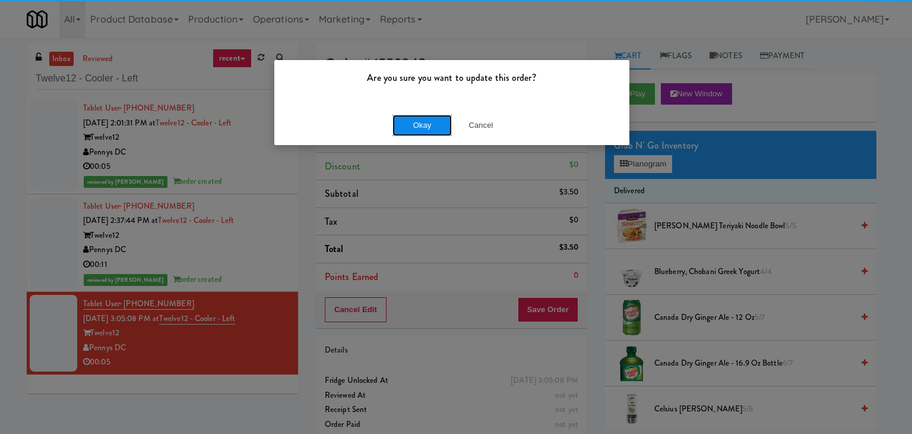
click at [423, 124] on button "Okay" at bounding box center [422, 125] width 59 height 21
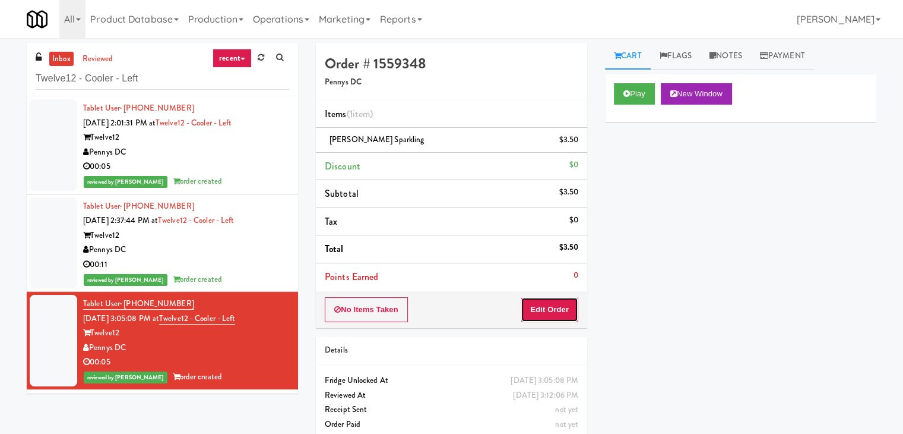
click at [545, 306] on button "Edit Order" at bounding box center [550, 309] width 58 height 25
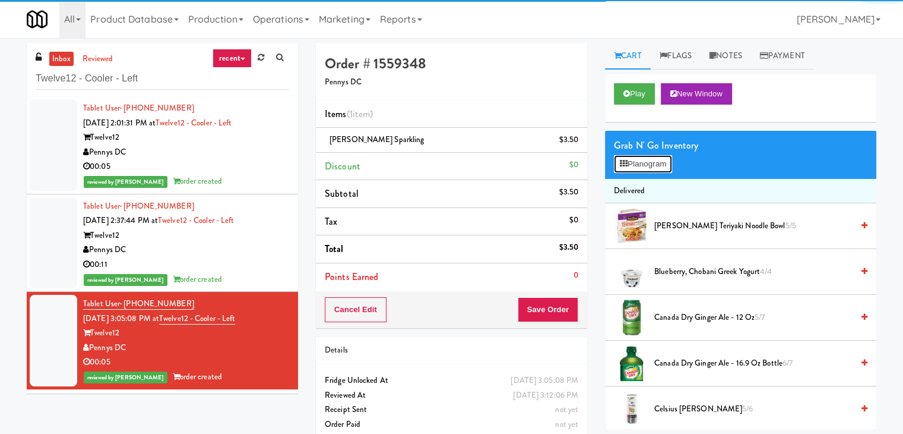
click at [655, 167] on button "Planogram" at bounding box center [643, 164] width 58 height 18
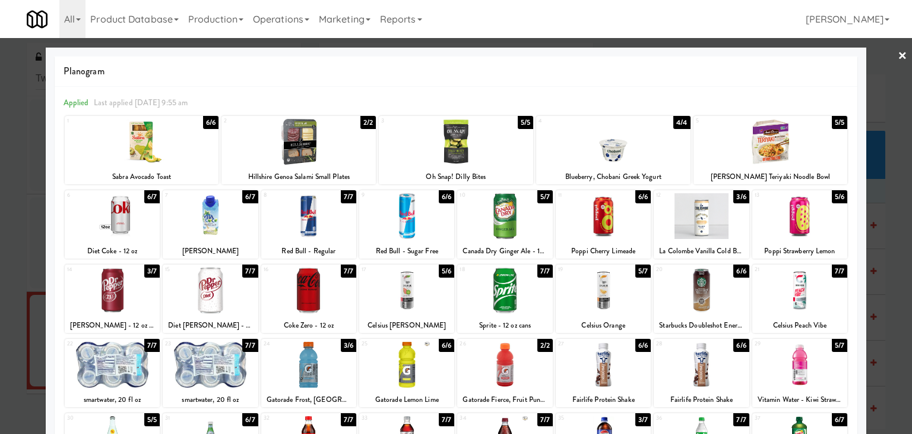
click at [898, 56] on link "×" at bounding box center [903, 56] width 10 height 37
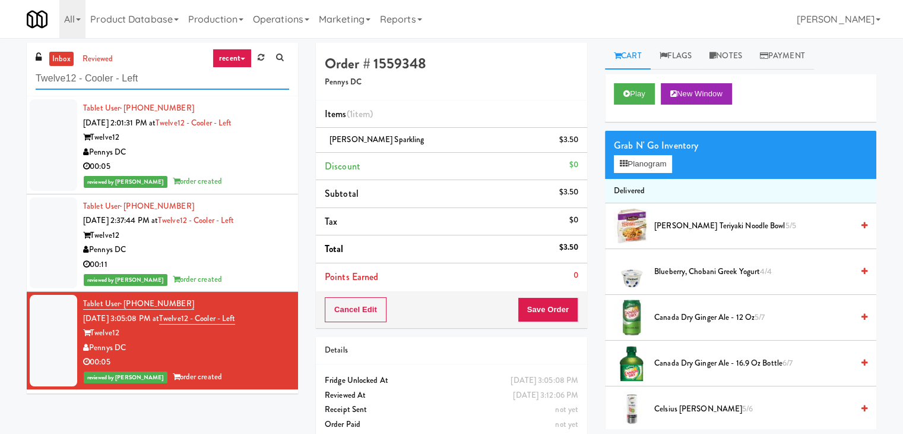
click at [190, 81] on input "Twelve12 - Cooler - Left" at bounding box center [163, 79] width 254 height 22
paste input "2775 - Cooler Righ"
type input "2775 - Cooler Right"
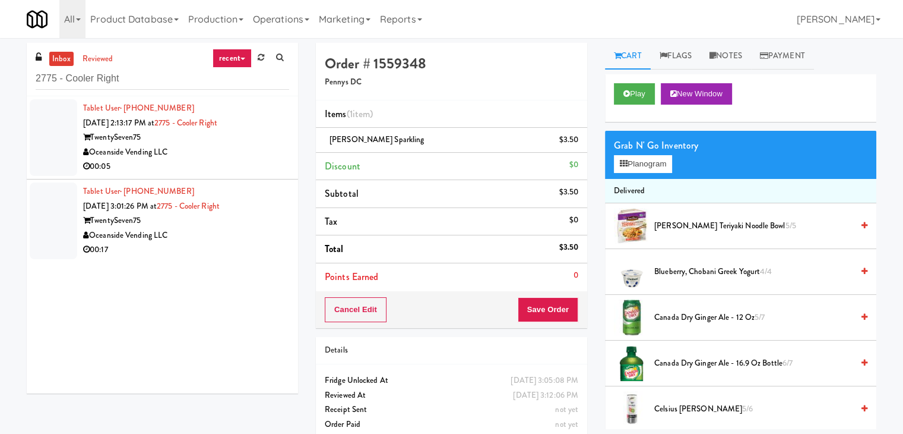
click at [253, 165] on div "00:05" at bounding box center [186, 166] width 206 height 15
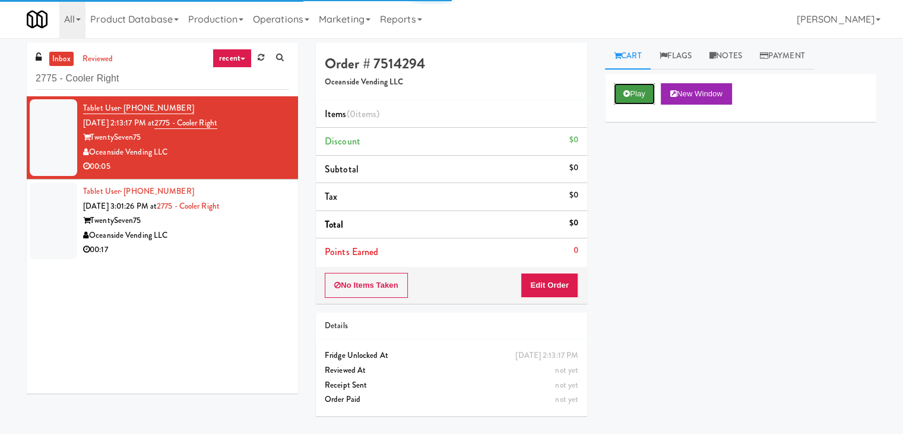
click at [631, 90] on button "Play" at bounding box center [634, 93] width 41 height 21
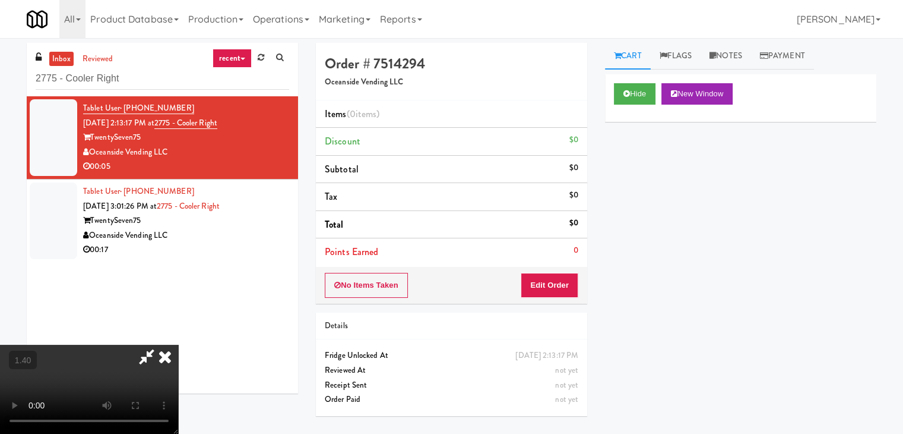
click at [178, 344] on video at bounding box center [89, 388] width 178 height 89
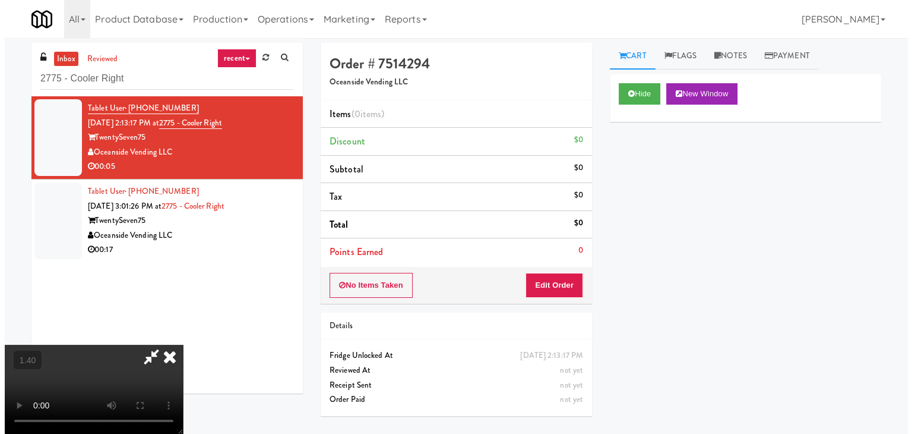
scroll to position [0, 0]
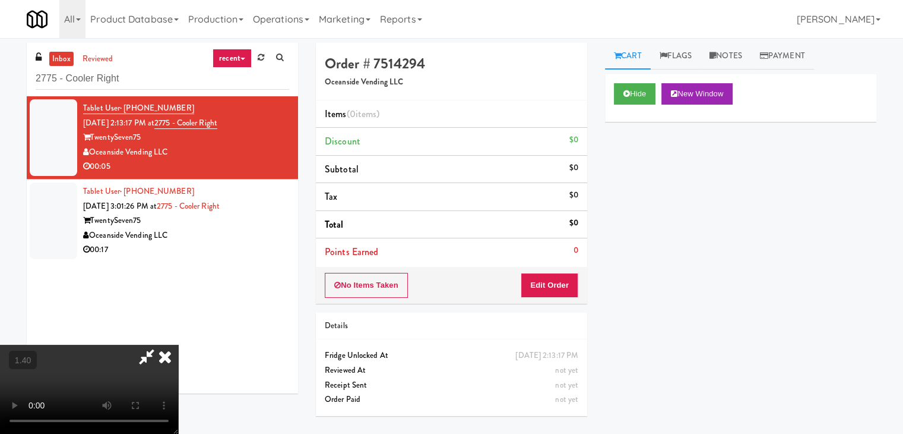
click at [178, 344] on icon at bounding box center [165, 356] width 26 height 24
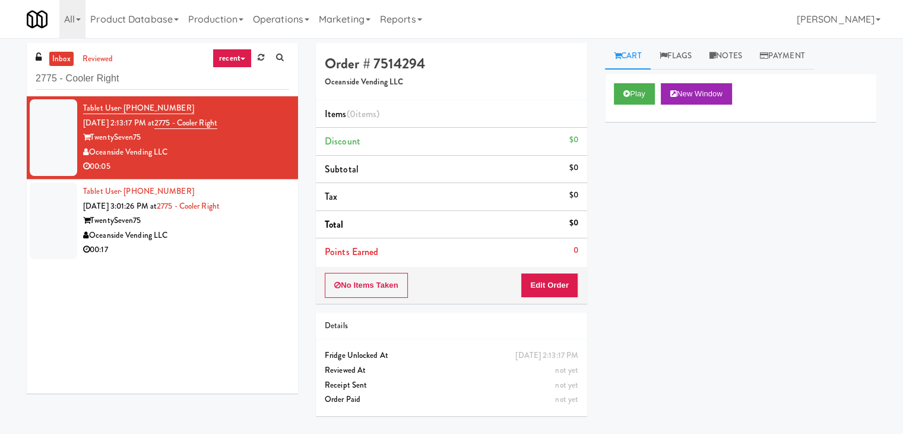
click at [561, 267] on div "Order # 7514294 Oceanside Vending LLC Items (0 items ) Discount $0 Subtotal $0 …" at bounding box center [451, 173] width 271 height 261
click at [561, 279] on button "Edit Order" at bounding box center [550, 285] width 58 height 25
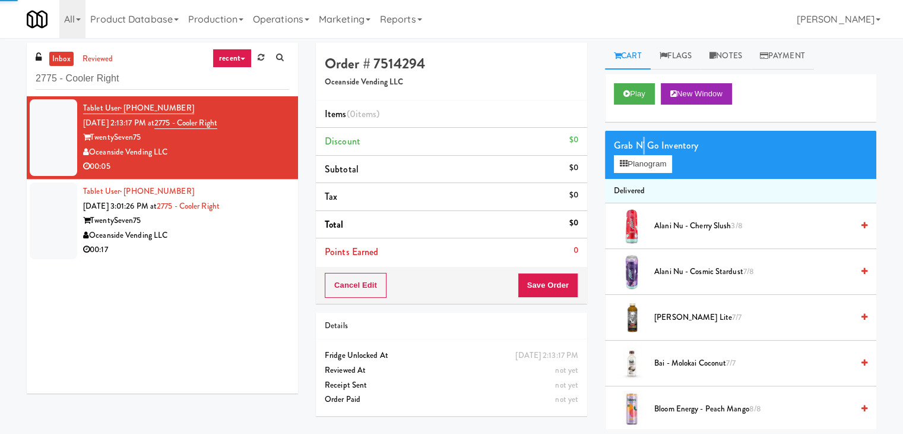
click at [643, 146] on div "Grab N' Go Inventory" at bounding box center [741, 146] width 254 height 18
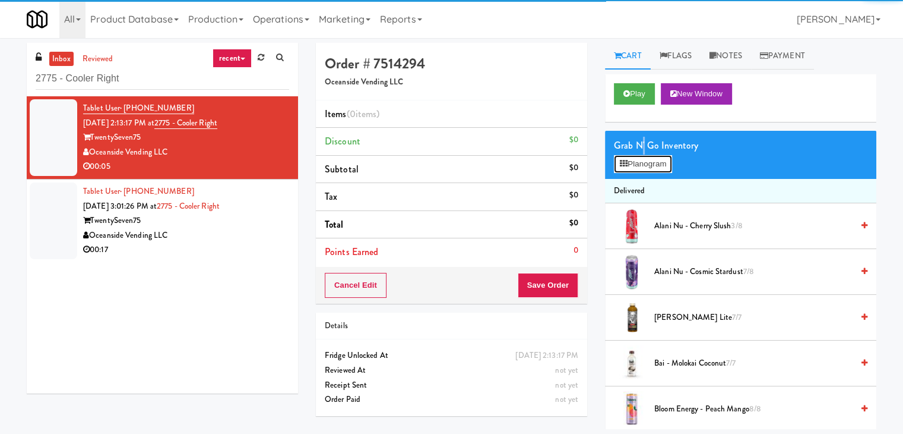
click at [644, 162] on button "Planogram" at bounding box center [643, 164] width 58 height 18
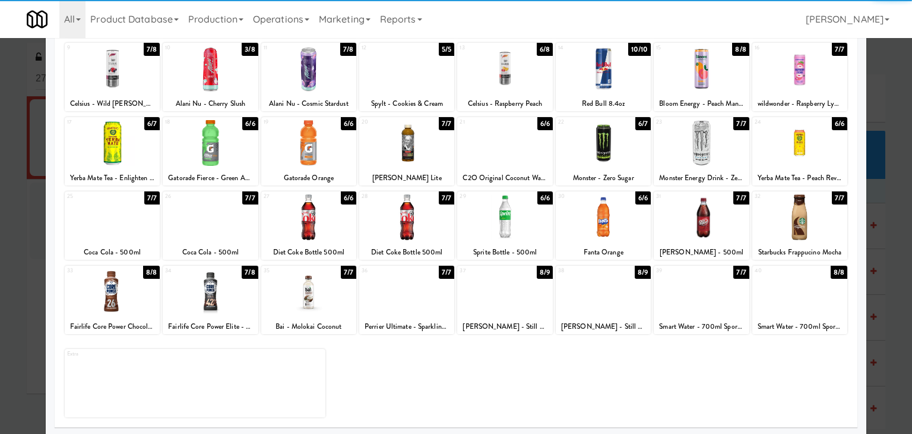
scroll to position [150, 0]
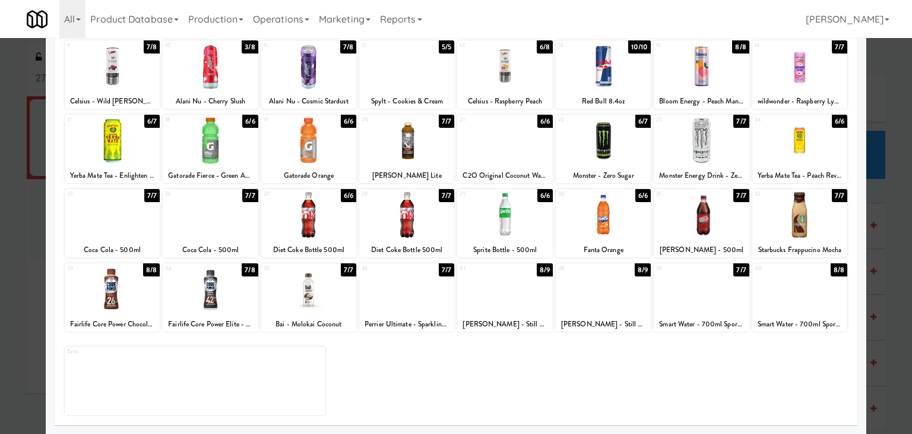
click at [325, 215] on div at bounding box center [308, 215] width 95 height 46
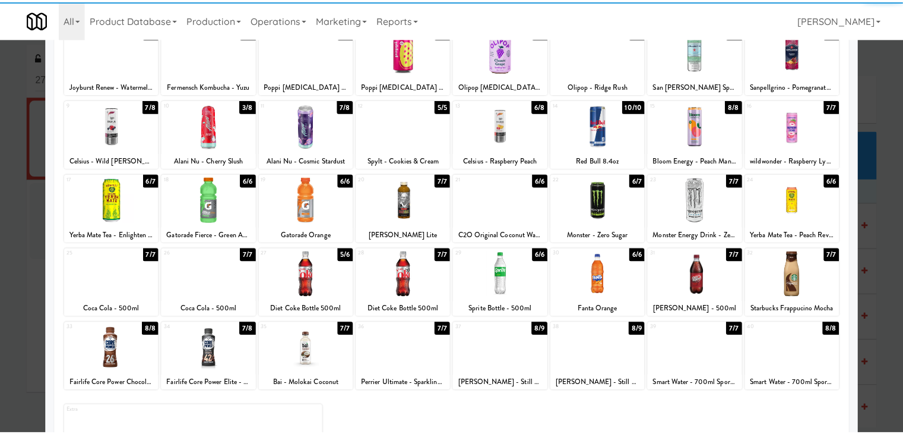
scroll to position [0, 0]
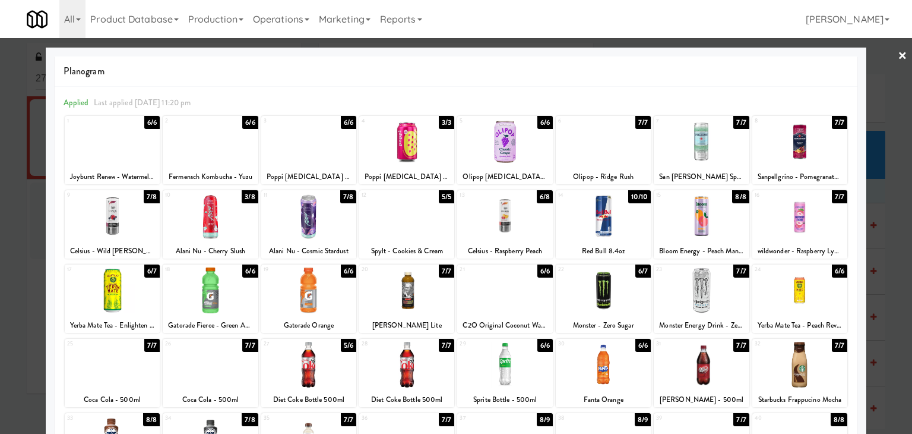
click at [898, 58] on link "×" at bounding box center [903, 56] width 10 height 37
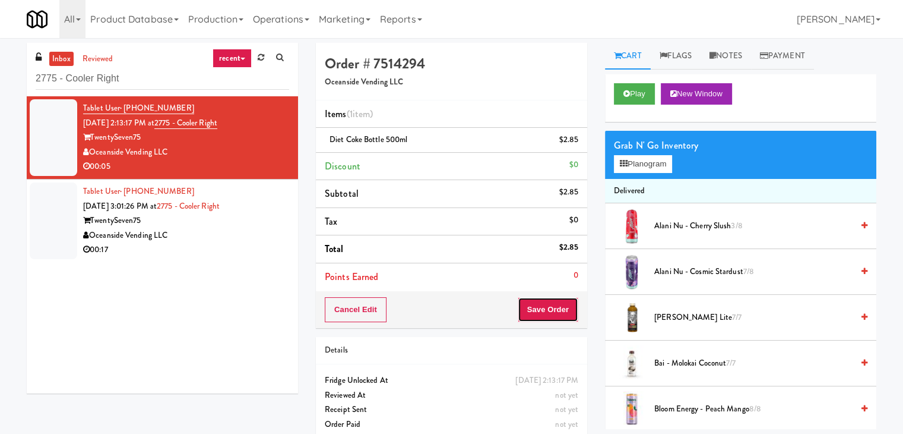
click at [555, 309] on button "Save Order" at bounding box center [548, 309] width 61 height 25
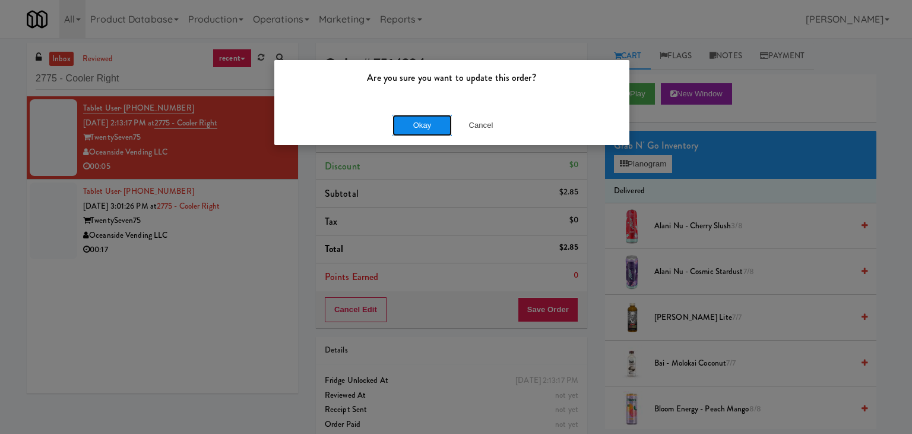
click at [431, 120] on button "Okay" at bounding box center [422, 125] width 59 height 21
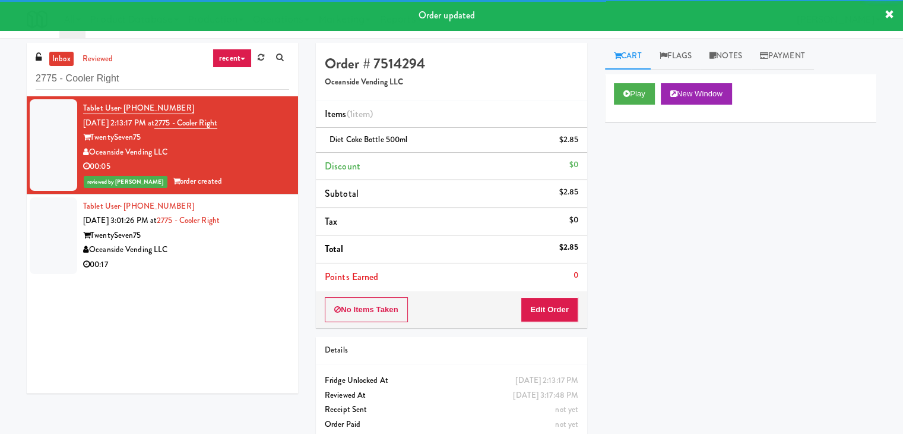
click at [195, 242] on div "Oceanside Vending LLC" at bounding box center [186, 249] width 206 height 15
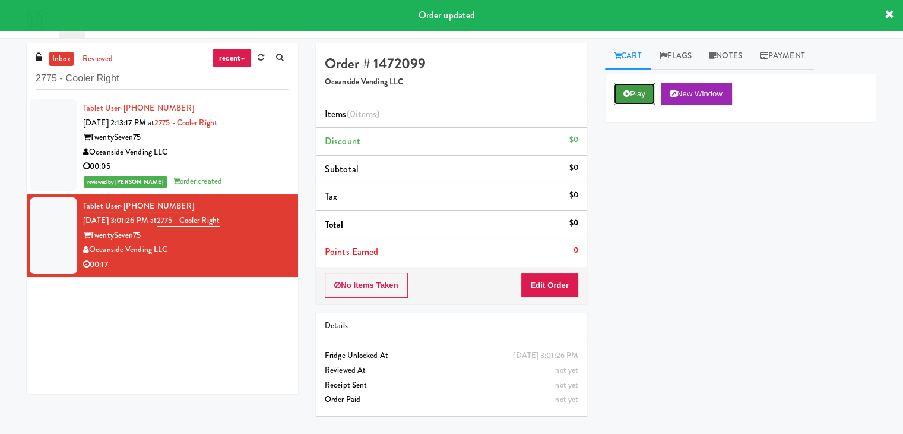
click at [655, 92] on button "Play" at bounding box center [634, 93] width 41 height 21
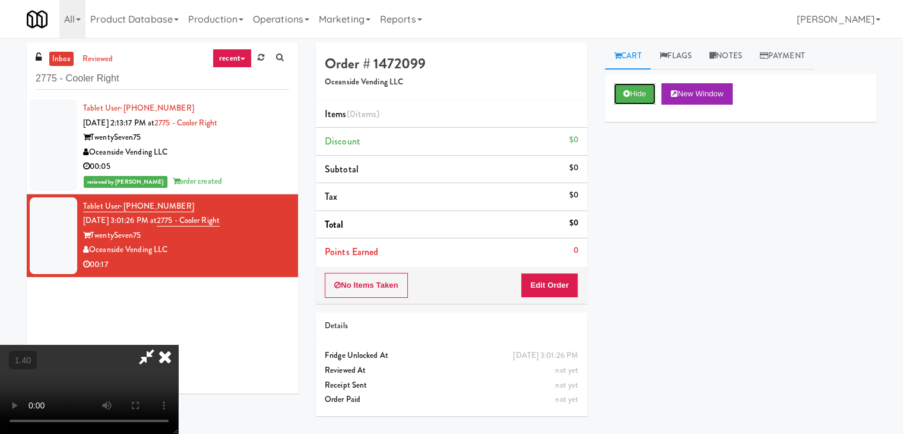
scroll to position [167, 0]
click at [178, 344] on video at bounding box center [89, 388] width 178 height 89
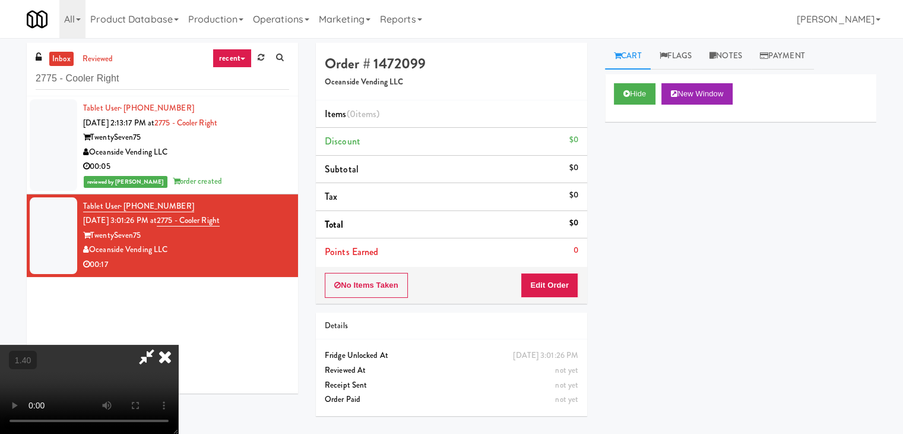
click at [178, 344] on video at bounding box center [89, 388] width 178 height 89
click at [178, 344] on icon at bounding box center [165, 356] width 26 height 24
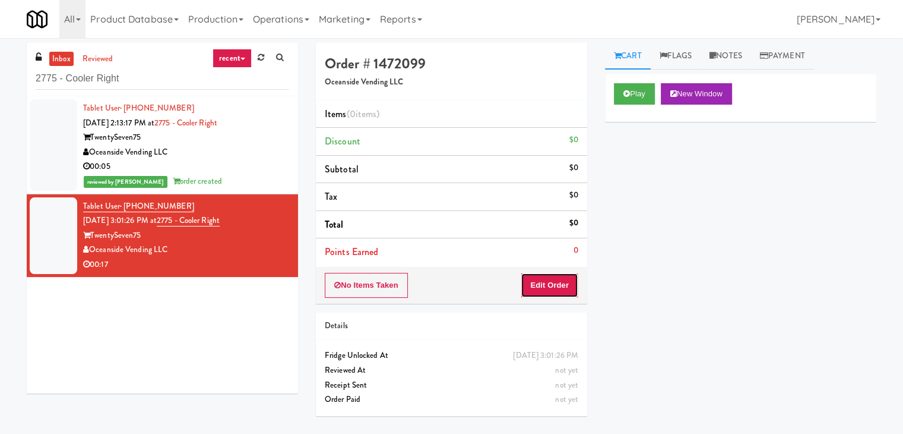
click at [561, 289] on button "Edit Order" at bounding box center [550, 285] width 58 height 25
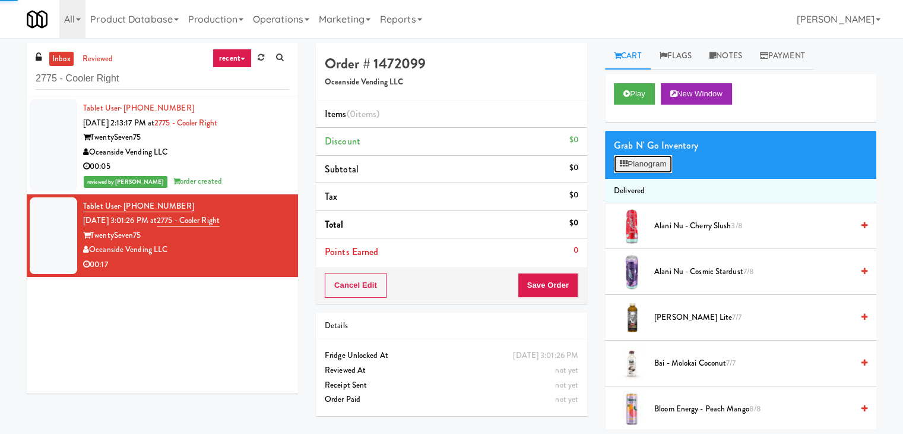
click at [647, 169] on button "Planogram" at bounding box center [643, 164] width 58 height 18
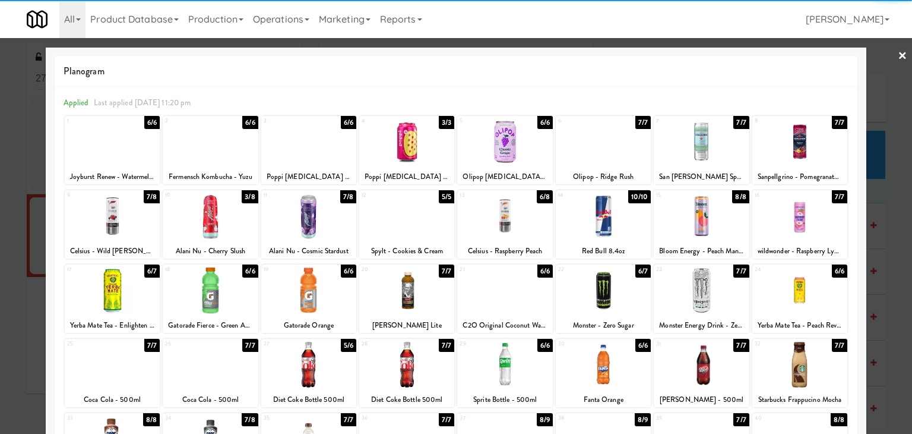
click at [612, 289] on div at bounding box center [603, 290] width 95 height 46
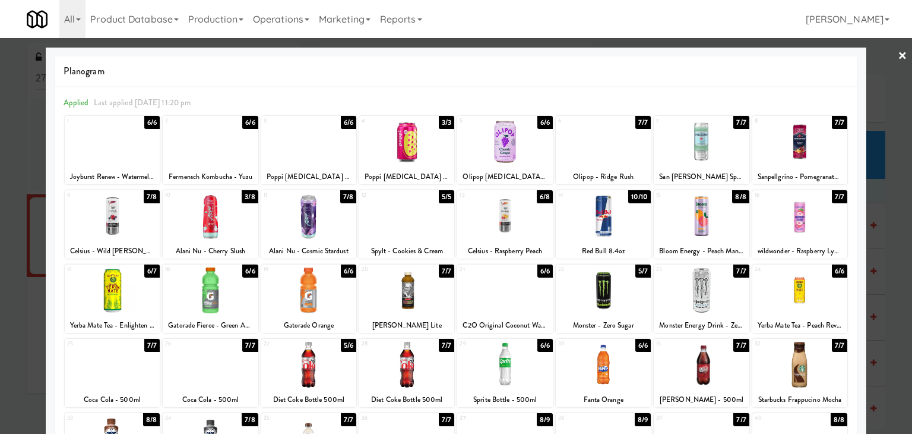
click at [898, 58] on link "×" at bounding box center [903, 56] width 10 height 37
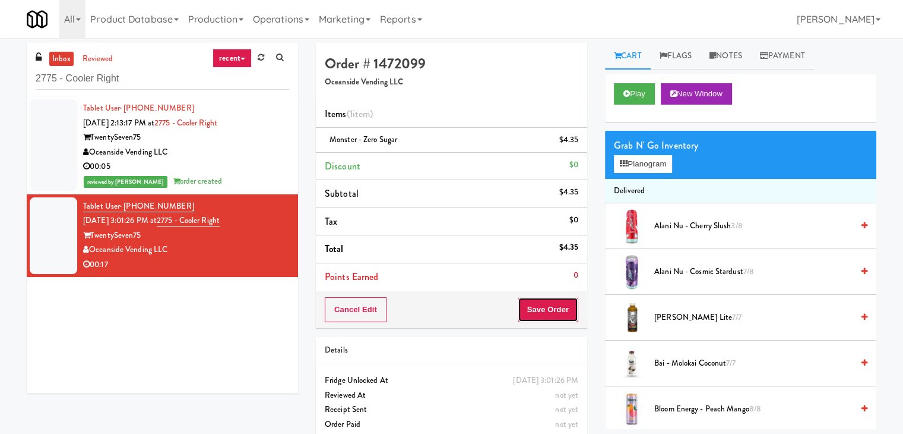
click at [546, 307] on button "Save Order" at bounding box center [548, 309] width 61 height 25
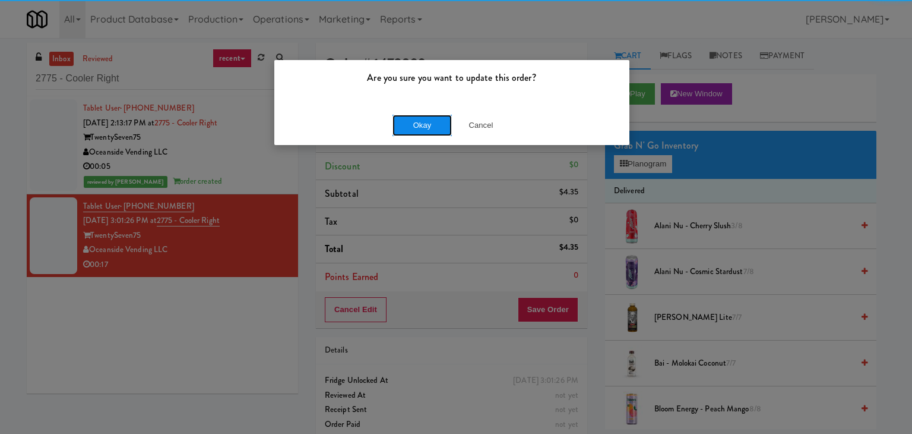
click at [432, 125] on button "Okay" at bounding box center [422, 125] width 59 height 21
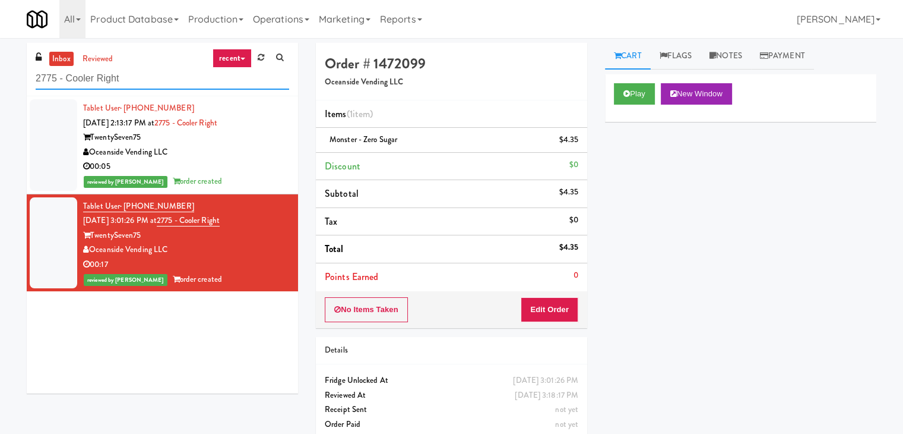
click at [137, 79] on input "2775 - Cooler Right" at bounding box center [163, 79] width 254 height 22
paste input "[PERSON_NAME] Pointe - Combo"
type input "[PERSON_NAME] Pointe - Combo"
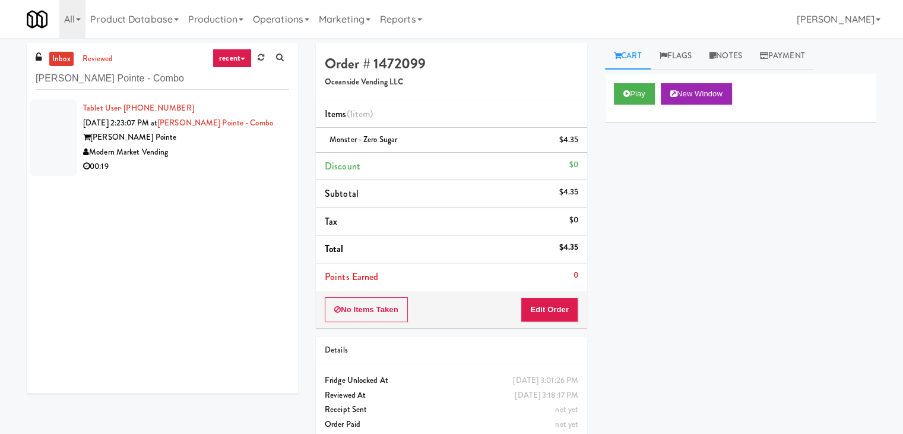
click at [224, 176] on li "Tablet User · (737) 330-7236 [DATE] 2:23:07 PM at [PERSON_NAME][GEOGRAPHIC_DATA…" at bounding box center [162, 137] width 271 height 83
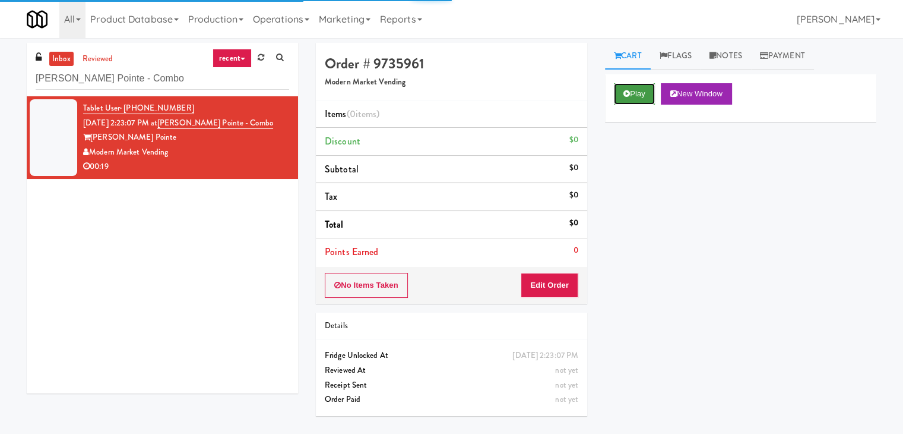
click at [625, 90] on icon at bounding box center [627, 94] width 7 height 8
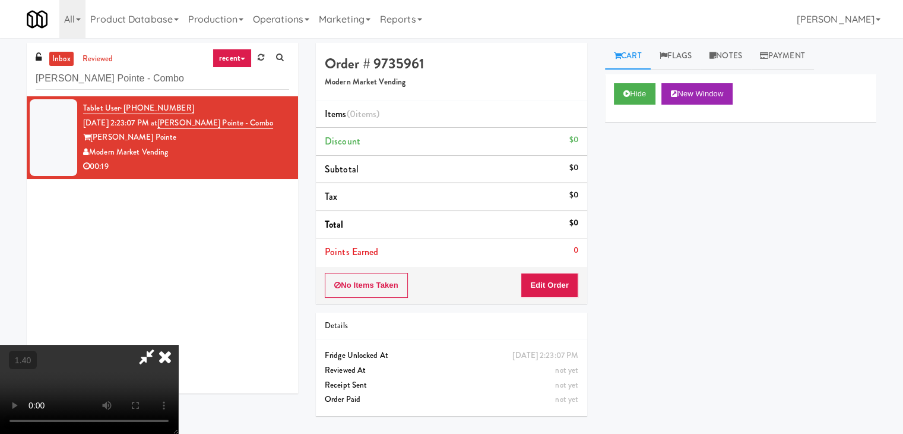
click at [178, 344] on video at bounding box center [89, 388] width 178 height 89
click at [178, 344] on icon at bounding box center [165, 356] width 26 height 24
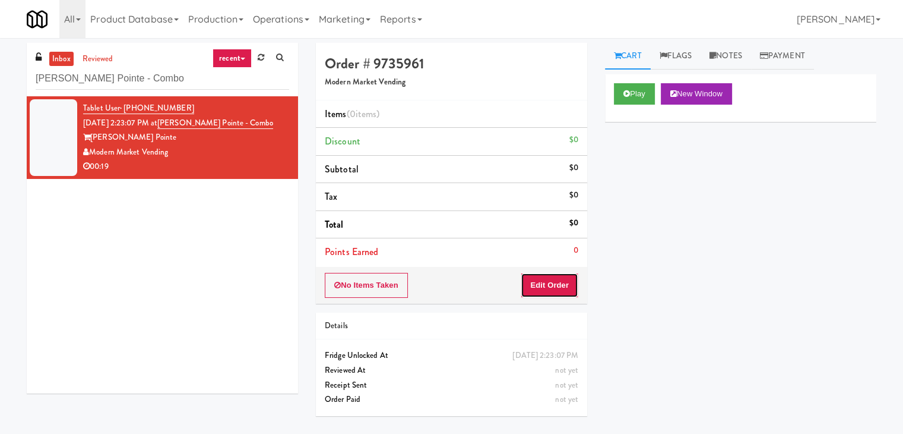
click at [535, 279] on button "Edit Order" at bounding box center [550, 285] width 58 height 25
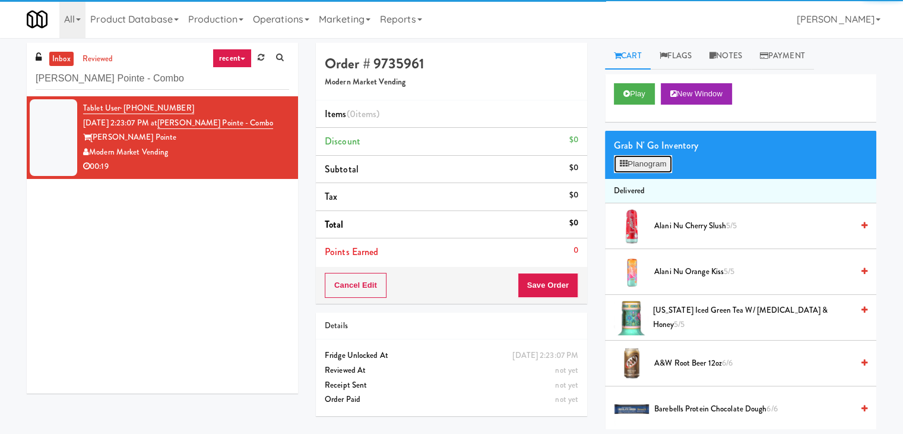
click at [653, 166] on button "Planogram" at bounding box center [643, 164] width 58 height 18
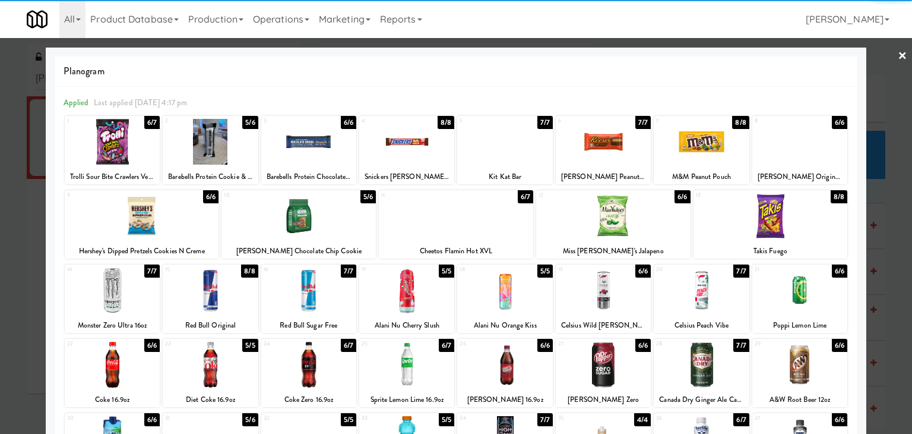
click at [795, 287] on div at bounding box center [800, 290] width 95 height 46
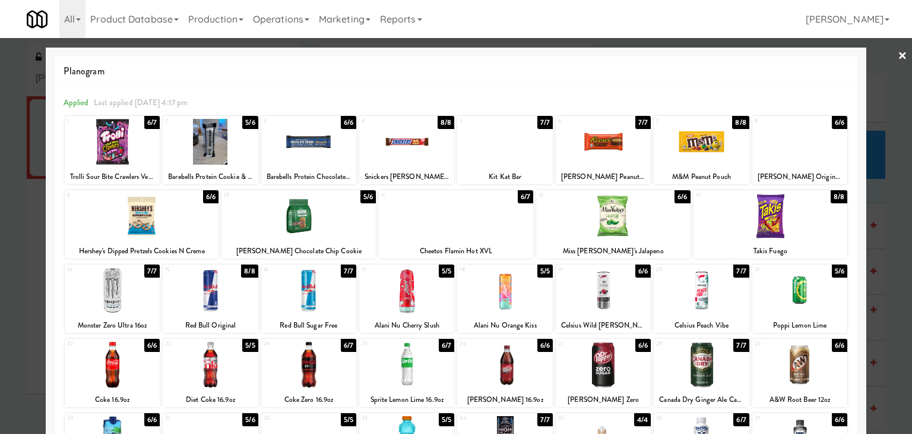
click at [343, 219] on div at bounding box center [299, 216] width 154 height 46
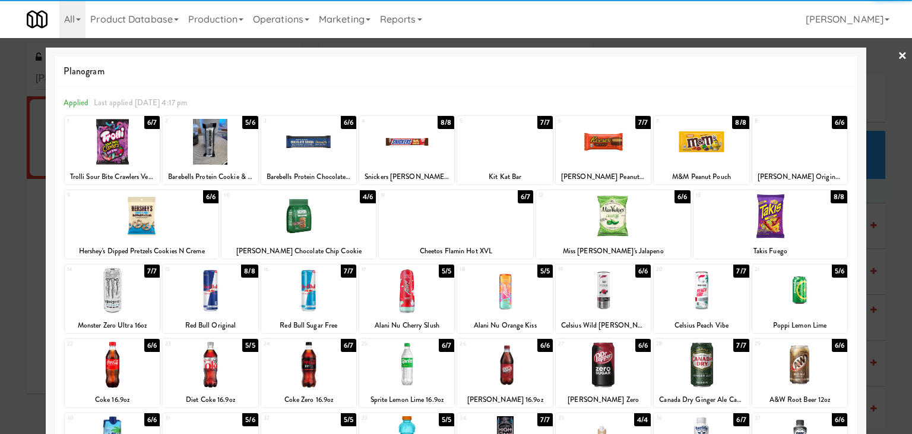
click at [898, 53] on link "×" at bounding box center [903, 56] width 10 height 37
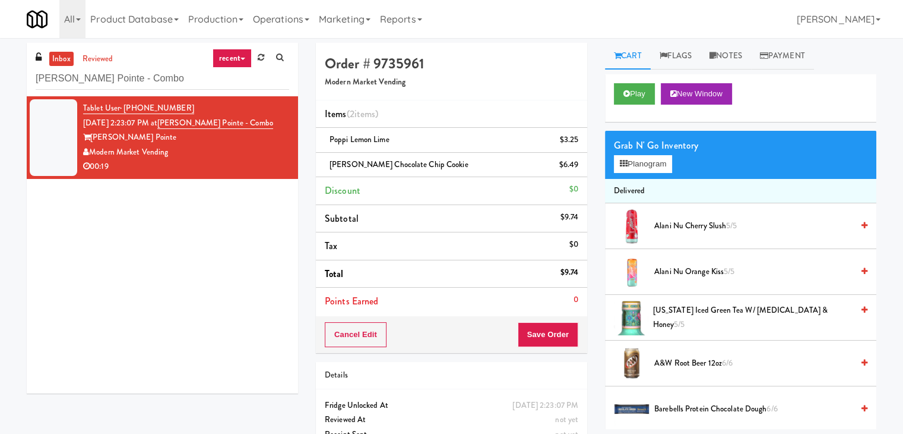
drag, startPoint x: 528, startPoint y: 317, endPoint x: 532, endPoint y: 323, distance: 7.7
click at [528, 317] on div "Cancel Edit Save Order" at bounding box center [451, 334] width 271 height 37
click at [532, 327] on button "Save Order" at bounding box center [548, 334] width 61 height 25
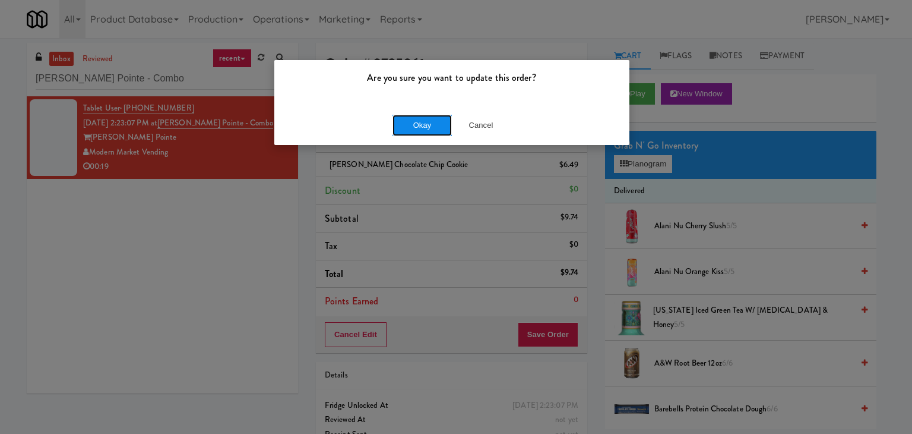
click at [411, 121] on button "Okay" at bounding box center [422, 125] width 59 height 21
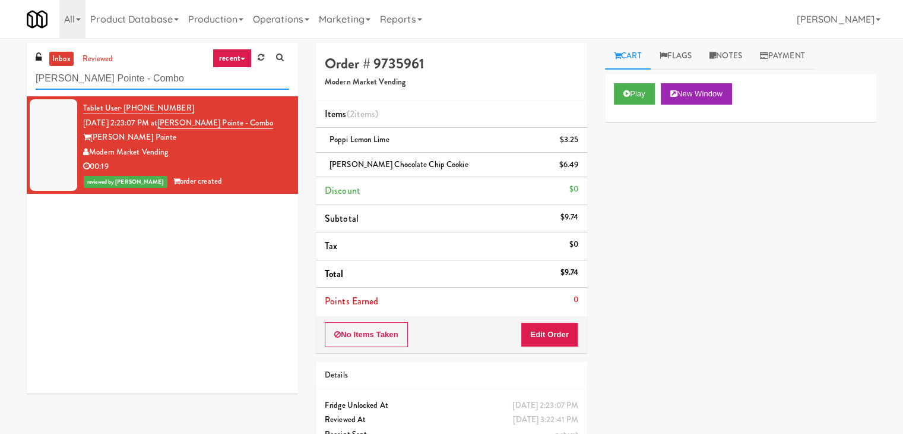
click at [179, 78] on input "[PERSON_NAME] Pointe - Combo" at bounding box center [163, 79] width 254 height 22
paste input "Railside-Pantry-Right"
type input "Railside-Pantry-Right"
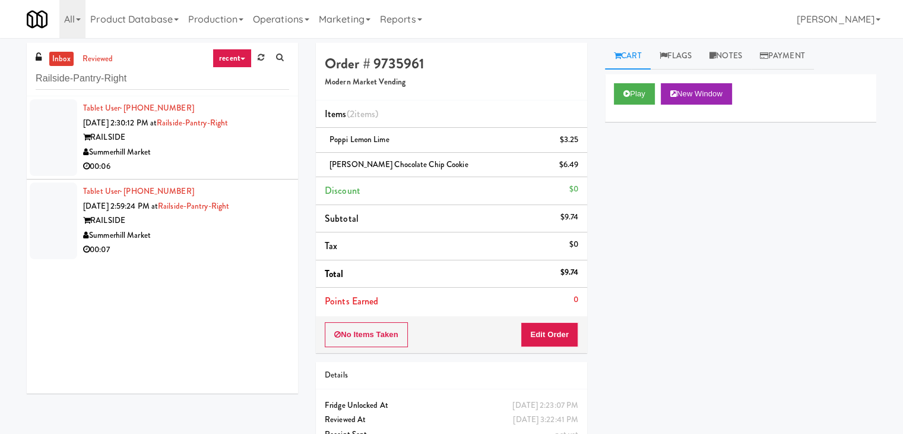
drag, startPoint x: 236, startPoint y: 164, endPoint x: 252, endPoint y: 162, distance: 16.2
click at [236, 164] on div "00:06" at bounding box center [186, 166] width 206 height 15
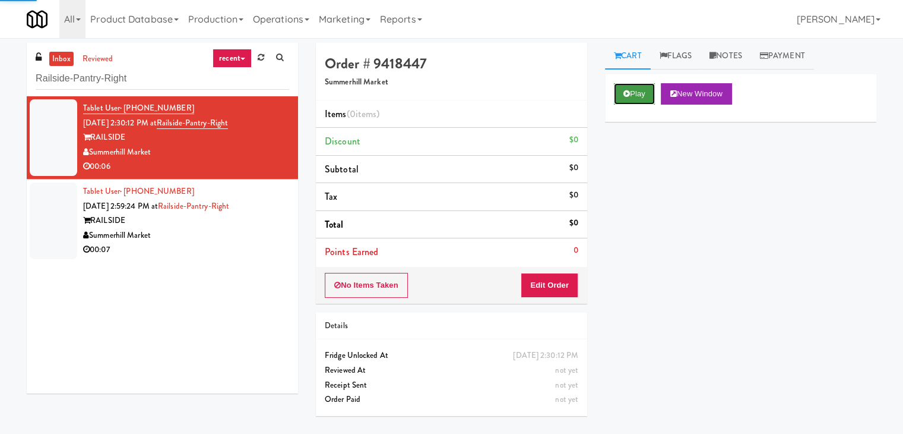
click at [627, 90] on icon at bounding box center [627, 94] width 7 height 8
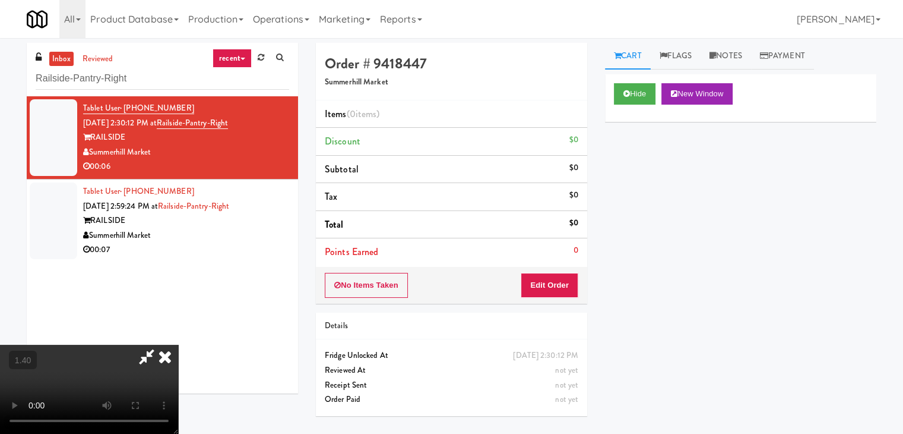
click at [178, 344] on video at bounding box center [89, 388] width 178 height 89
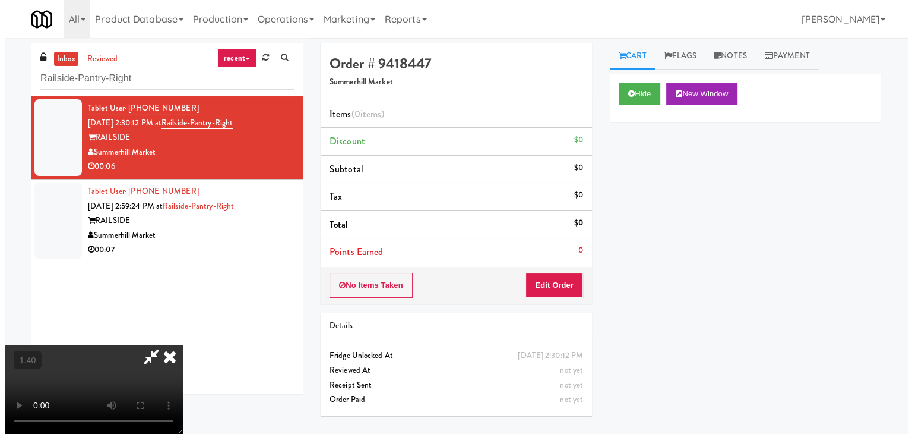
scroll to position [0, 0]
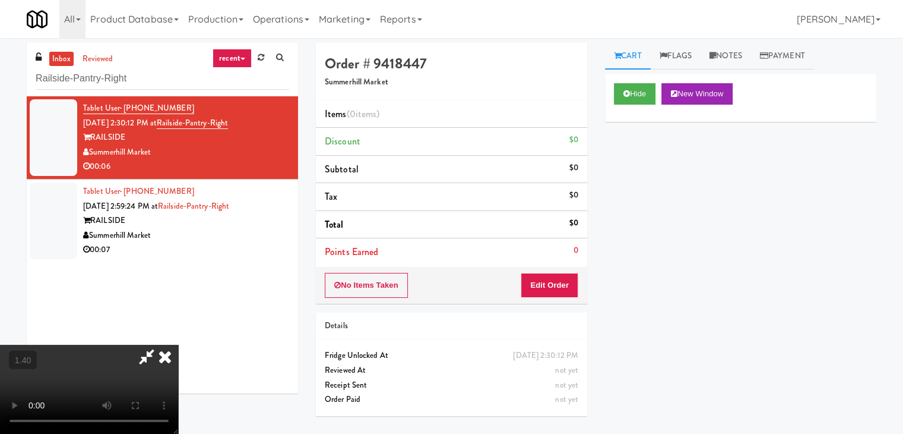
click at [178, 344] on icon at bounding box center [165, 356] width 26 height 24
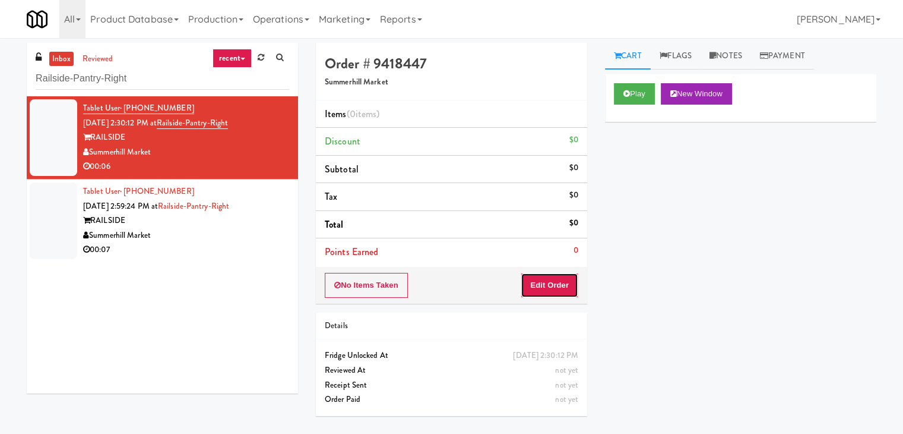
click at [558, 290] on button "Edit Order" at bounding box center [550, 285] width 58 height 25
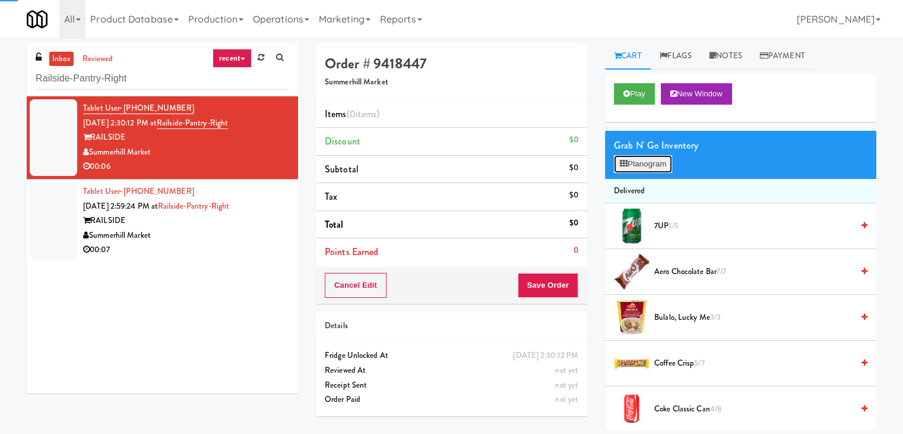
click at [642, 165] on button "Planogram" at bounding box center [643, 164] width 58 height 18
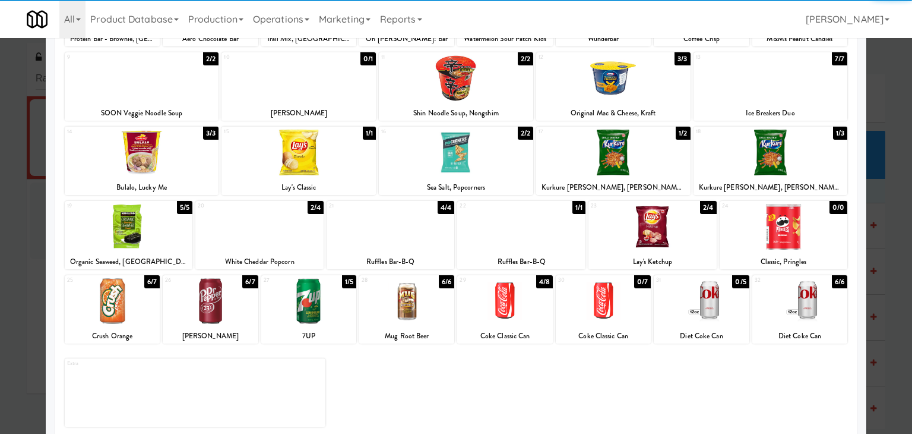
scroll to position [150, 0]
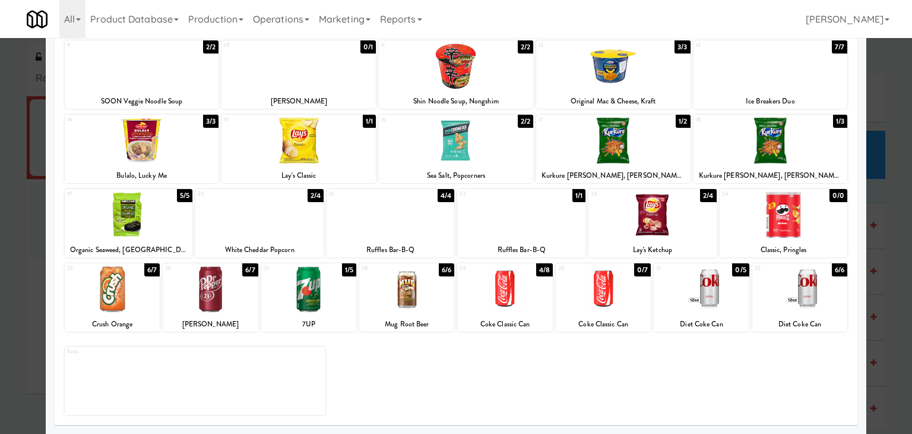
click at [803, 303] on div at bounding box center [800, 289] width 95 height 46
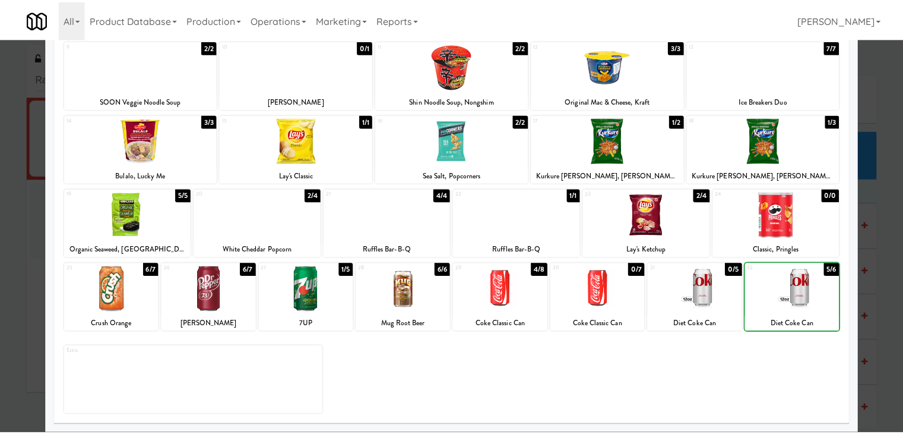
scroll to position [0, 0]
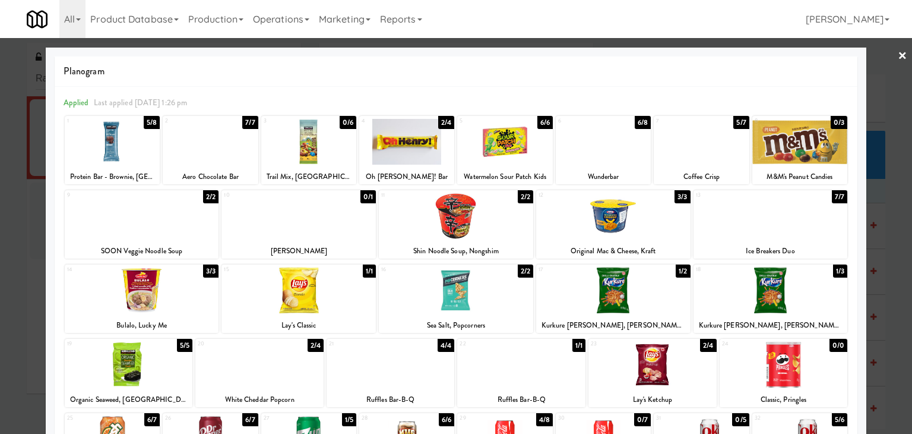
drag, startPoint x: 896, startPoint y: 53, endPoint x: 879, endPoint y: 58, distance: 17.3
click at [898, 53] on link "×" at bounding box center [903, 56] width 10 height 37
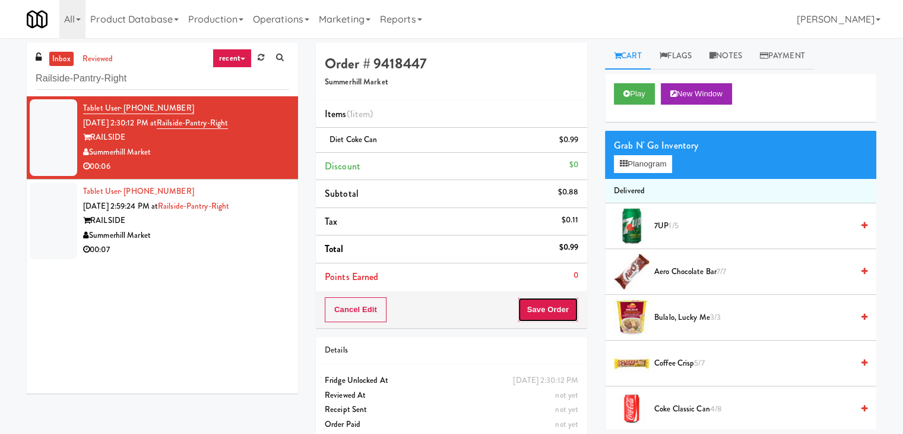
click at [544, 310] on button "Save Order" at bounding box center [548, 309] width 61 height 25
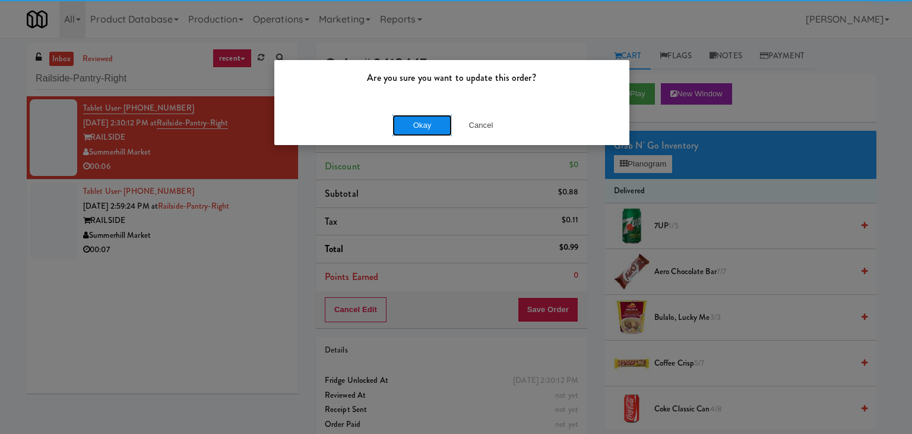
click at [437, 129] on button "Okay" at bounding box center [422, 125] width 59 height 21
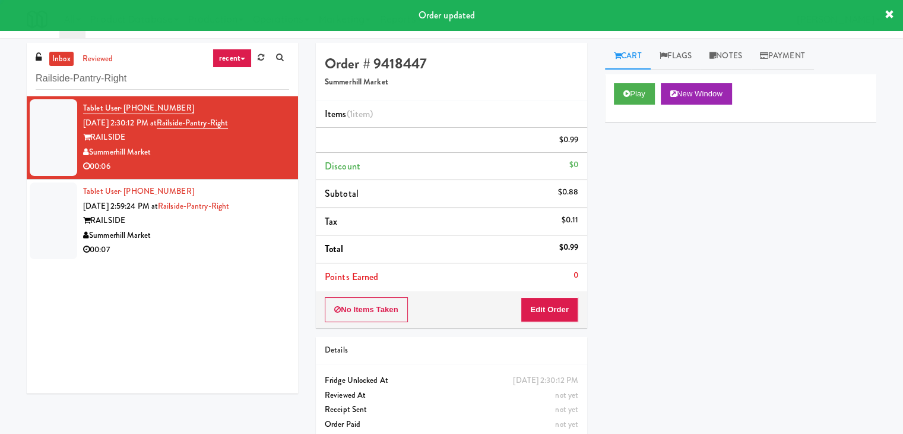
click at [245, 238] on div "Summerhill Market" at bounding box center [186, 235] width 206 height 15
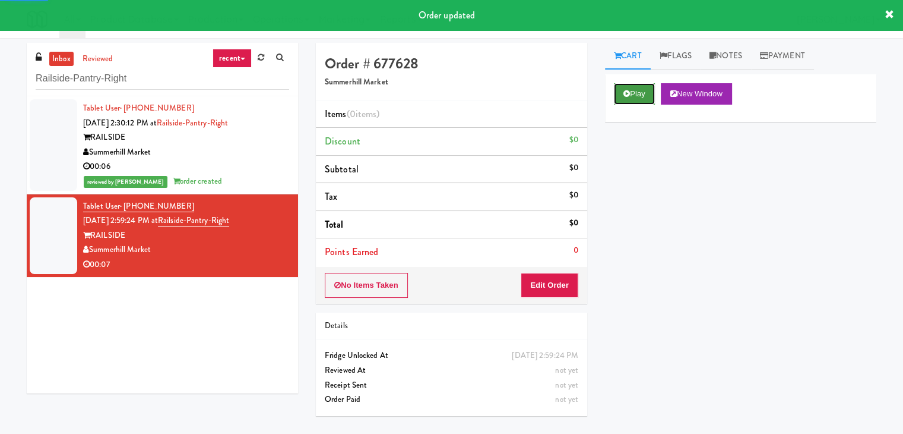
click at [629, 94] on icon at bounding box center [627, 94] width 7 height 8
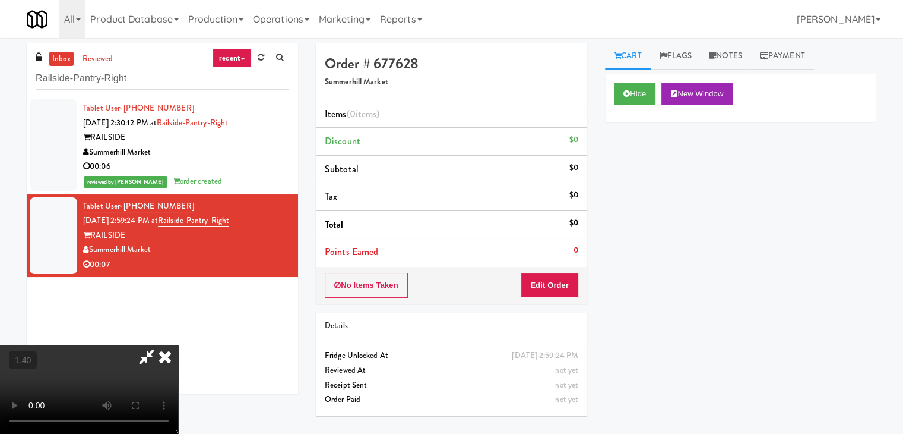
click at [178, 344] on video at bounding box center [89, 388] width 178 height 89
click at [178, 344] on icon at bounding box center [165, 356] width 26 height 24
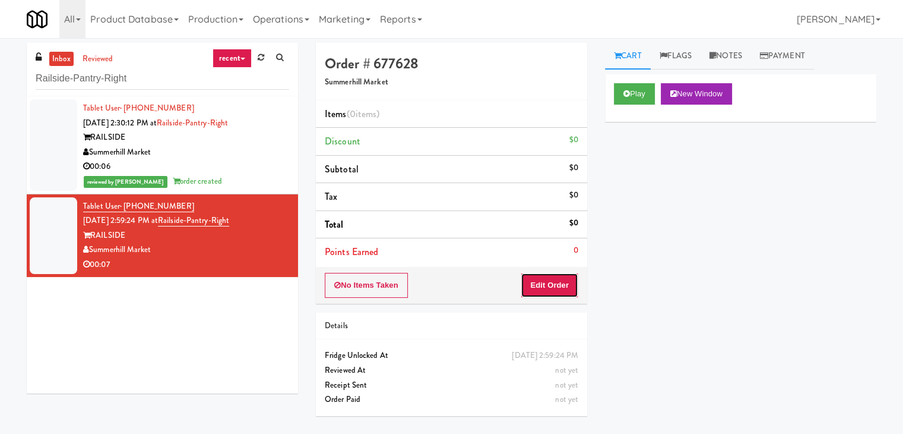
click at [565, 286] on button "Edit Order" at bounding box center [550, 285] width 58 height 25
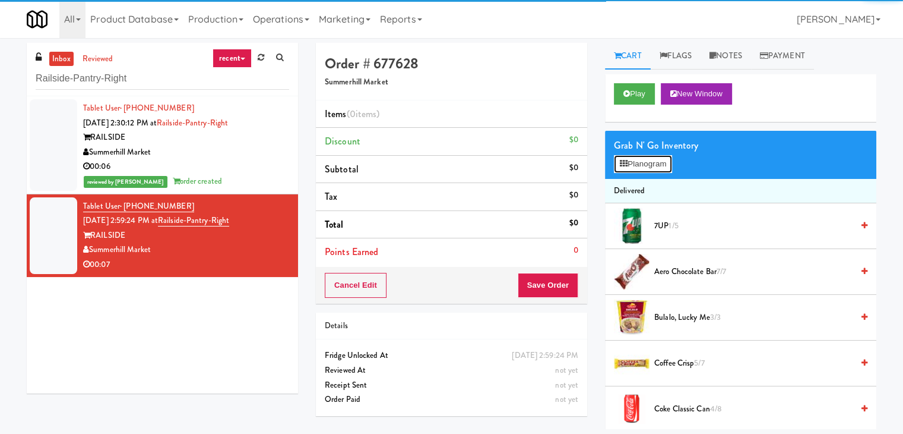
click at [663, 167] on button "Planogram" at bounding box center [643, 164] width 58 height 18
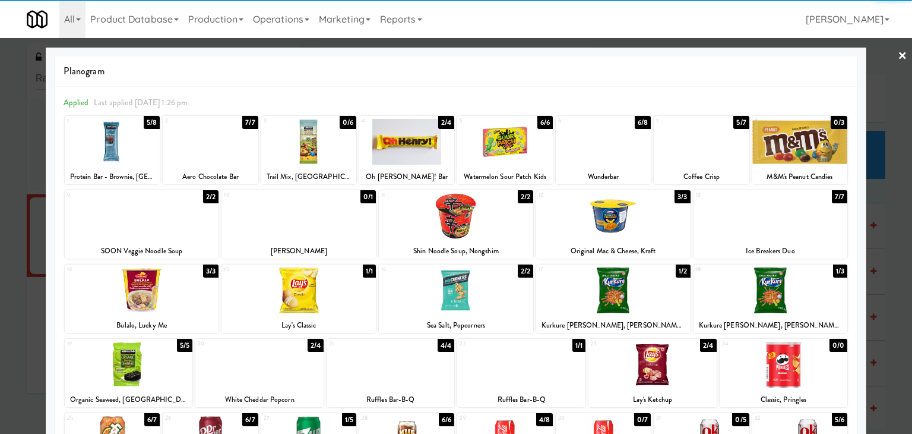
click at [772, 305] on div at bounding box center [771, 290] width 154 height 46
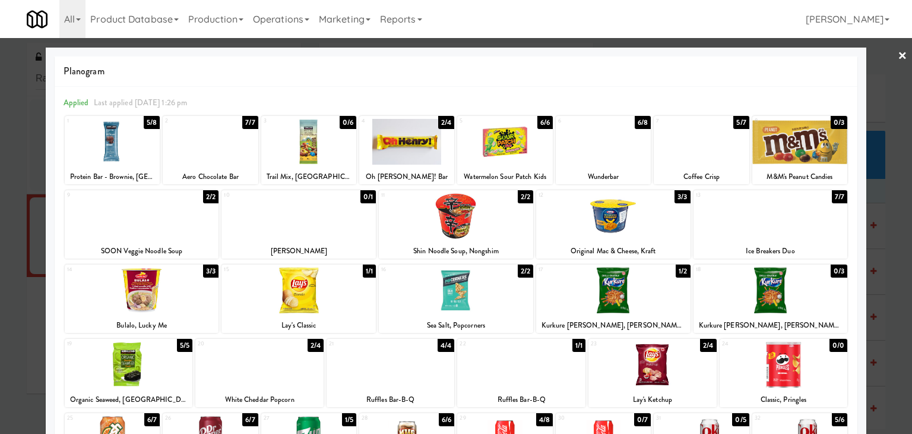
click at [898, 53] on link "×" at bounding box center [903, 56] width 10 height 37
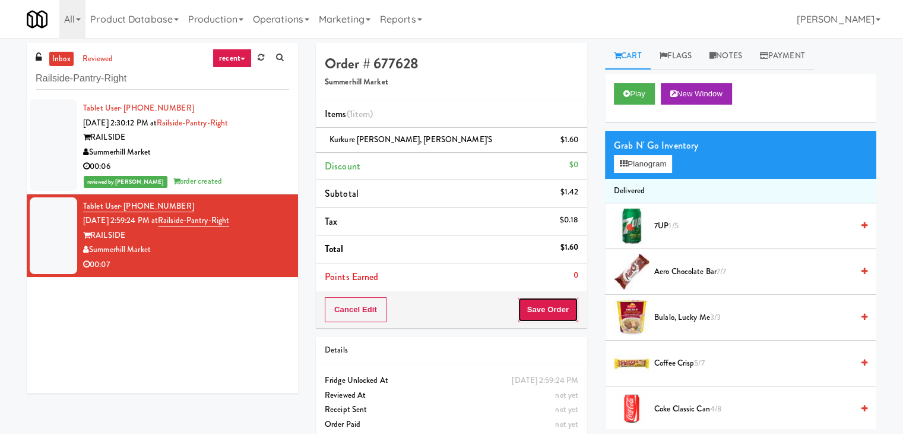
click at [549, 312] on button "Save Order" at bounding box center [548, 309] width 61 height 25
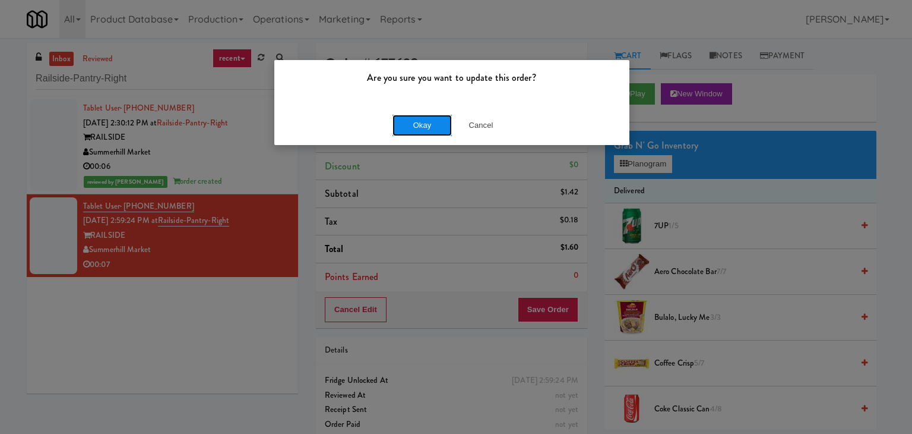
click at [404, 122] on button "Okay" at bounding box center [422, 125] width 59 height 21
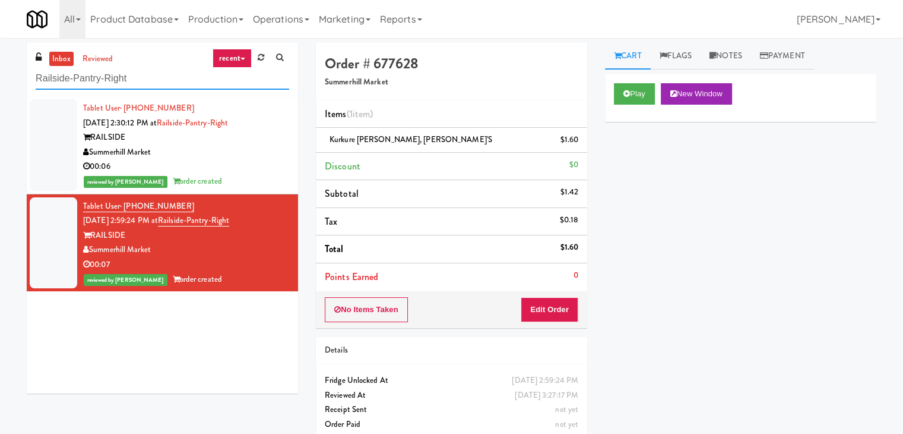
click at [151, 79] on input "Railside-Pantry-Right" at bounding box center [163, 79] width 254 height 22
paste input "AVIA 110 - Fridge"
type input "AVIA 110 - Fridge"
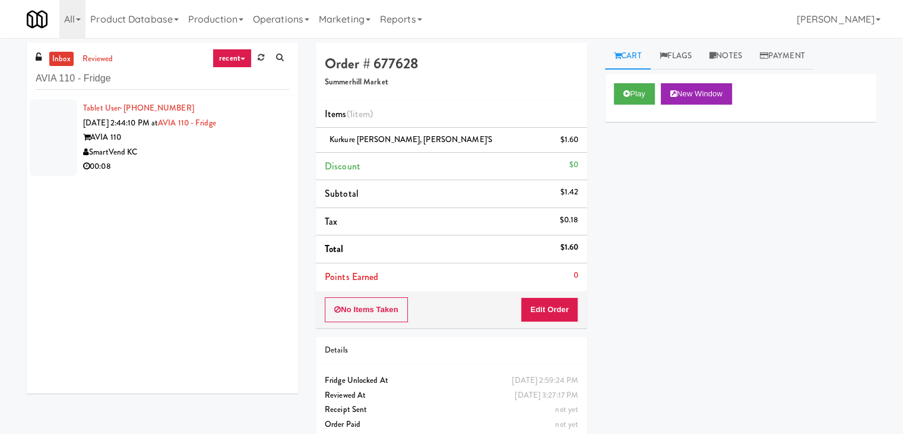
click at [209, 166] on div "00:08" at bounding box center [186, 166] width 206 height 15
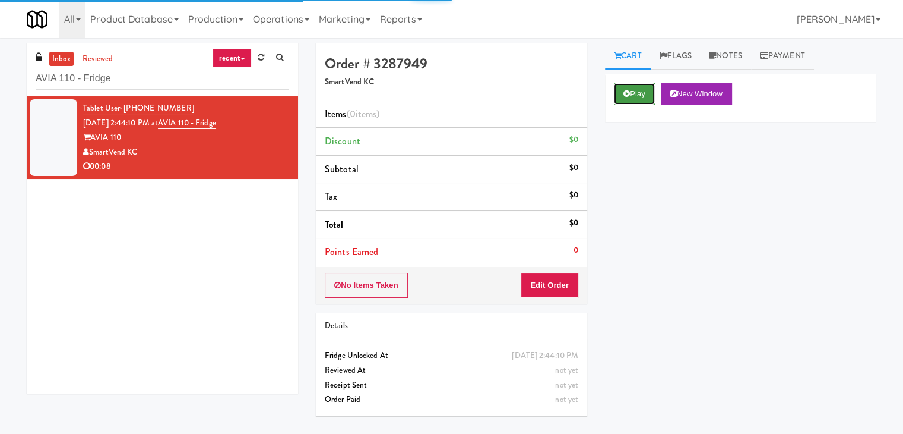
click at [629, 100] on button "Play" at bounding box center [634, 93] width 41 height 21
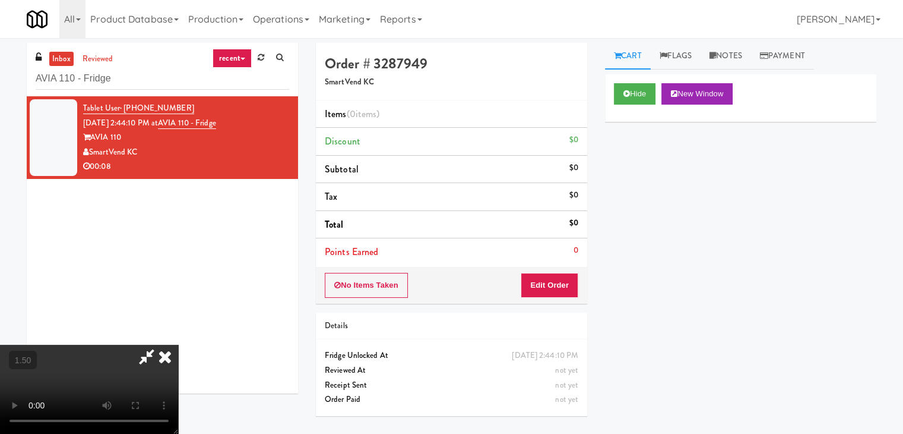
click at [178, 344] on video at bounding box center [89, 388] width 178 height 89
click at [178, 344] on icon at bounding box center [165, 356] width 26 height 24
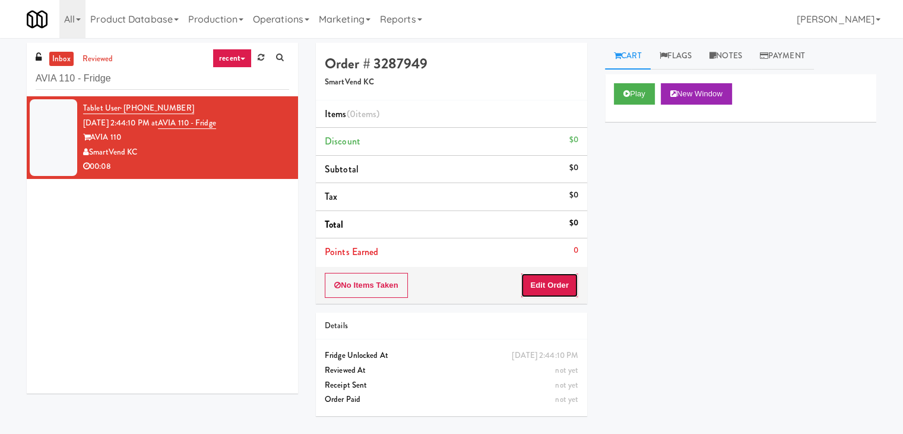
click at [551, 287] on button "Edit Order" at bounding box center [550, 285] width 58 height 25
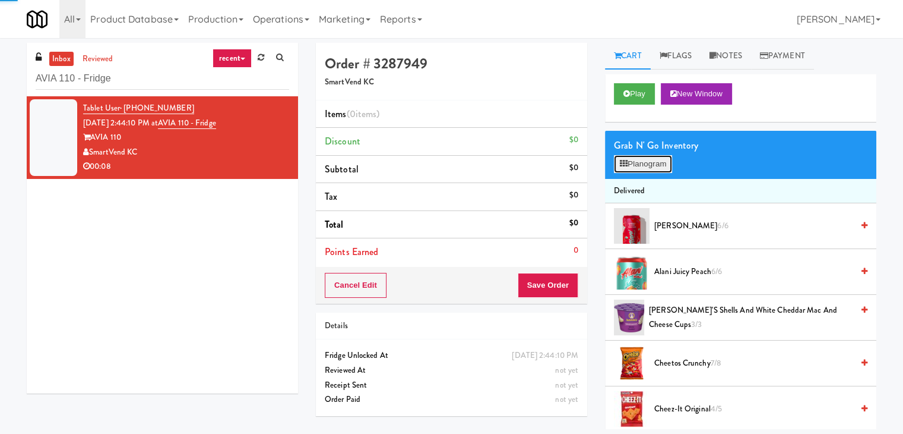
click at [625, 172] on button "Planogram" at bounding box center [643, 164] width 58 height 18
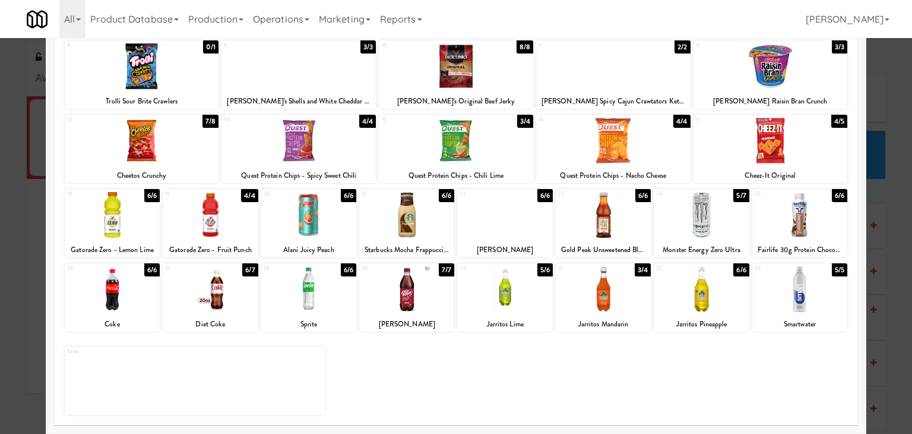
click at [691, 288] on div at bounding box center [701, 289] width 95 height 46
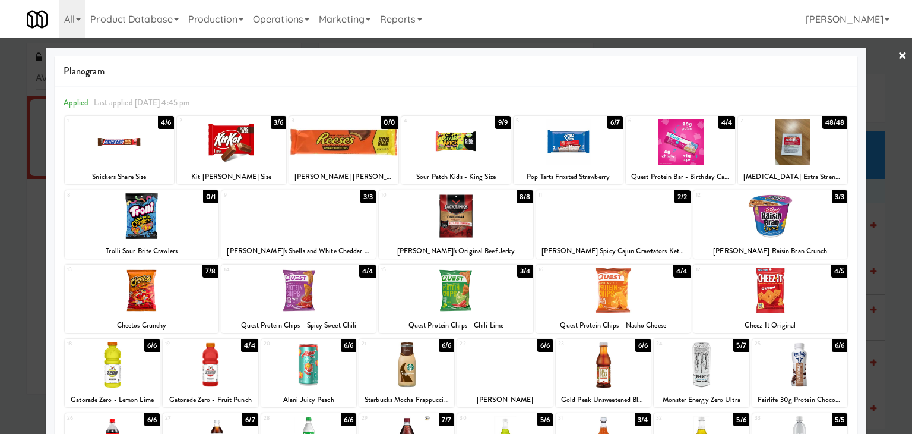
click at [284, 290] on div at bounding box center [299, 290] width 154 height 46
click at [898, 56] on link "×" at bounding box center [903, 56] width 10 height 37
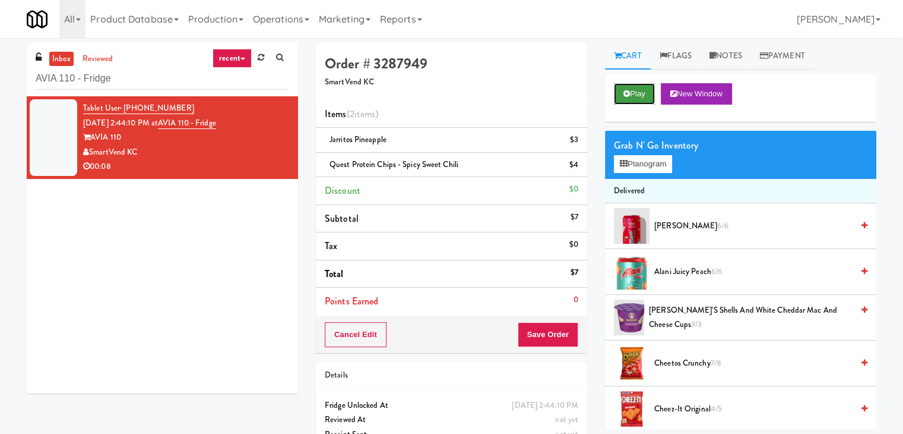
click at [636, 100] on button "Play" at bounding box center [634, 93] width 41 height 21
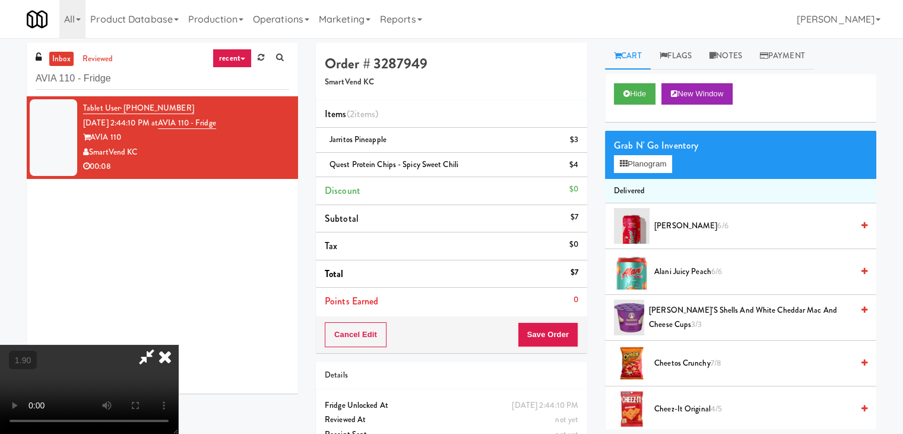
click at [178, 344] on icon at bounding box center [165, 356] width 26 height 24
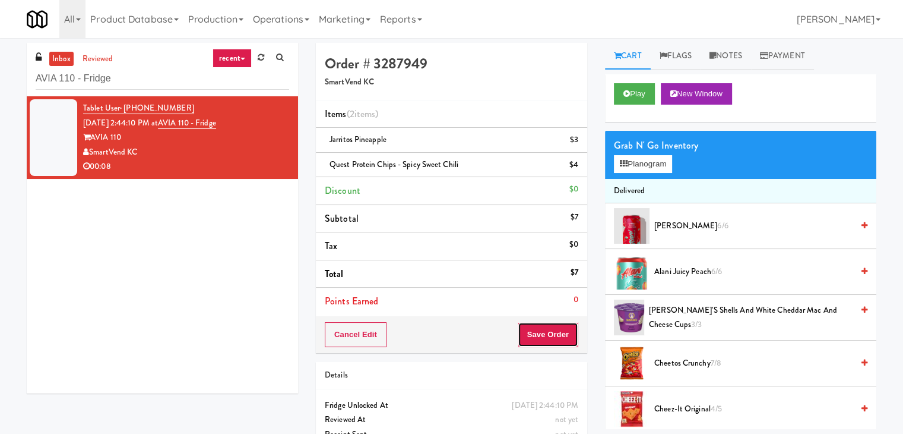
click at [538, 333] on button "Save Order" at bounding box center [548, 334] width 61 height 25
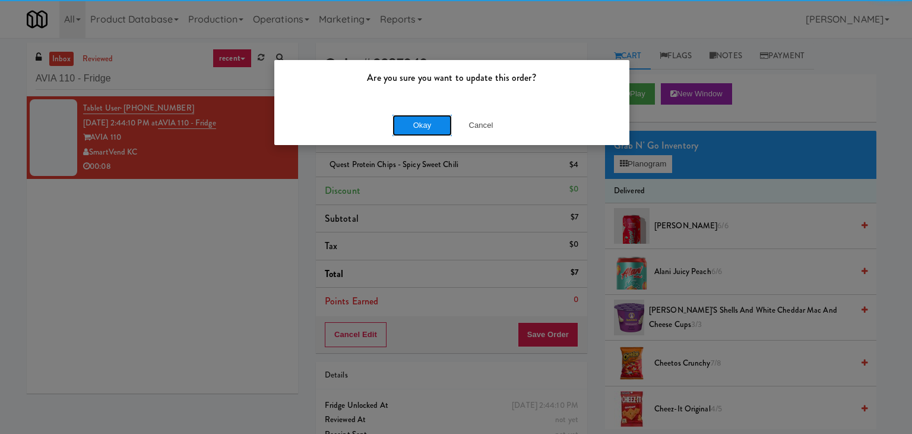
click at [422, 122] on button "Okay" at bounding box center [422, 125] width 59 height 21
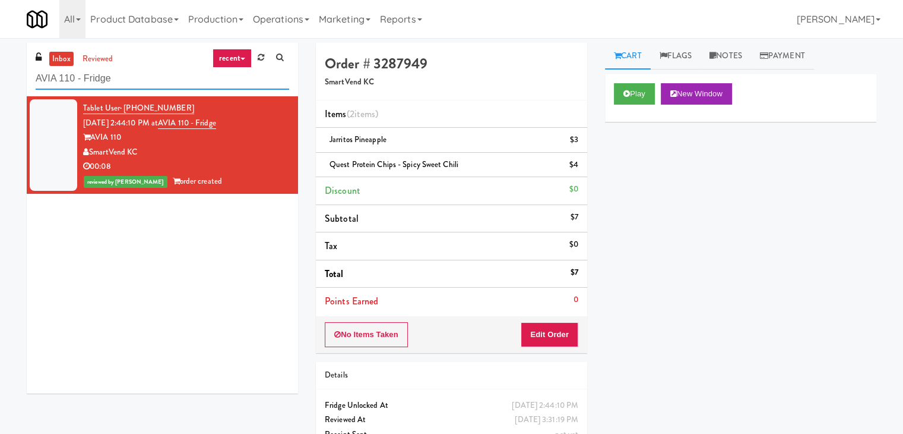
click at [159, 72] on input "AVIA 110 - Fridge" at bounding box center [163, 79] width 254 height 22
paste input "111 W [PERSON_NAME] - Right - Ambient"
type input "111 W [PERSON_NAME] - Right - Ambient"
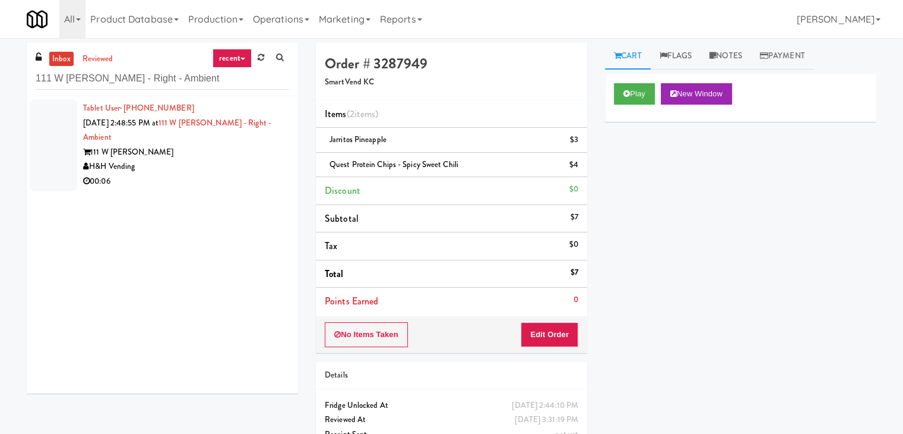
click at [216, 179] on div "00:06" at bounding box center [186, 181] width 206 height 15
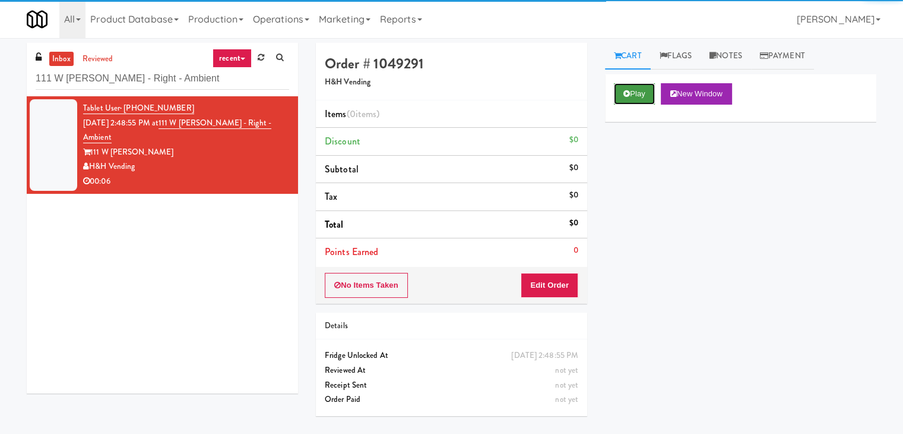
click at [646, 91] on button "Play" at bounding box center [634, 93] width 41 height 21
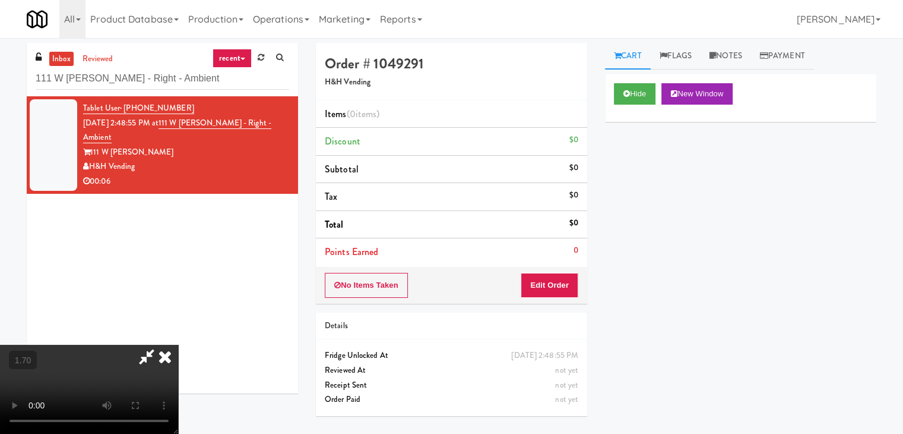
click at [178, 344] on icon at bounding box center [165, 356] width 26 height 24
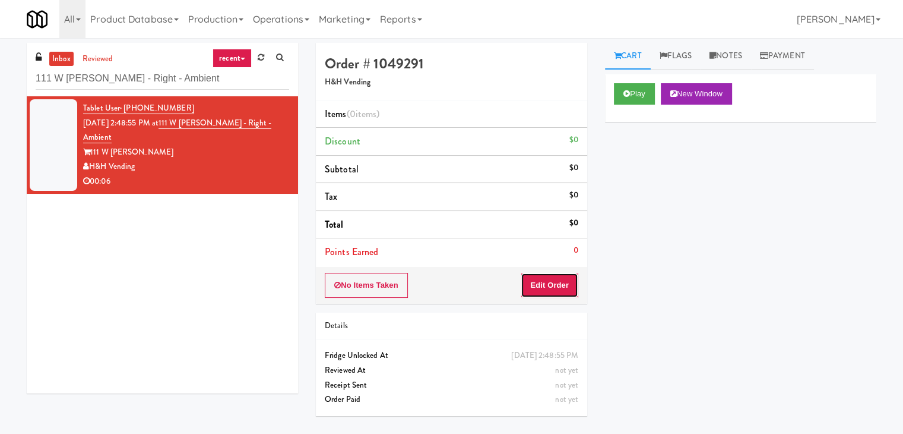
click at [551, 283] on button "Edit Order" at bounding box center [550, 285] width 58 height 25
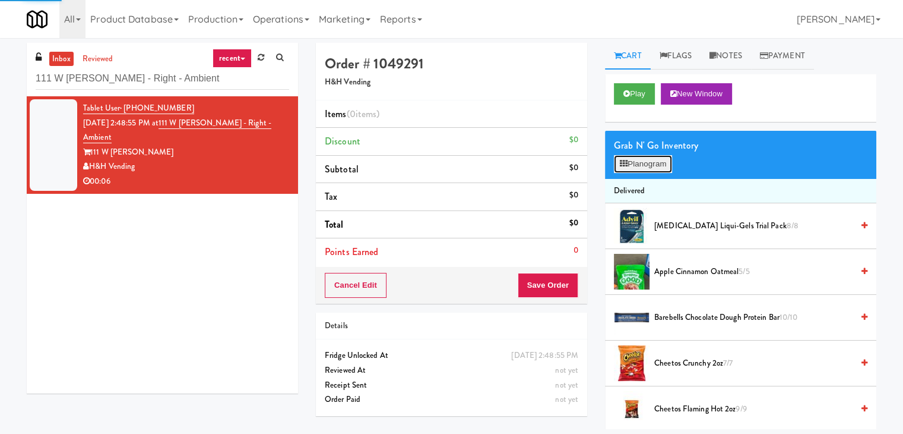
click at [646, 166] on button "Planogram" at bounding box center [643, 164] width 58 height 18
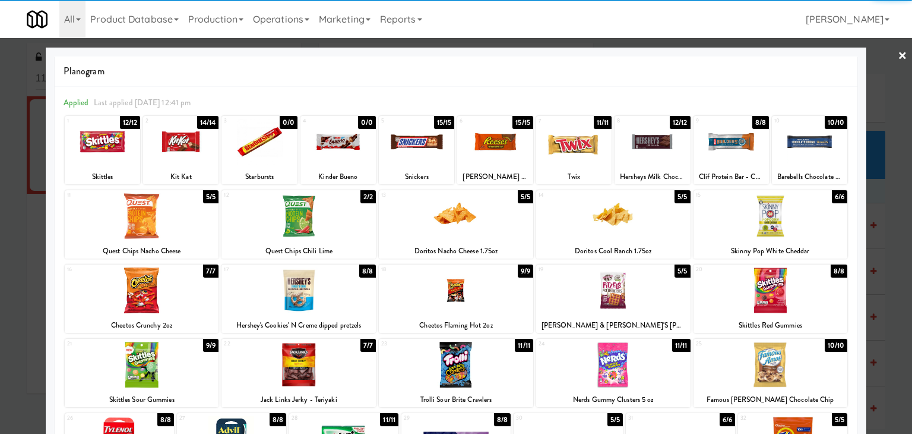
click at [415, 134] on div at bounding box center [416, 142] width 75 height 46
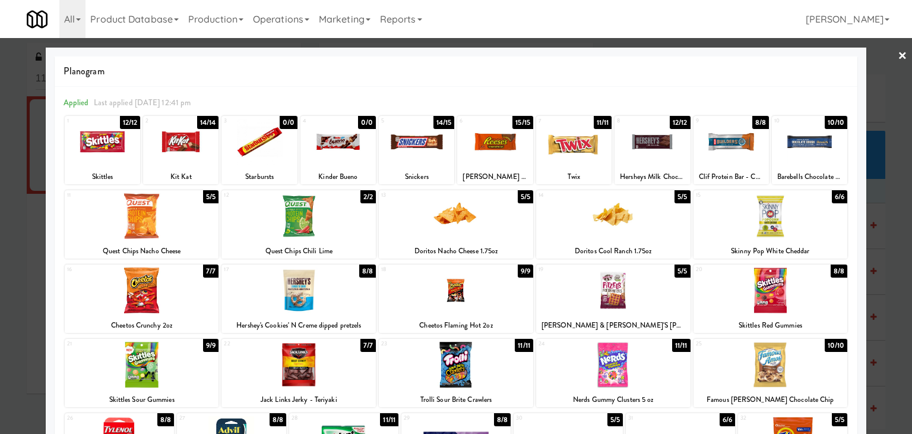
drag, startPoint x: 899, startPoint y: 55, endPoint x: 769, endPoint y: 85, distance: 134.0
click at [899, 55] on div at bounding box center [456, 217] width 912 height 434
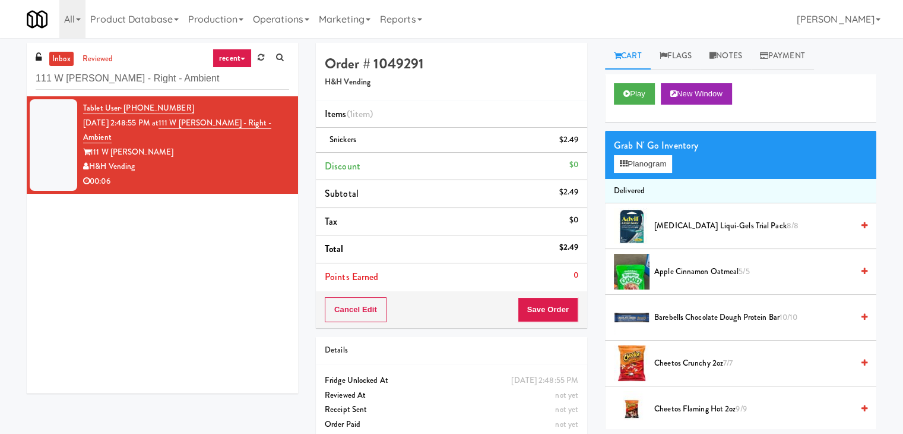
click at [534, 322] on div "Cancel Edit Save Order" at bounding box center [451, 309] width 271 height 37
click at [538, 312] on button "Save Order" at bounding box center [548, 309] width 61 height 25
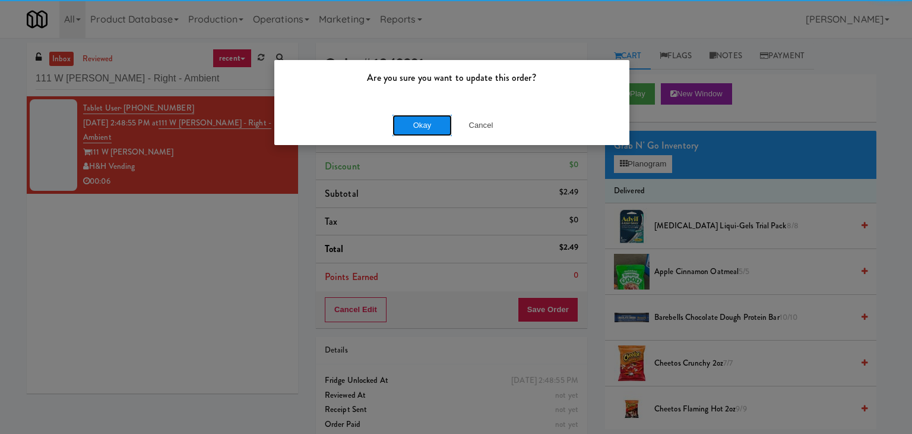
click at [435, 129] on button "Okay" at bounding box center [422, 125] width 59 height 21
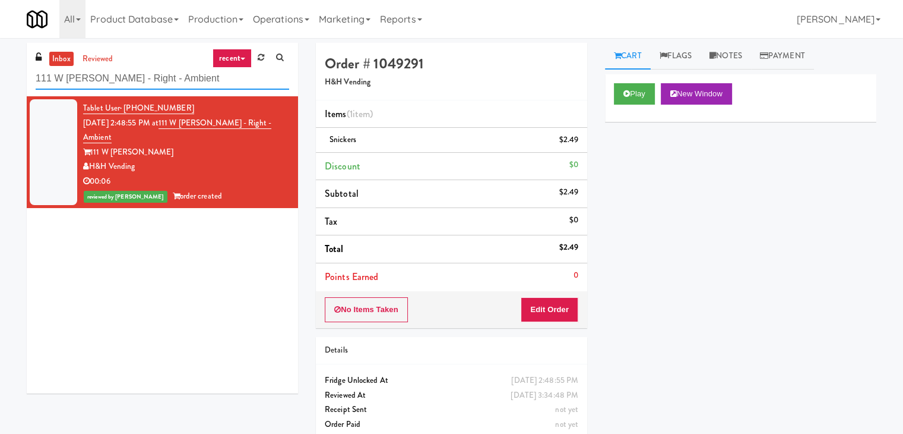
click at [171, 80] on input "111 W [PERSON_NAME] - Right - Ambient" at bounding box center [163, 79] width 254 height 22
paste input "TC Cooler Combo Righ"
type input "TC Cooler Combo Right"
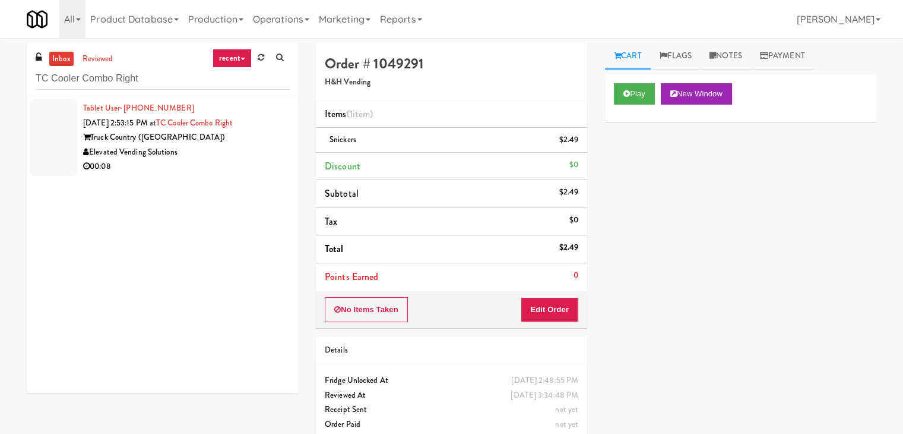
click at [227, 156] on div "Elevated Vending Solutions" at bounding box center [186, 152] width 206 height 15
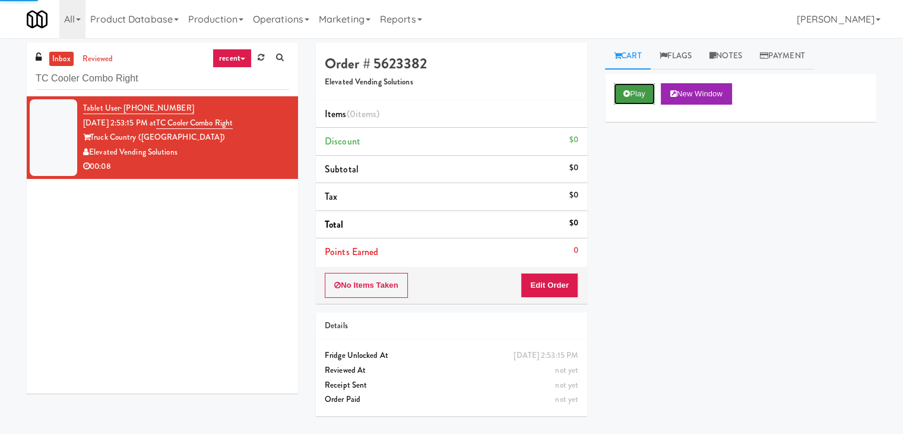
click at [622, 94] on button "Play" at bounding box center [634, 93] width 41 height 21
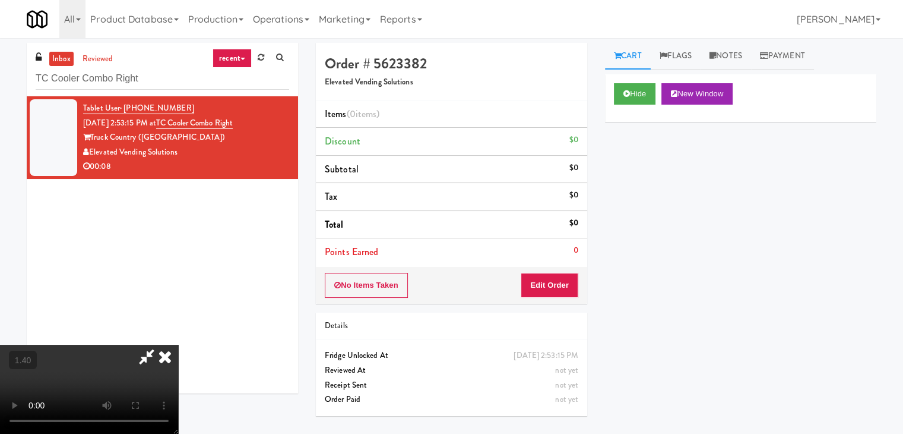
click at [178, 344] on video at bounding box center [89, 388] width 178 height 89
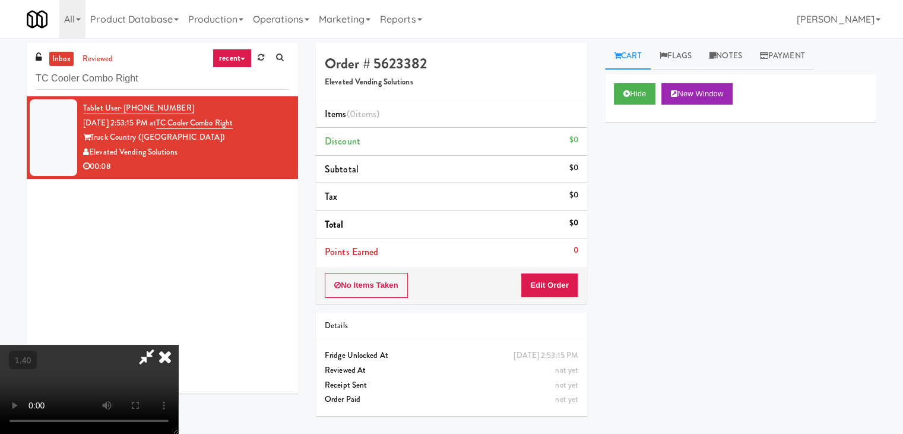
click at [178, 344] on video at bounding box center [89, 388] width 178 height 89
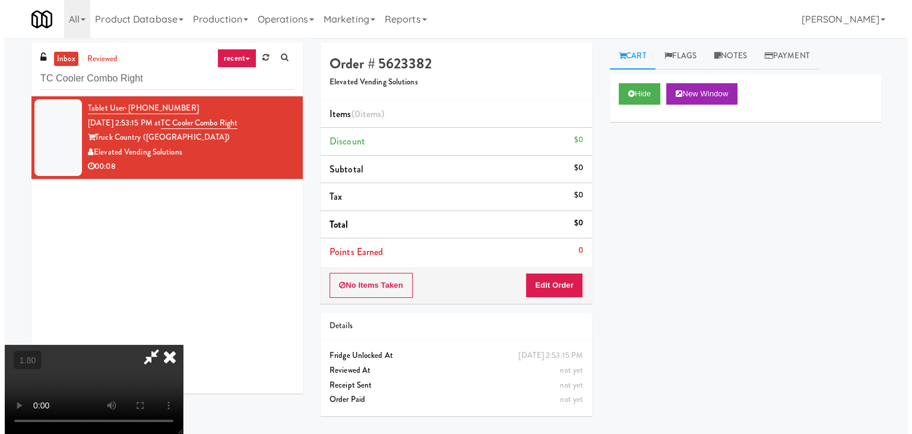
scroll to position [0, 0]
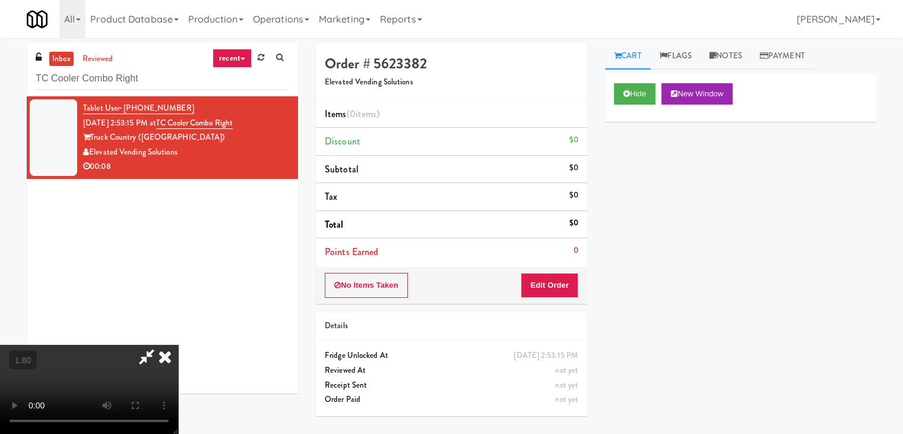
click at [178, 344] on icon at bounding box center [165, 356] width 26 height 24
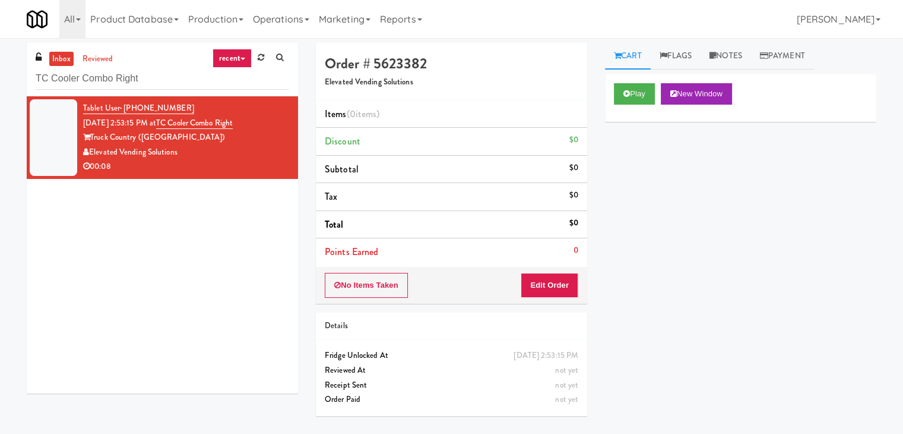
click at [546, 299] on div "No Items Taken Edit Order" at bounding box center [451, 285] width 271 height 37
click at [552, 284] on button "Edit Order" at bounding box center [550, 285] width 58 height 25
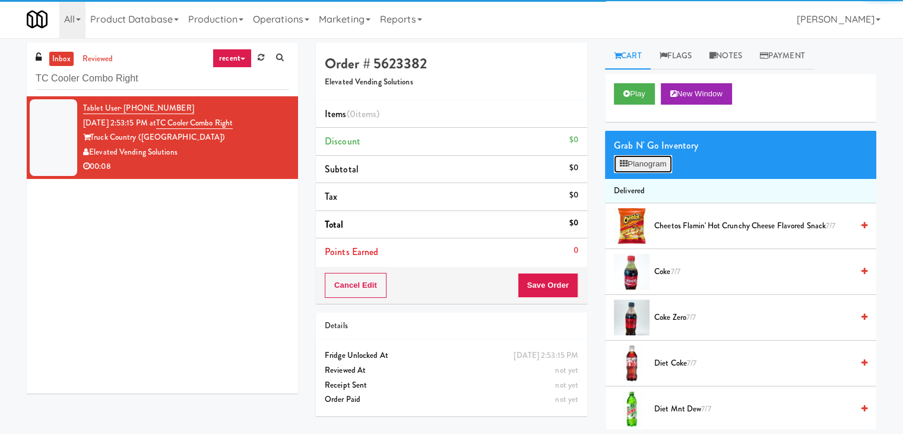
click at [641, 167] on button "Planogram" at bounding box center [643, 164] width 58 height 18
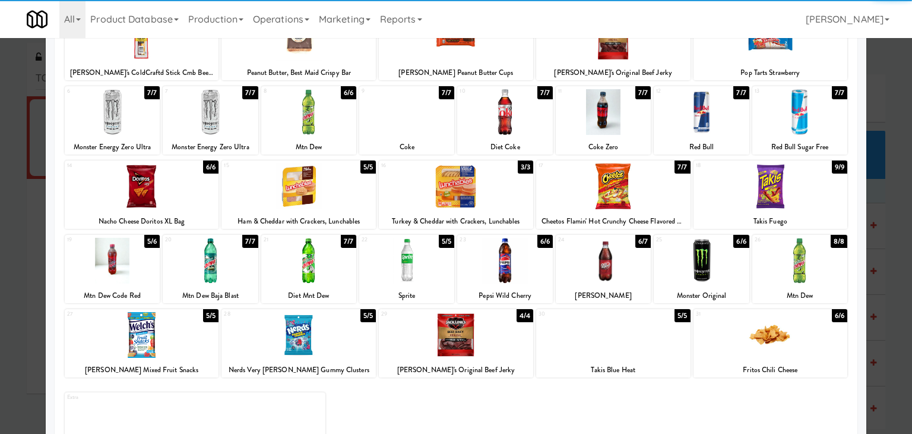
scroll to position [150, 0]
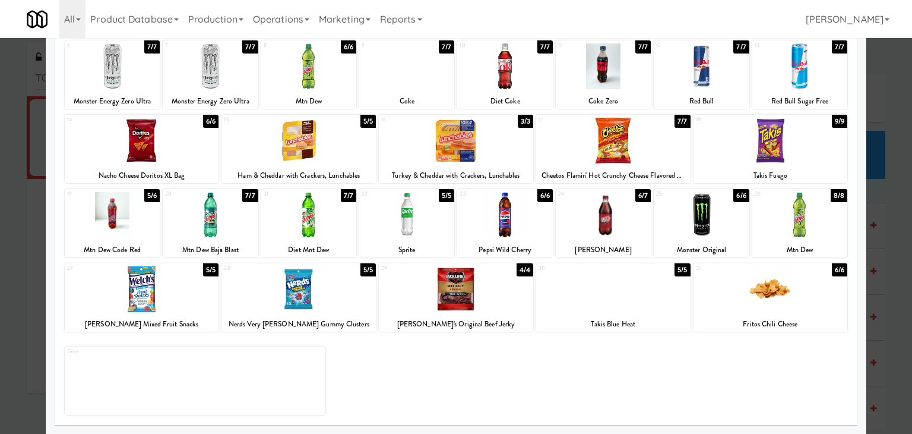
click at [116, 217] on div at bounding box center [112, 215] width 95 height 46
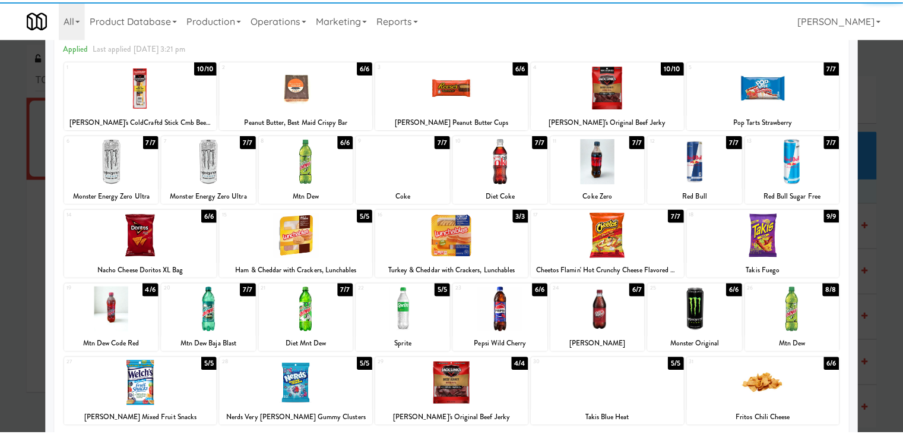
scroll to position [0, 0]
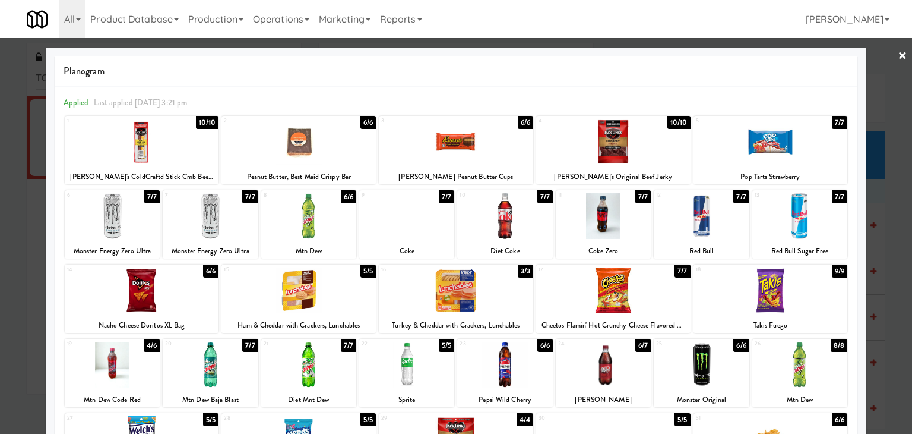
click at [898, 52] on link "×" at bounding box center [903, 56] width 10 height 37
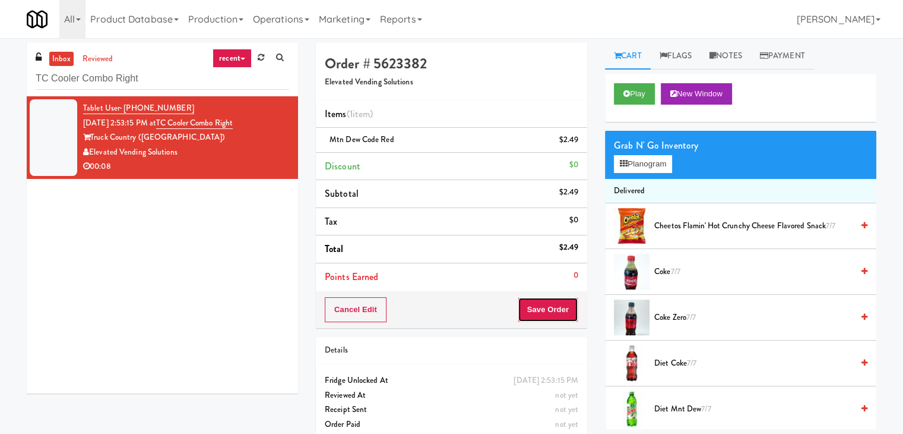
click at [532, 314] on button "Save Order" at bounding box center [548, 309] width 61 height 25
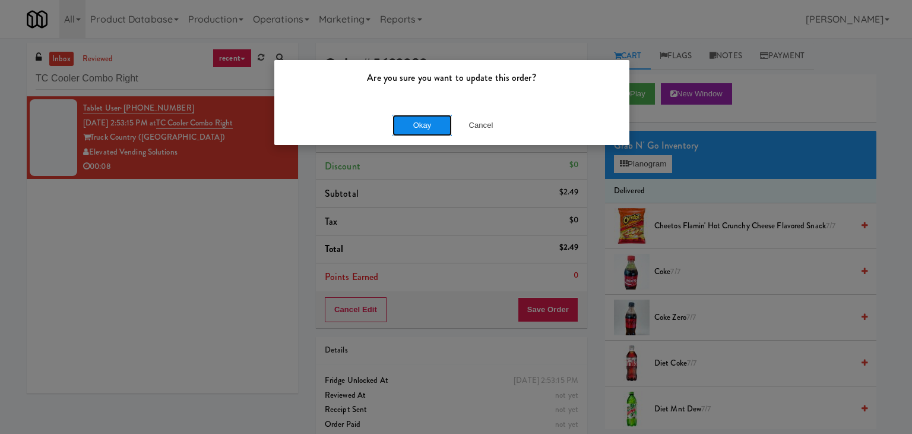
click at [437, 128] on button "Okay" at bounding box center [422, 125] width 59 height 21
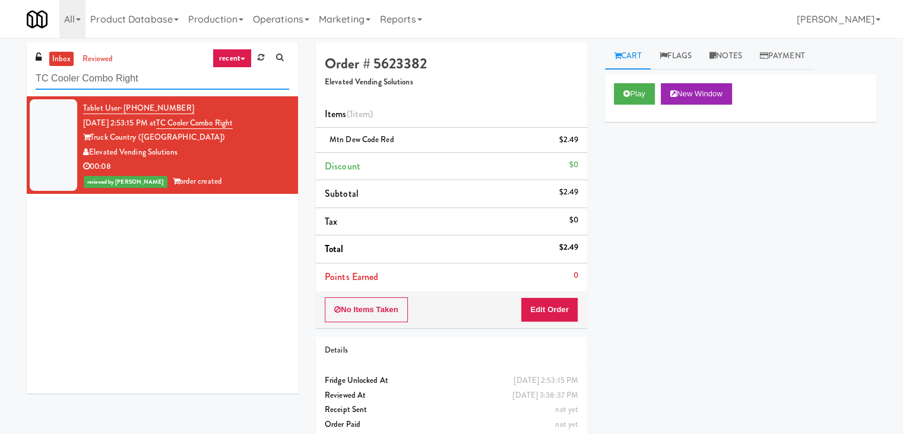
click at [142, 85] on input "TC Cooler Combo Right" at bounding box center [163, 79] width 254 height 22
paste input "Gallery 64 - Pantry - V2"
type input "Gallery 64 - Pantry - V2"
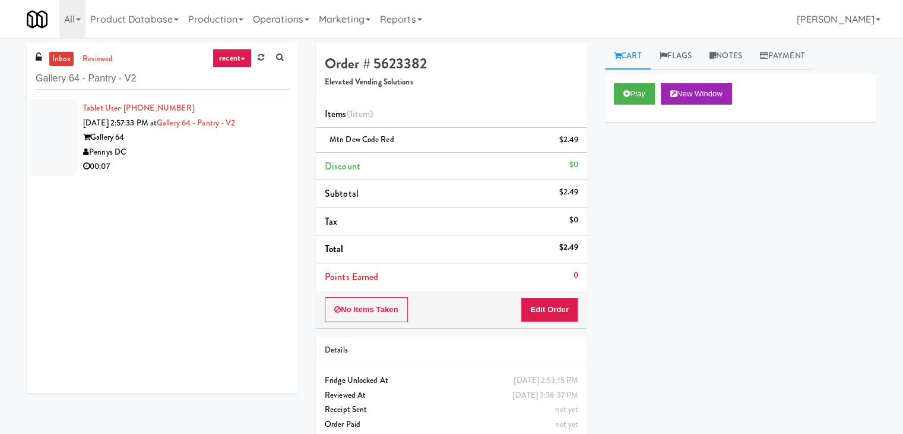
click at [201, 167] on div "00:07" at bounding box center [186, 166] width 206 height 15
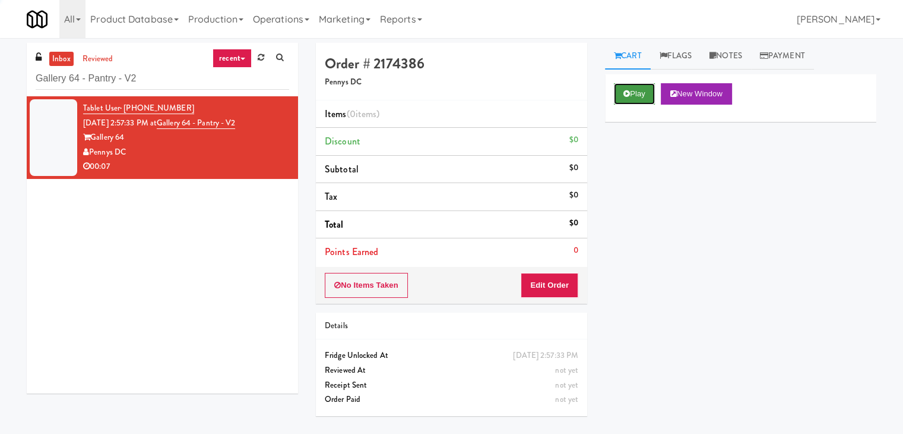
click at [630, 103] on button "Play" at bounding box center [634, 93] width 41 height 21
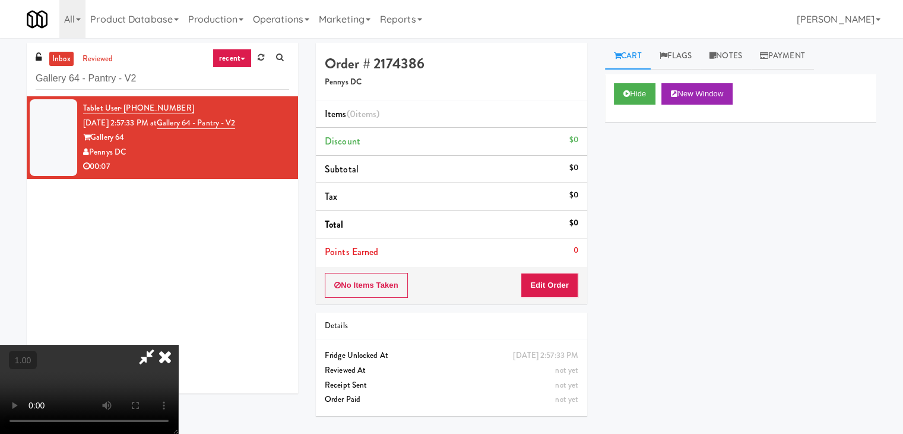
click at [133, 344] on video at bounding box center [89, 388] width 178 height 89
click at [731, 65] on link "Notes" at bounding box center [726, 56] width 50 height 27
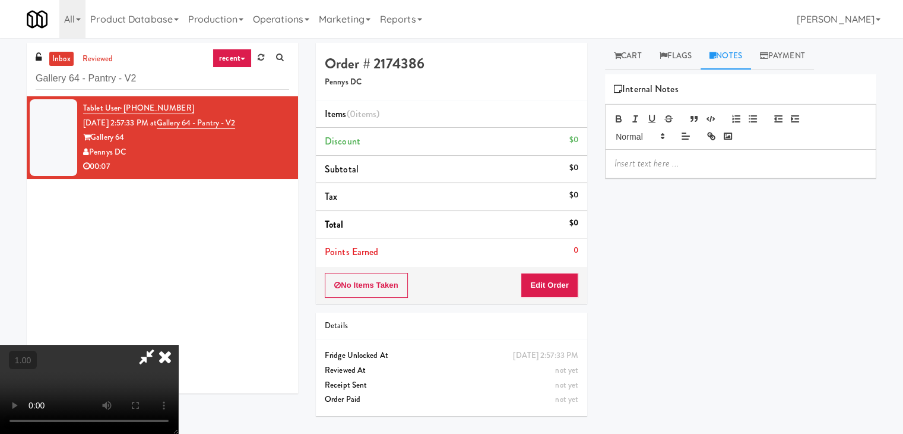
click at [679, 162] on p at bounding box center [741, 163] width 252 height 13
click at [779, 151] on div at bounding box center [741, 163] width 270 height 27
click at [178, 344] on video at bounding box center [89, 388] width 178 height 89
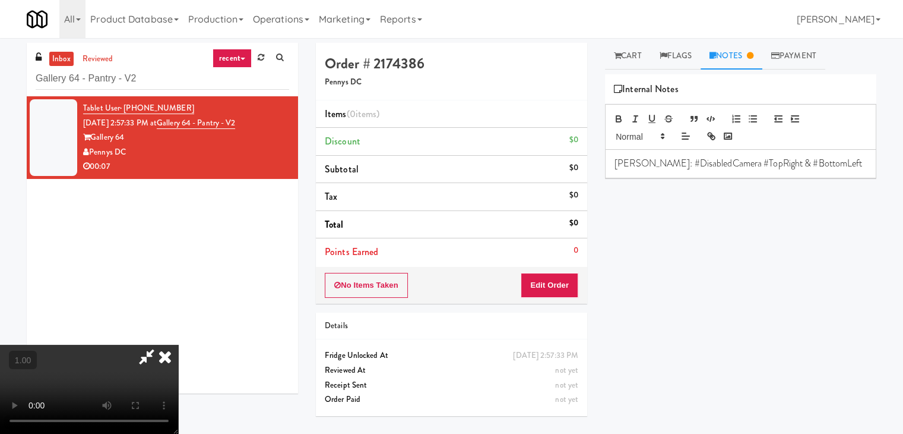
click at [178, 344] on video at bounding box center [89, 388] width 178 height 89
click at [178, 344] on icon at bounding box center [165, 356] width 26 height 24
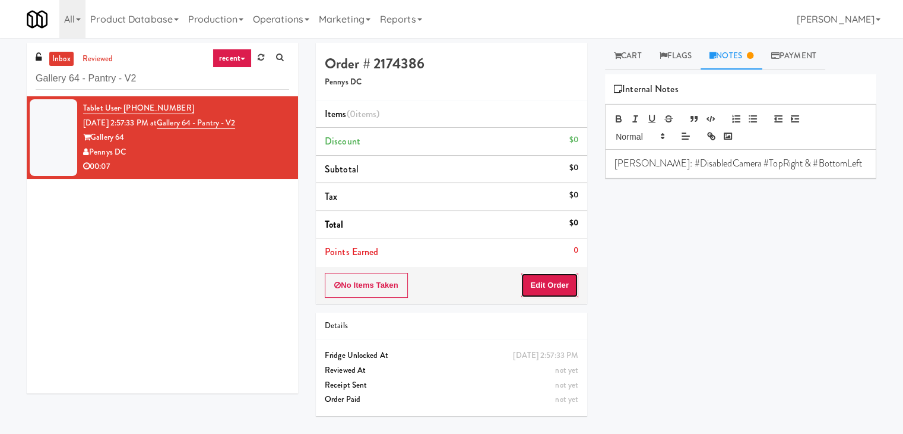
click at [548, 276] on button "Edit Order" at bounding box center [550, 285] width 58 height 25
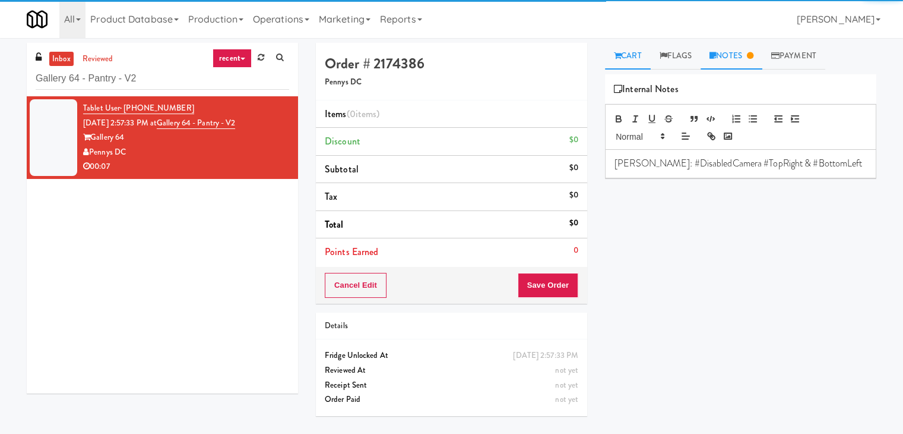
click at [635, 49] on link "Cart" at bounding box center [628, 56] width 46 height 27
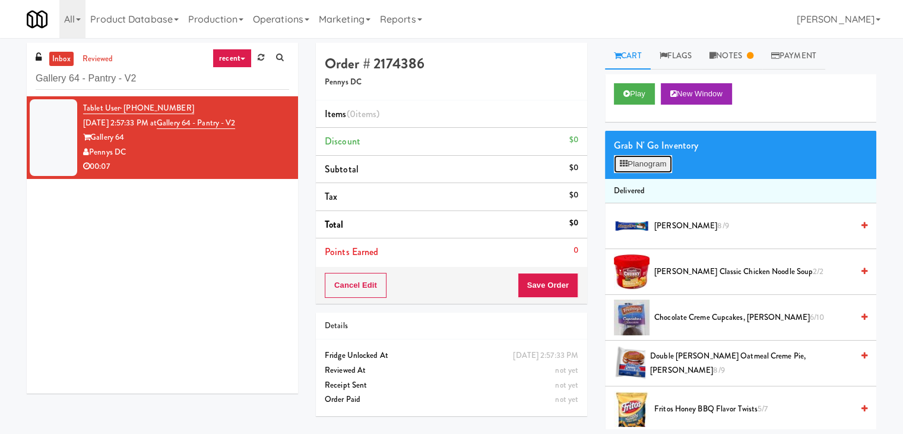
click at [652, 166] on button "Planogram" at bounding box center [643, 164] width 58 height 18
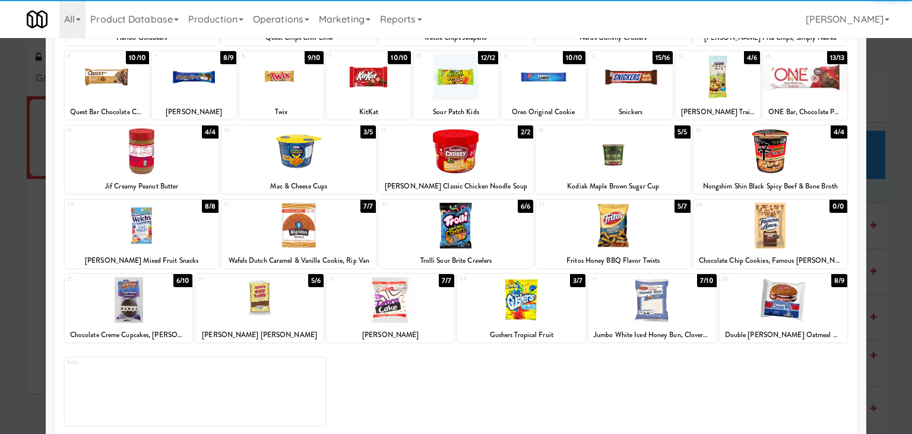
scroll to position [150, 0]
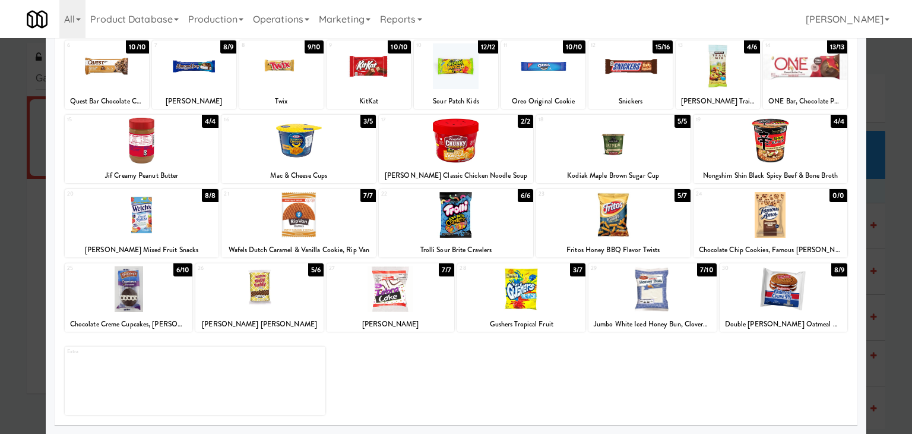
click at [506, 293] on div at bounding box center [521, 289] width 128 height 46
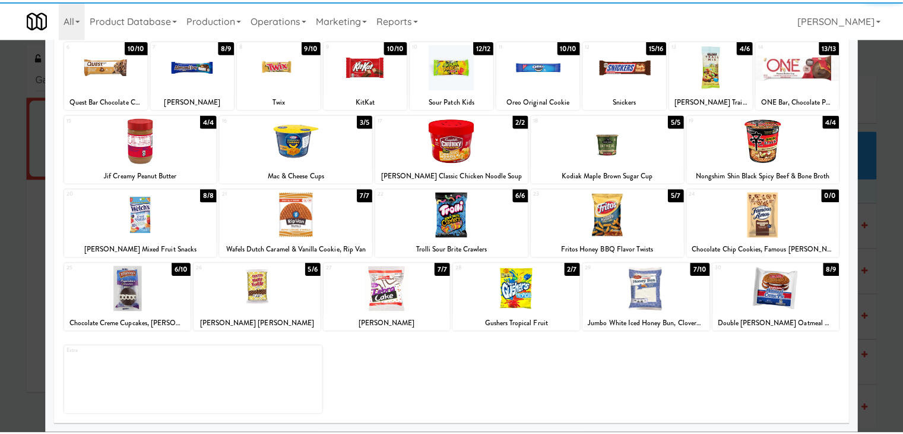
scroll to position [0, 0]
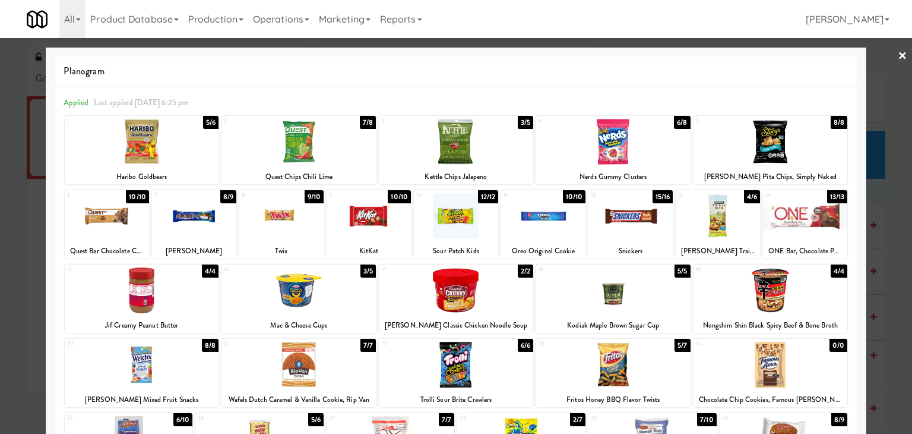
click at [482, 151] on div at bounding box center [456, 142] width 154 height 46
click at [902, 57] on div at bounding box center [456, 217] width 912 height 434
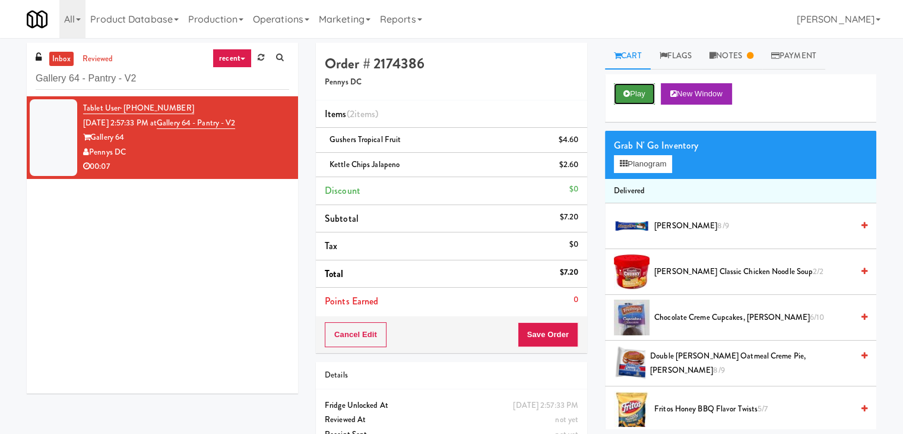
click at [640, 91] on button "Play" at bounding box center [634, 93] width 41 height 21
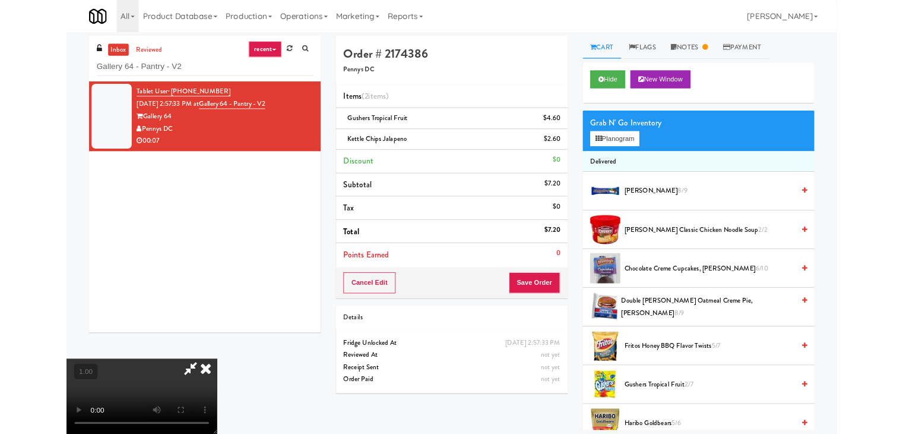
scroll to position [24, 0]
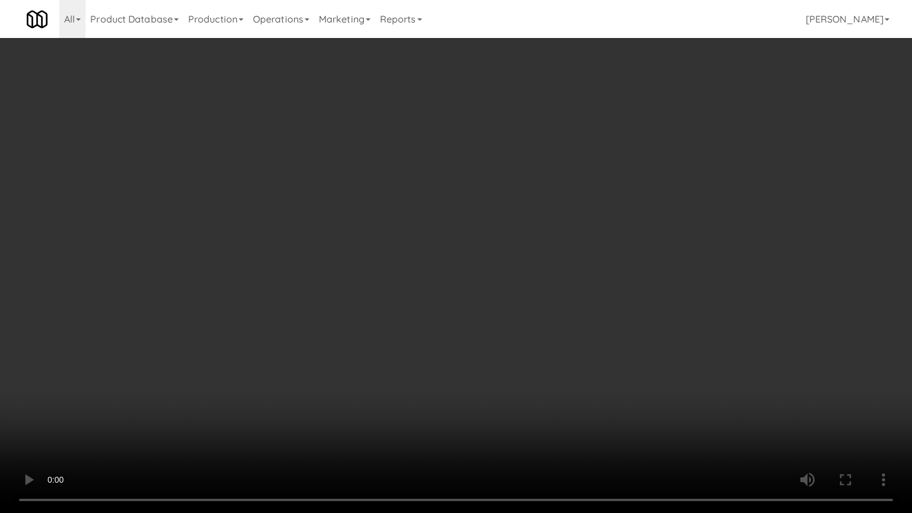
click at [394, 292] on video at bounding box center [456, 256] width 912 height 513
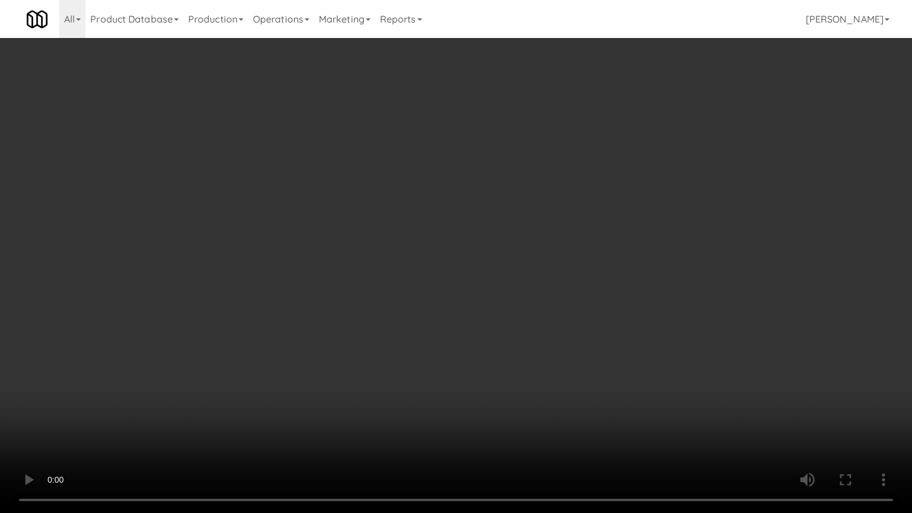
click at [394, 292] on video at bounding box center [456, 256] width 912 height 513
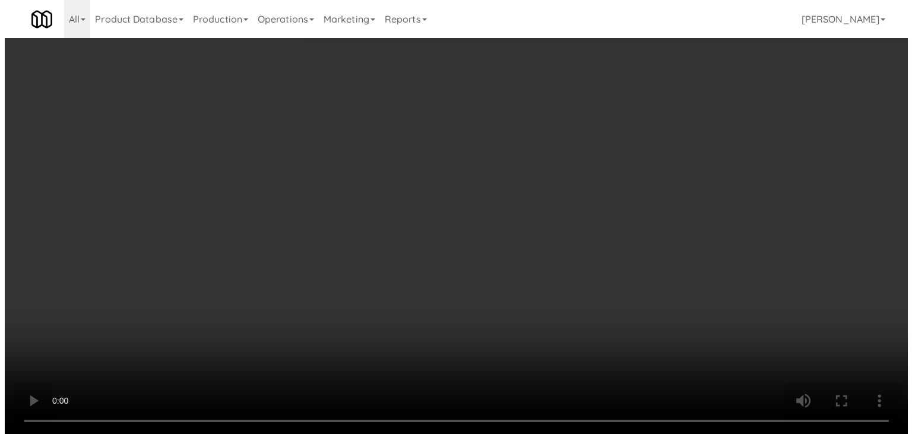
scroll to position [0, 0]
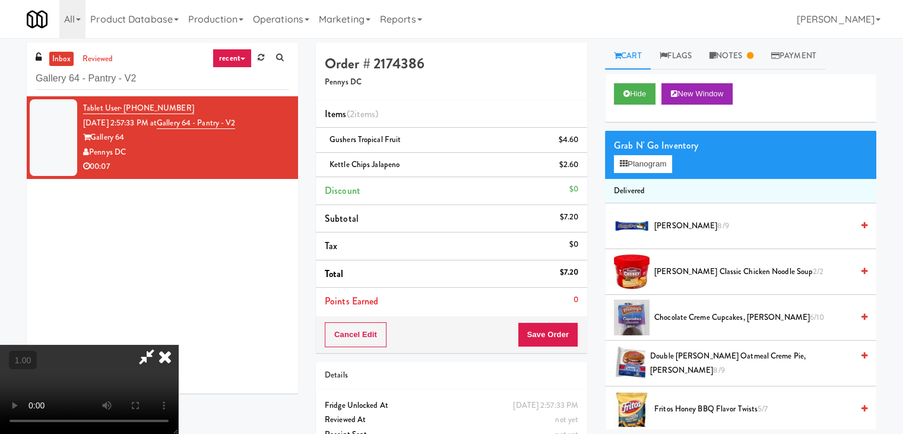
click at [178, 344] on icon at bounding box center [165, 356] width 26 height 24
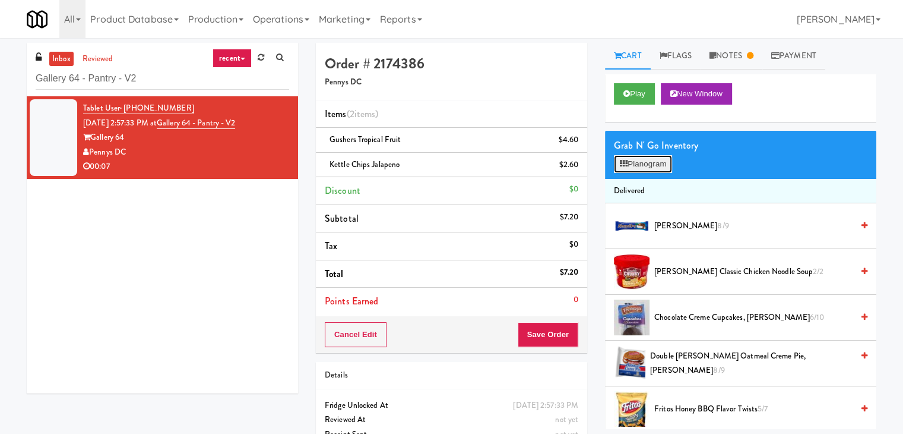
click at [640, 162] on button "Planogram" at bounding box center [643, 164] width 58 height 18
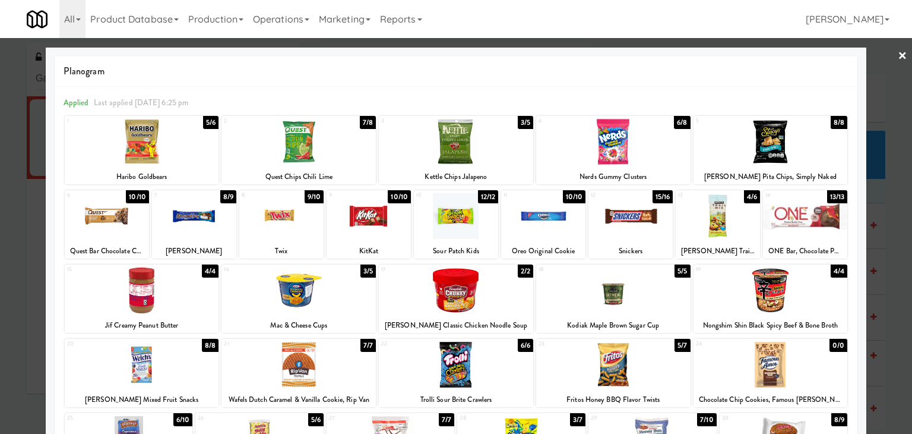
click at [898, 52] on link "×" at bounding box center [903, 56] width 10 height 37
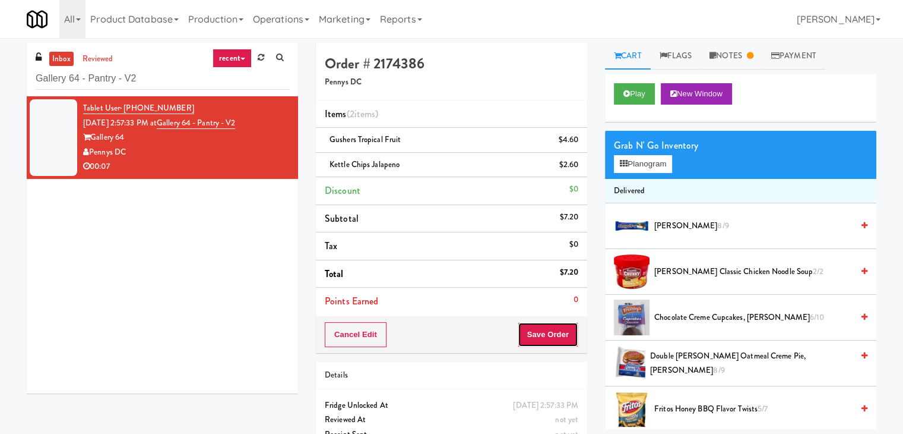
click at [527, 337] on button "Save Order" at bounding box center [548, 334] width 61 height 25
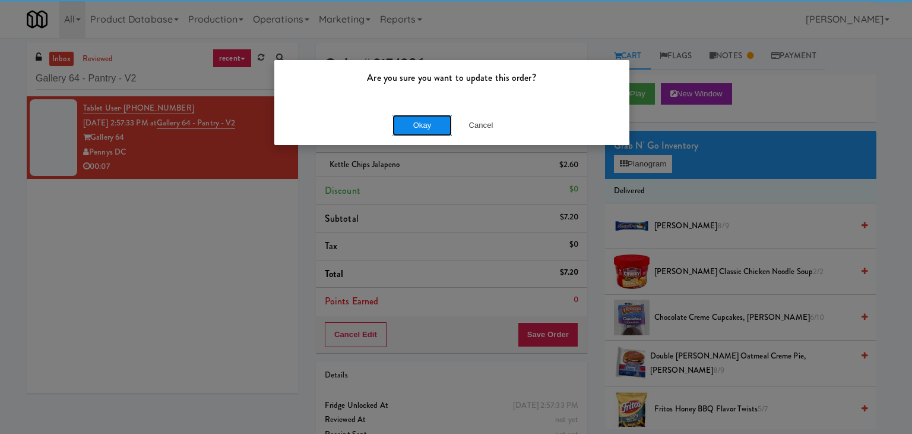
click at [419, 122] on button "Okay" at bounding box center [422, 125] width 59 height 21
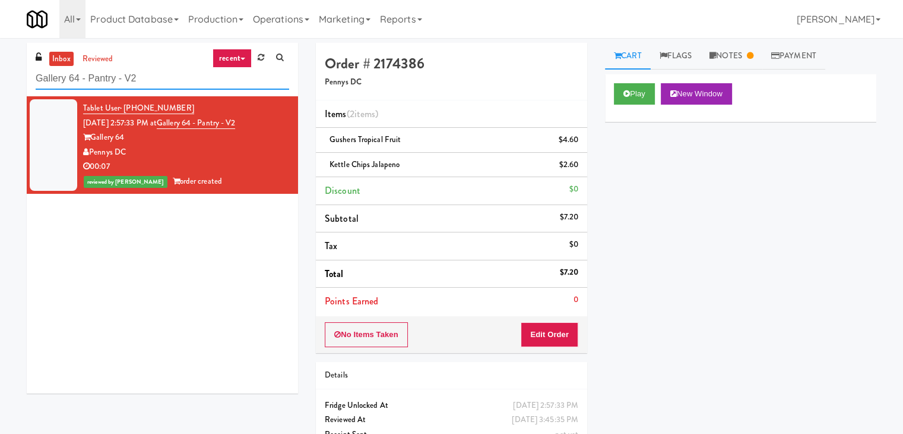
click at [162, 86] on input "Gallery 64 - Pantry - V2" at bounding box center [163, 79] width 254 height 22
paste input "680 LSD Cooler"
type input "680 LSD Cooler"
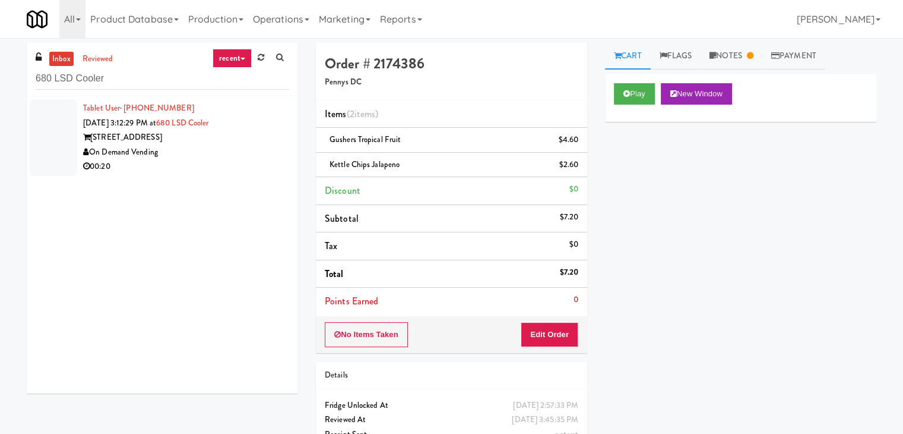
click at [214, 166] on div "00:20" at bounding box center [186, 166] width 206 height 15
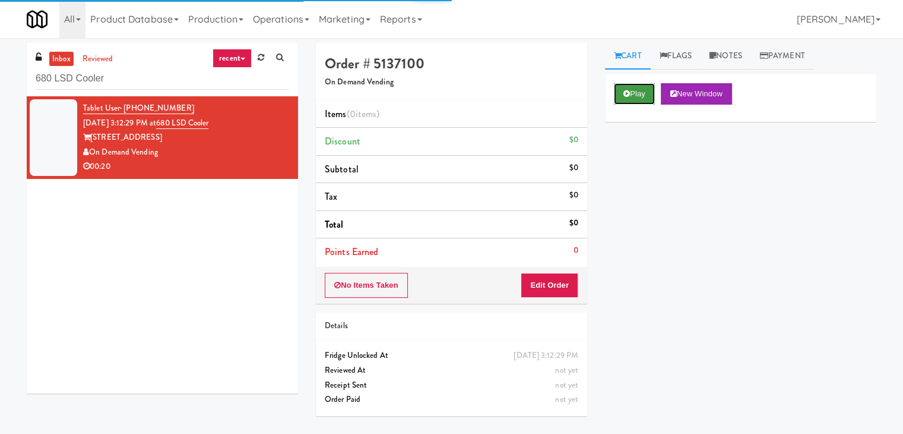
click at [630, 91] on button "Play" at bounding box center [634, 93] width 41 height 21
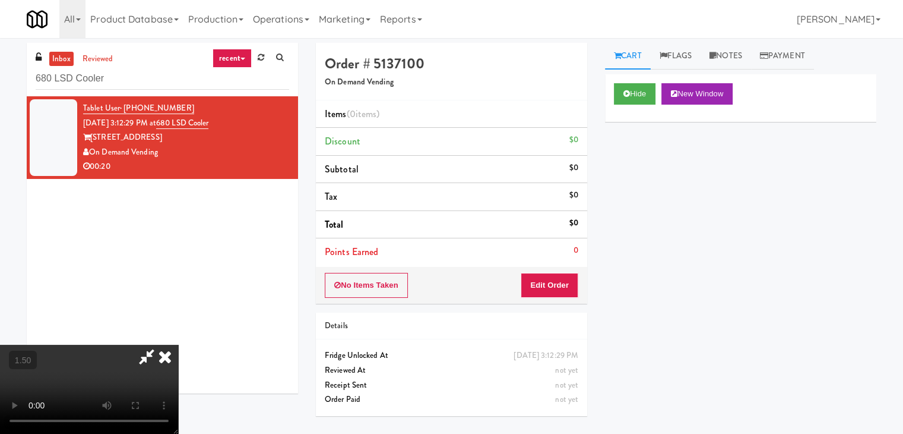
click at [178, 344] on video at bounding box center [89, 388] width 178 height 89
click at [565, 284] on button "Edit Order" at bounding box center [550, 285] width 58 height 25
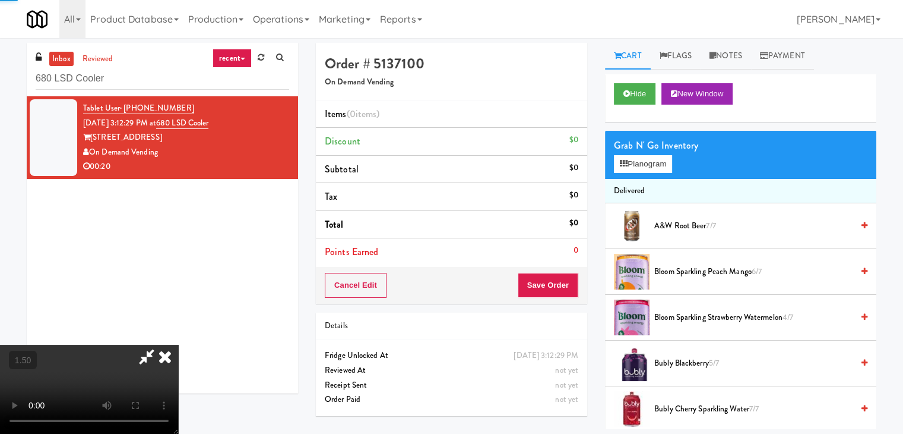
click at [665, 151] on div "Grab N' Go Inventory" at bounding box center [741, 146] width 254 height 18
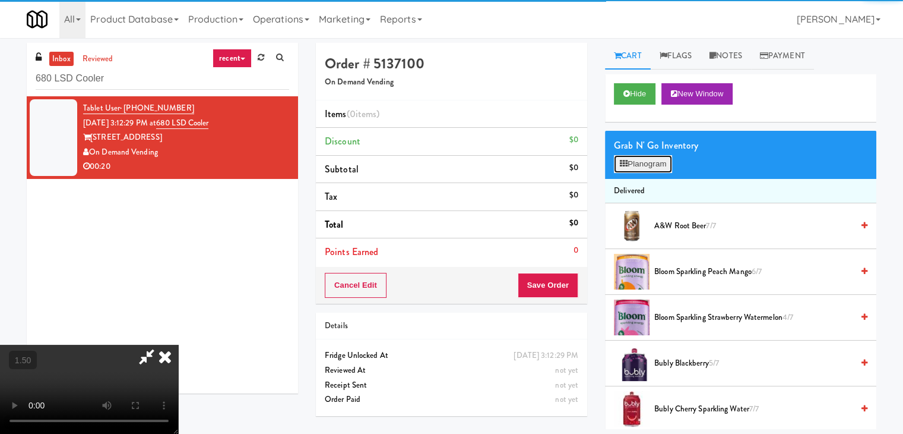
click at [665, 159] on button "Planogram" at bounding box center [643, 164] width 58 height 18
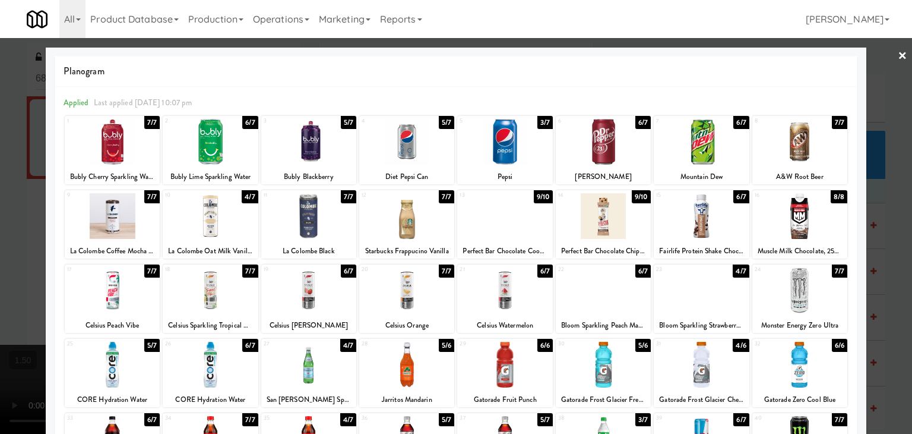
click at [491, 210] on div at bounding box center [504, 216] width 95 height 46
click at [213, 296] on div at bounding box center [210, 290] width 95 height 46
click at [898, 55] on link "×" at bounding box center [903, 56] width 10 height 37
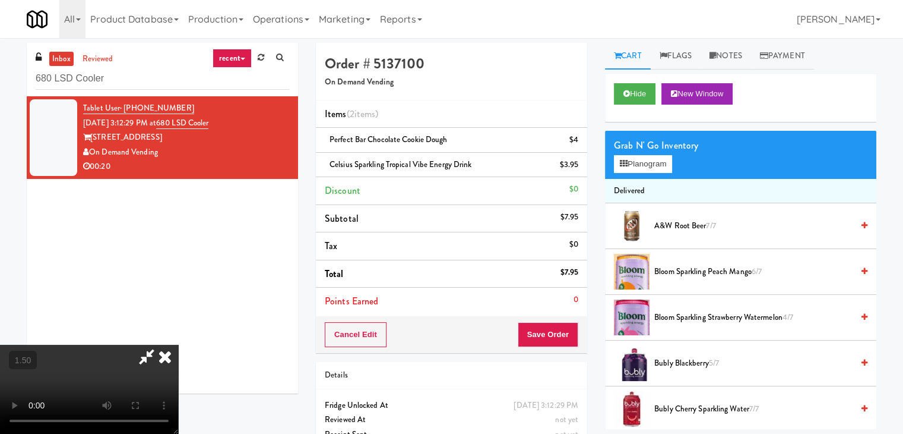
click at [178, 344] on video at bounding box center [89, 388] width 178 height 89
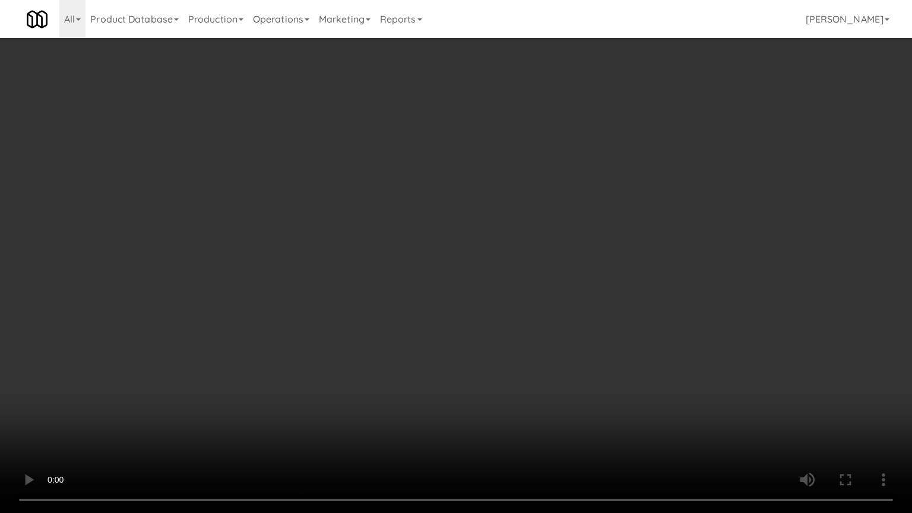
click at [613, 242] on video at bounding box center [456, 256] width 912 height 513
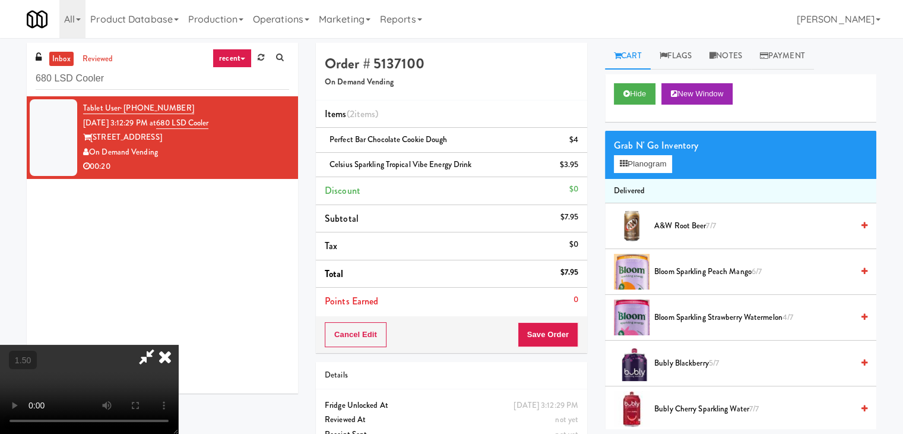
click at [178, 344] on icon at bounding box center [165, 356] width 26 height 24
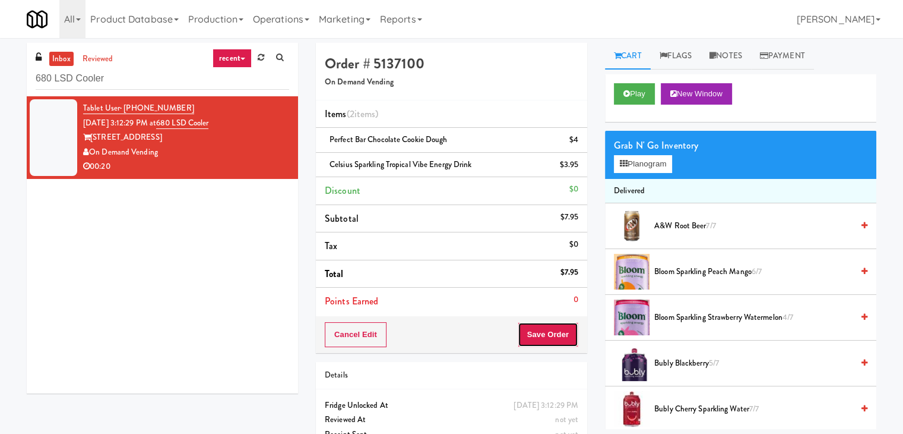
click at [561, 337] on button "Save Order" at bounding box center [548, 334] width 61 height 25
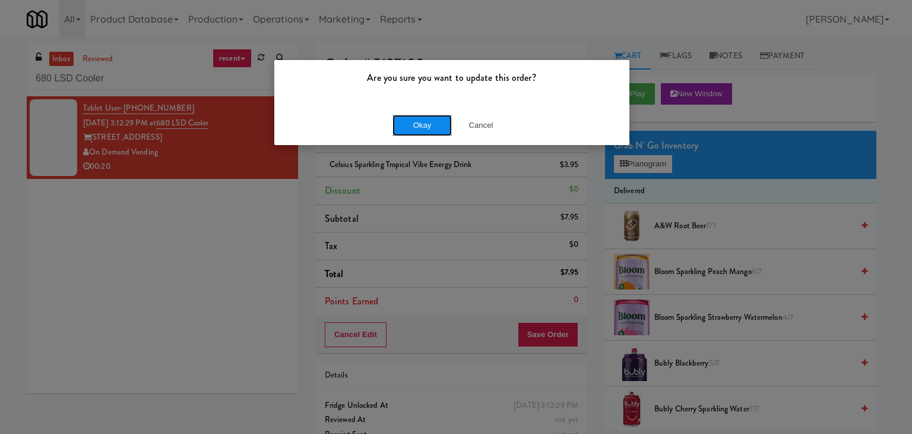
click at [416, 125] on button "Okay" at bounding box center [422, 125] width 59 height 21
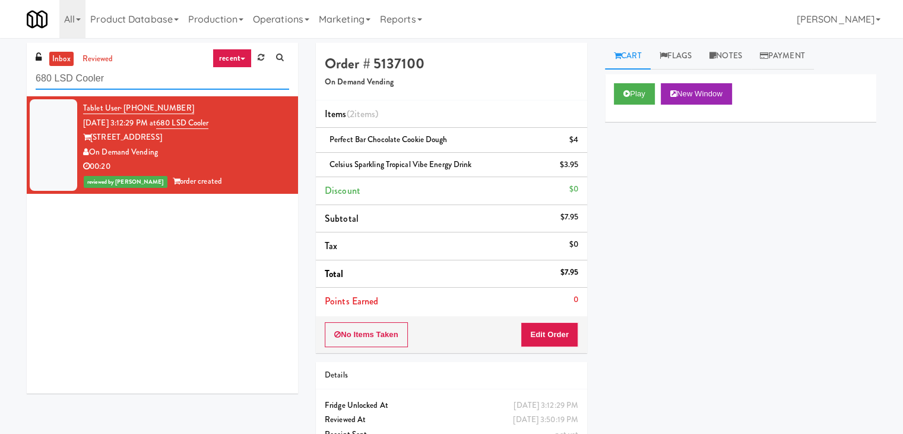
click at [156, 78] on input "680 LSD Cooler" at bounding box center [163, 79] width 254 height 22
paste input "[PERSON_NAME] Left"
type input "[PERSON_NAME] Left Cooler"
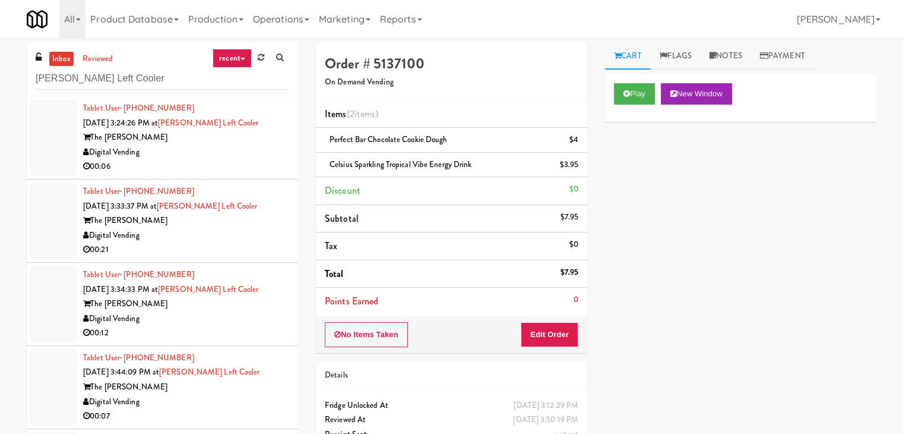
click at [223, 154] on div "Digital Vending" at bounding box center [186, 152] width 206 height 15
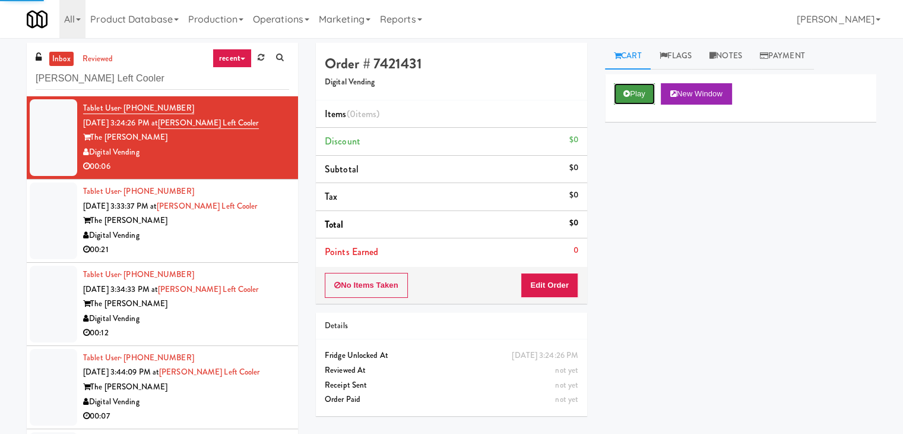
click at [633, 100] on button "Play" at bounding box center [634, 93] width 41 height 21
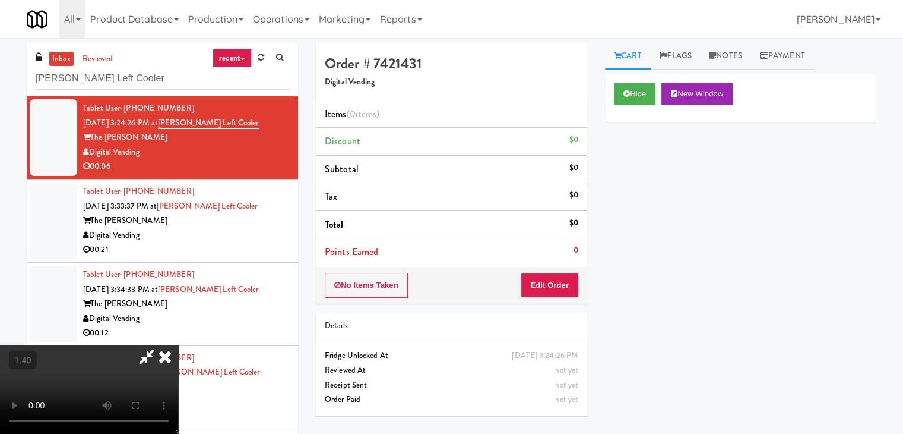
click at [178, 344] on video at bounding box center [89, 388] width 178 height 89
click at [178, 344] on icon at bounding box center [165, 356] width 26 height 24
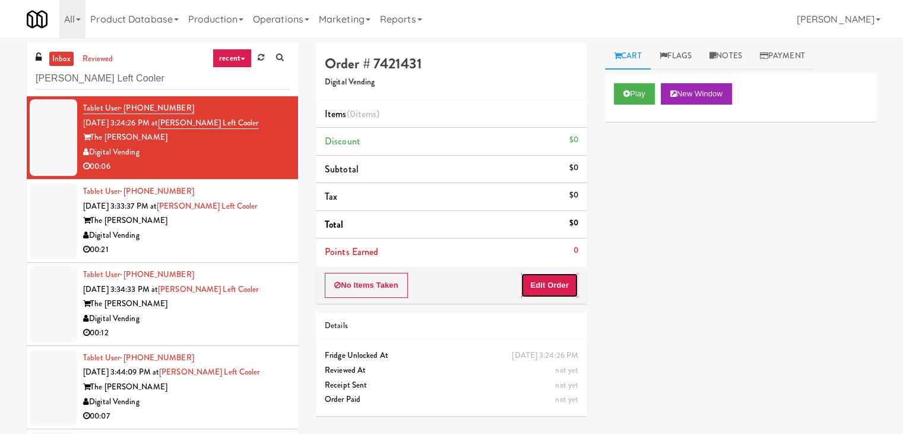
click at [554, 284] on button "Edit Order" at bounding box center [550, 285] width 58 height 25
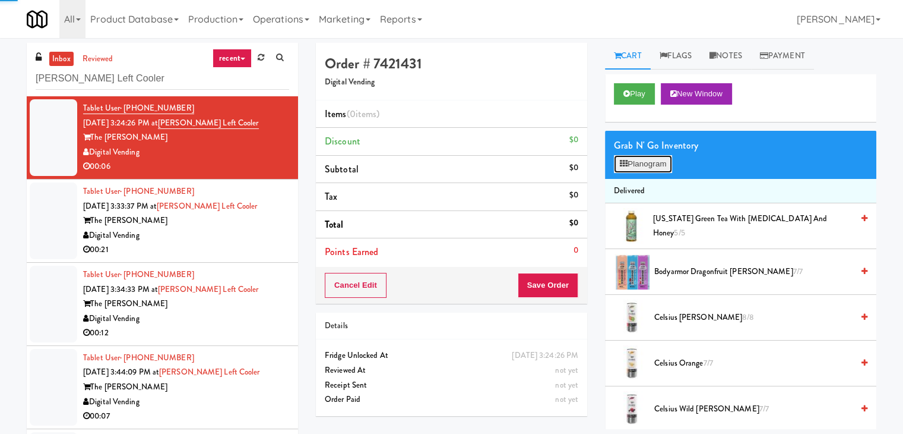
click at [633, 160] on button "Planogram" at bounding box center [643, 164] width 58 height 18
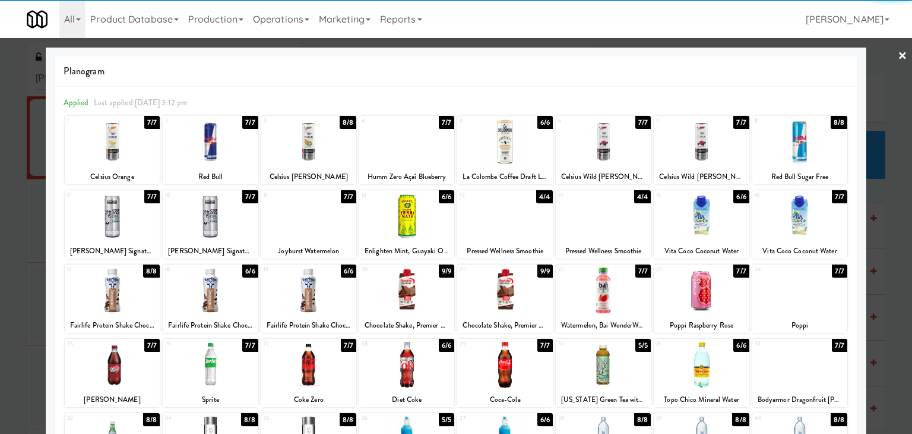
click at [409, 222] on div at bounding box center [406, 216] width 95 height 46
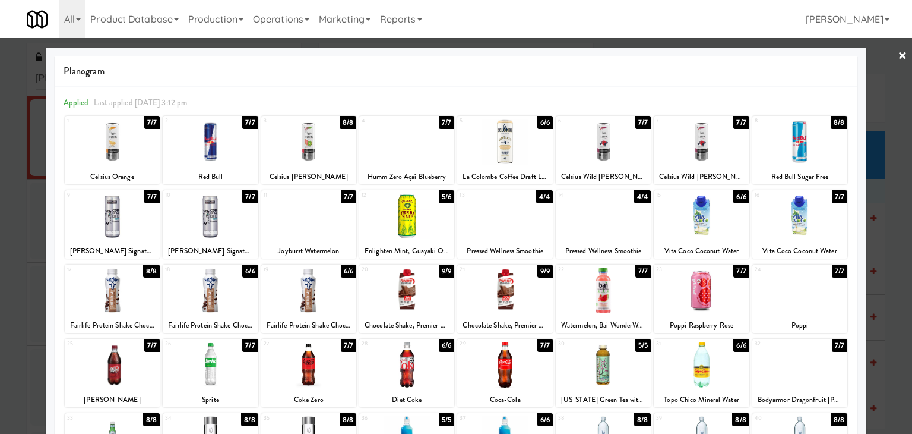
drag, startPoint x: 893, startPoint y: 55, endPoint x: 858, endPoint y: 70, distance: 38.6
click at [898, 55] on link "×" at bounding box center [903, 56] width 10 height 37
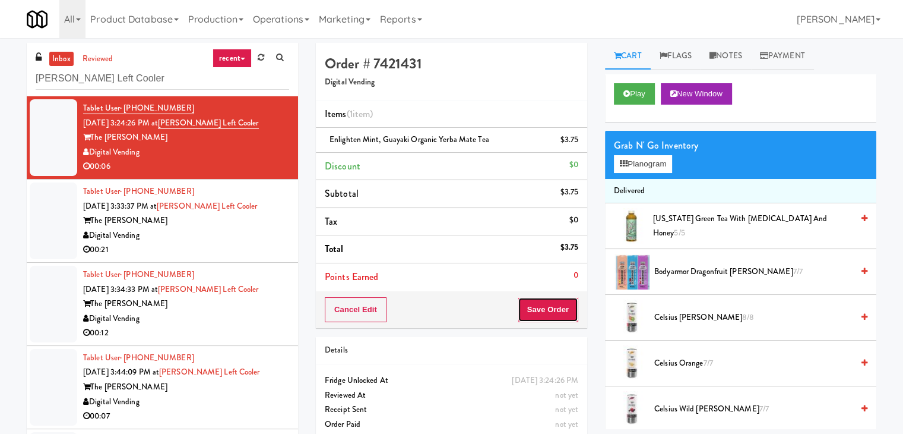
click at [549, 308] on button "Save Order" at bounding box center [548, 309] width 61 height 25
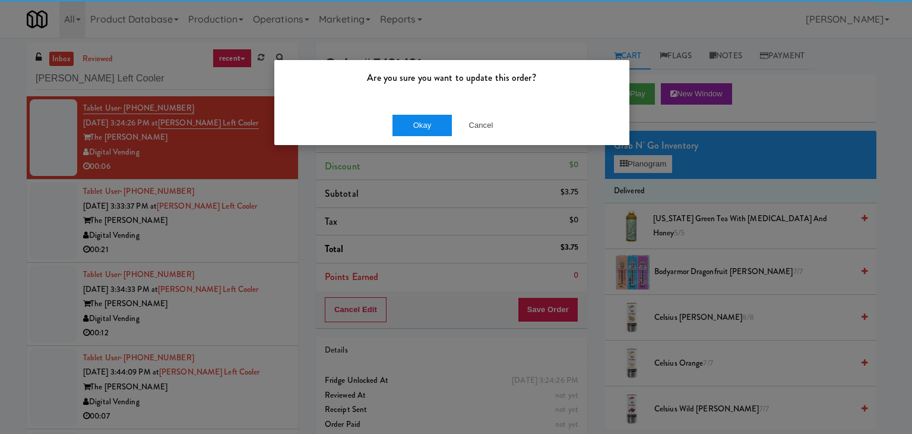
click at [412, 133] on div "Okay Cancel" at bounding box center [451, 125] width 355 height 40
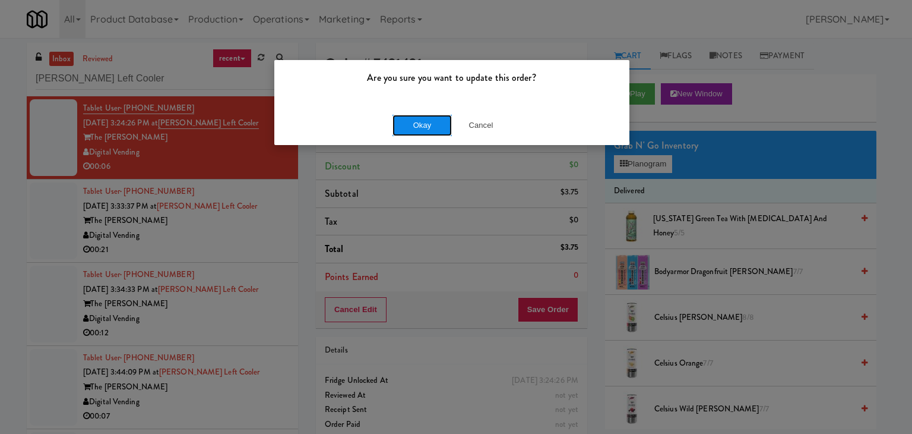
click at [412, 128] on button "Okay" at bounding box center [422, 125] width 59 height 21
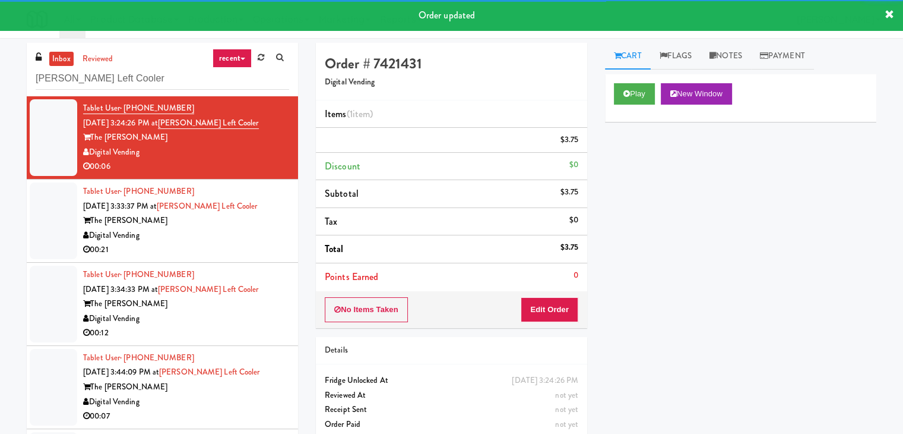
click at [211, 255] on div "00:21" at bounding box center [186, 249] width 206 height 15
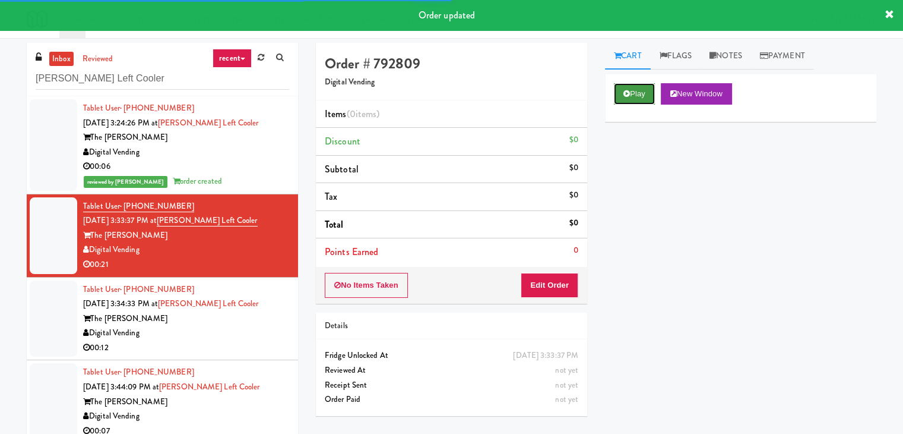
click at [629, 93] on icon at bounding box center [627, 94] width 7 height 8
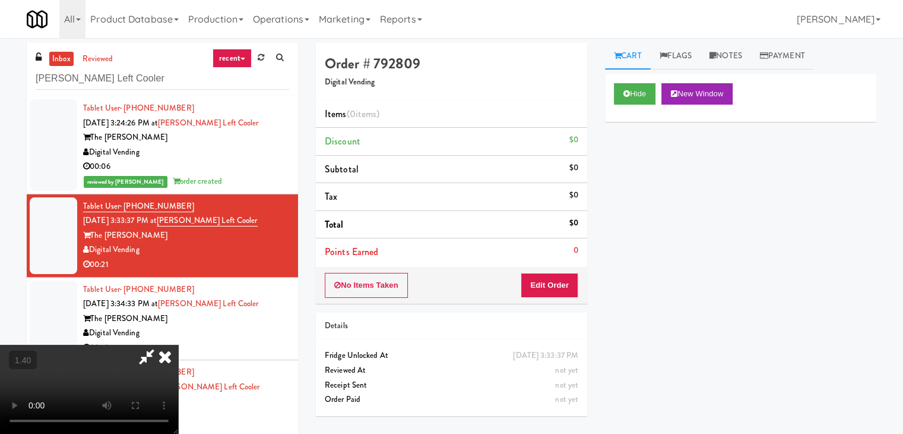
click at [178, 344] on video at bounding box center [89, 388] width 178 height 89
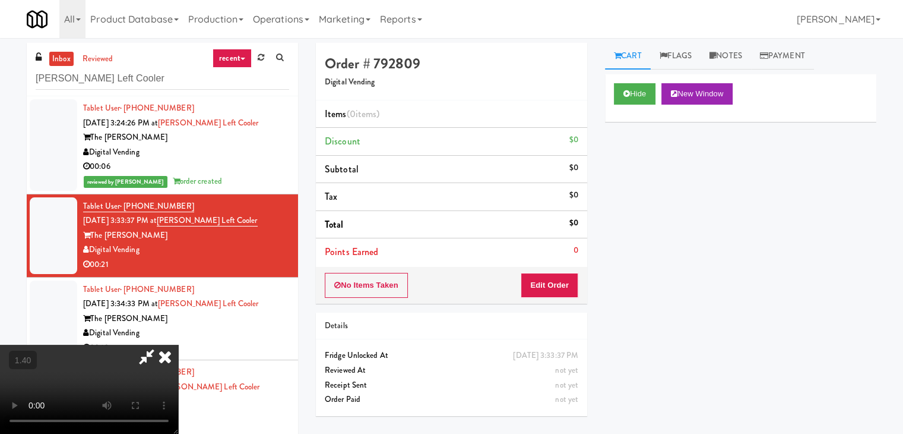
click at [178, 344] on video at bounding box center [89, 388] width 178 height 89
click at [178, 344] on icon at bounding box center [165, 356] width 26 height 24
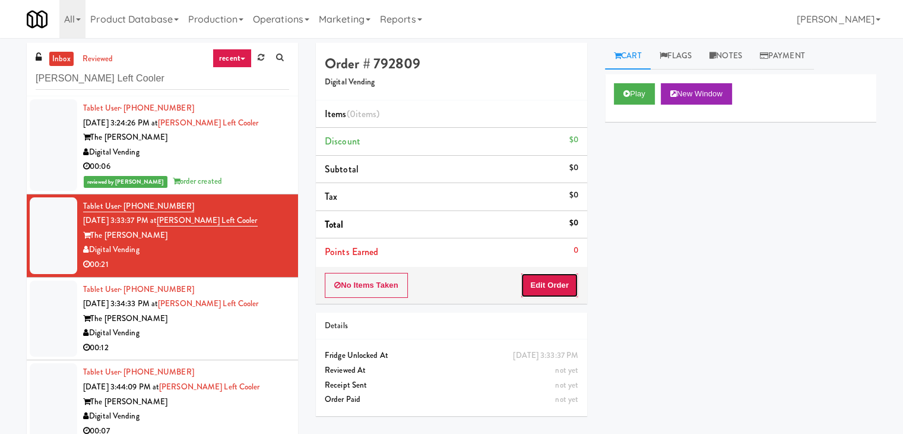
click at [549, 282] on button "Edit Order" at bounding box center [550, 285] width 58 height 25
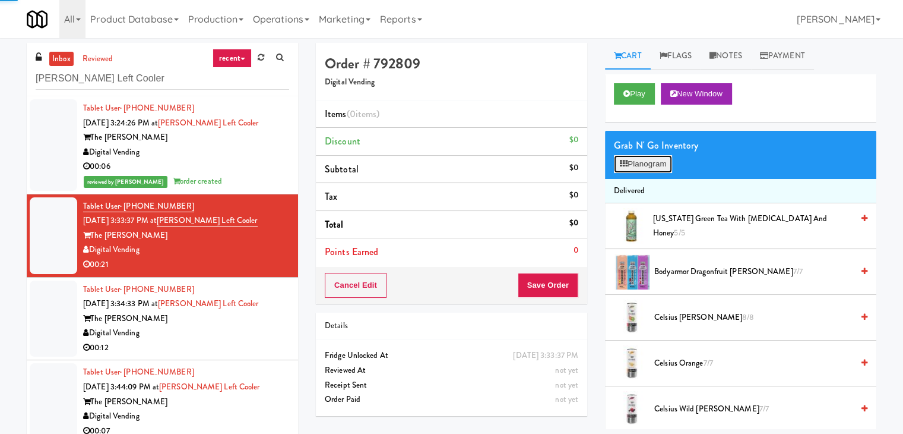
click at [637, 170] on button "Planogram" at bounding box center [643, 164] width 58 height 18
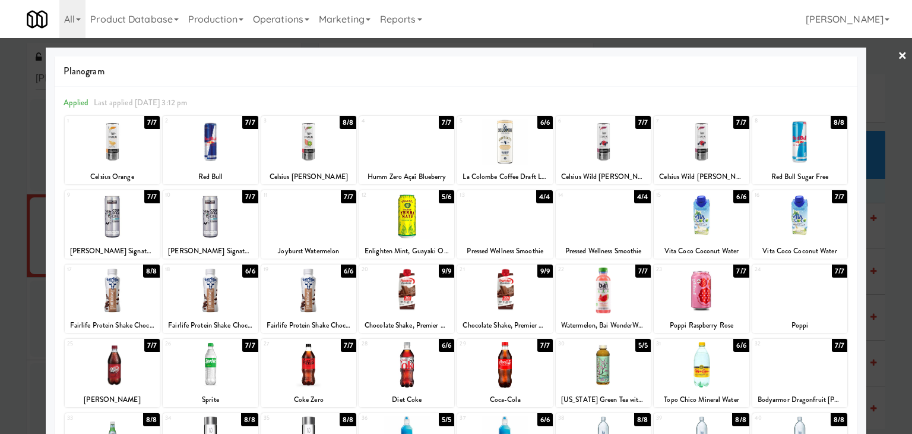
click at [127, 140] on div at bounding box center [112, 142] width 95 height 46
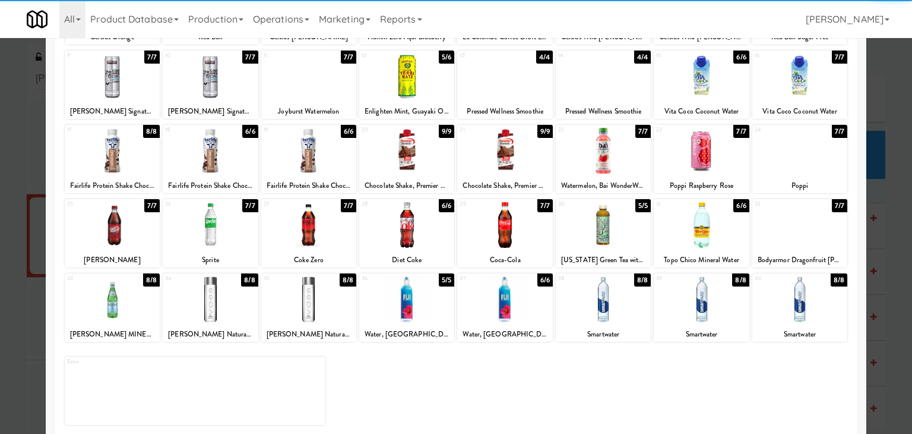
scroll to position [150, 0]
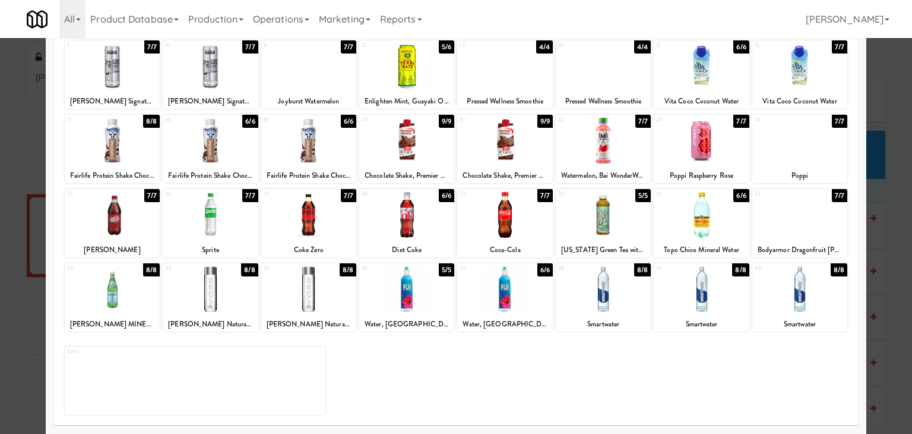
click at [417, 292] on div at bounding box center [406, 289] width 95 height 46
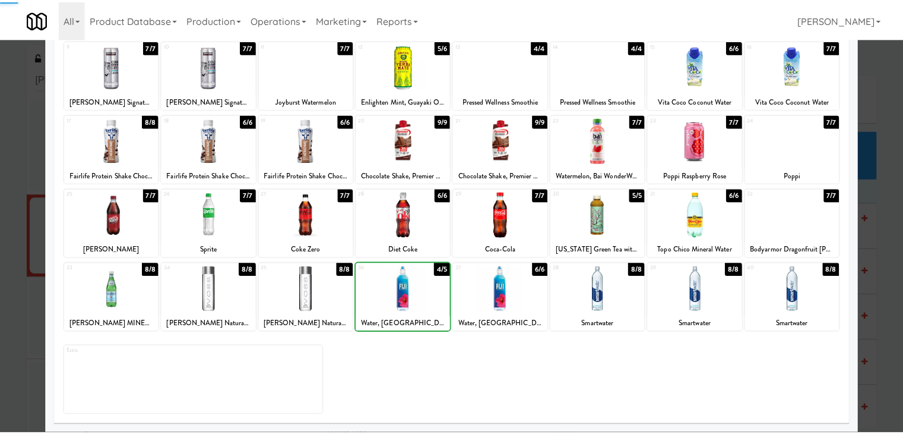
scroll to position [0, 0]
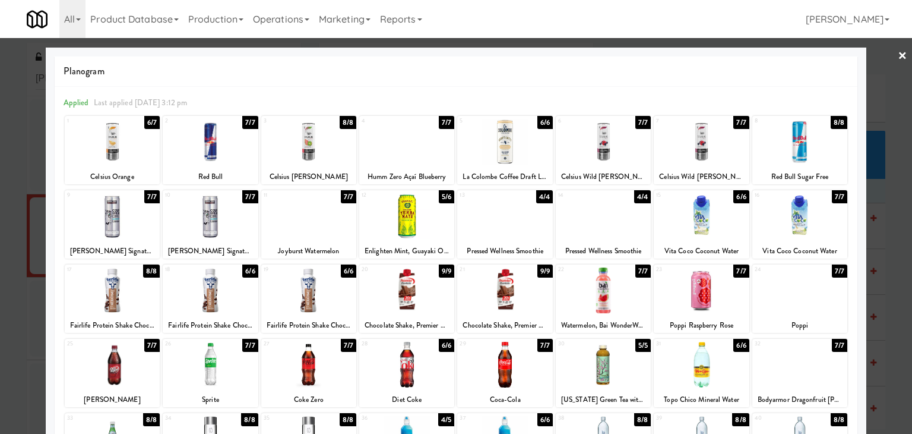
click at [898, 58] on link "×" at bounding box center [903, 56] width 10 height 37
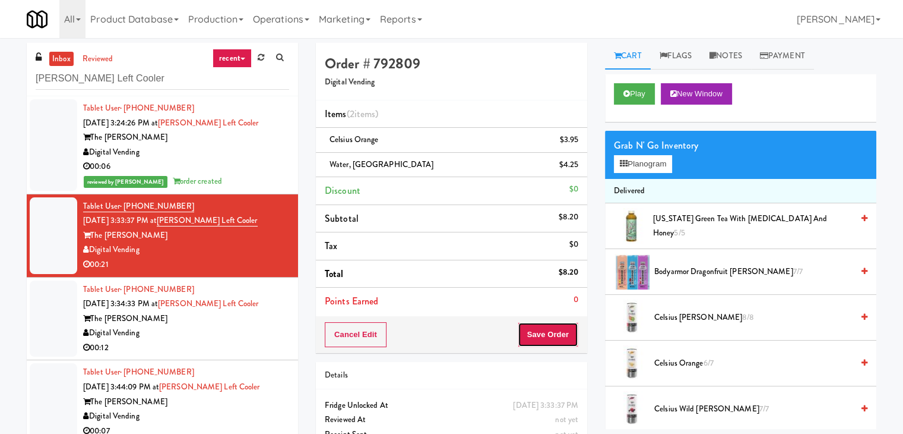
click at [527, 334] on button "Save Order" at bounding box center [548, 334] width 61 height 25
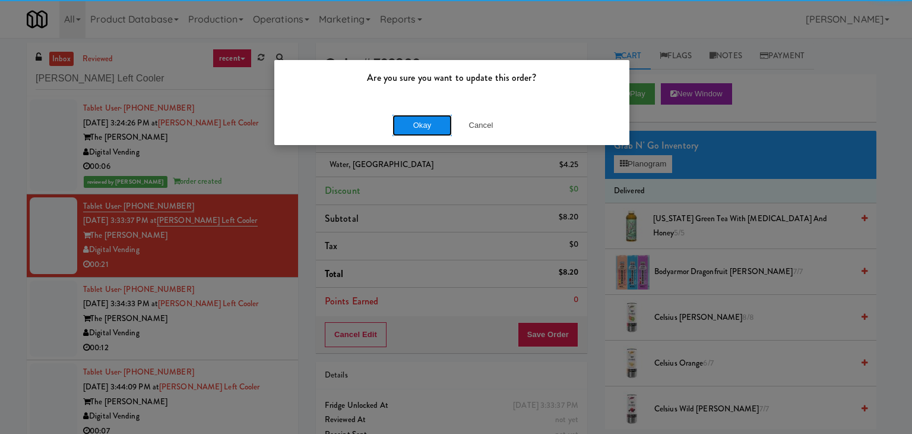
click at [423, 131] on button "Okay" at bounding box center [422, 125] width 59 height 21
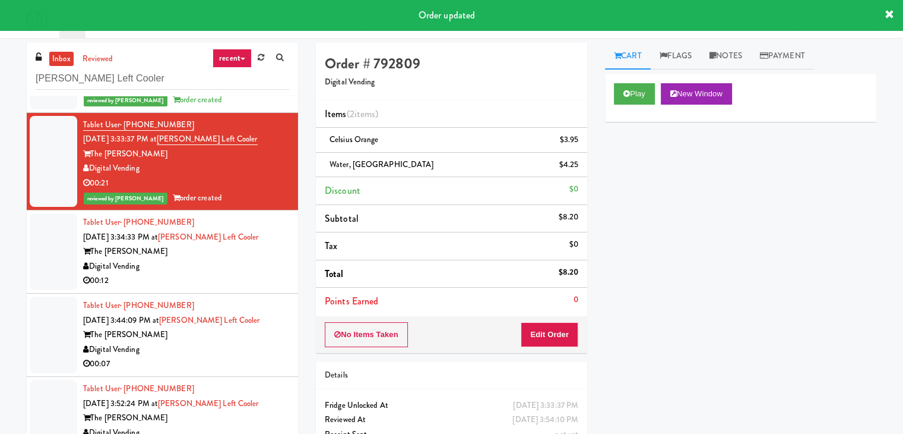
scroll to position [87, 0]
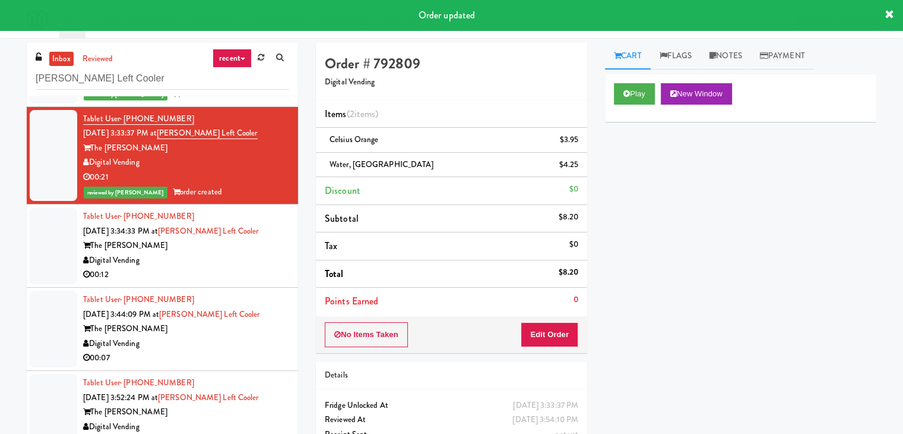
click at [255, 263] on div "Digital Vending" at bounding box center [186, 260] width 206 height 15
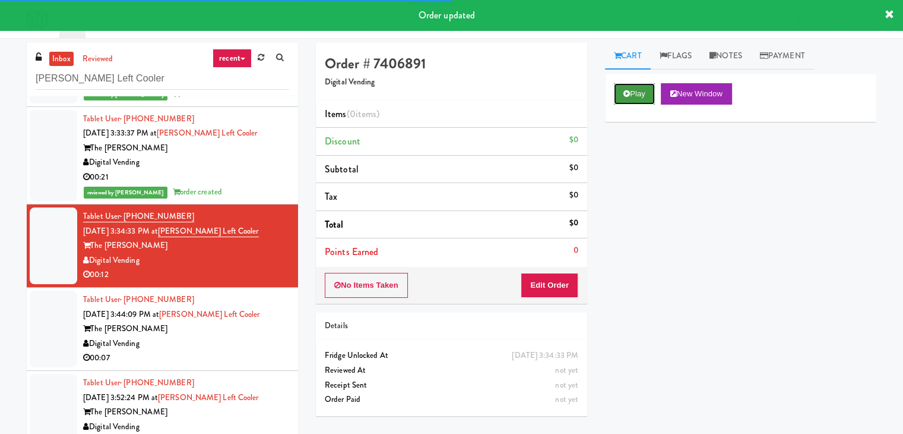
click at [615, 90] on button "Play" at bounding box center [634, 93] width 41 height 21
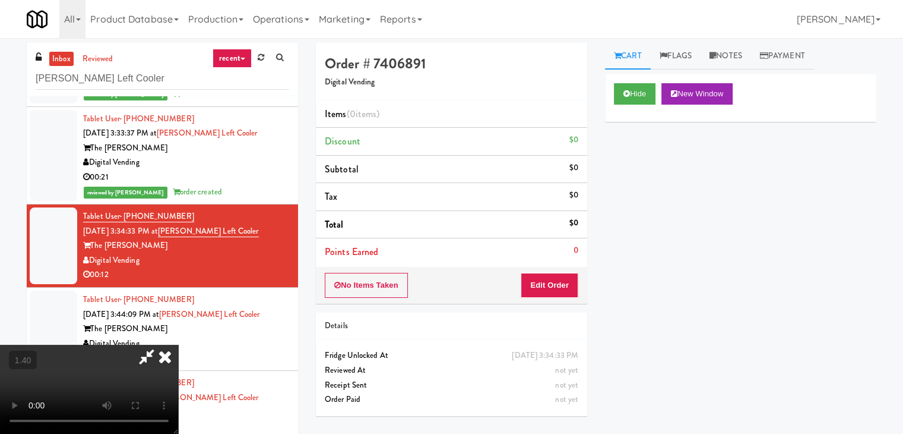
click at [178, 344] on video at bounding box center [89, 388] width 178 height 89
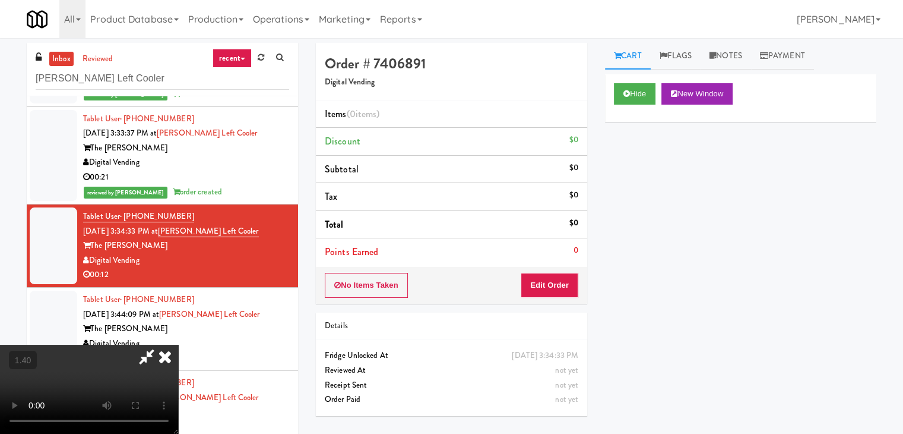
click at [178, 344] on video at bounding box center [89, 388] width 178 height 89
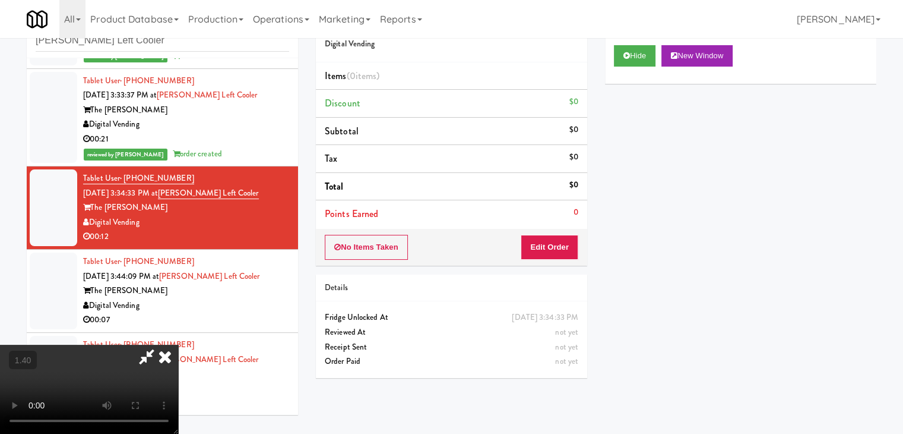
click at [178, 344] on icon at bounding box center [165, 356] width 26 height 24
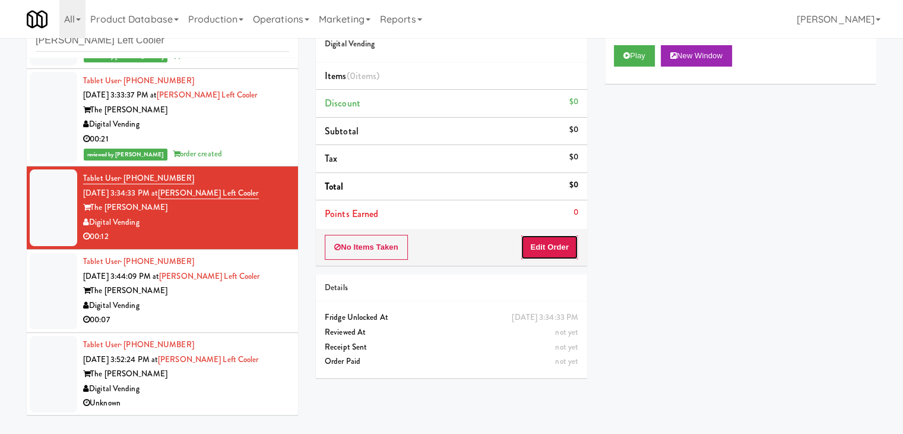
click at [546, 249] on button "Edit Order" at bounding box center [550, 247] width 58 height 25
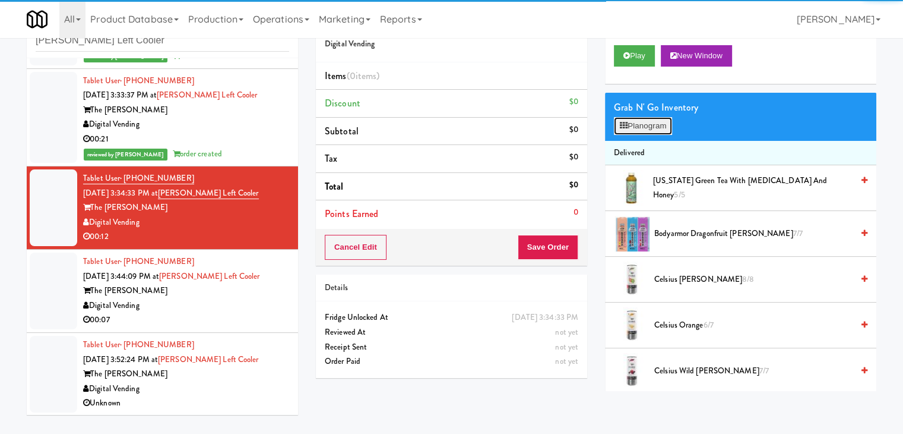
click at [643, 128] on button "Planogram" at bounding box center [643, 126] width 58 height 18
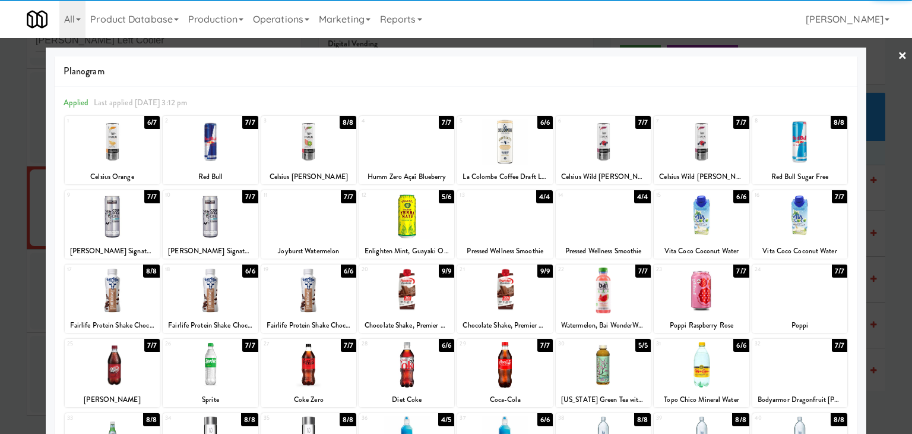
click at [704, 284] on div at bounding box center [701, 290] width 95 height 46
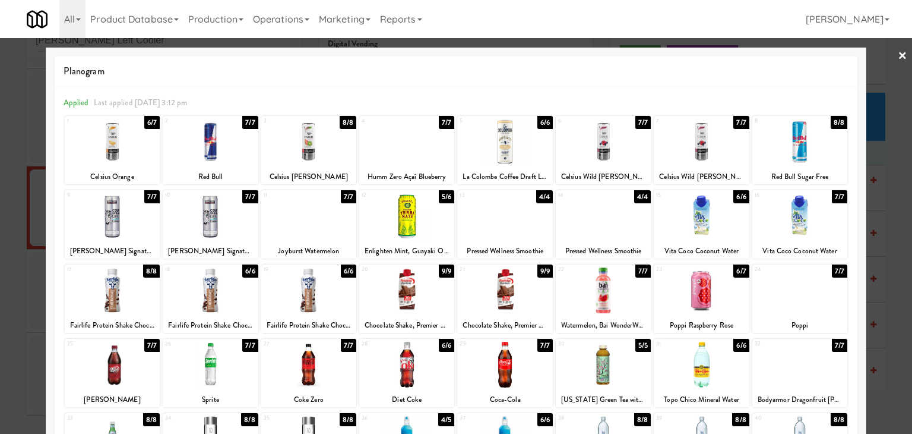
click at [602, 219] on div at bounding box center [603, 216] width 95 height 46
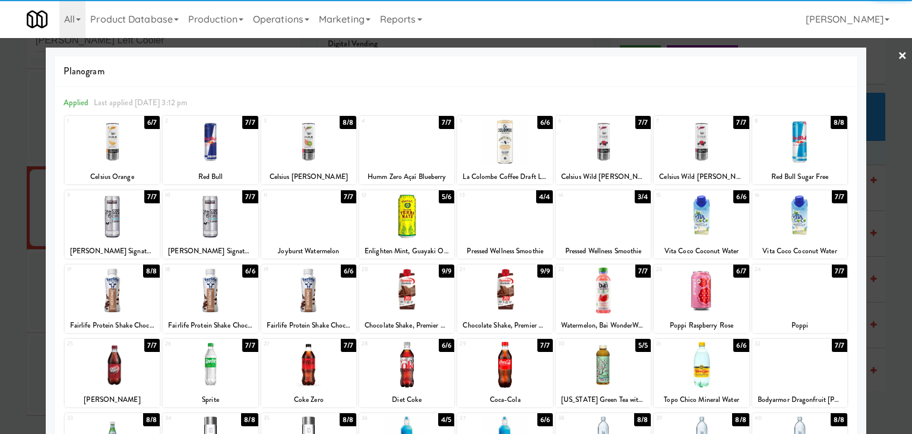
click at [898, 53] on link "×" at bounding box center [903, 56] width 10 height 37
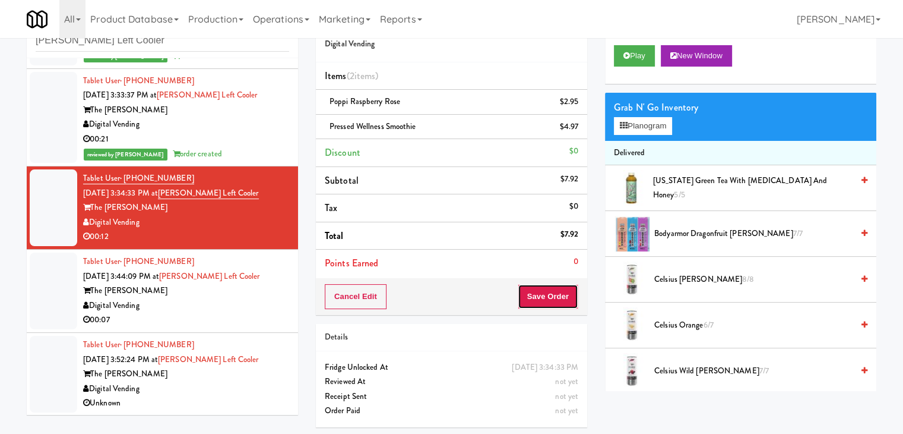
click at [542, 292] on button "Save Order" at bounding box center [548, 296] width 61 height 25
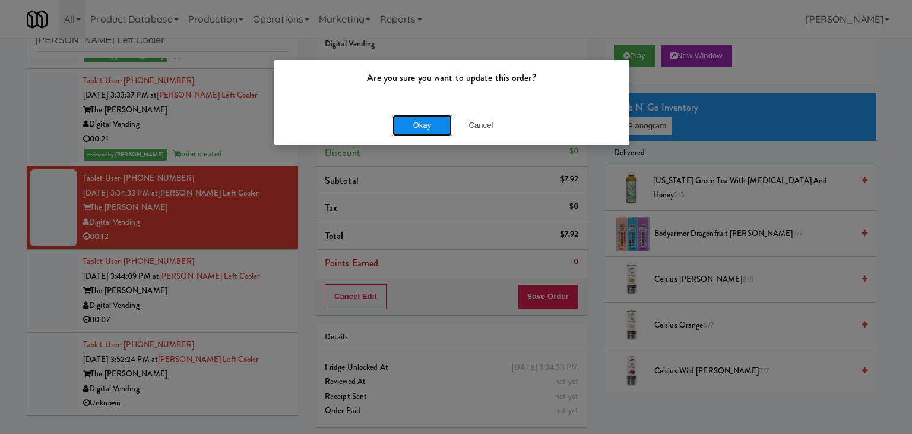
click at [432, 128] on button "Okay" at bounding box center [422, 125] width 59 height 21
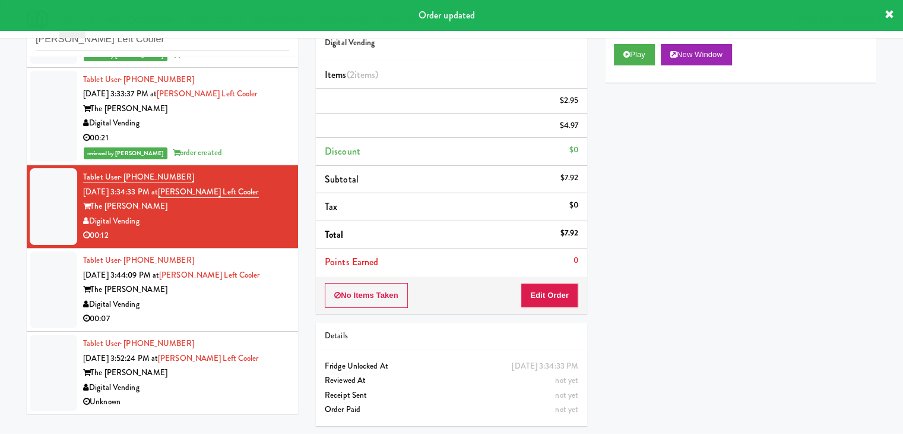
click at [265, 300] on div "Digital Vending" at bounding box center [186, 304] width 206 height 15
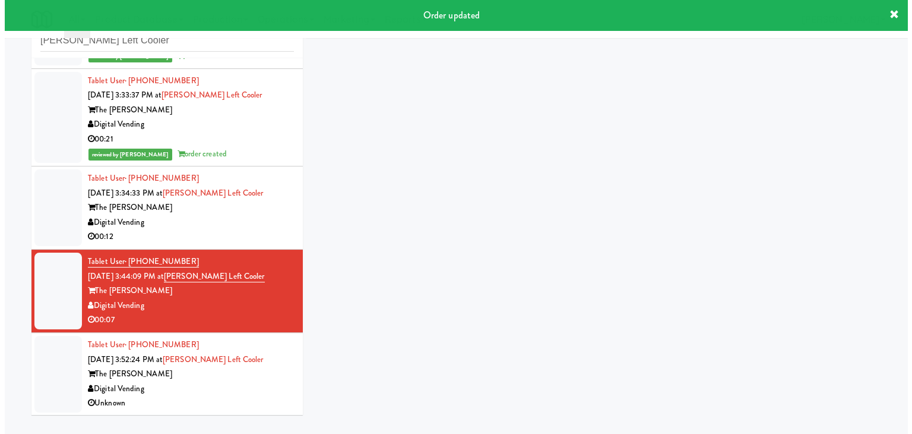
scroll to position [38, 0]
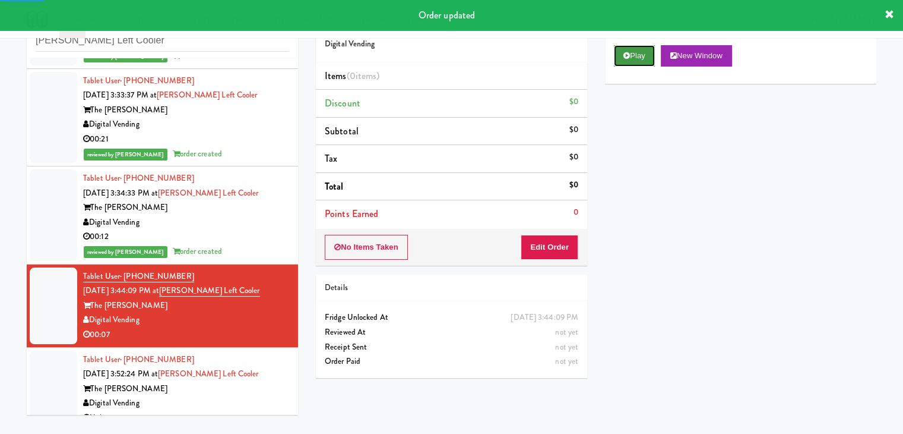
click at [625, 55] on icon at bounding box center [627, 56] width 7 height 8
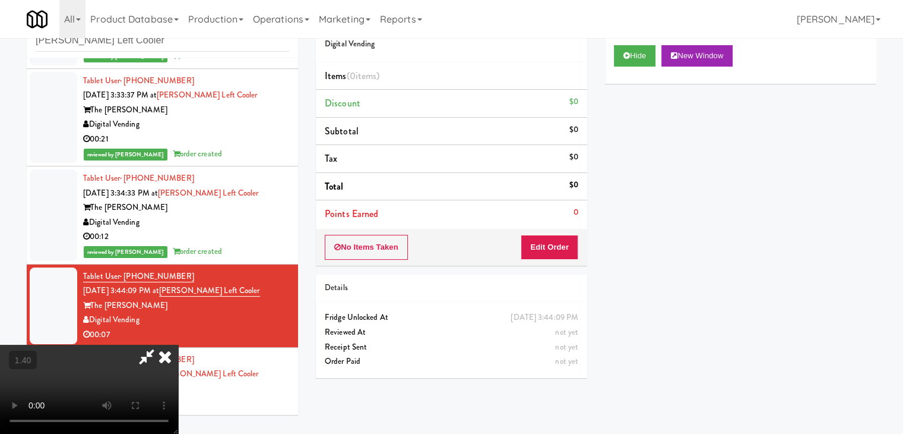
click at [178, 344] on video at bounding box center [89, 388] width 178 height 89
drag, startPoint x: 533, startPoint y: 138, endPoint x: 544, endPoint y: 191, distance: 53.9
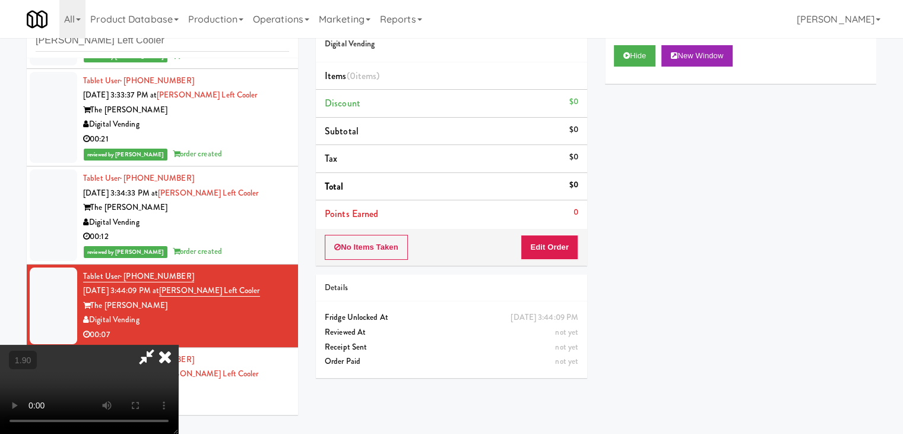
click at [178, 344] on icon at bounding box center [165, 356] width 26 height 24
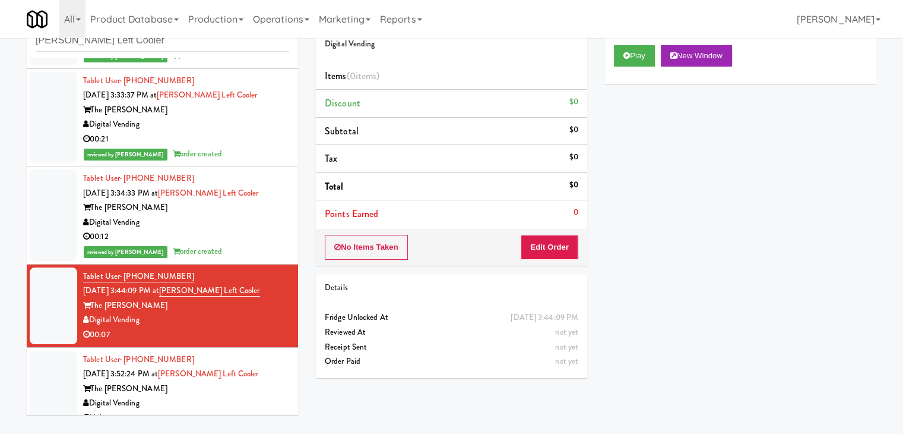
click at [555, 260] on div "No Items Taken Edit Order" at bounding box center [451, 247] width 271 height 37
click at [544, 248] on button "Edit Order" at bounding box center [550, 247] width 58 height 25
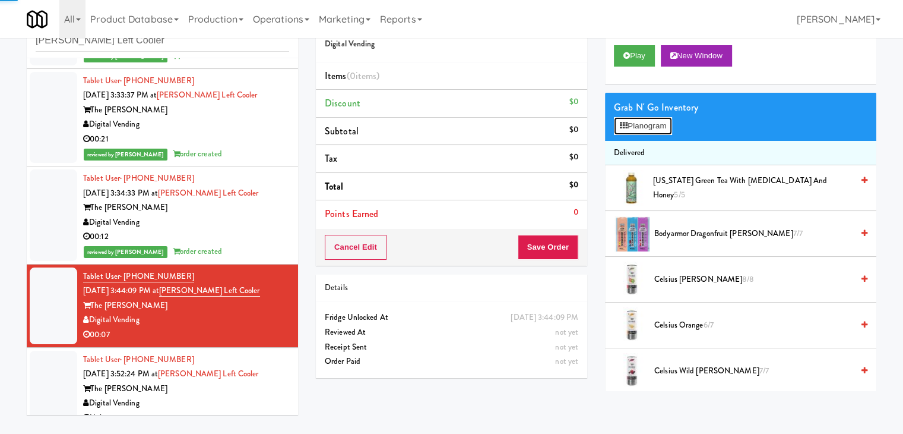
click at [639, 131] on button "Planogram" at bounding box center [643, 126] width 58 height 18
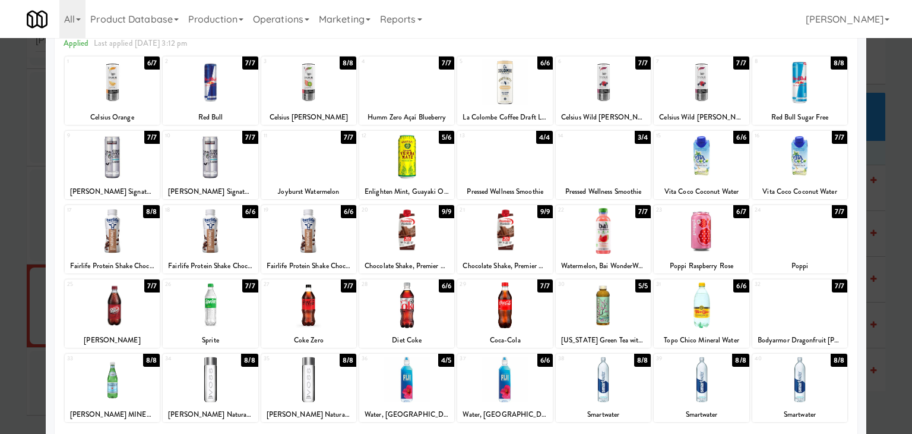
click at [416, 226] on div at bounding box center [406, 231] width 95 height 46
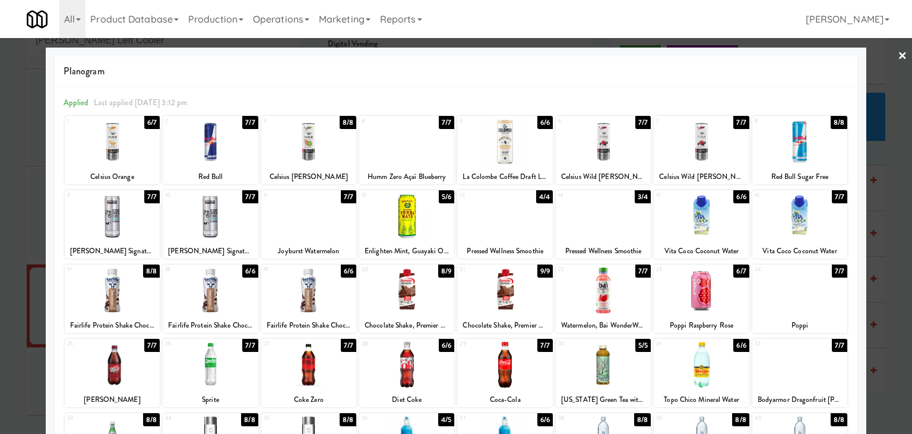
click at [898, 49] on link "×" at bounding box center [903, 56] width 10 height 37
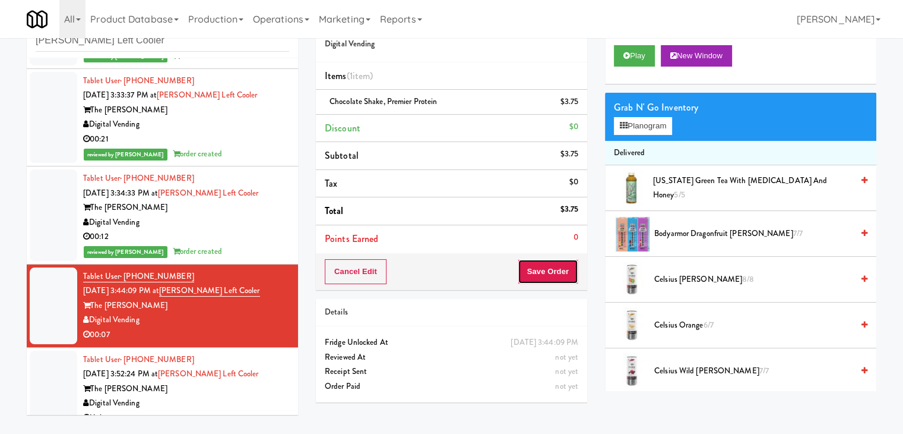
click at [570, 263] on button "Save Order" at bounding box center [548, 271] width 61 height 25
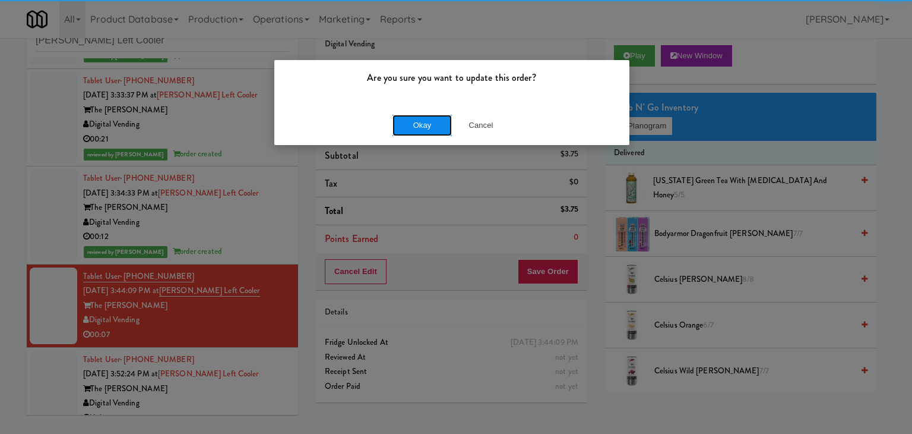
click at [430, 118] on button "Okay" at bounding box center [422, 125] width 59 height 21
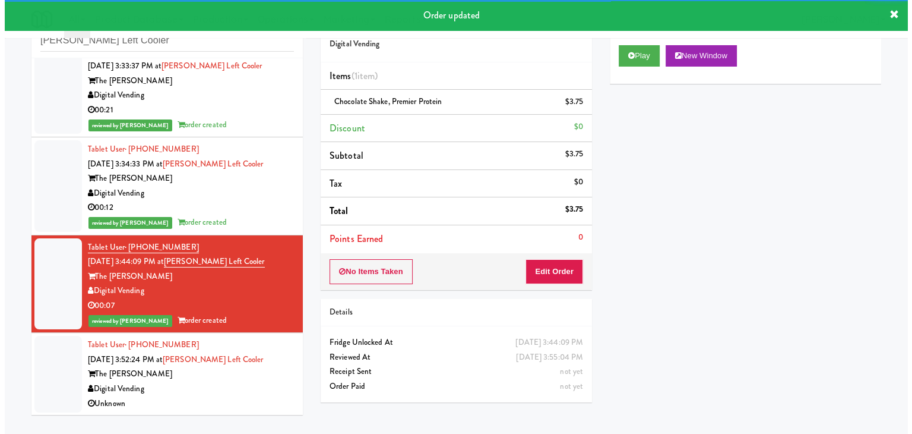
scroll to position [116, 0]
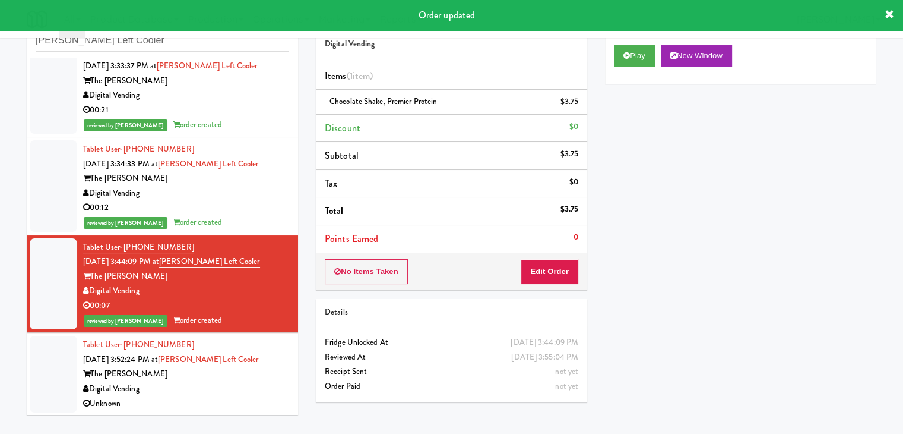
click at [217, 374] on div "The [PERSON_NAME]" at bounding box center [186, 373] width 206 height 15
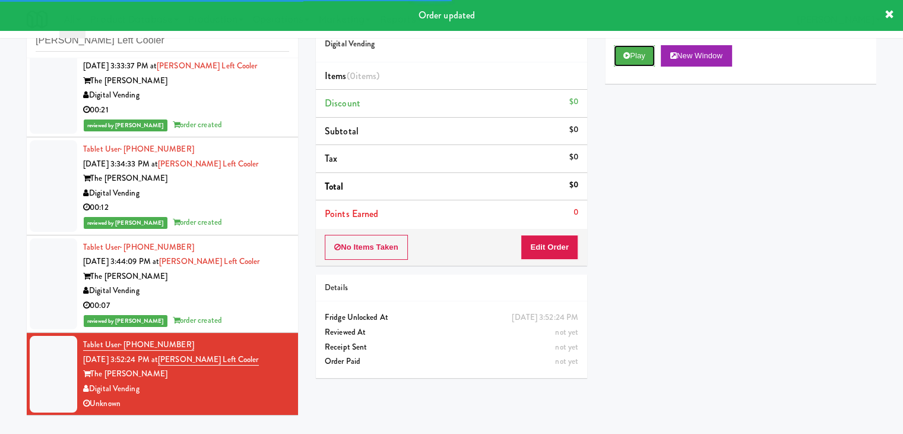
drag, startPoint x: 631, startPoint y: 53, endPoint x: 570, endPoint y: 71, distance: 63.6
click at [631, 53] on button "Play" at bounding box center [634, 55] width 41 height 21
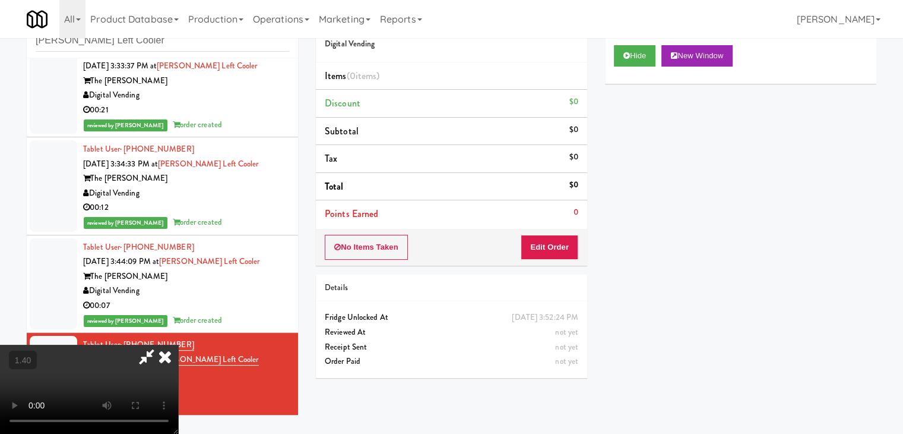
click at [178, 344] on video at bounding box center [89, 388] width 178 height 89
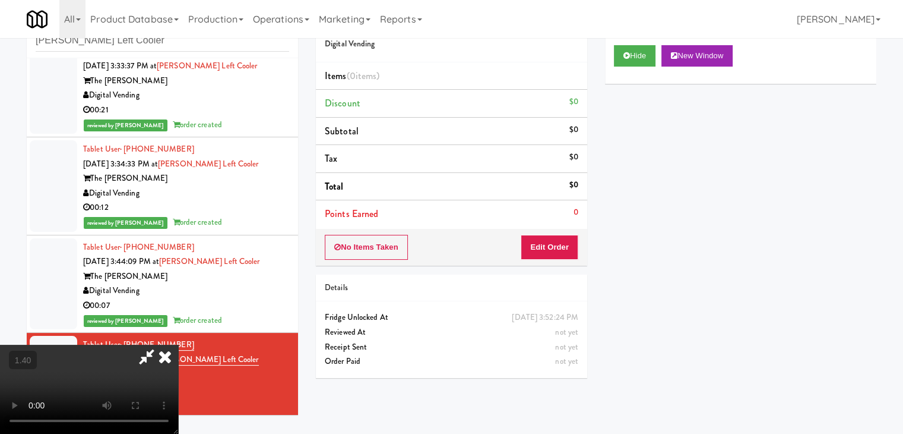
click at [178, 344] on video at bounding box center [89, 388] width 178 height 89
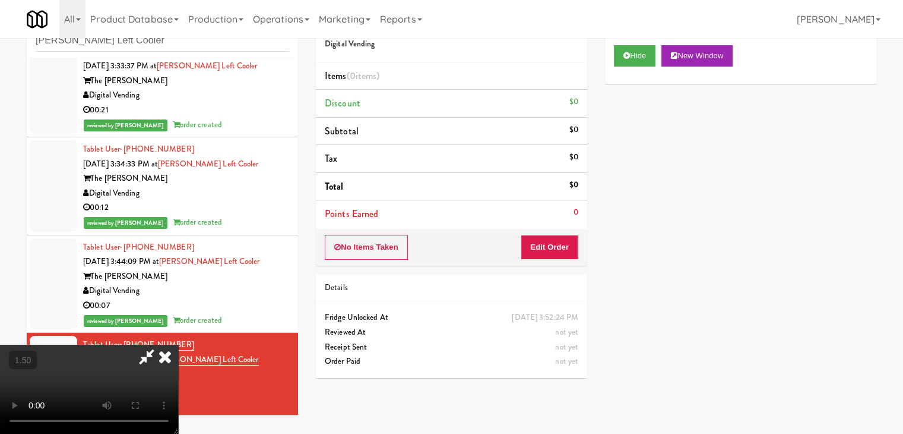
click at [178, 344] on video at bounding box center [89, 388] width 178 height 89
click at [563, 251] on button "Edit Order" at bounding box center [550, 247] width 58 height 25
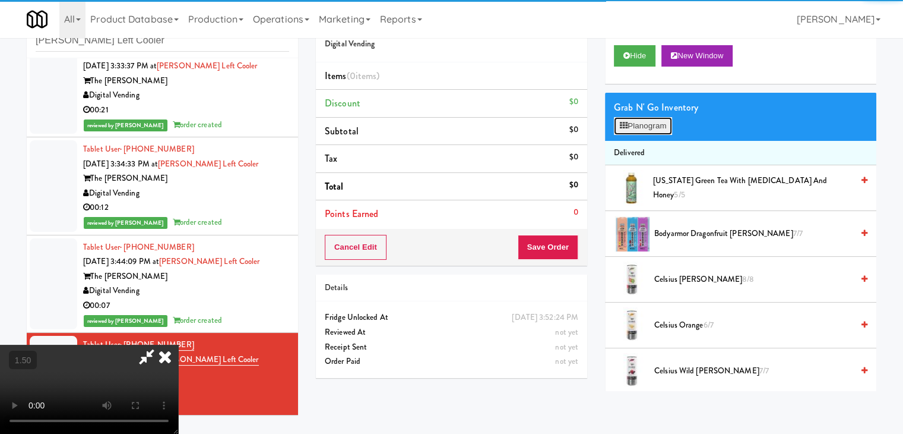
click at [665, 127] on button "Planogram" at bounding box center [643, 126] width 58 height 18
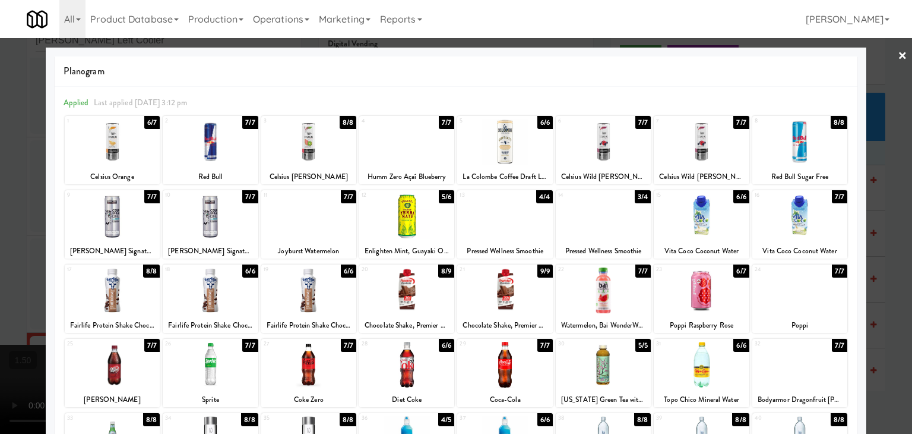
click at [313, 359] on div at bounding box center [308, 365] width 95 height 46
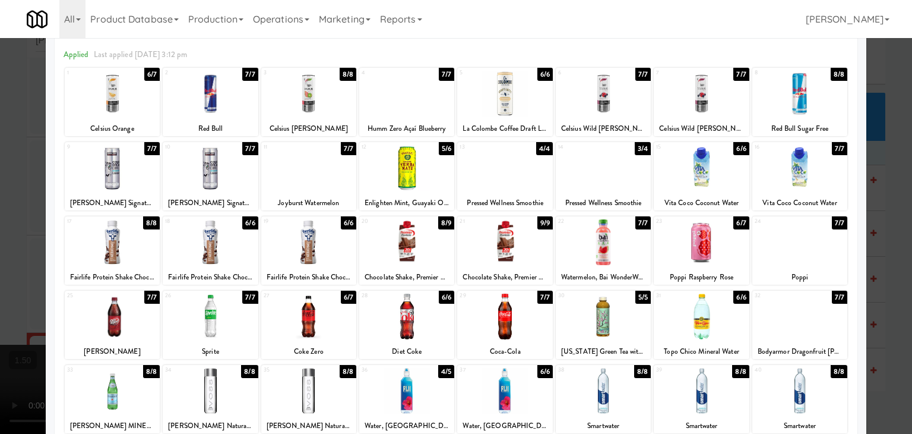
scroll to position [150, 0]
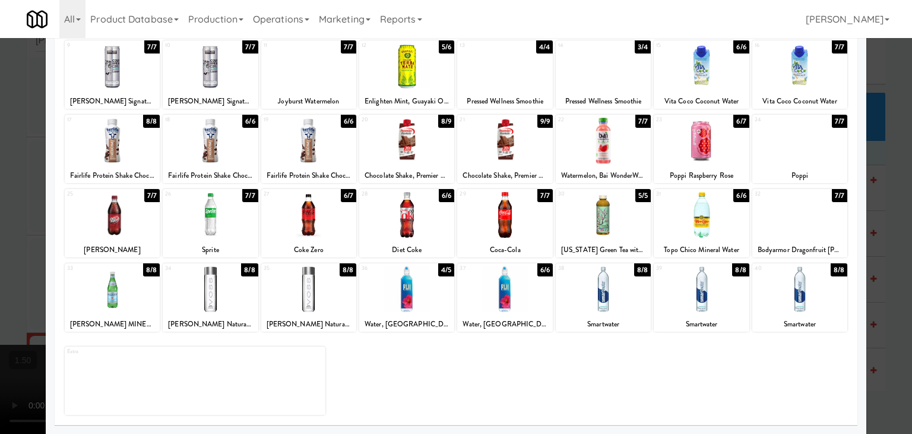
click at [590, 293] on div at bounding box center [603, 289] width 95 height 46
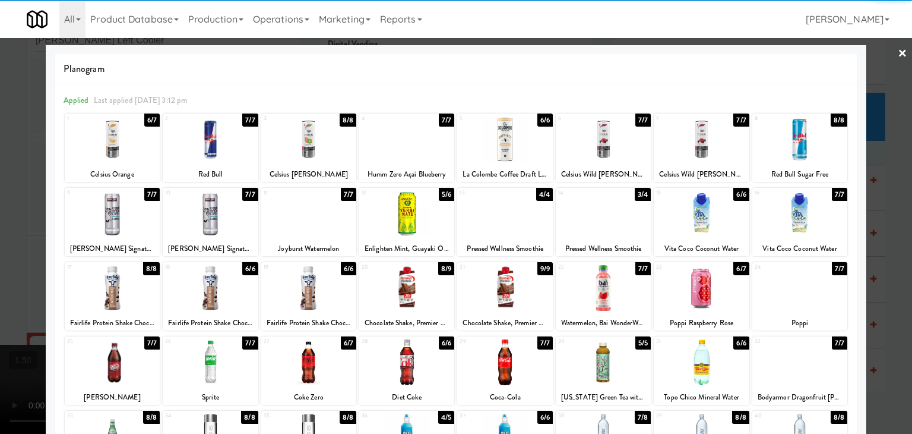
scroll to position [0, 0]
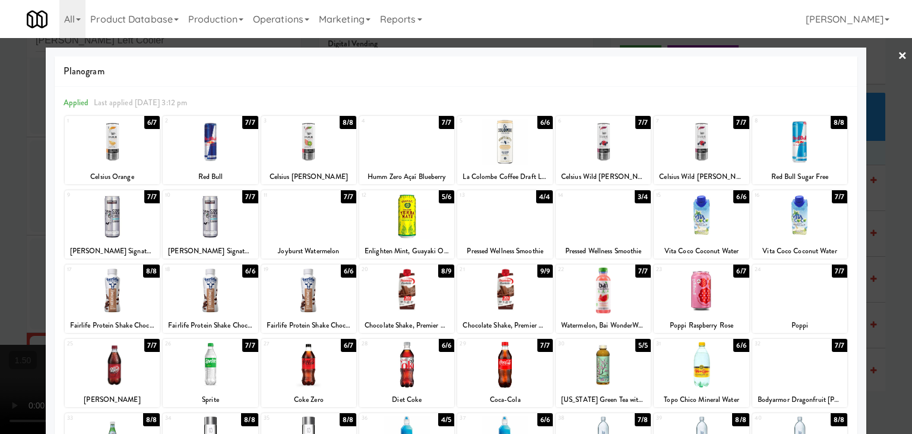
click at [603, 147] on div at bounding box center [603, 142] width 95 height 46
click at [898, 52] on link "×" at bounding box center [903, 56] width 10 height 37
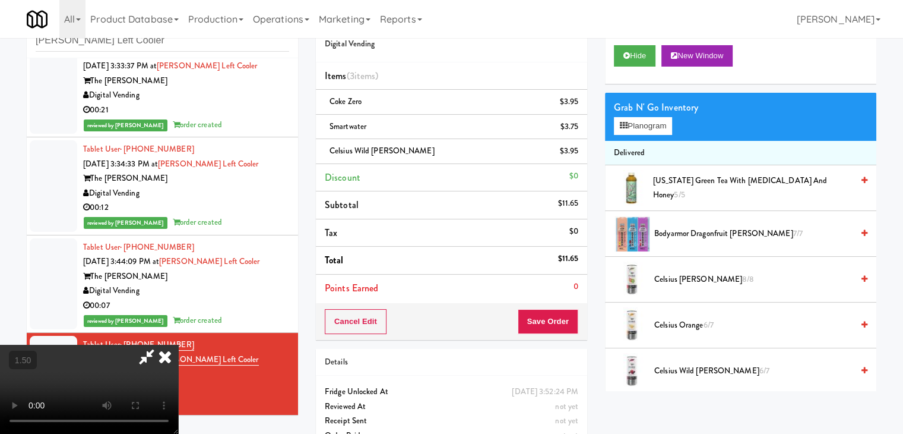
click at [178, 344] on video at bounding box center [89, 388] width 178 height 89
click at [649, 127] on button "Planogram" at bounding box center [643, 126] width 58 height 18
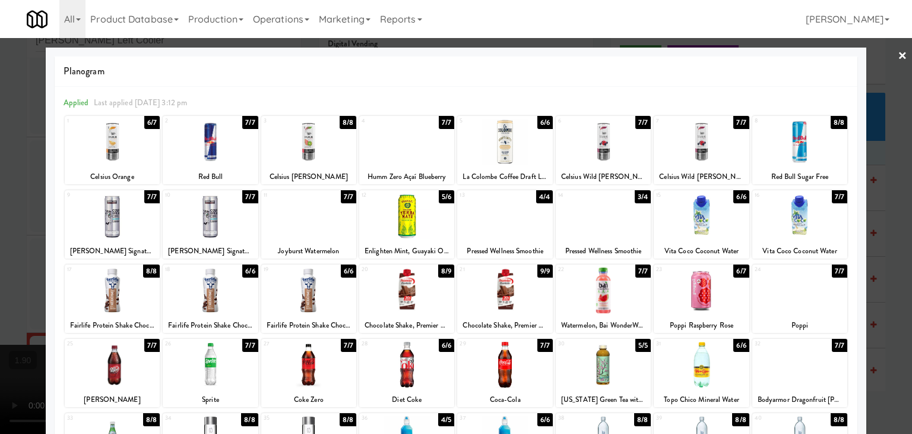
click at [898, 55] on link "×" at bounding box center [903, 56] width 10 height 37
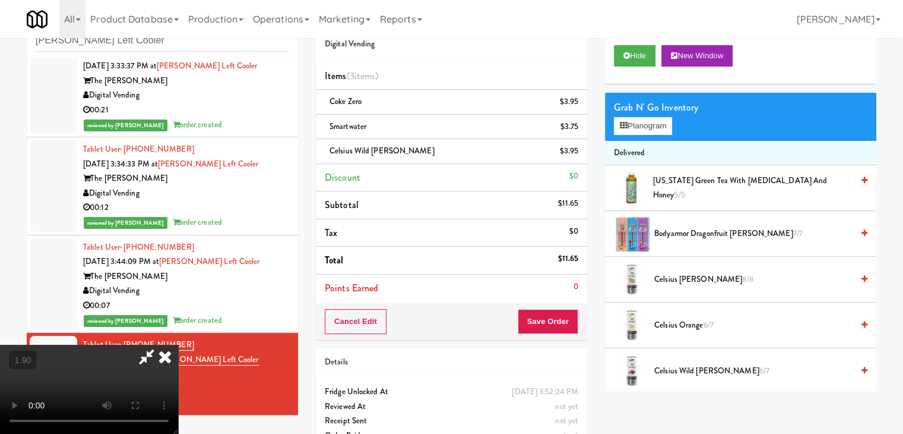
click at [178, 344] on icon at bounding box center [165, 356] width 26 height 24
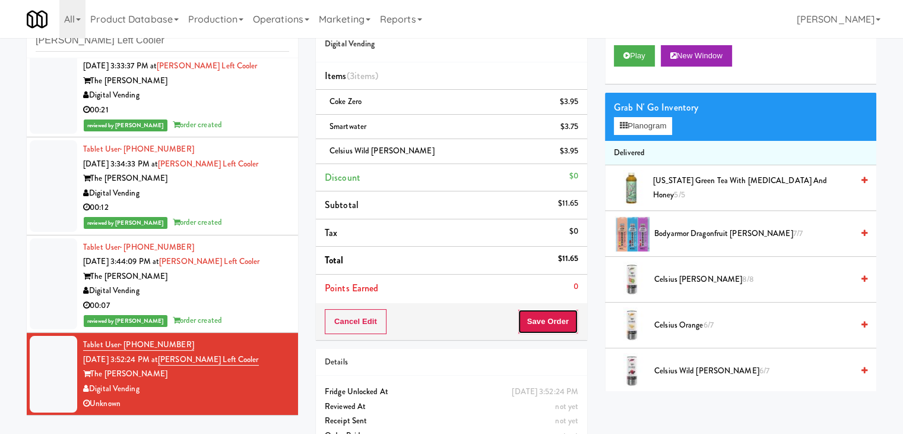
click at [558, 321] on button "Save Order" at bounding box center [548, 321] width 61 height 25
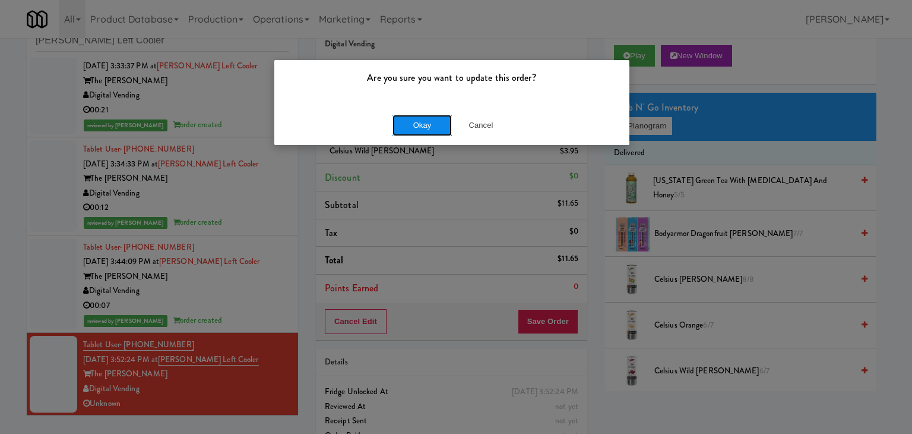
click at [416, 128] on button "Okay" at bounding box center [422, 125] width 59 height 21
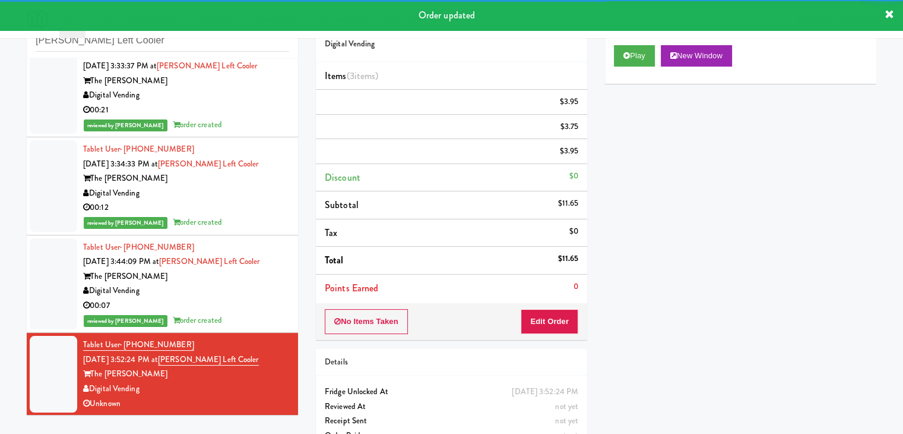
click at [247, 305] on div "00:07" at bounding box center [186, 305] width 206 height 15
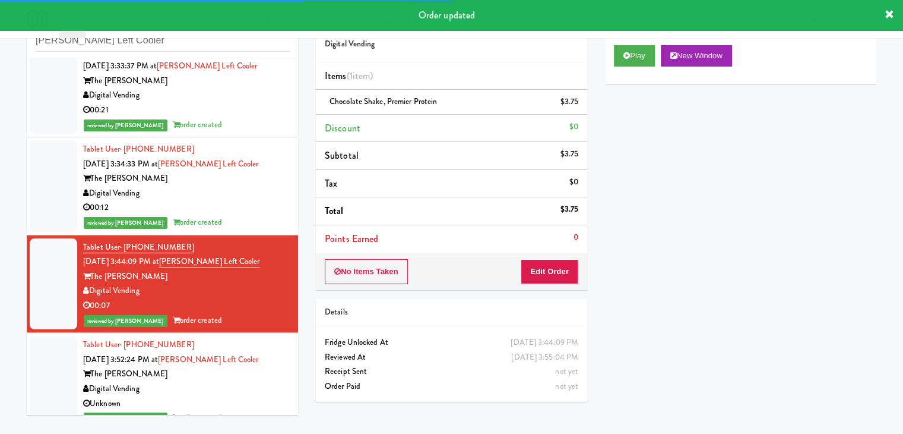
click at [250, 193] on div "Digital Vending" at bounding box center [186, 193] width 206 height 15
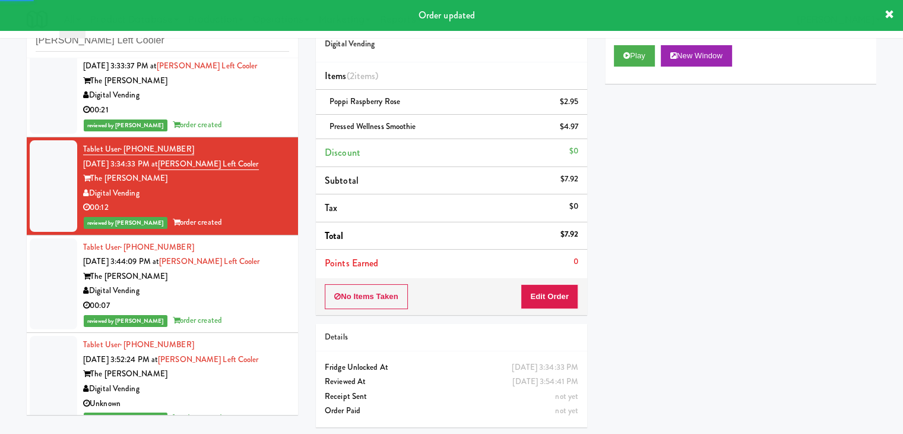
click at [255, 118] on div "reviewed by [PERSON_NAME] A order created" at bounding box center [186, 125] width 206 height 15
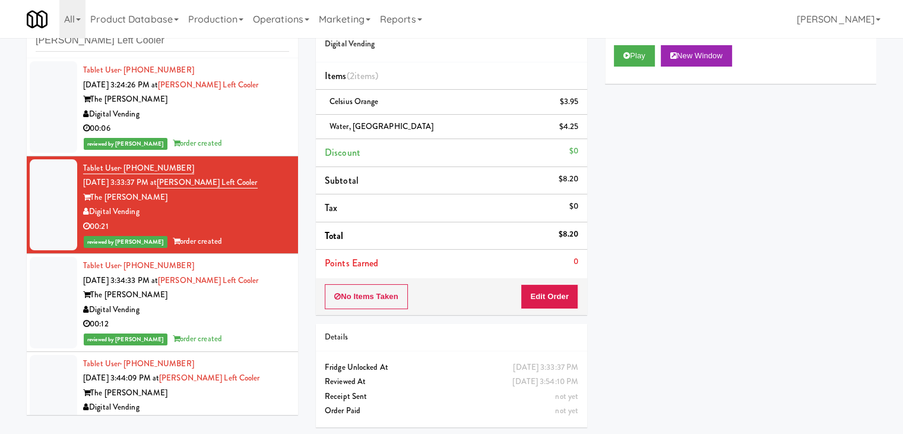
click at [254, 110] on div "Digital Vending" at bounding box center [186, 114] width 206 height 15
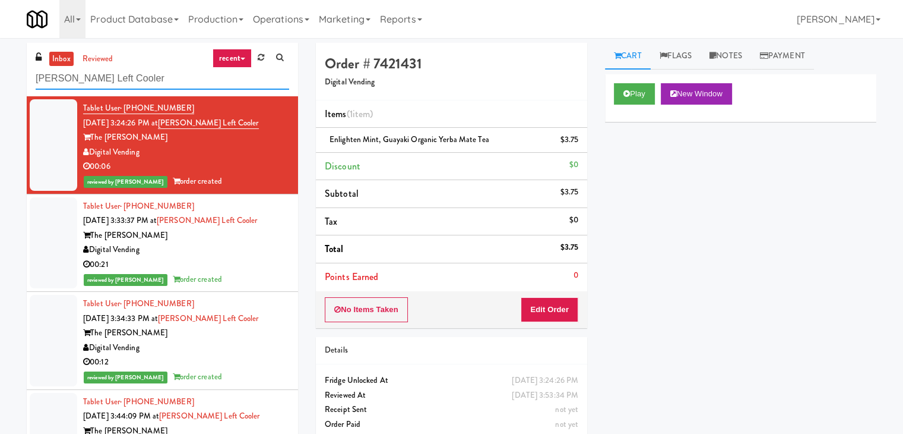
click at [144, 75] on input "[PERSON_NAME] Left Cooler" at bounding box center [163, 79] width 254 height 22
paste input "Fridge - Gym"
type input "Fridge - Gym"
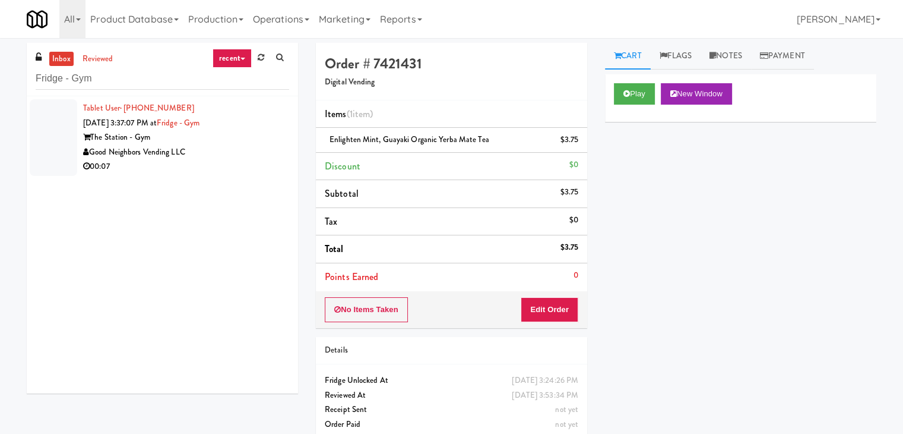
click at [226, 169] on div "00:07" at bounding box center [186, 166] width 206 height 15
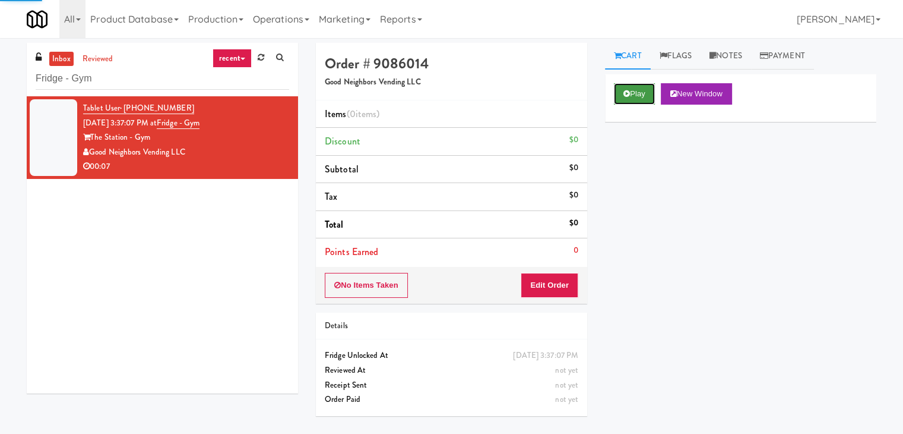
click at [643, 96] on button "Play" at bounding box center [634, 93] width 41 height 21
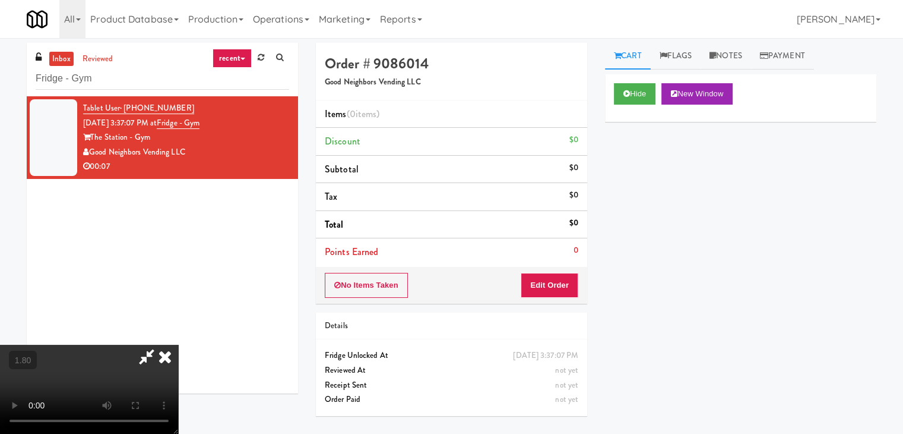
click at [178, 344] on icon at bounding box center [165, 356] width 26 height 24
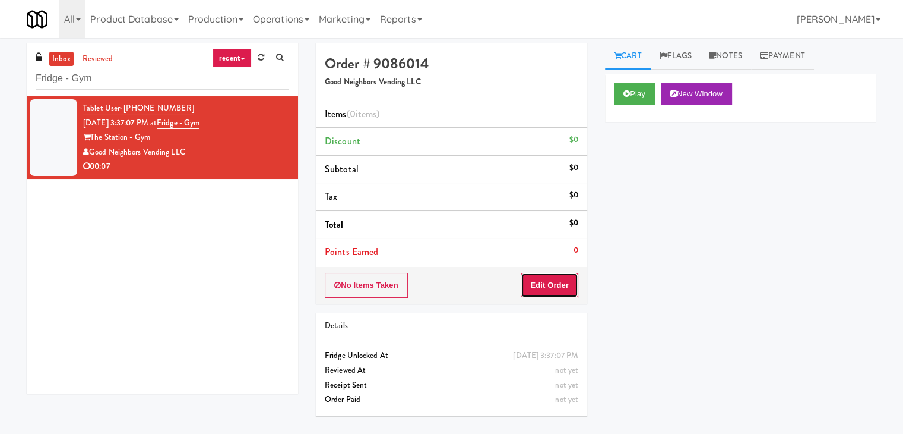
click at [554, 274] on button "Edit Order" at bounding box center [550, 285] width 58 height 25
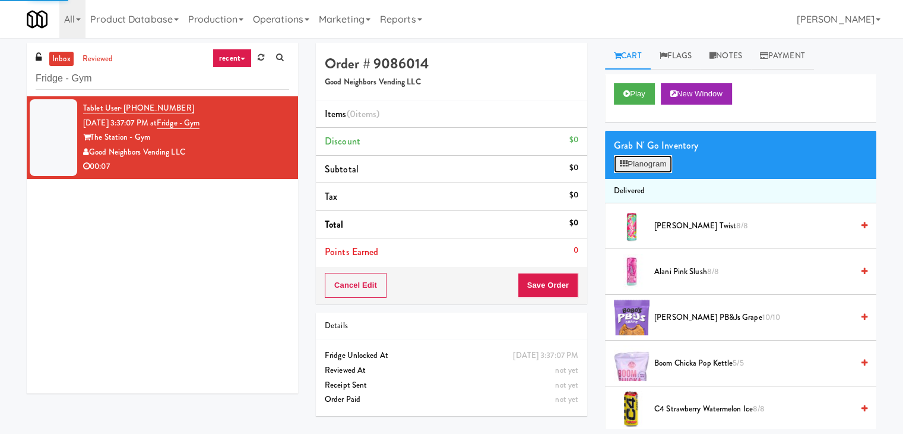
click at [649, 160] on button "Planogram" at bounding box center [643, 164] width 58 height 18
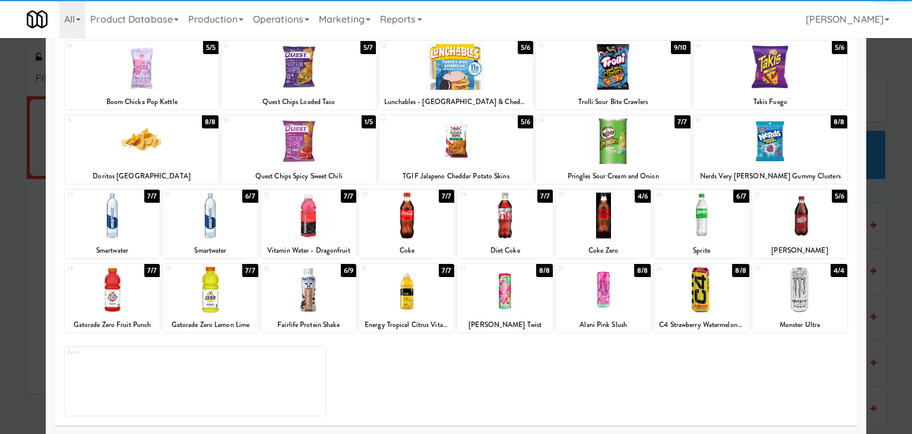
scroll to position [150, 0]
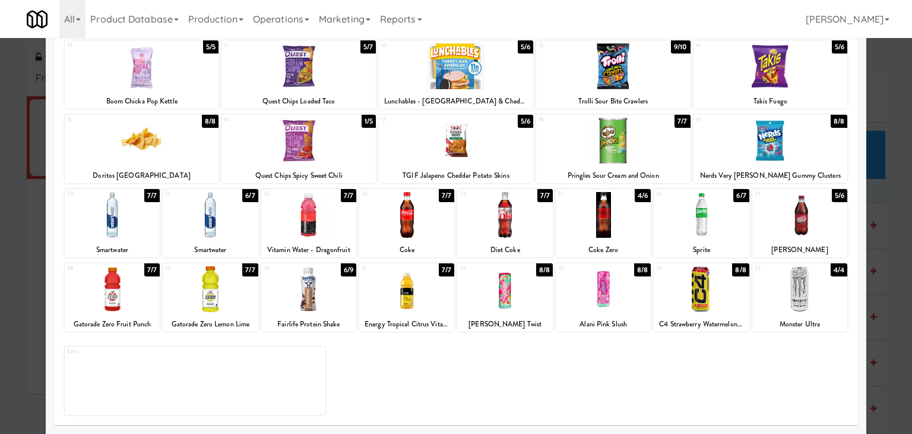
click at [794, 290] on div at bounding box center [800, 289] width 95 height 46
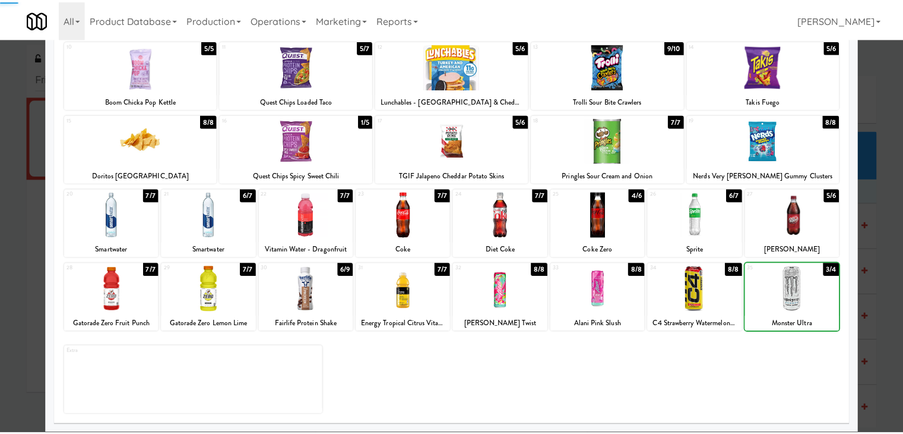
scroll to position [0, 0]
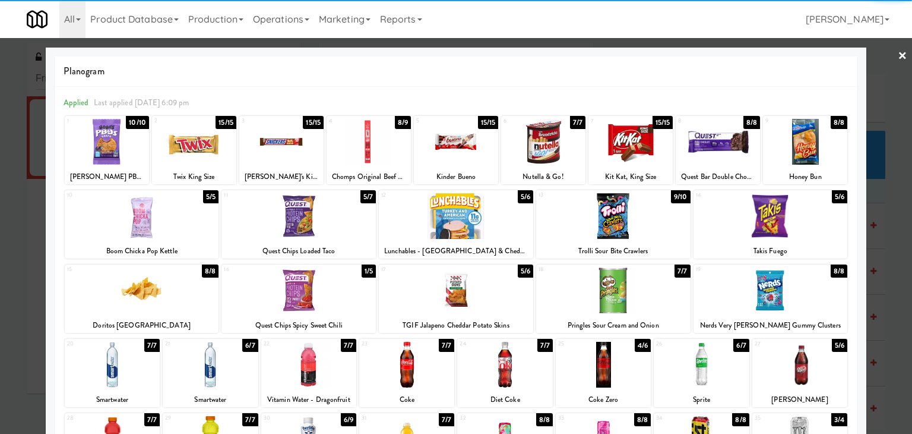
click at [898, 54] on link "×" at bounding box center [903, 56] width 10 height 37
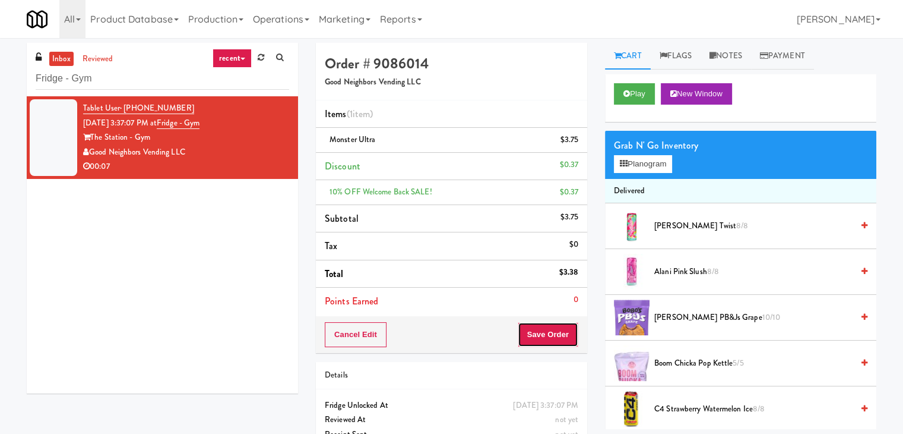
click at [555, 328] on button "Save Order" at bounding box center [548, 334] width 61 height 25
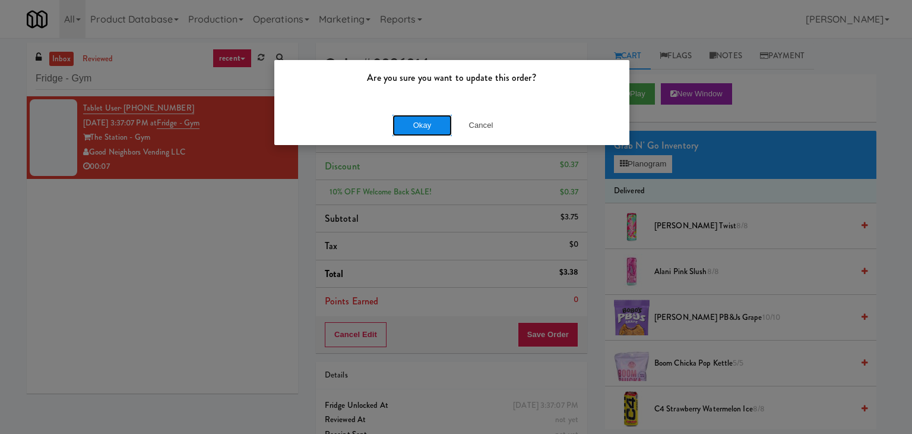
click at [431, 135] on button "Okay" at bounding box center [422, 125] width 59 height 21
